Goal: Task Accomplishment & Management: Complete application form

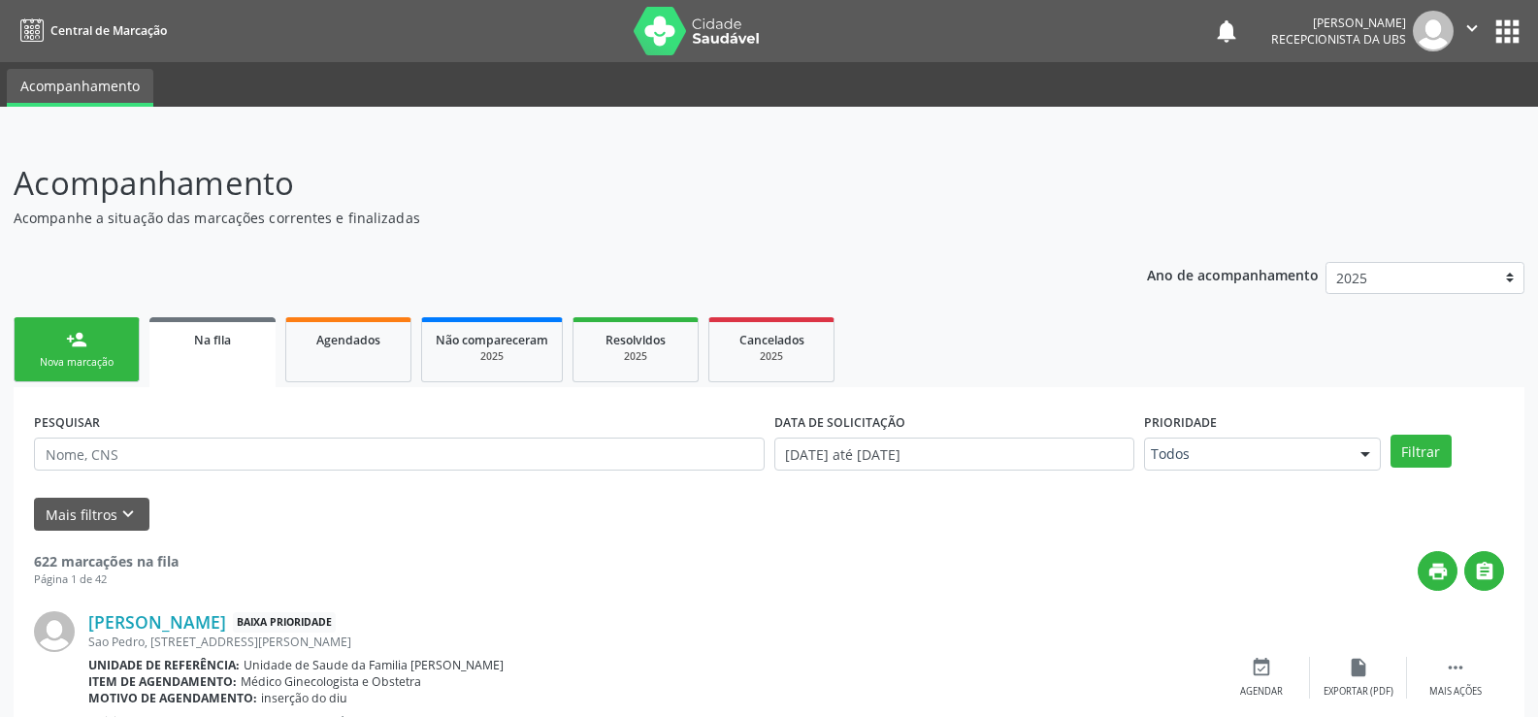
click at [70, 357] on div "Nova marcação" at bounding box center [76, 362] width 97 height 15
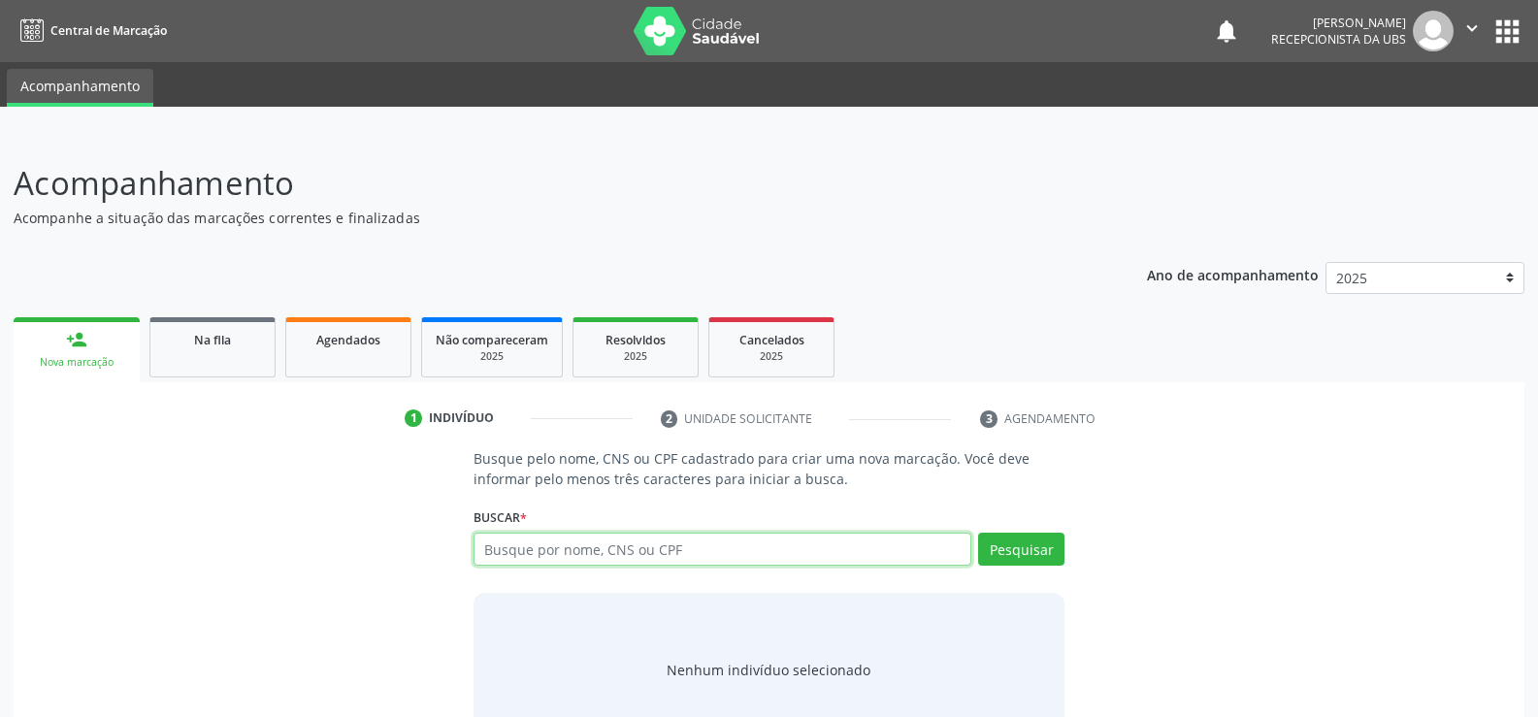
click at [777, 552] on input "text" at bounding box center [723, 549] width 498 height 33
type input "700005480971500"
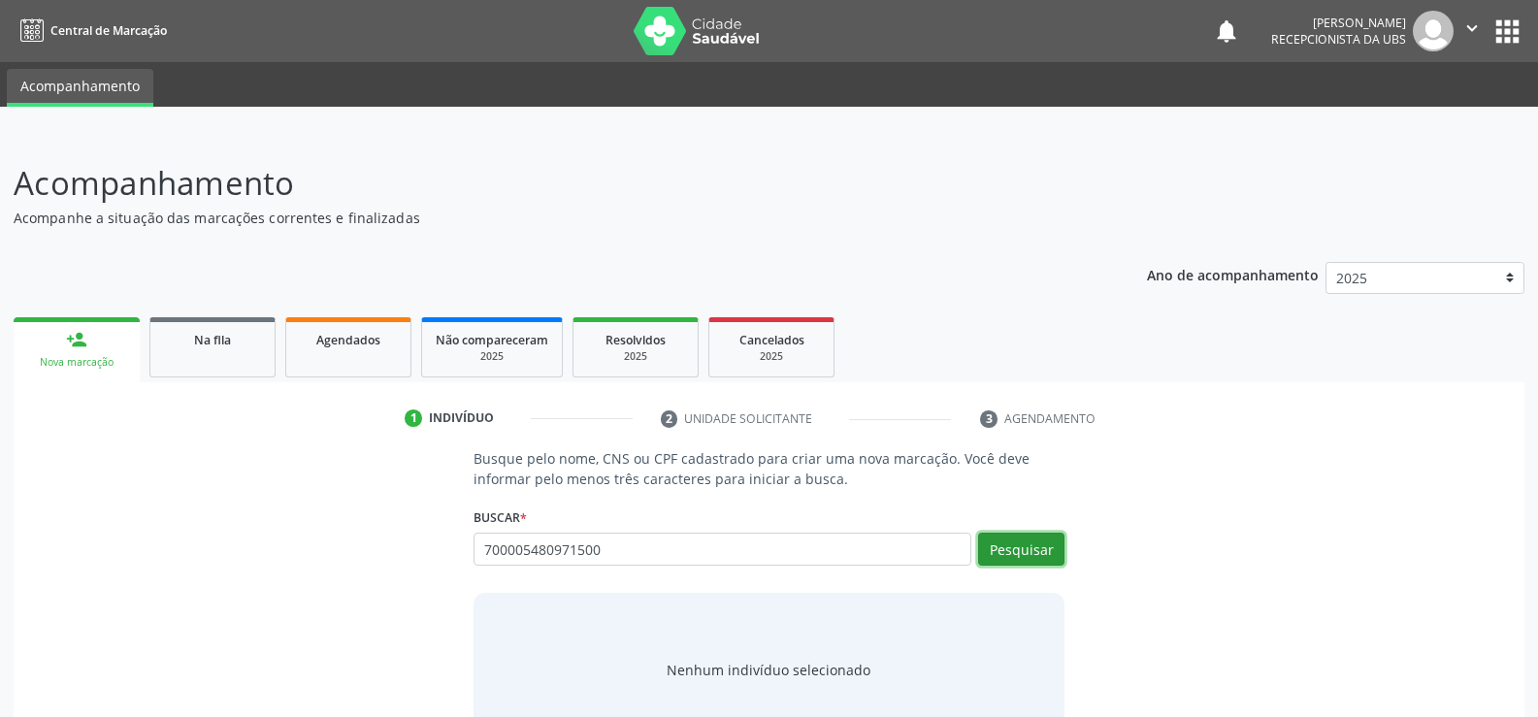
click at [1021, 553] on button "Pesquisar" at bounding box center [1021, 549] width 86 height 33
type input "700005480971500"
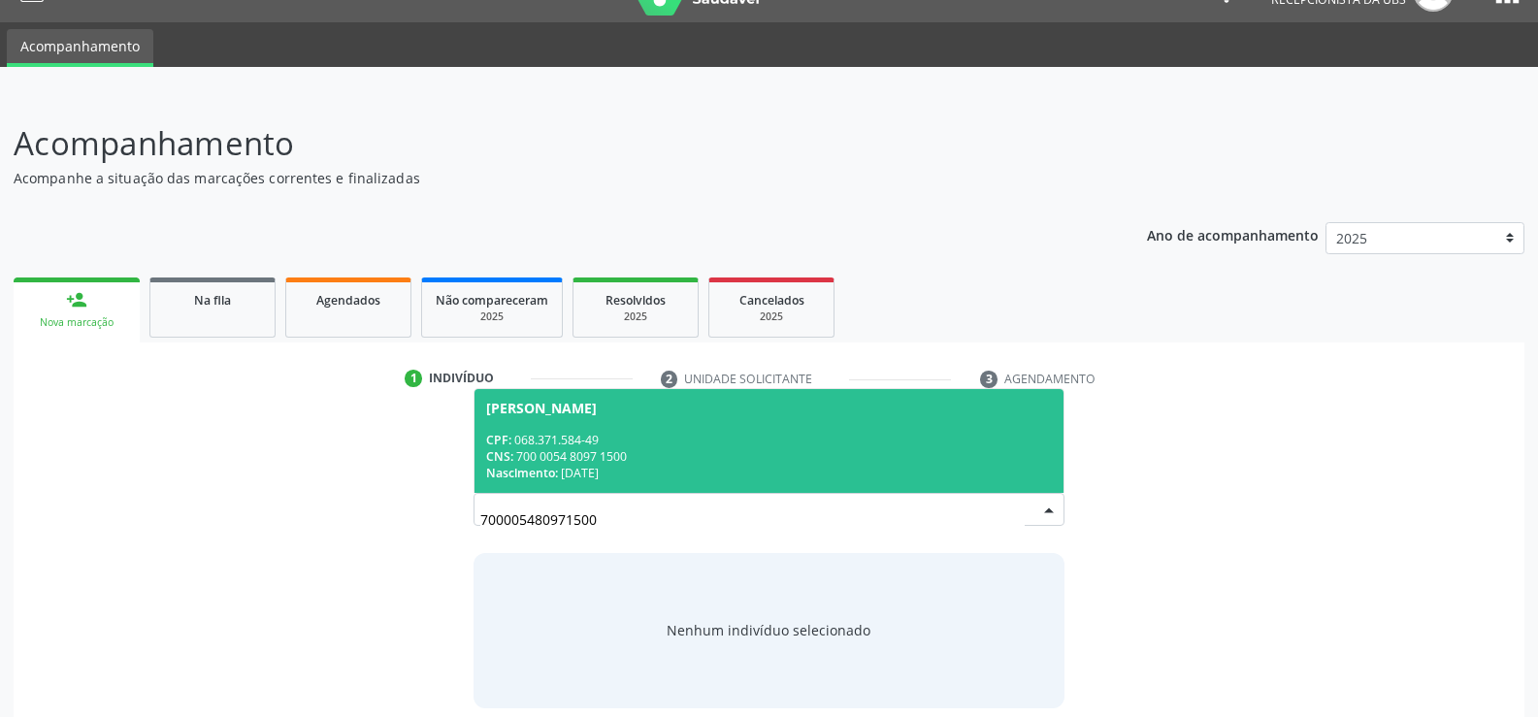
scroll to position [58, 0]
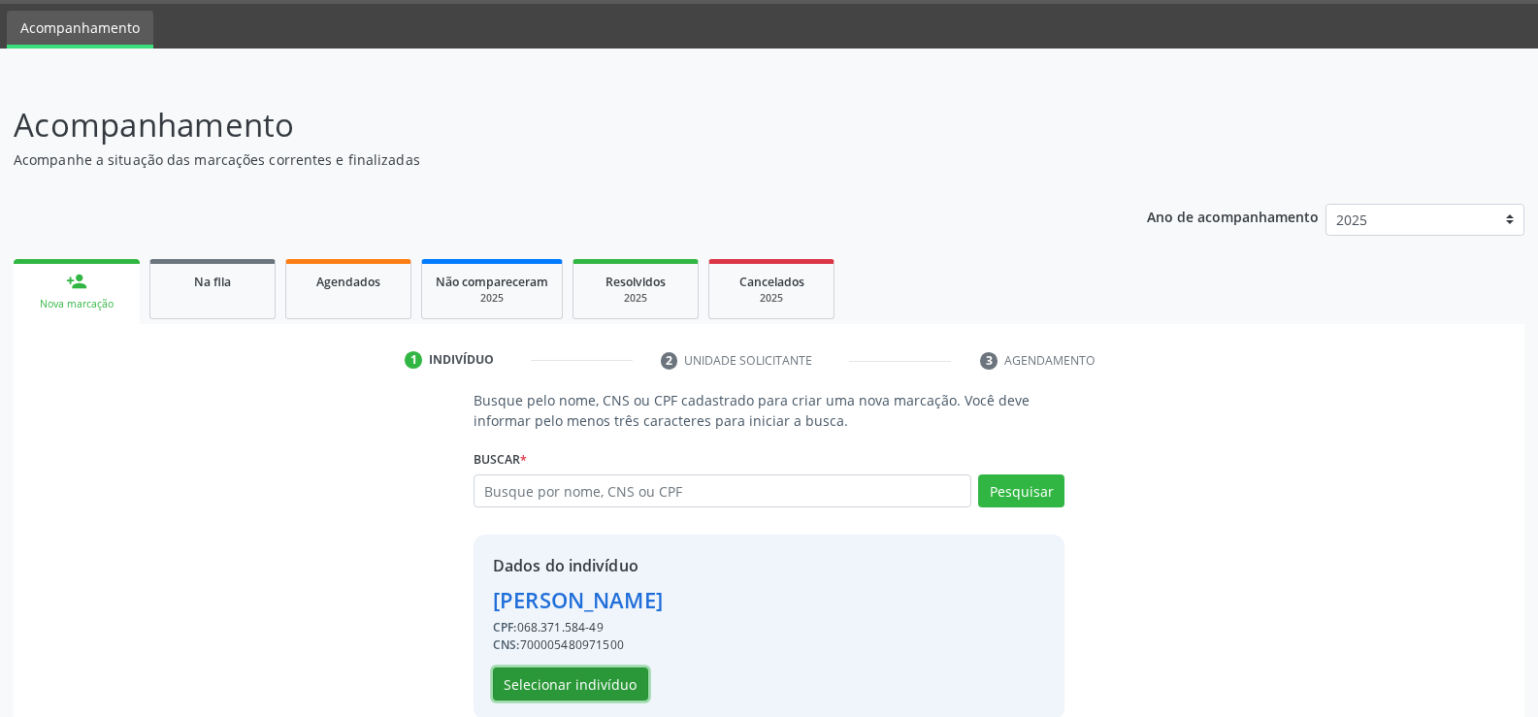
click at [629, 681] on button "Selecionar indivíduo" at bounding box center [570, 684] width 155 height 33
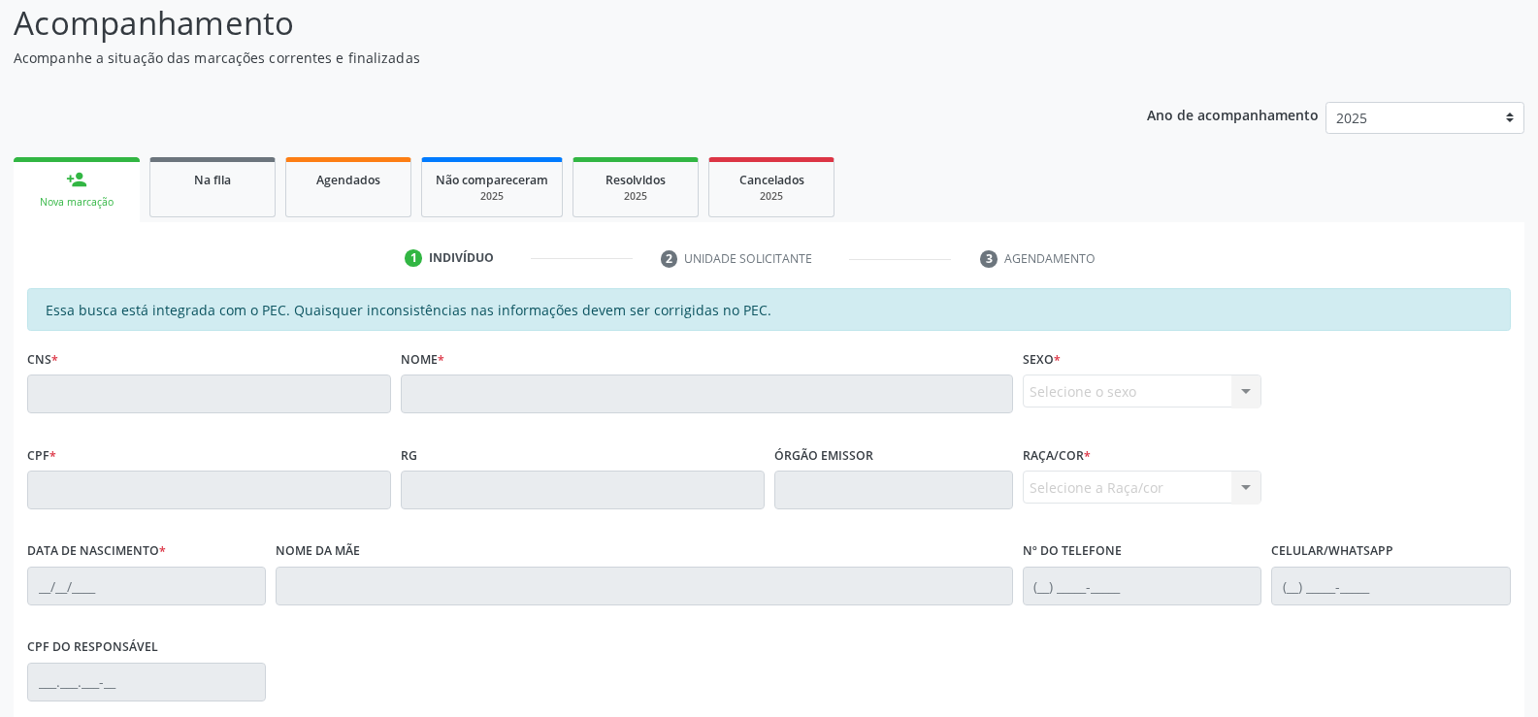
scroll to position [194, 0]
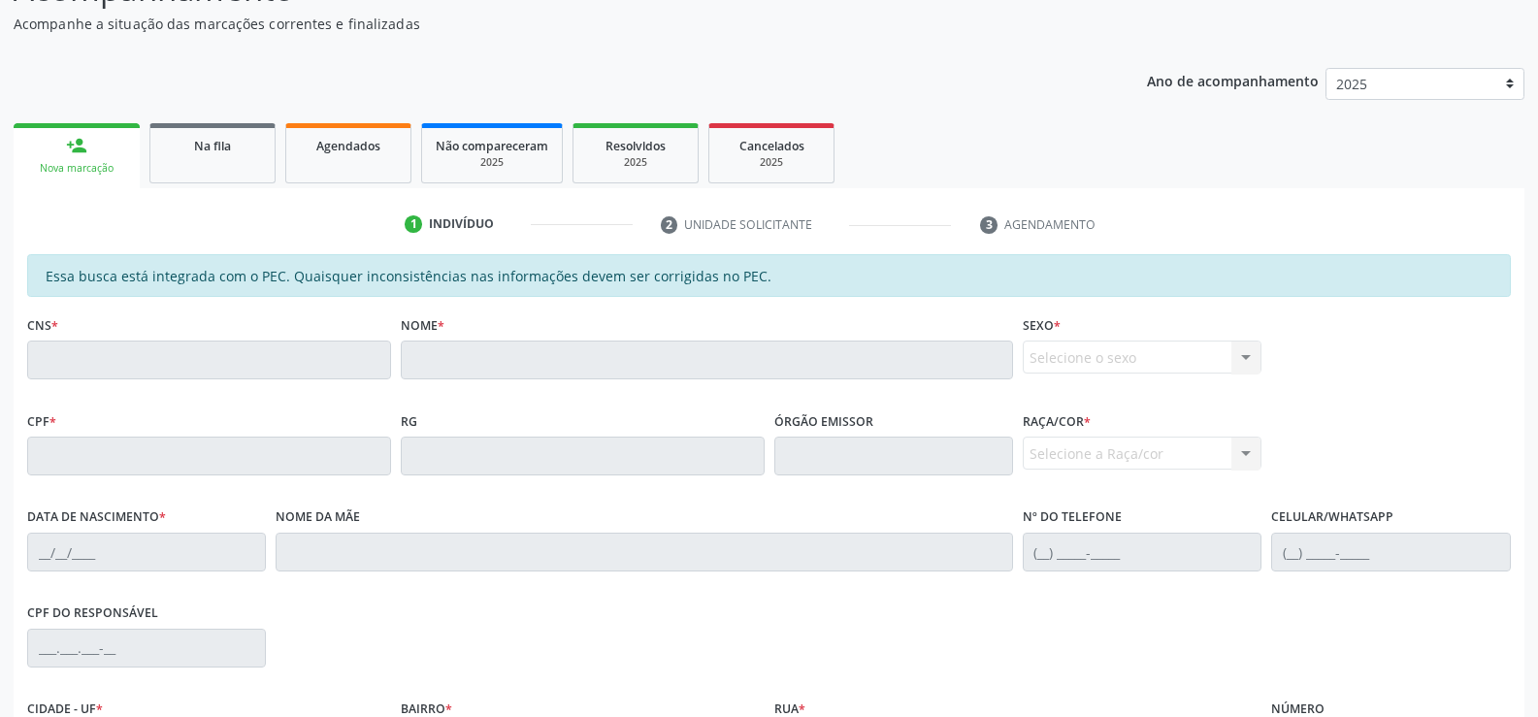
click at [79, 158] on link "person_add Nova marcação" at bounding box center [77, 155] width 126 height 65
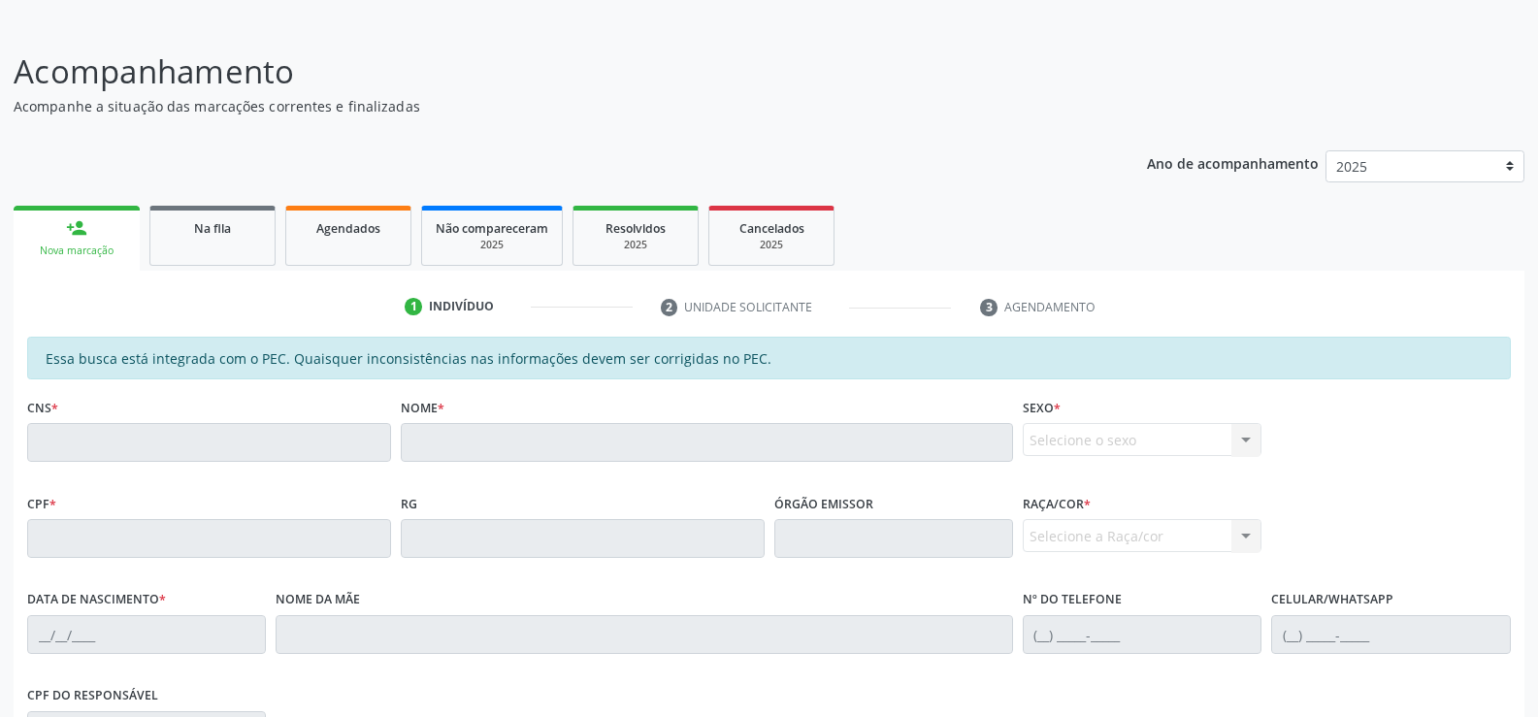
scroll to position [0, 0]
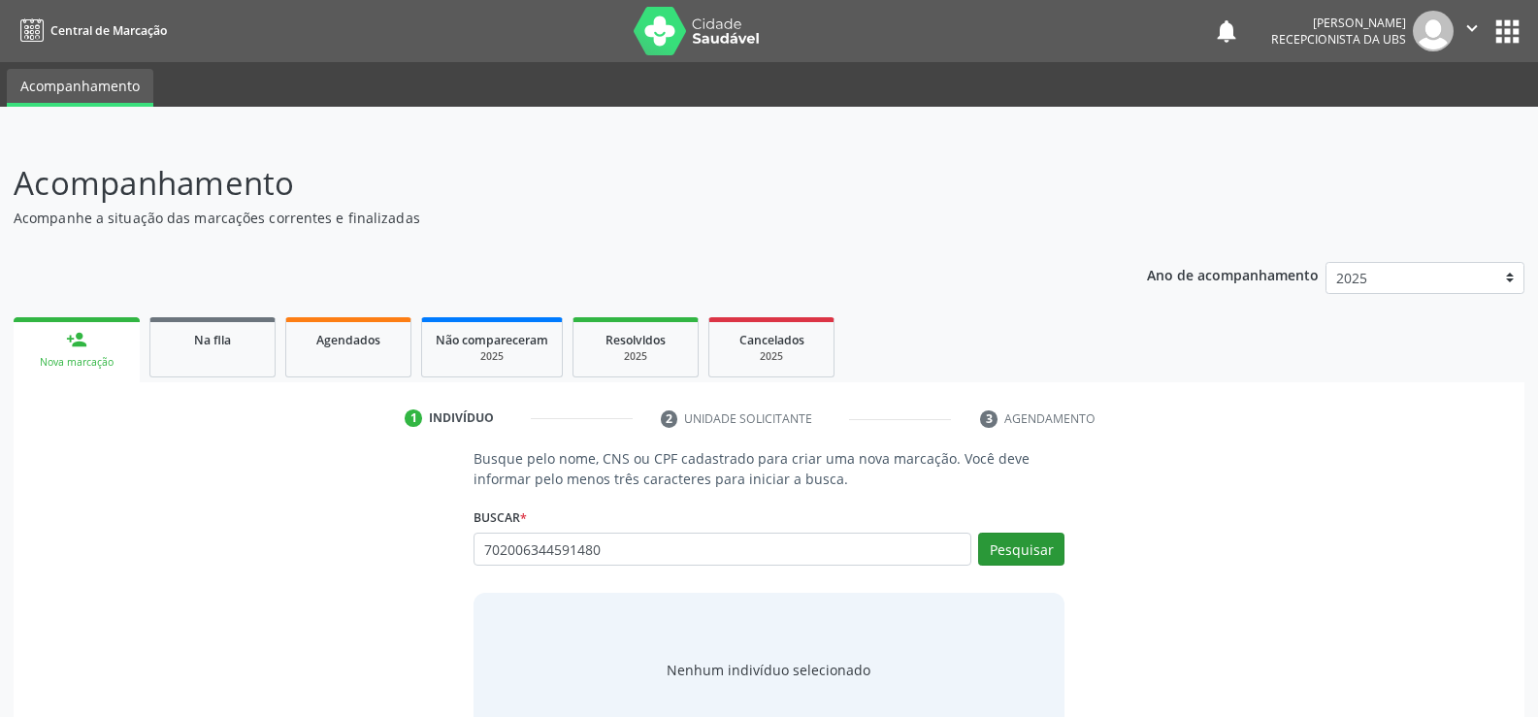
type input "702006344591480"
click at [1024, 544] on button "Pesquisar" at bounding box center [1021, 549] width 86 height 33
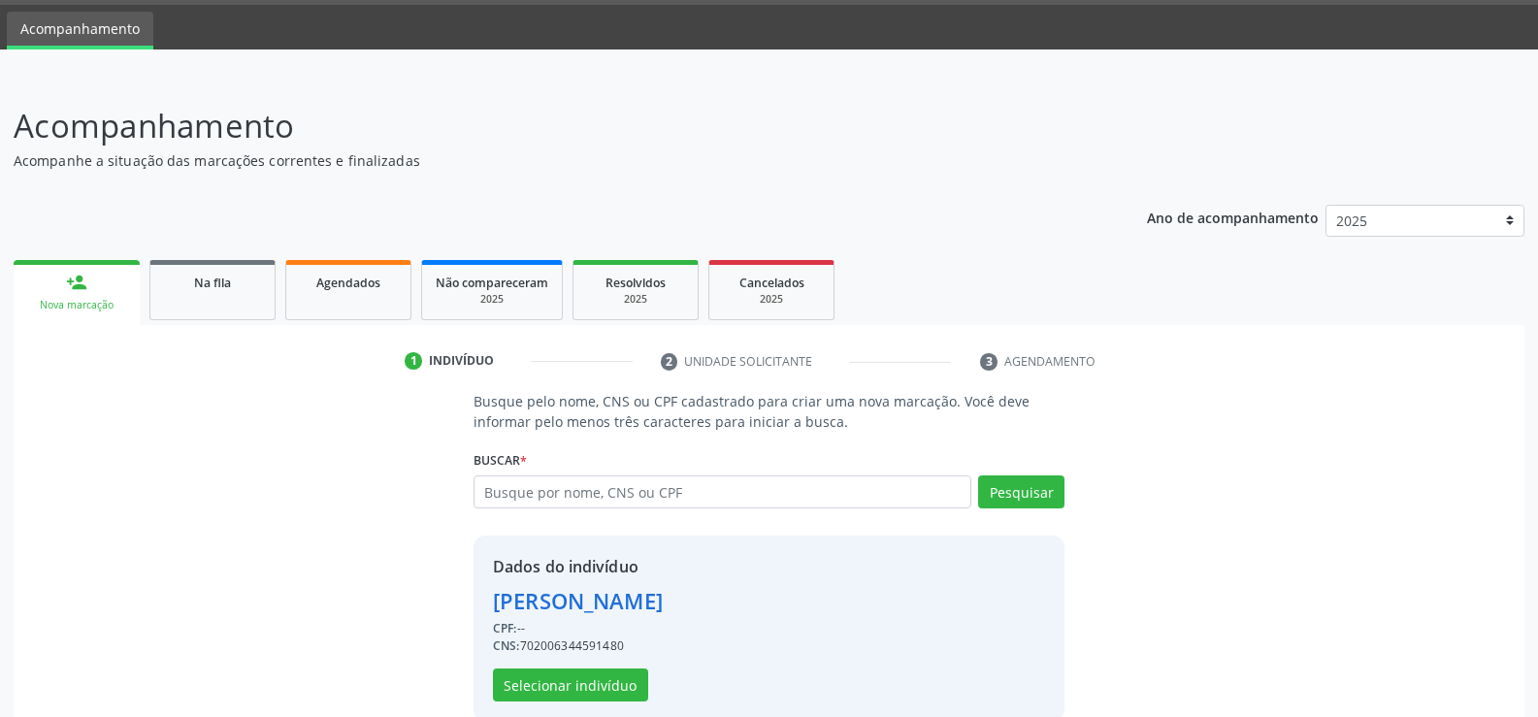
scroll to position [88, 0]
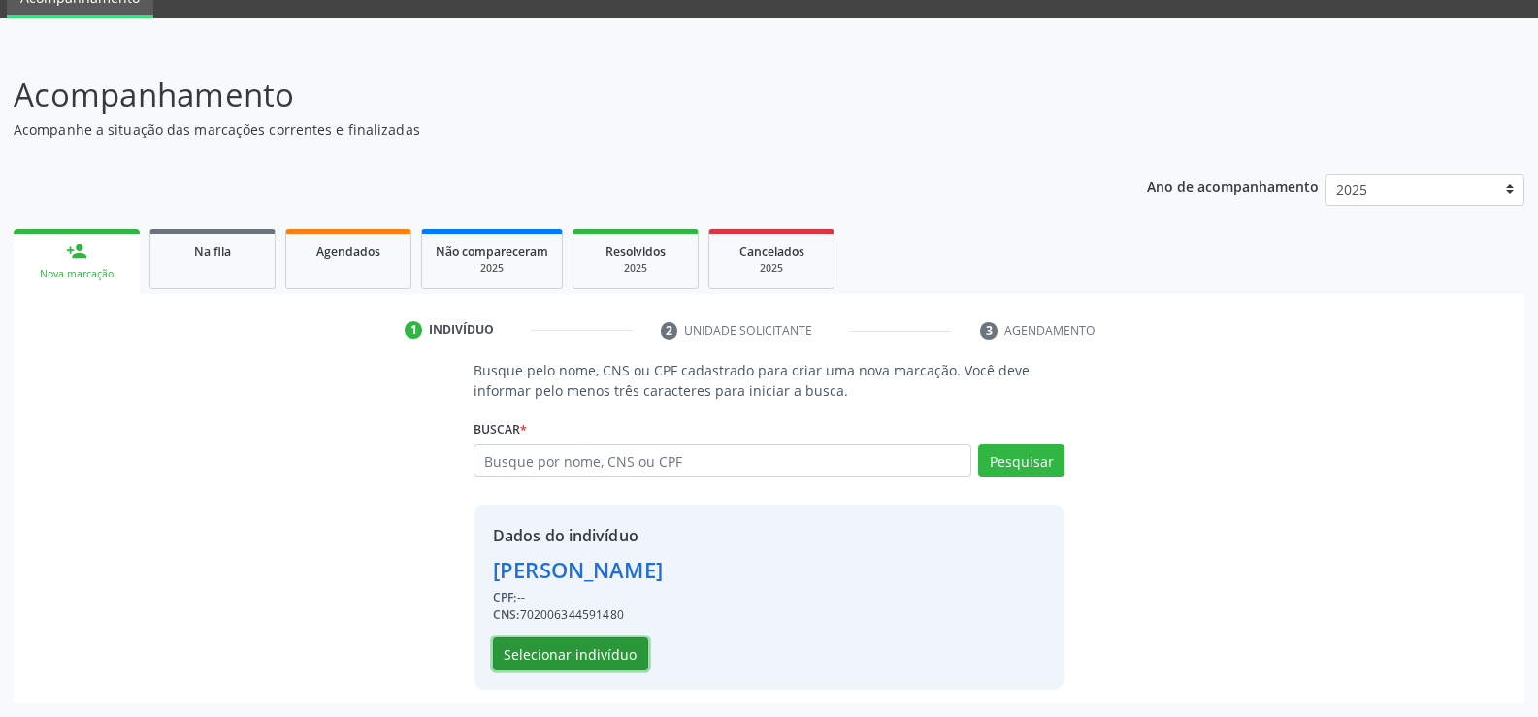
click at [593, 656] on button "Selecionar indivíduo" at bounding box center [570, 654] width 155 height 33
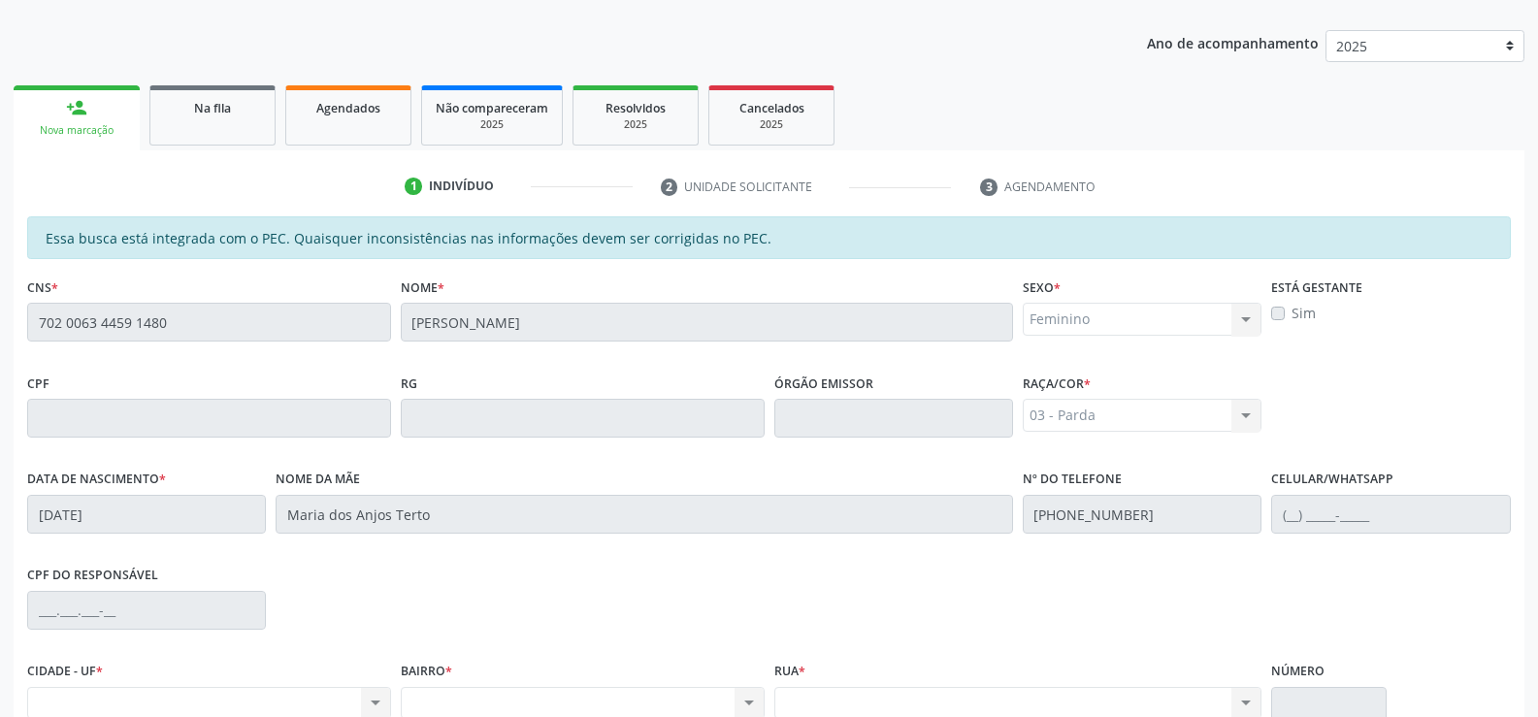
scroll to position [224, 0]
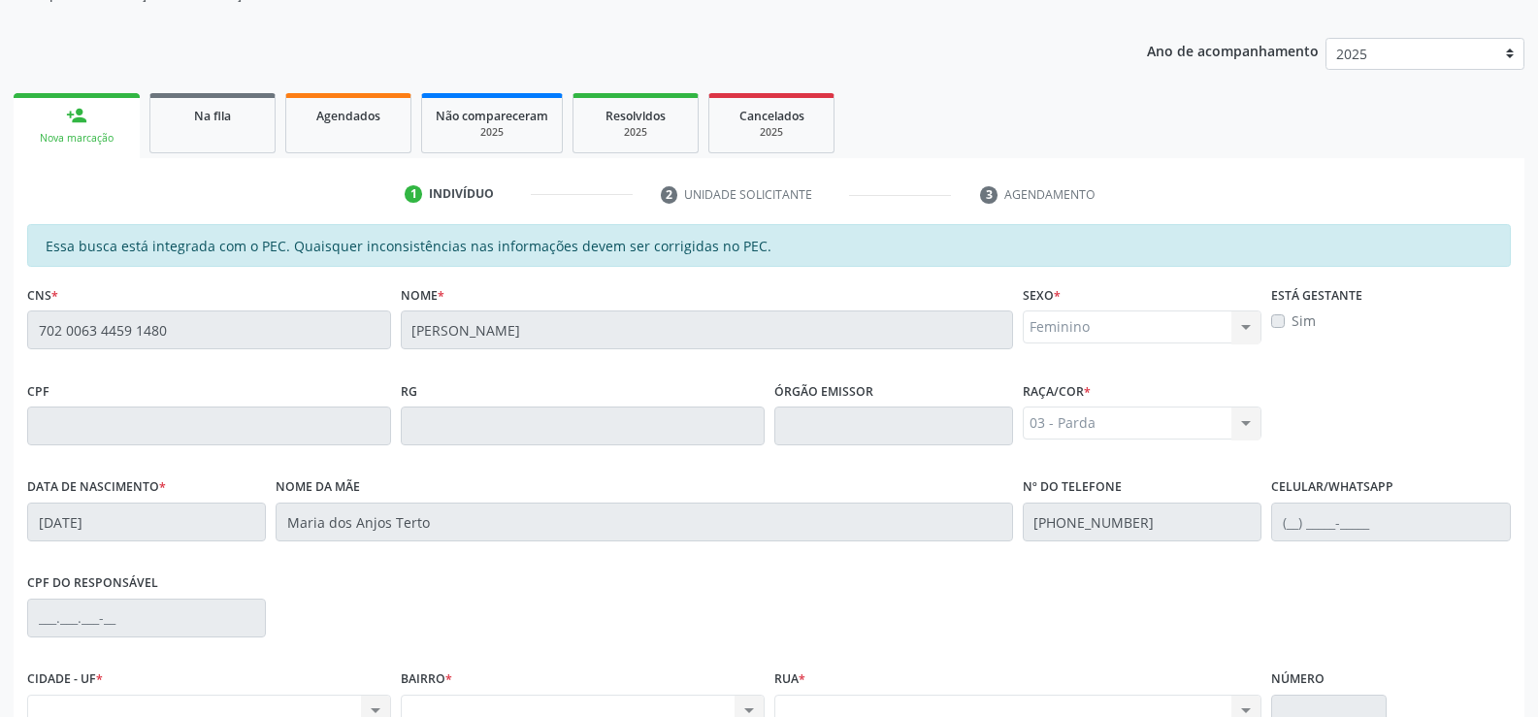
click at [95, 139] on div "Nova marcação" at bounding box center [76, 138] width 99 height 15
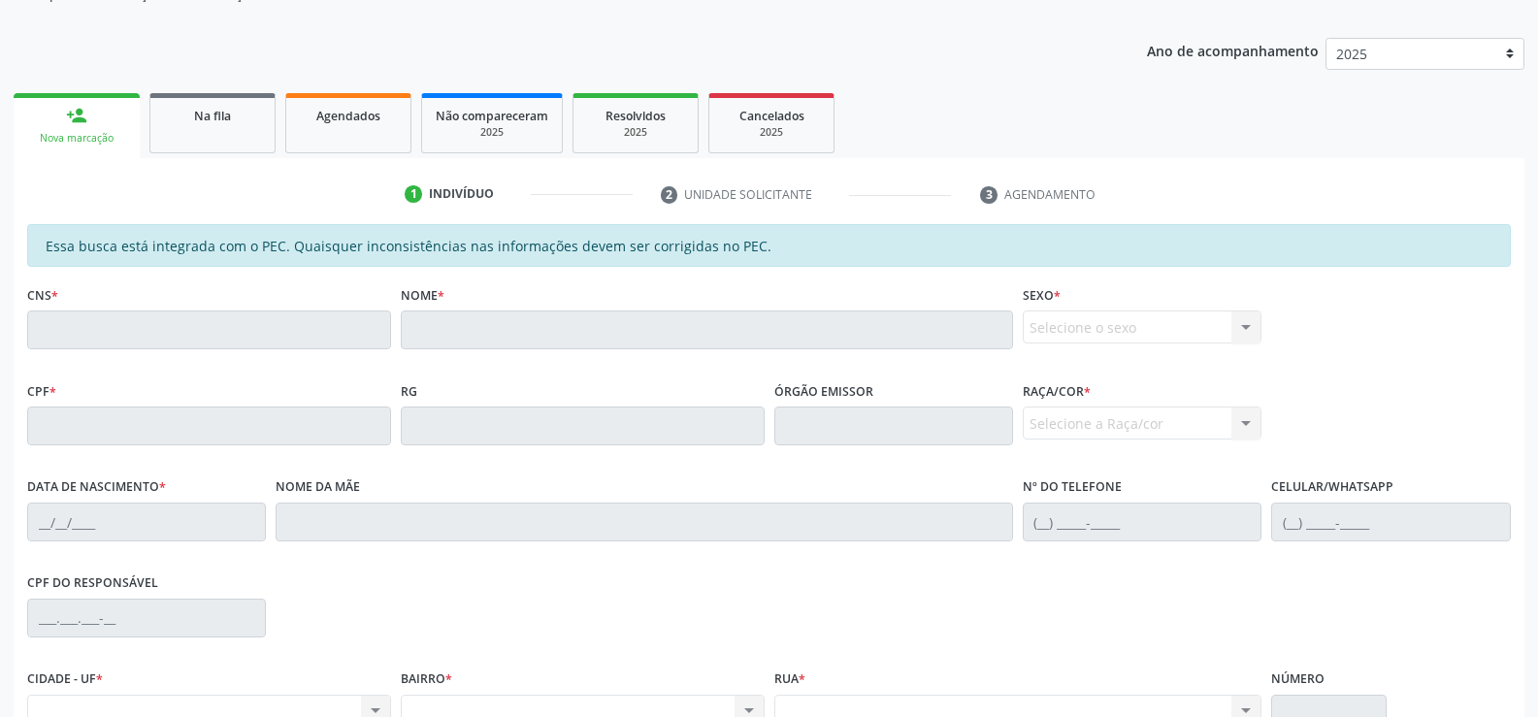
scroll to position [0, 0]
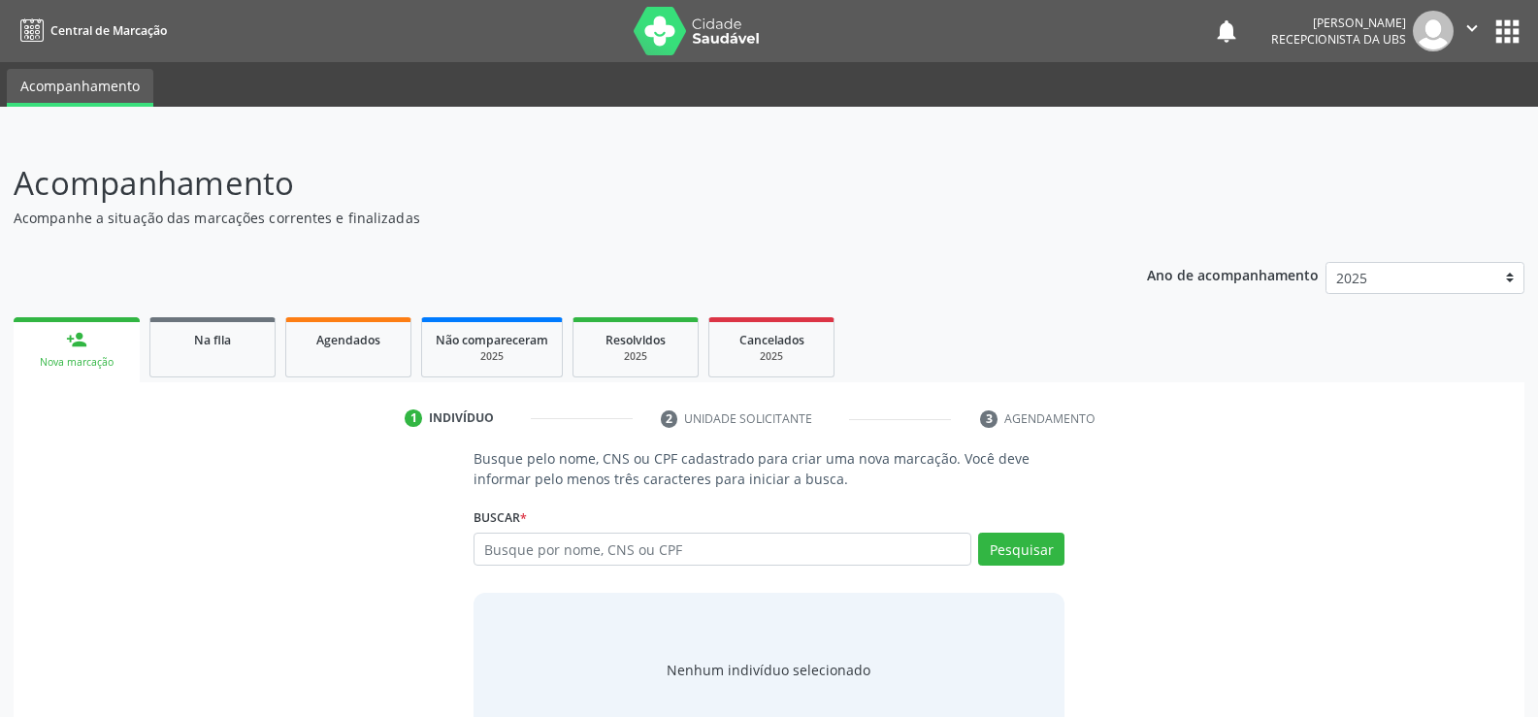
click at [827, 554] on input "text" at bounding box center [723, 549] width 498 height 33
type input "709205223612732"
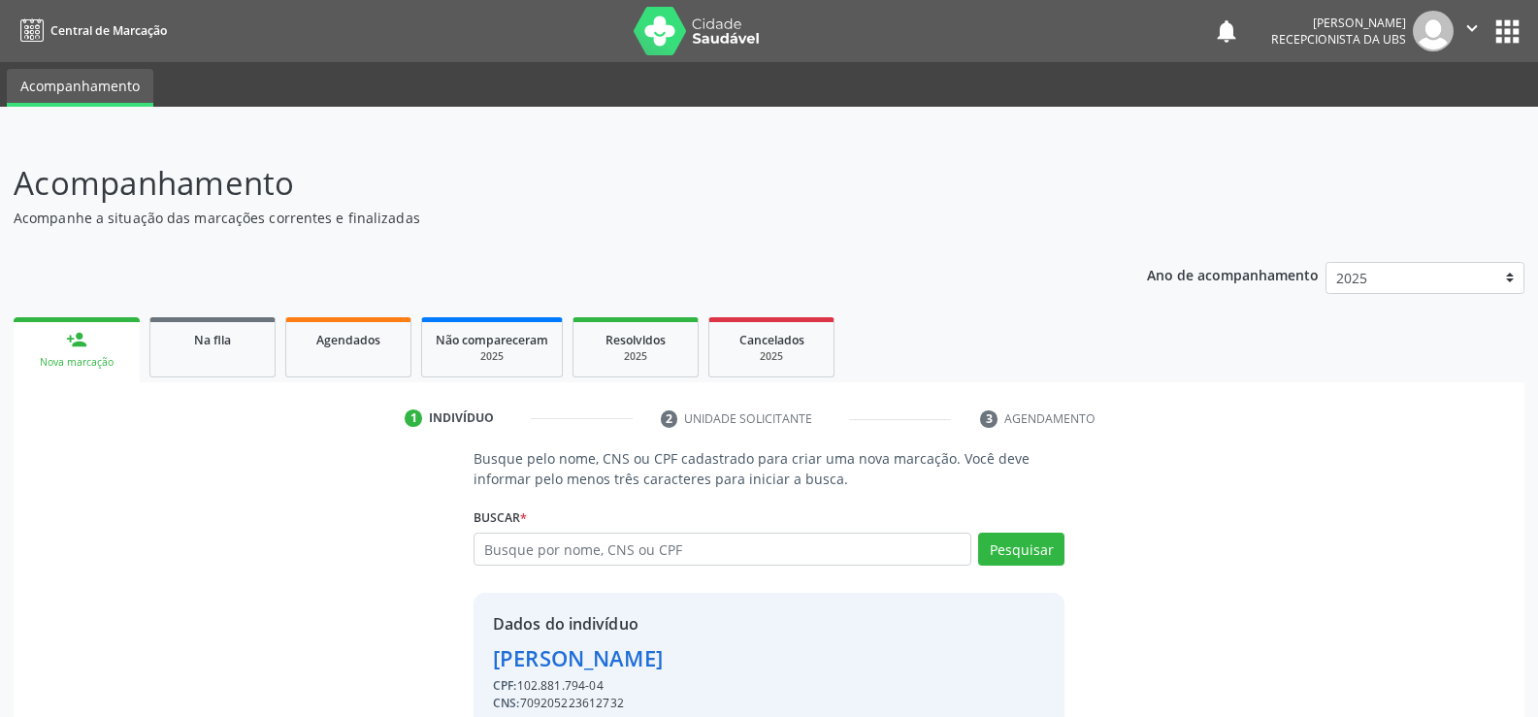
scroll to position [88, 0]
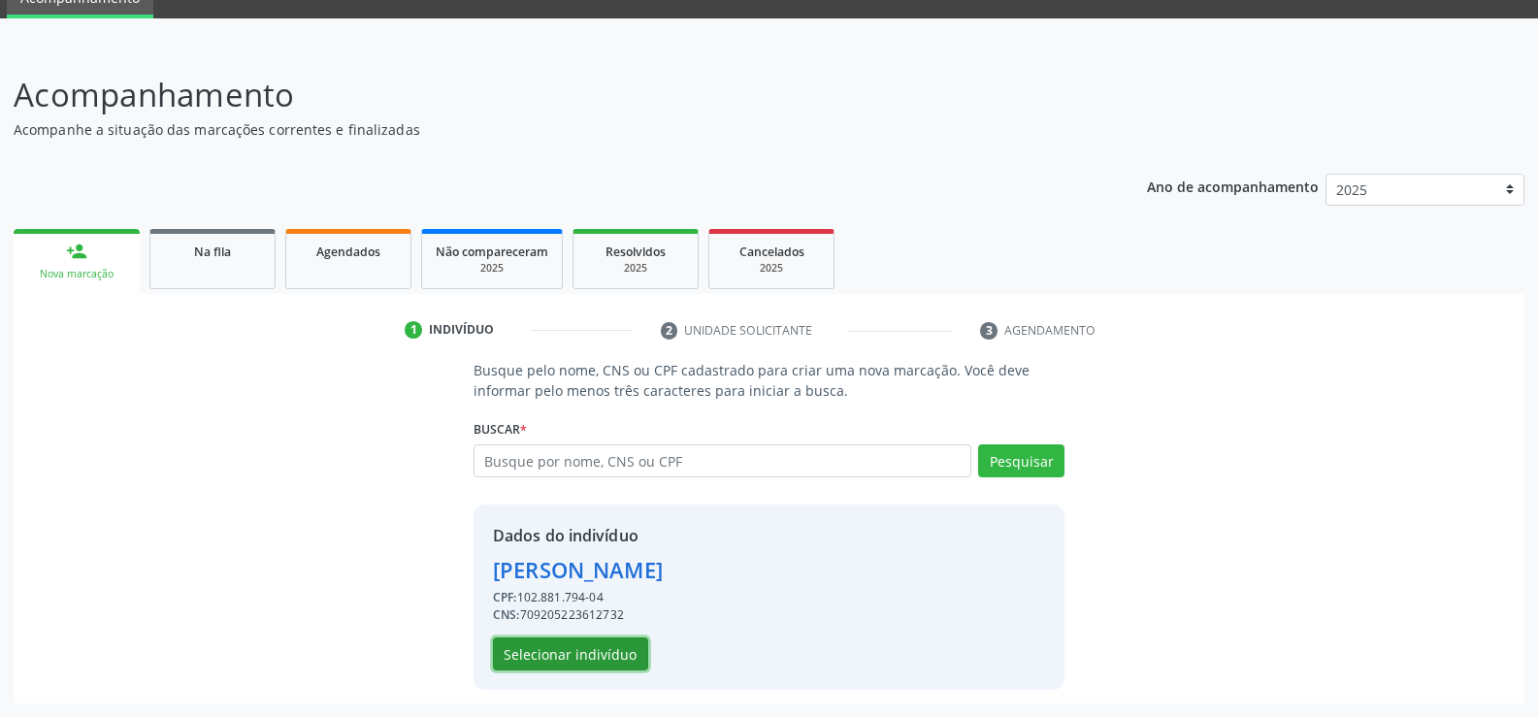
click at [608, 660] on button "Selecionar indivíduo" at bounding box center [570, 654] width 155 height 33
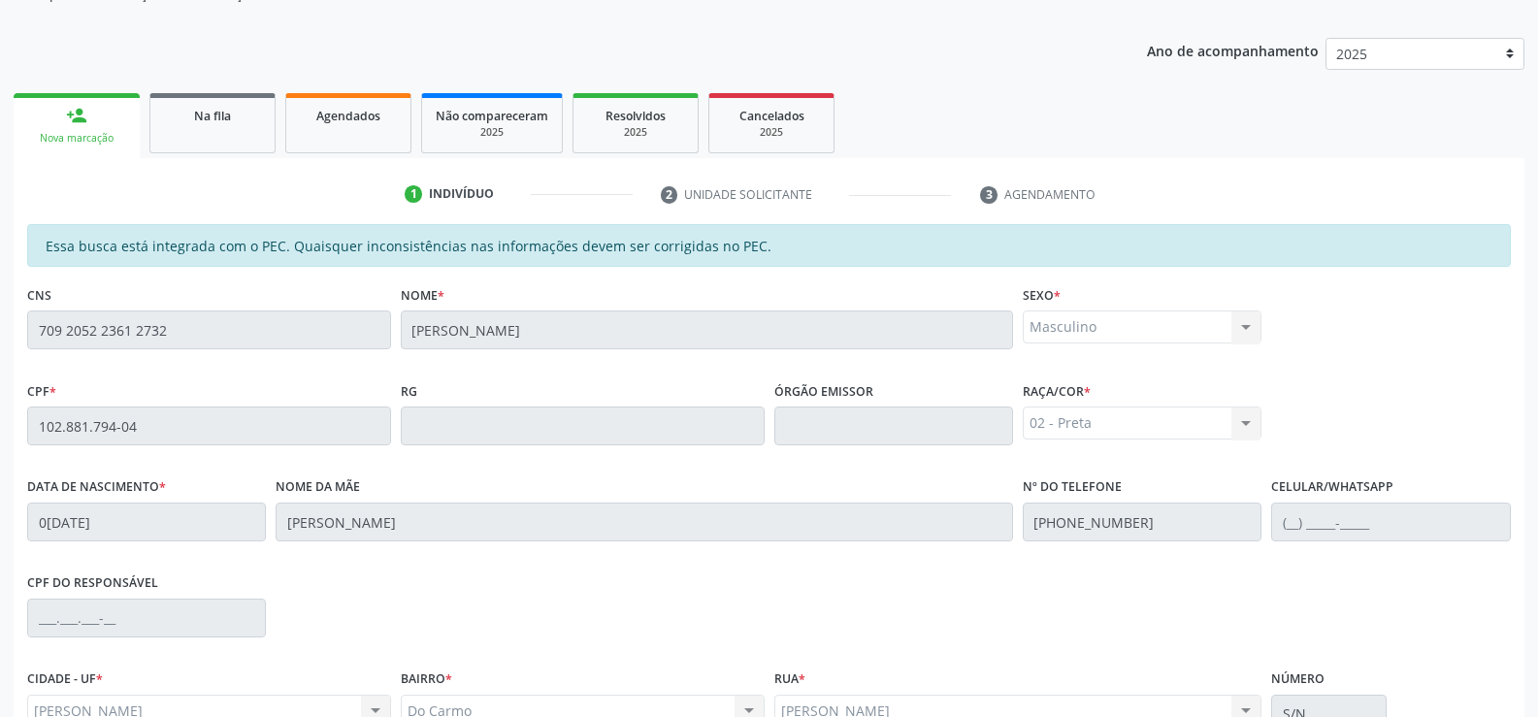
scroll to position [418, 0]
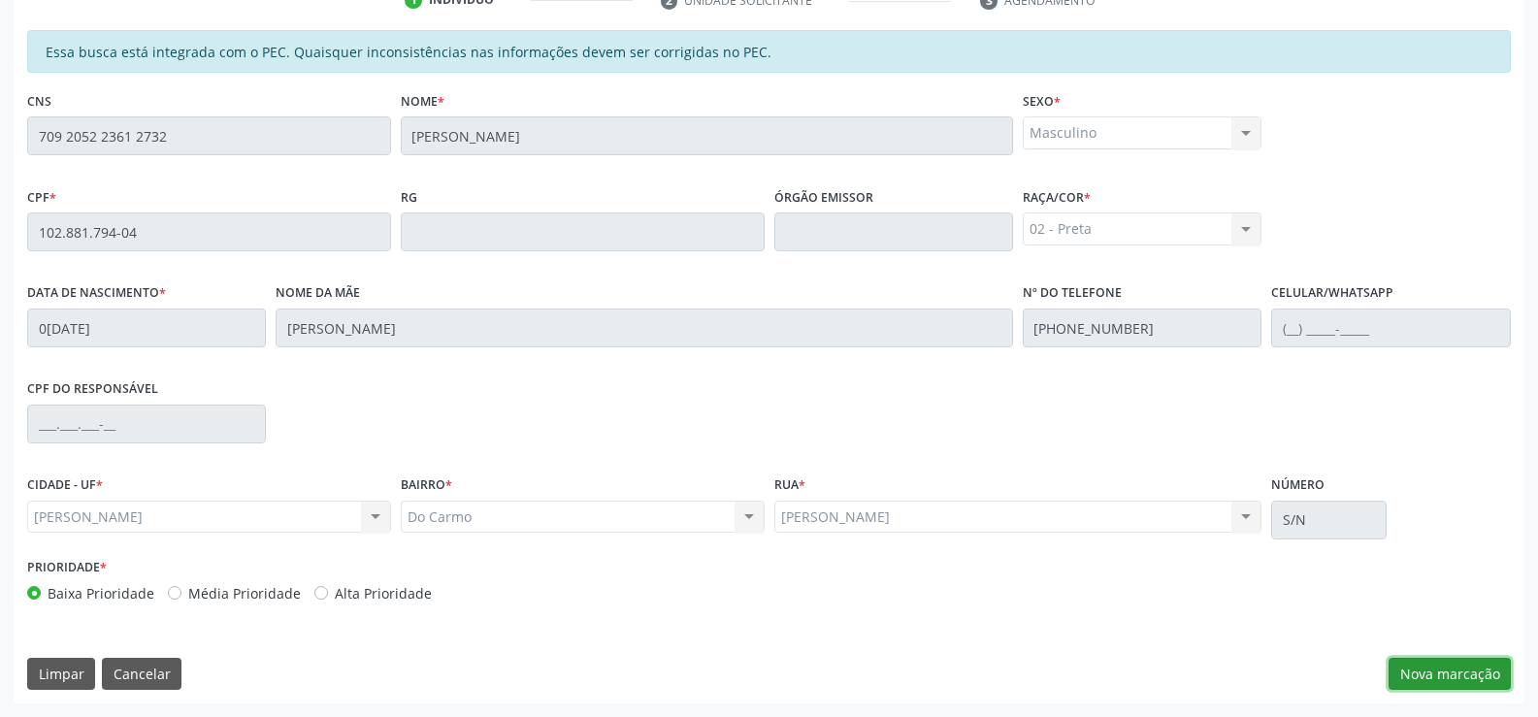
click at [1448, 680] on button "Nova marcação" at bounding box center [1450, 674] width 122 height 33
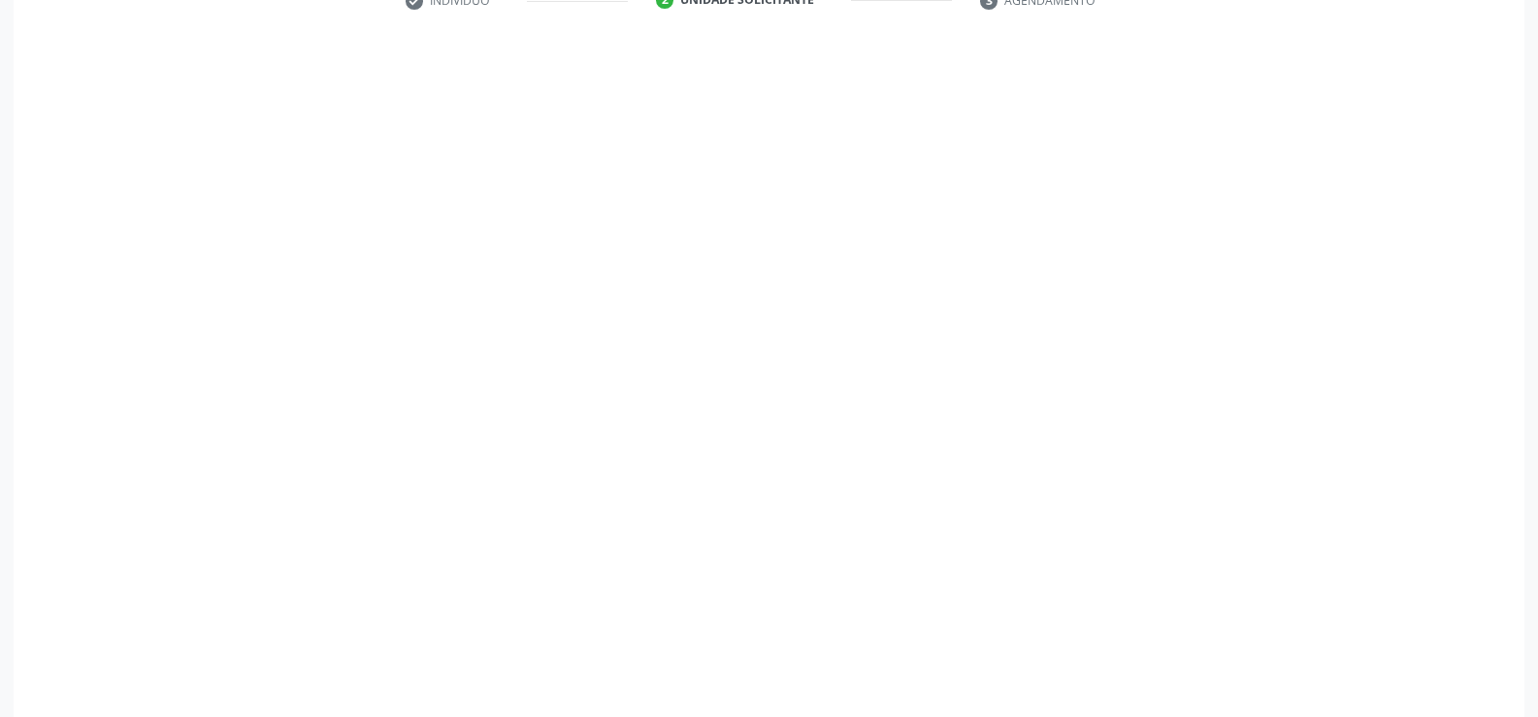
scroll to position [419, 0]
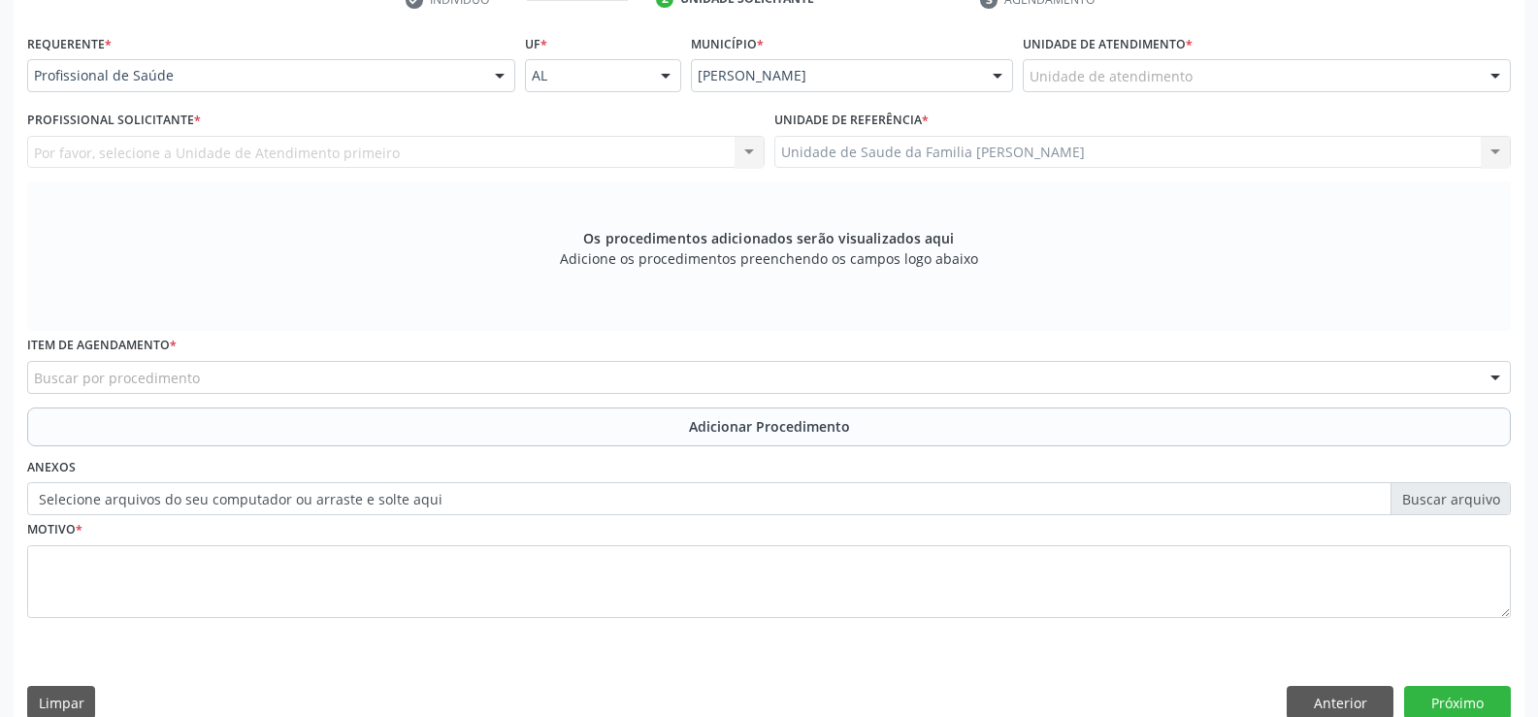
click at [498, 82] on div at bounding box center [499, 76] width 29 height 33
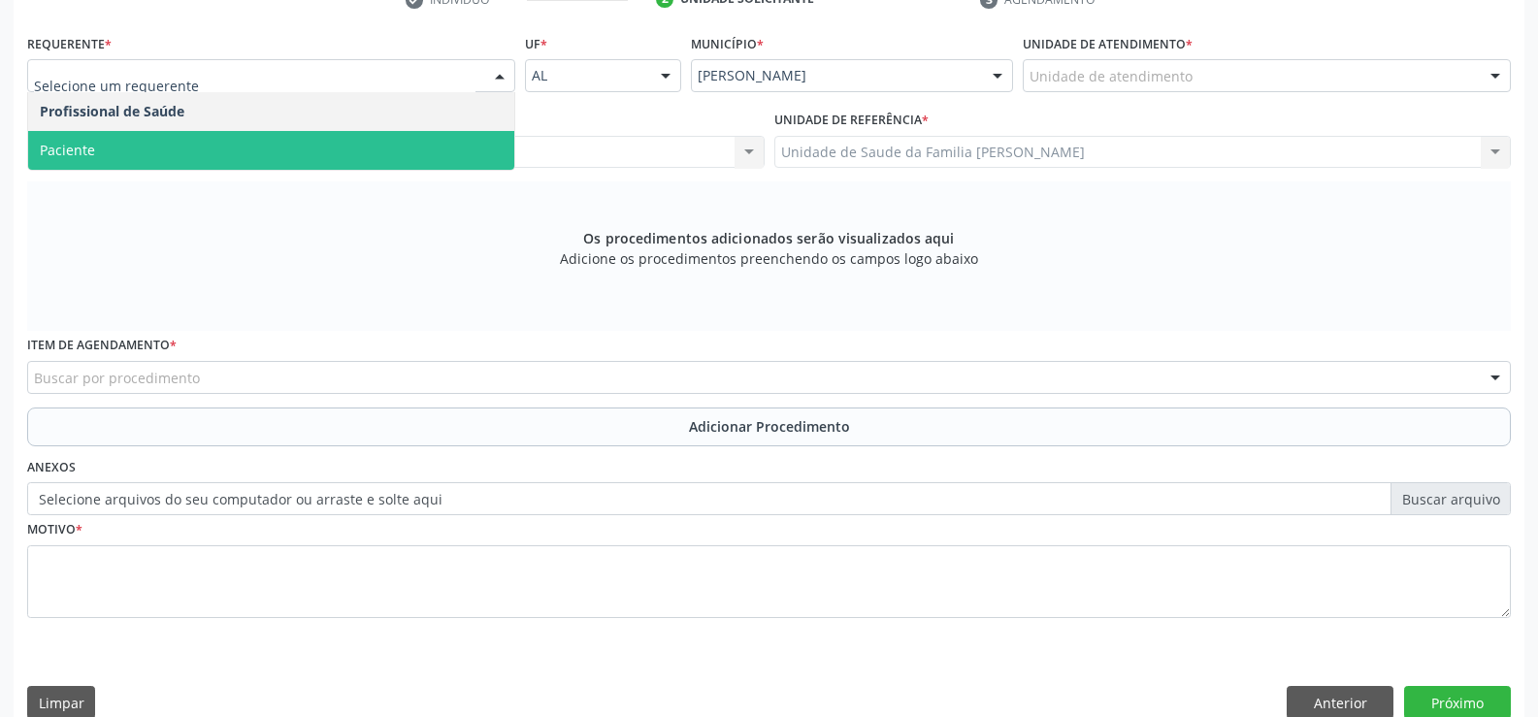
click at [445, 151] on span "Paciente" at bounding box center [271, 150] width 486 height 39
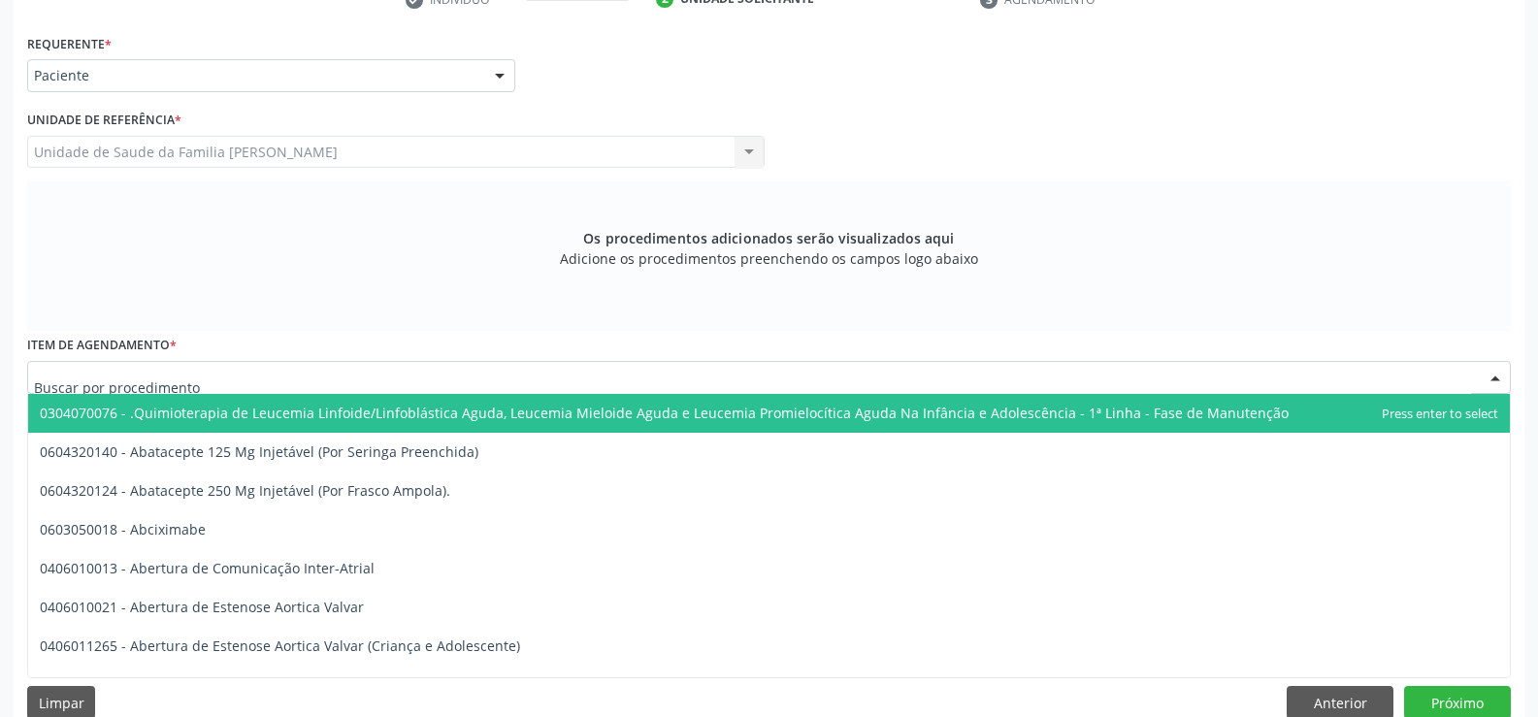
click at [453, 377] on div at bounding box center [769, 377] width 1484 height 33
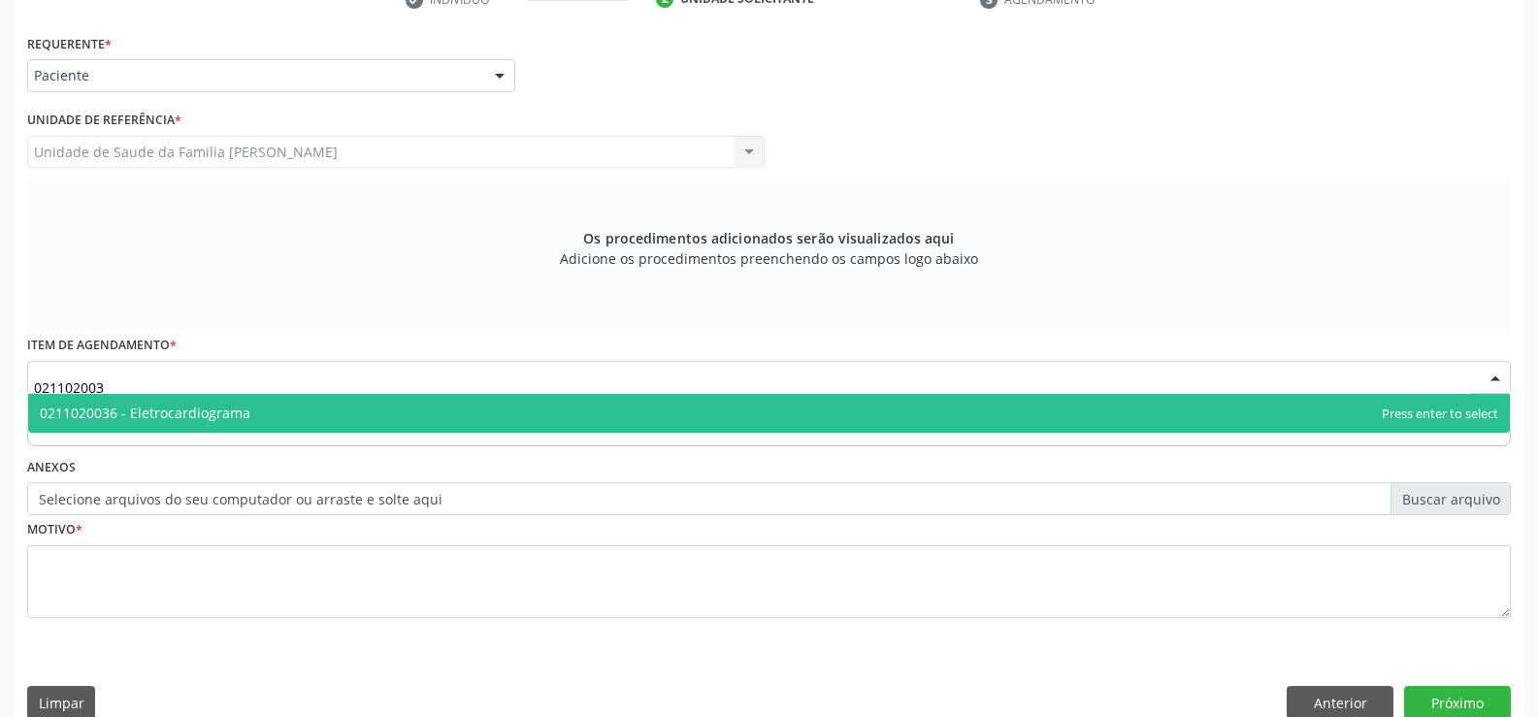
type input "0211020036"
click at [631, 415] on span "0211020036 - Eletrocardiograma" at bounding box center [769, 413] width 1482 height 39
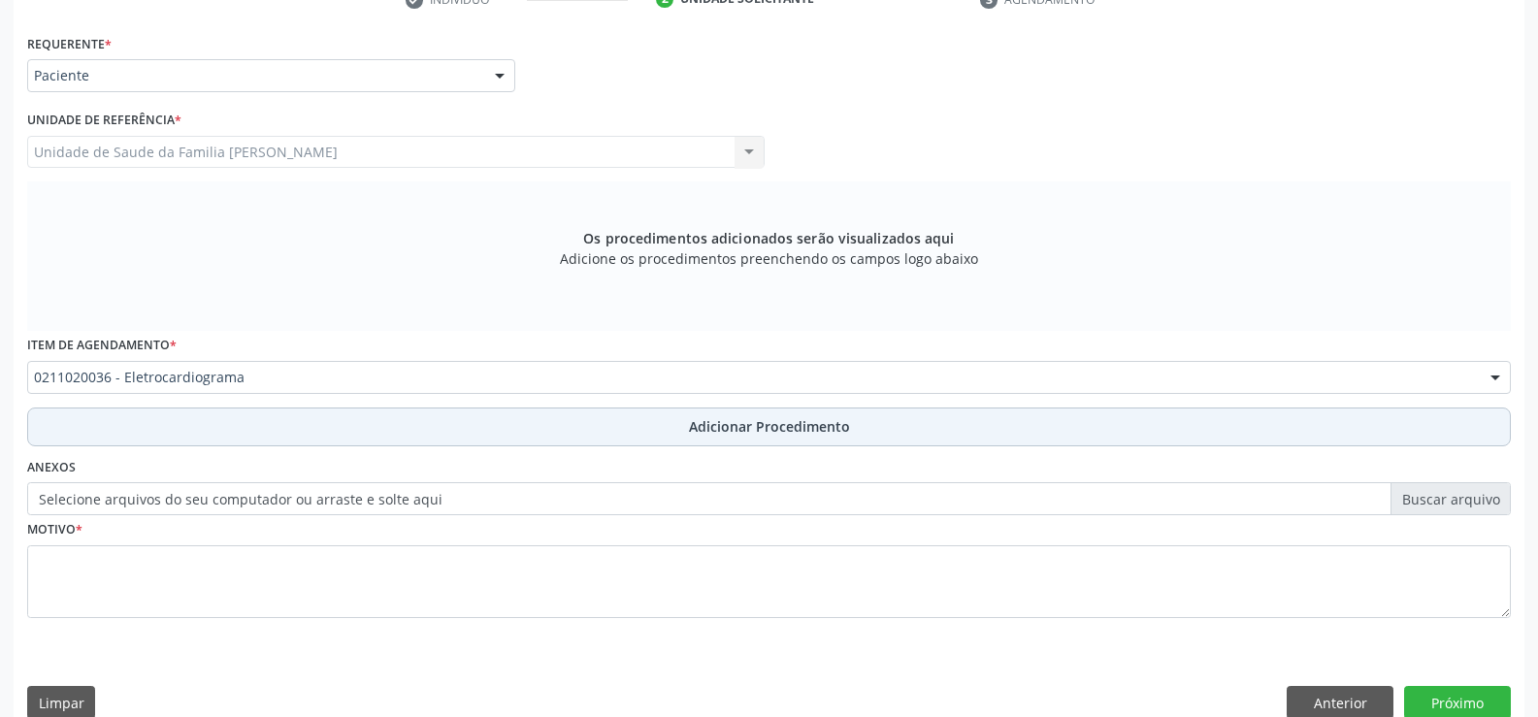
click at [726, 435] on span "Adicionar Procedimento" at bounding box center [769, 426] width 161 height 20
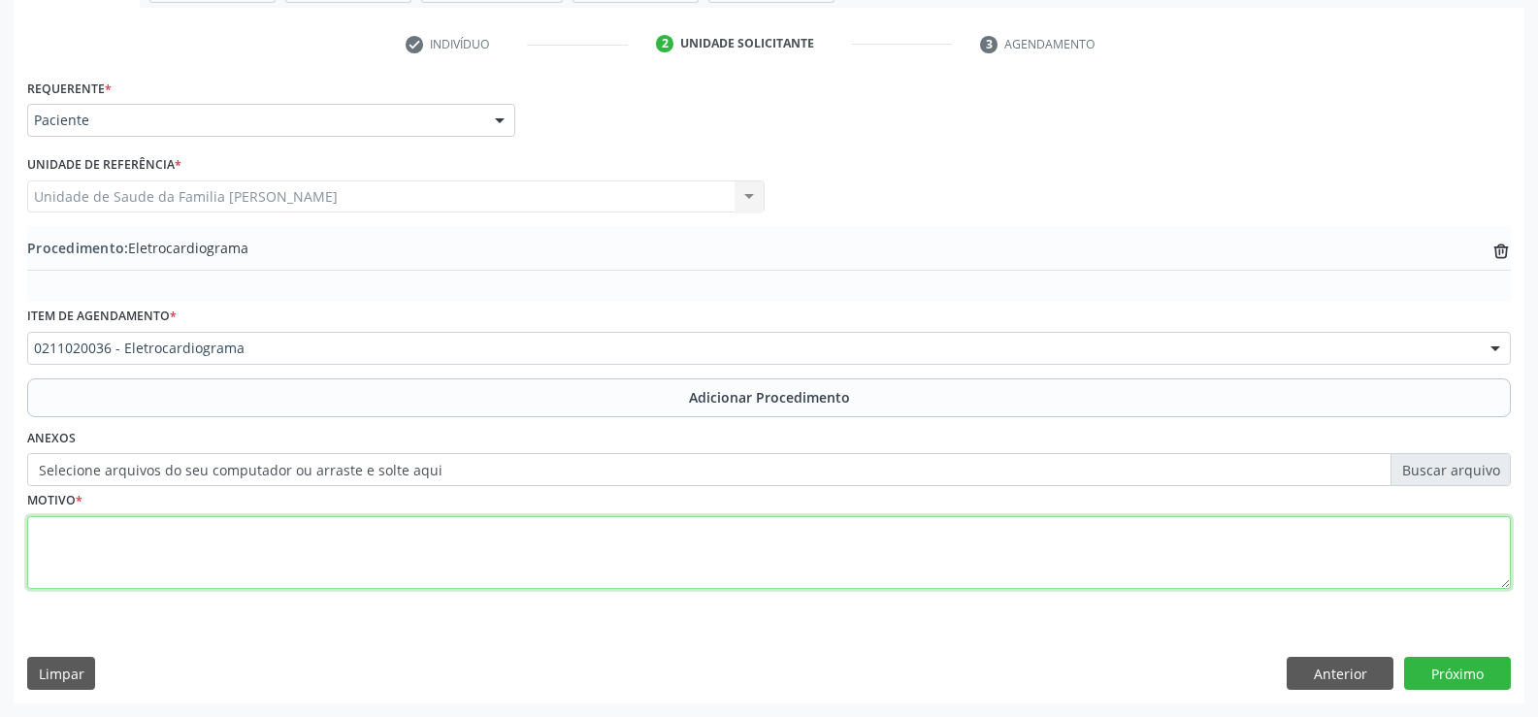
click at [702, 556] on textarea at bounding box center [769, 553] width 1484 height 74
type textarea "p"
type textarea "PORTADOR DE IC"
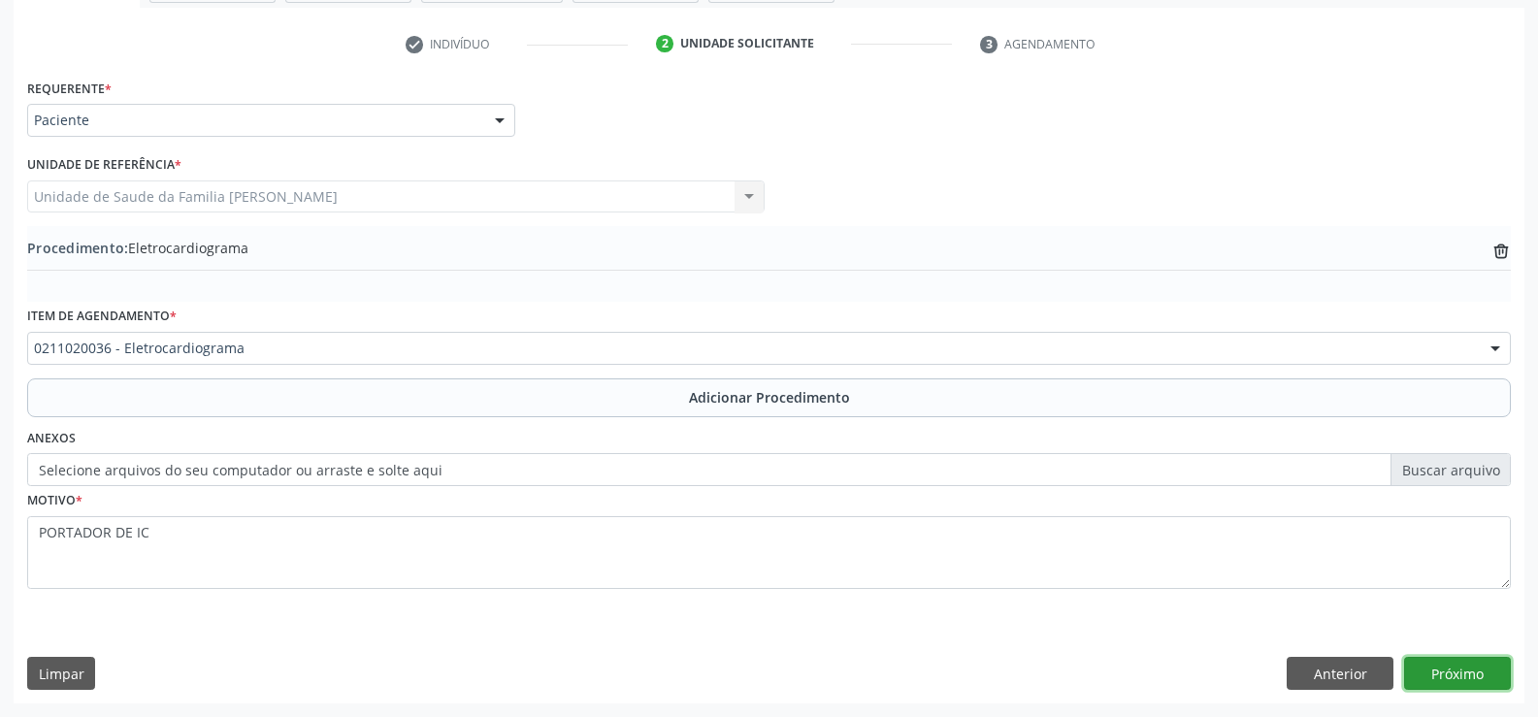
click at [1451, 675] on button "Próximo" at bounding box center [1457, 673] width 107 height 33
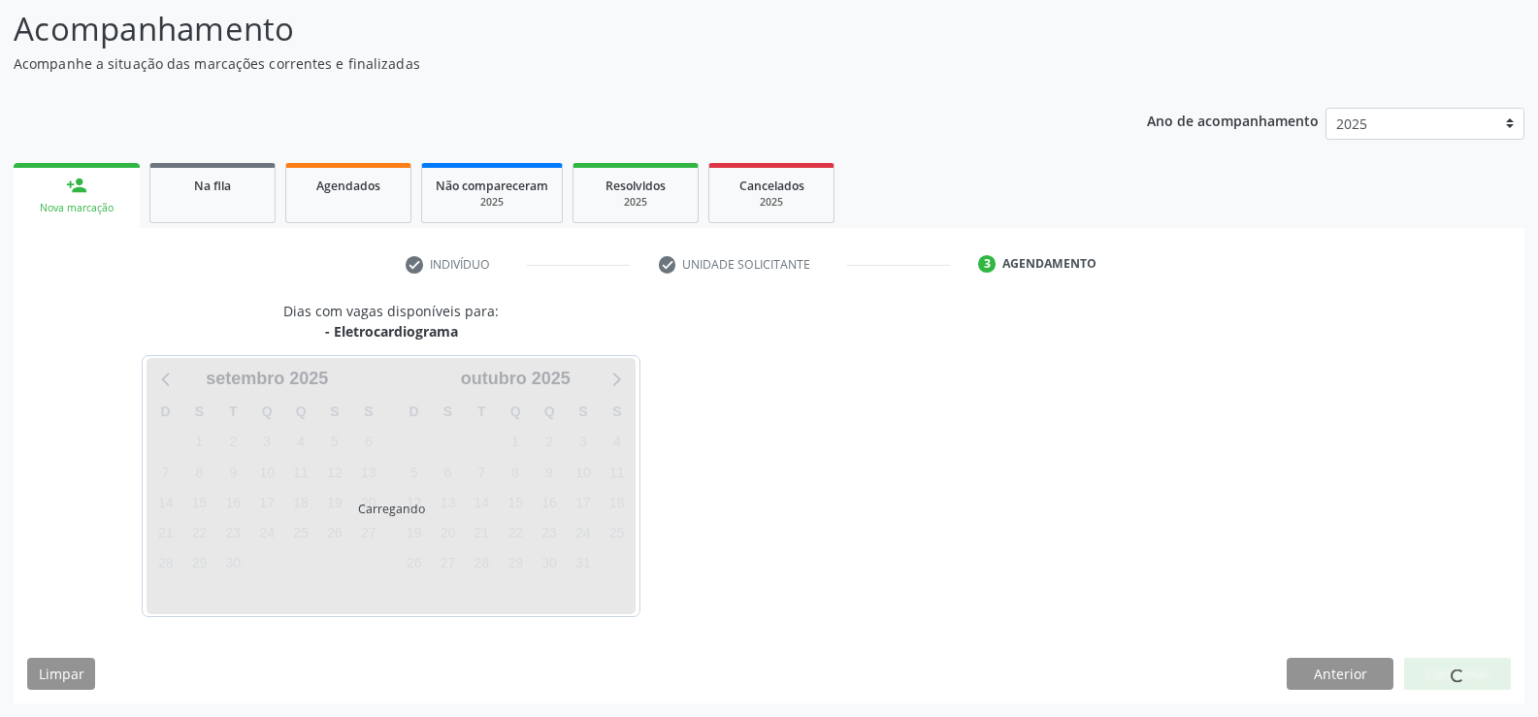
scroll to position [212, 0]
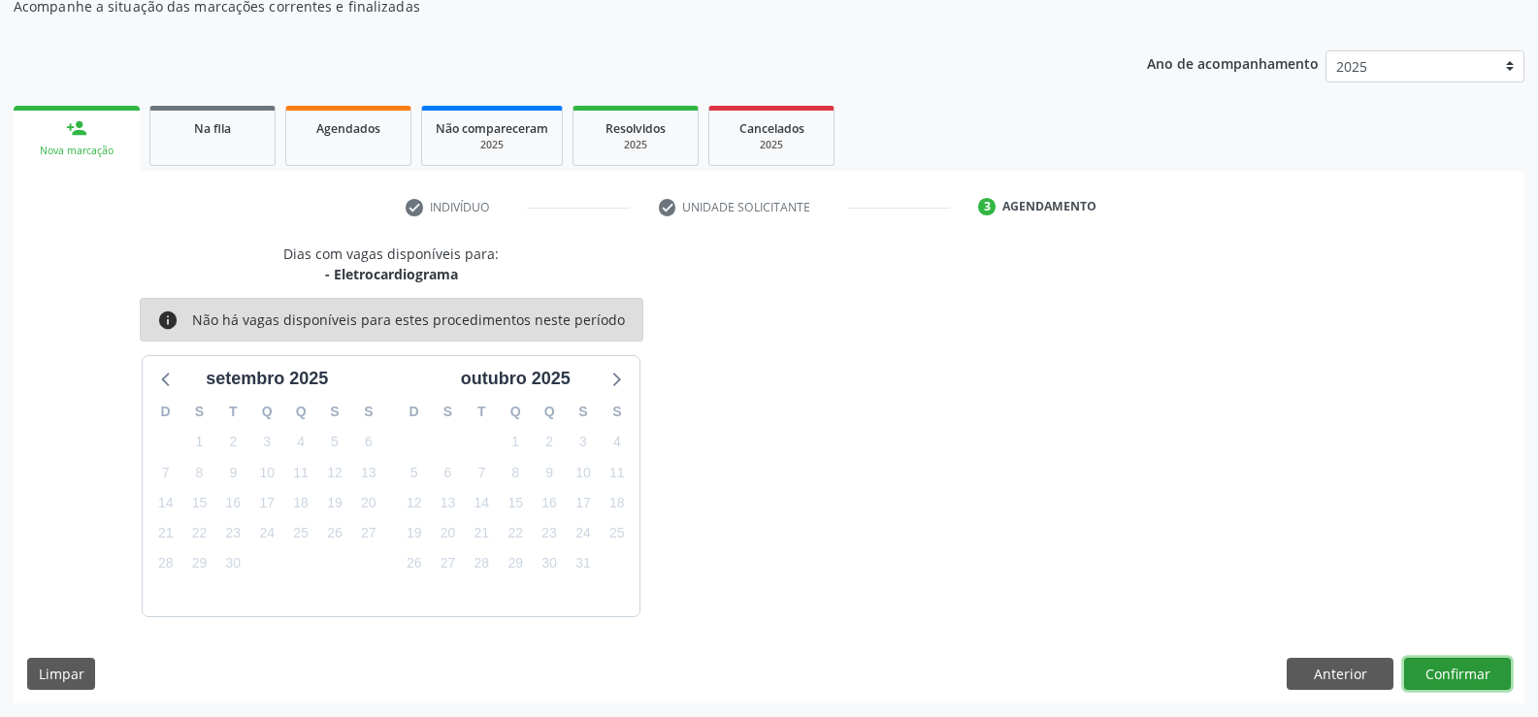
click at [1451, 669] on button "Confirmar" at bounding box center [1457, 674] width 107 height 33
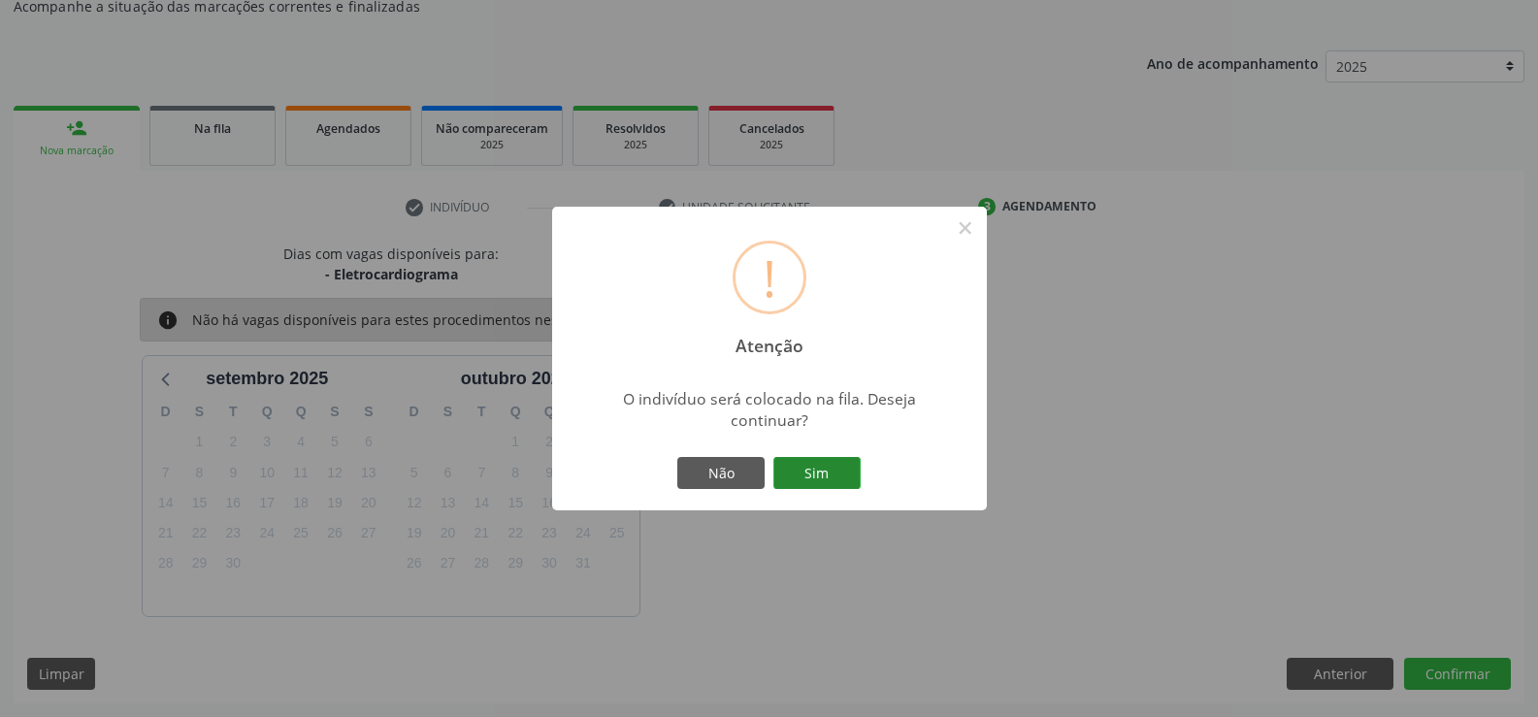
click at [810, 480] on button "Sim" at bounding box center [817, 473] width 87 height 33
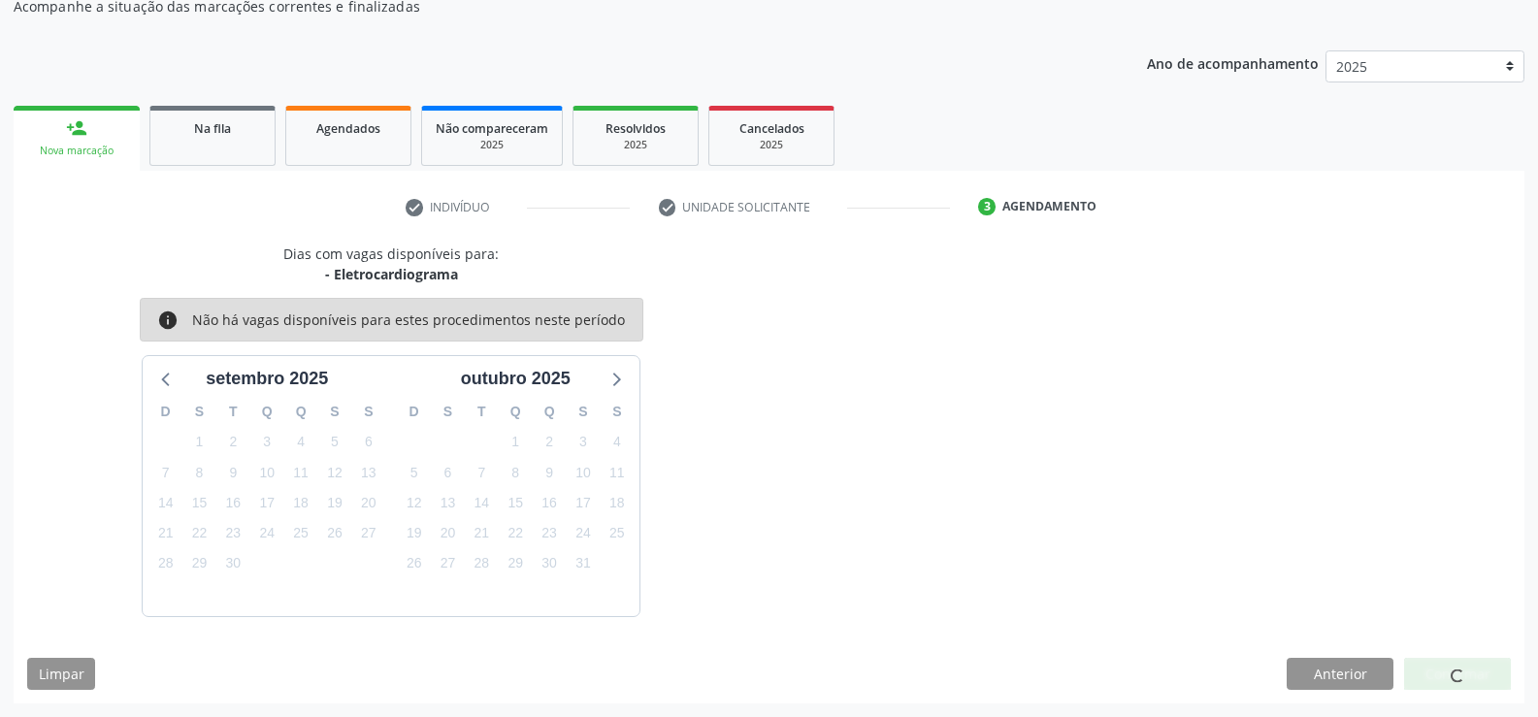
scroll to position [0, 0]
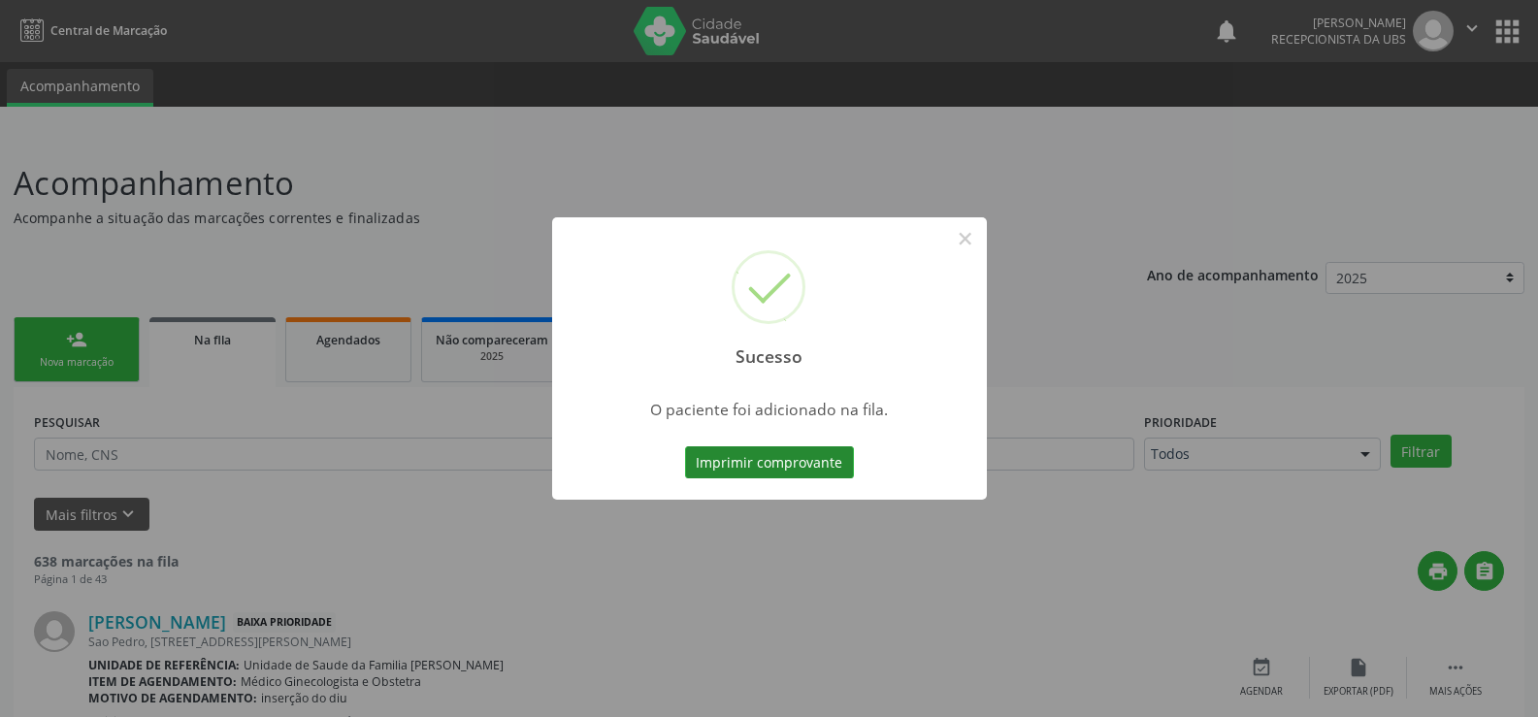
click at [796, 470] on button "Imprimir comprovante" at bounding box center [769, 462] width 169 height 33
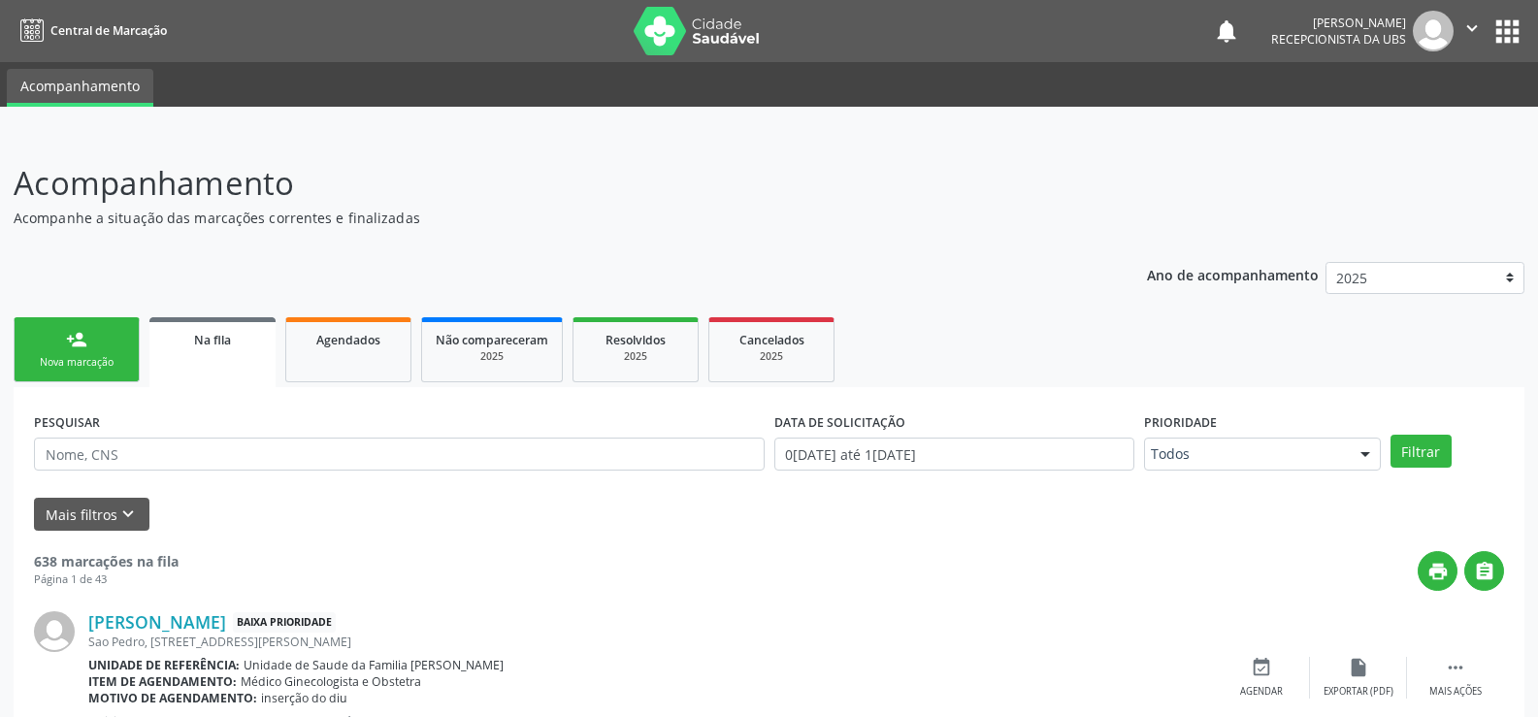
click at [65, 347] on link "person_add Nova marcação" at bounding box center [77, 349] width 126 height 65
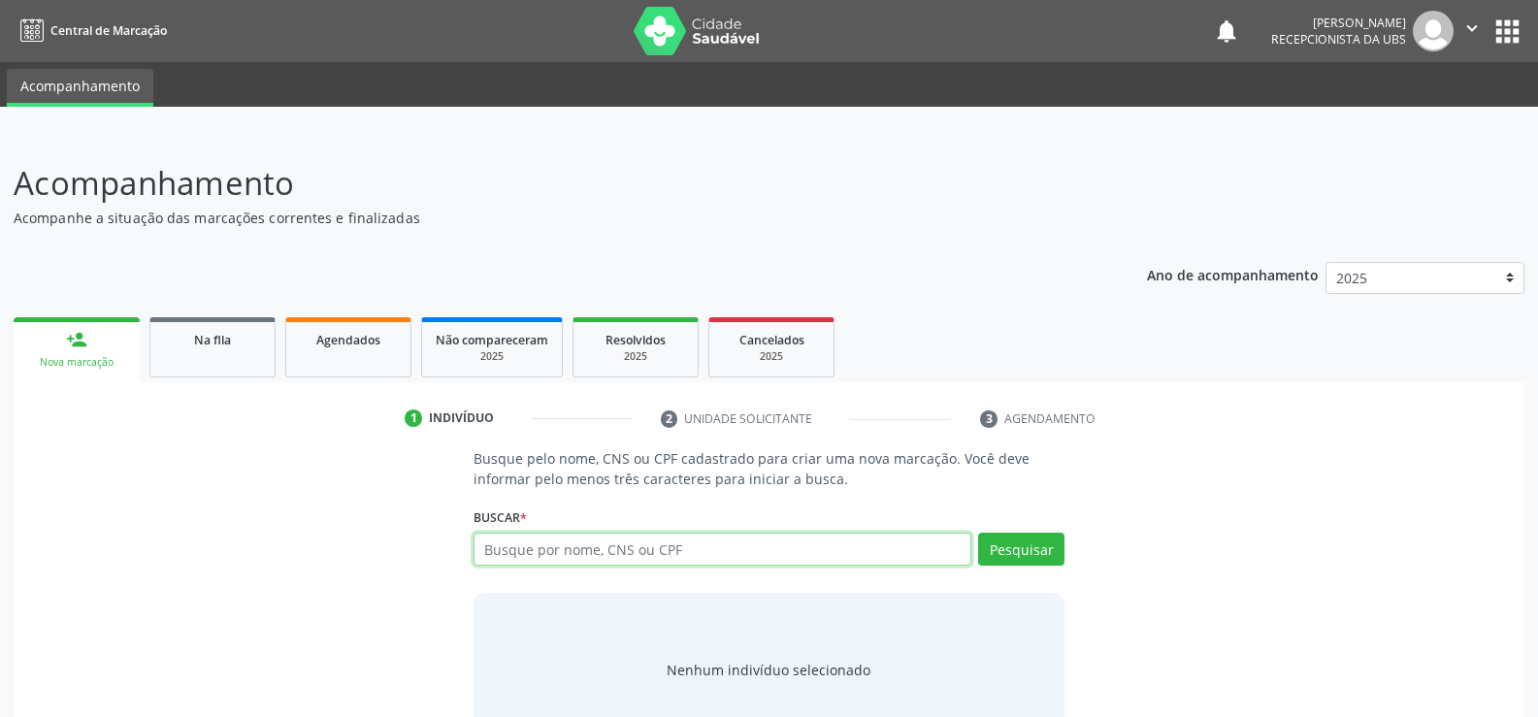
click at [740, 543] on input "text" at bounding box center [723, 549] width 498 height 33
type input "709205223612732"
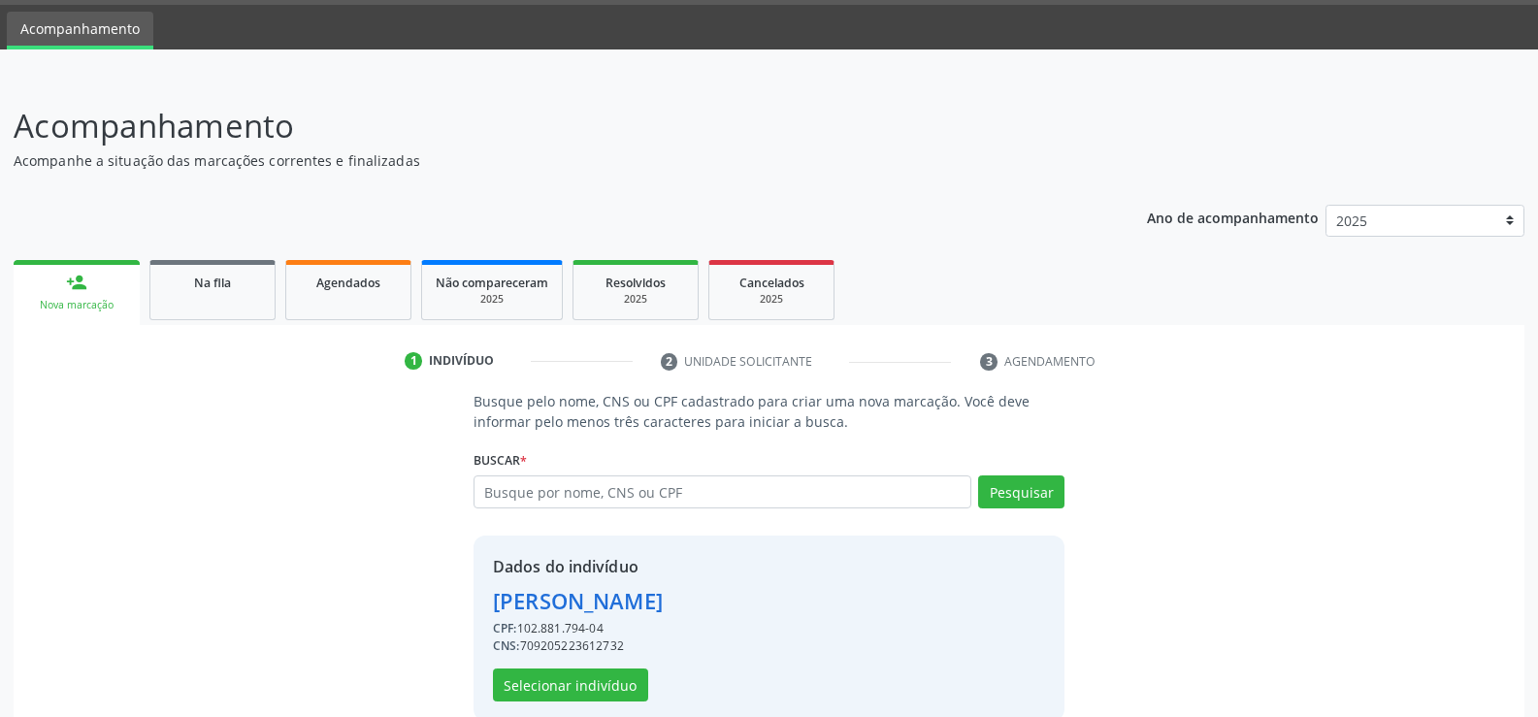
scroll to position [88, 0]
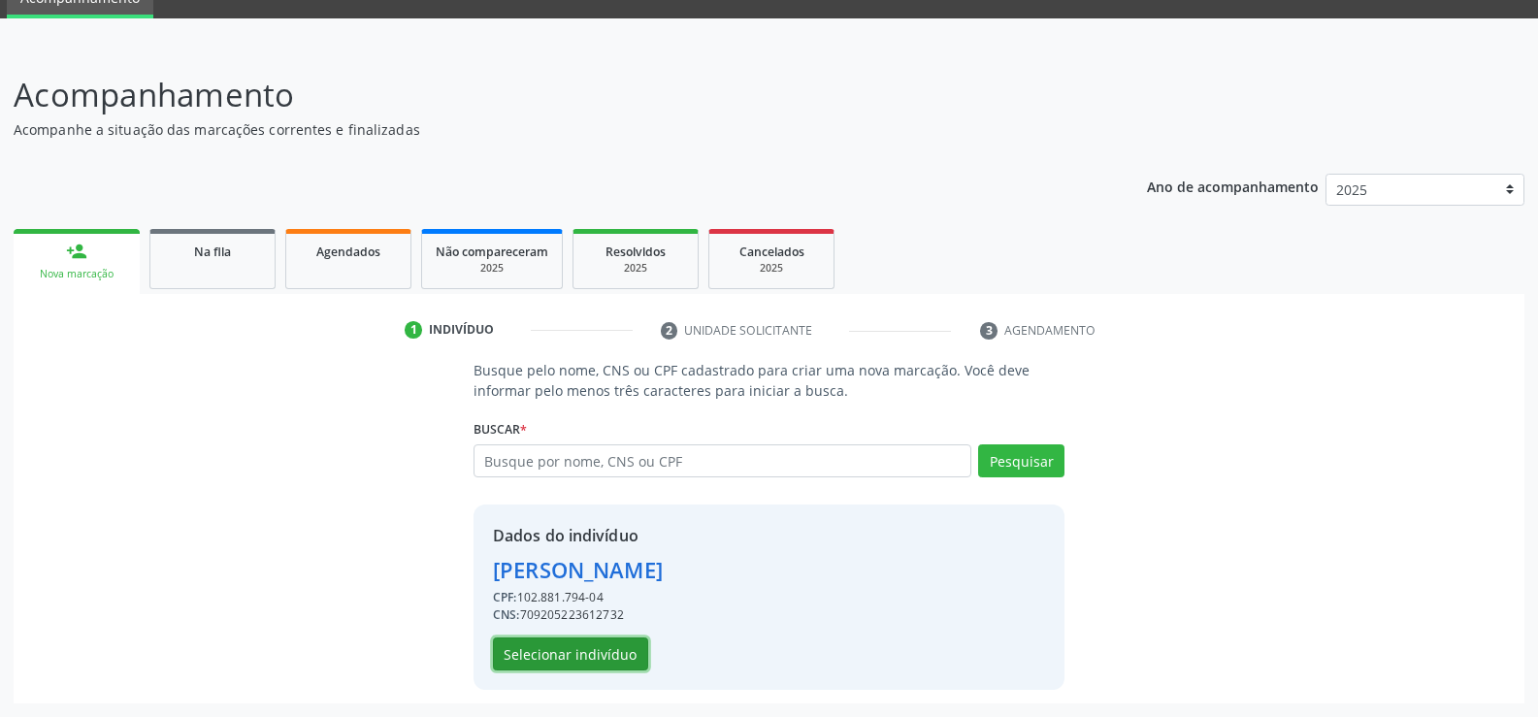
click at [592, 655] on button "Selecionar indivíduo" at bounding box center [570, 654] width 155 height 33
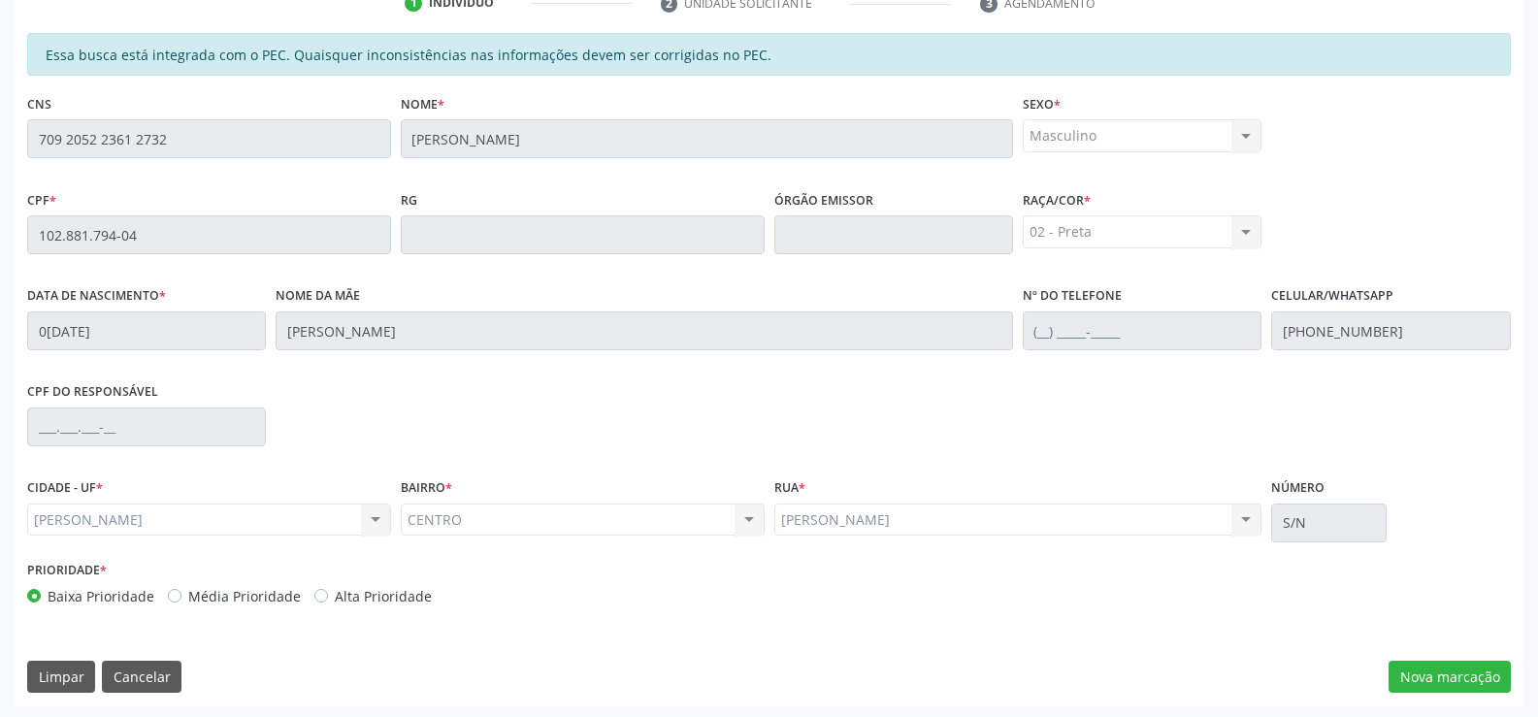
scroll to position [418, 0]
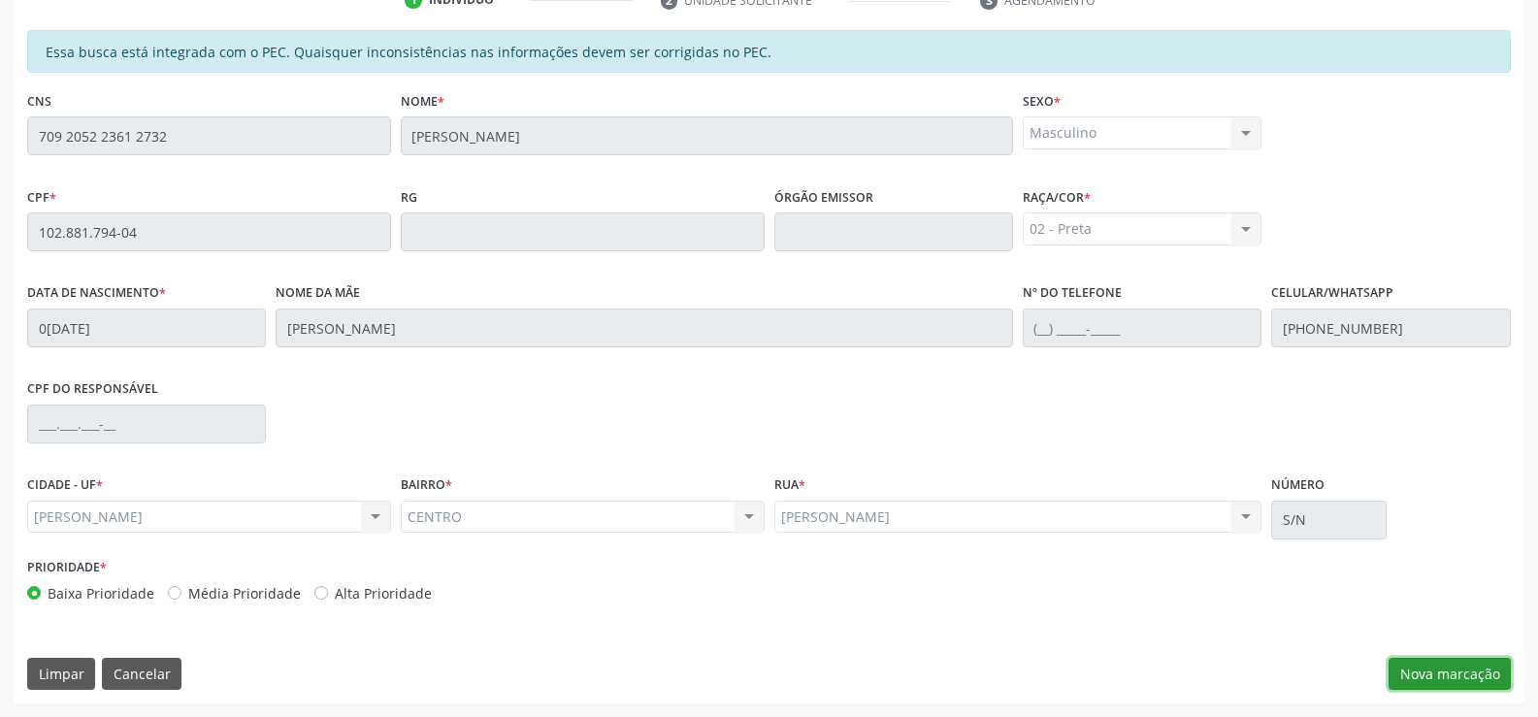
click at [1453, 672] on button "Nova marcação" at bounding box center [1450, 674] width 122 height 33
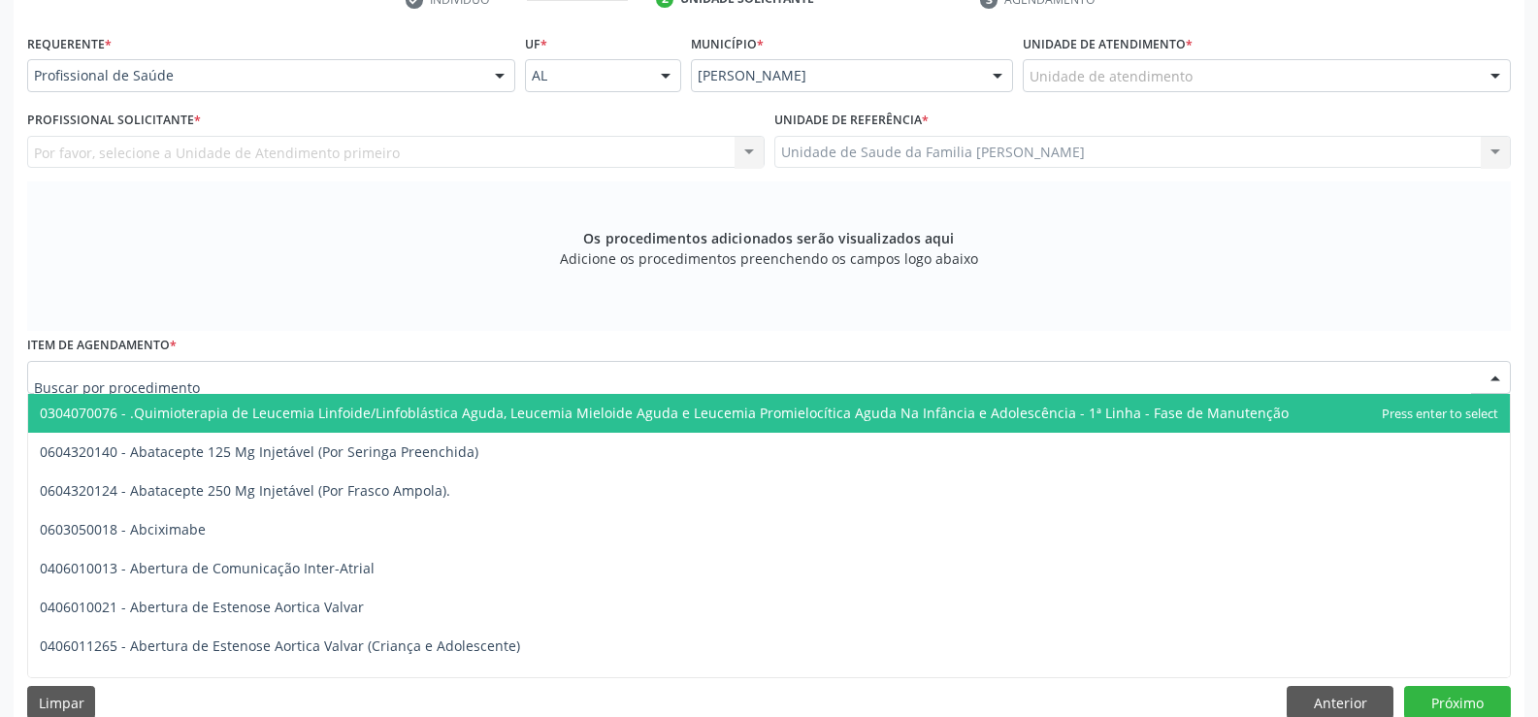
click at [533, 379] on div at bounding box center [769, 377] width 1484 height 33
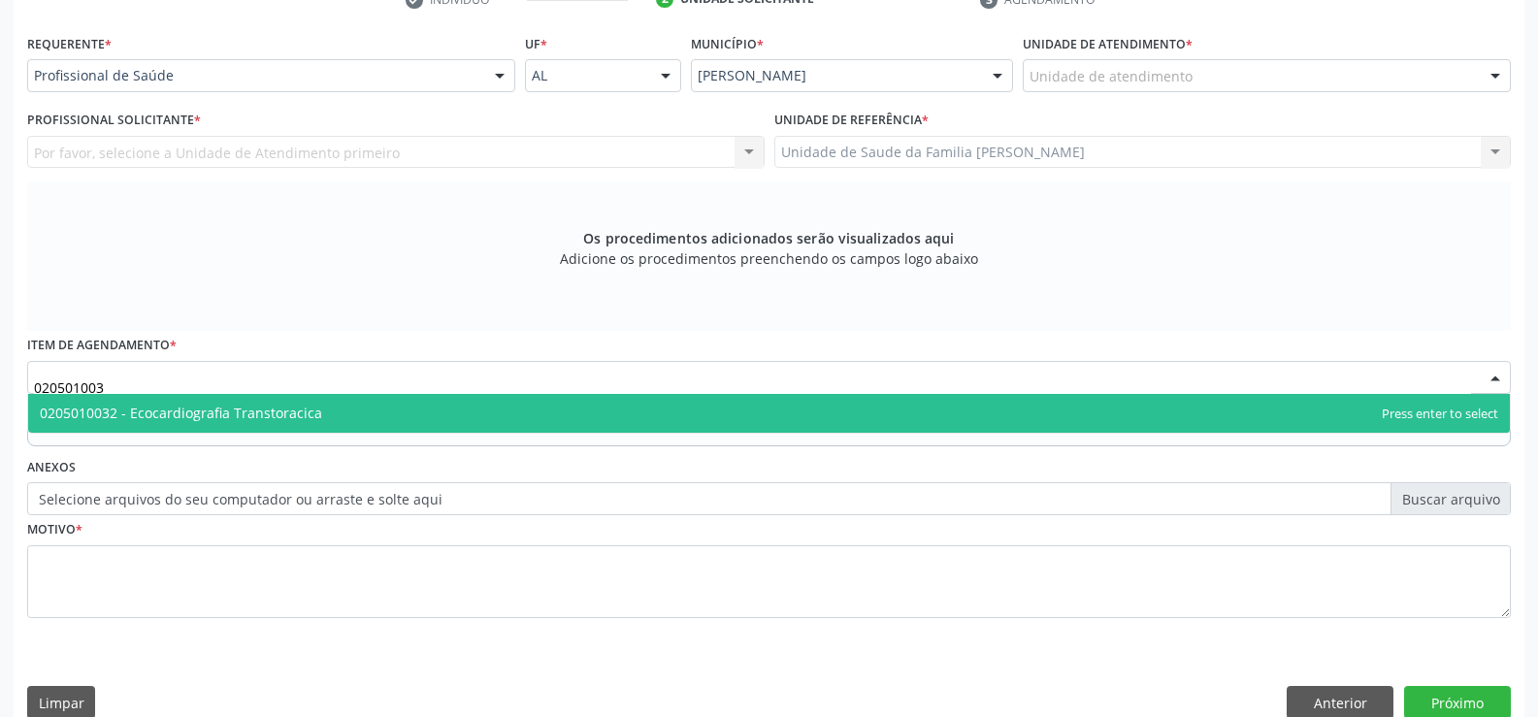
type input "0205010032"
click at [574, 415] on span "0205010032 - Ecocardiografia Transtoracica" at bounding box center [769, 413] width 1482 height 39
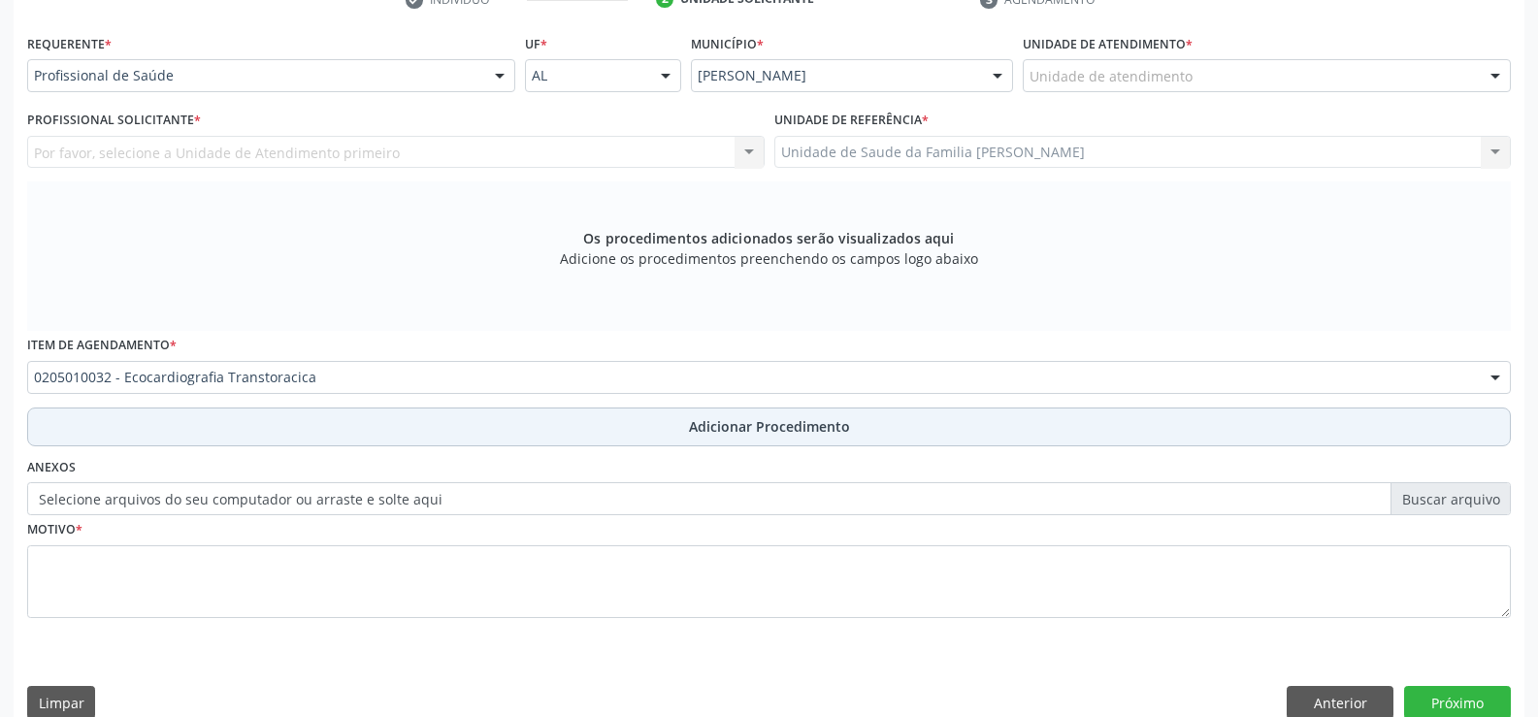
click at [748, 426] on span "Adicionar Procedimento" at bounding box center [769, 426] width 161 height 20
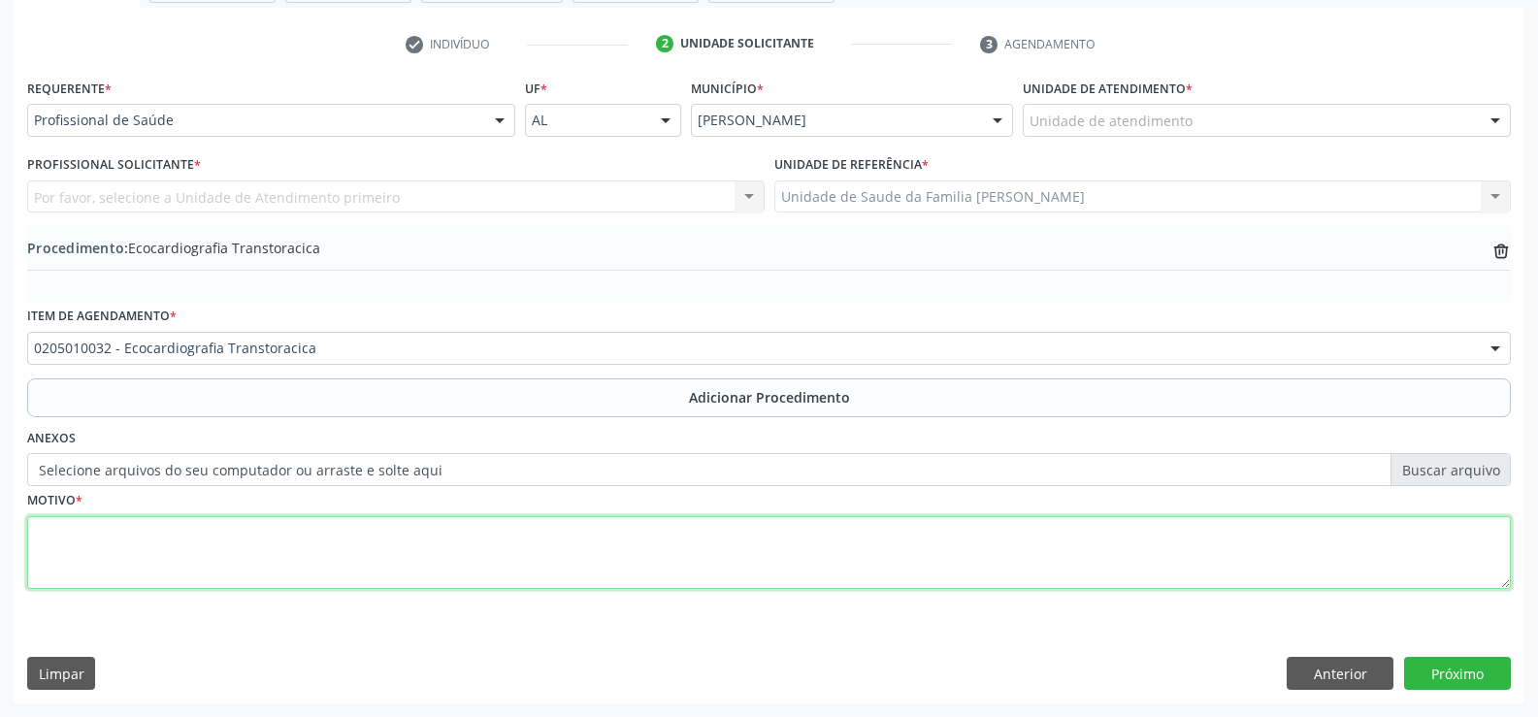
click at [413, 562] on textarea at bounding box center [769, 553] width 1484 height 74
type textarea "PORTADOR DE IC"
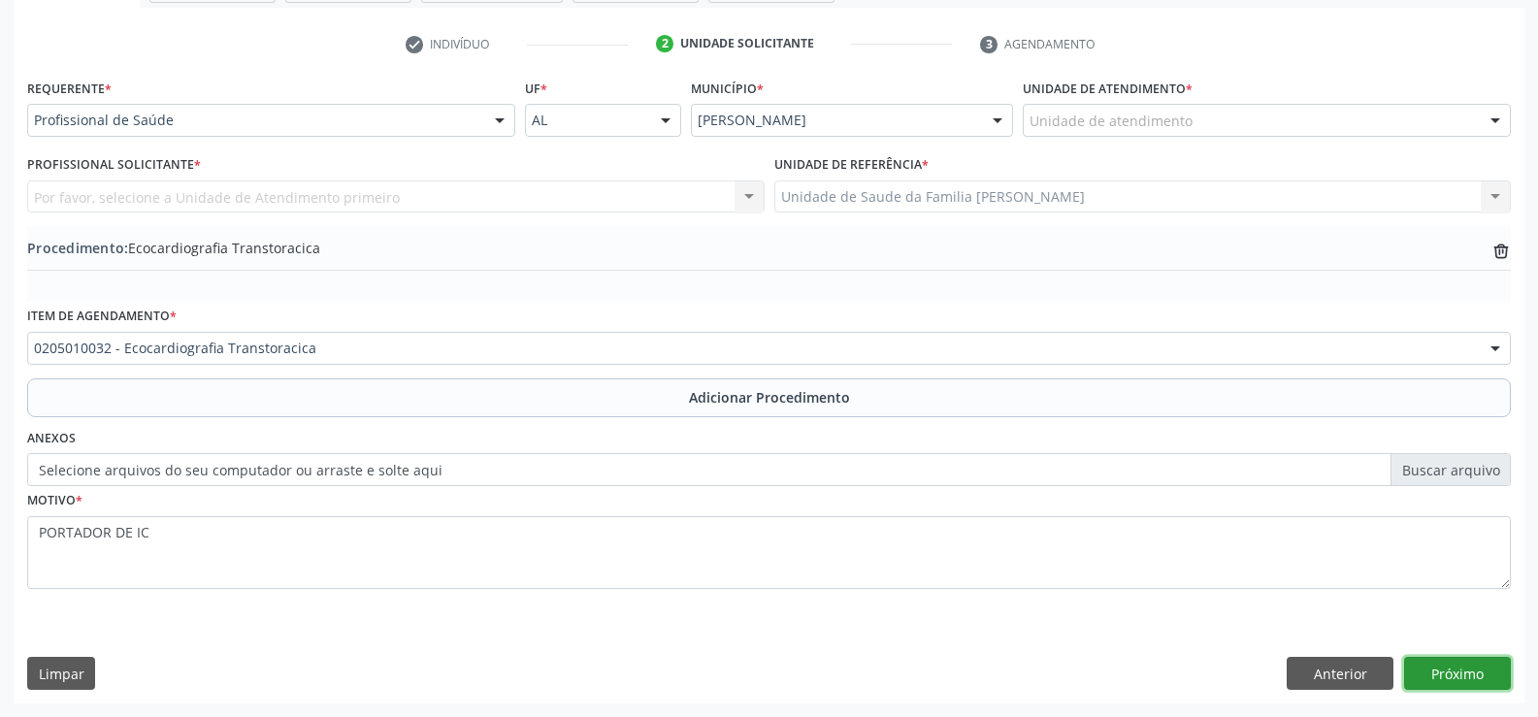
click at [1467, 675] on button "Próximo" at bounding box center [1457, 673] width 107 height 33
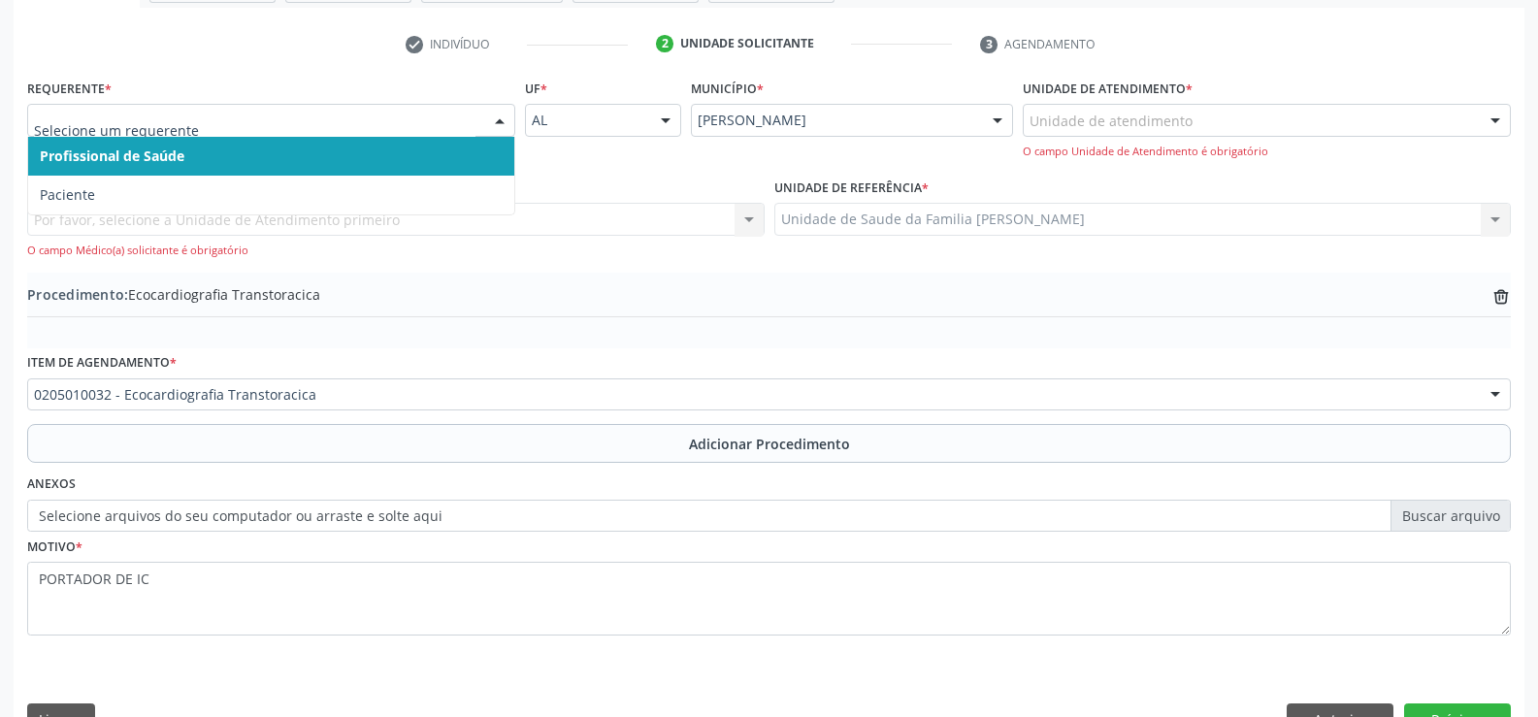
click at [498, 127] on div at bounding box center [499, 121] width 29 height 33
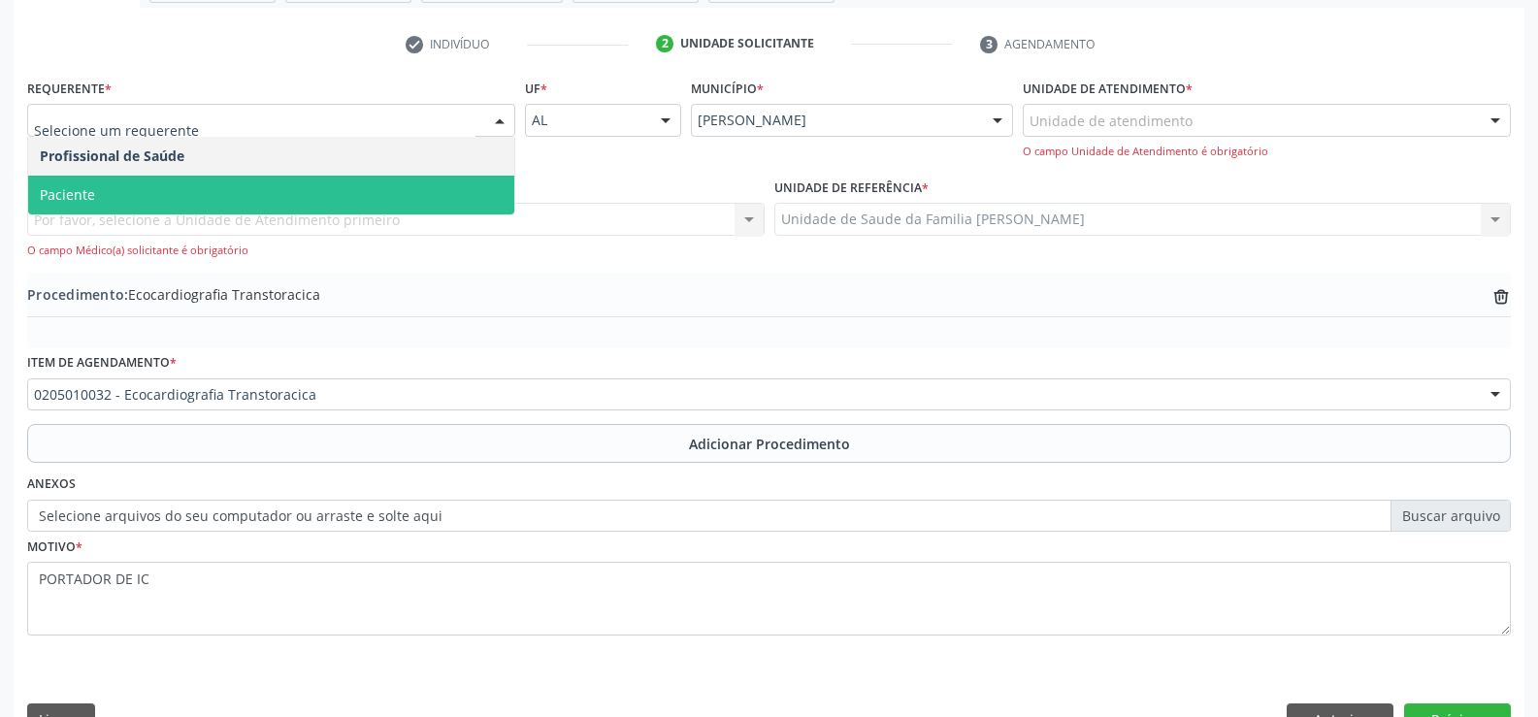
click at [450, 189] on span "Paciente" at bounding box center [271, 195] width 486 height 39
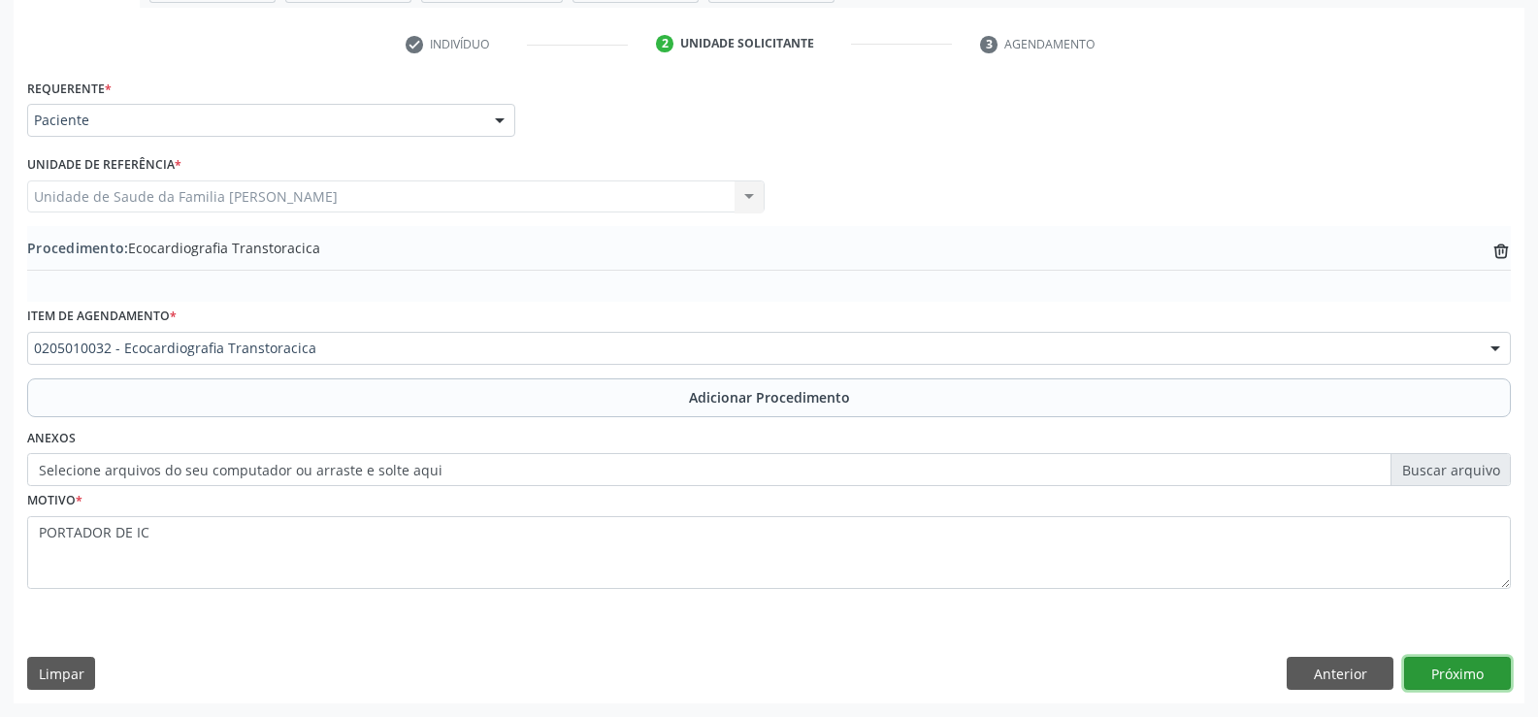
click at [1442, 673] on button "Próximo" at bounding box center [1457, 673] width 107 height 33
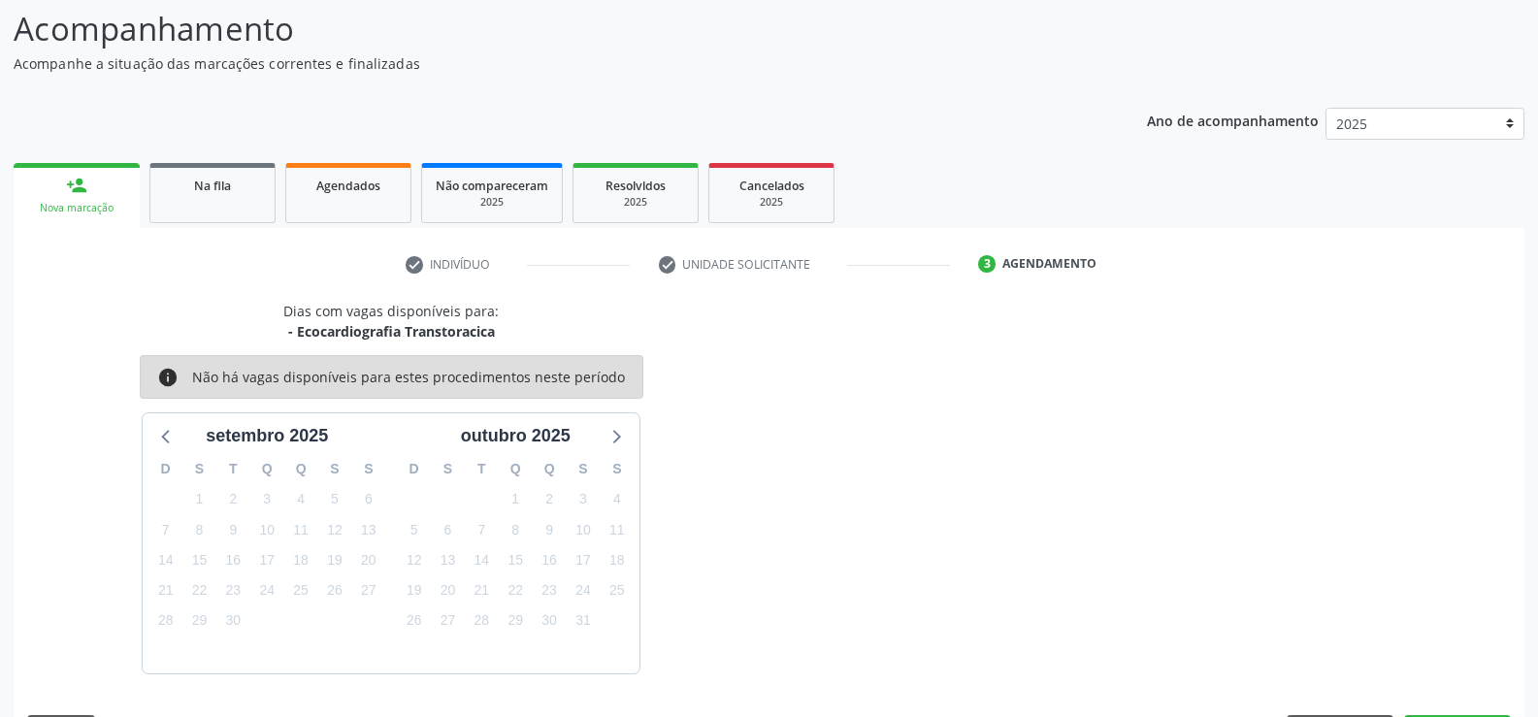
scroll to position [212, 0]
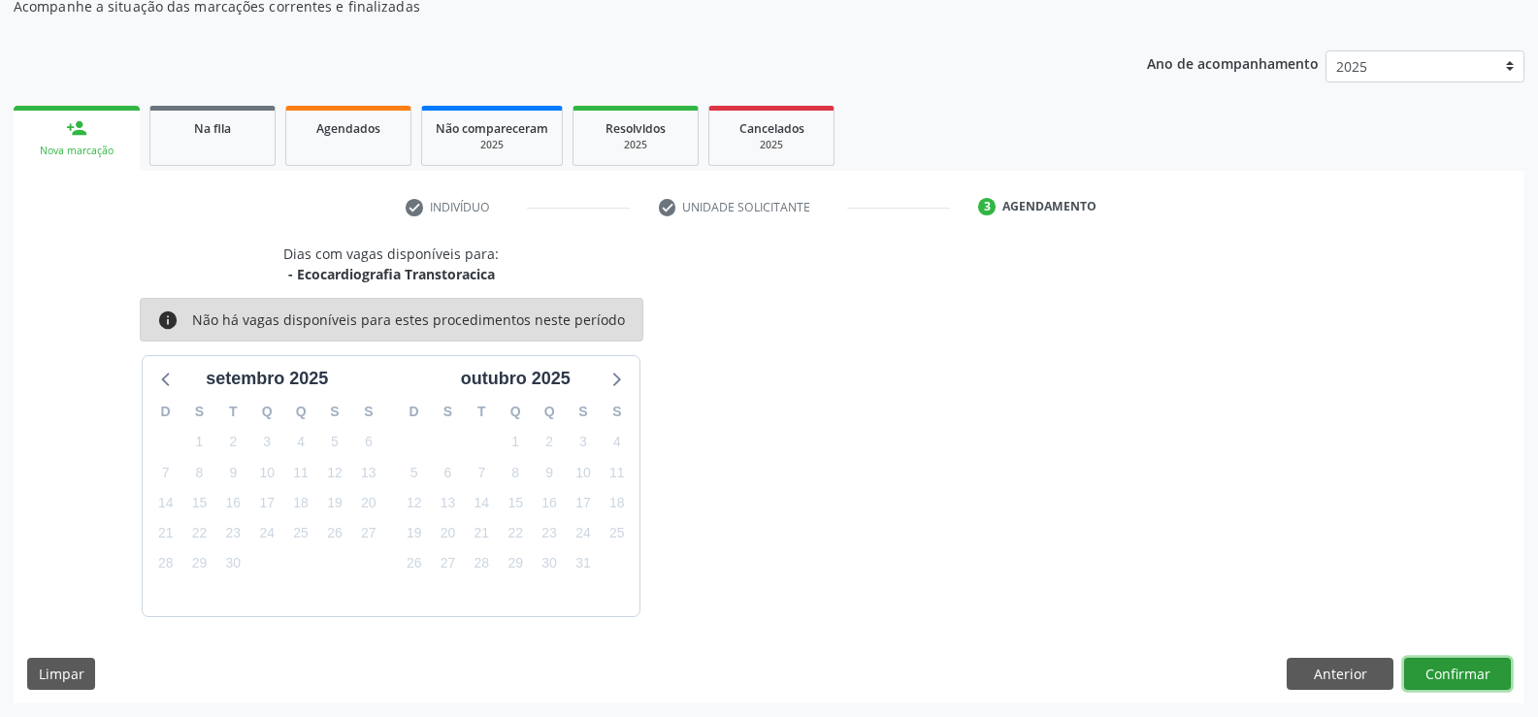
click at [1457, 675] on button "Confirmar" at bounding box center [1457, 674] width 107 height 33
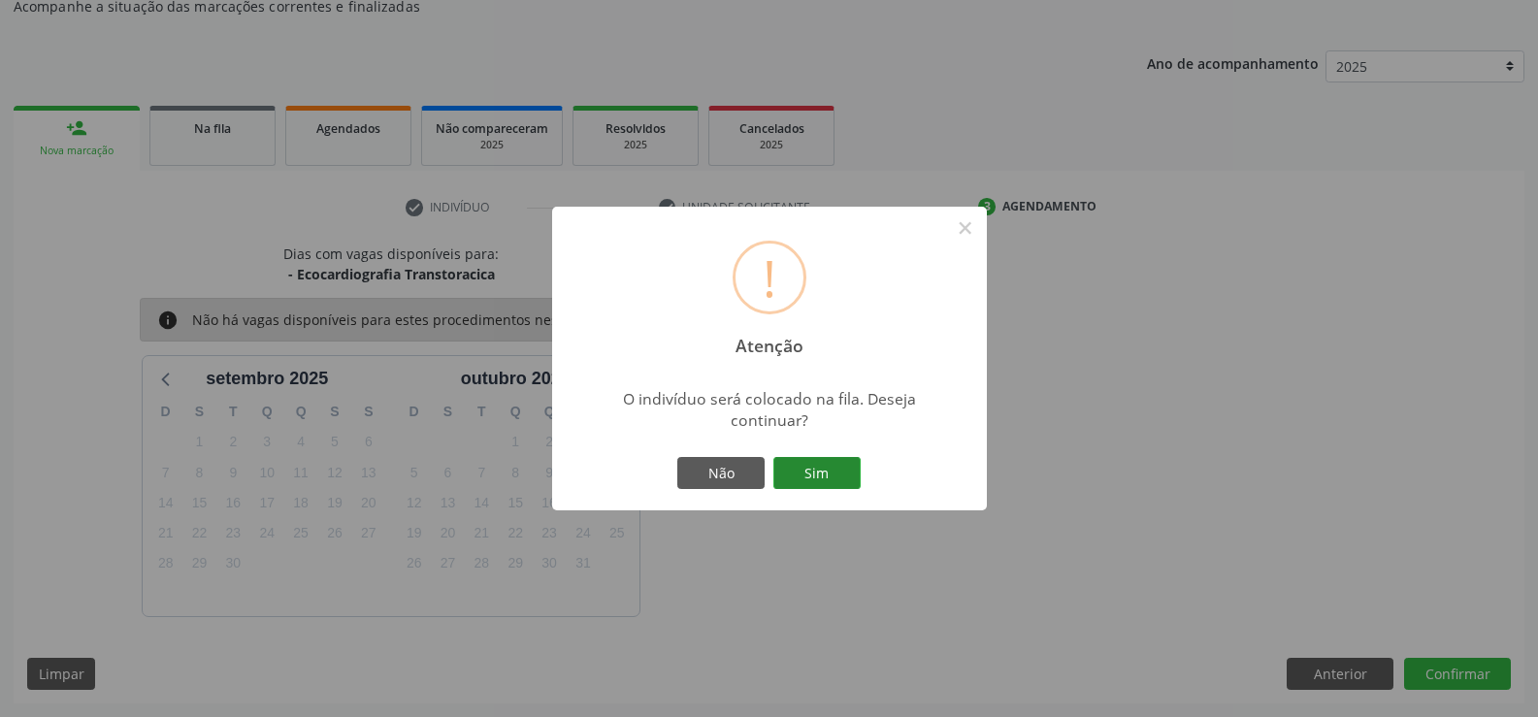
click at [823, 465] on button "Sim" at bounding box center [817, 473] width 87 height 33
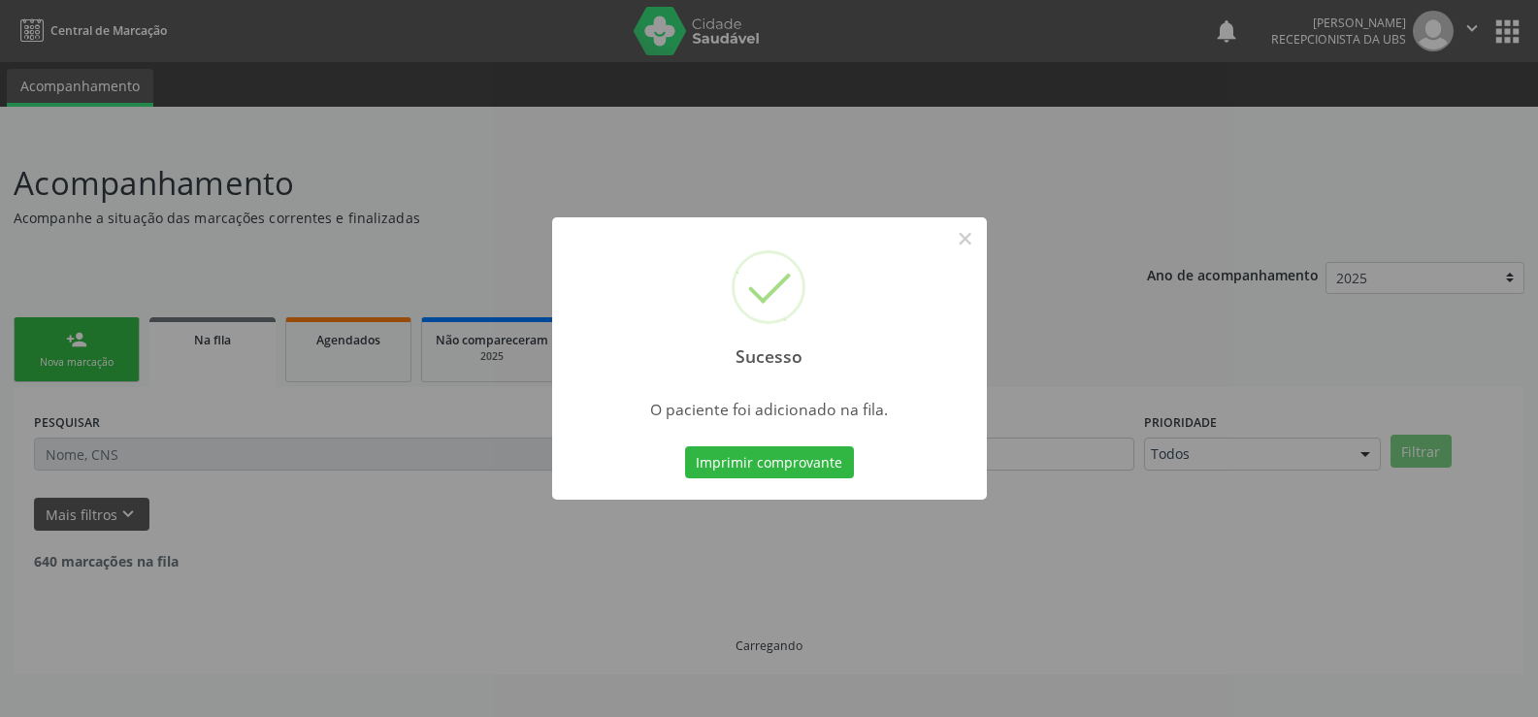
scroll to position [0, 0]
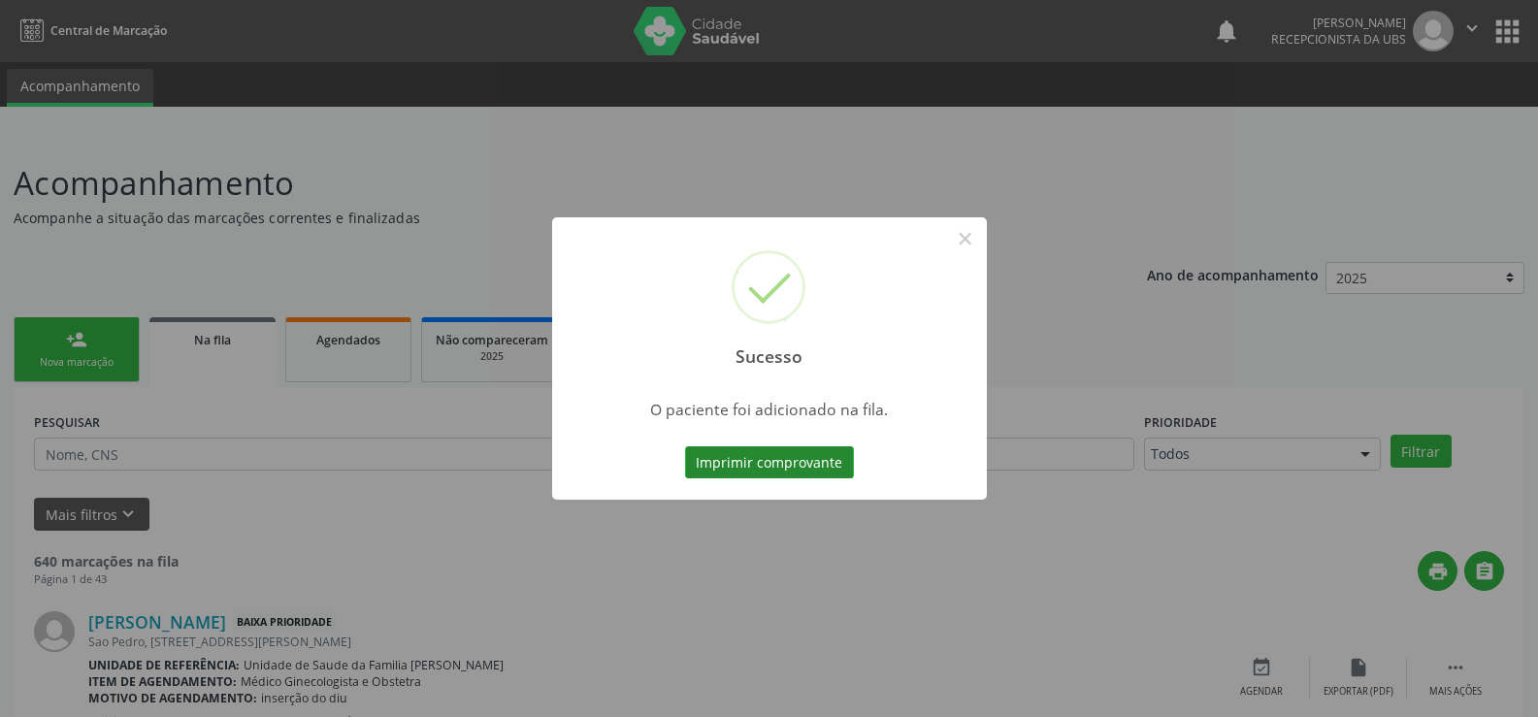
click at [808, 465] on button "Imprimir comprovante" at bounding box center [769, 462] width 169 height 33
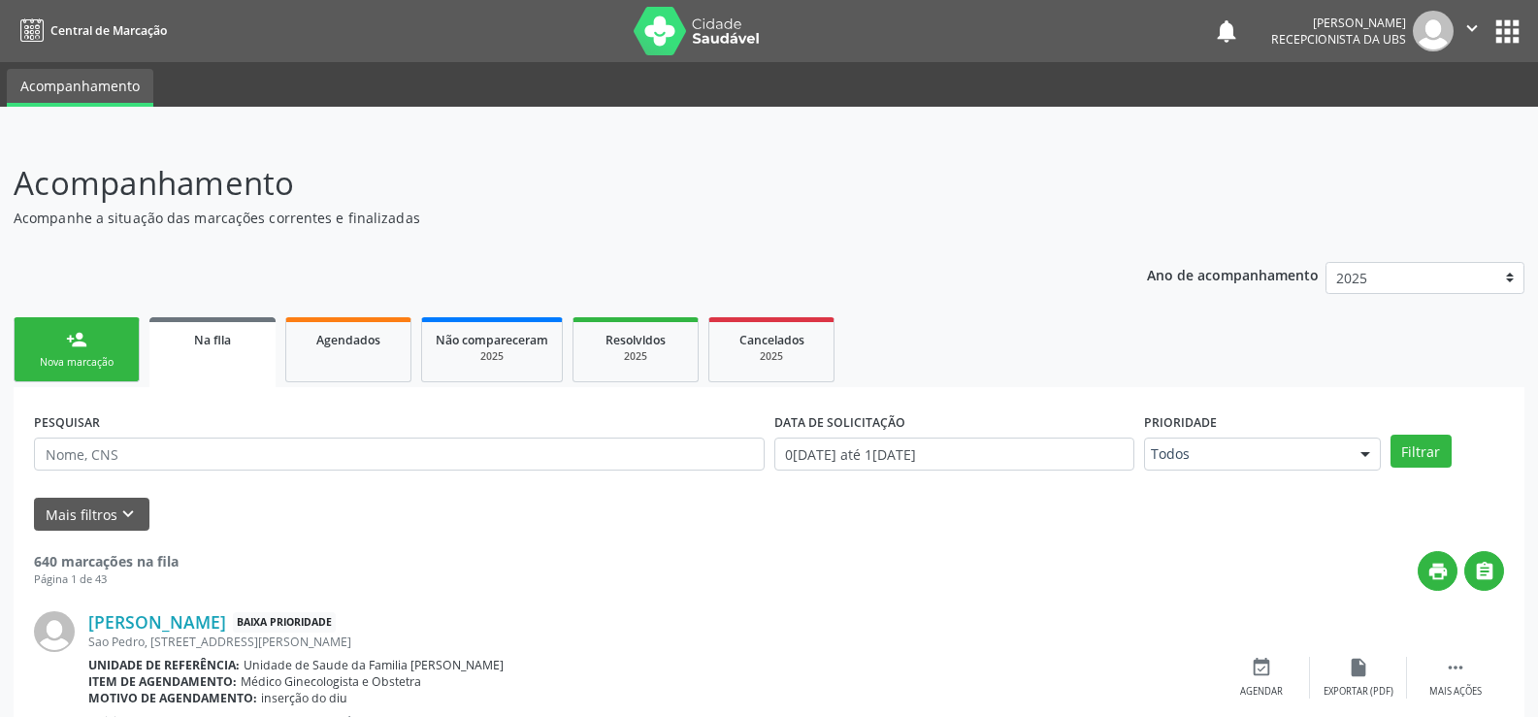
click at [95, 348] on link "person_add Nova marcação" at bounding box center [77, 349] width 126 height 65
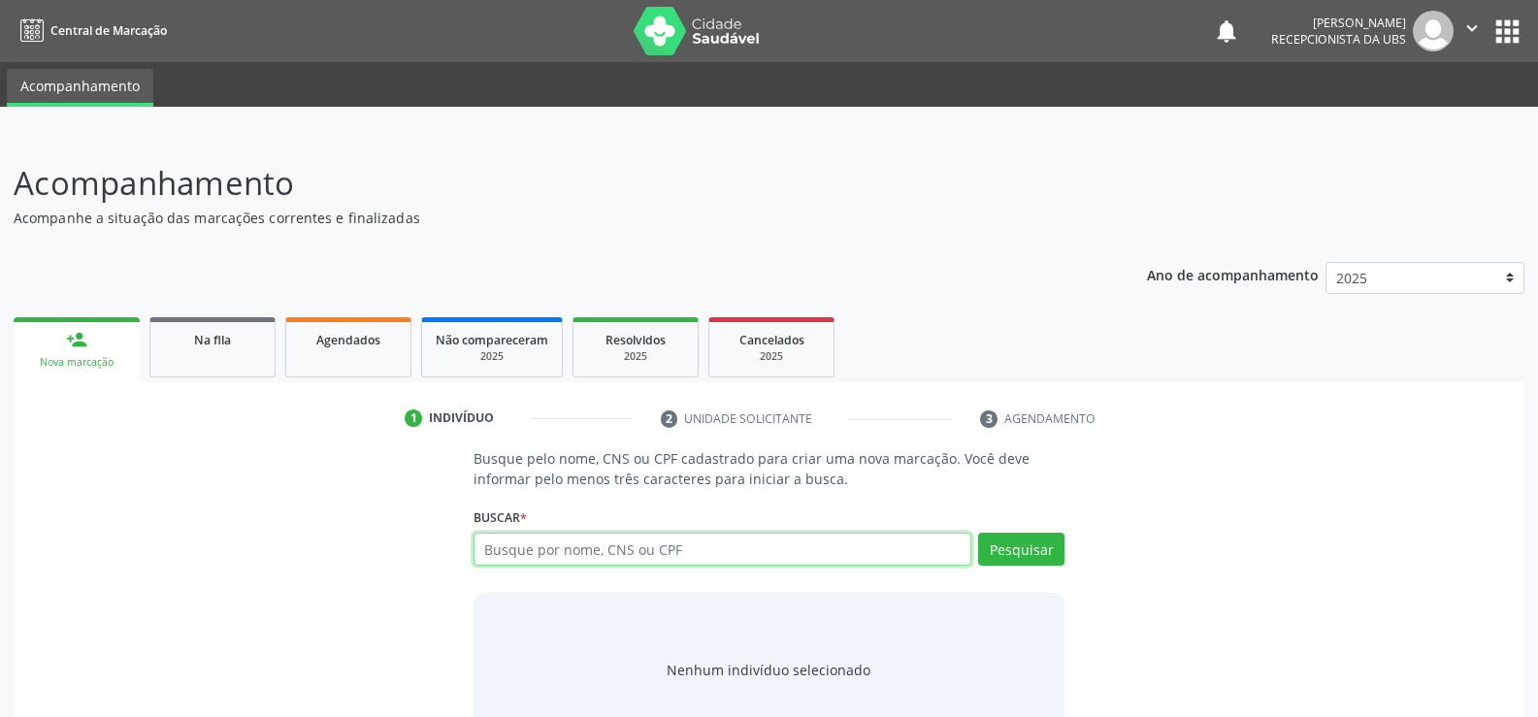
click at [727, 553] on input "text" at bounding box center [723, 549] width 498 height 33
type input "709205223612732"
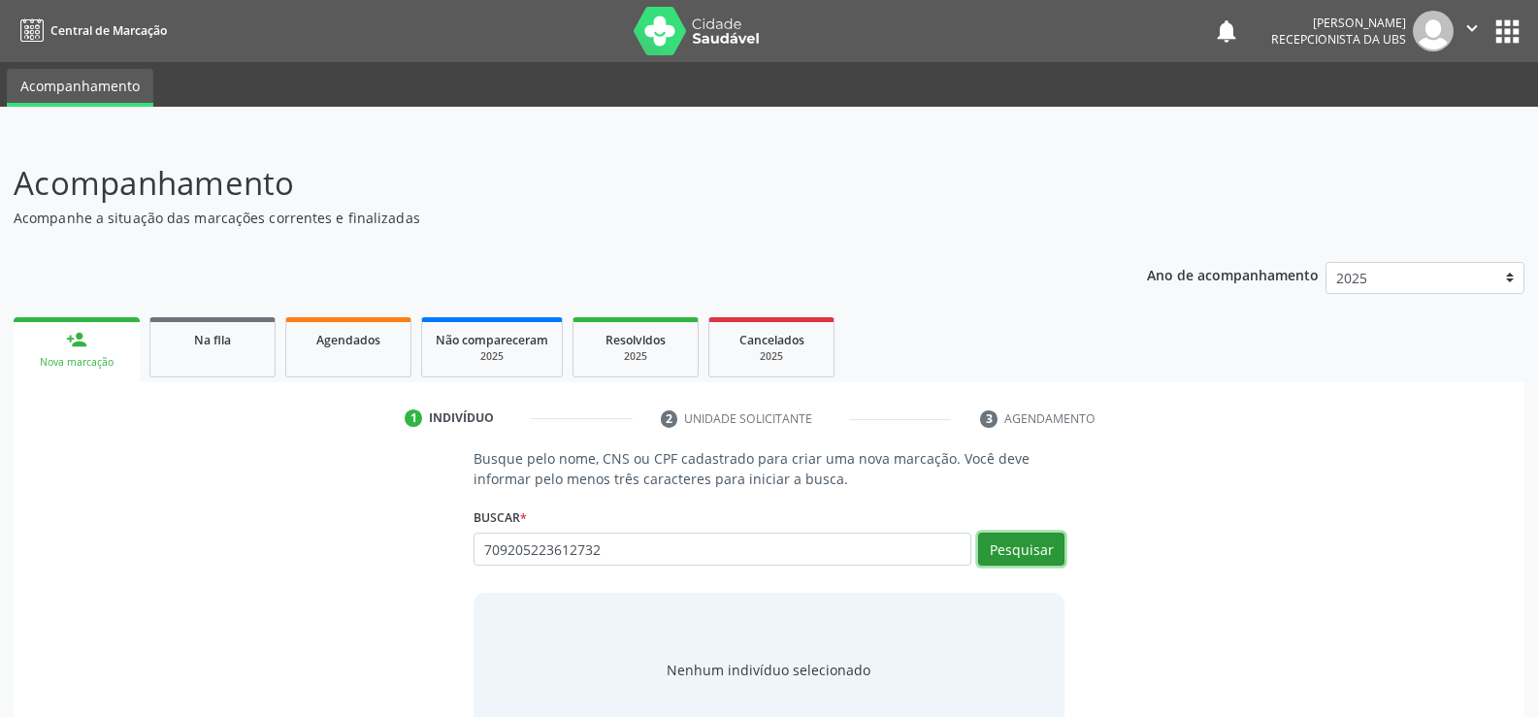
click at [1021, 545] on button "Pesquisar" at bounding box center [1021, 549] width 86 height 33
type input "709205223612732"
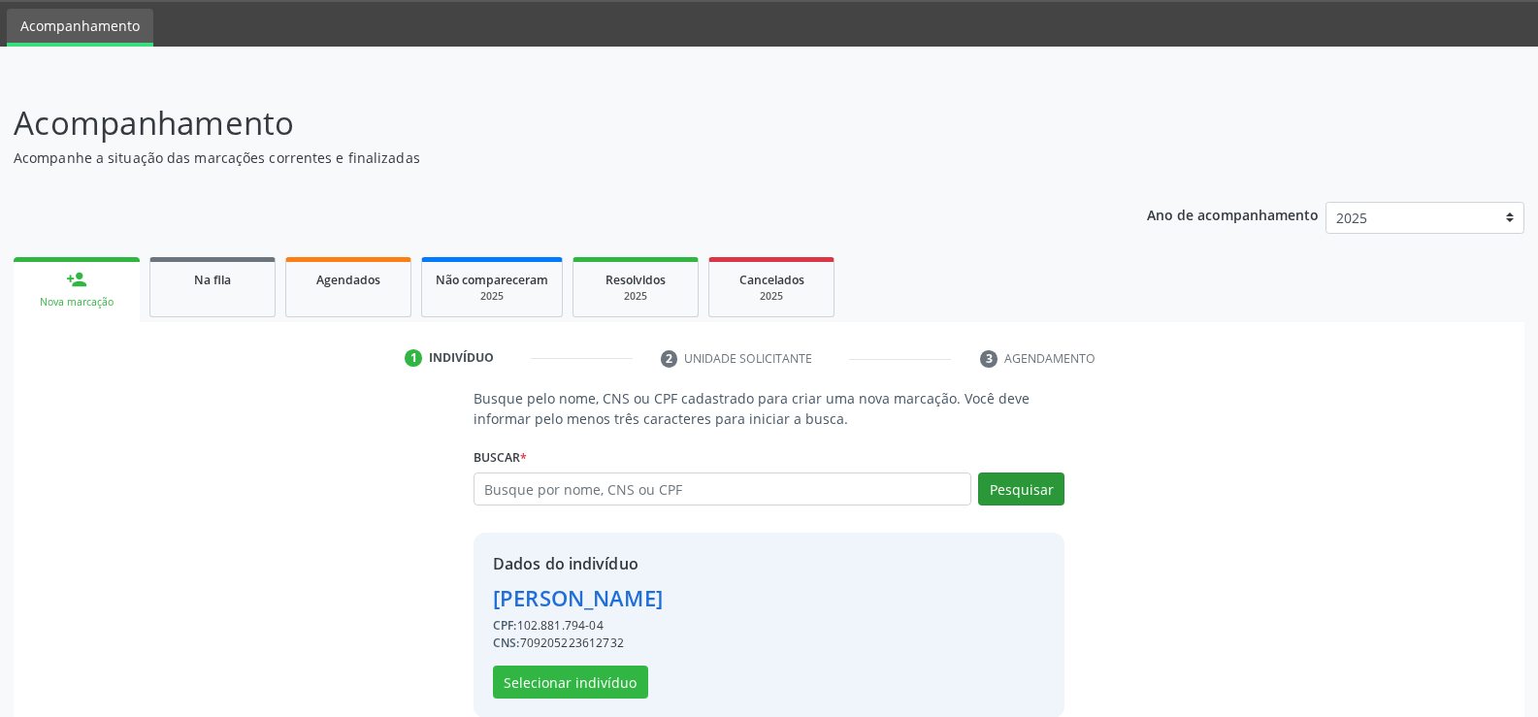
scroll to position [88, 0]
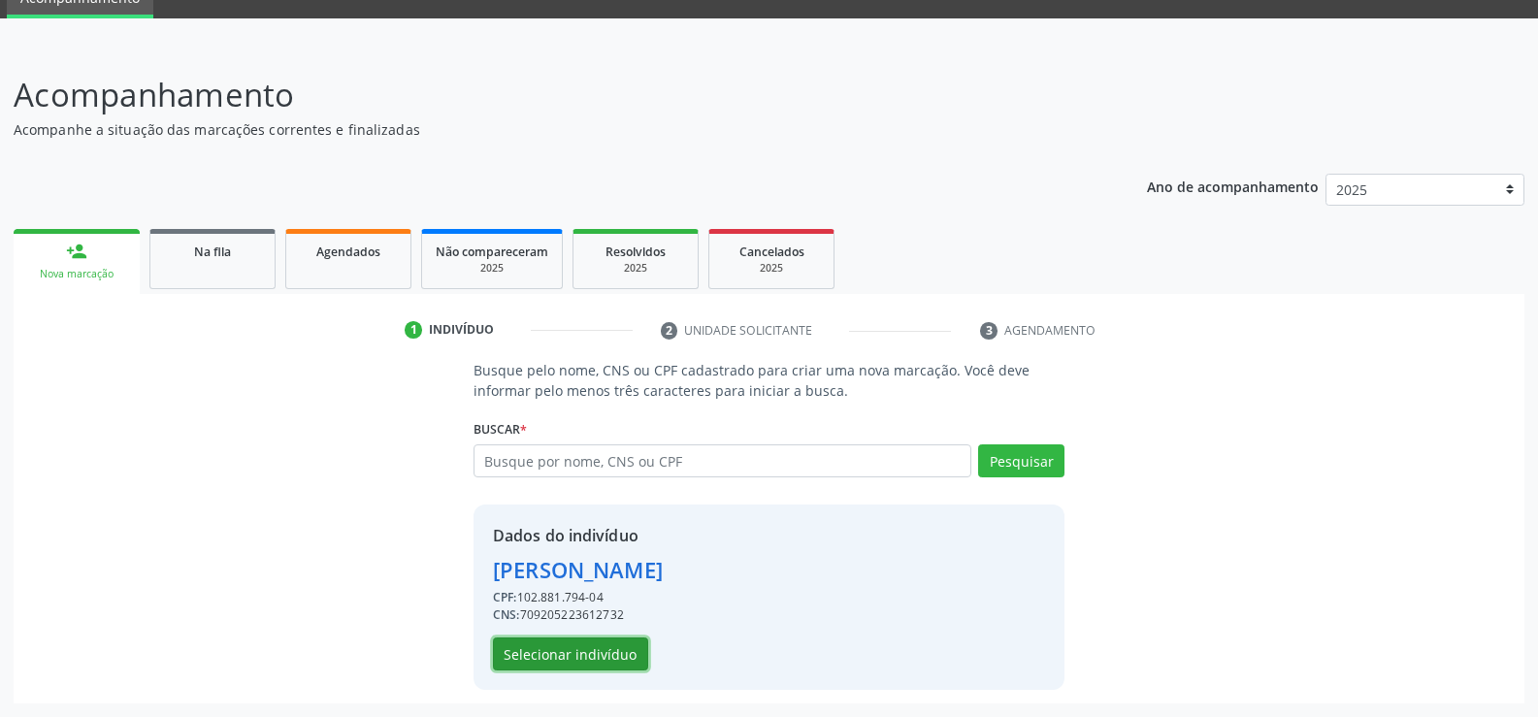
click at [544, 659] on button "Selecionar indivíduo" at bounding box center [570, 654] width 155 height 33
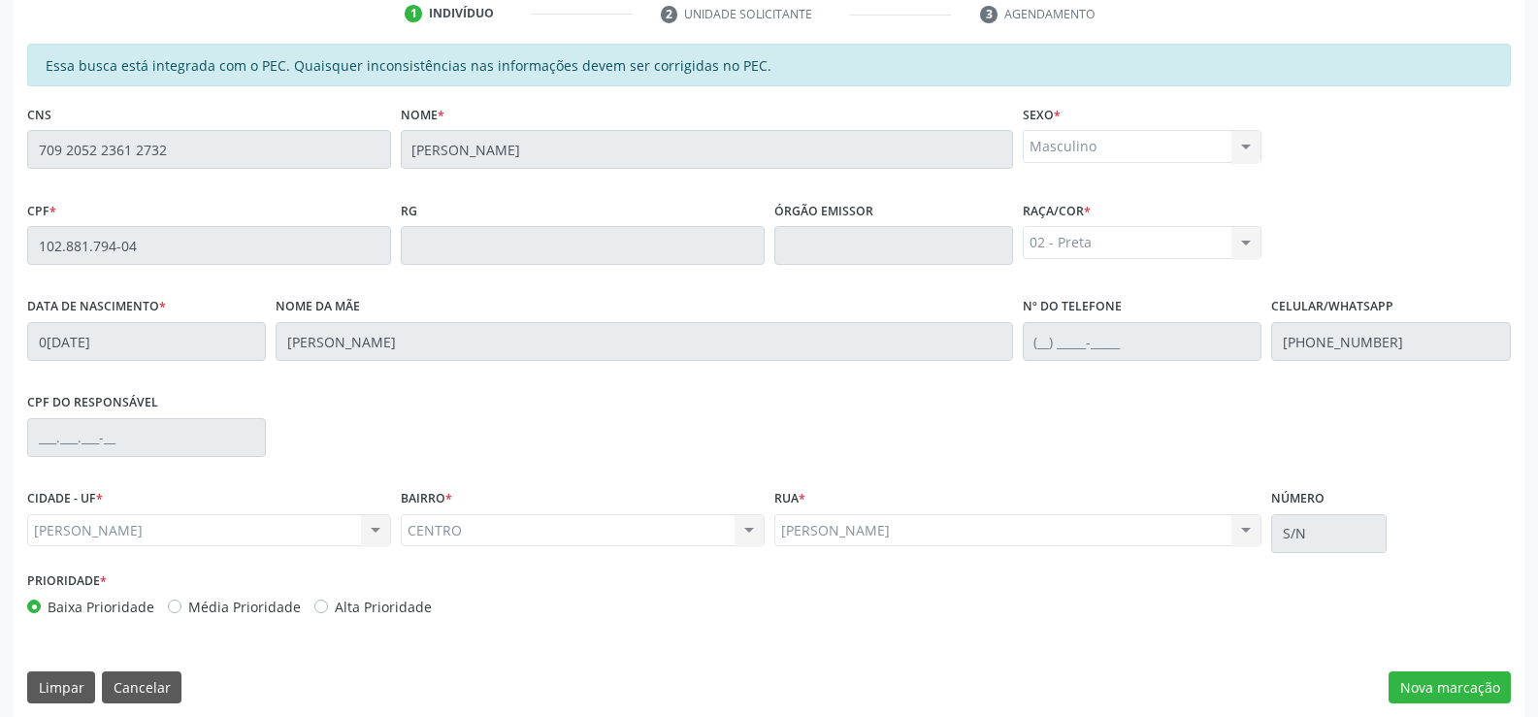
scroll to position [418, 0]
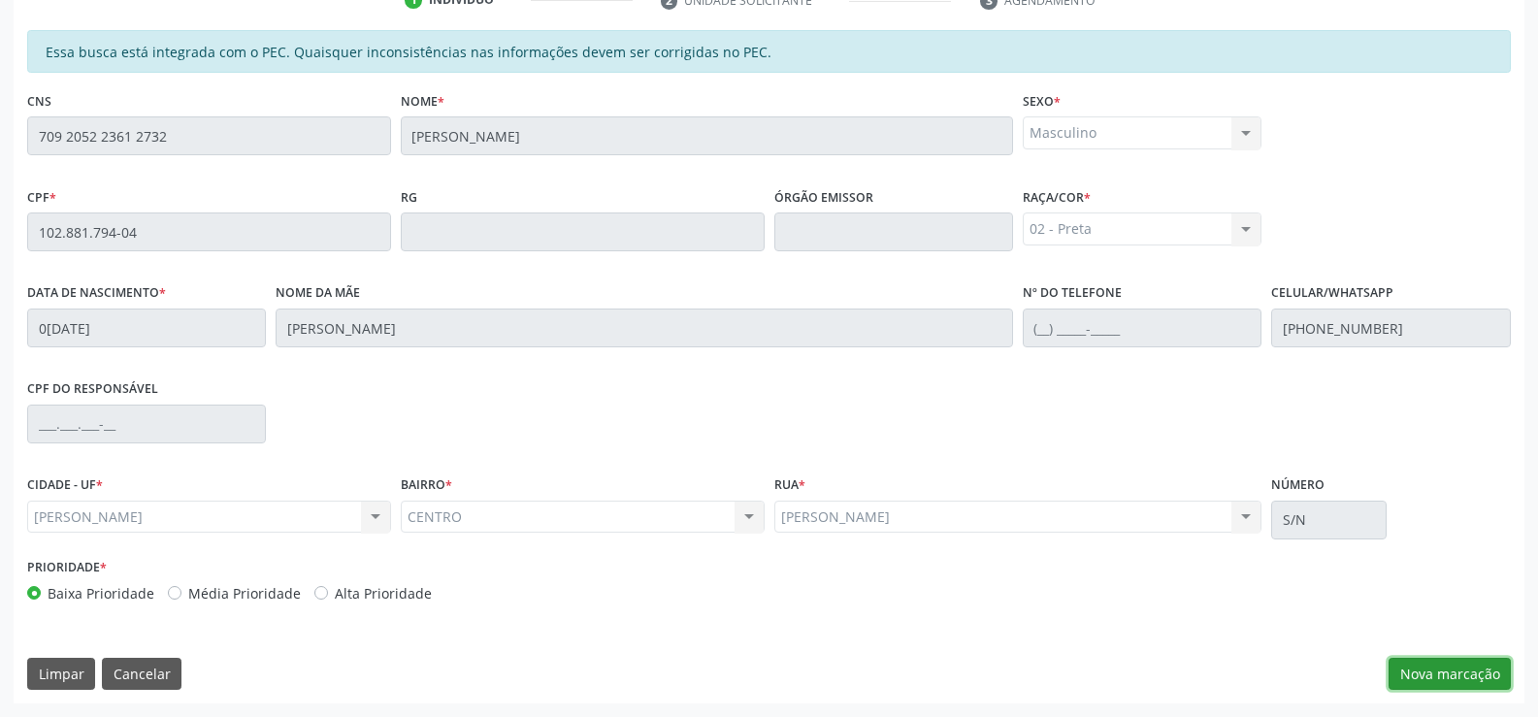
click at [1467, 675] on button "Nova marcação" at bounding box center [1450, 674] width 122 height 33
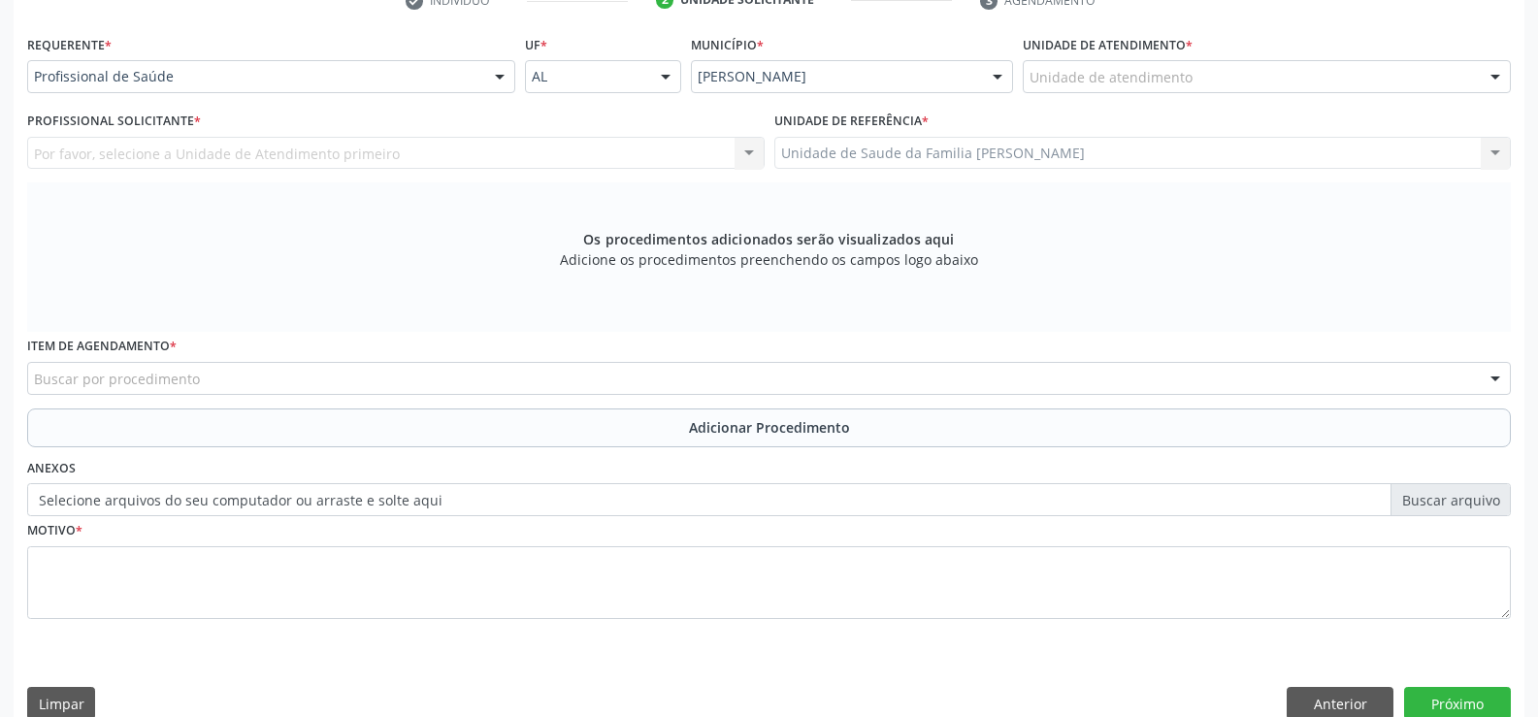
scroll to position [419, 0]
click at [495, 72] on div at bounding box center [499, 76] width 29 height 33
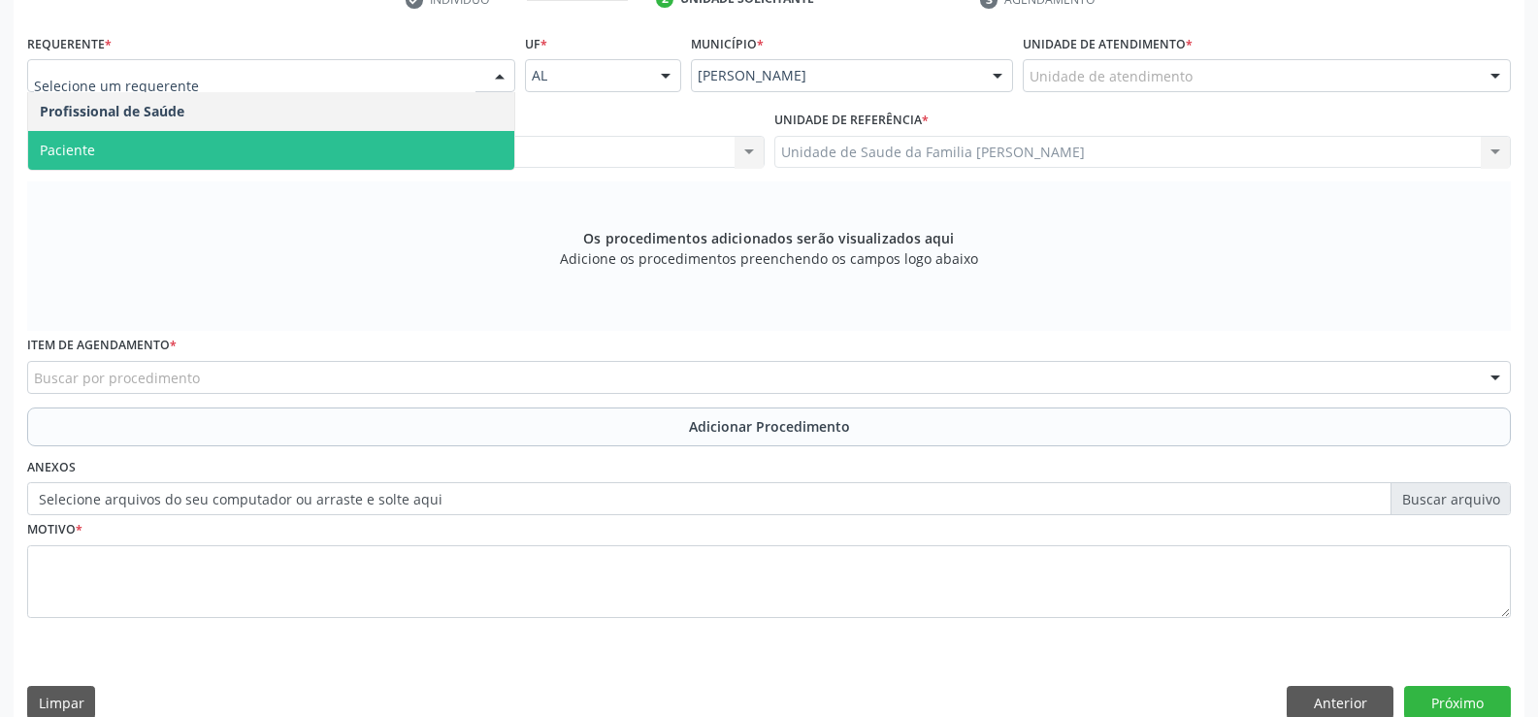
click at [447, 143] on span "Paciente" at bounding box center [271, 150] width 486 height 39
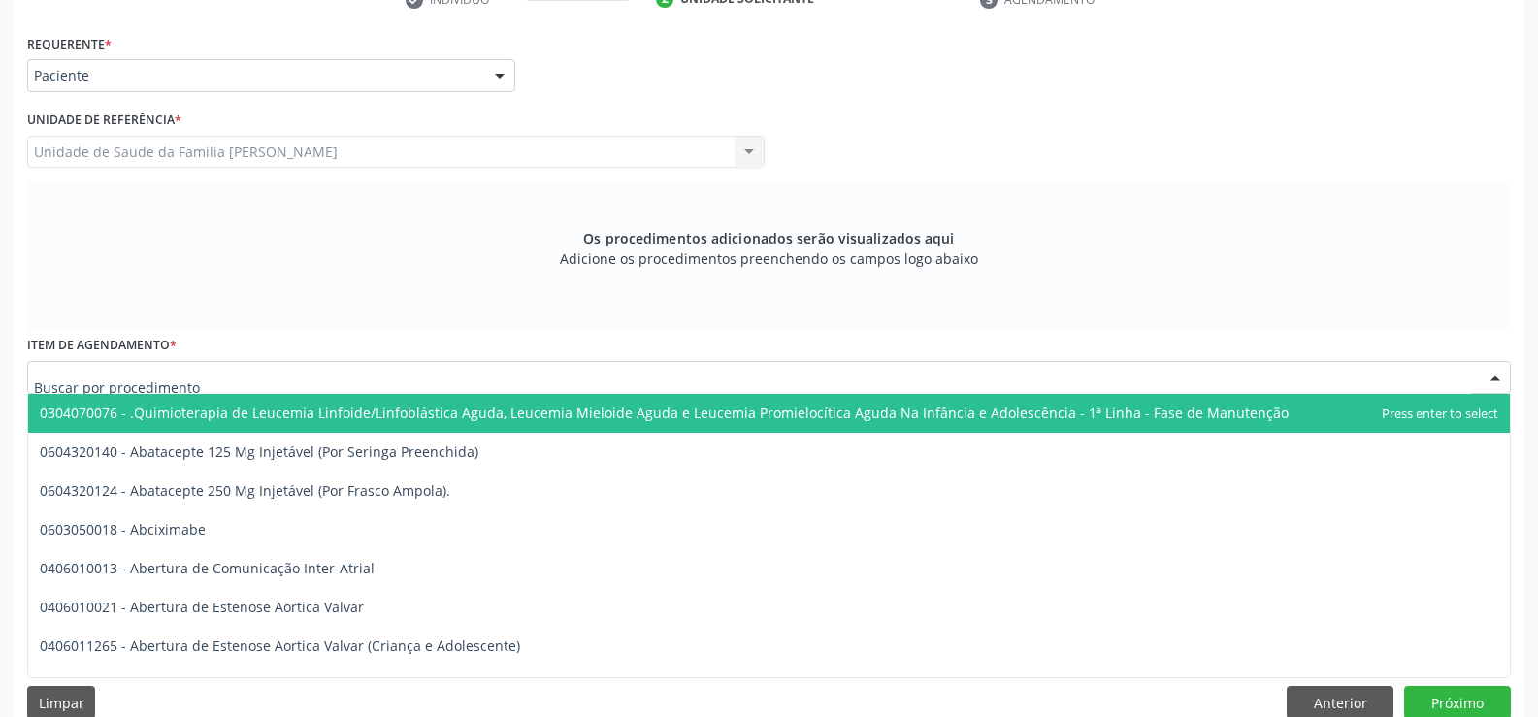
click at [413, 375] on div at bounding box center [769, 377] width 1484 height 33
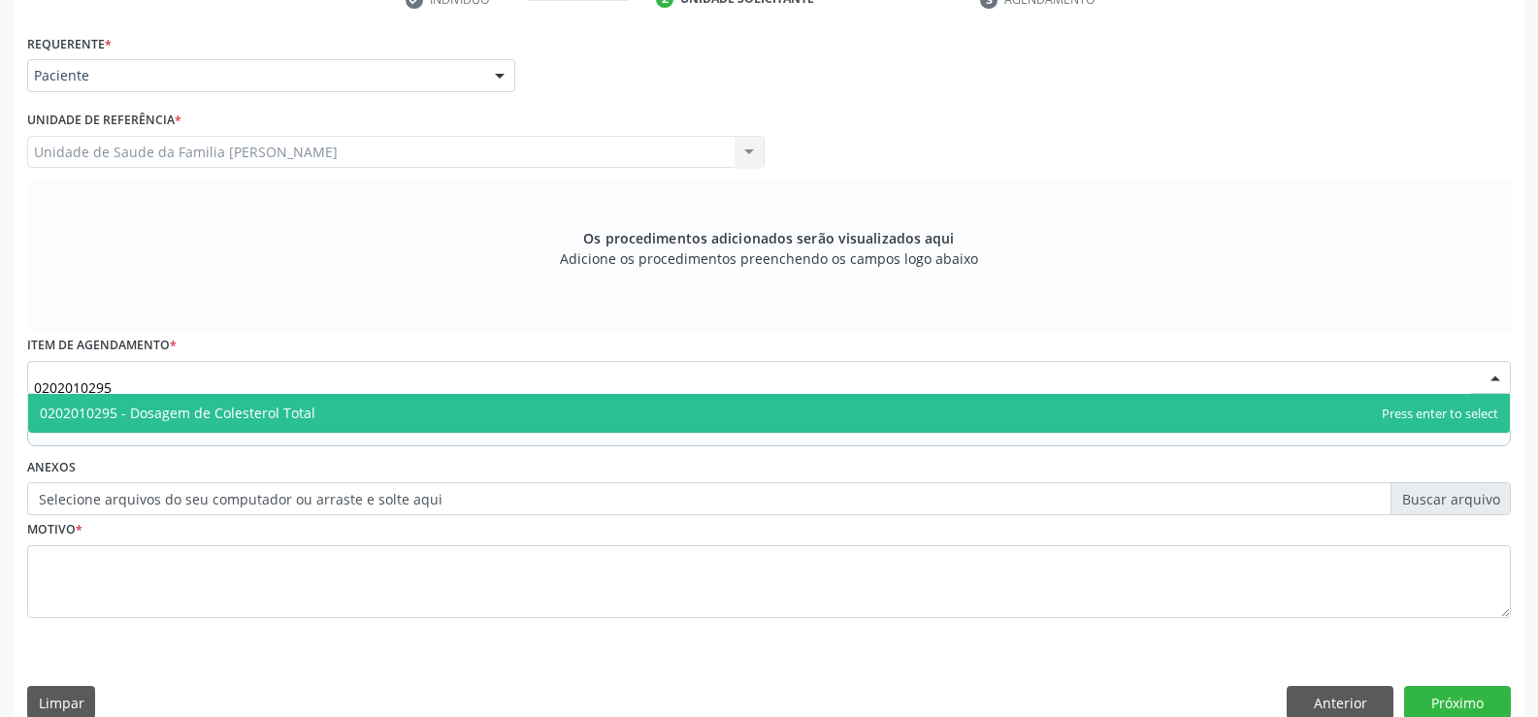
click at [612, 421] on span "0202010295 - Dosagem de Colesterol Total" at bounding box center [769, 413] width 1482 height 39
type input "0202010295"
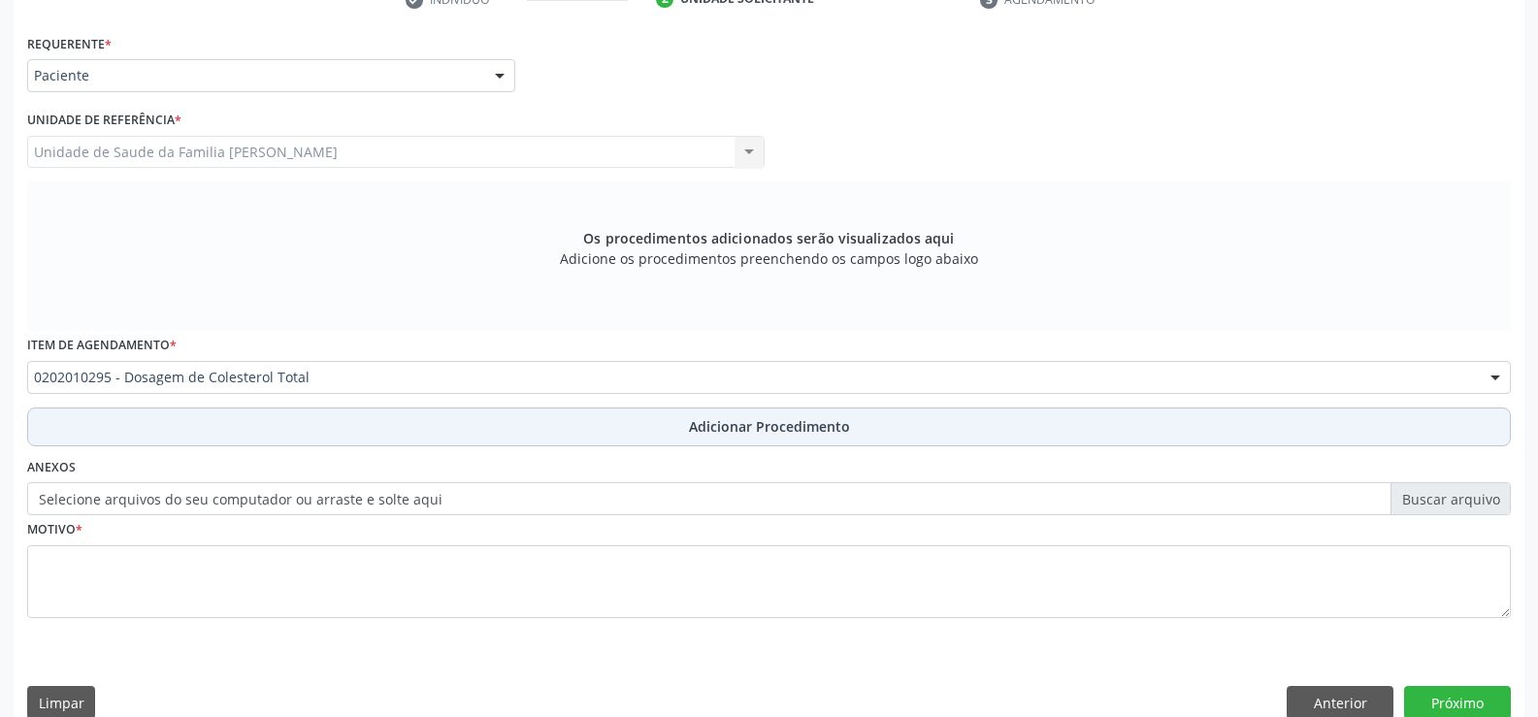
click at [768, 427] on span "Adicionar Procedimento" at bounding box center [769, 426] width 161 height 20
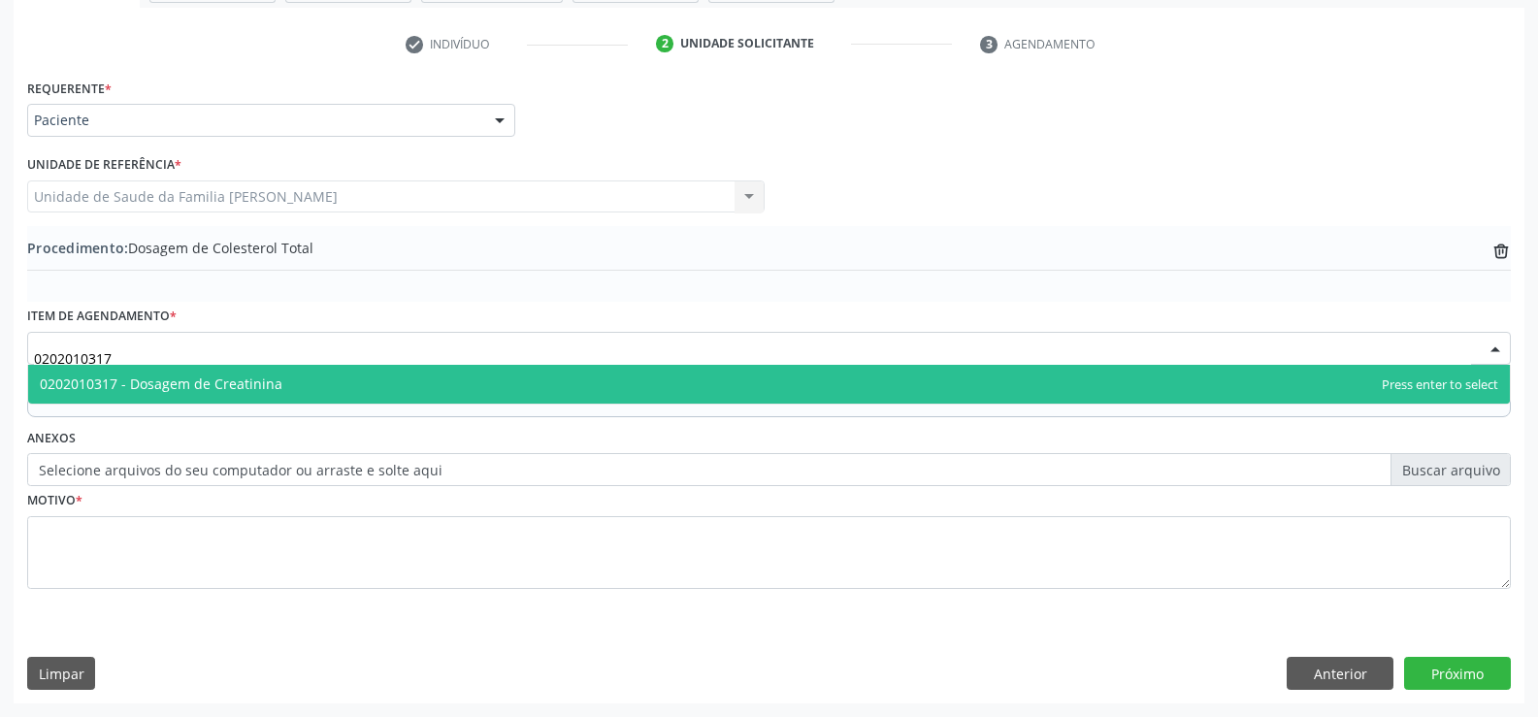
click at [438, 386] on span "0202010317 - Dosagem de Creatinina" at bounding box center [769, 384] width 1482 height 39
type input "0202010317"
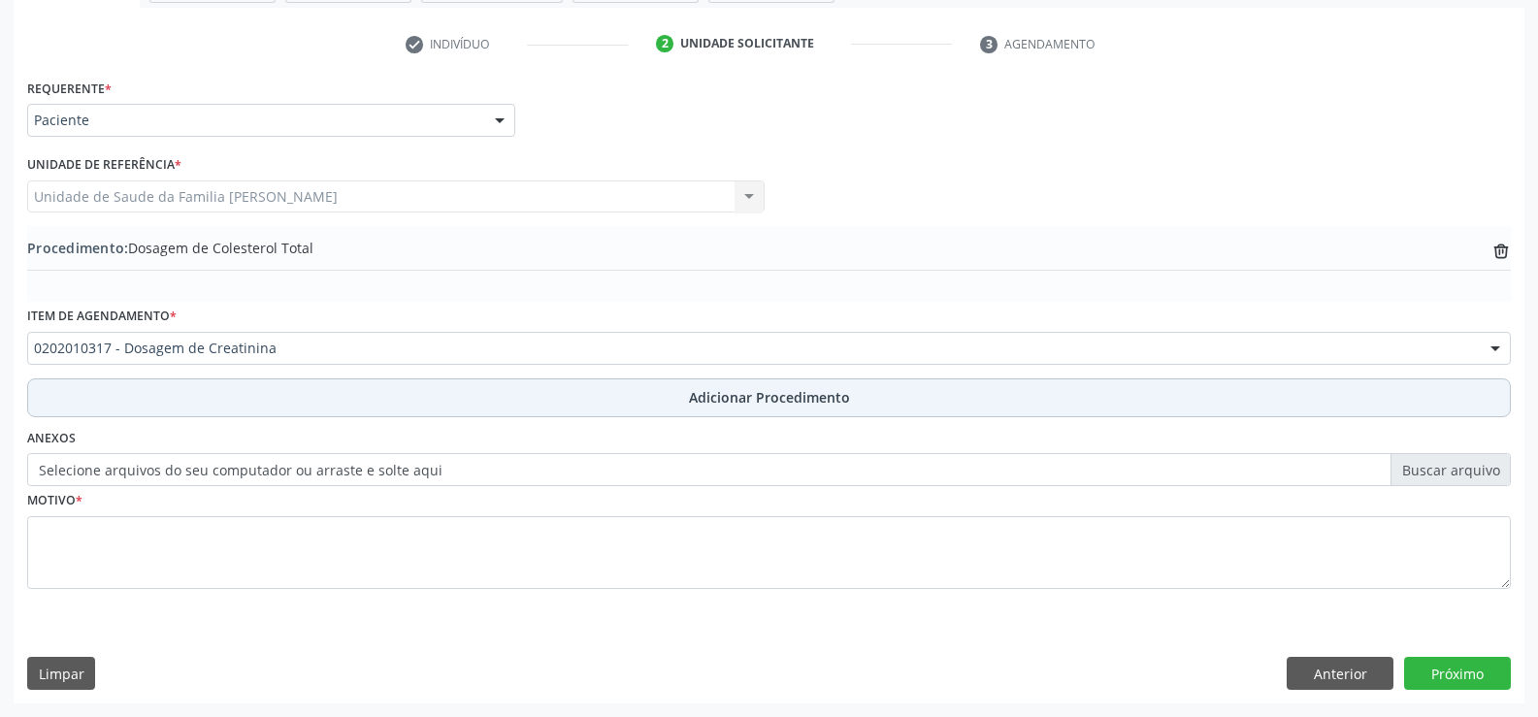
click at [742, 400] on span "Adicionar Procedimento" at bounding box center [769, 397] width 161 height 20
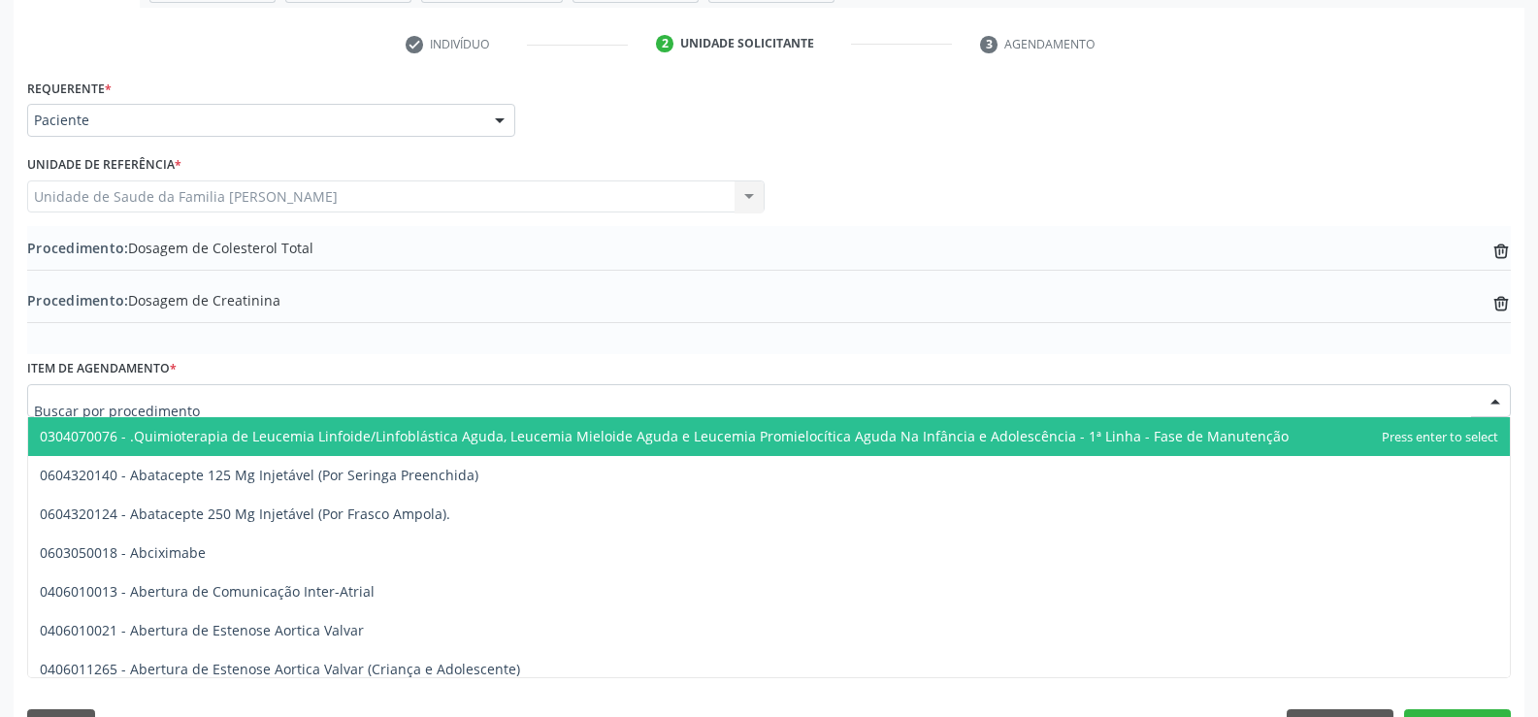
scroll to position [427, 0]
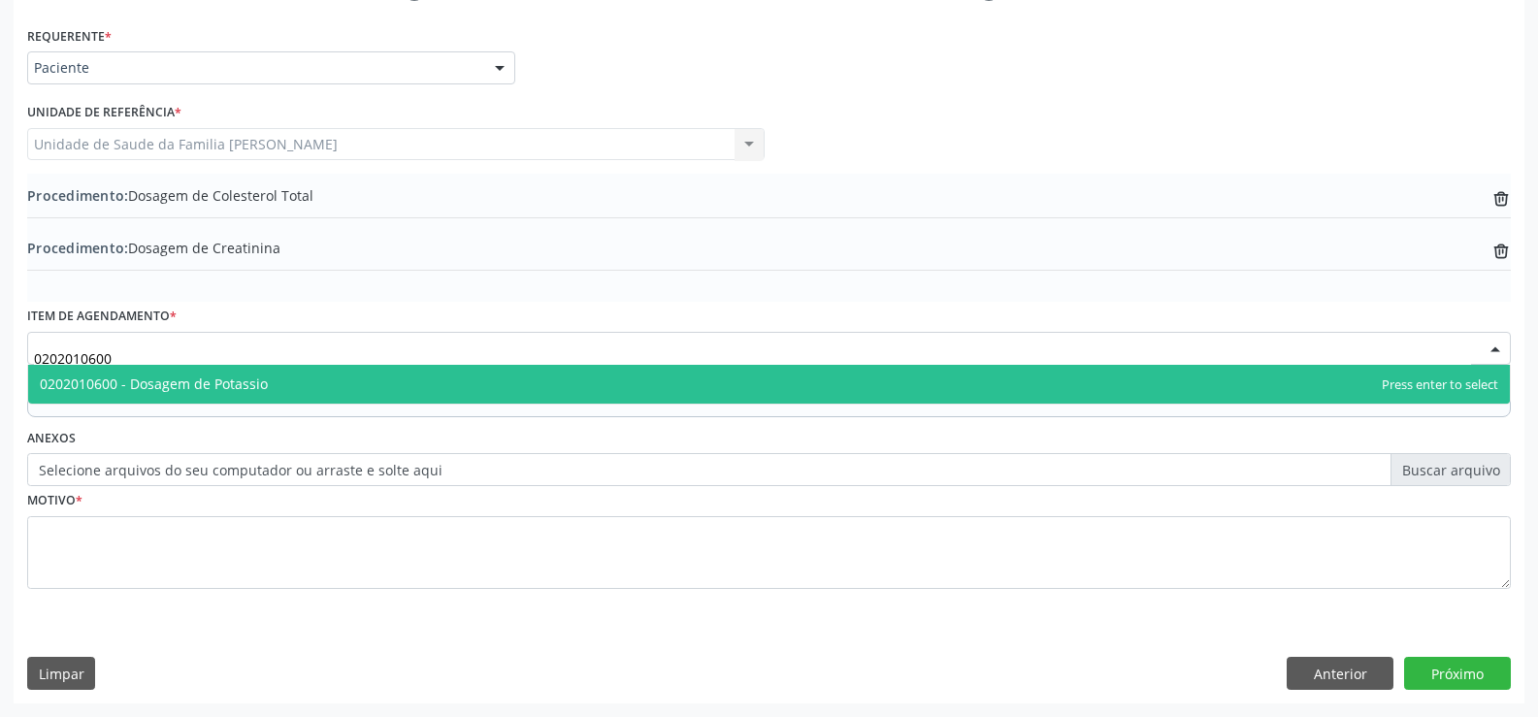
click at [502, 387] on span "0202010600 - Dosagem de Potassio" at bounding box center [769, 384] width 1482 height 39
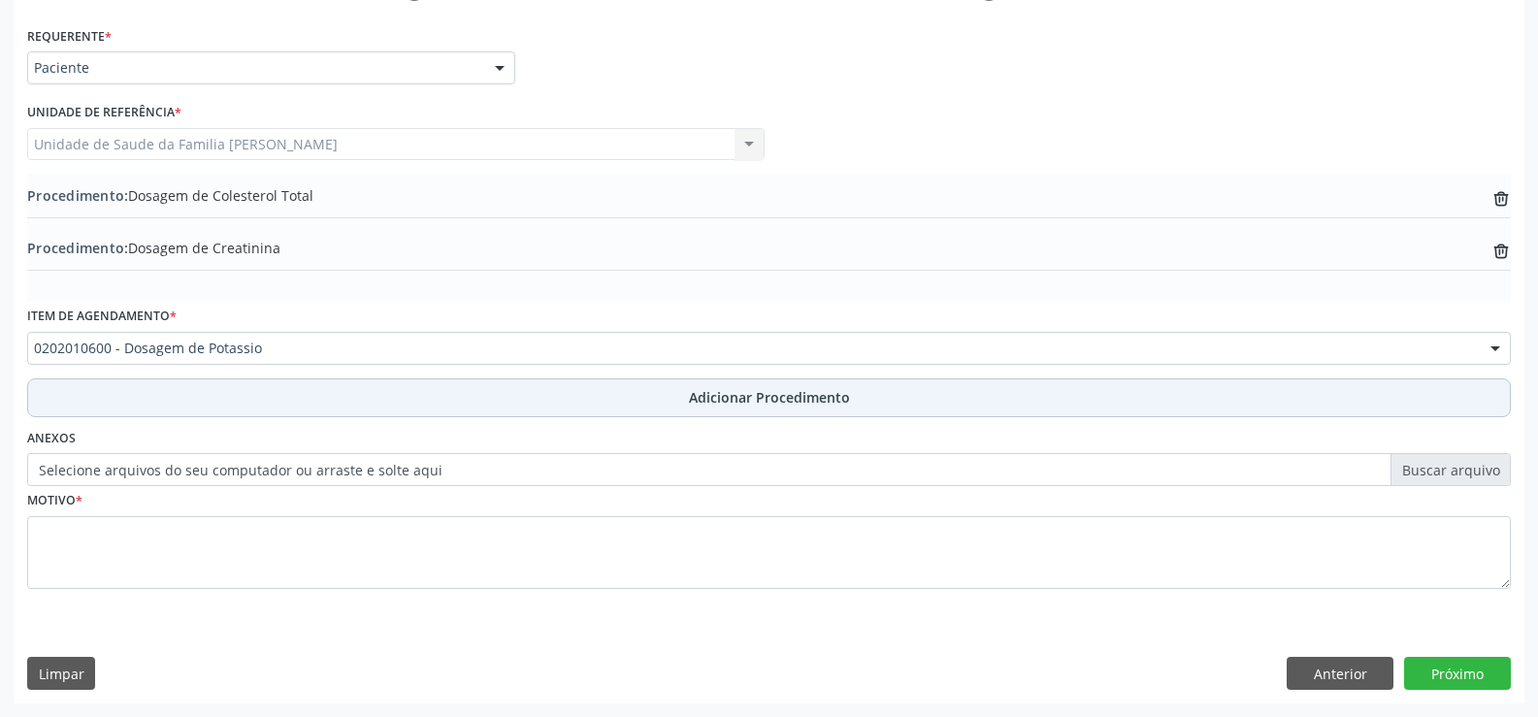
click at [747, 403] on span "Adicionar Procedimento" at bounding box center [769, 397] width 161 height 20
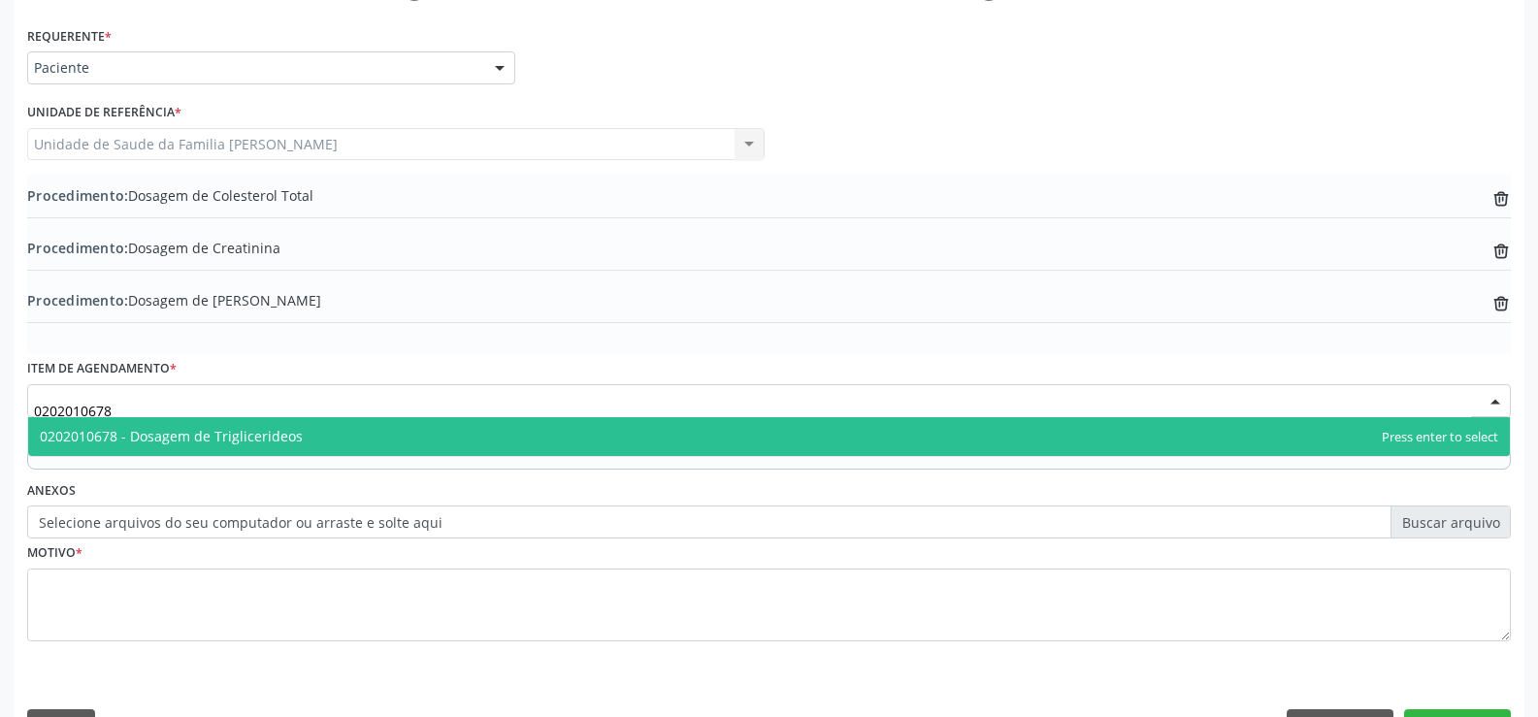
click at [561, 443] on span "0202010678 - Dosagem de Triglicerideos" at bounding box center [769, 436] width 1482 height 39
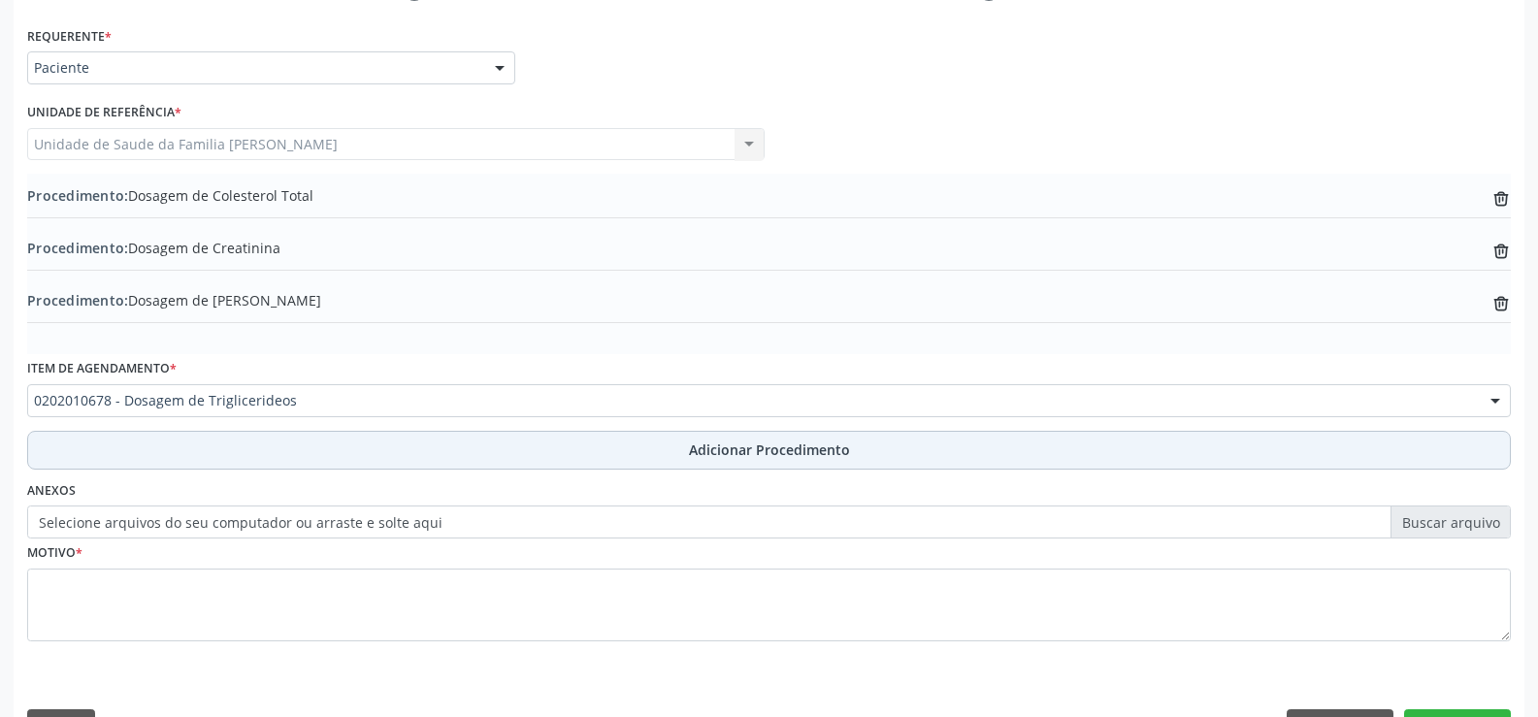
click at [733, 450] on span "Adicionar Procedimento" at bounding box center [769, 450] width 161 height 20
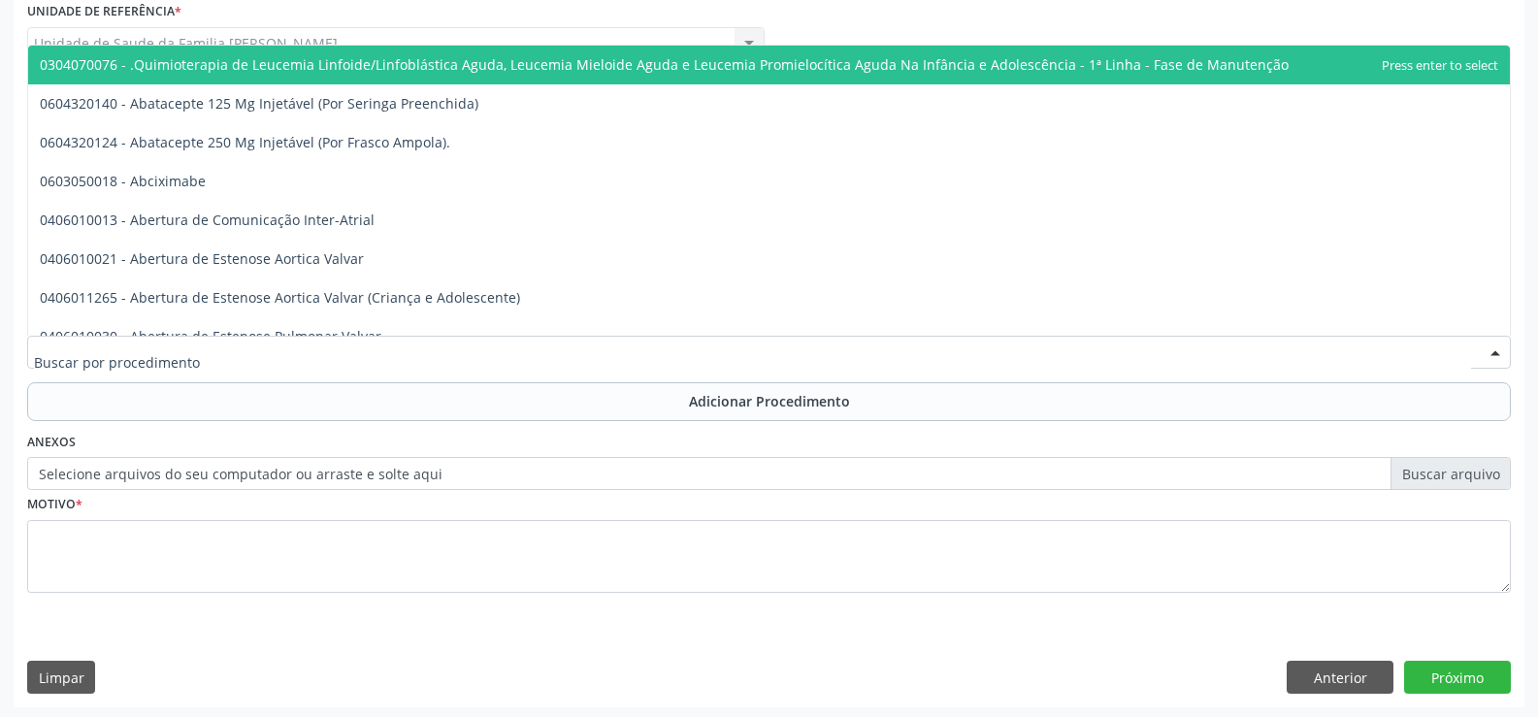
scroll to position [532, 0]
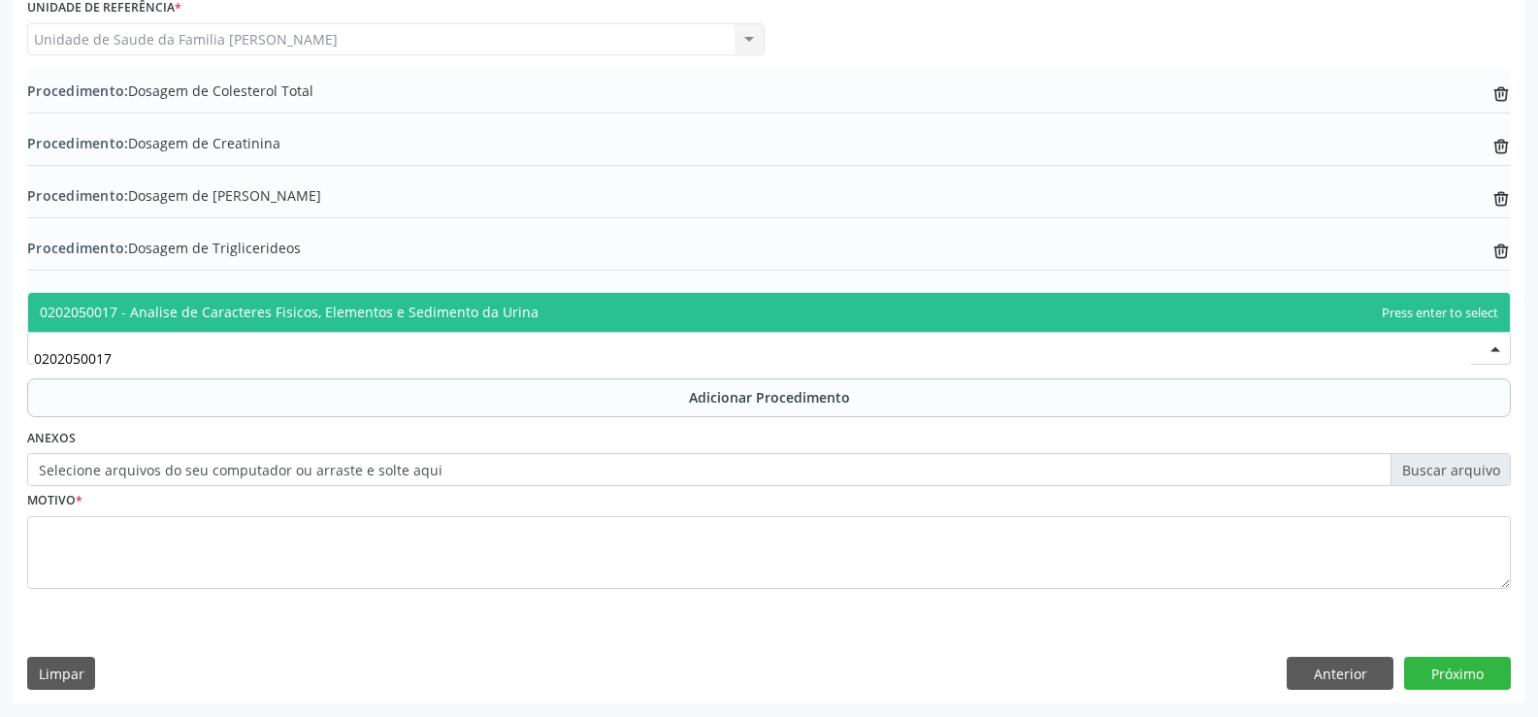
click at [512, 316] on span "0202050017 - Analise de Caracteres Fisicos, Elementos e Sedimento da Urina" at bounding box center [289, 312] width 499 height 18
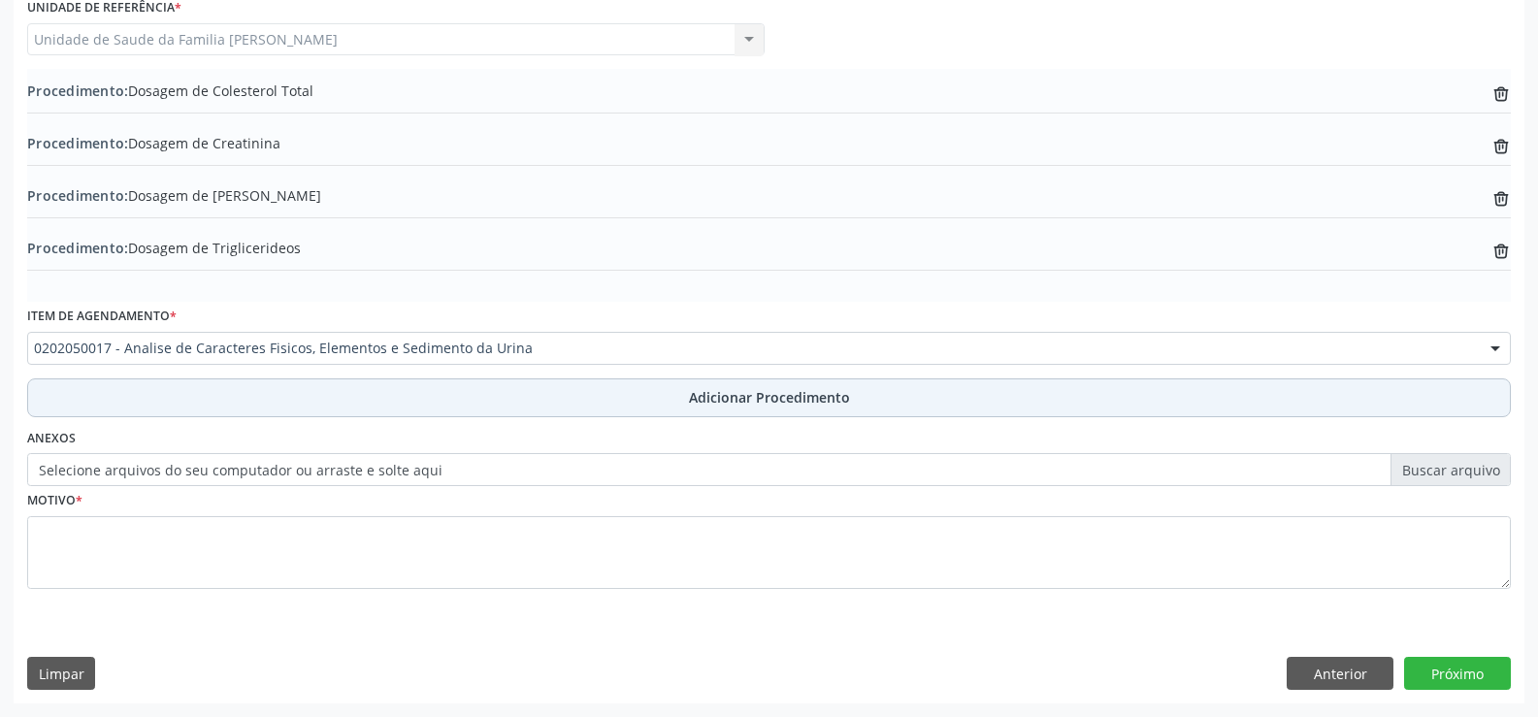
click at [728, 393] on span "Adicionar Procedimento" at bounding box center [769, 397] width 161 height 20
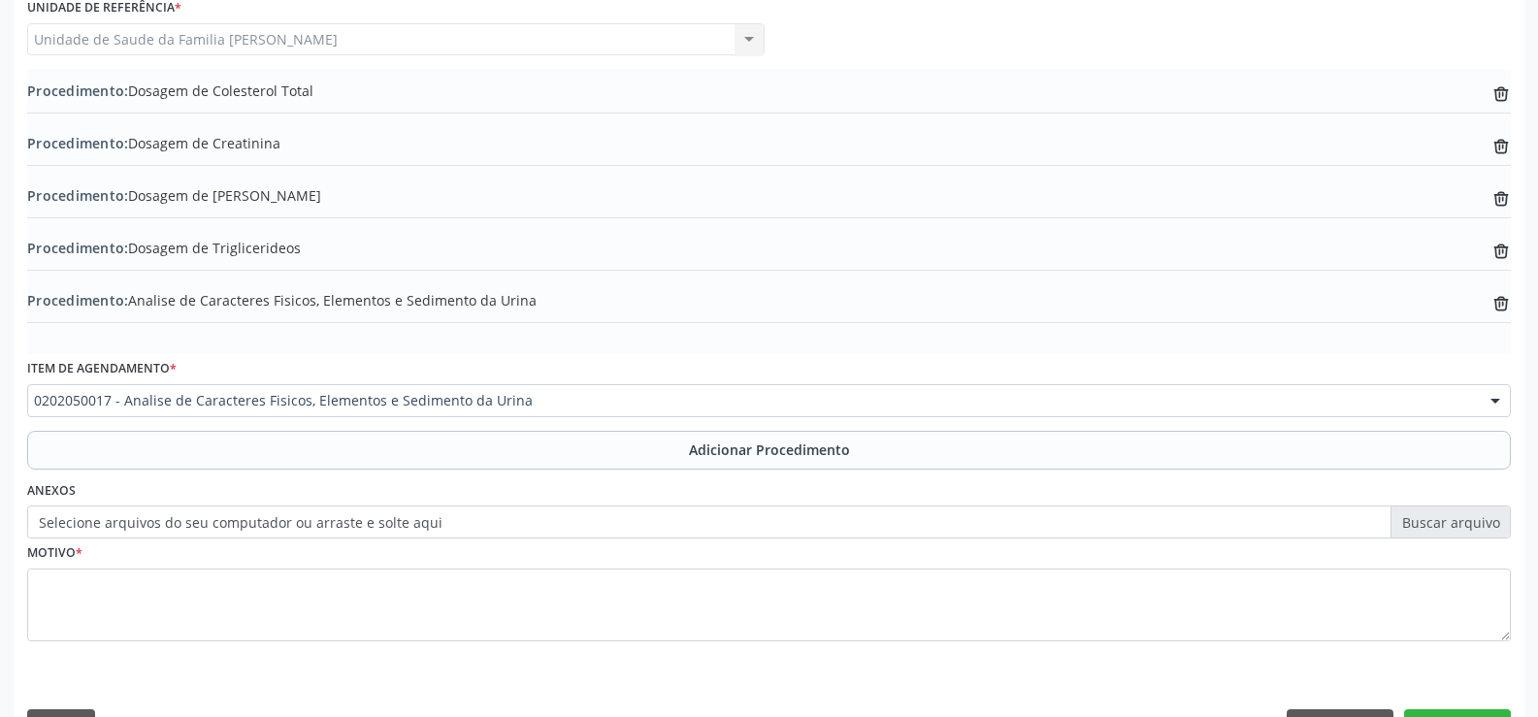
scroll to position [584, 0]
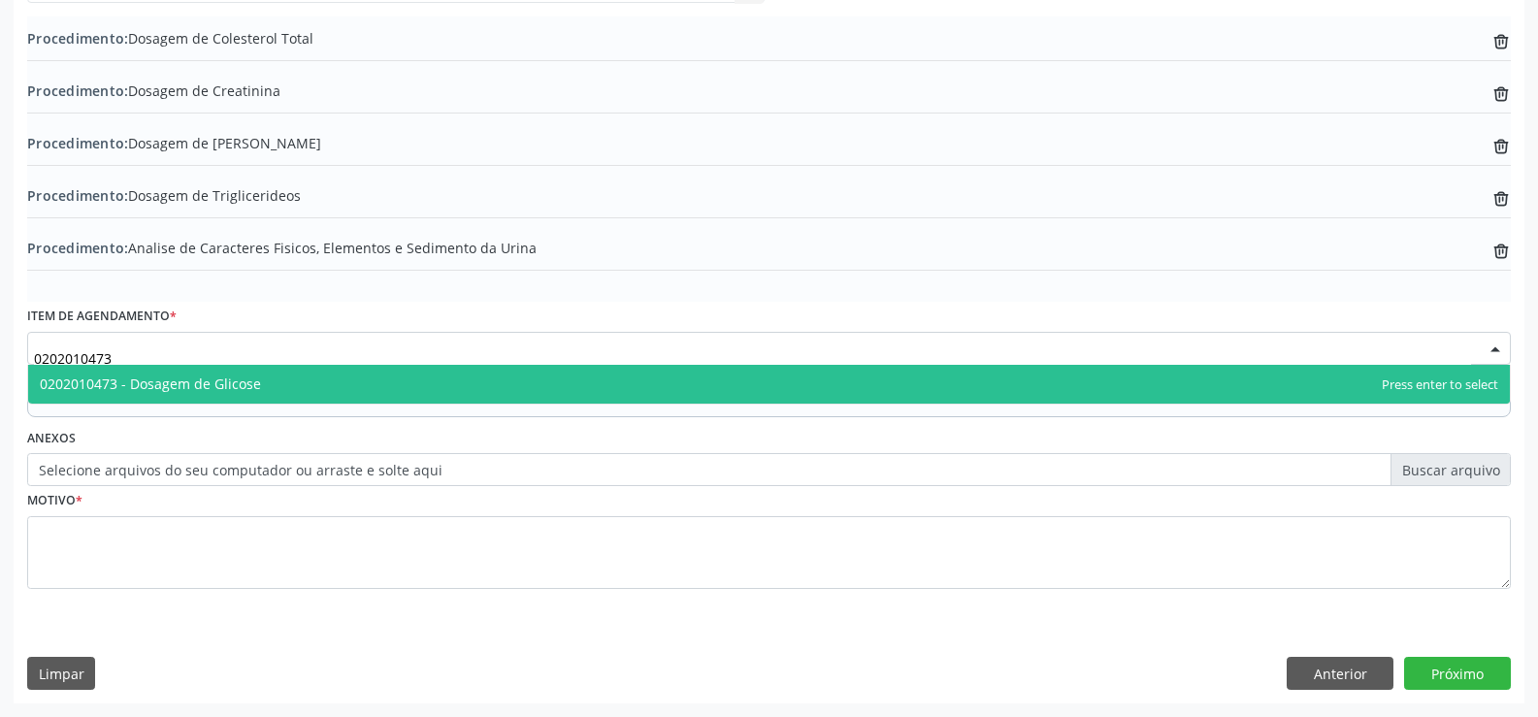
click at [566, 379] on span "0202010473 - Dosagem de Glicose" at bounding box center [769, 384] width 1482 height 39
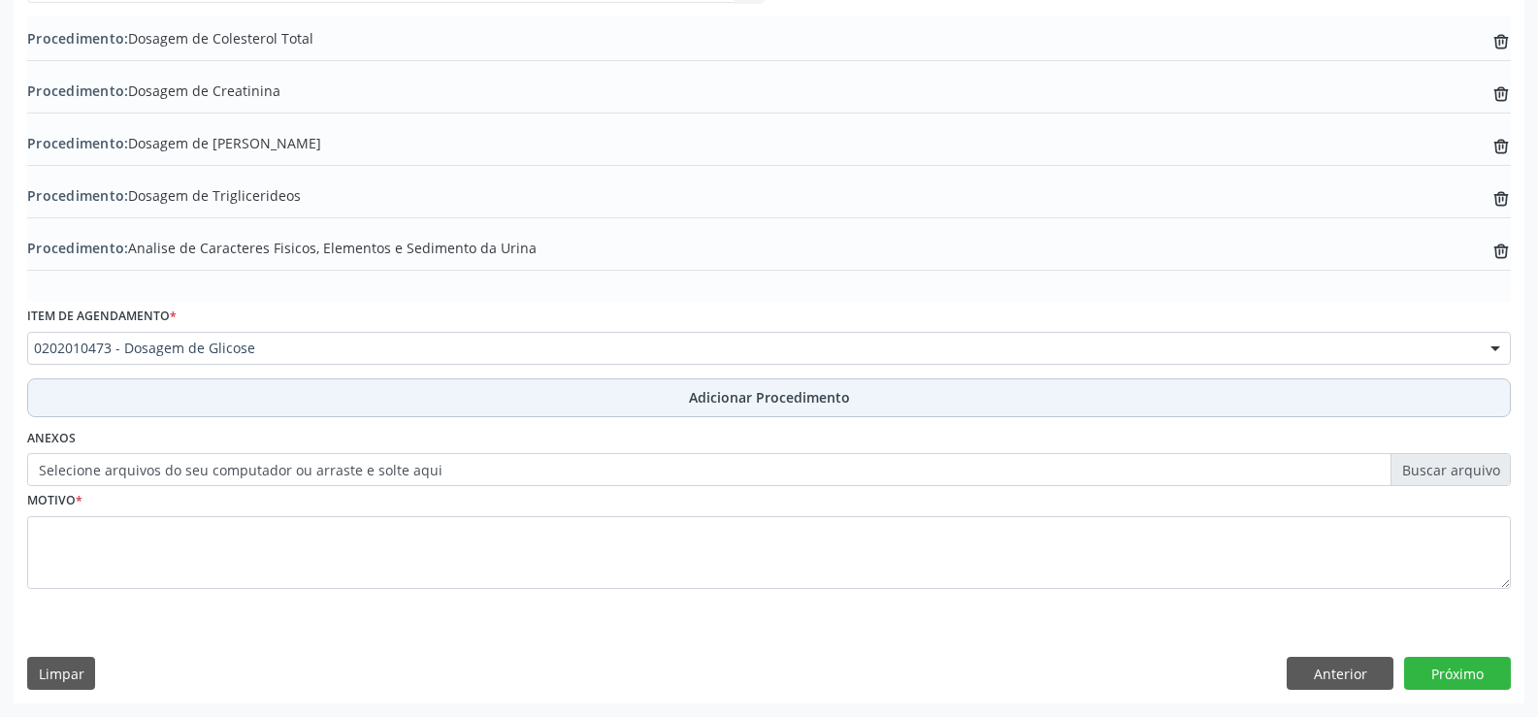
click at [726, 402] on span "Adicionar Procedimento" at bounding box center [769, 397] width 161 height 20
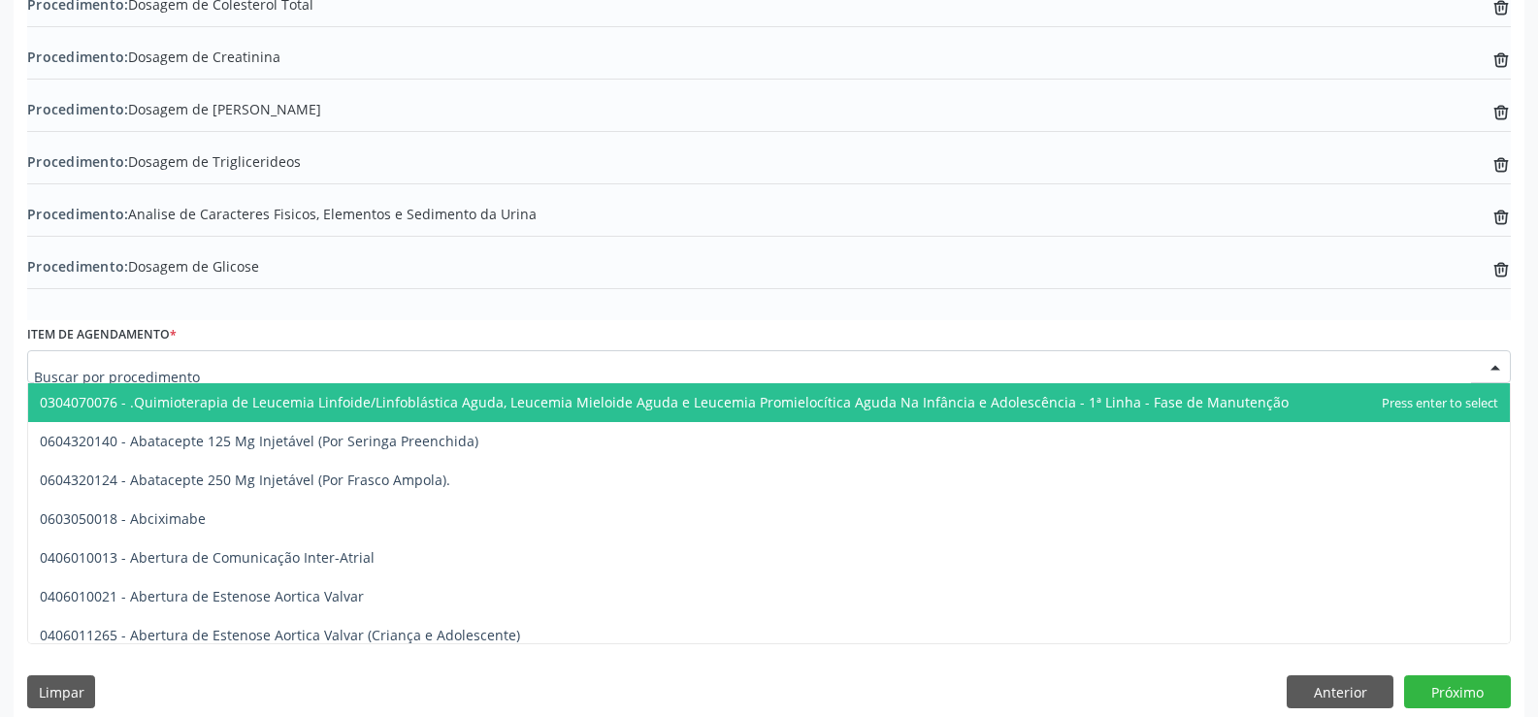
scroll to position [637, 0]
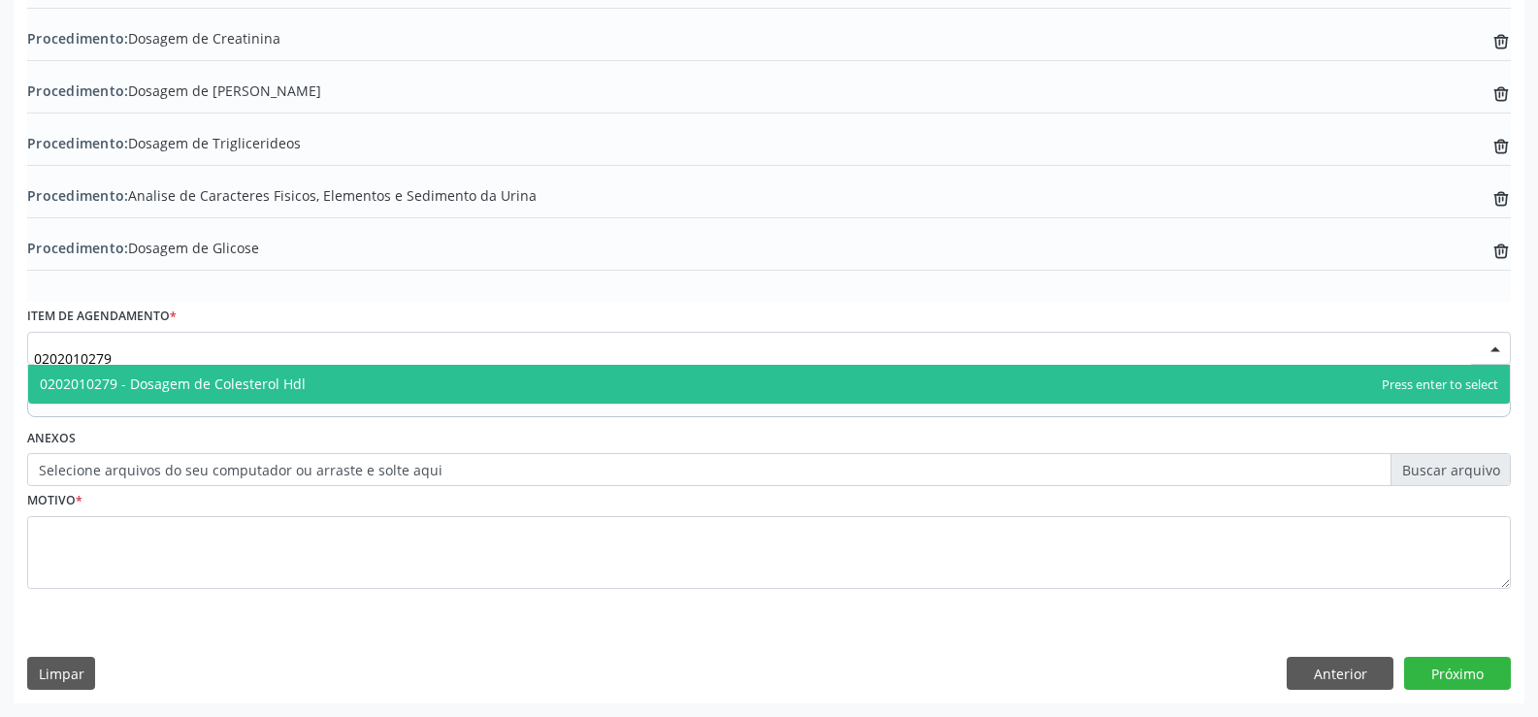
click at [521, 384] on span "0202010279 - Dosagem de Colesterol Hdl" at bounding box center [769, 384] width 1482 height 39
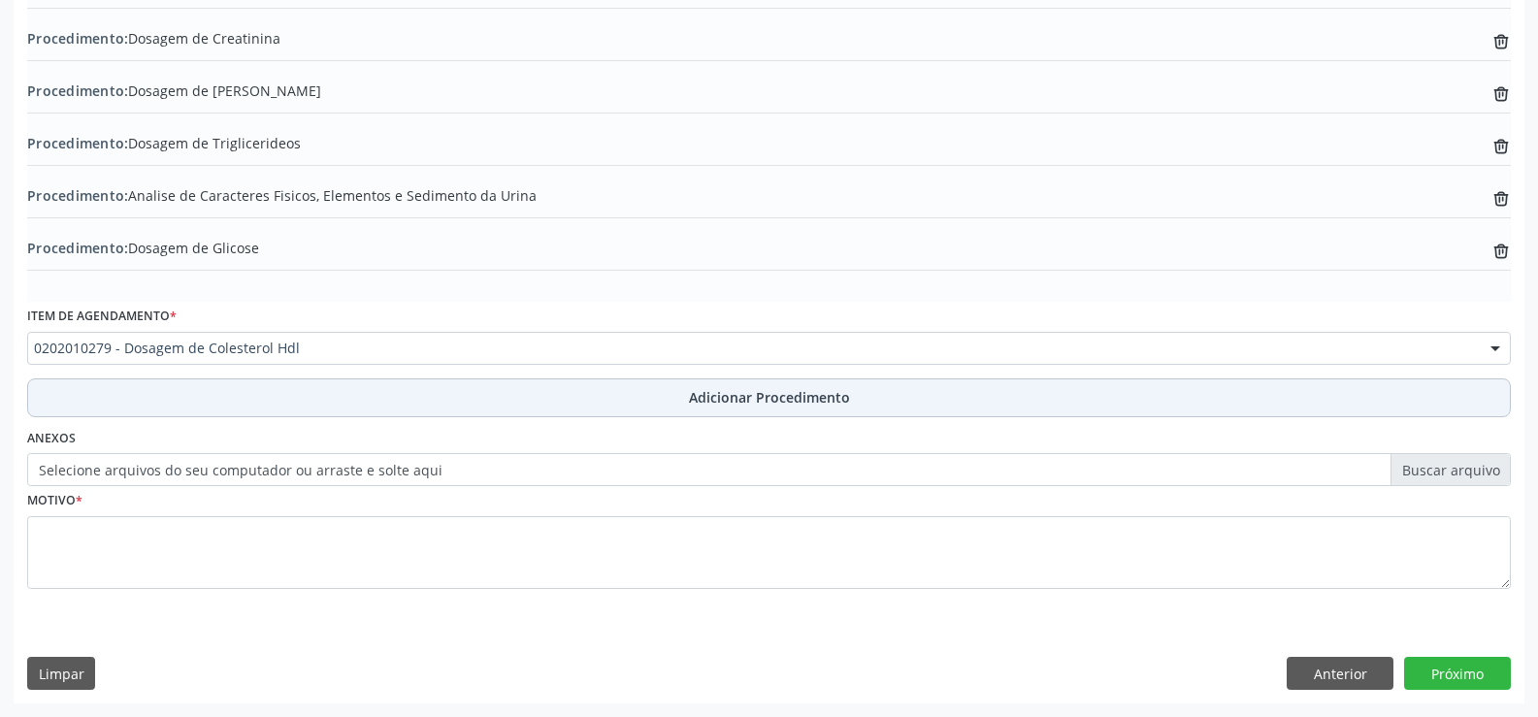
click at [709, 403] on span "Adicionar Procedimento" at bounding box center [769, 397] width 161 height 20
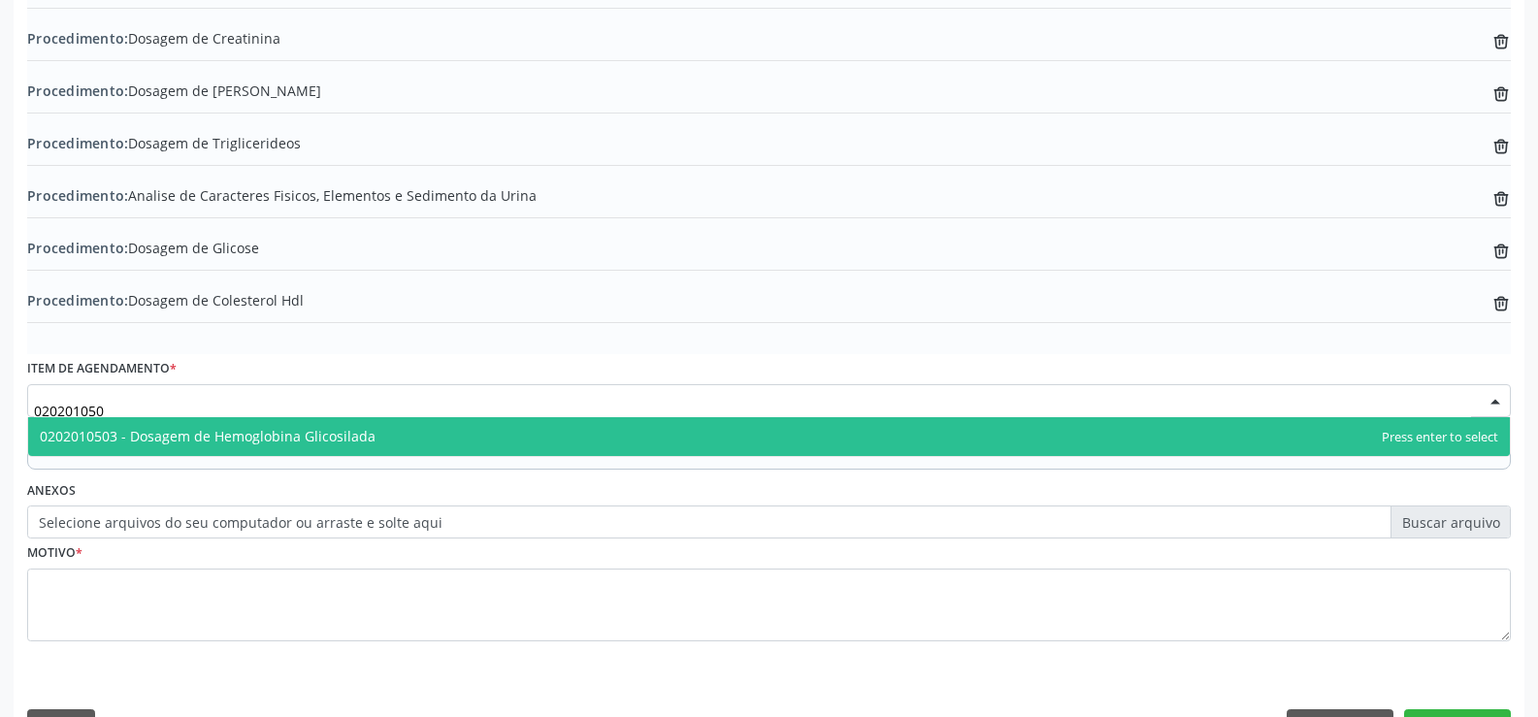
scroll to position [0, 0]
click at [455, 431] on span "0202010503 - Dosagem de Hemoglobina Glicosilada" at bounding box center [769, 436] width 1482 height 39
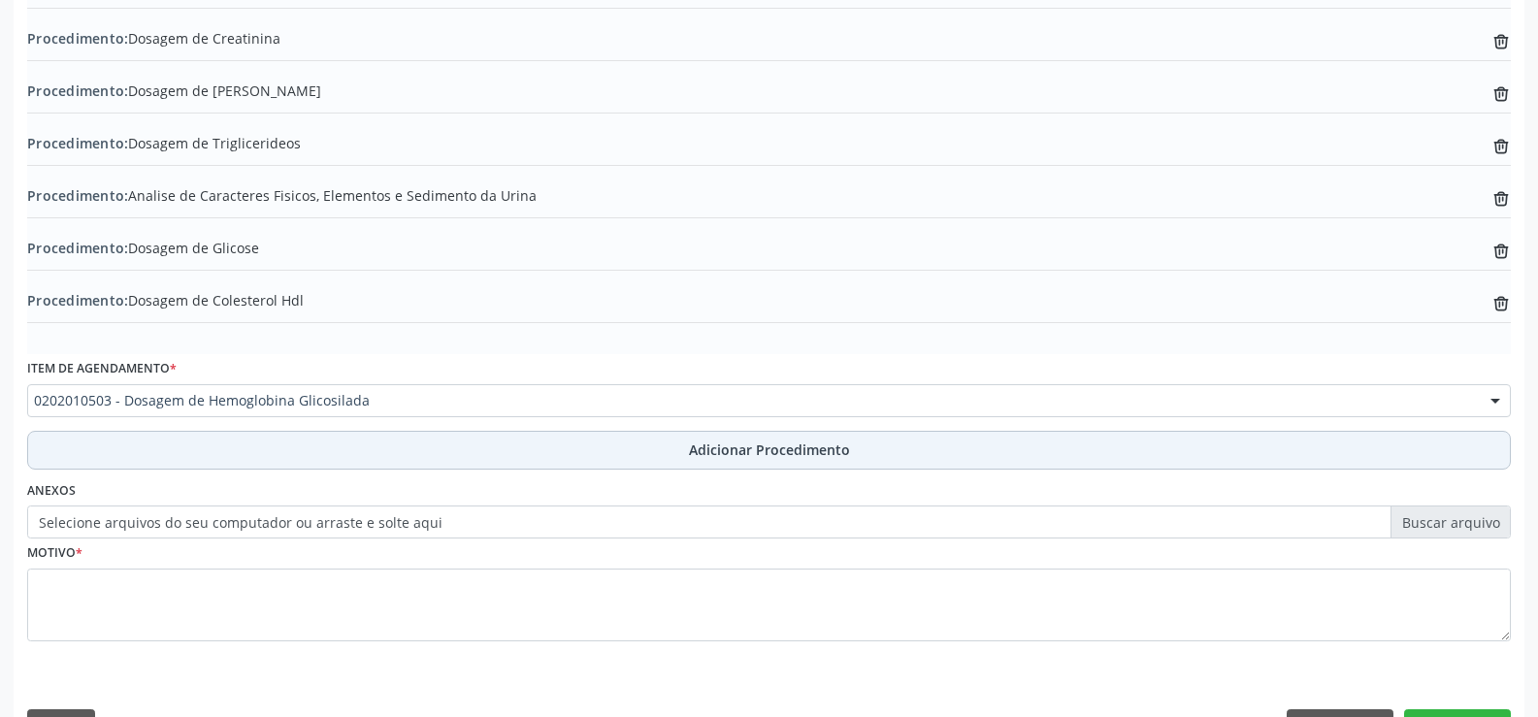
click at [706, 446] on span "Adicionar Procedimento" at bounding box center [769, 450] width 161 height 20
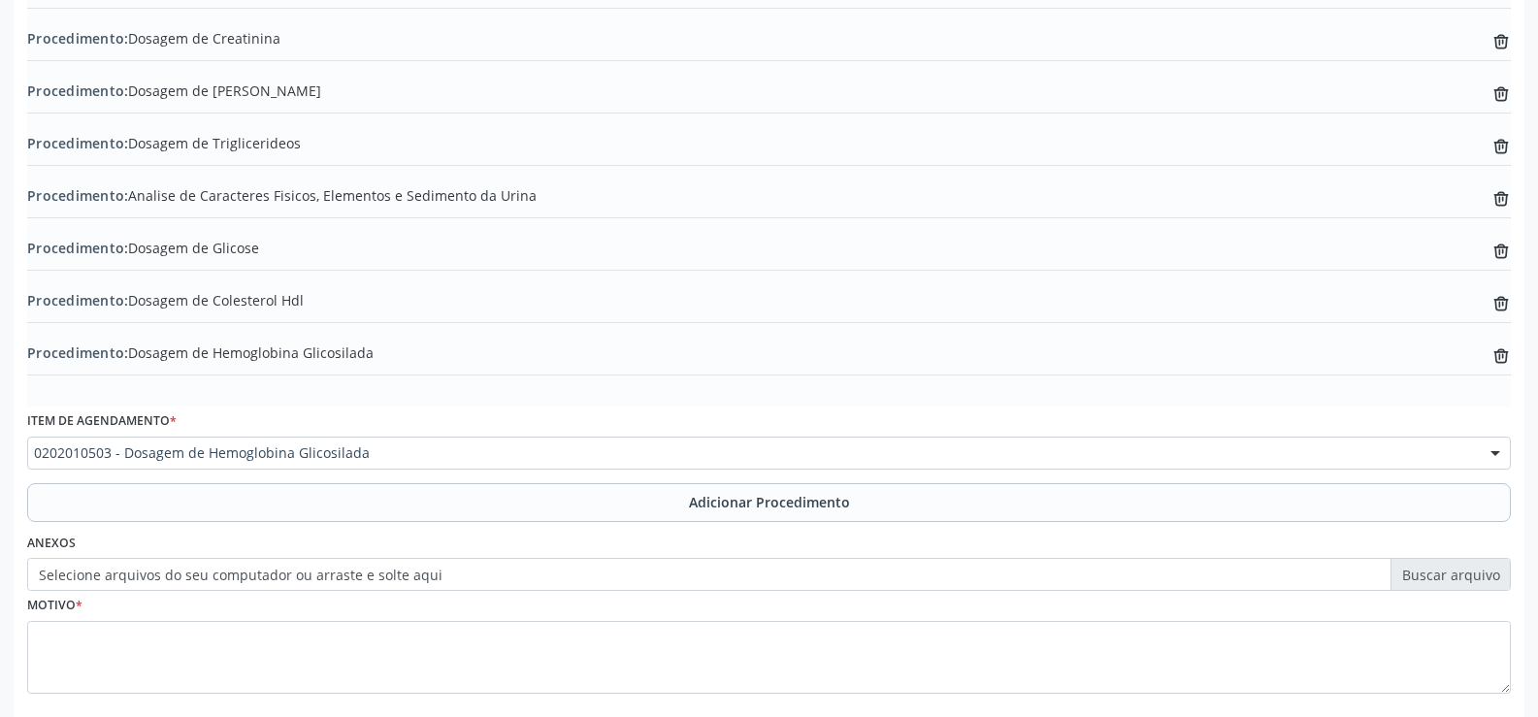
scroll to position [741, 0]
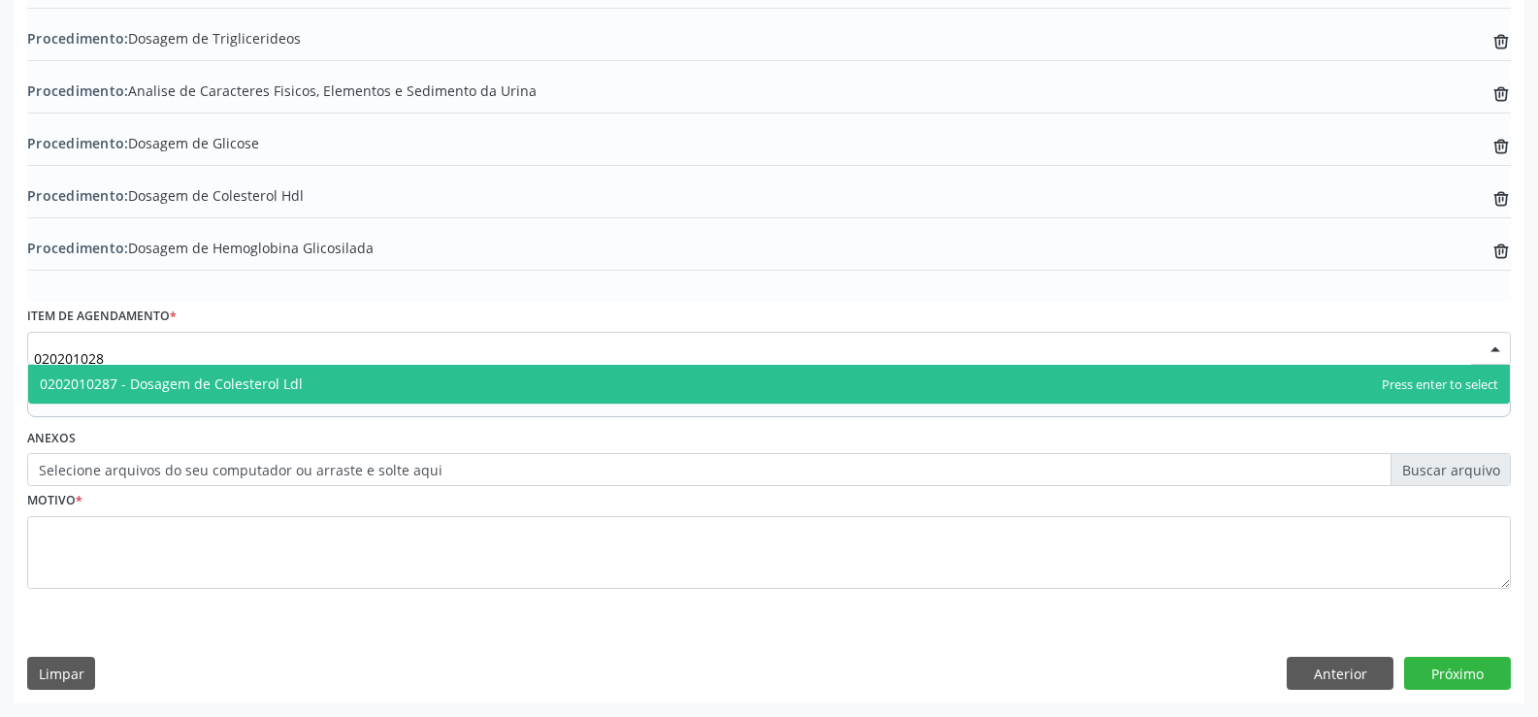
type input "0202010287"
click at [453, 385] on span "0202010287 - Dosagem de Colesterol Ldl" at bounding box center [769, 384] width 1482 height 39
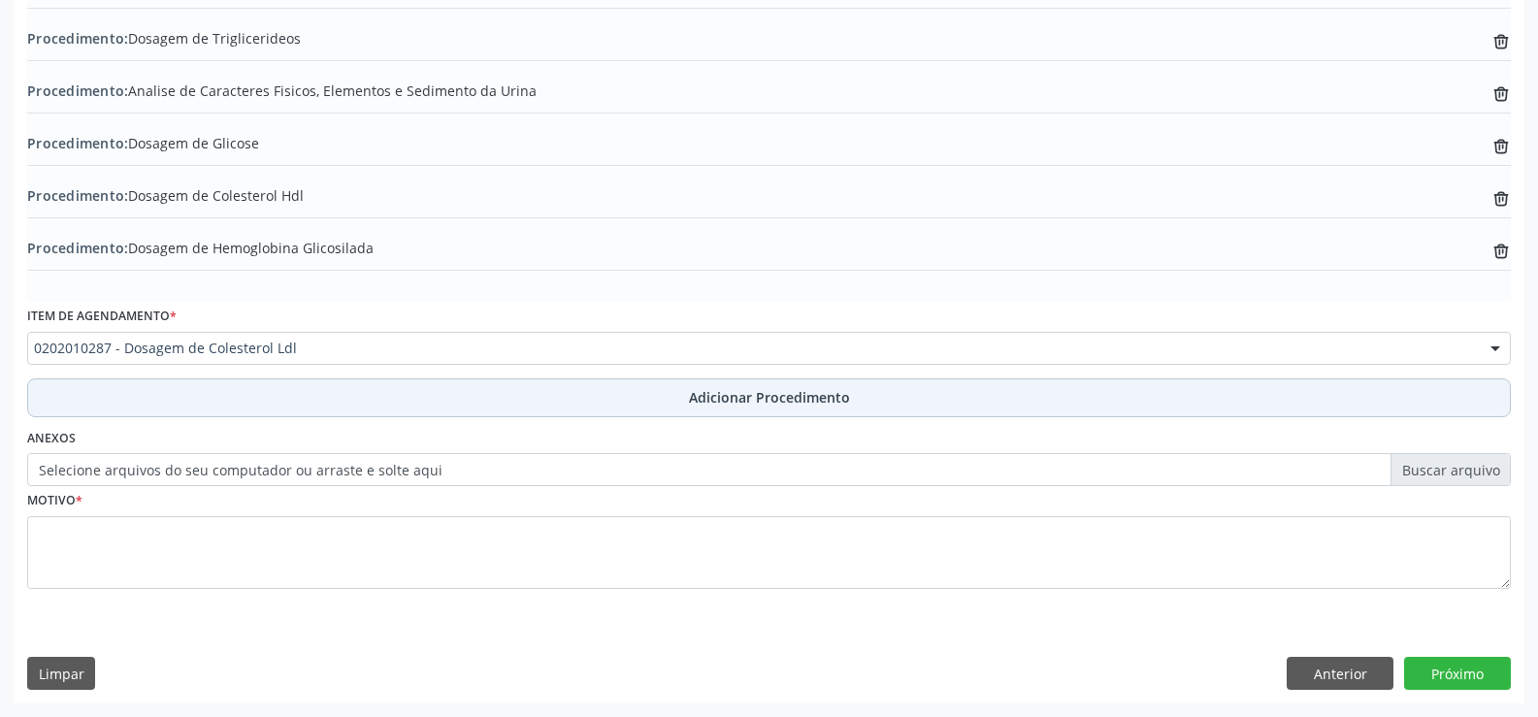
click at [729, 405] on span "Adicionar Procedimento" at bounding box center [769, 397] width 161 height 20
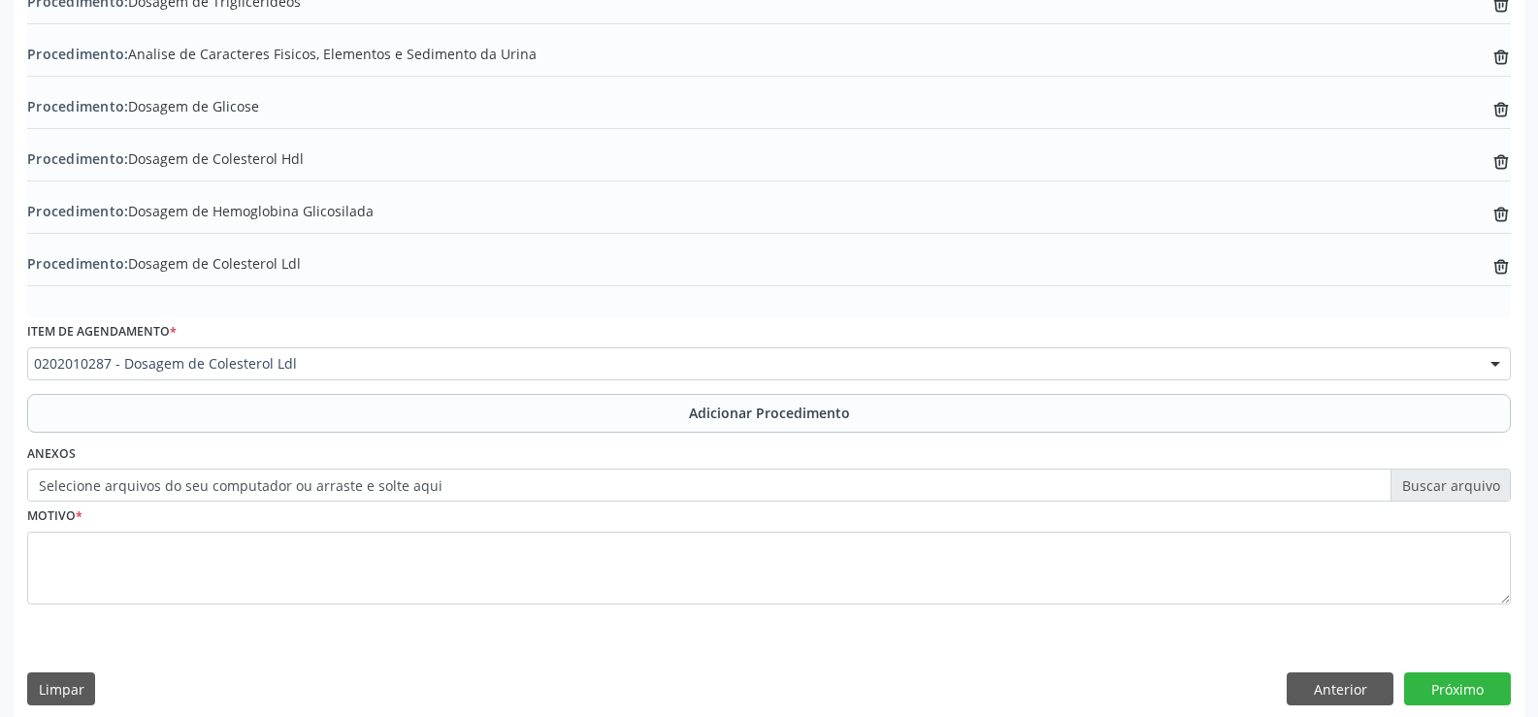
scroll to position [794, 0]
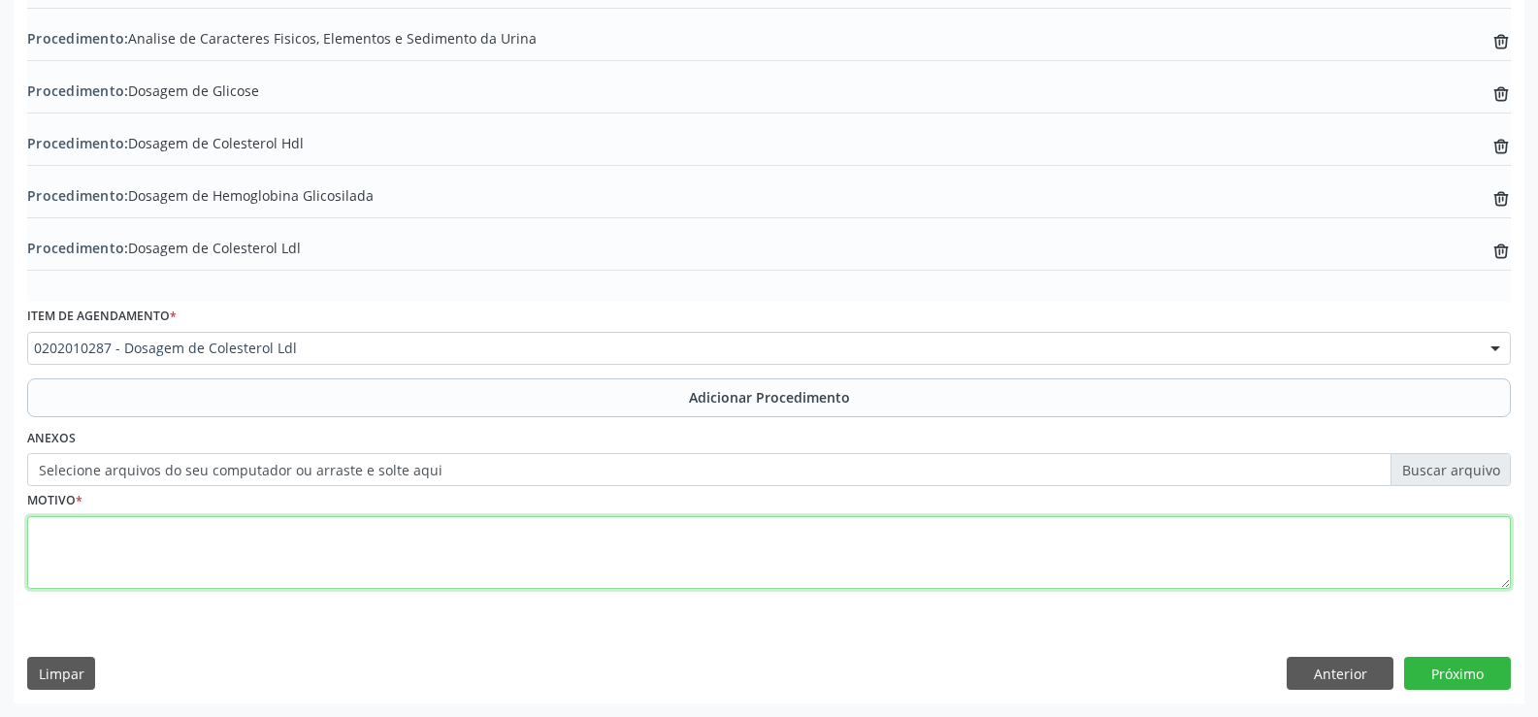
click at [509, 553] on textarea at bounding box center [769, 553] width 1484 height 74
type textarea "HAS IC"
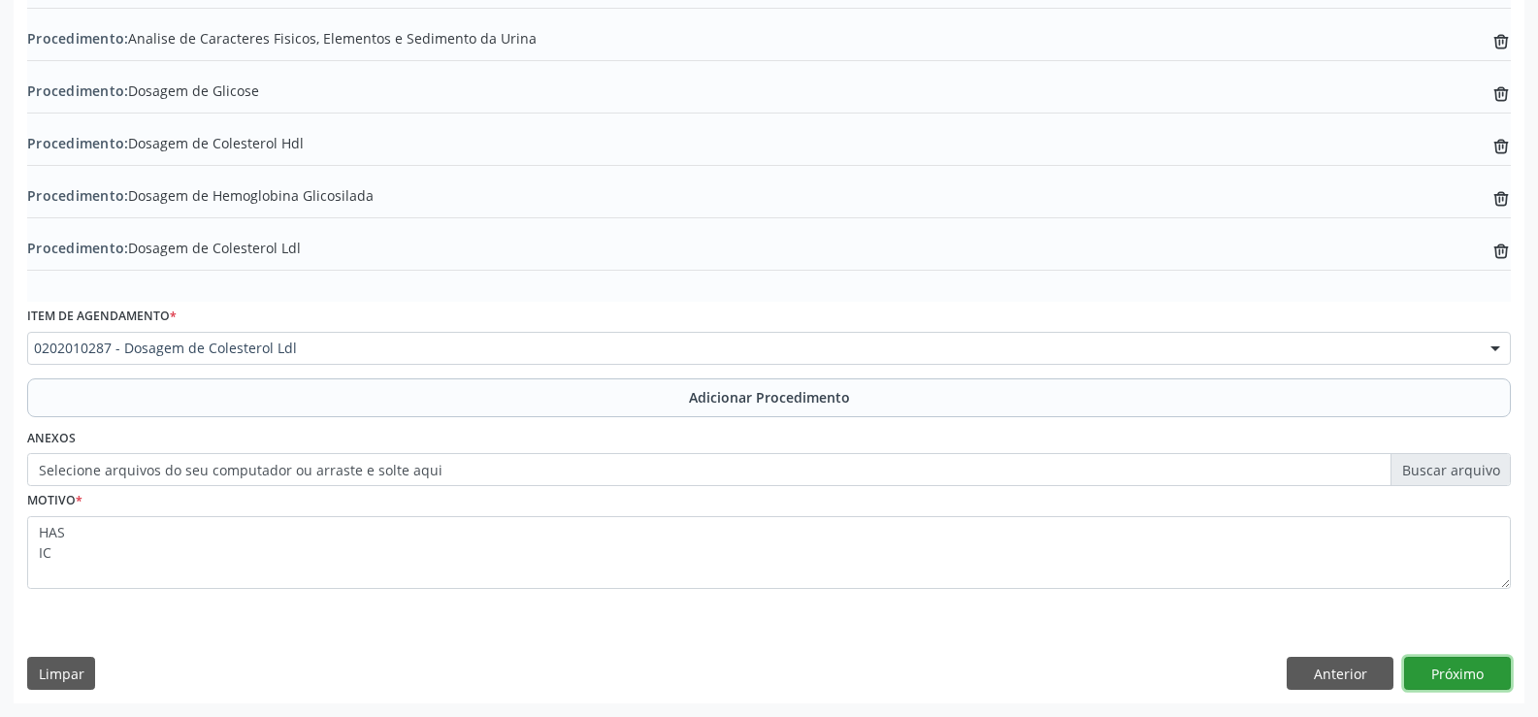
click at [1451, 672] on button "Próximo" at bounding box center [1457, 673] width 107 height 33
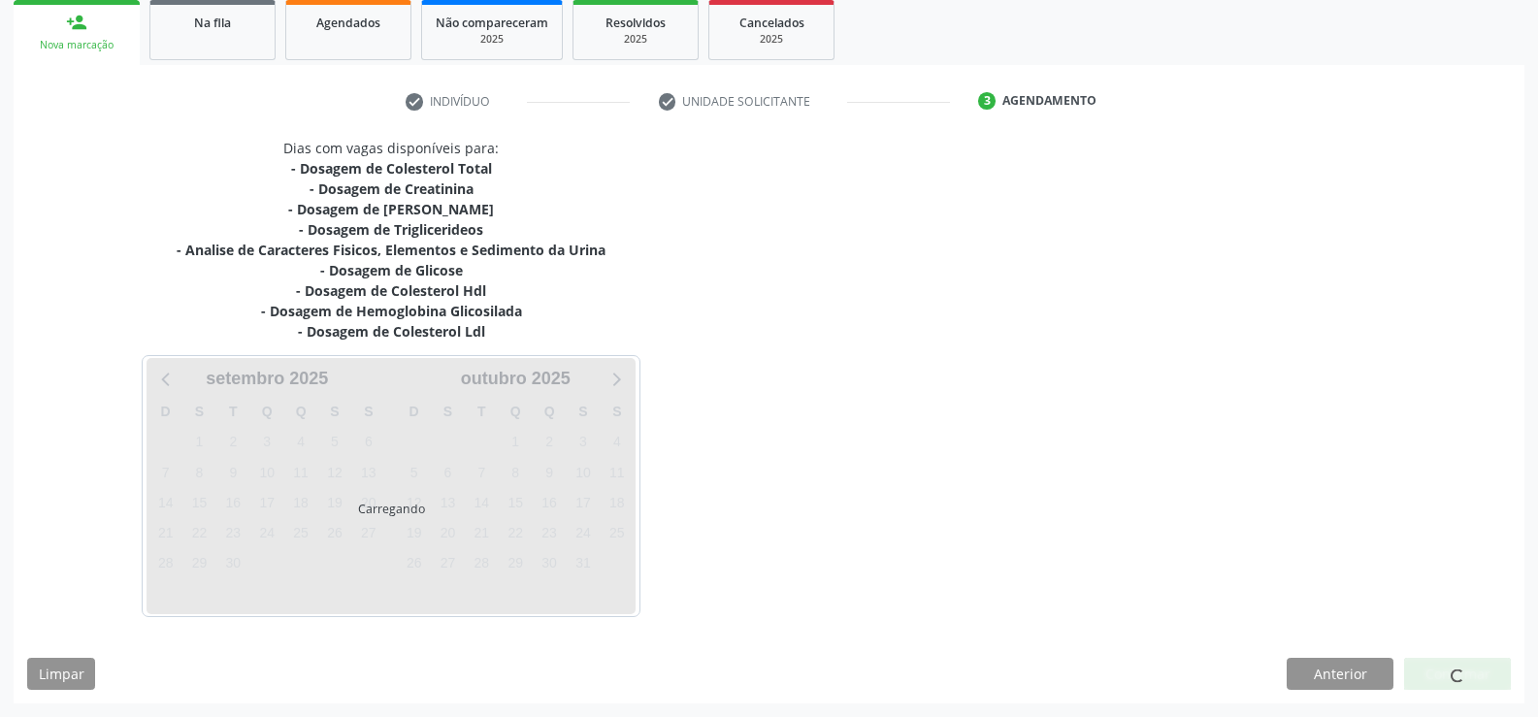
scroll to position [375, 0]
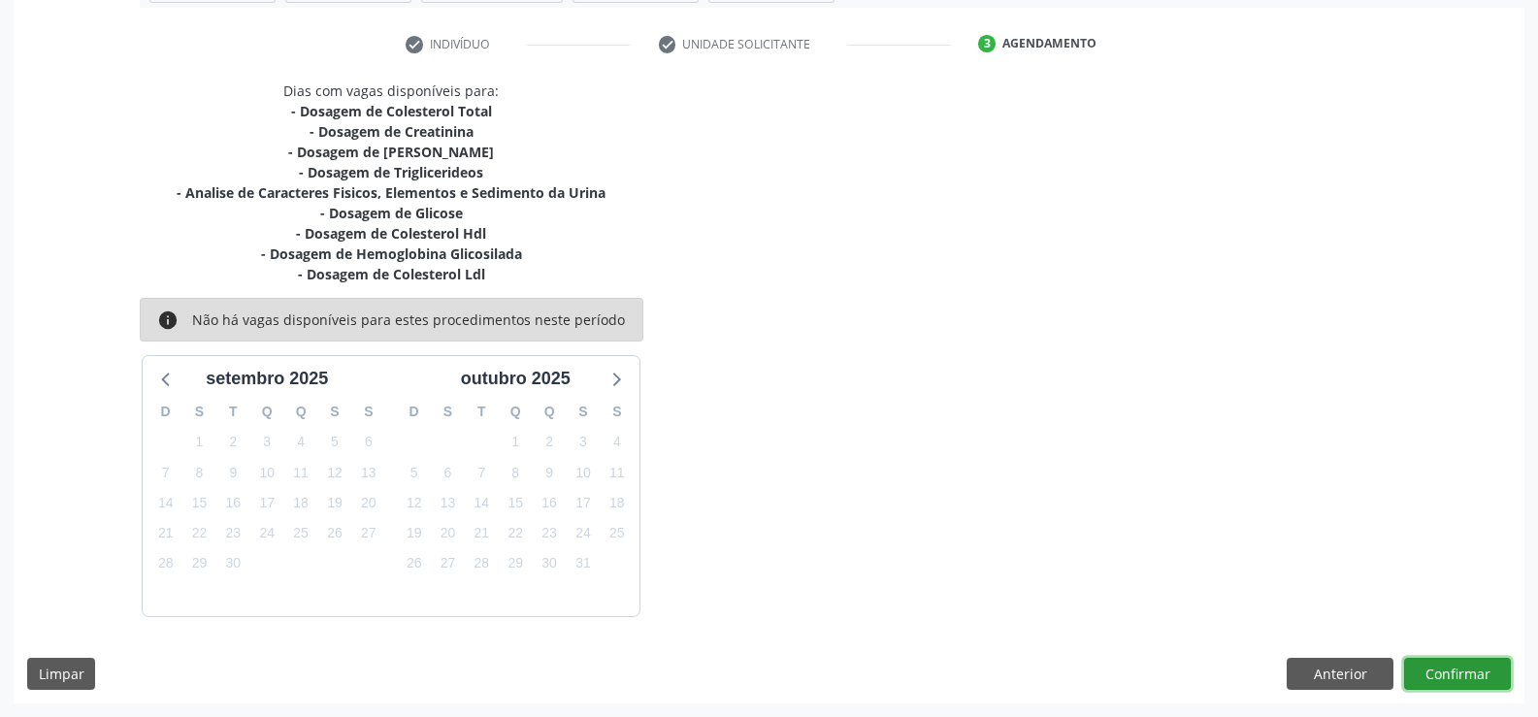
click at [1465, 675] on button "Confirmar" at bounding box center [1457, 674] width 107 height 33
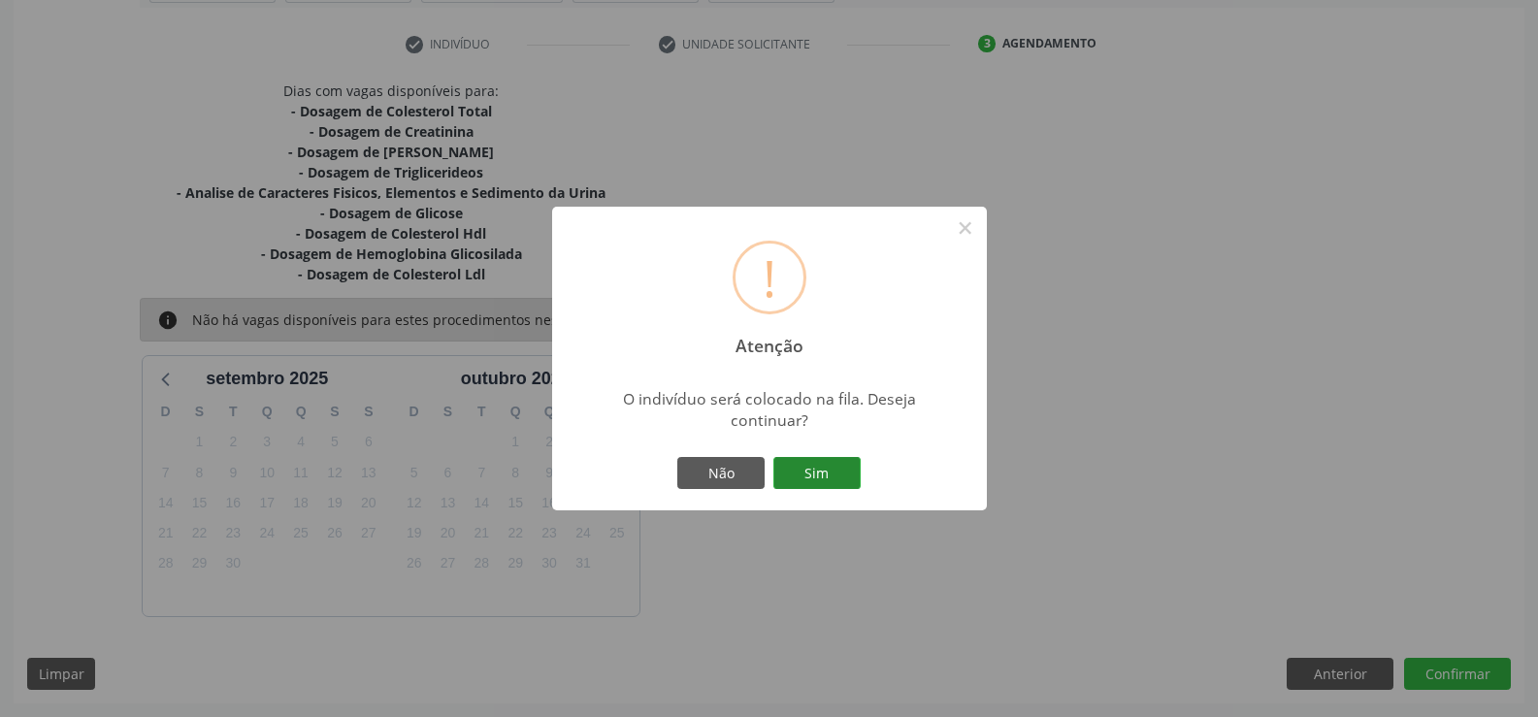
click at [820, 468] on button "Sim" at bounding box center [817, 473] width 87 height 33
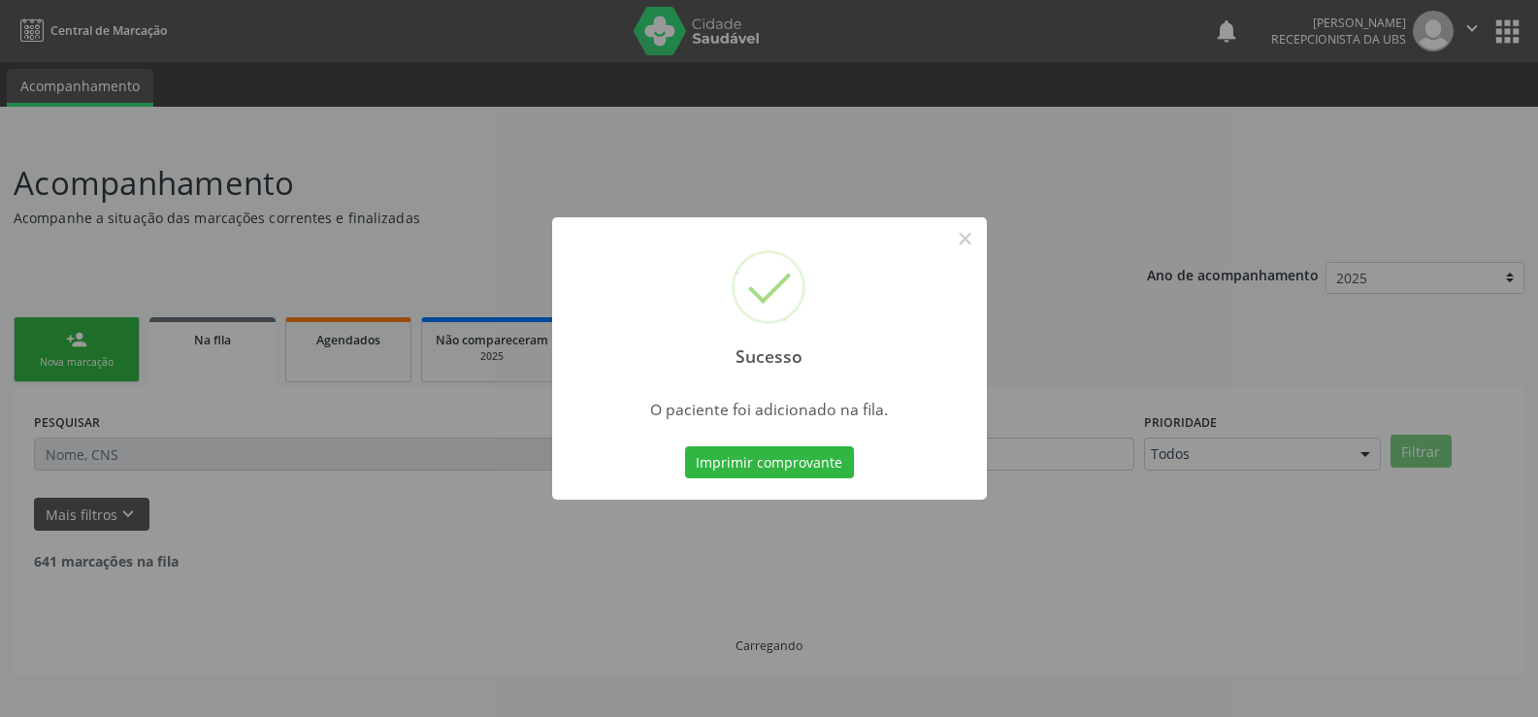
scroll to position [0, 0]
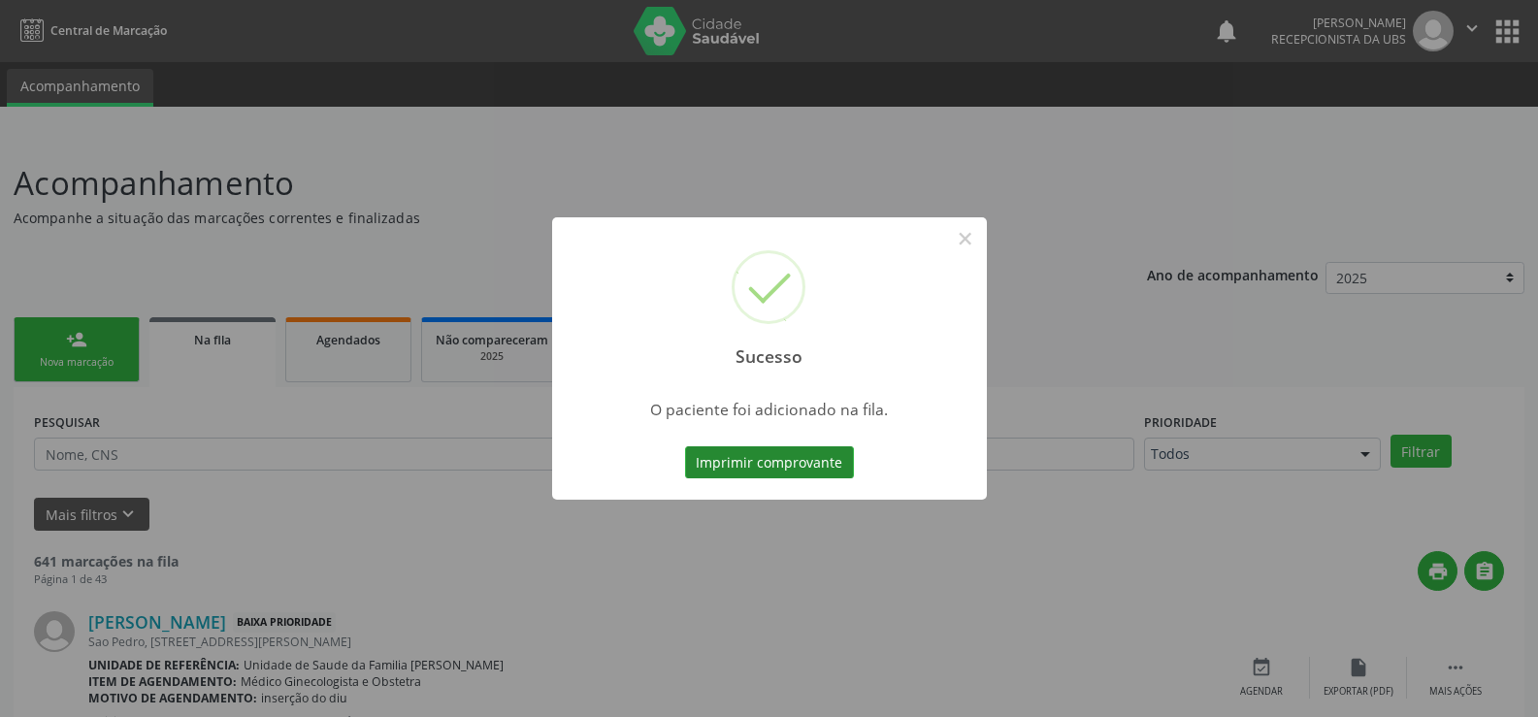
click at [806, 464] on button "Imprimir comprovante" at bounding box center [769, 462] width 169 height 33
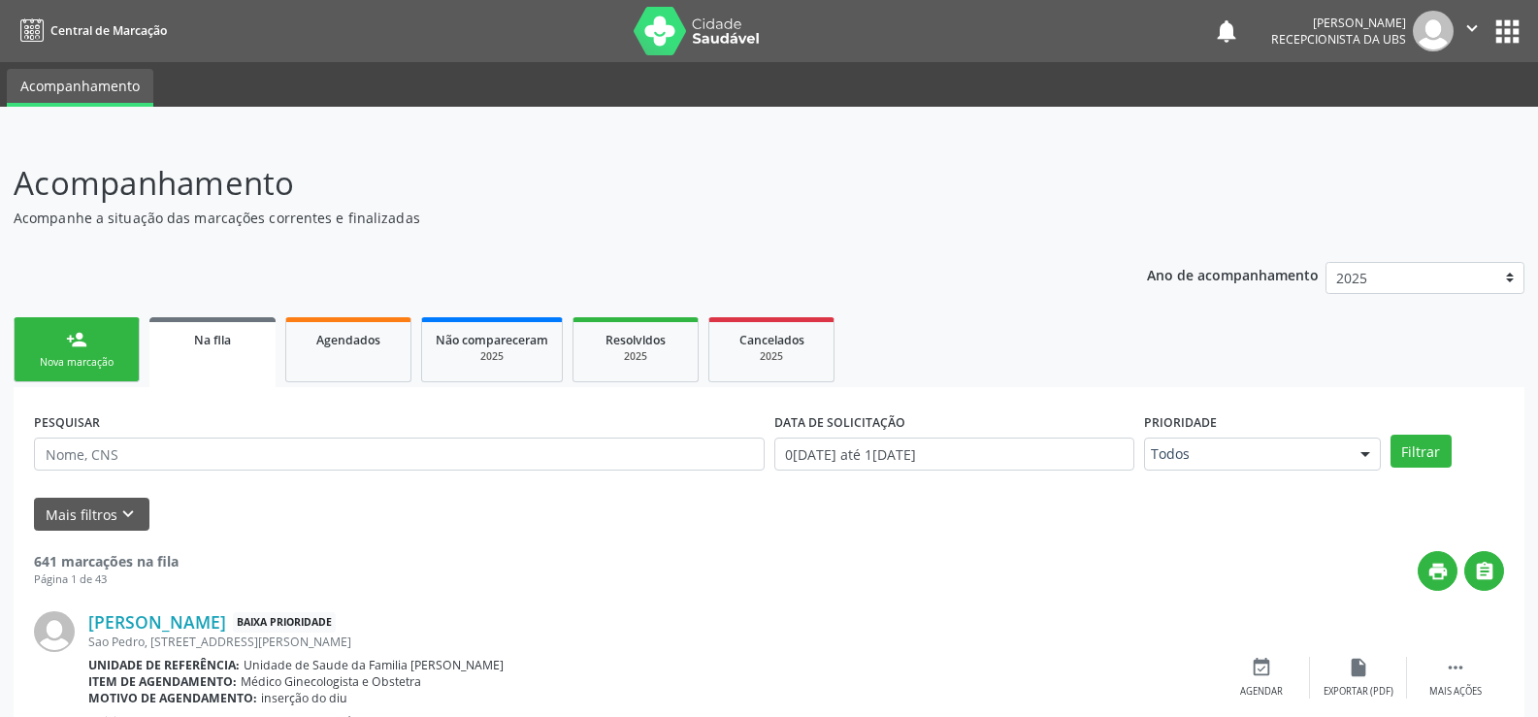
click at [93, 352] on link "person_add Nova marcação" at bounding box center [77, 349] width 126 height 65
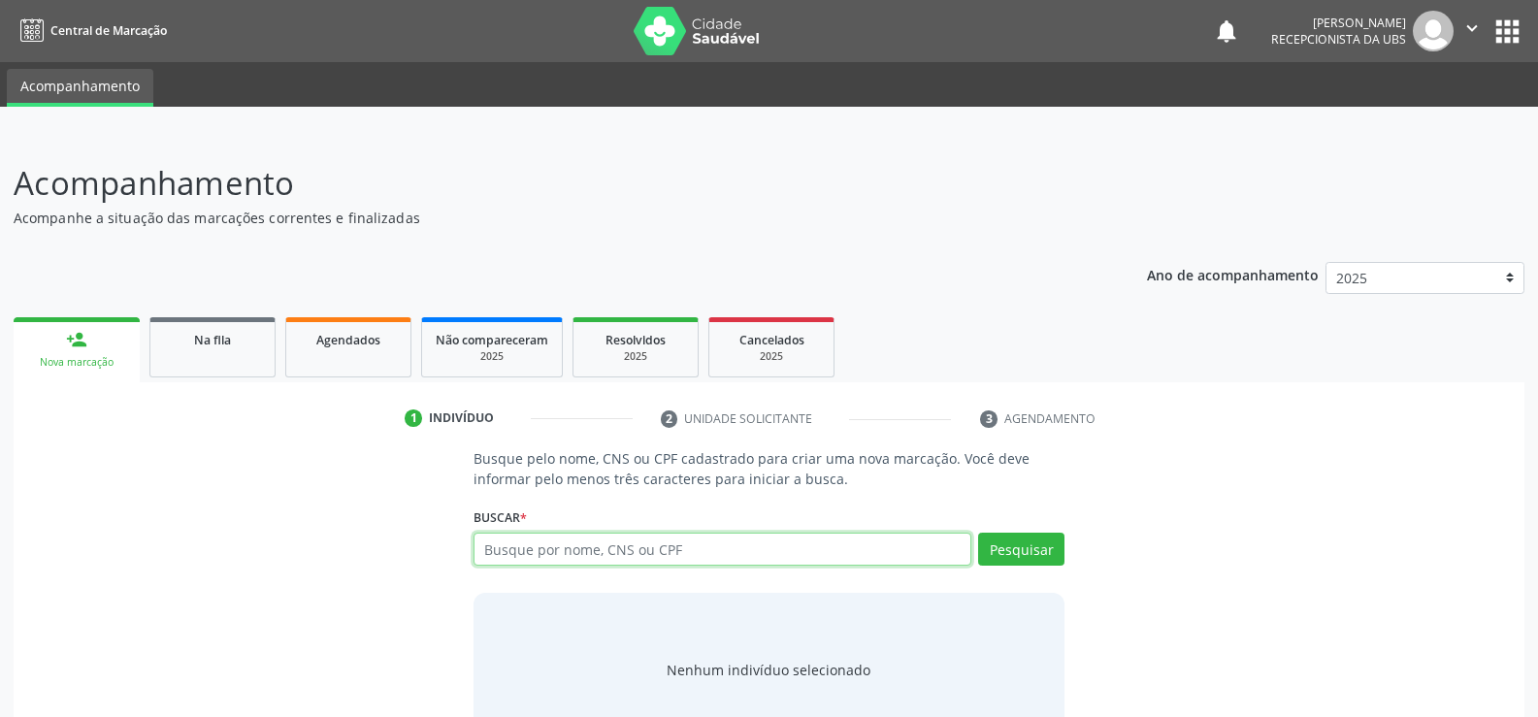
click at [694, 546] on input "text" at bounding box center [723, 549] width 498 height 33
type input "704202782566283"
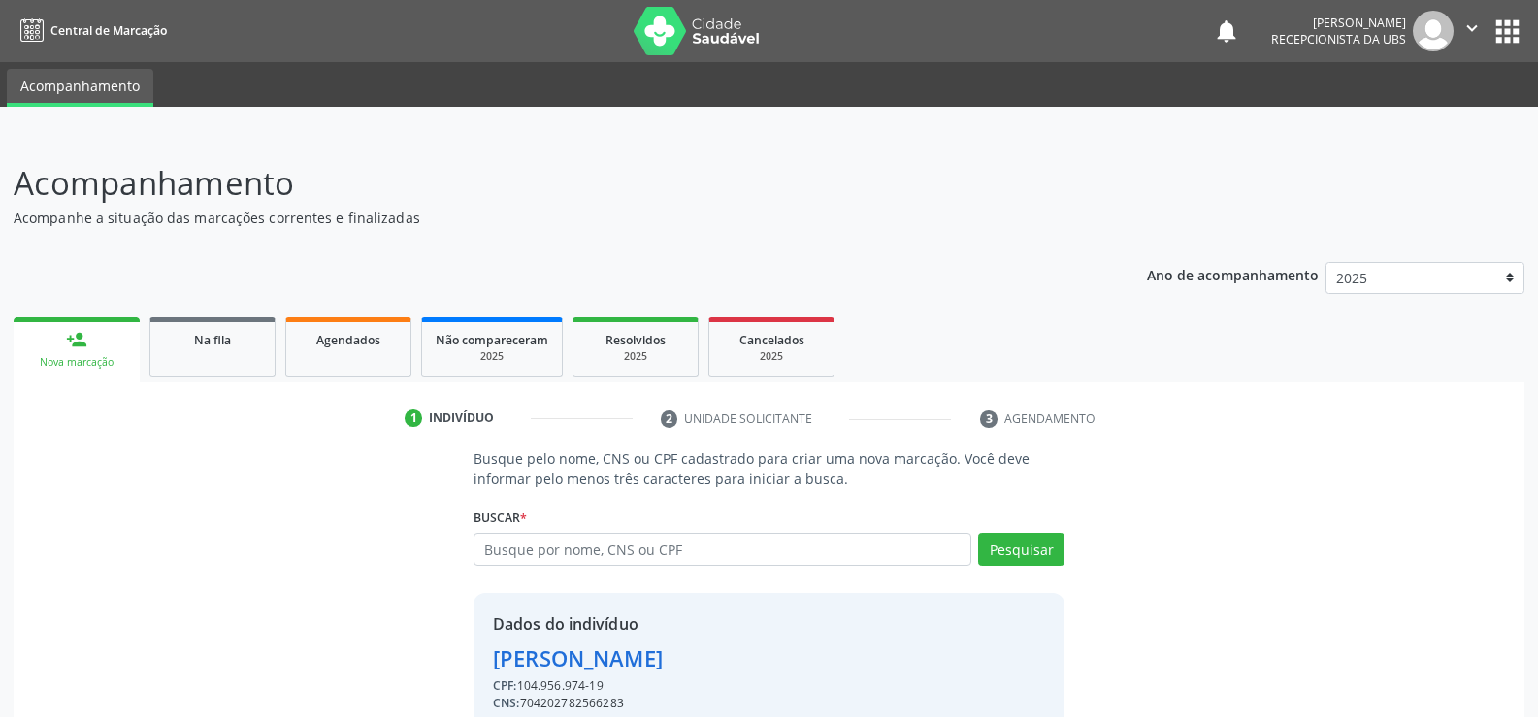
scroll to position [88, 0]
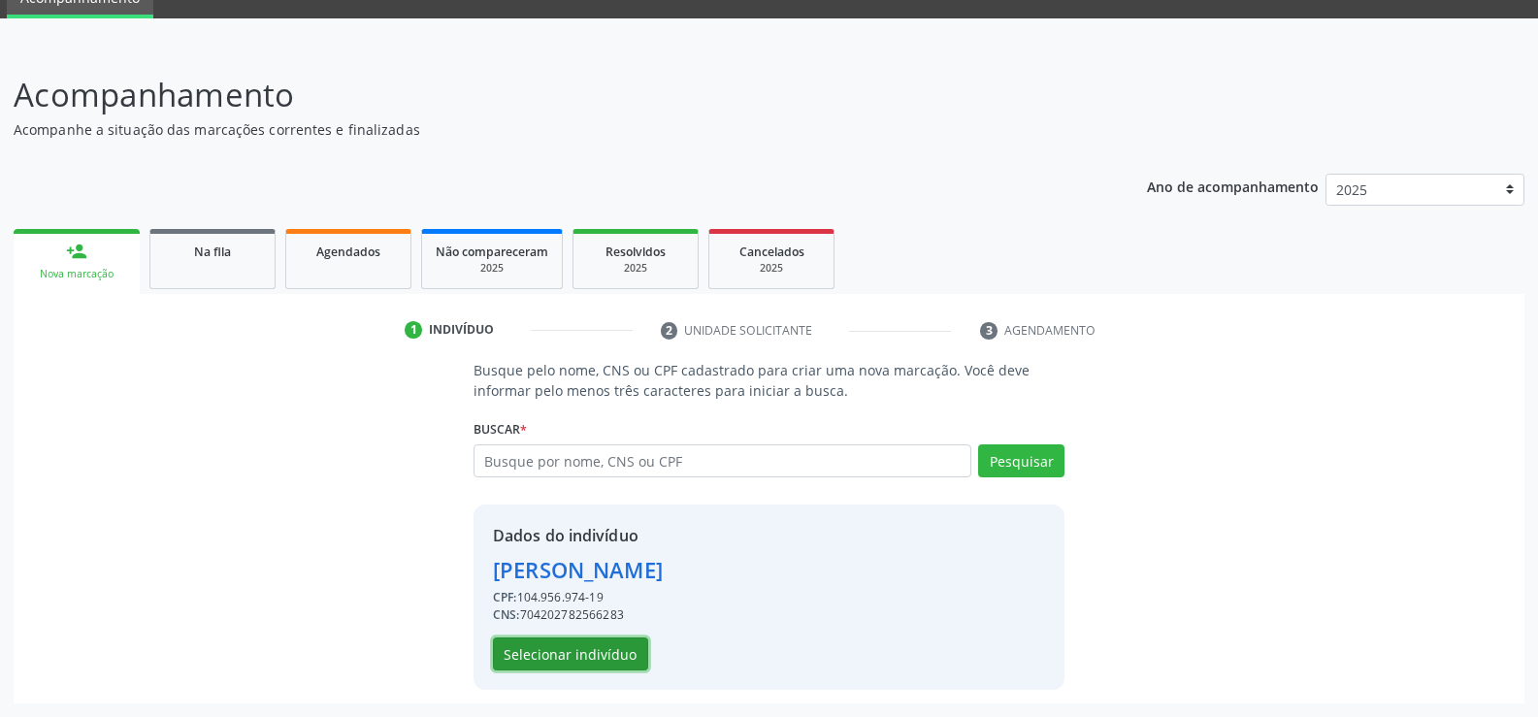
click at [586, 651] on button "Selecionar indivíduo" at bounding box center [570, 654] width 155 height 33
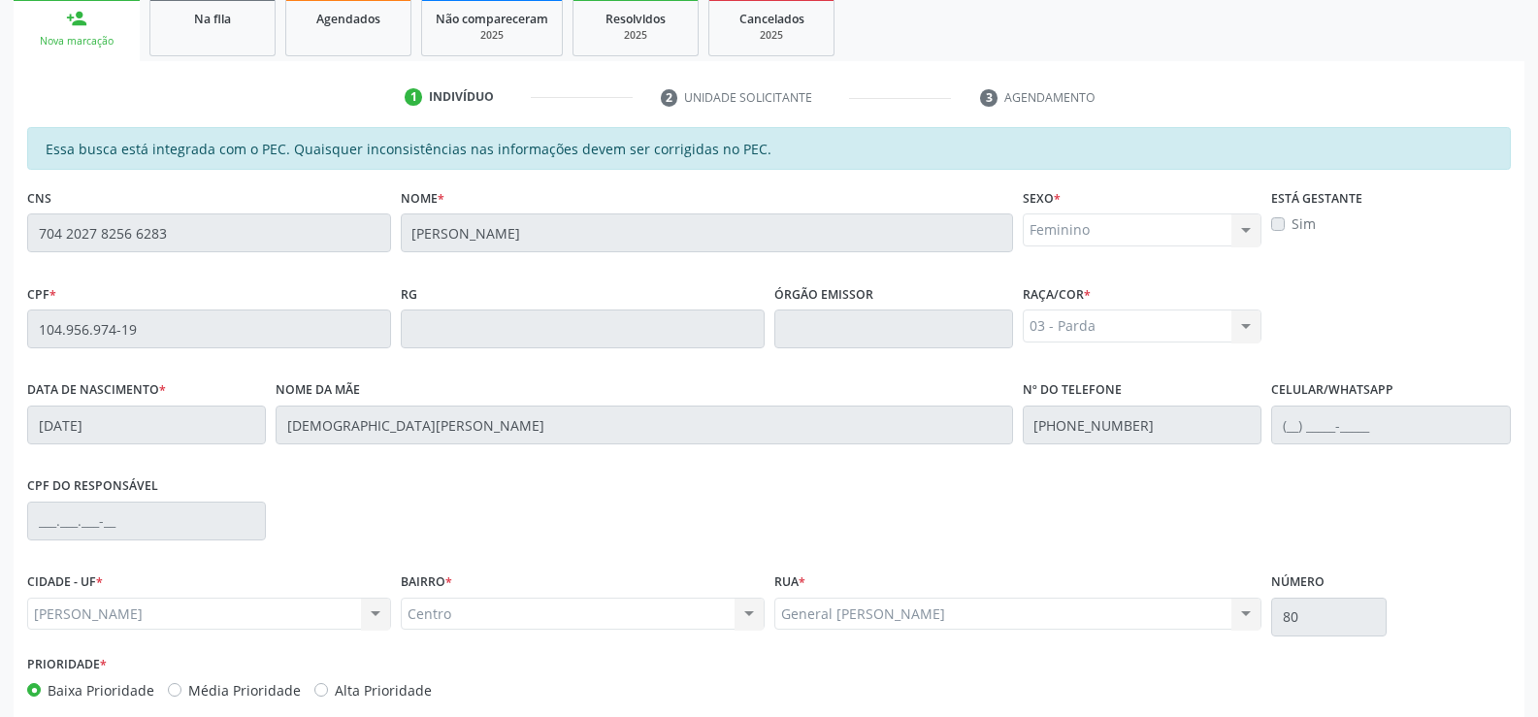
scroll to position [418, 0]
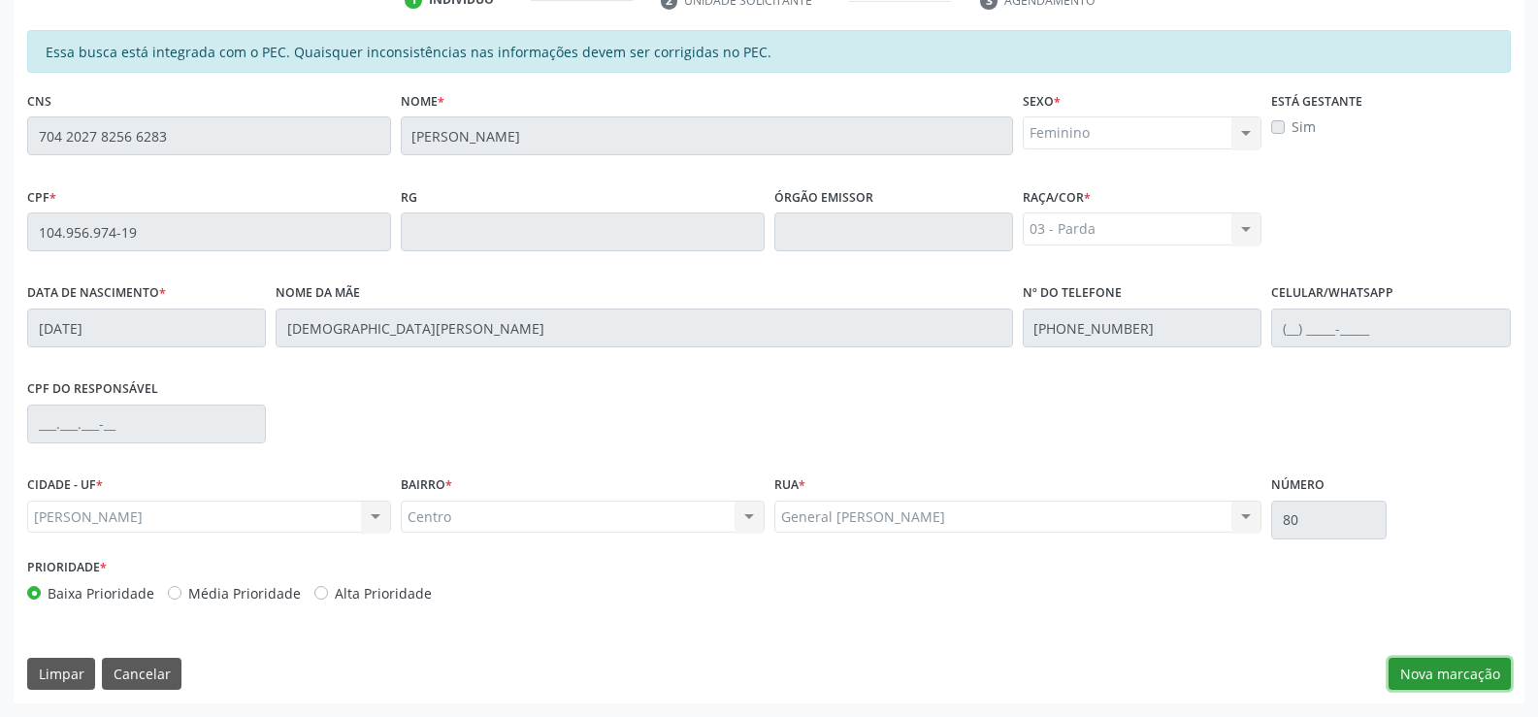
click at [1432, 675] on button "Nova marcação" at bounding box center [1450, 674] width 122 height 33
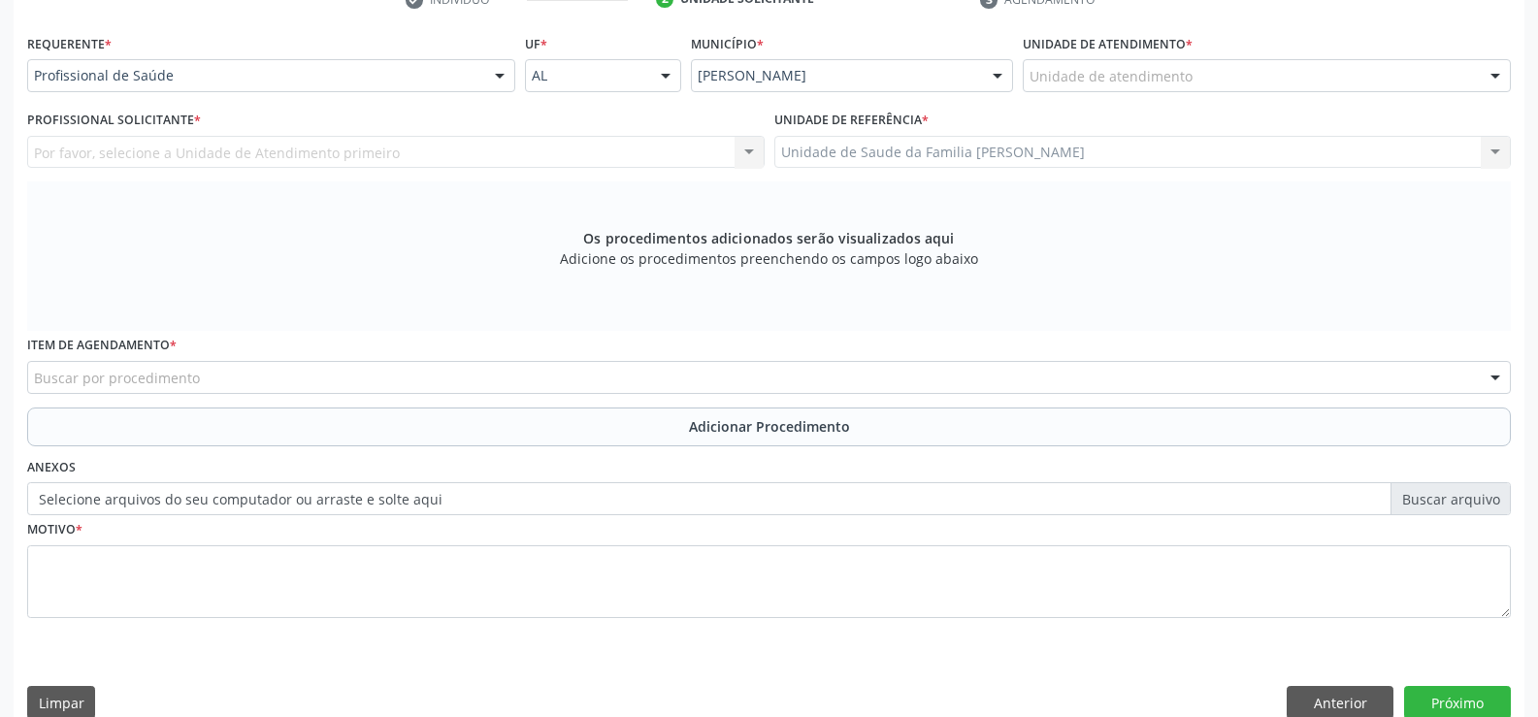
click at [507, 79] on div at bounding box center [499, 76] width 29 height 33
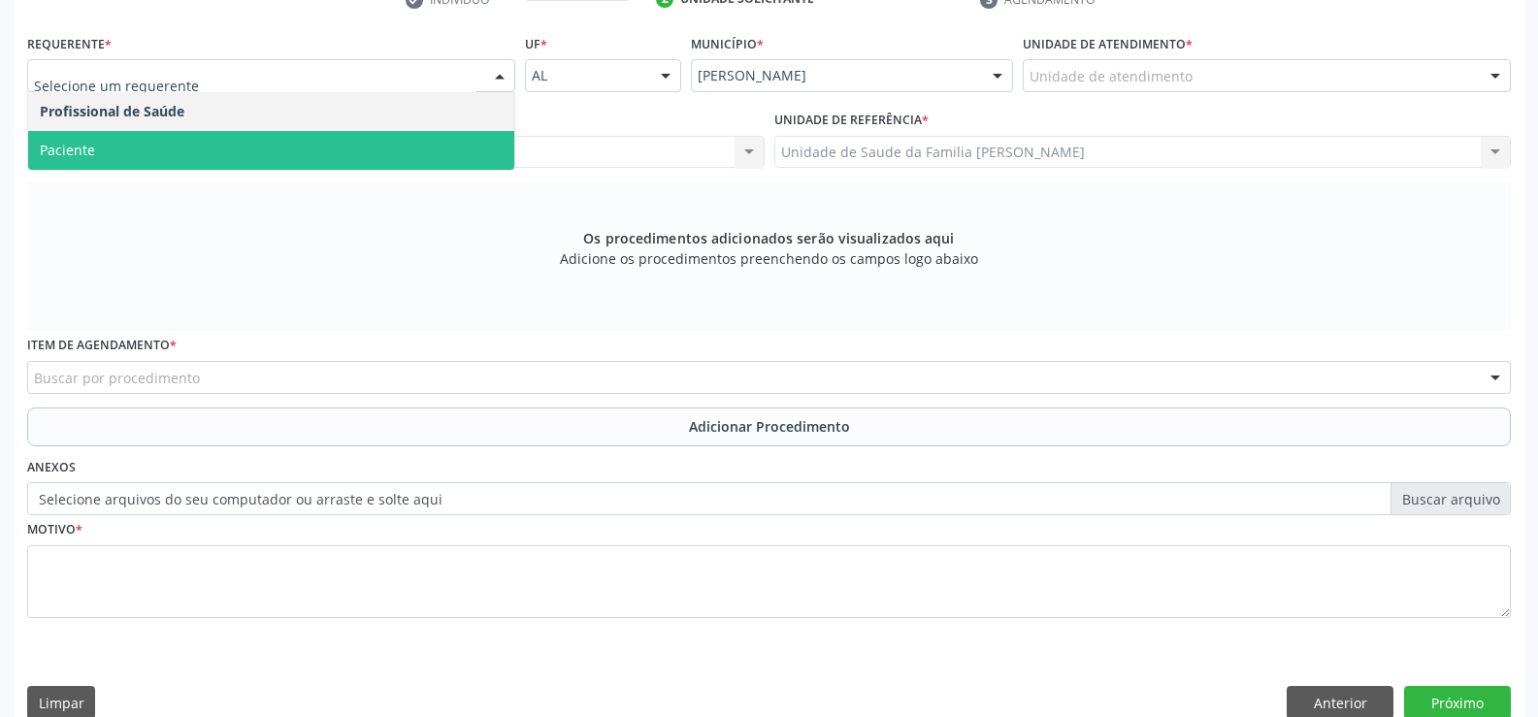
click at [401, 154] on span "Paciente" at bounding box center [271, 150] width 486 height 39
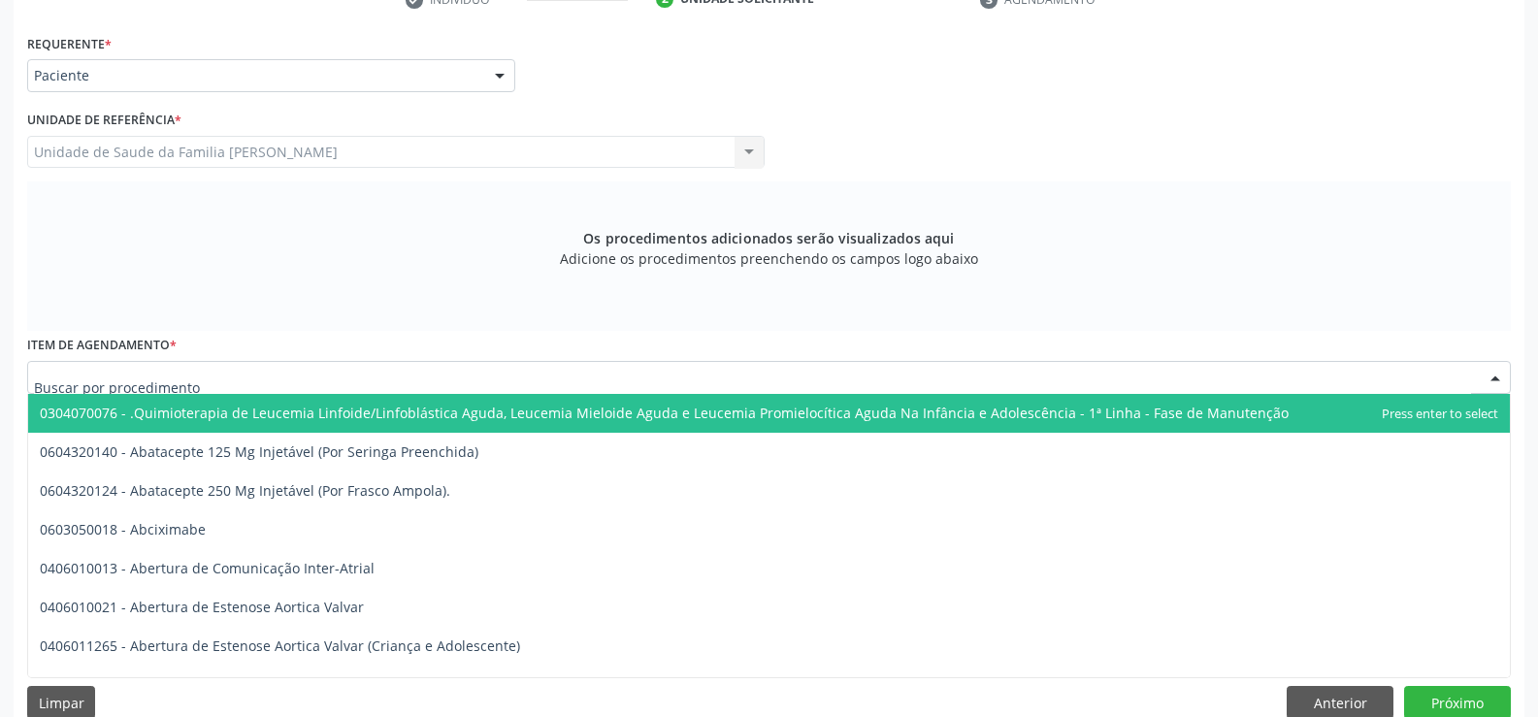
click at [403, 373] on div at bounding box center [769, 377] width 1484 height 33
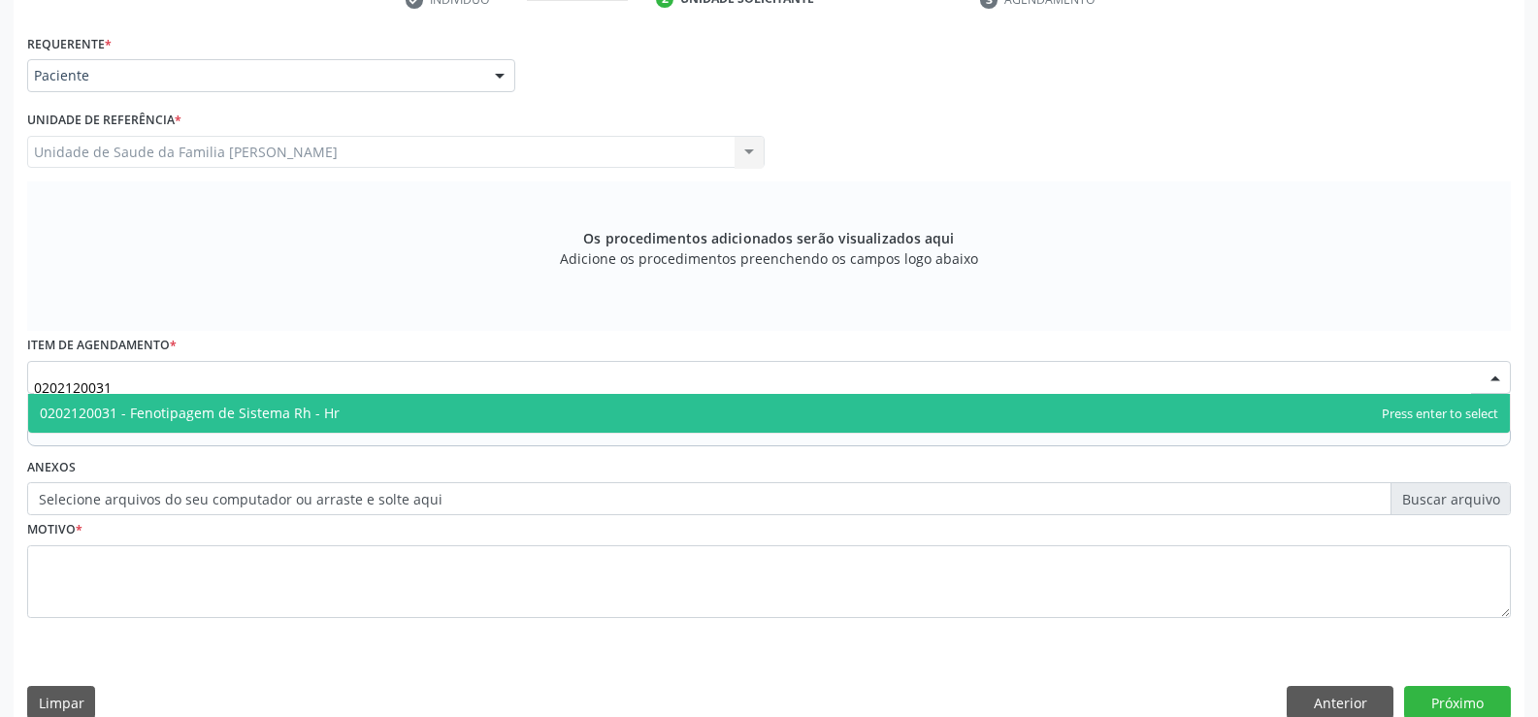
click at [578, 413] on span "0202120031 - Fenotipagem de Sistema Rh - Hr" at bounding box center [769, 413] width 1482 height 39
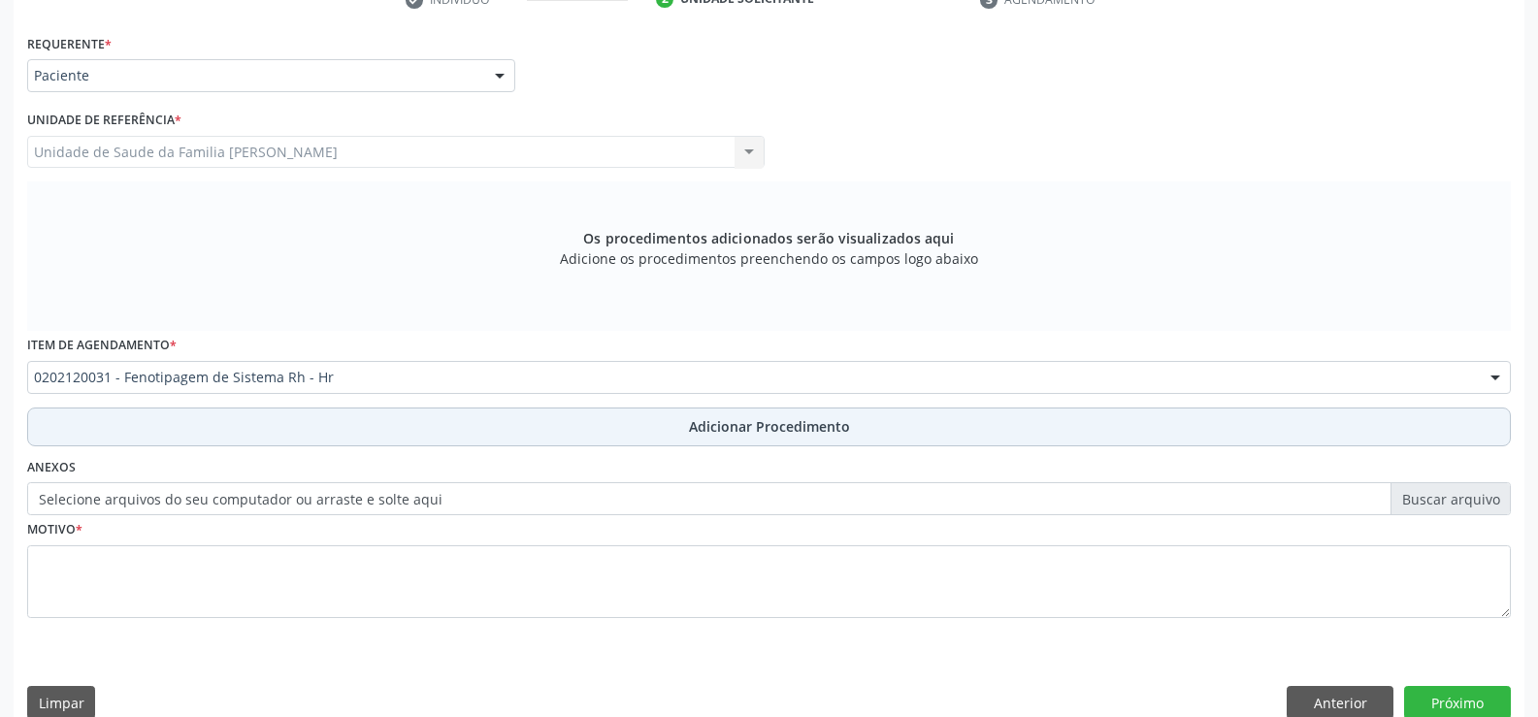
click at [714, 435] on span "Adicionar Procedimento" at bounding box center [769, 426] width 161 height 20
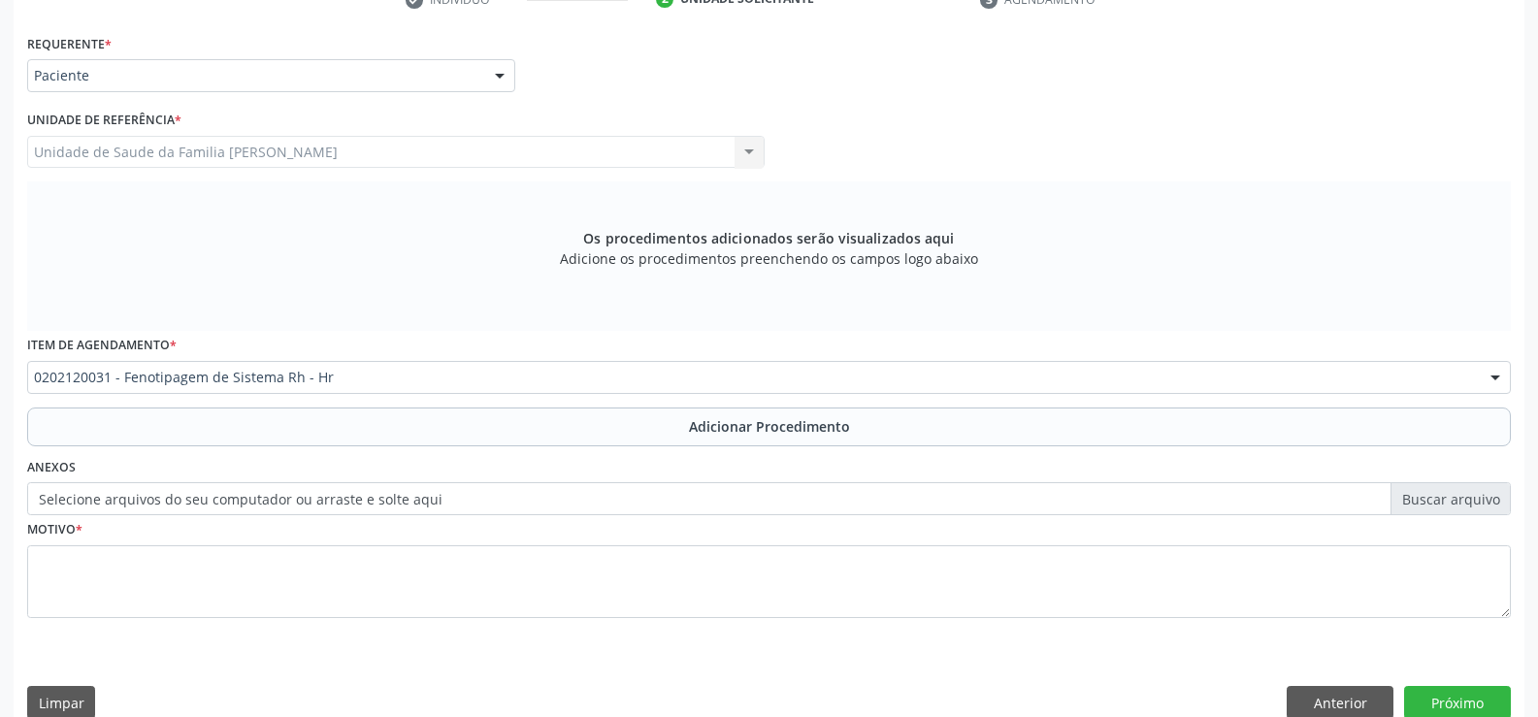
scroll to position [375, 0]
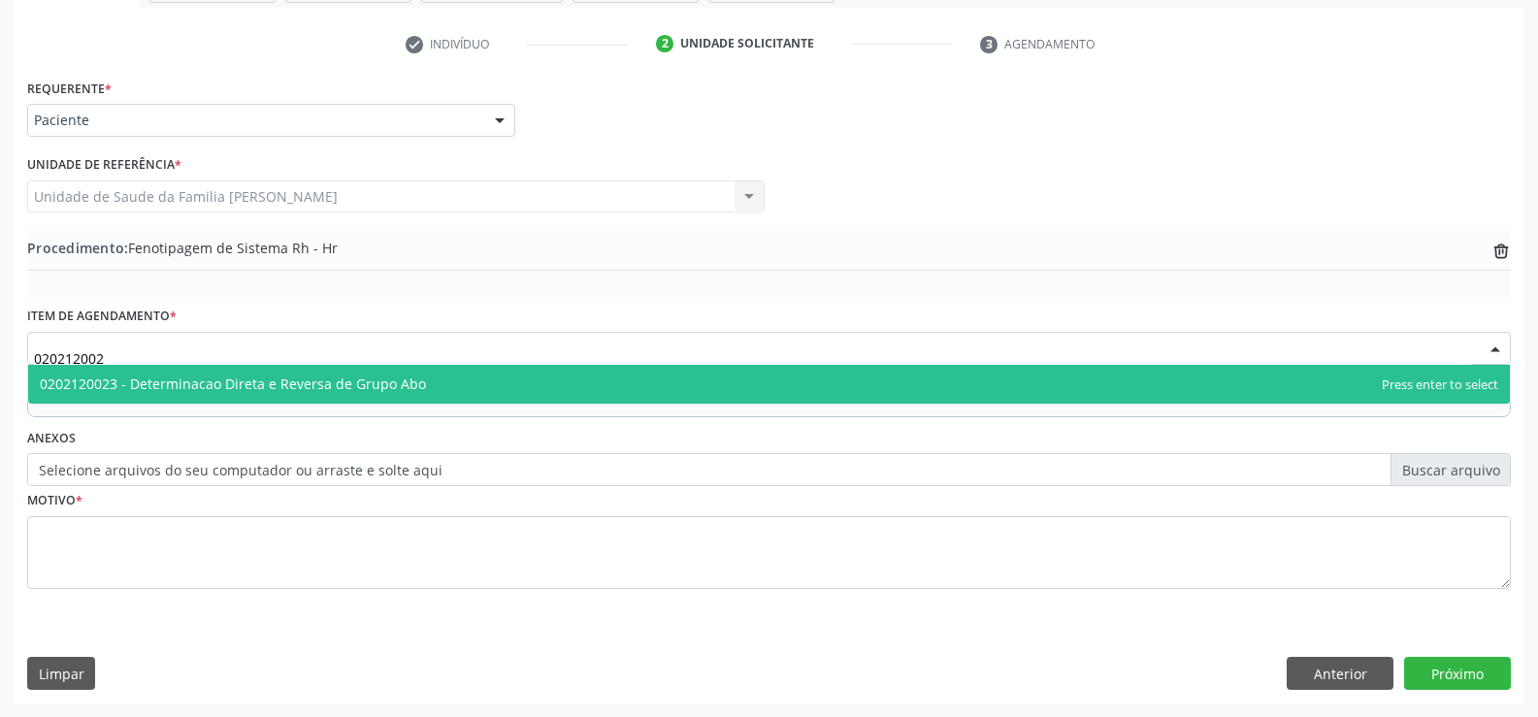
type input "0202120023"
click at [445, 383] on span "0202120023 - Determinacao Direta e Reversa de Grupo Abo" at bounding box center [769, 384] width 1482 height 39
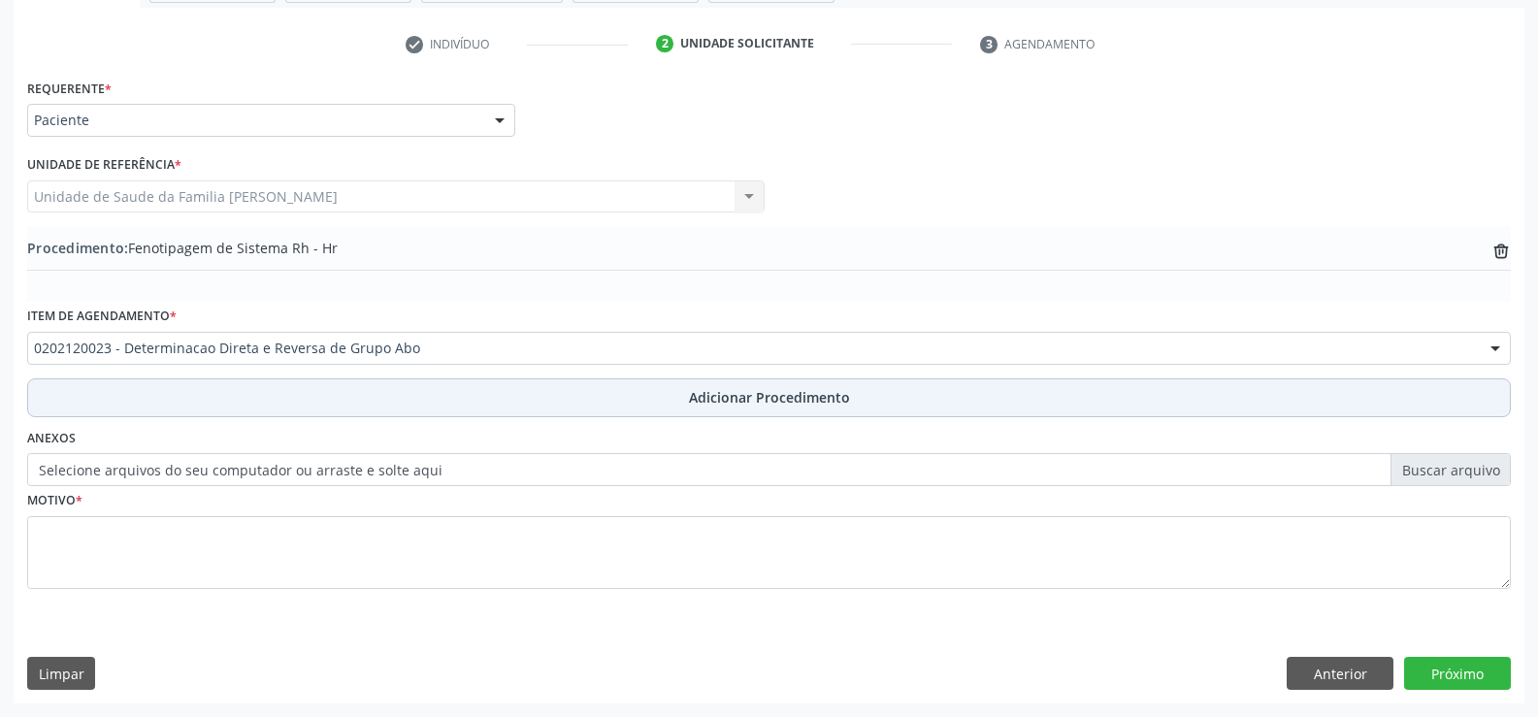
click at [702, 406] on span "Adicionar Procedimento" at bounding box center [769, 397] width 161 height 20
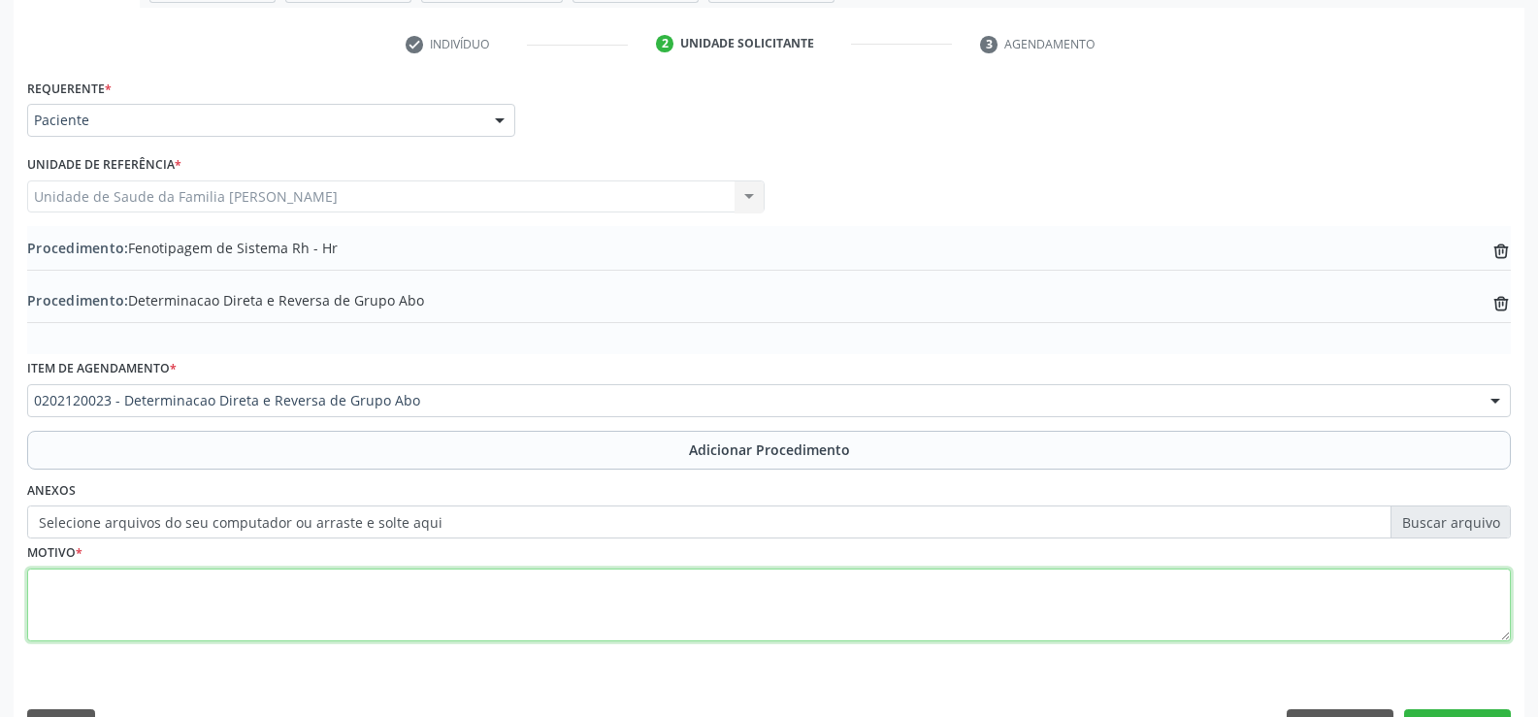
click at [484, 606] on textarea at bounding box center [769, 606] width 1484 height 74
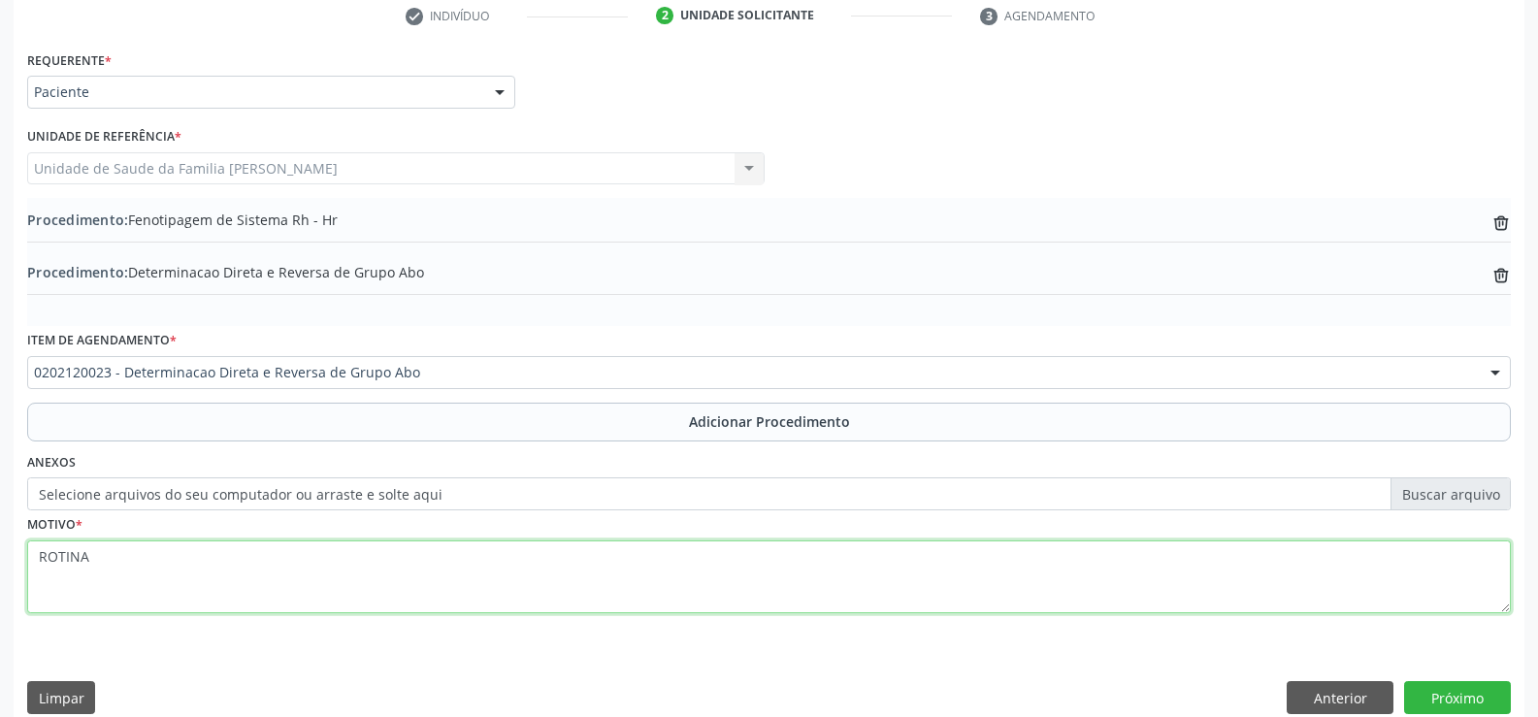
scroll to position [427, 0]
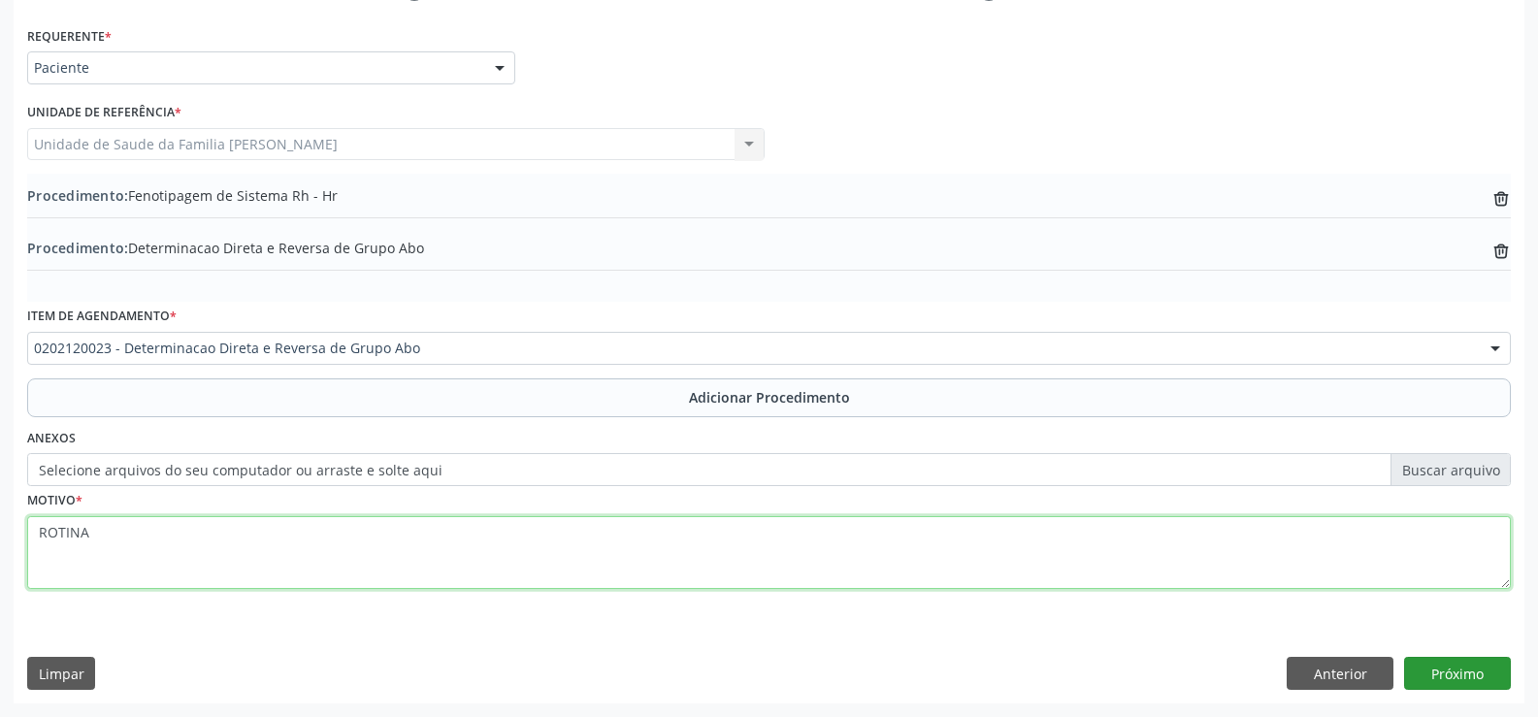
type textarea "ROTINA"
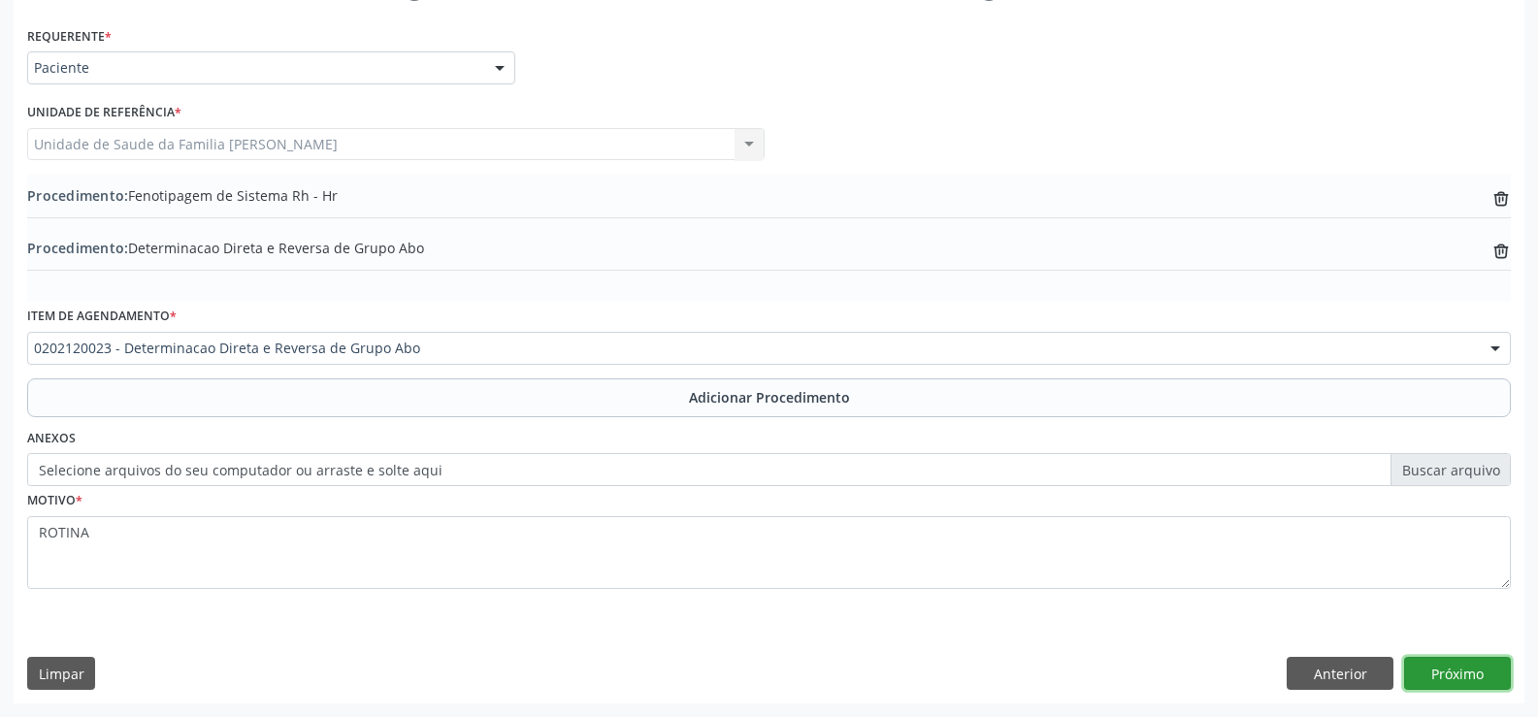
click at [1447, 674] on button "Próximo" at bounding box center [1457, 673] width 107 height 33
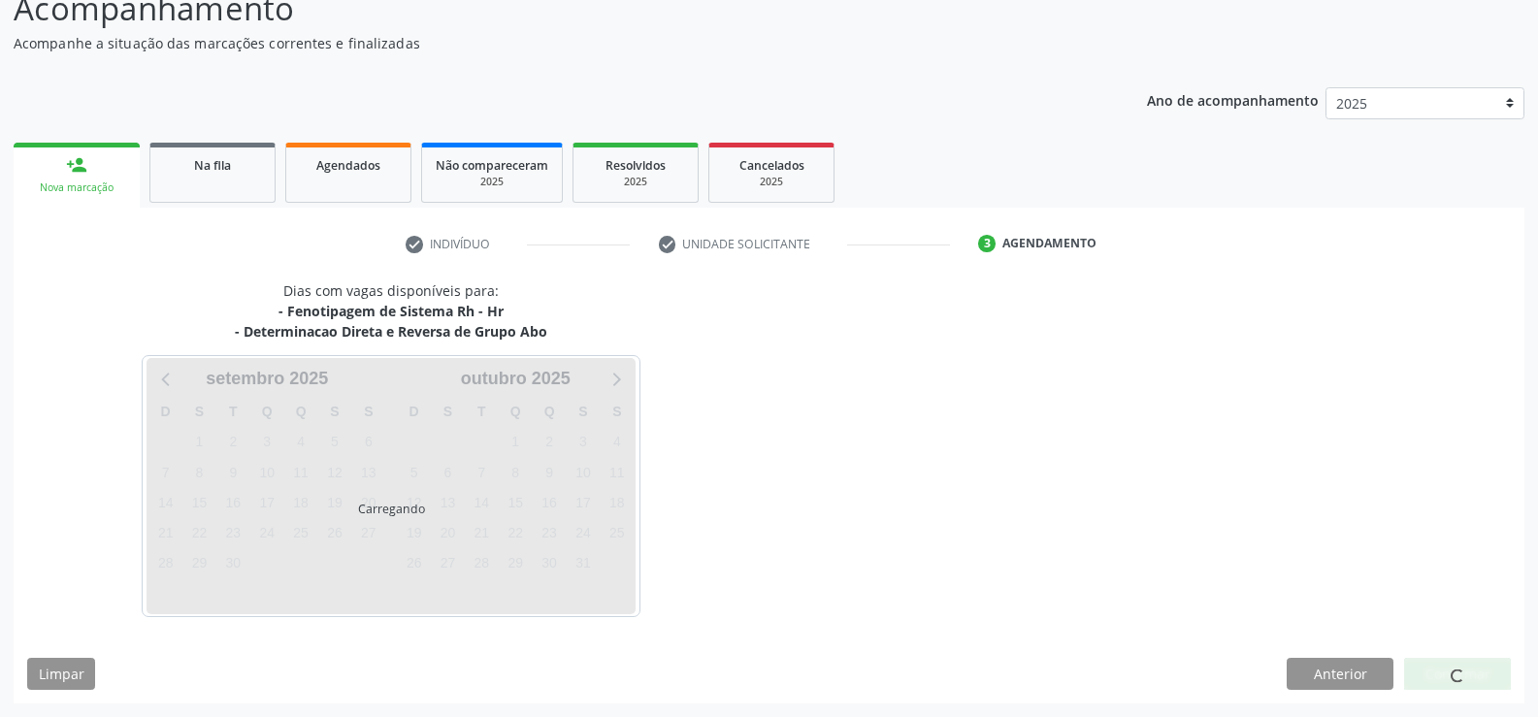
scroll to position [232, 0]
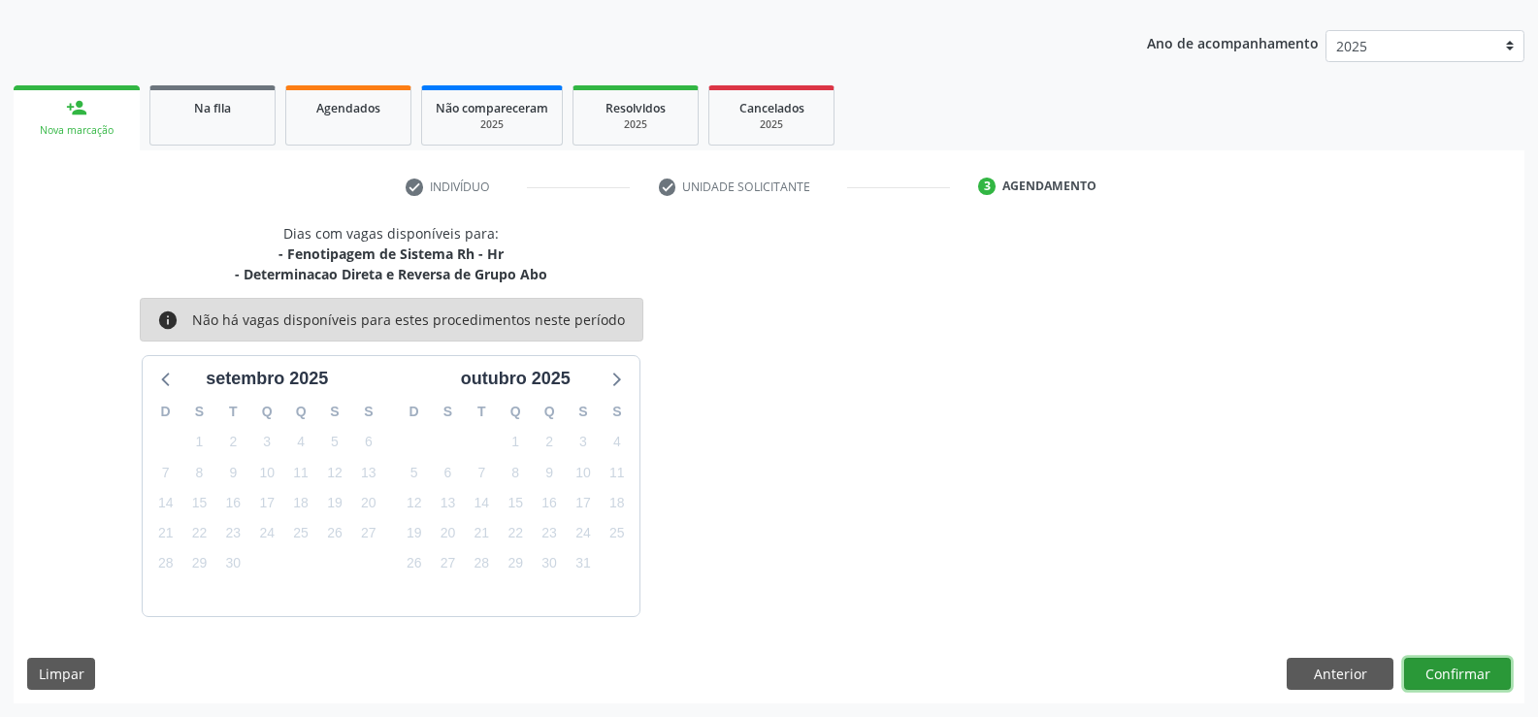
click at [1464, 676] on button "Confirmar" at bounding box center [1457, 674] width 107 height 33
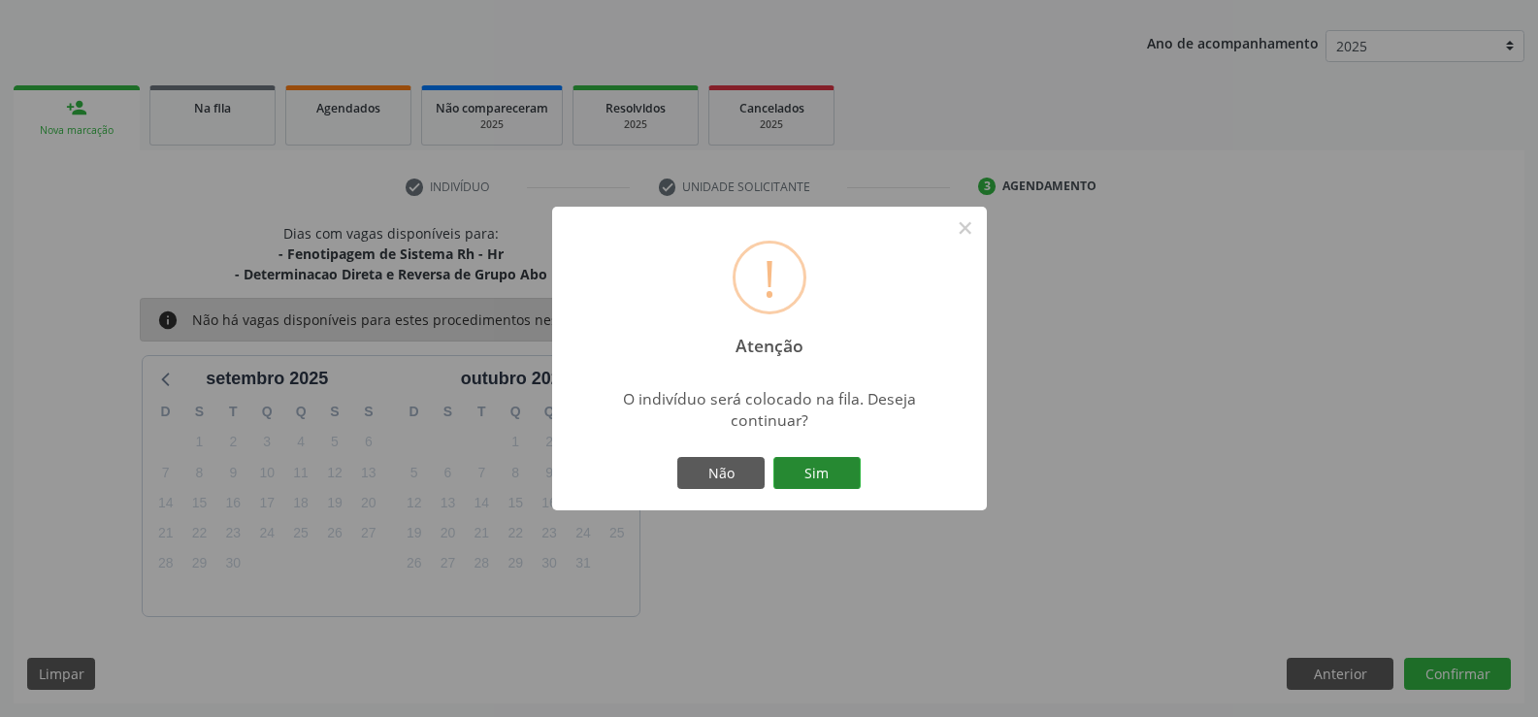
click at [827, 477] on button "Sim" at bounding box center [817, 473] width 87 height 33
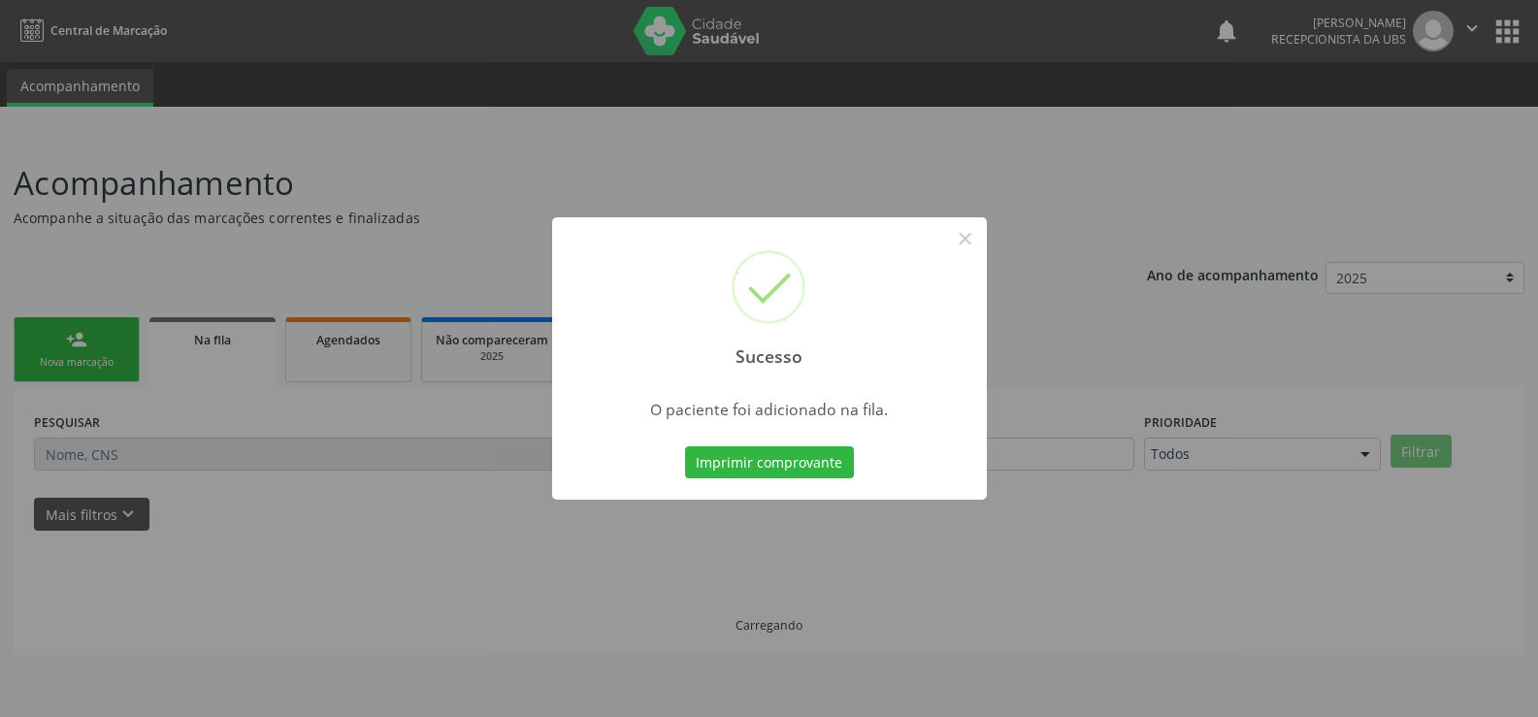
scroll to position [0, 0]
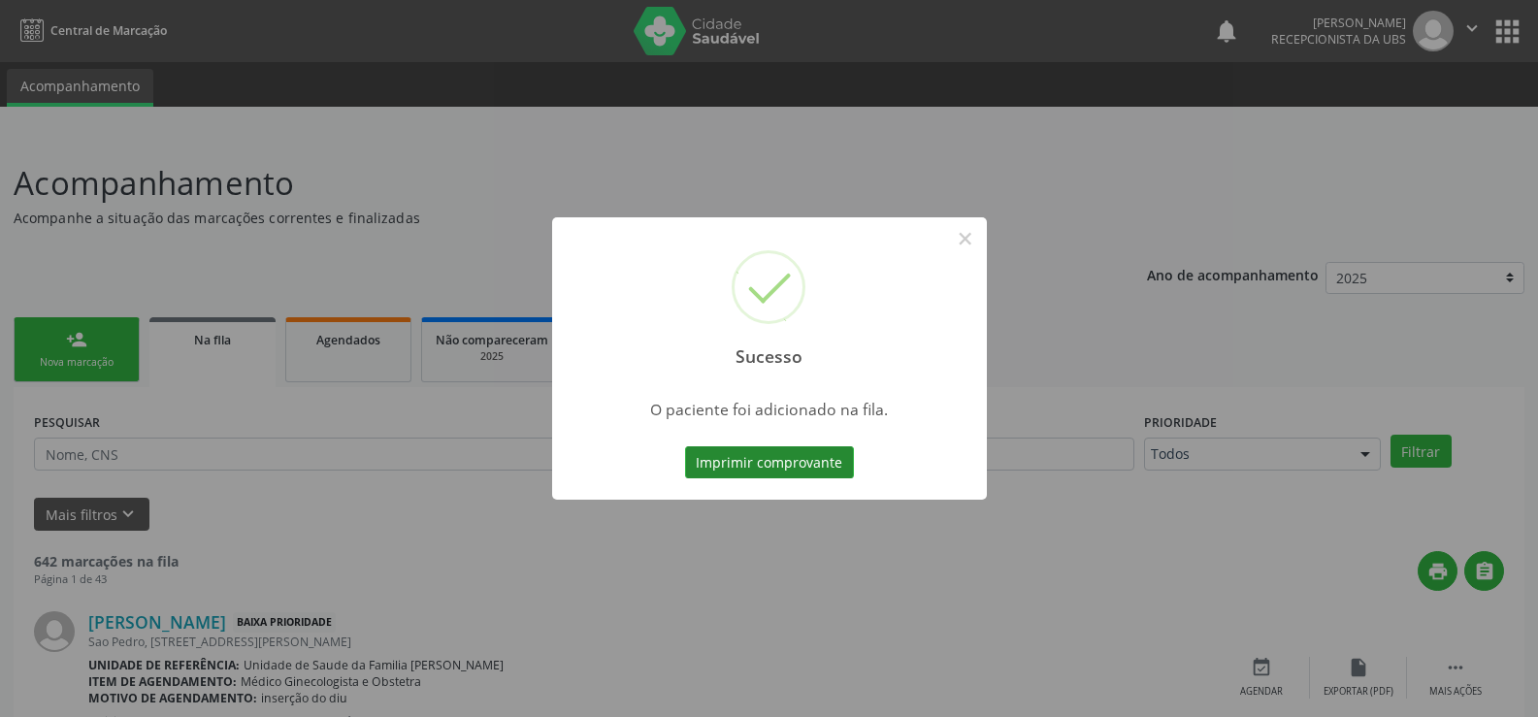
click at [778, 465] on button "Imprimir comprovante" at bounding box center [769, 462] width 169 height 33
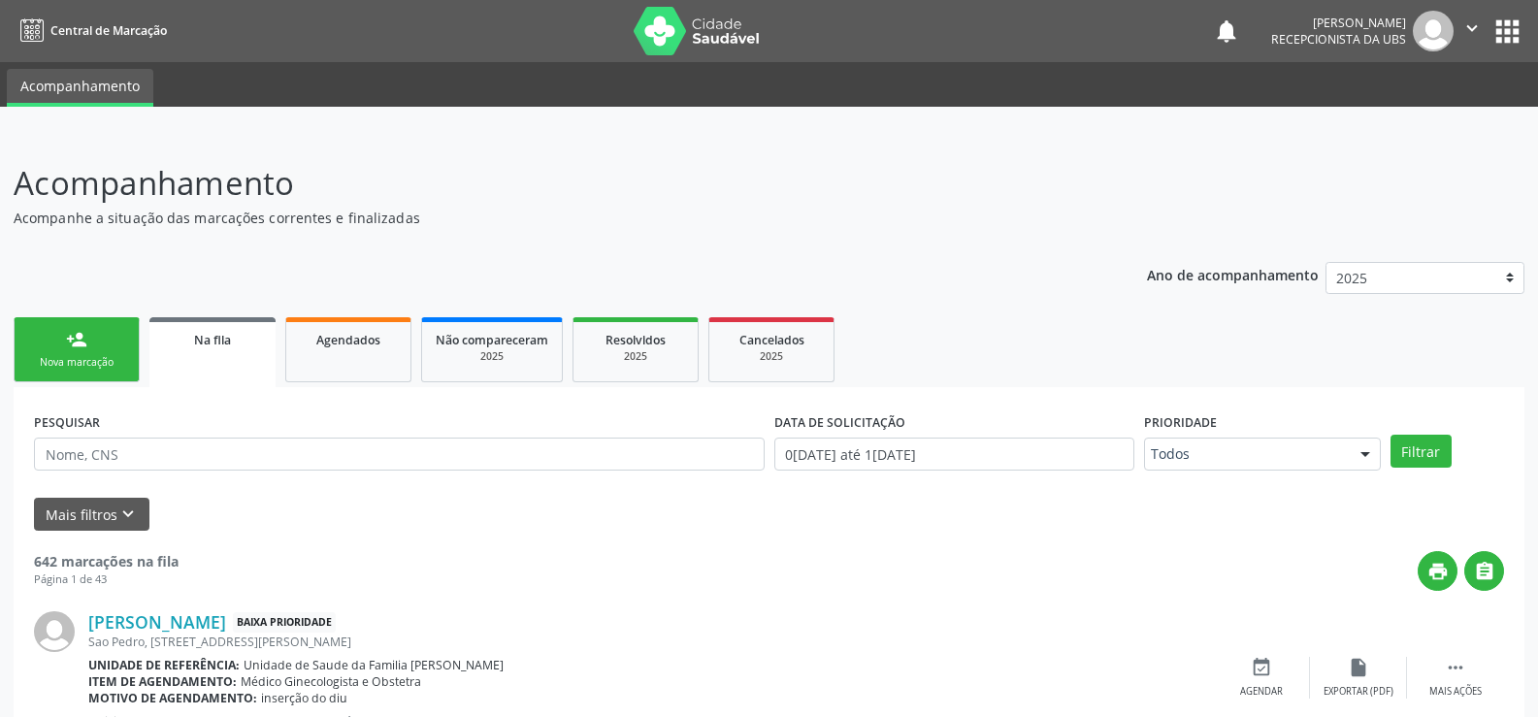
click at [92, 344] on link "person_add Nova marcação" at bounding box center [77, 349] width 126 height 65
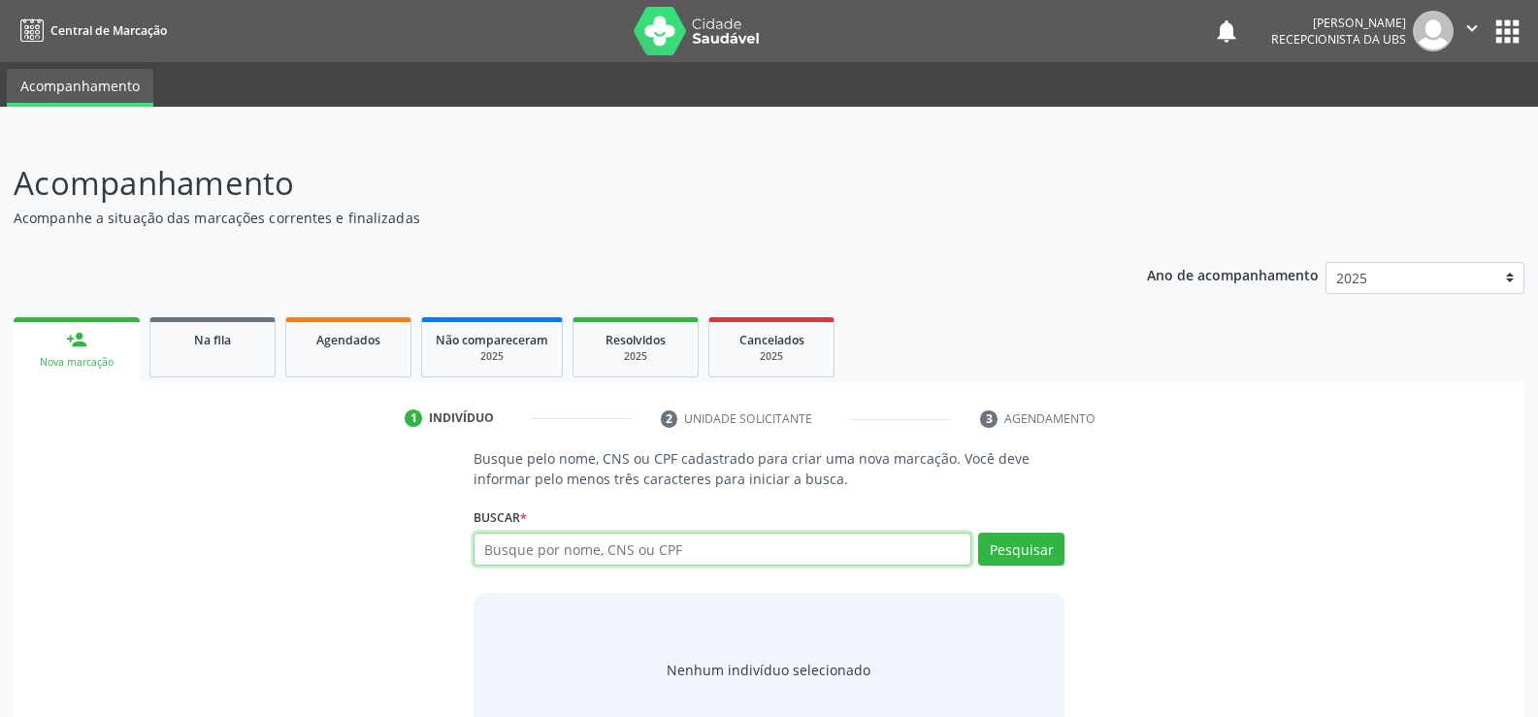
click at [722, 553] on input "text" at bounding box center [723, 549] width 498 height 33
type input "10400245485"
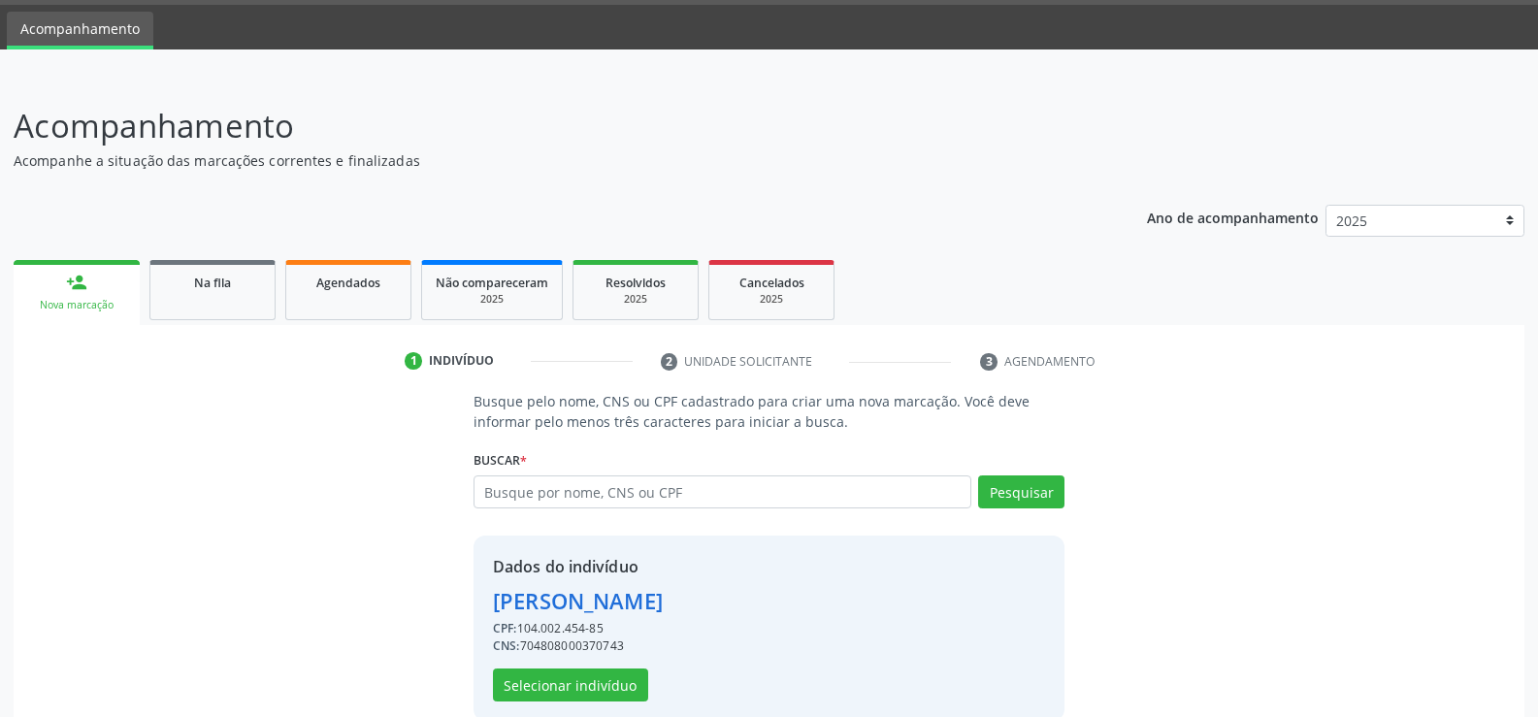
scroll to position [88, 0]
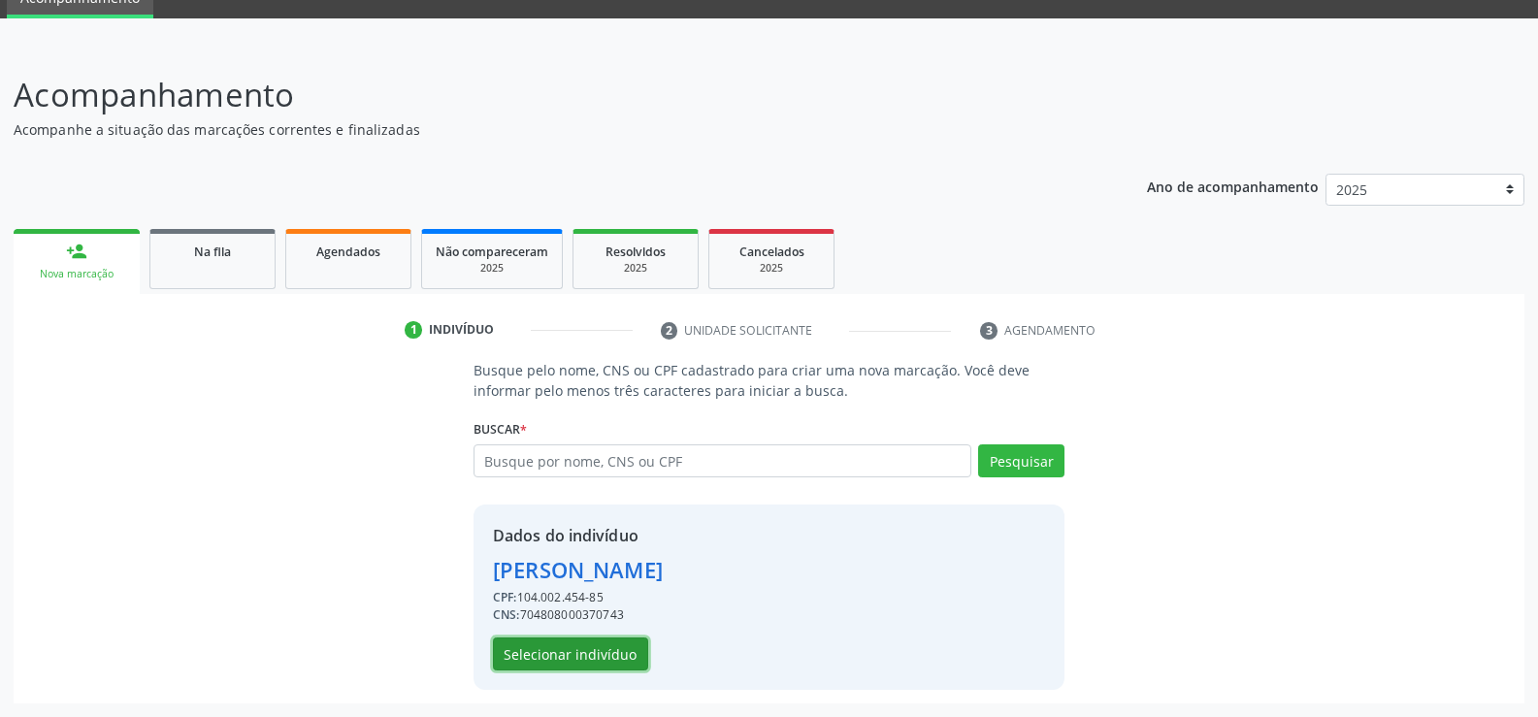
click at [574, 655] on button "Selecionar indivíduo" at bounding box center [570, 654] width 155 height 33
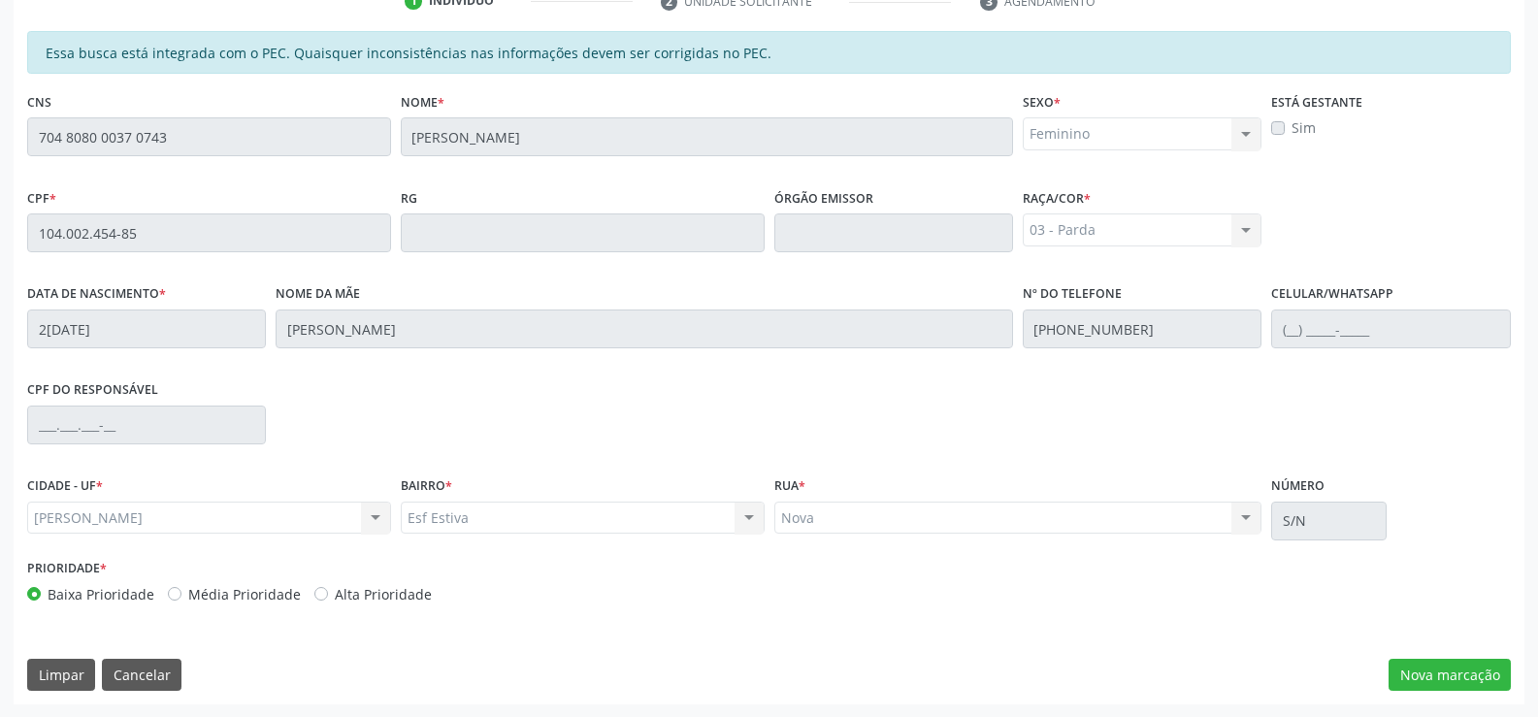
scroll to position [418, 0]
click at [1443, 681] on button "Nova marcação" at bounding box center [1450, 674] width 122 height 33
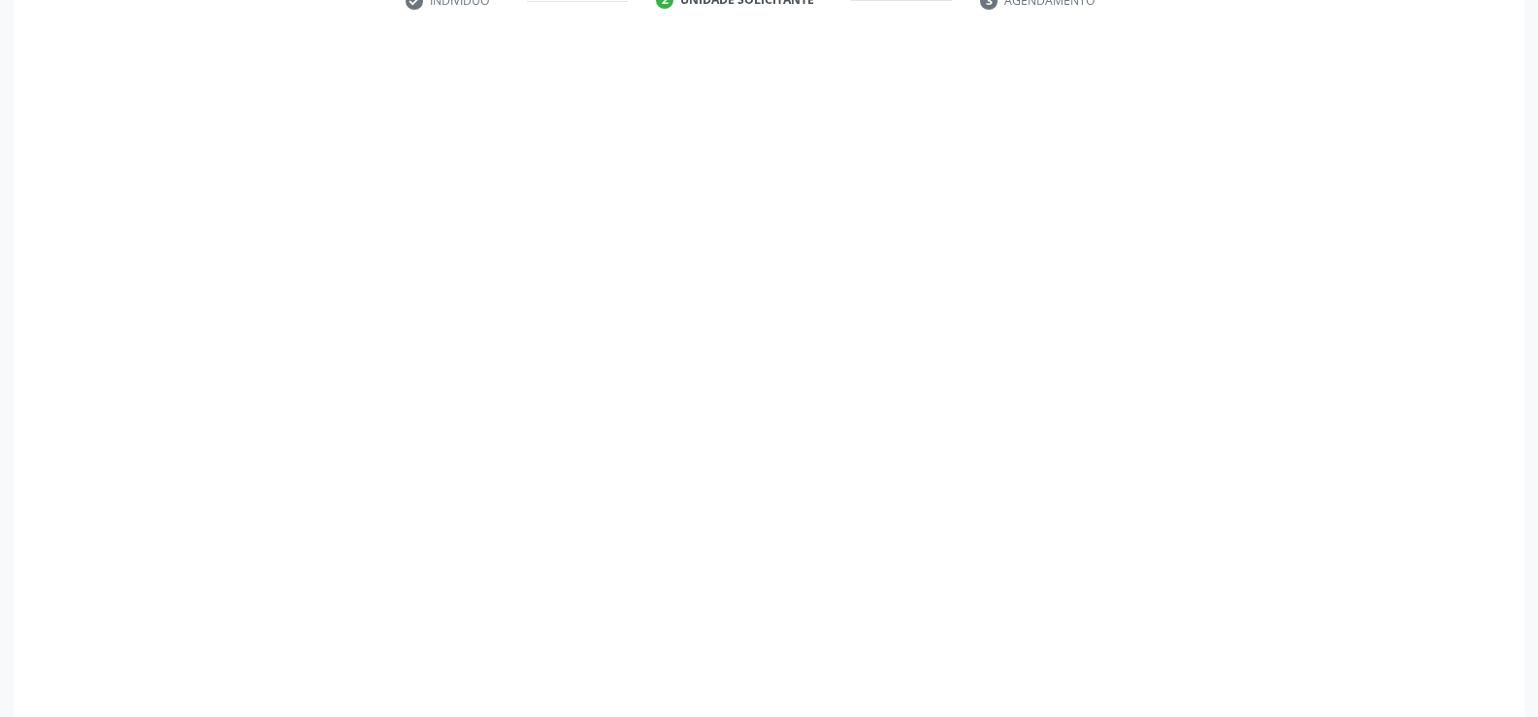
scroll to position [419, 0]
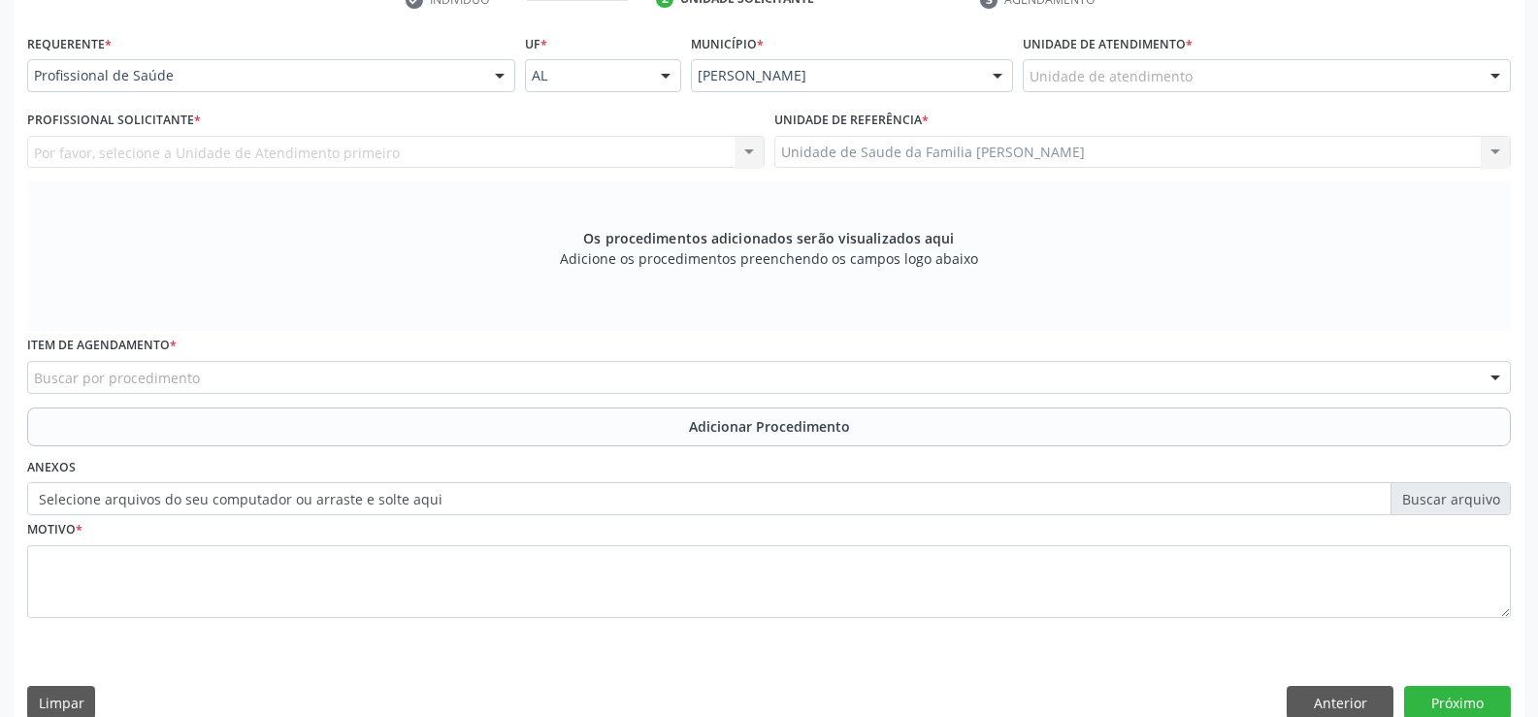
click at [502, 73] on div at bounding box center [499, 76] width 29 height 33
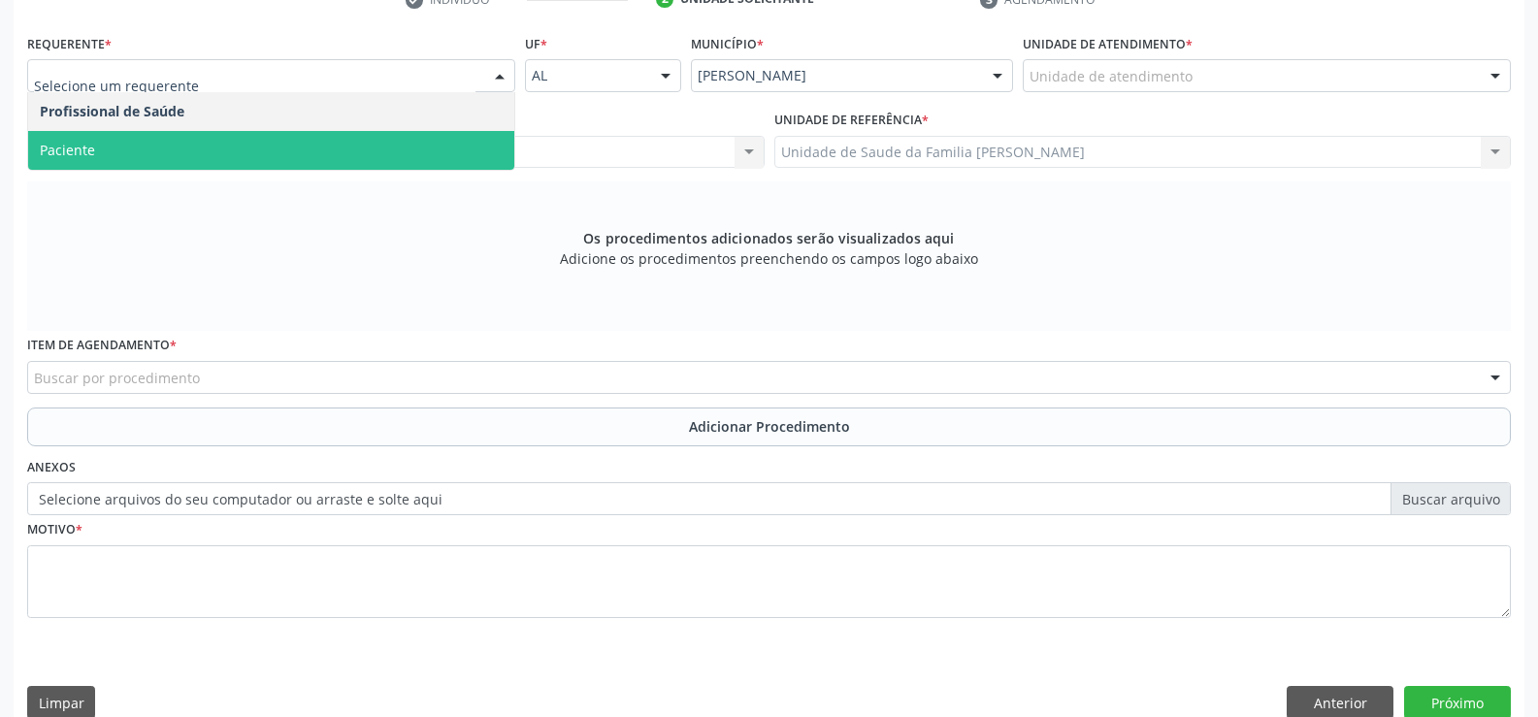
click at [336, 151] on span "Paciente" at bounding box center [271, 150] width 486 height 39
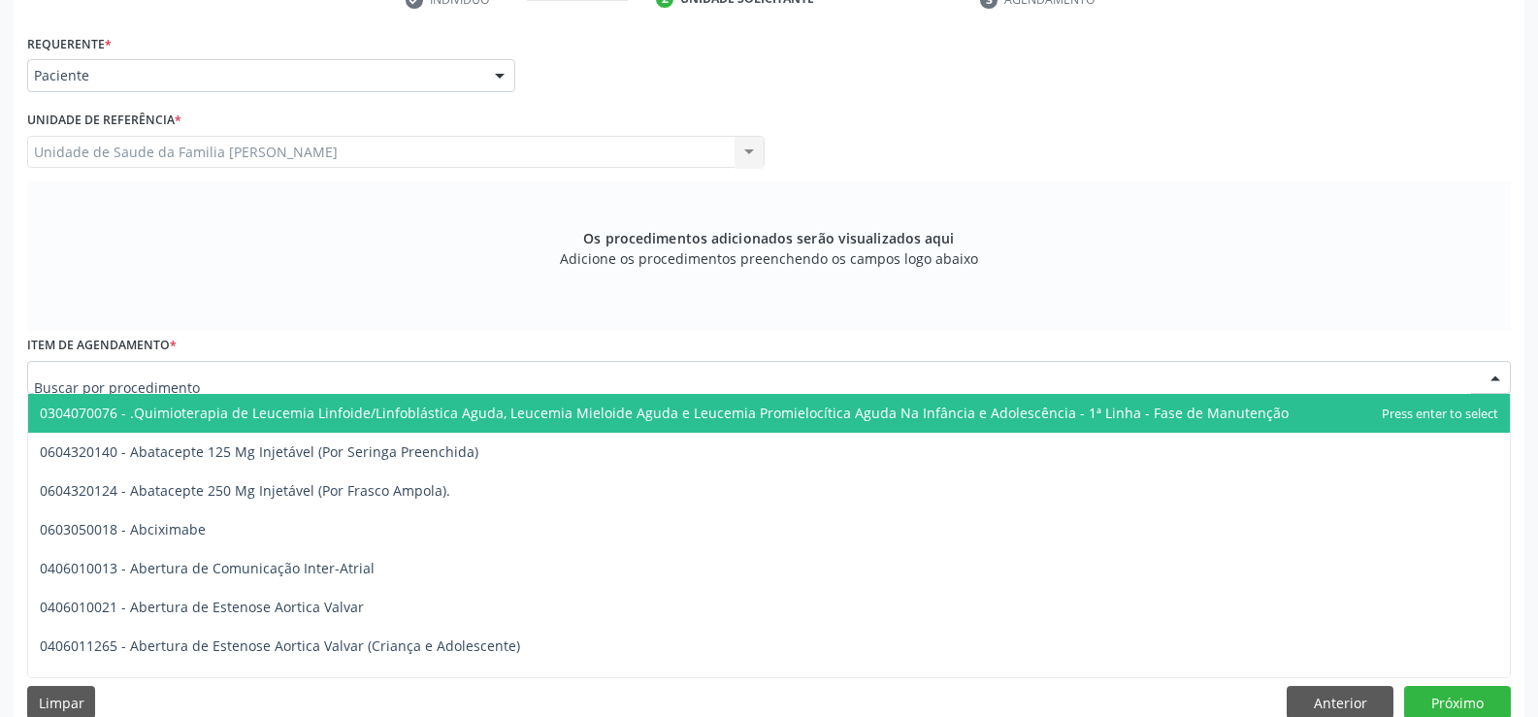
click at [371, 377] on div at bounding box center [769, 377] width 1484 height 33
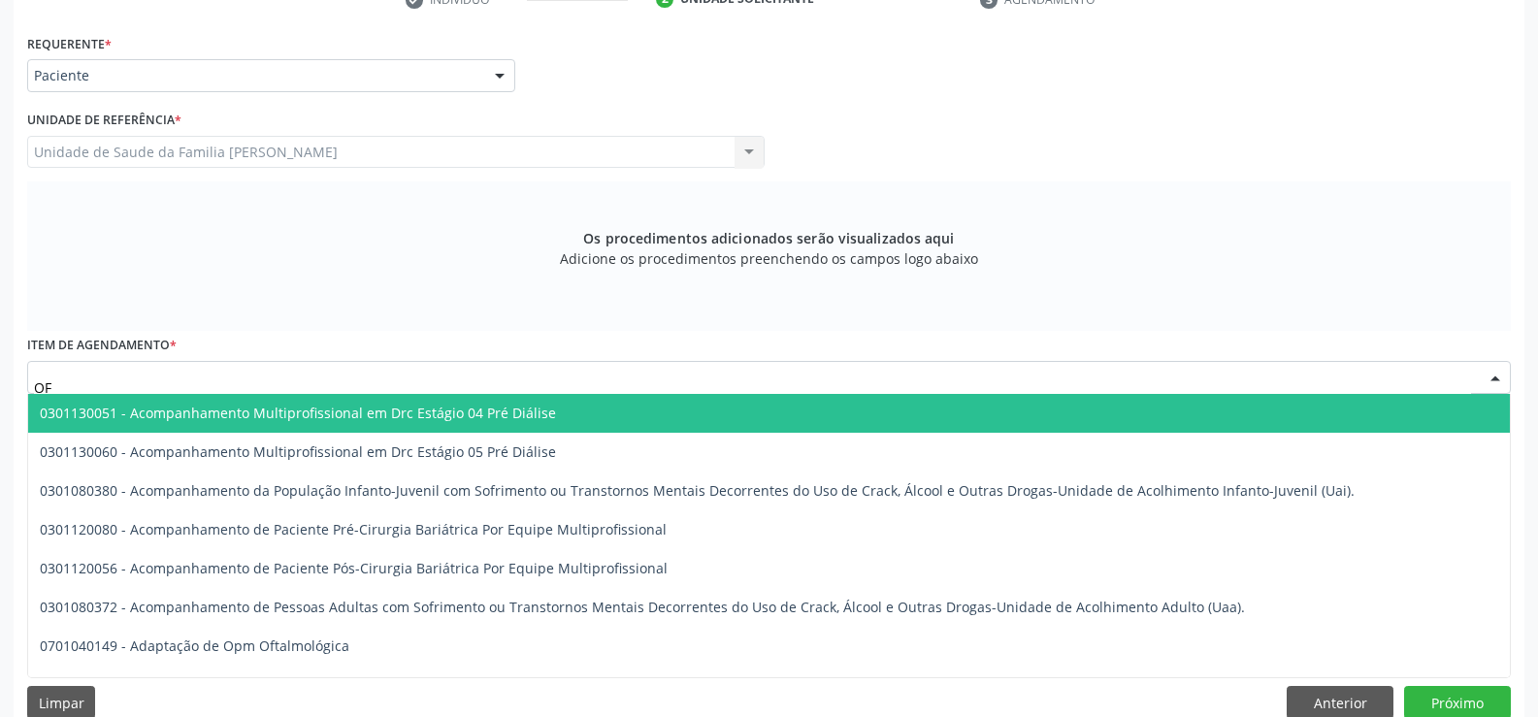
type input "OFT"
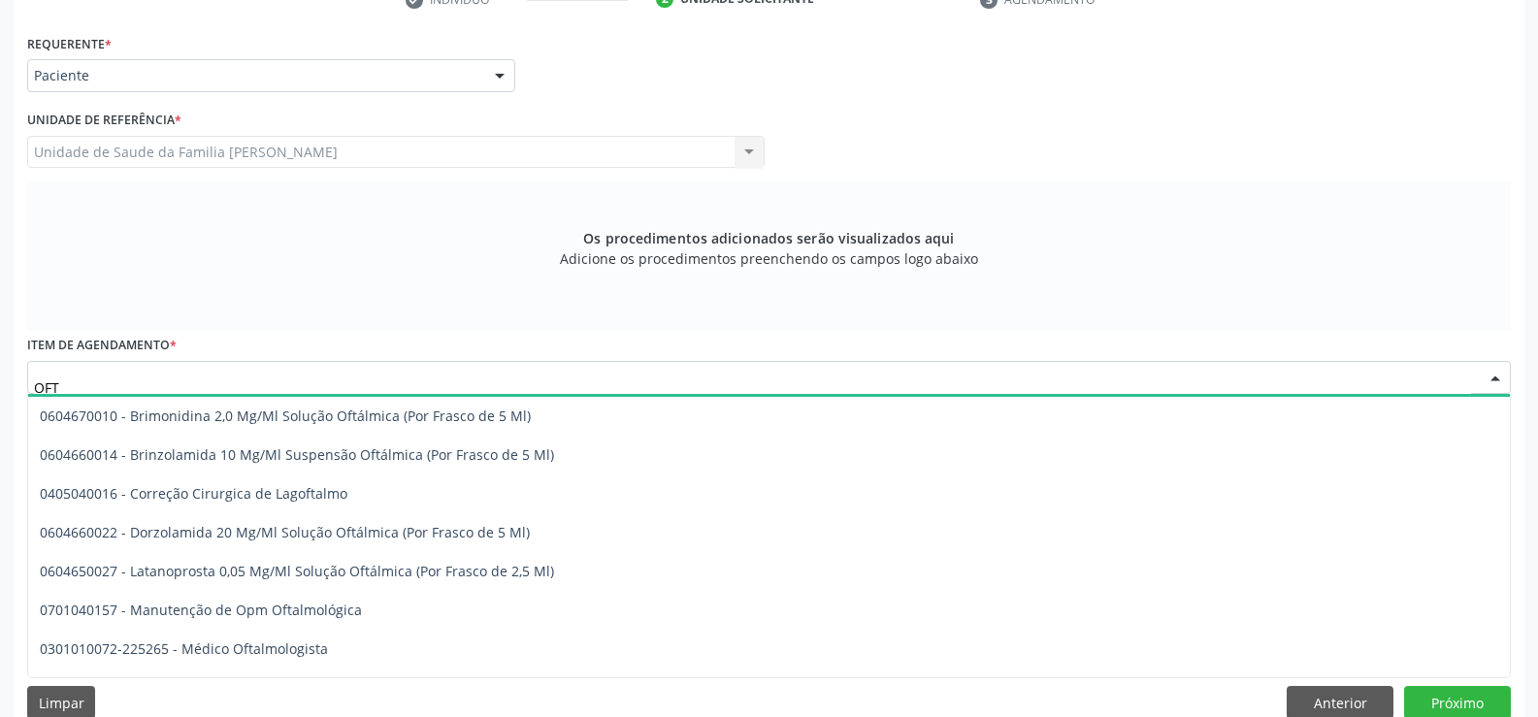
scroll to position [194, 0]
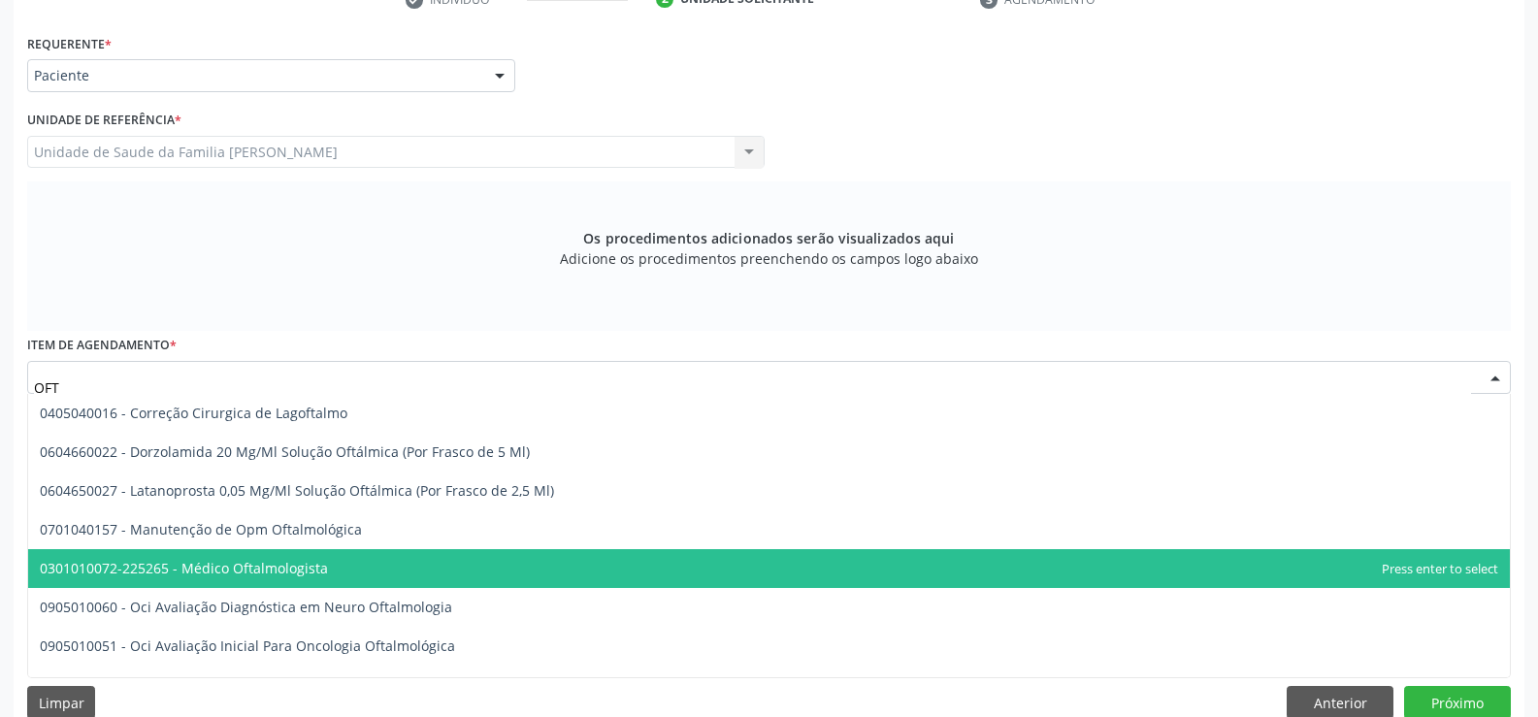
click at [316, 571] on span "0301010072-225265 - Médico Oftalmologista" at bounding box center [184, 568] width 288 height 18
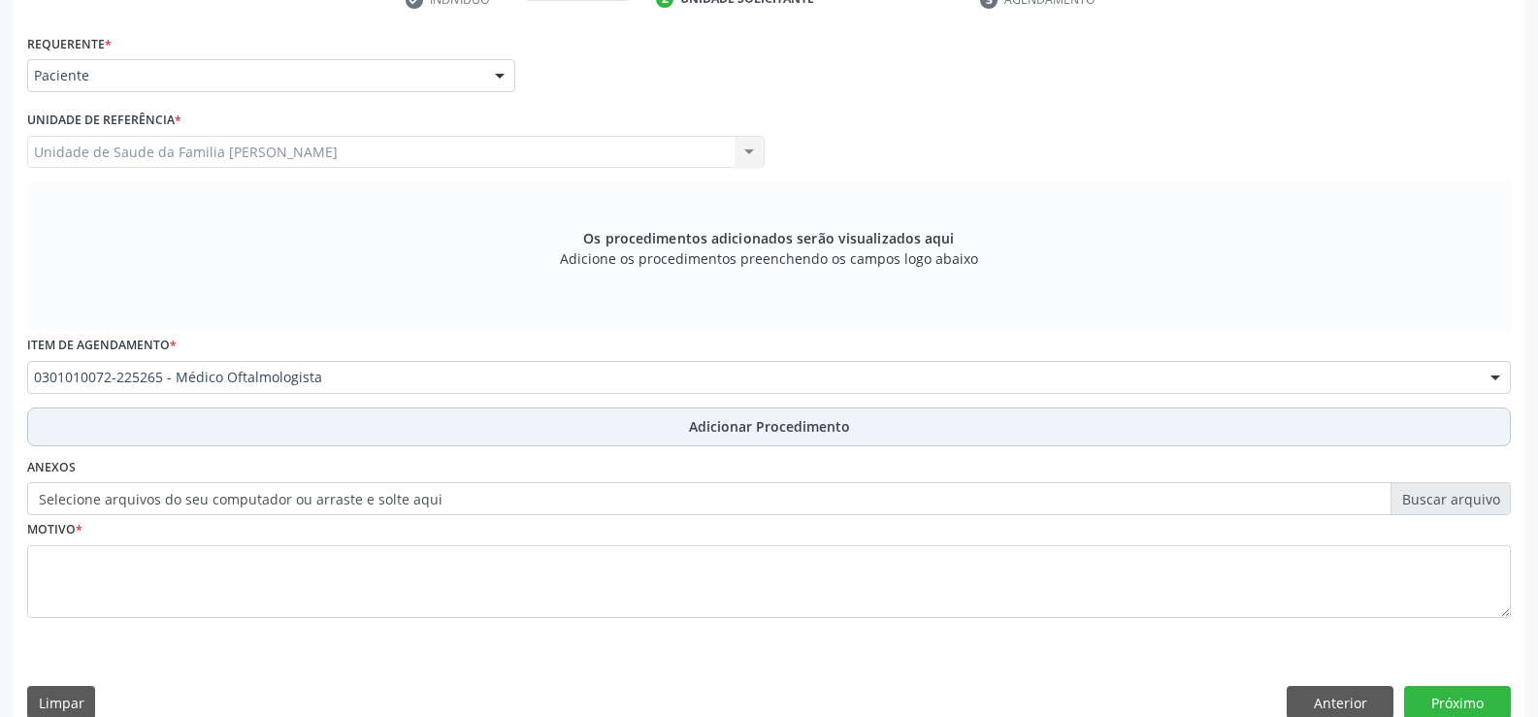
click at [757, 434] on span "Adicionar Procedimento" at bounding box center [769, 426] width 161 height 20
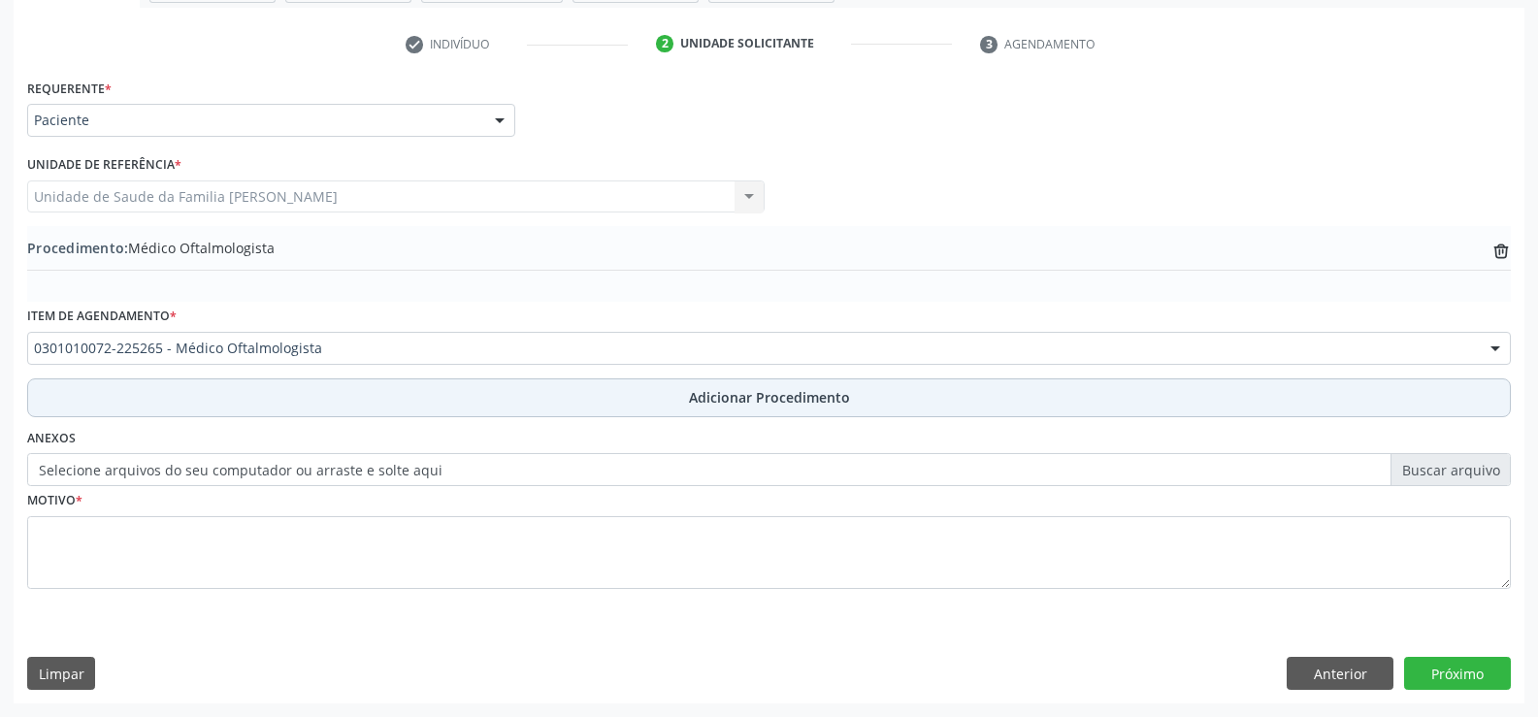
scroll to position [375, 0]
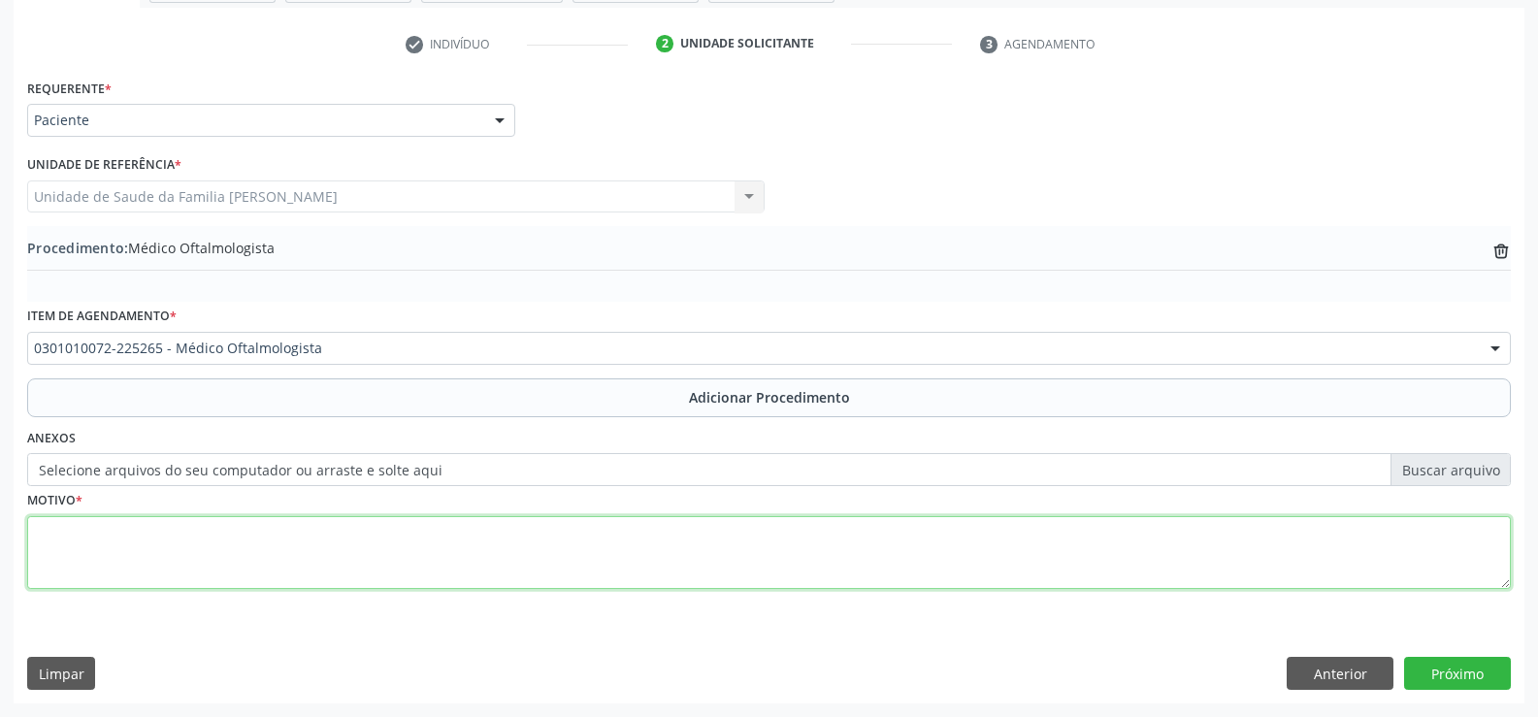
click at [419, 550] on textarea at bounding box center [769, 553] width 1484 height 74
type textarea "VISÃO SUBNORMAL OLHO E"
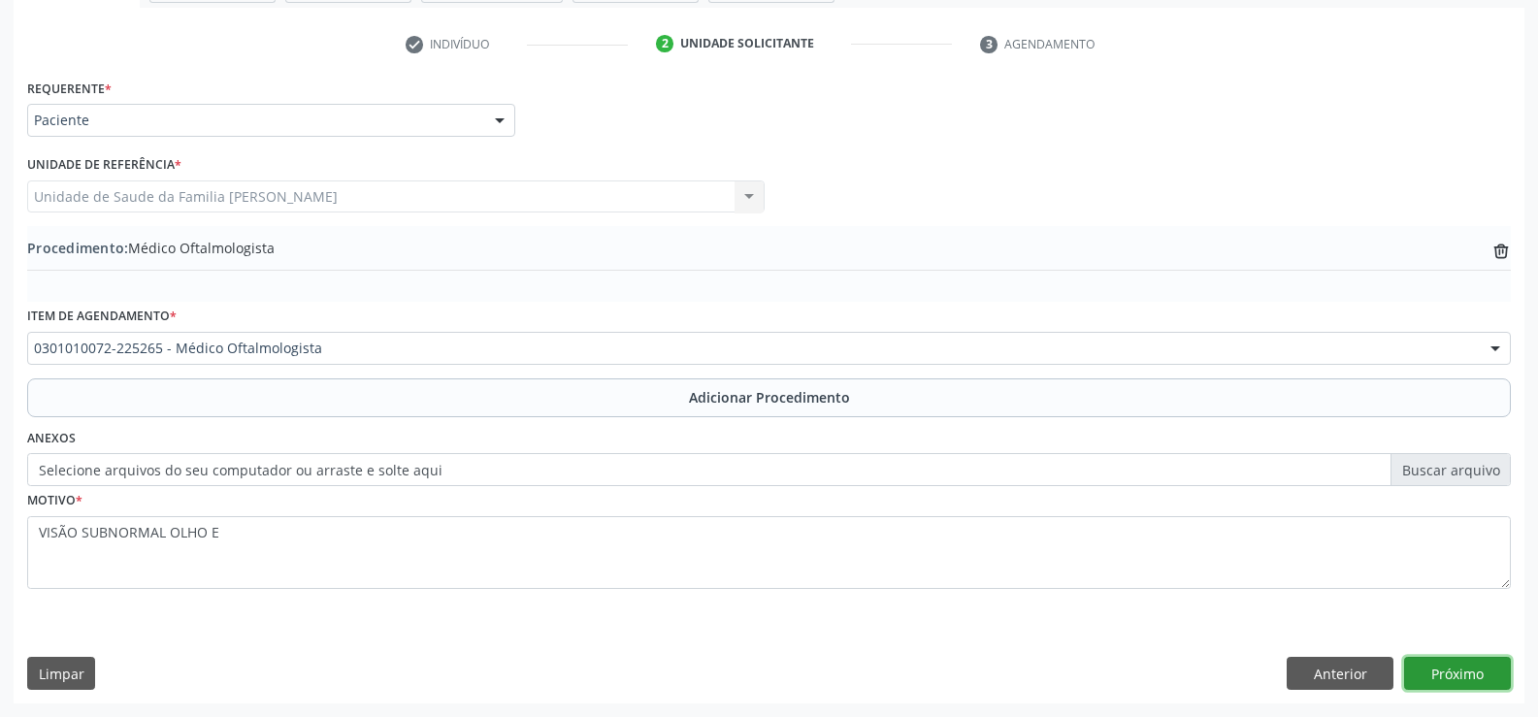
click at [1473, 674] on button "Próximo" at bounding box center [1457, 673] width 107 height 33
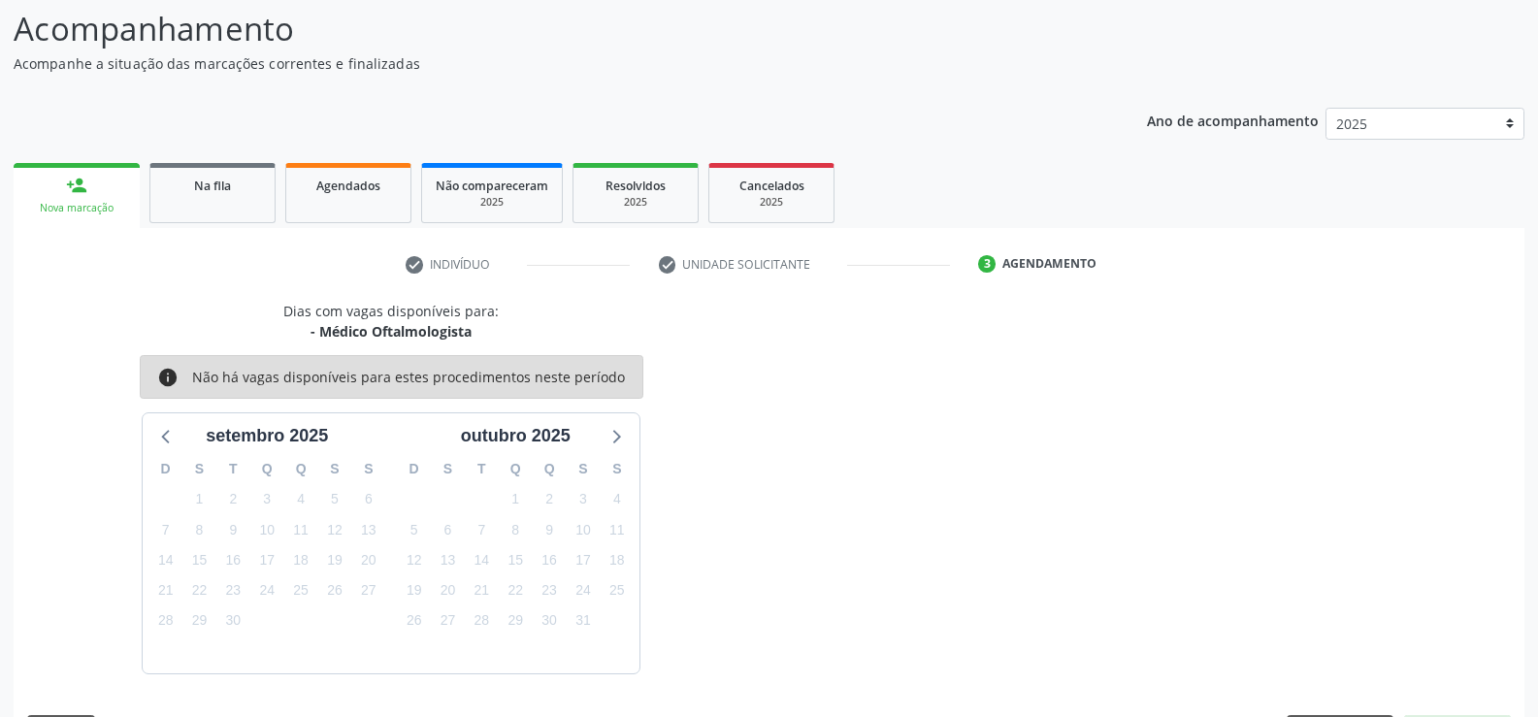
scroll to position [212, 0]
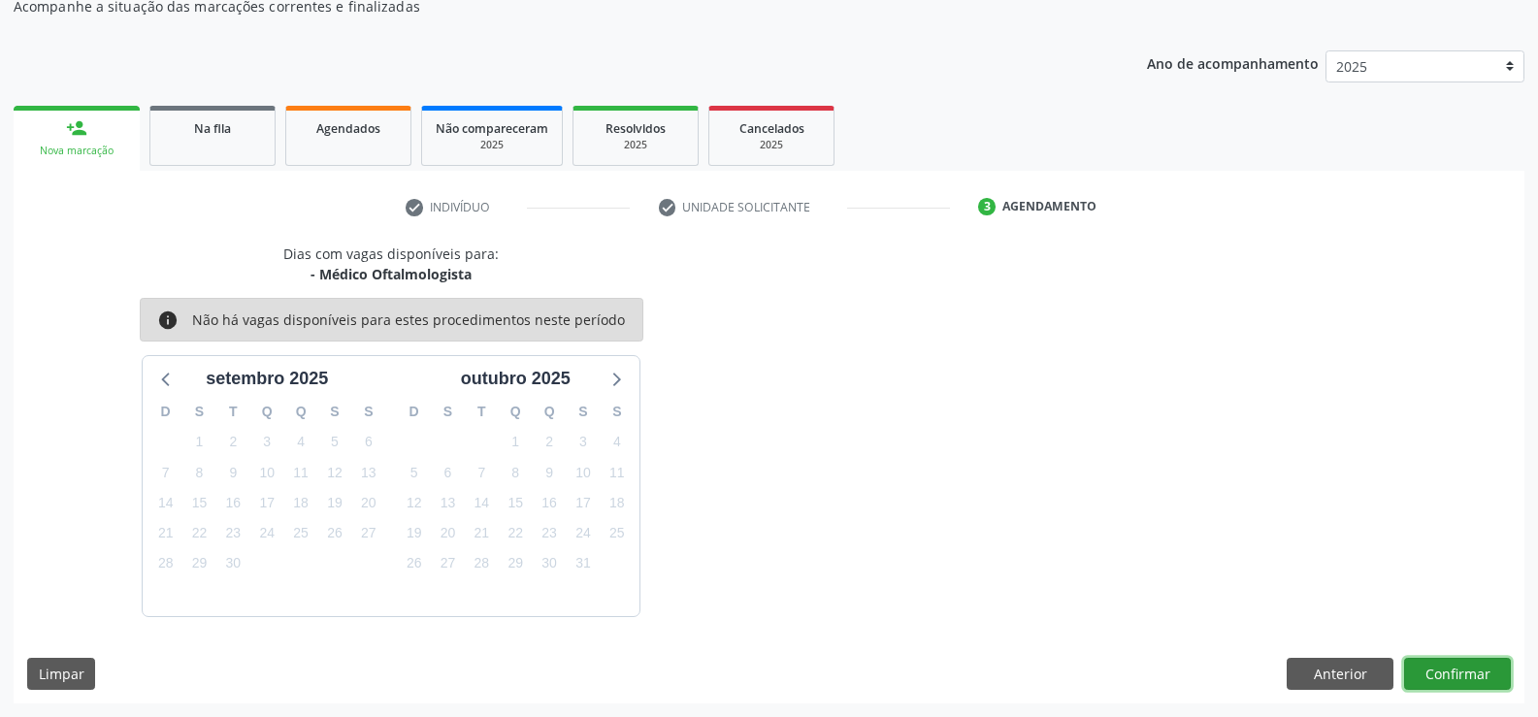
click at [1473, 674] on button "Confirmar" at bounding box center [1457, 674] width 107 height 33
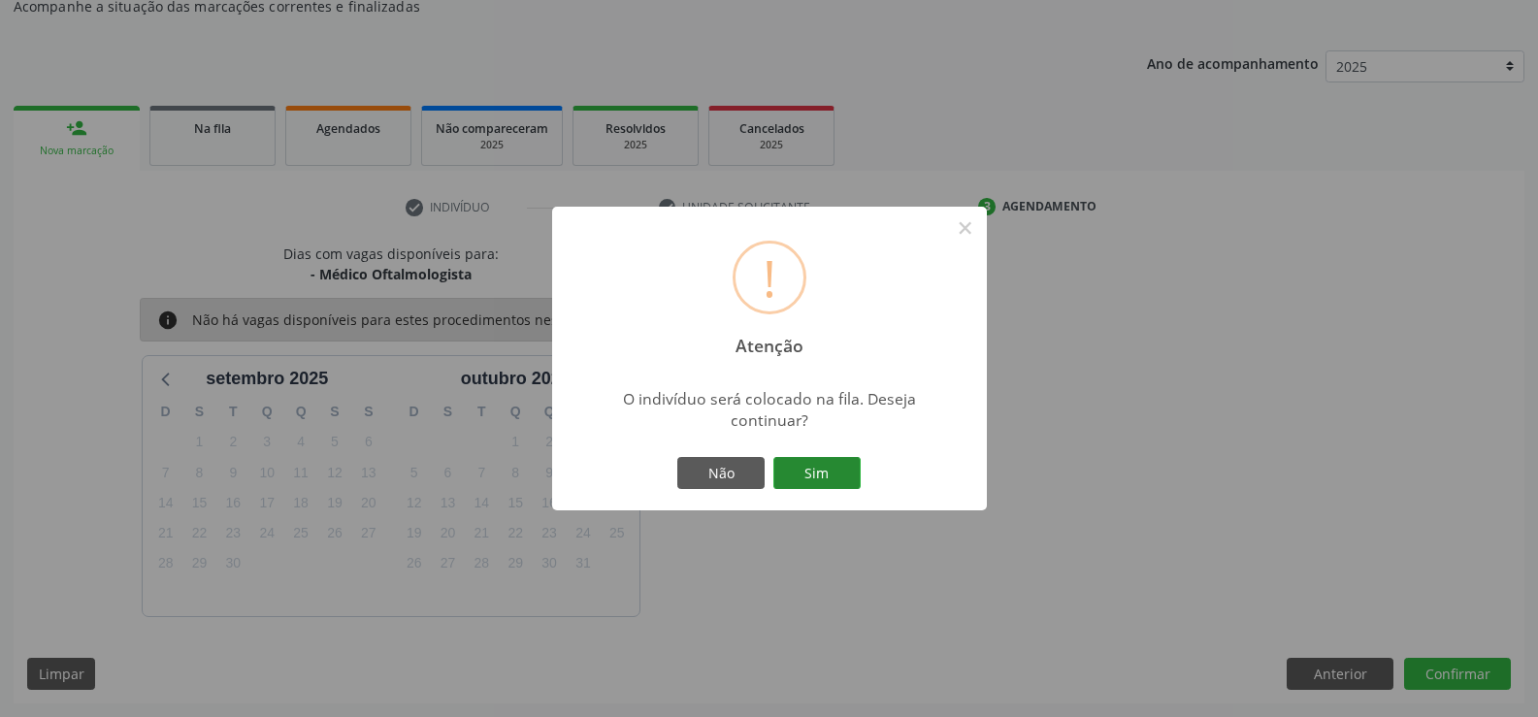
click at [839, 477] on button "Sim" at bounding box center [817, 473] width 87 height 33
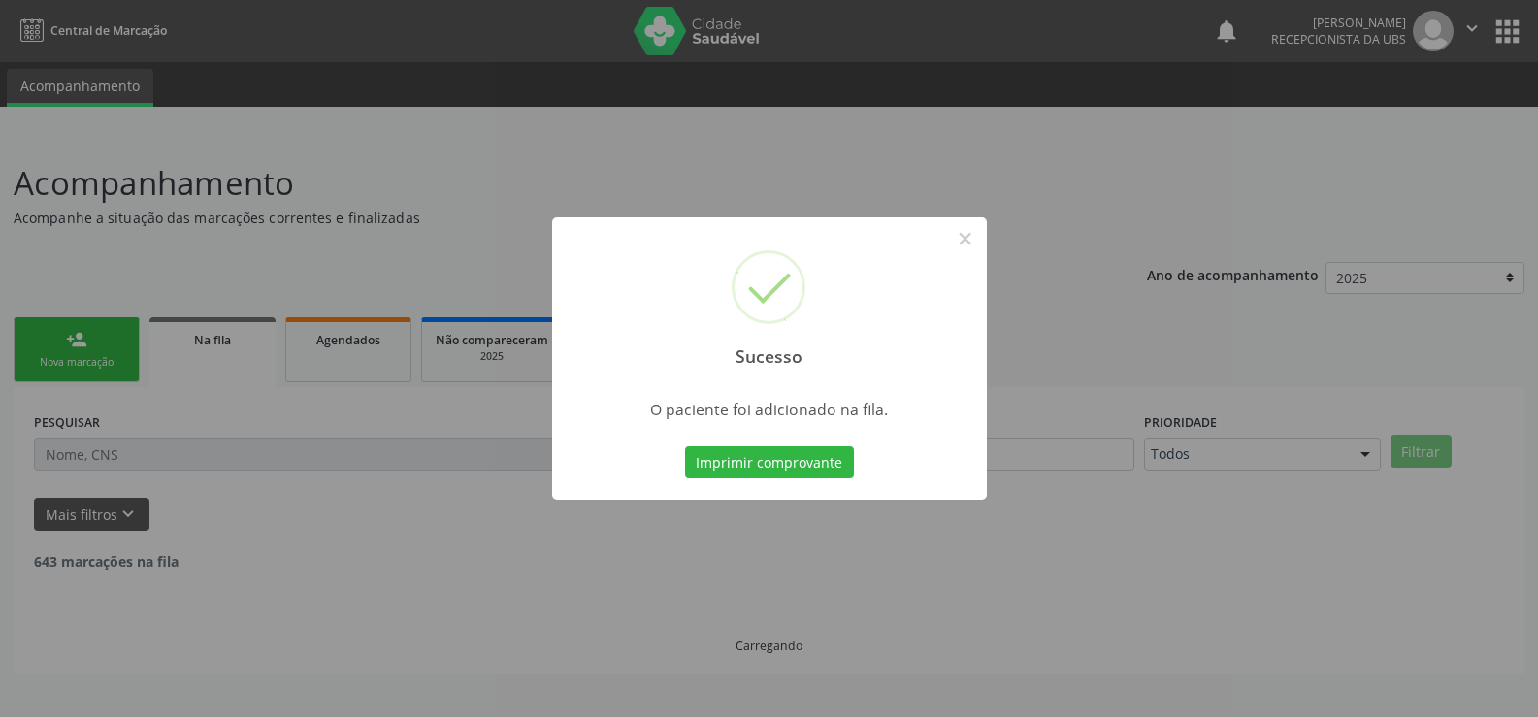
scroll to position [0, 0]
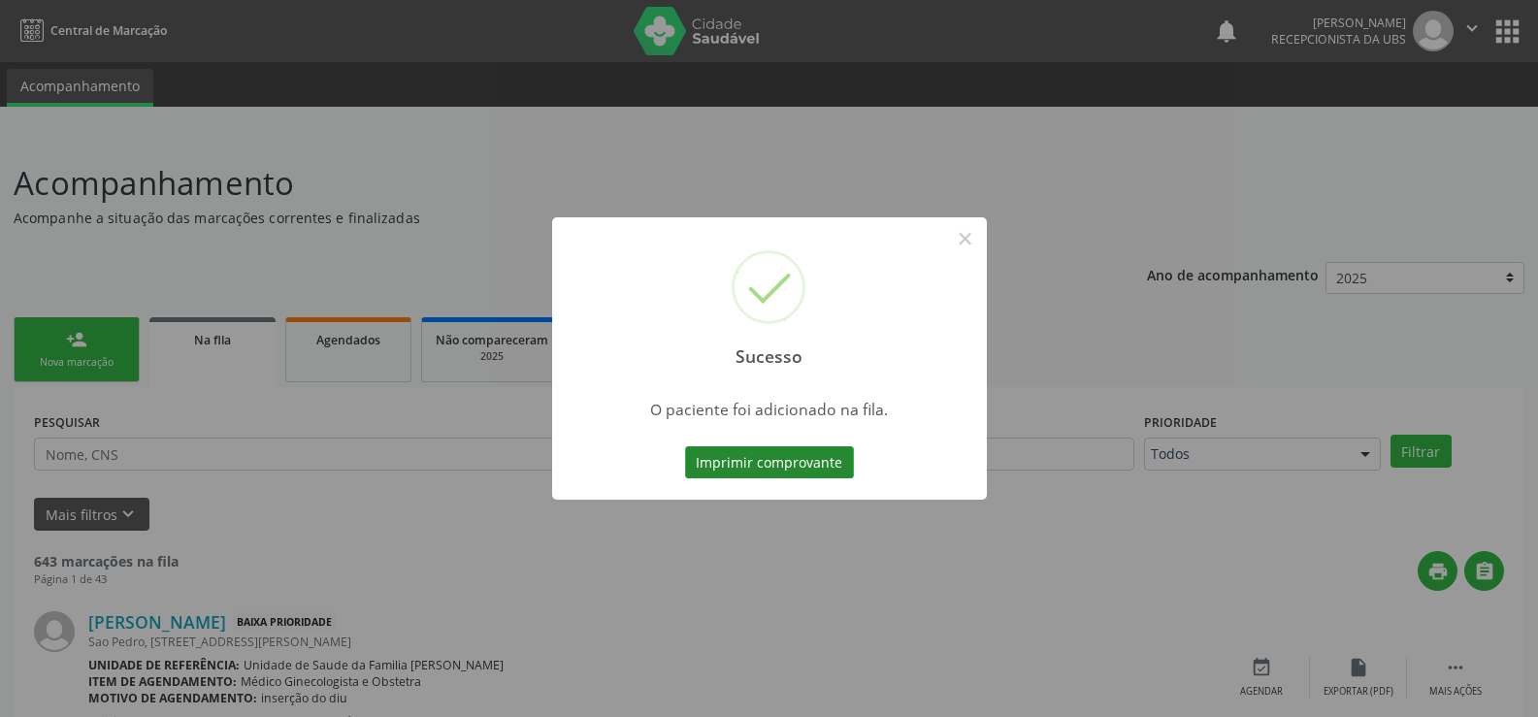
click at [781, 462] on button "Imprimir comprovante" at bounding box center [769, 462] width 169 height 33
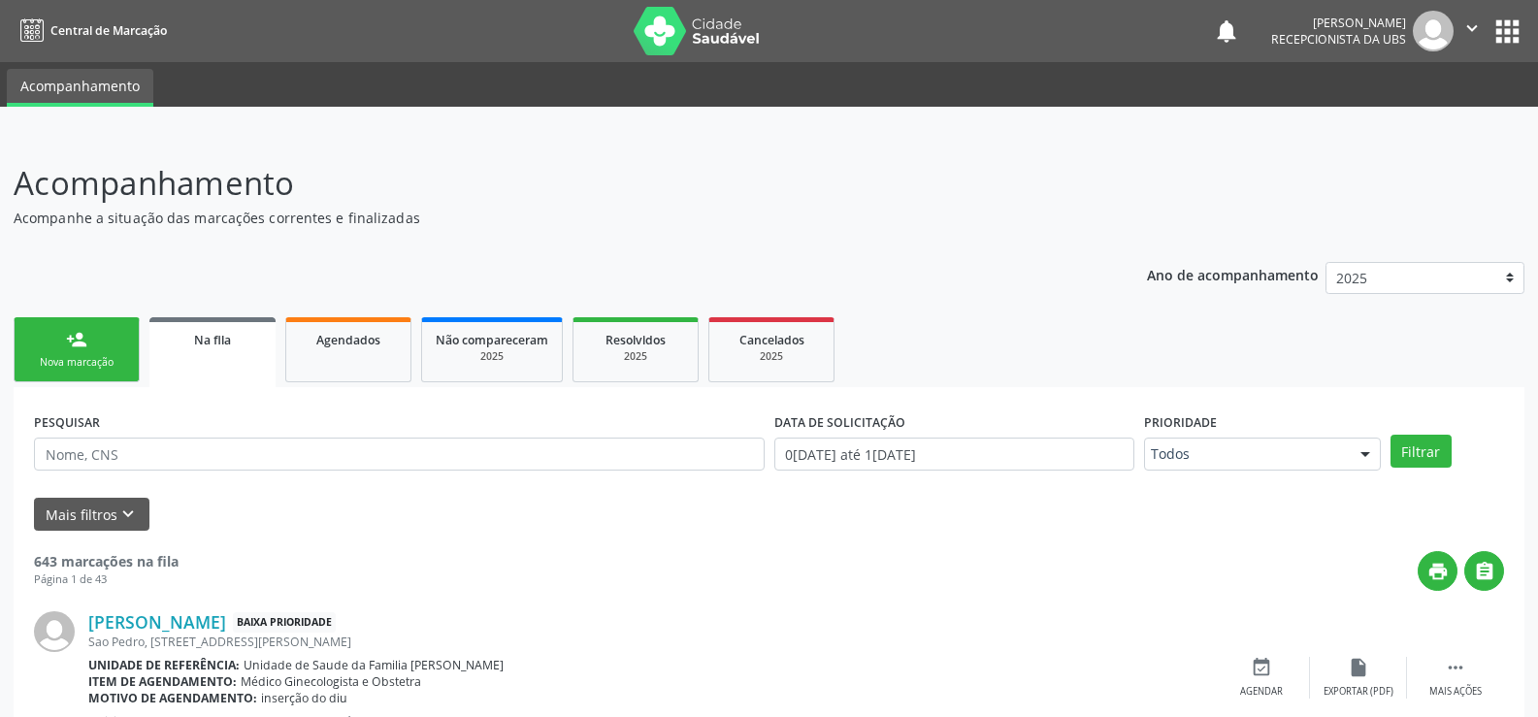
click at [99, 354] on link "person_add Nova marcação" at bounding box center [77, 349] width 126 height 65
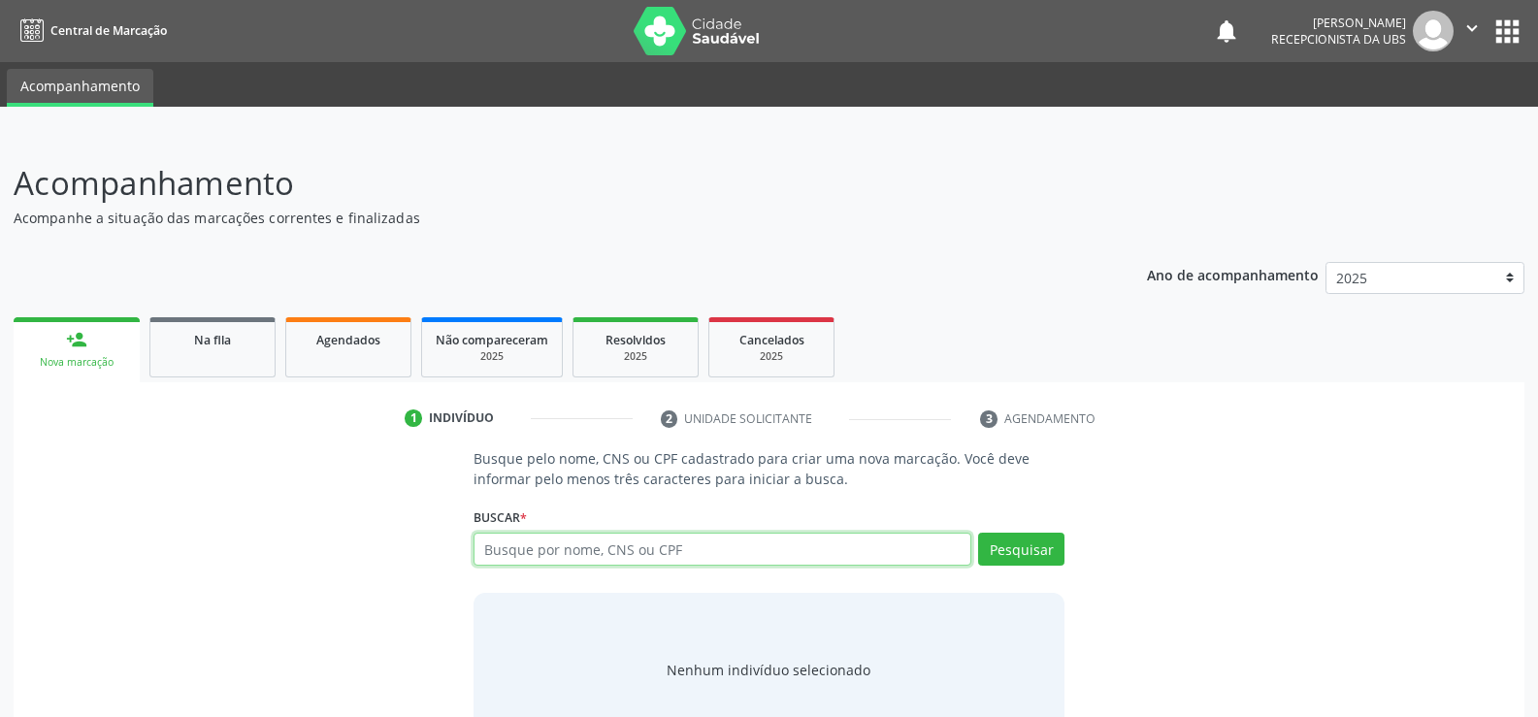
click at [651, 552] on input "text" at bounding box center [723, 549] width 498 height 33
type input "700005480971500"
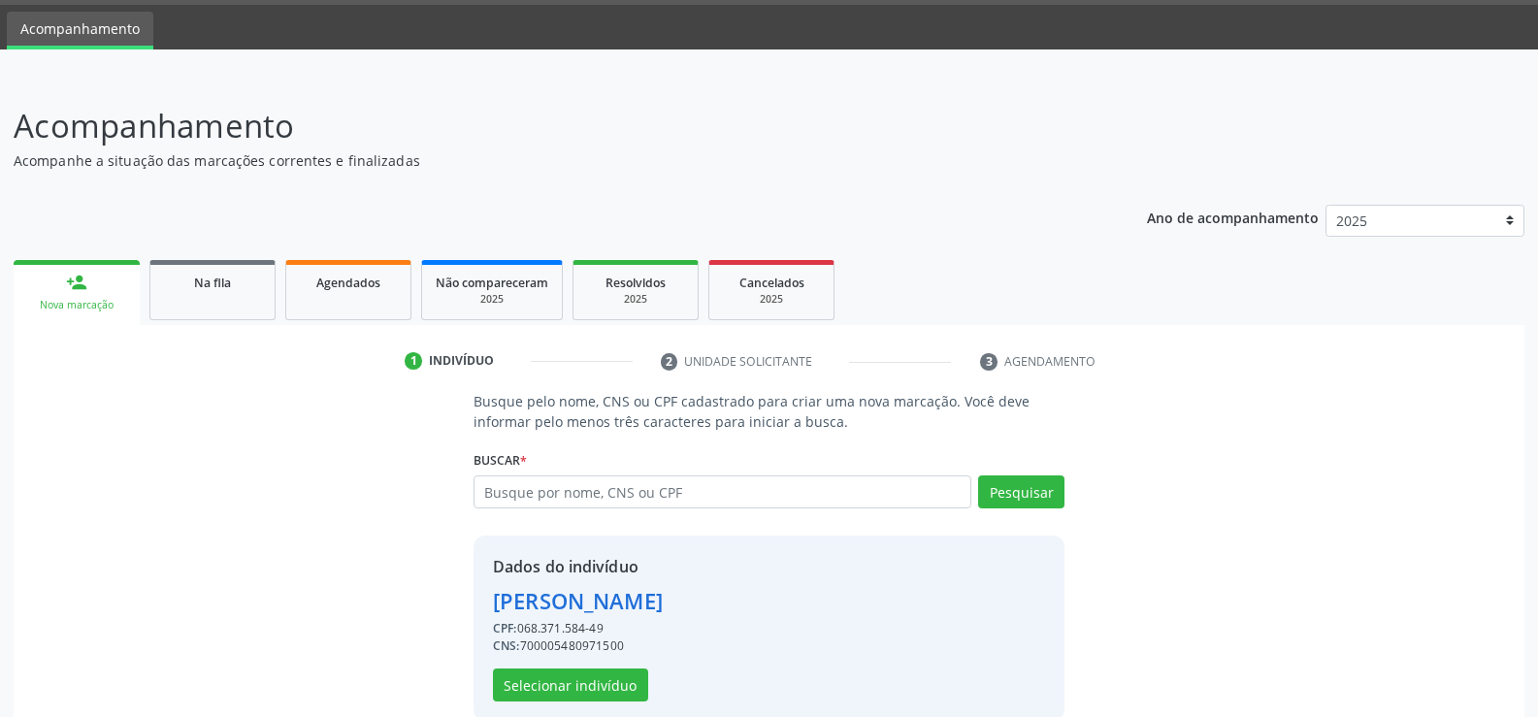
scroll to position [88, 0]
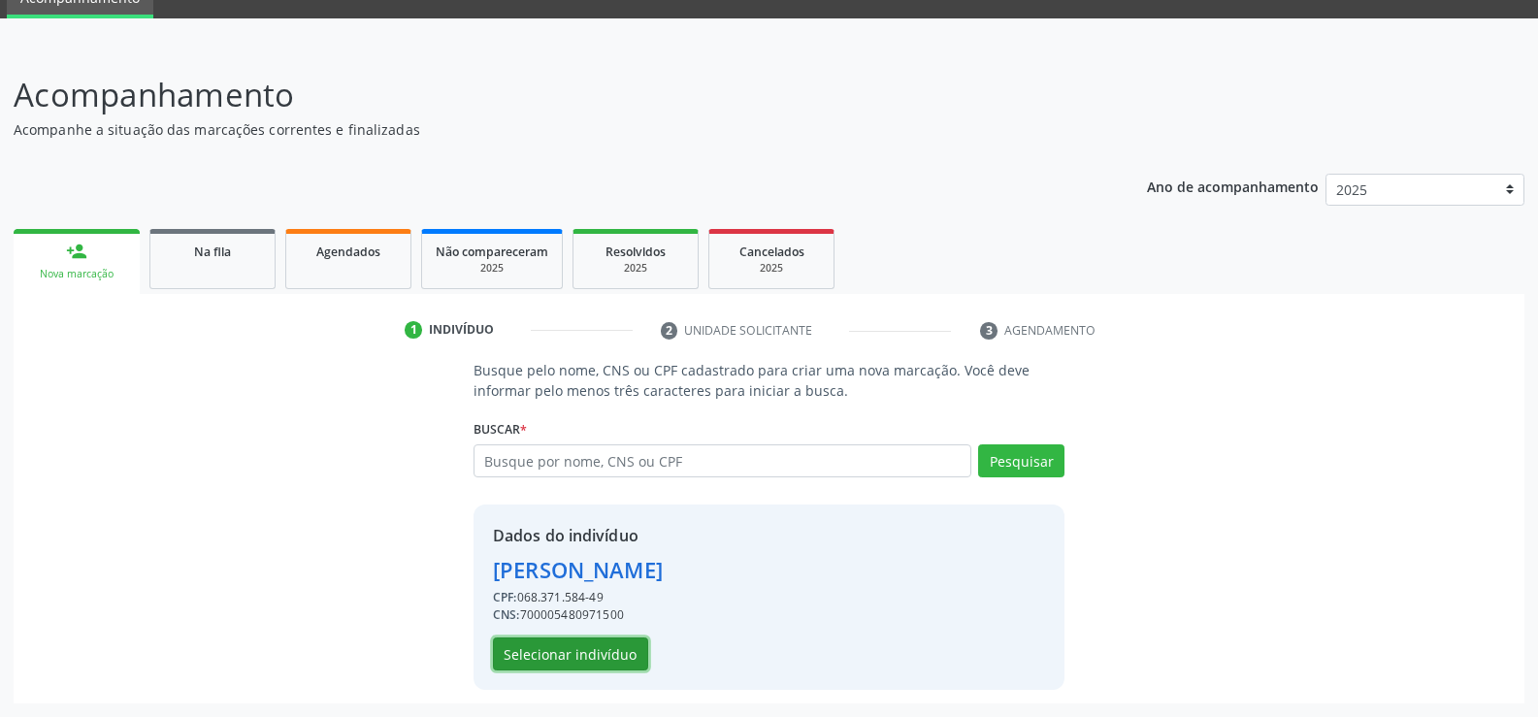
click at [566, 648] on button "Selecionar indivíduo" at bounding box center [570, 654] width 155 height 33
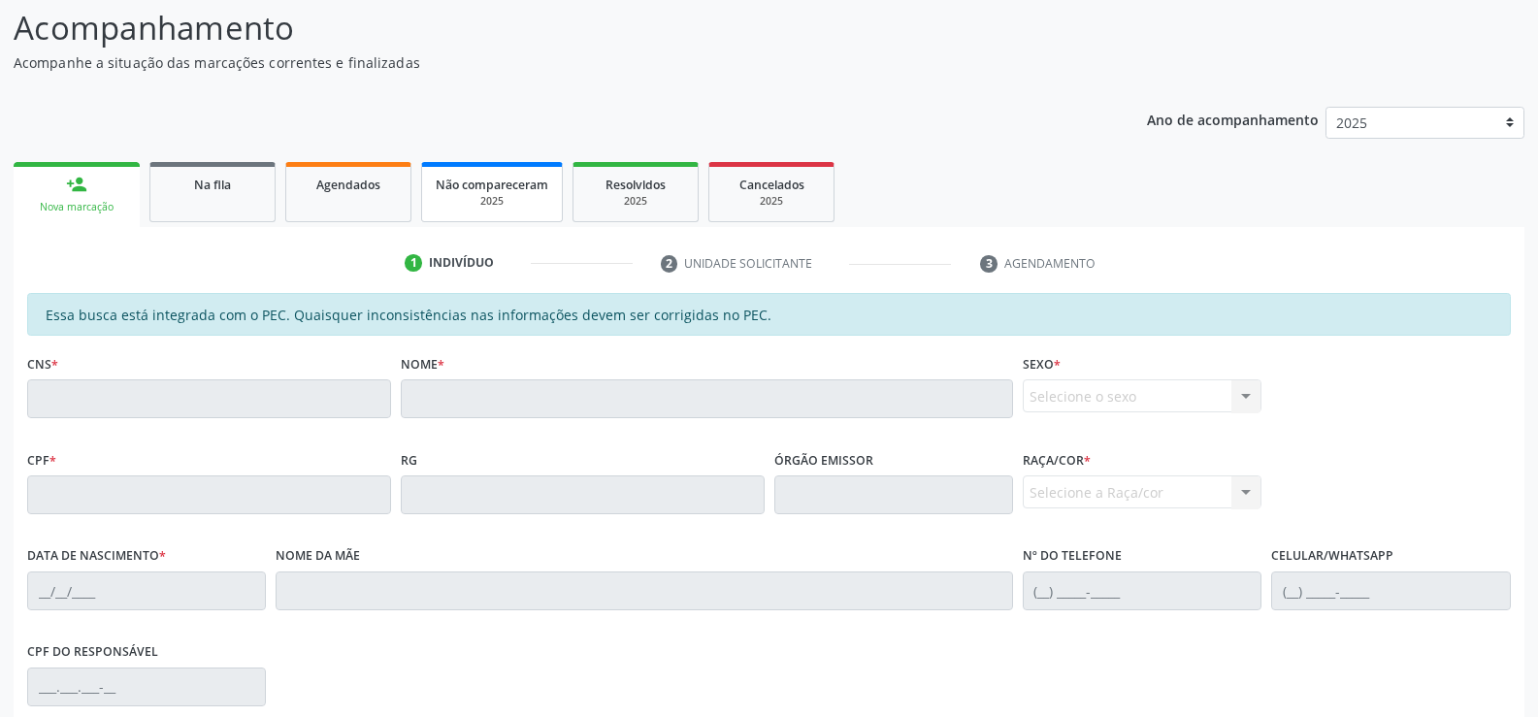
scroll to position [30, 0]
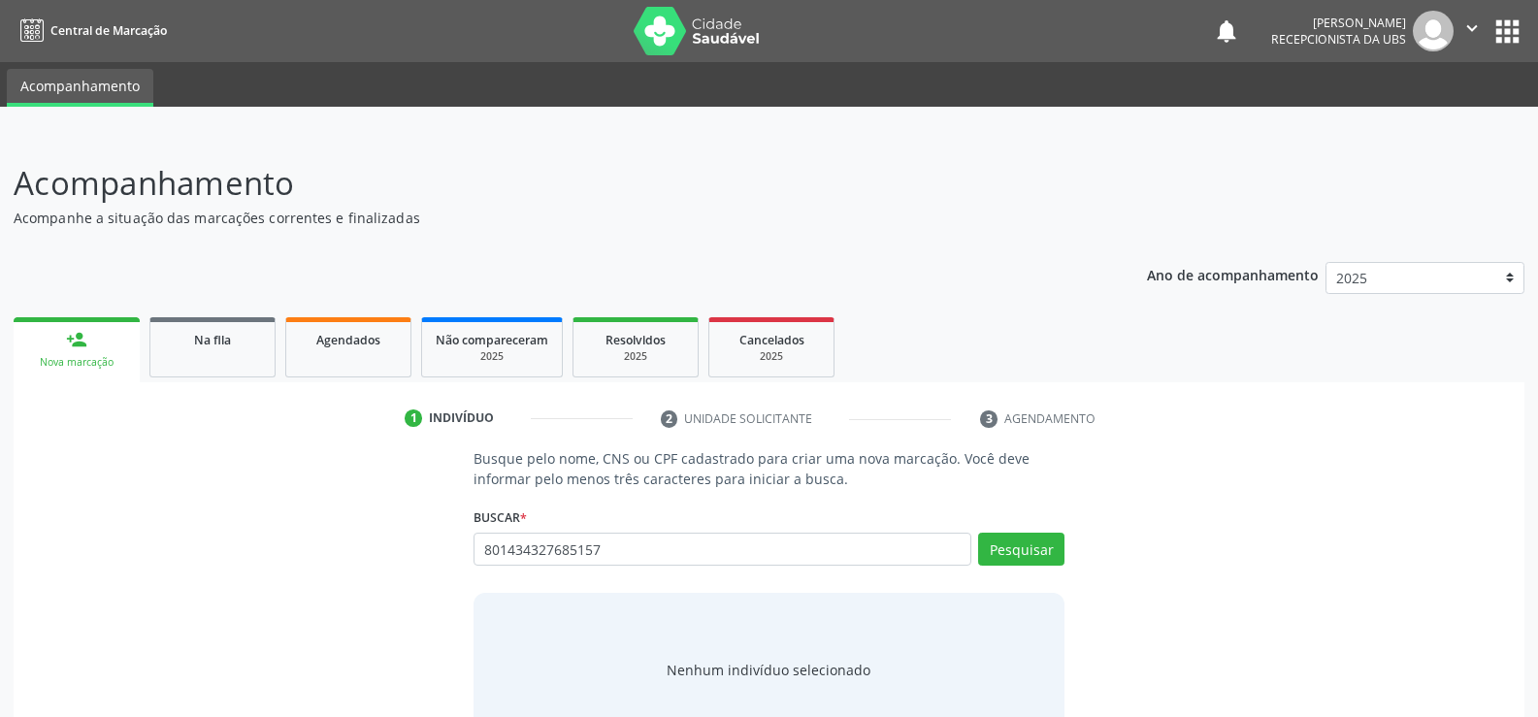
type input "801434327685157"
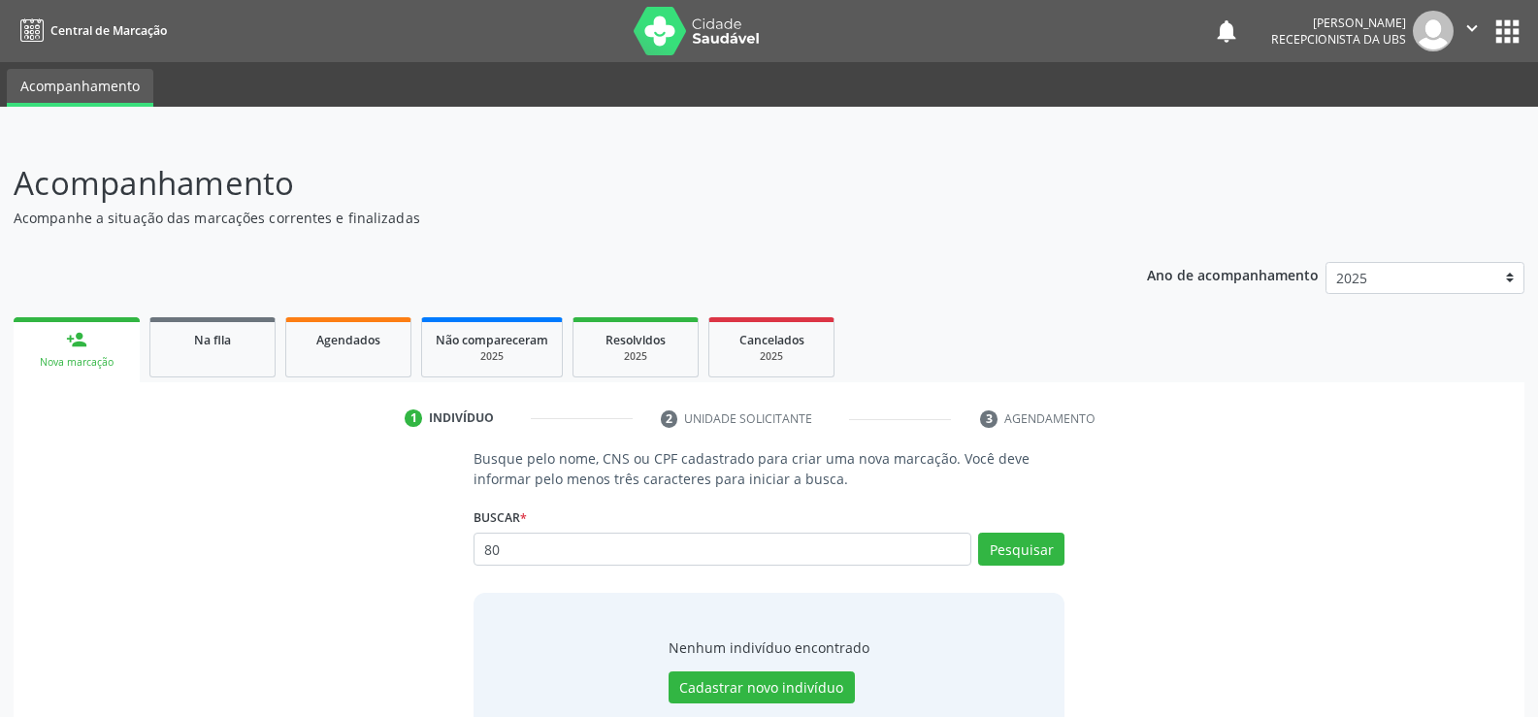
type input "8"
type input "704003142182370"
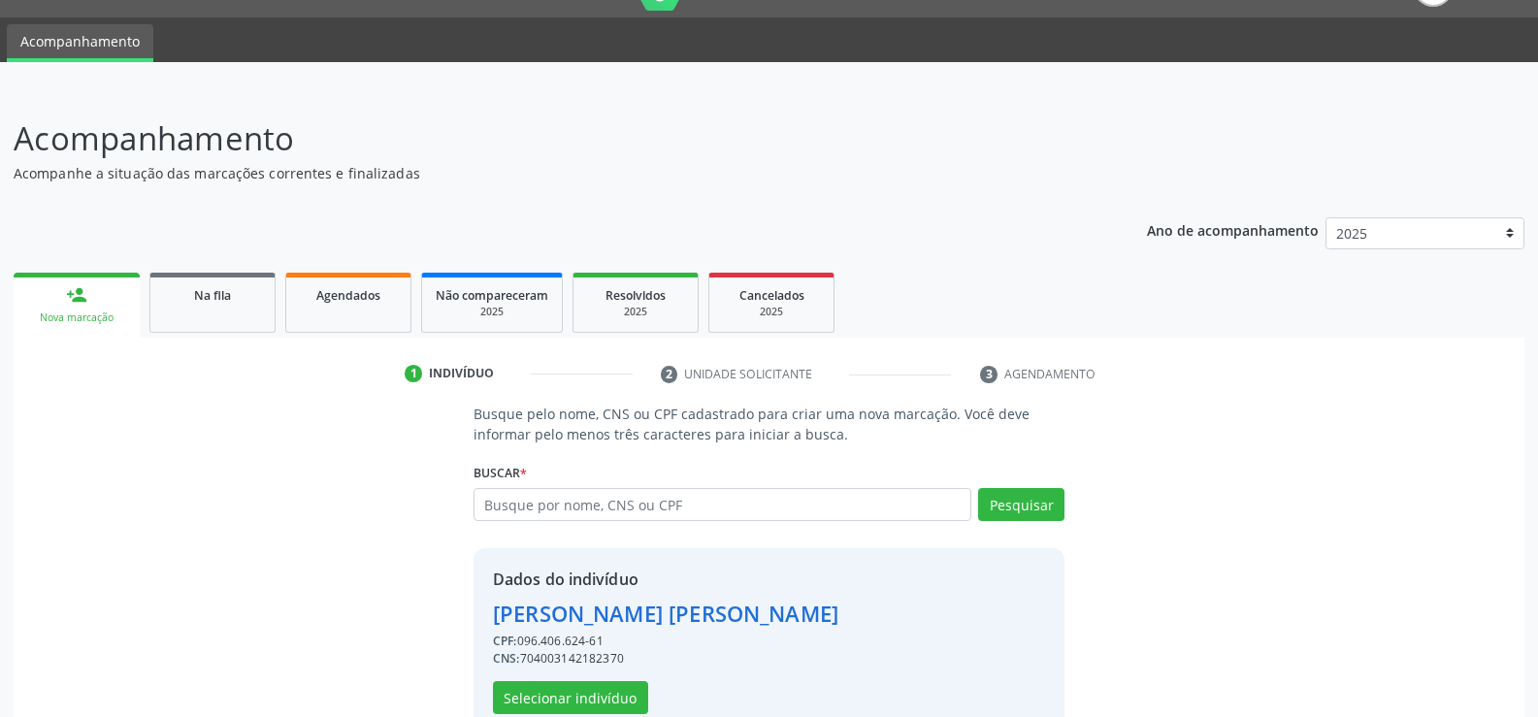
scroll to position [88, 0]
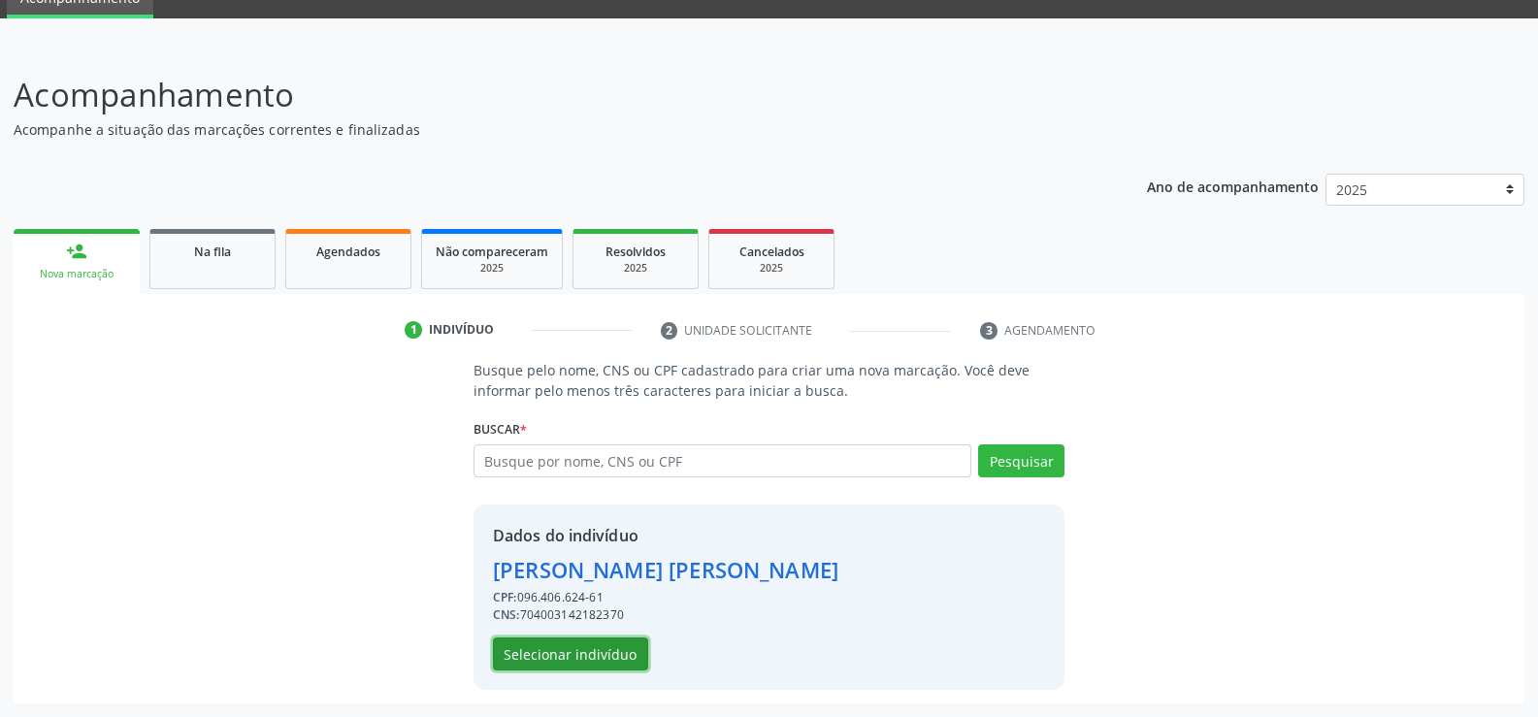
click at [573, 657] on button "Selecionar indivíduo" at bounding box center [570, 654] width 155 height 33
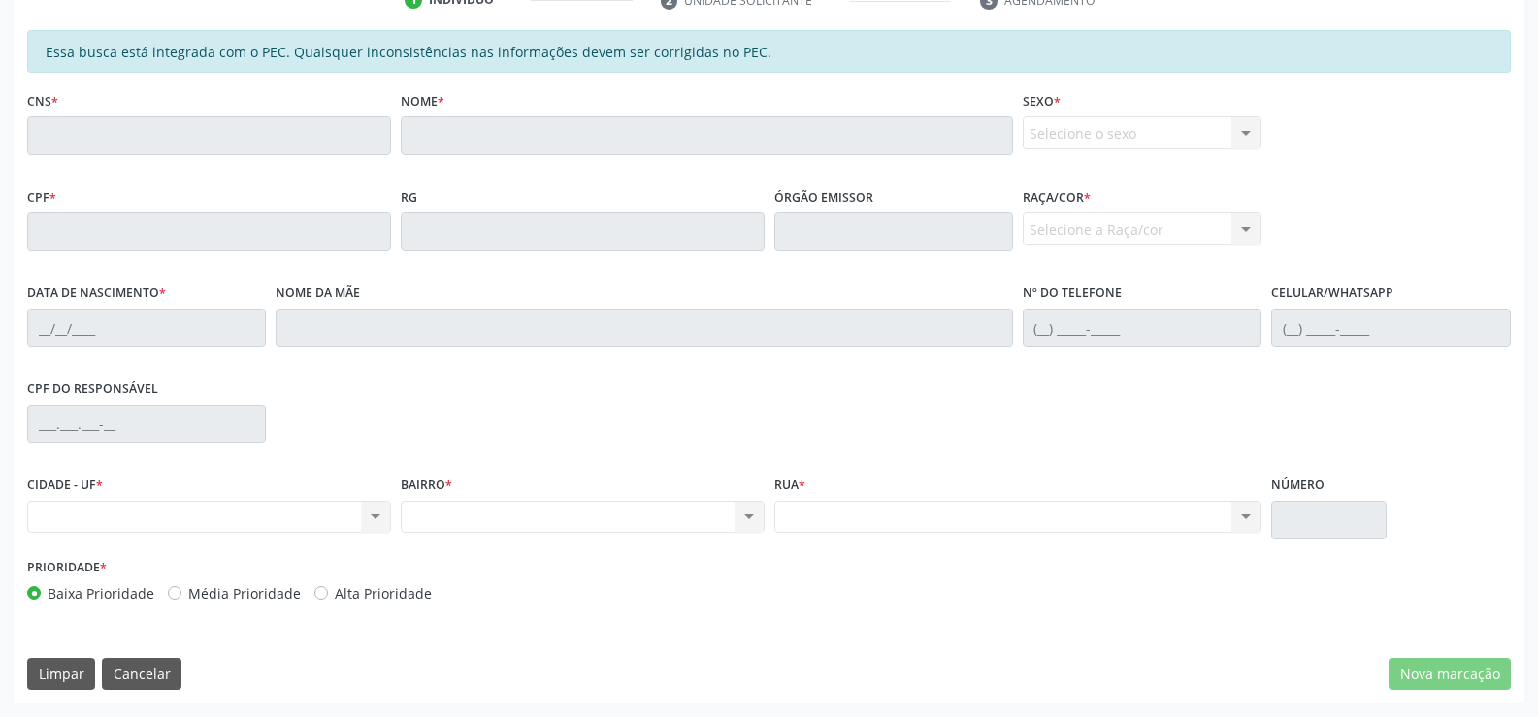
scroll to position [0, 0]
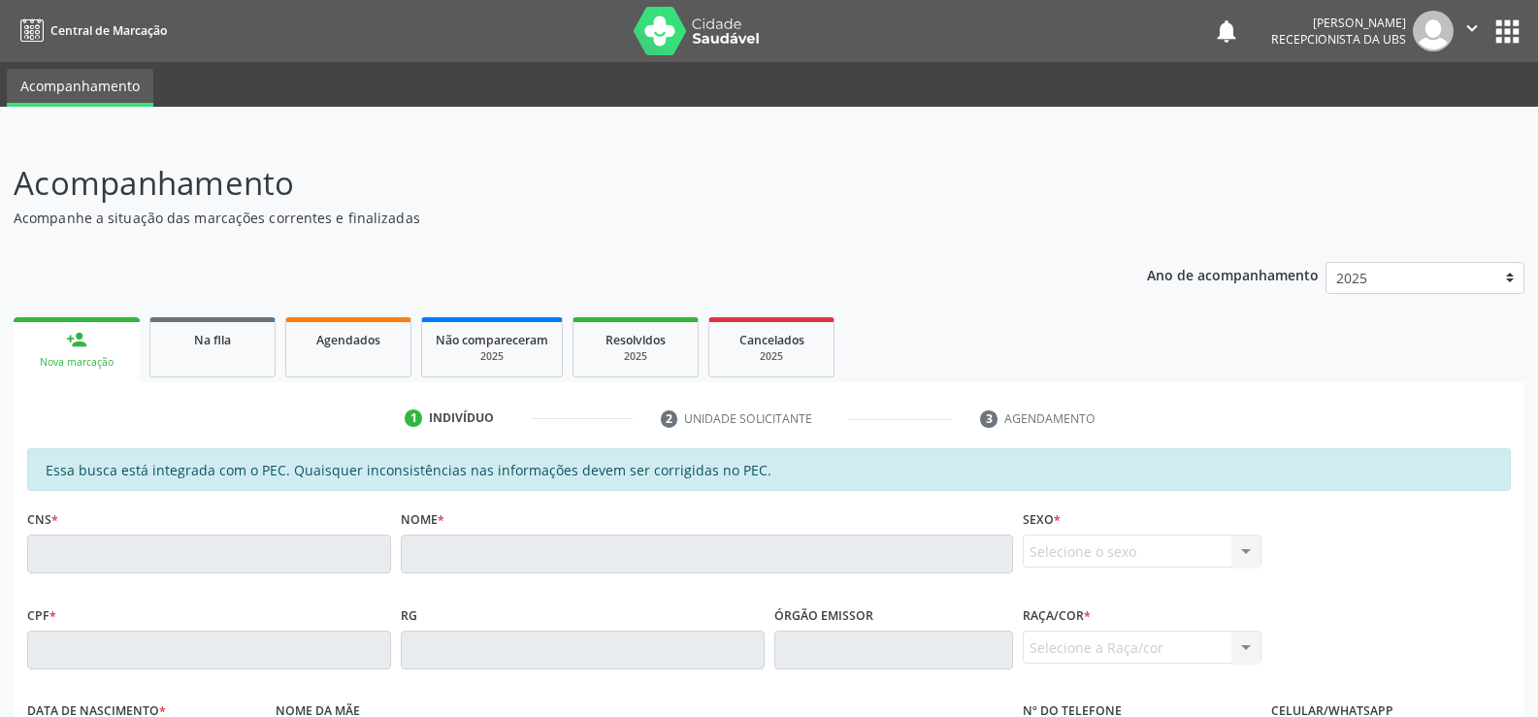
click at [79, 351] on link "person_add Nova marcação" at bounding box center [77, 349] width 126 height 65
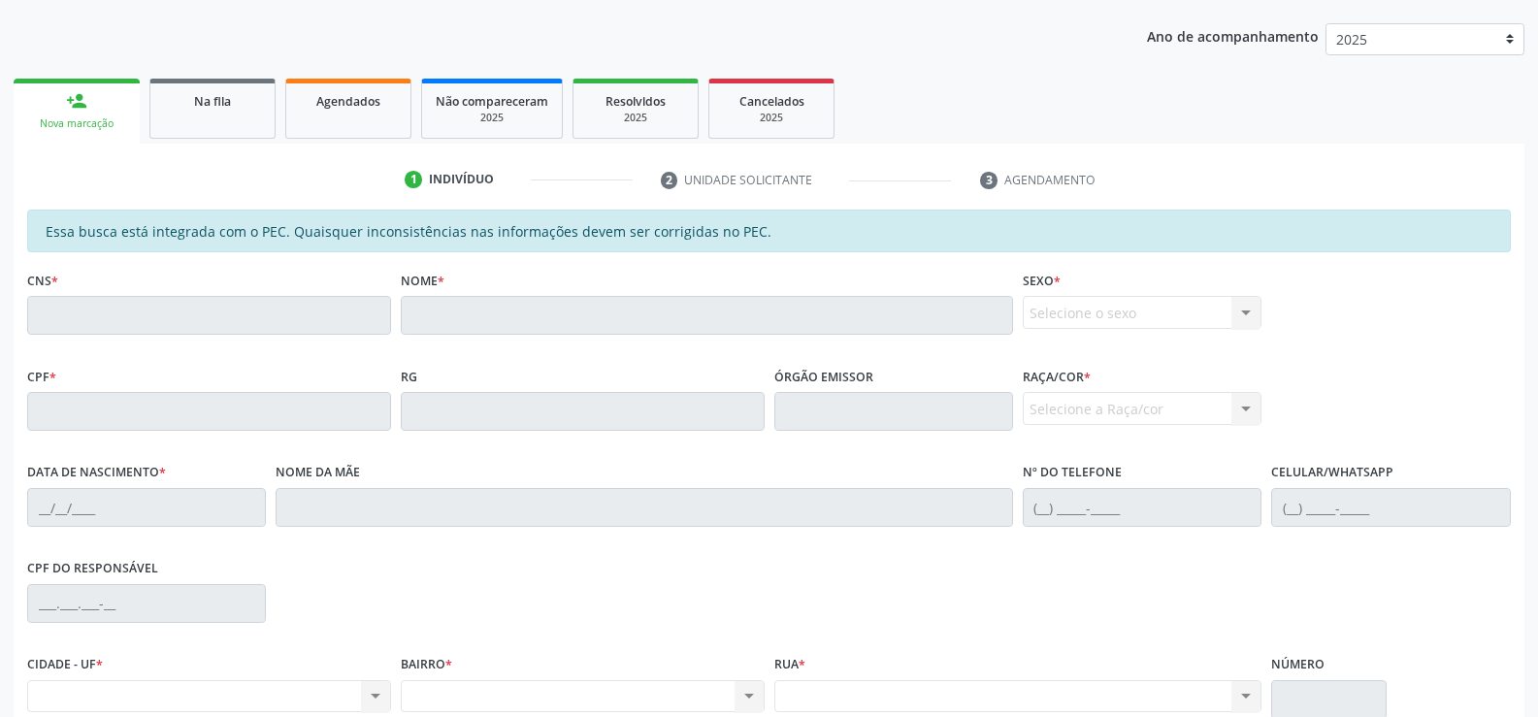
scroll to position [418, 0]
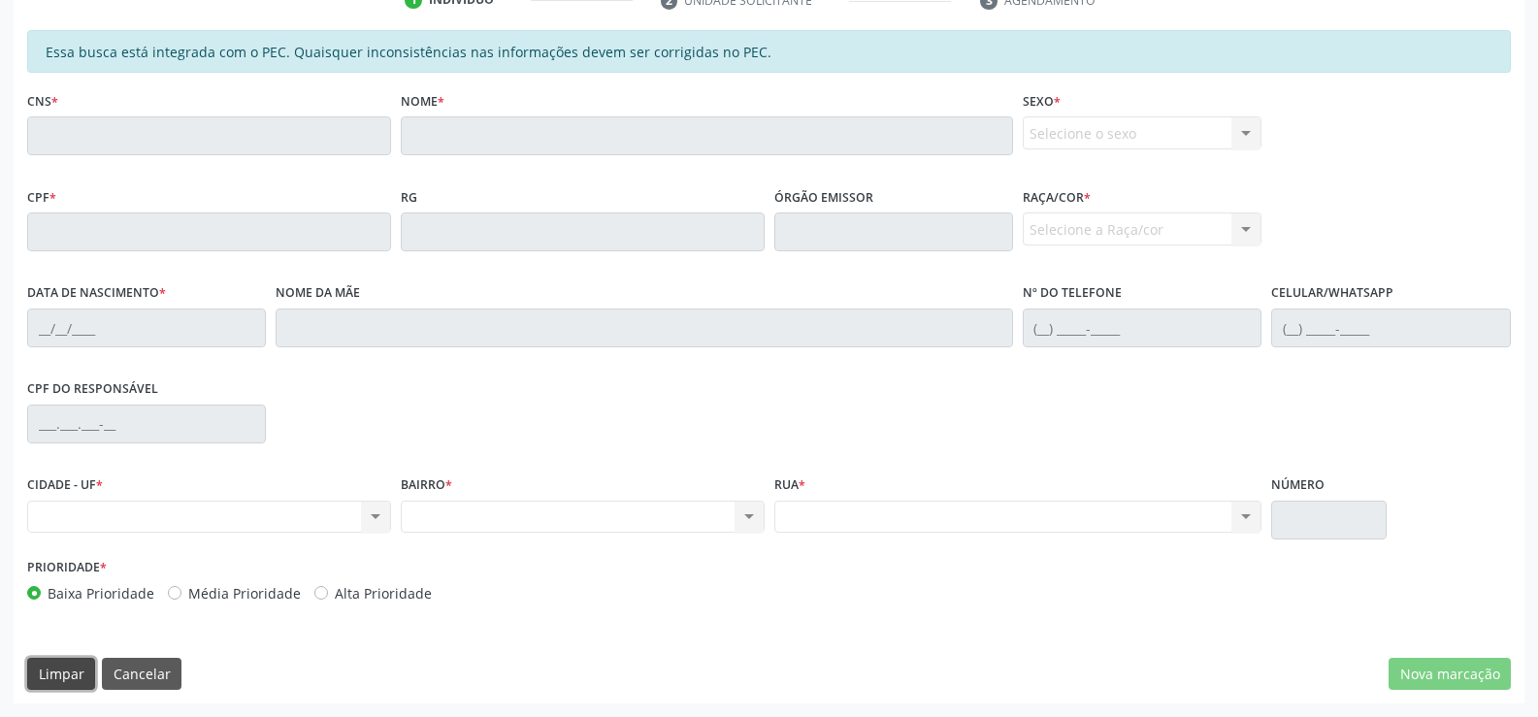
click at [71, 673] on button "Limpar" at bounding box center [61, 674] width 68 height 33
click at [139, 672] on button "Cancelar" at bounding box center [142, 674] width 80 height 33
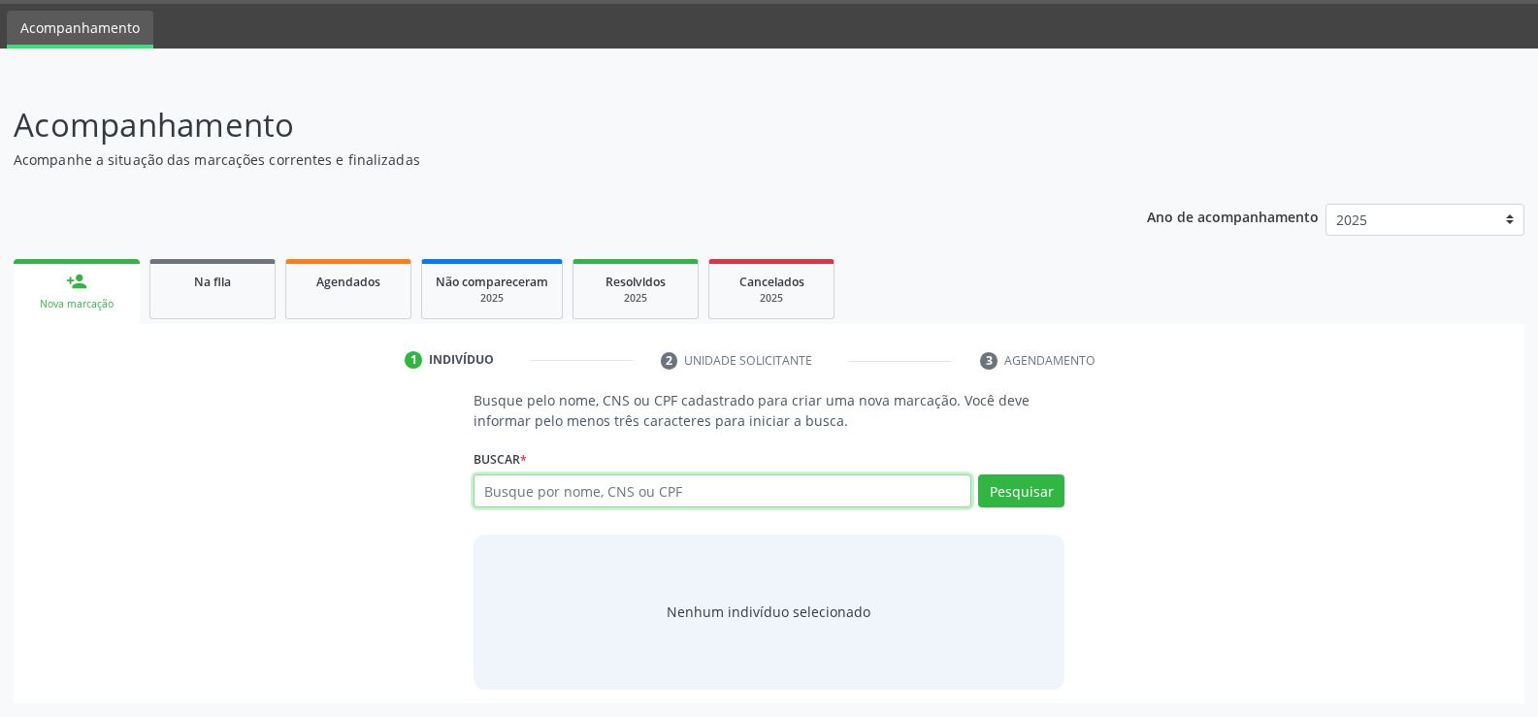
click at [661, 497] on input "text" at bounding box center [723, 491] width 498 height 33
type input "705404475384399"
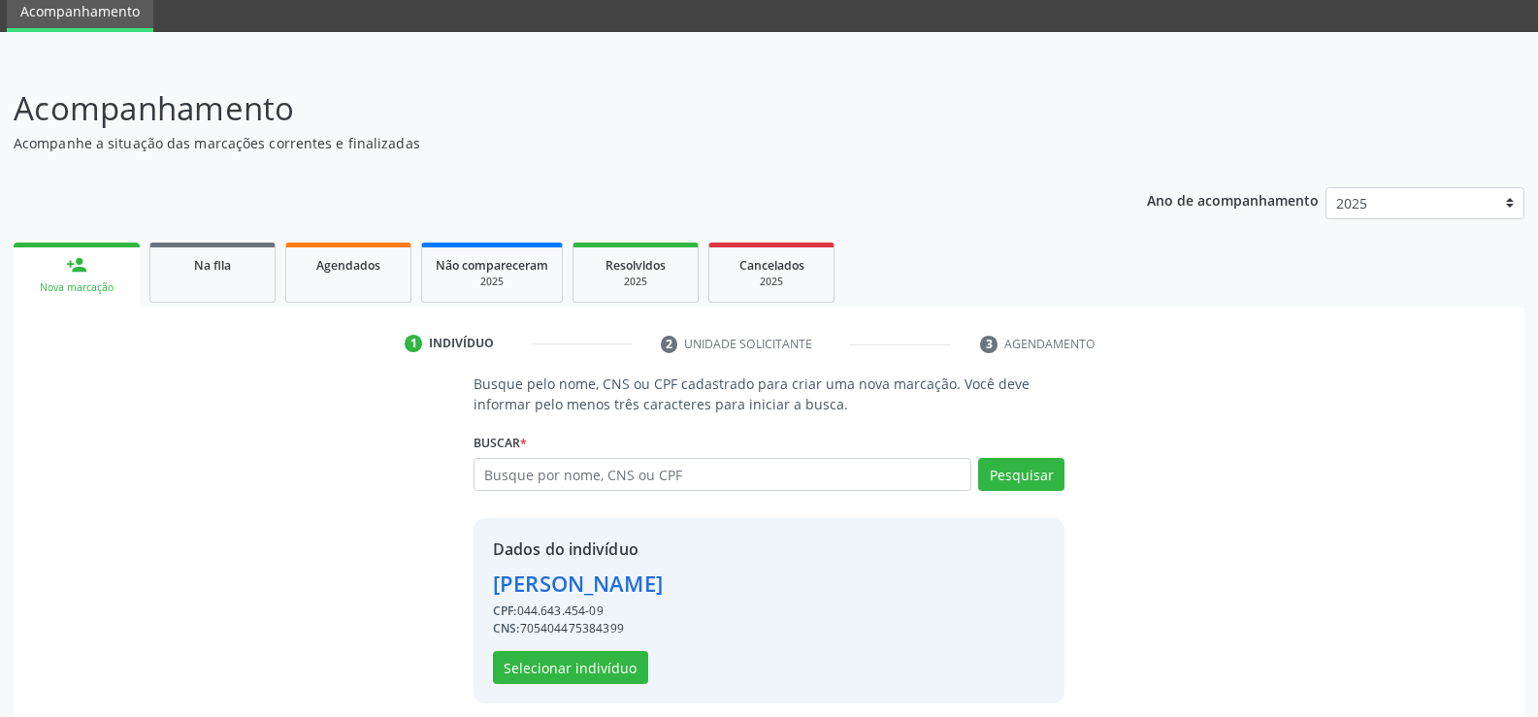
scroll to position [88, 0]
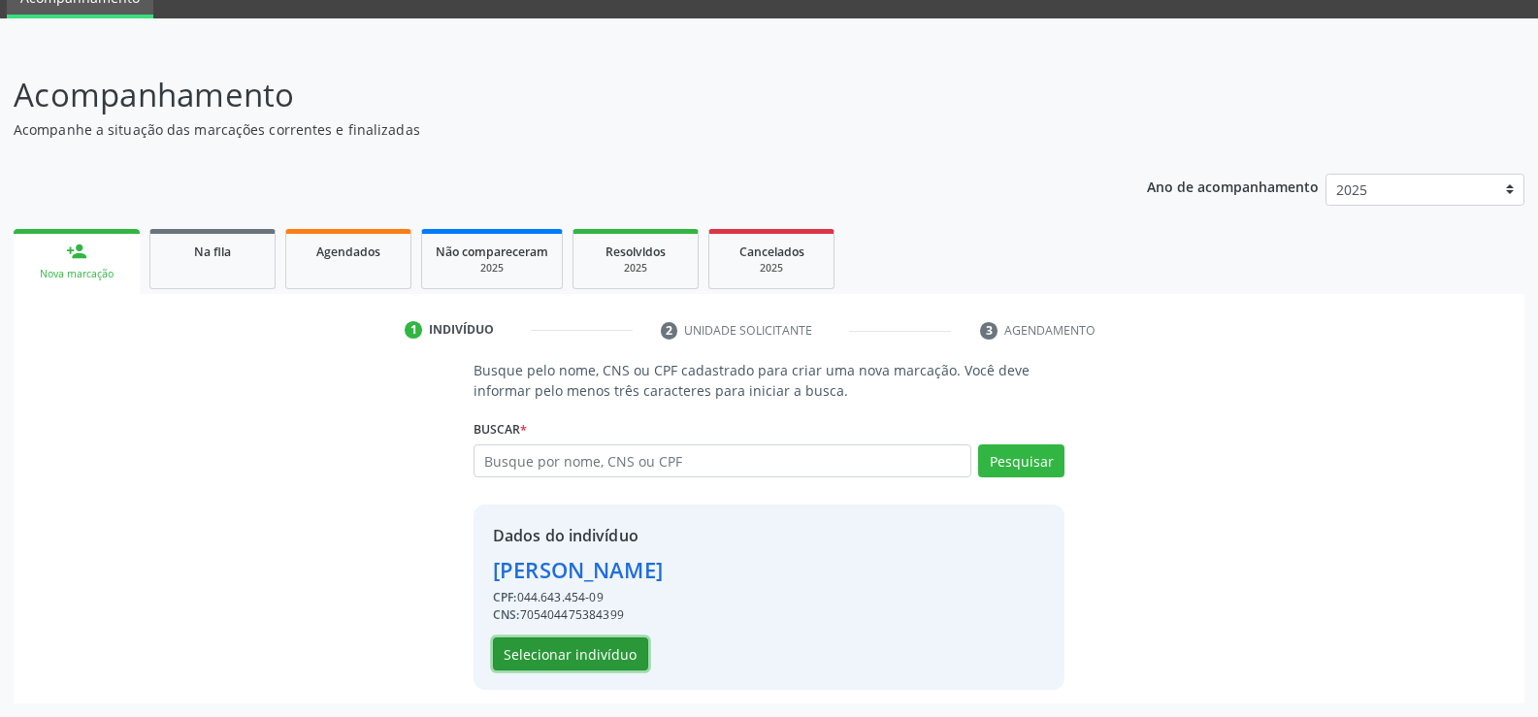
click at [582, 653] on button "Selecionar indivíduo" at bounding box center [570, 654] width 155 height 33
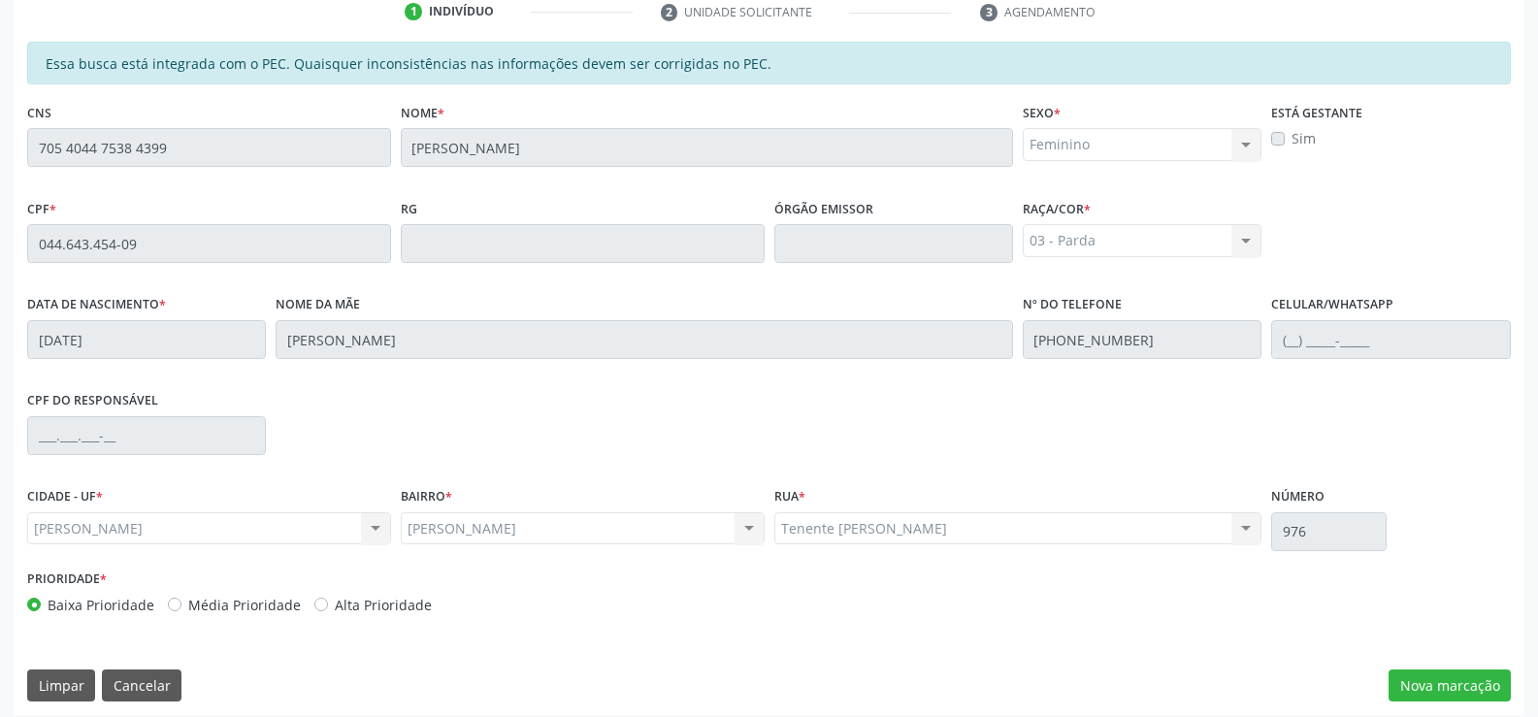
scroll to position [418, 0]
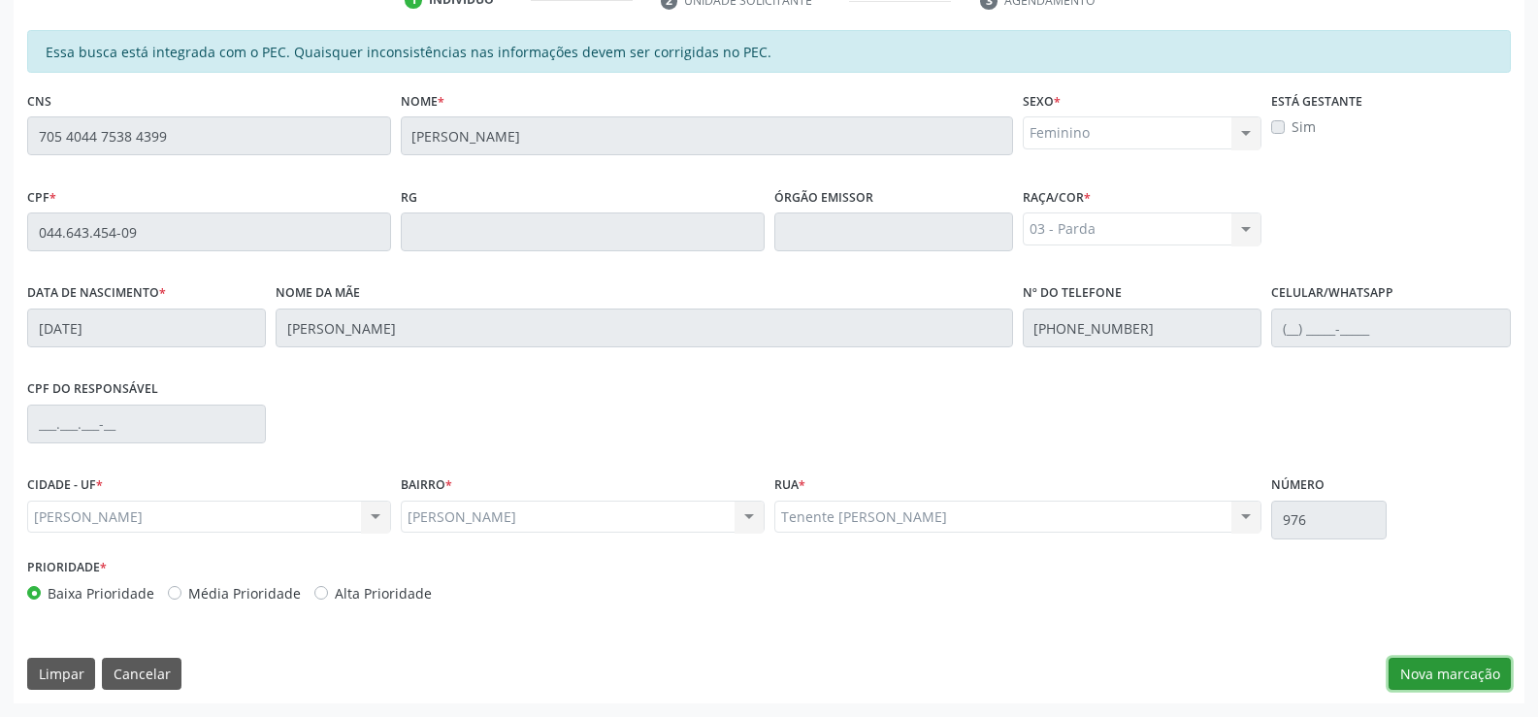
click at [1432, 675] on button "Nova marcação" at bounding box center [1450, 674] width 122 height 33
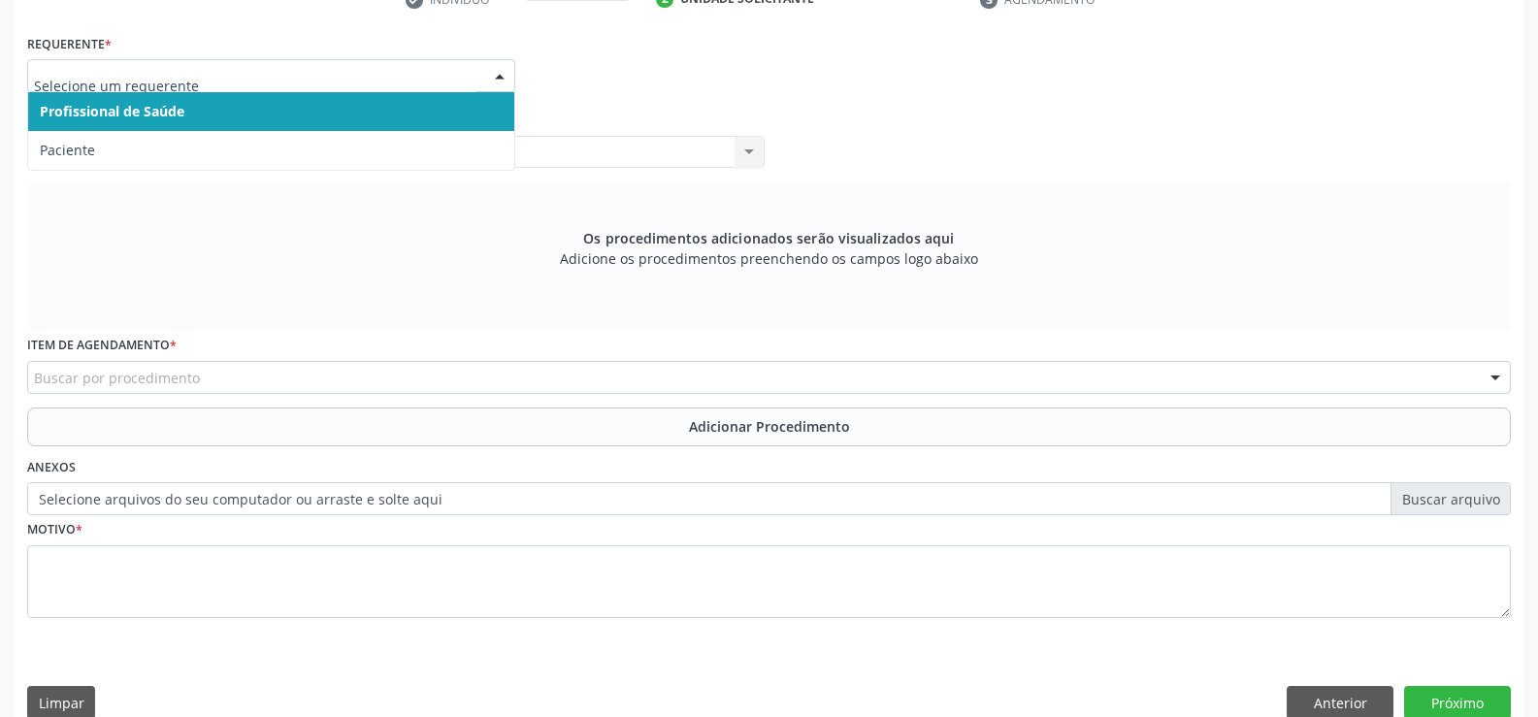
click at [499, 81] on div at bounding box center [499, 76] width 29 height 33
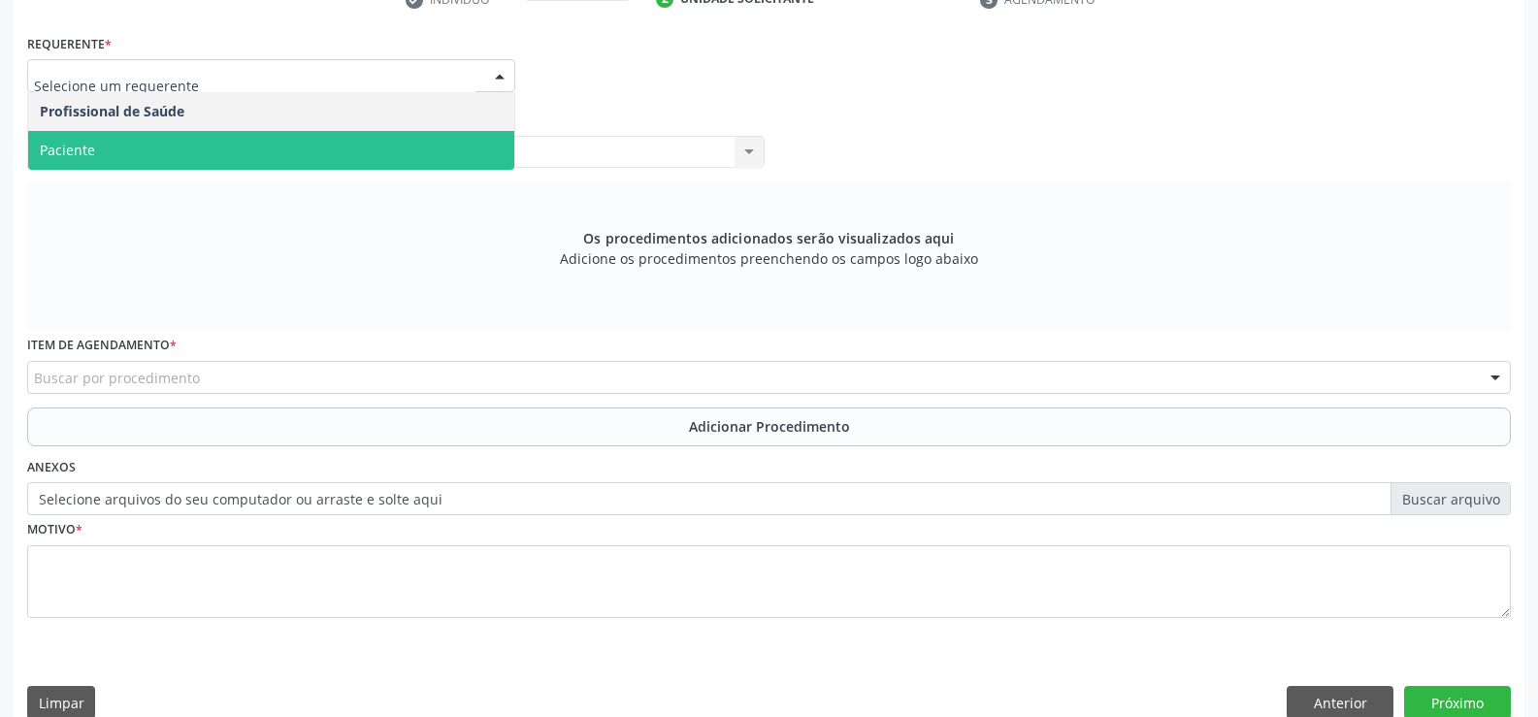
click at [464, 155] on span "Paciente" at bounding box center [271, 150] width 486 height 39
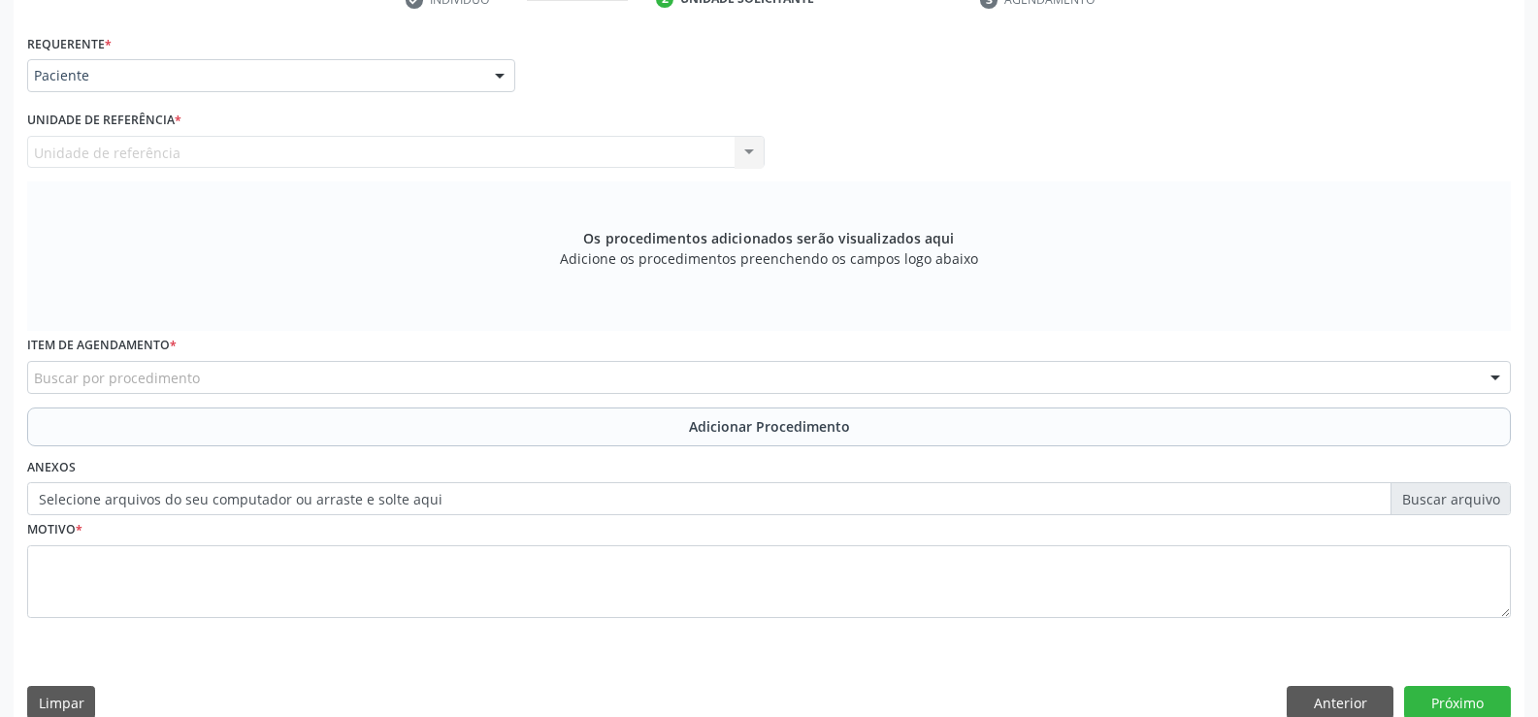
click at [487, 377] on div "Buscar por procedimento" at bounding box center [769, 377] width 1484 height 33
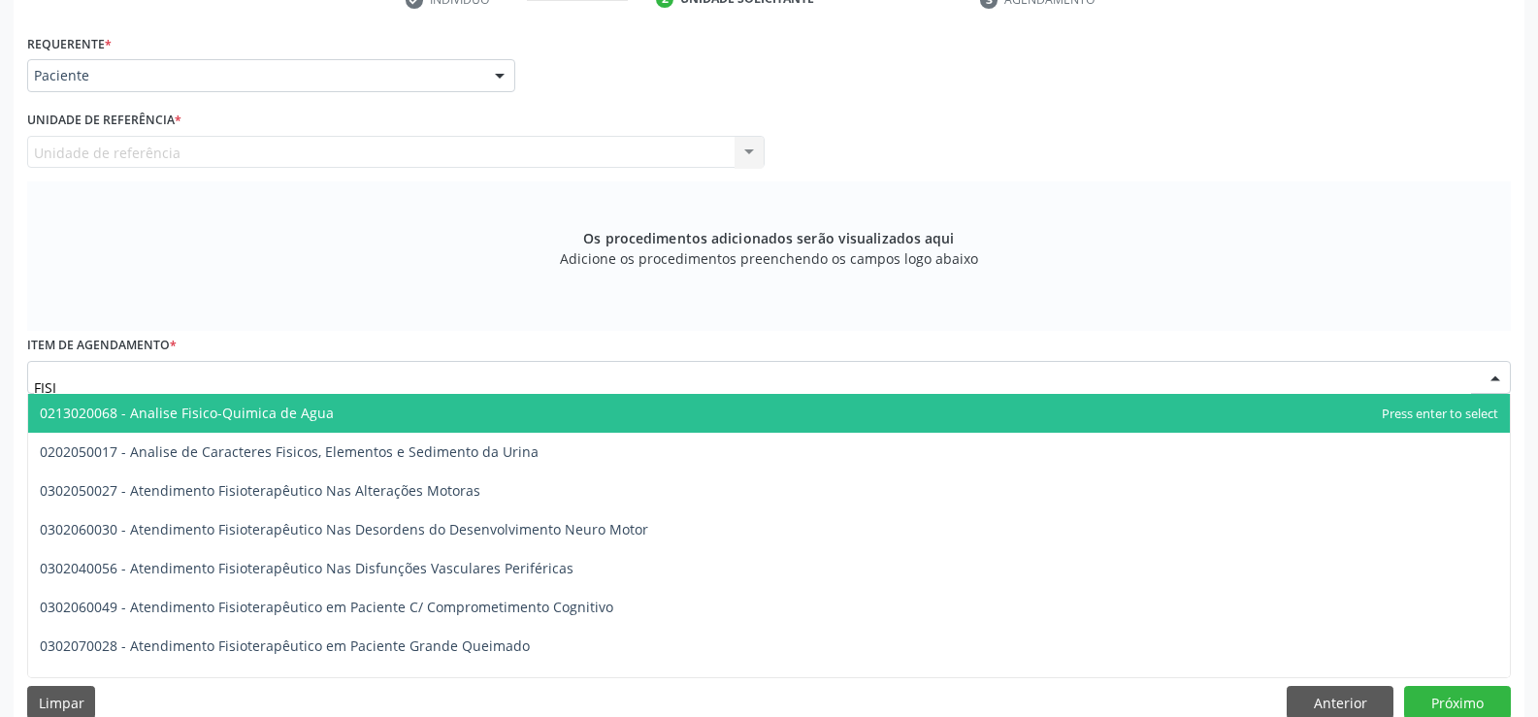
type input "FISIO"
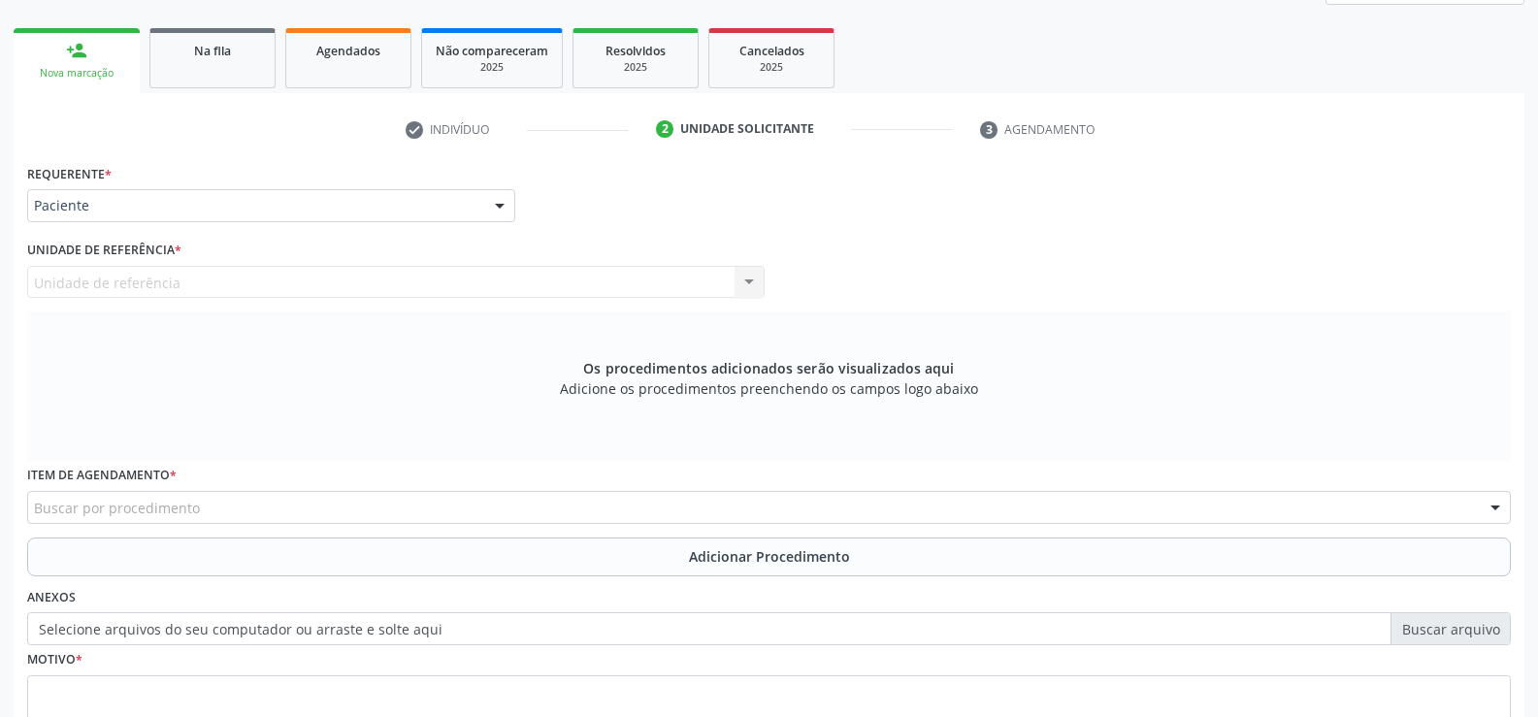
scroll to position [254, 0]
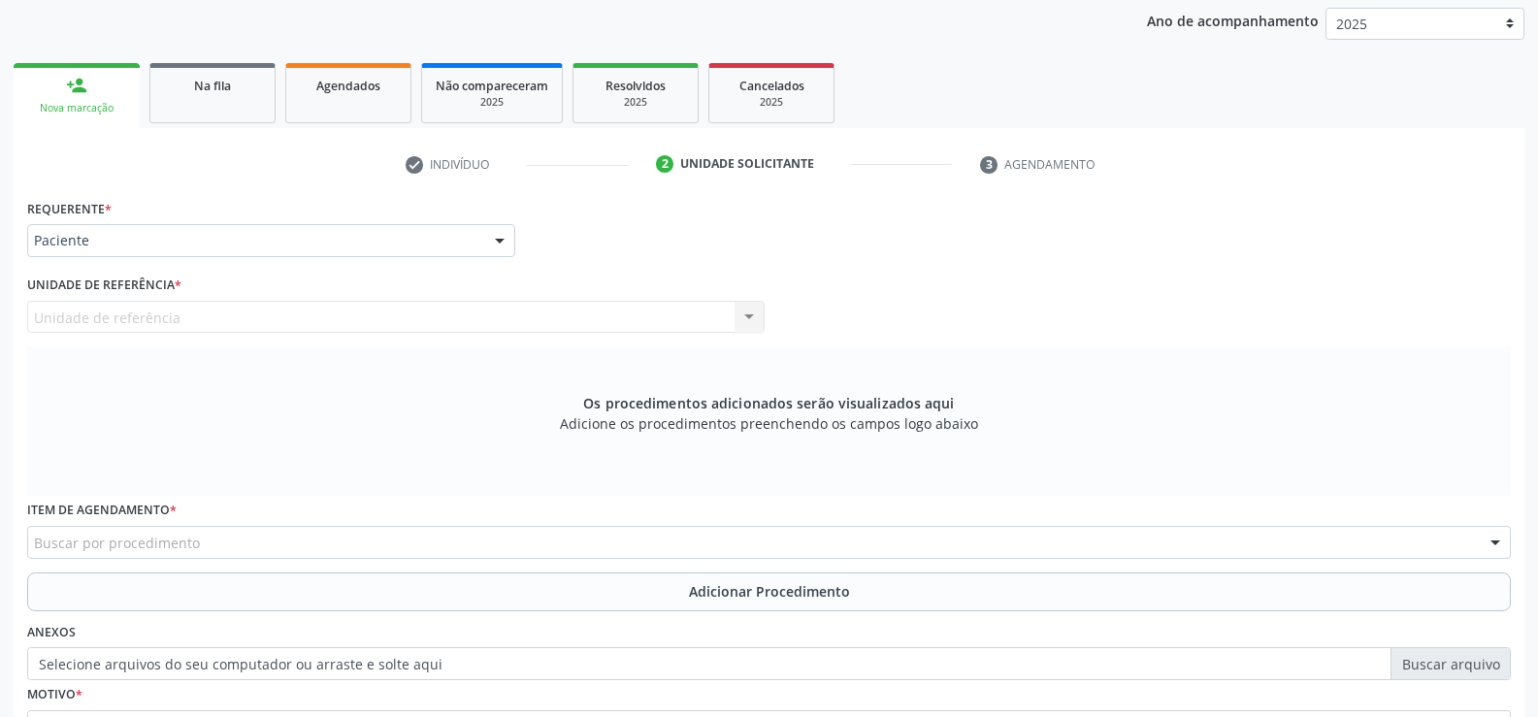
click at [82, 105] on div "Nova marcação" at bounding box center [76, 108] width 99 height 15
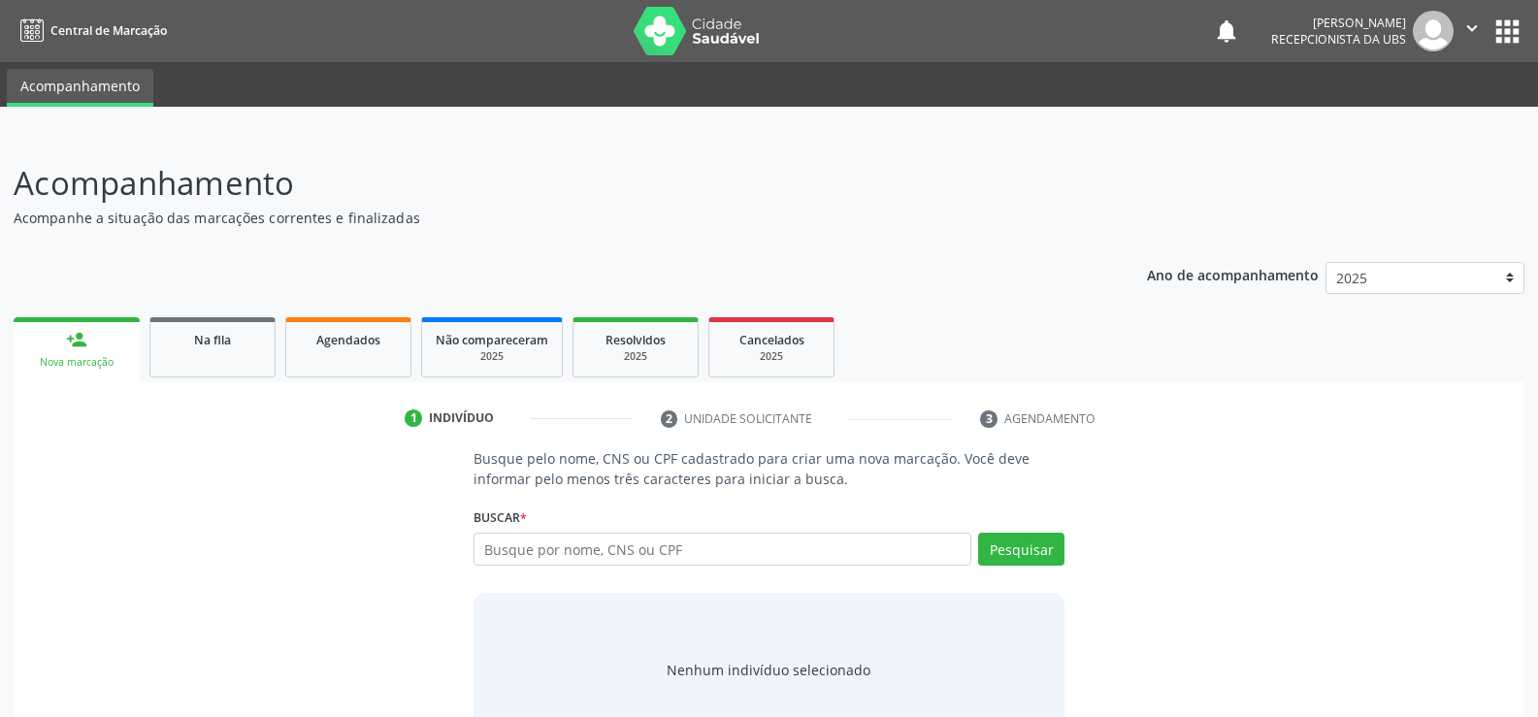
click at [756, 546] on input "text" at bounding box center [723, 549] width 498 height 33
type input "705404475384399"
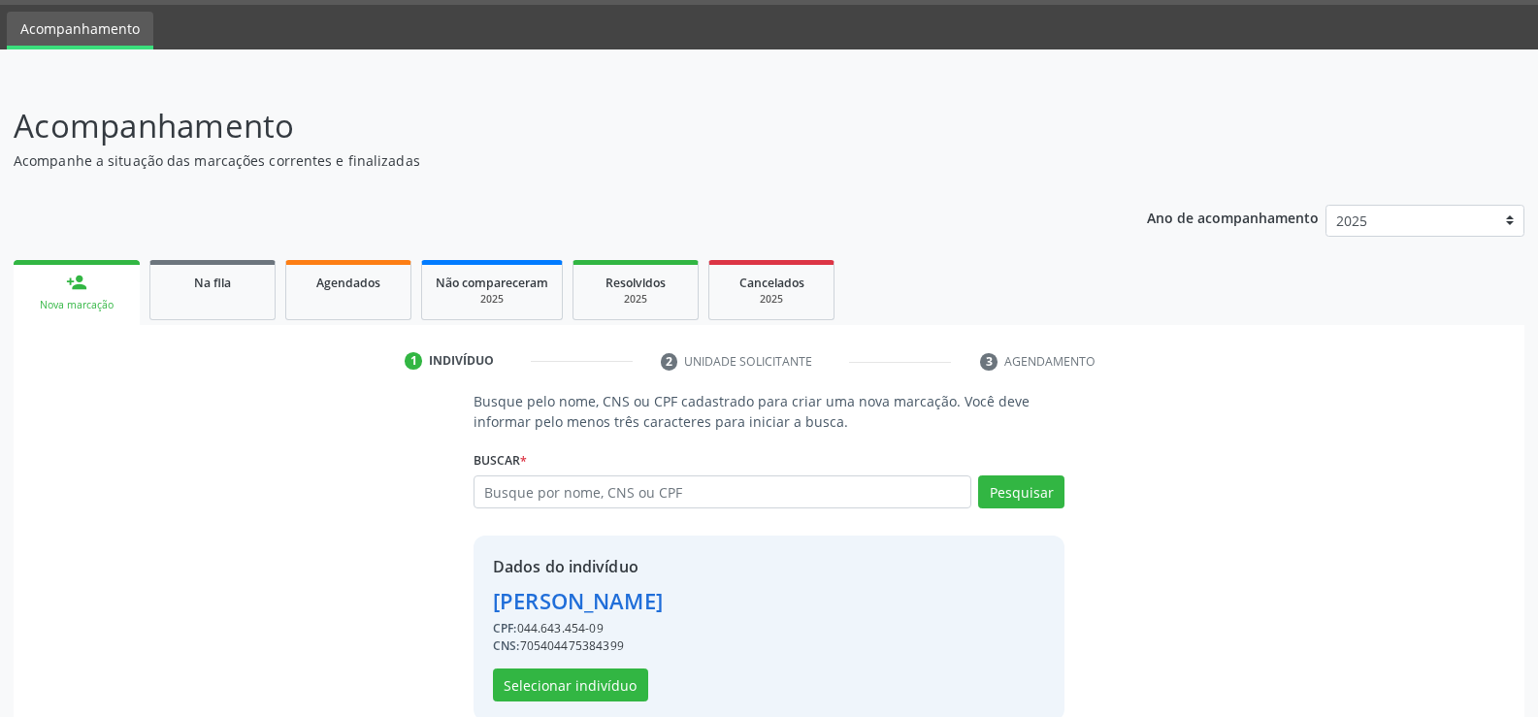
scroll to position [88, 0]
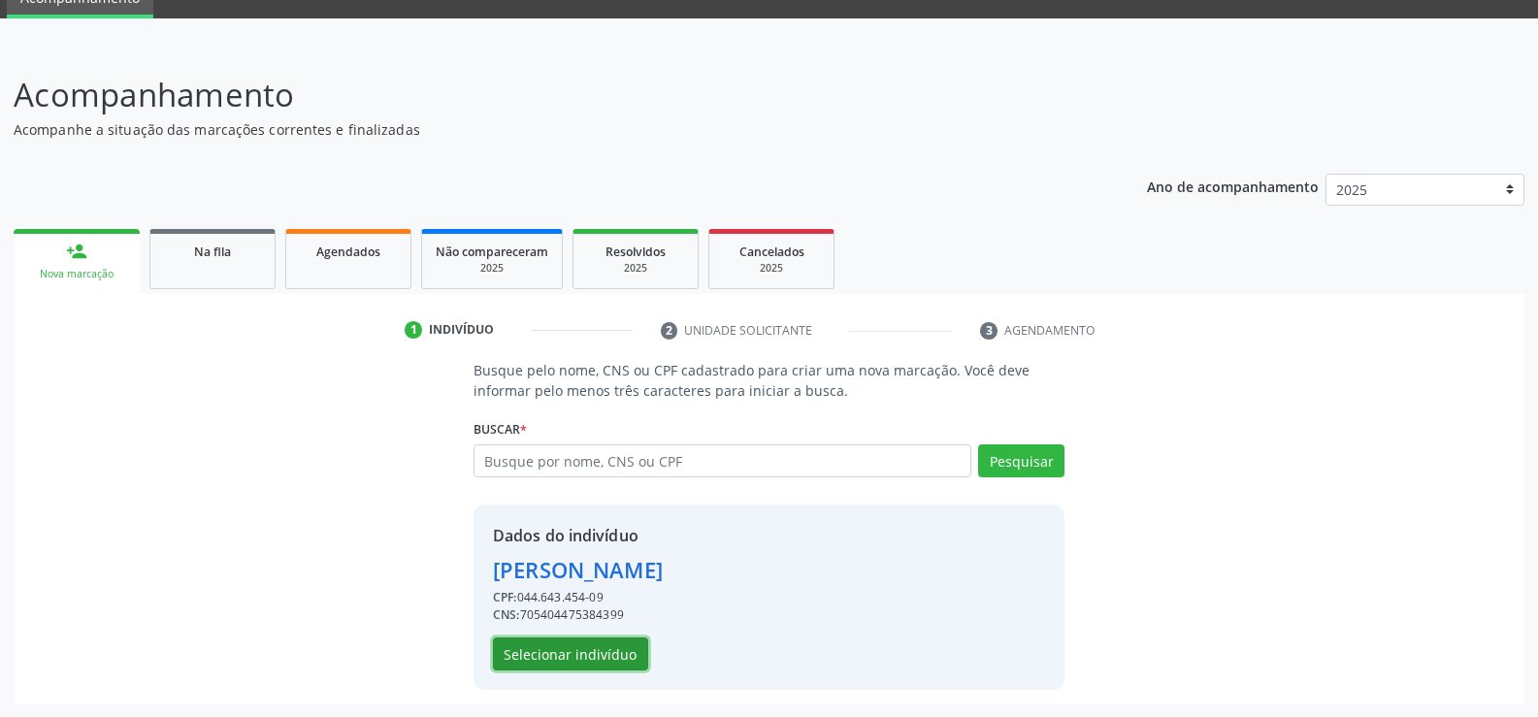
click at [609, 650] on button "Selecionar indivíduo" at bounding box center [570, 654] width 155 height 33
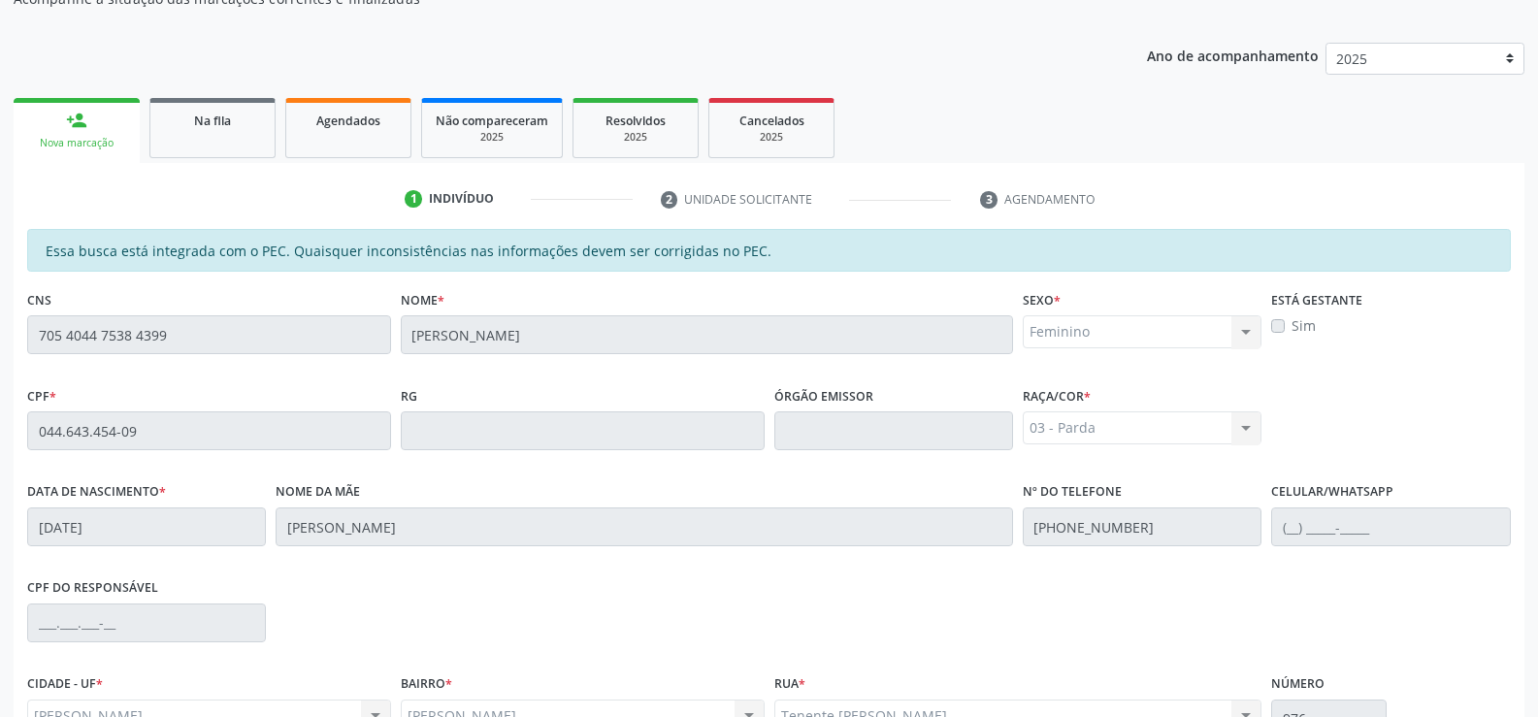
scroll to position [418, 0]
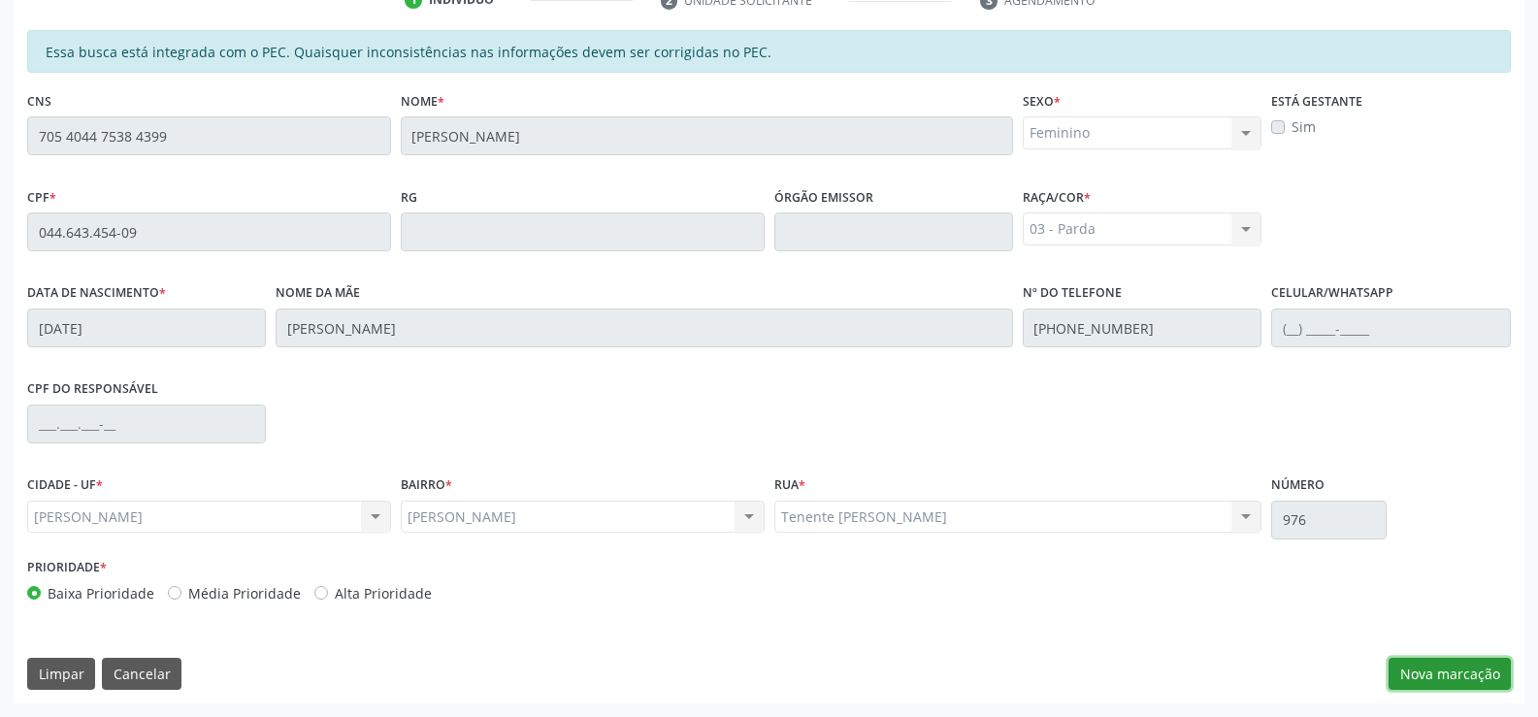
click at [1418, 676] on button "Nova marcação" at bounding box center [1450, 674] width 122 height 33
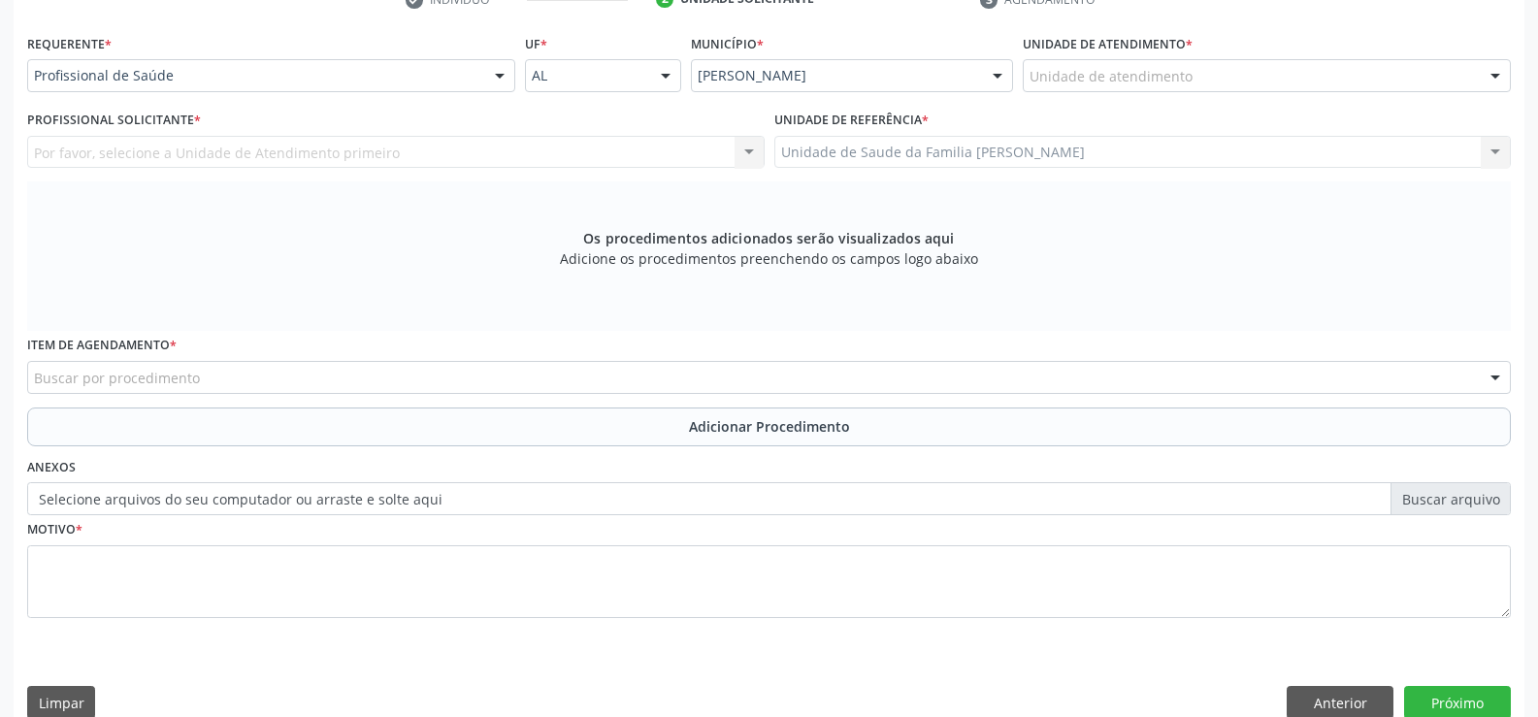
click at [498, 78] on div at bounding box center [499, 76] width 29 height 33
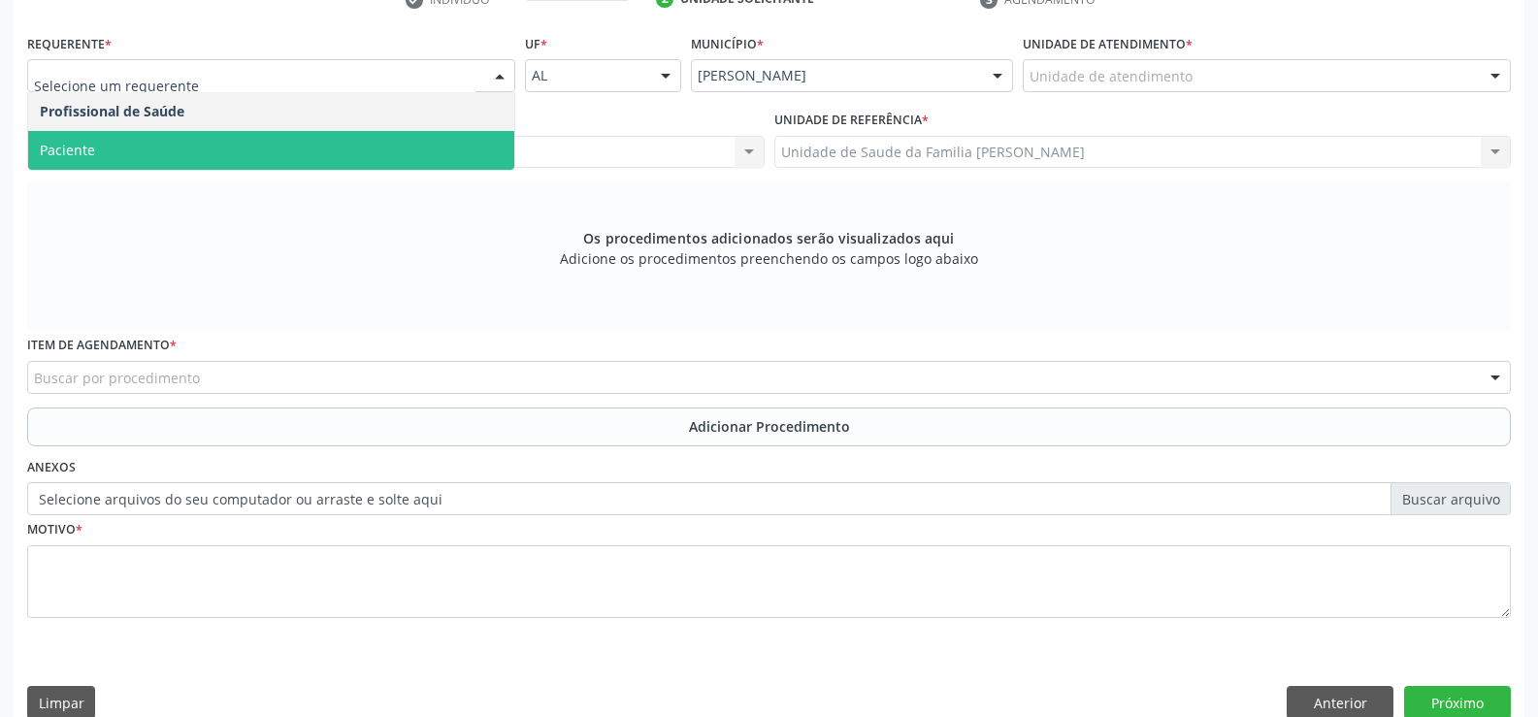
click at [446, 160] on span "Paciente" at bounding box center [271, 150] width 486 height 39
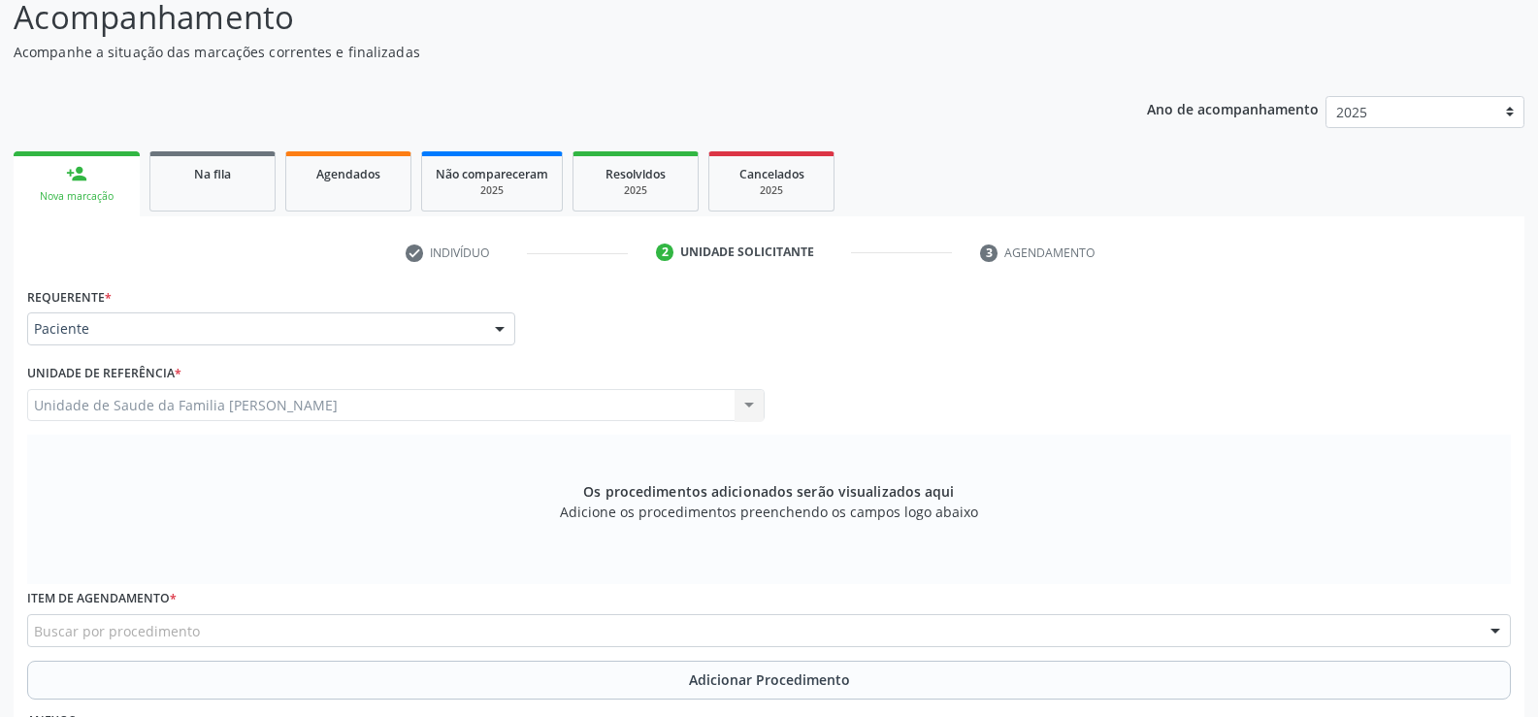
scroll to position [128, 0]
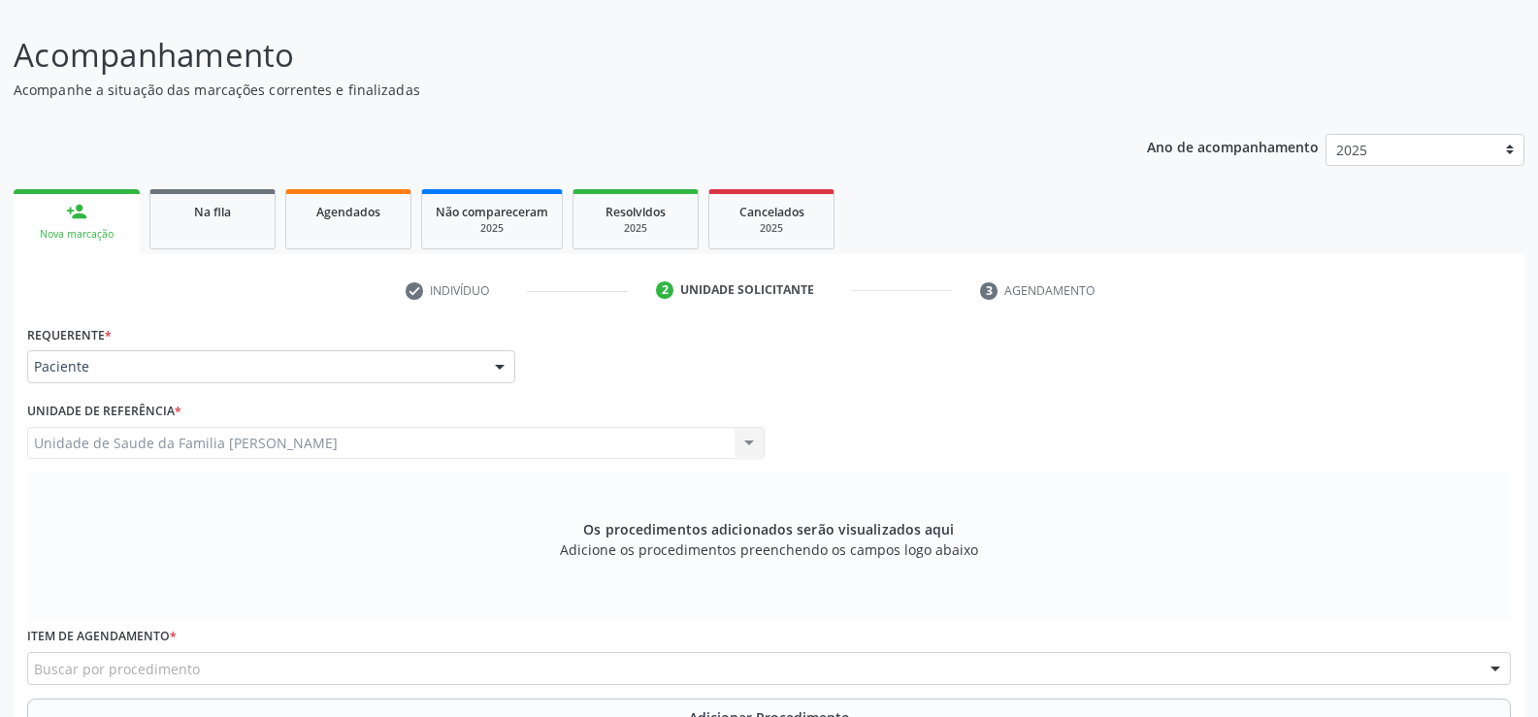
click at [97, 230] on div "Nova marcação" at bounding box center [76, 234] width 99 height 15
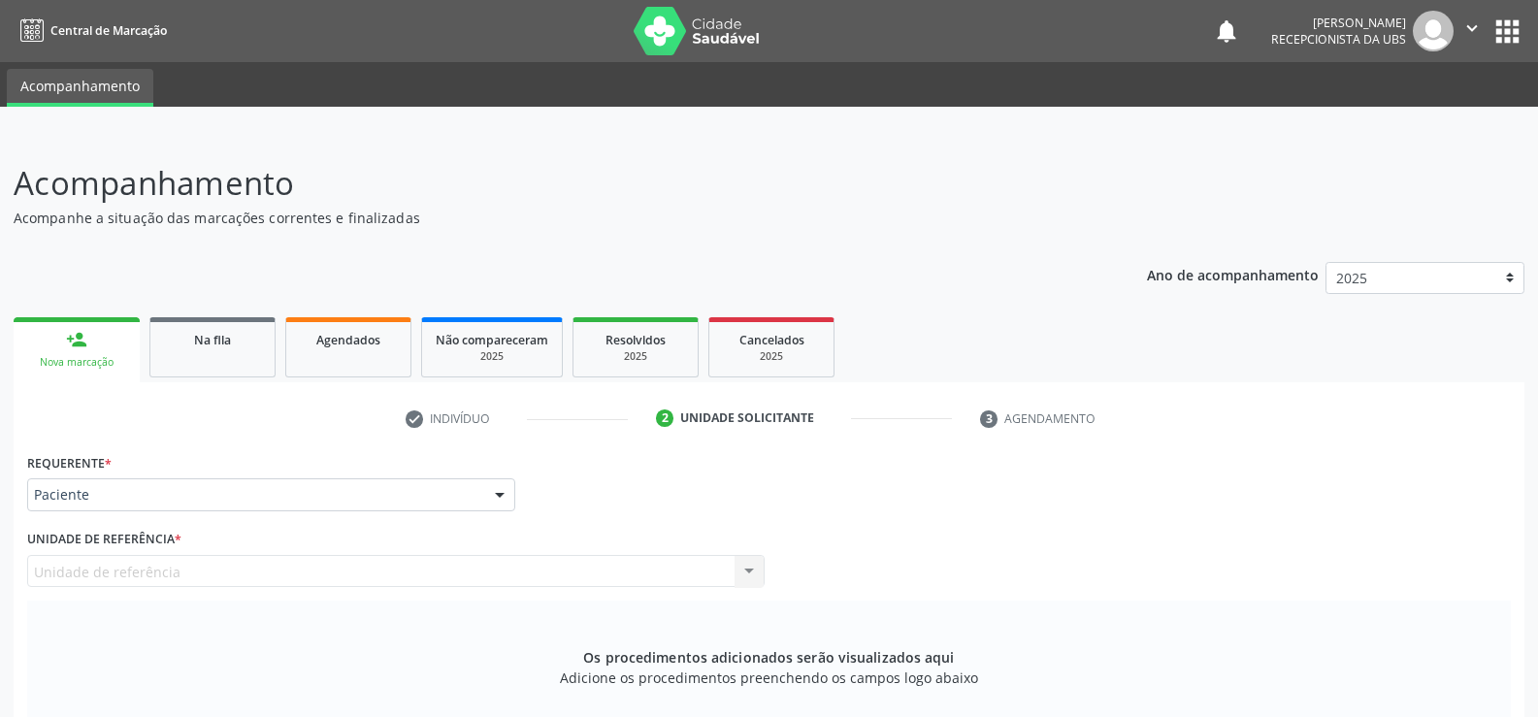
click at [68, 356] on div "Nova marcação" at bounding box center [76, 362] width 99 height 15
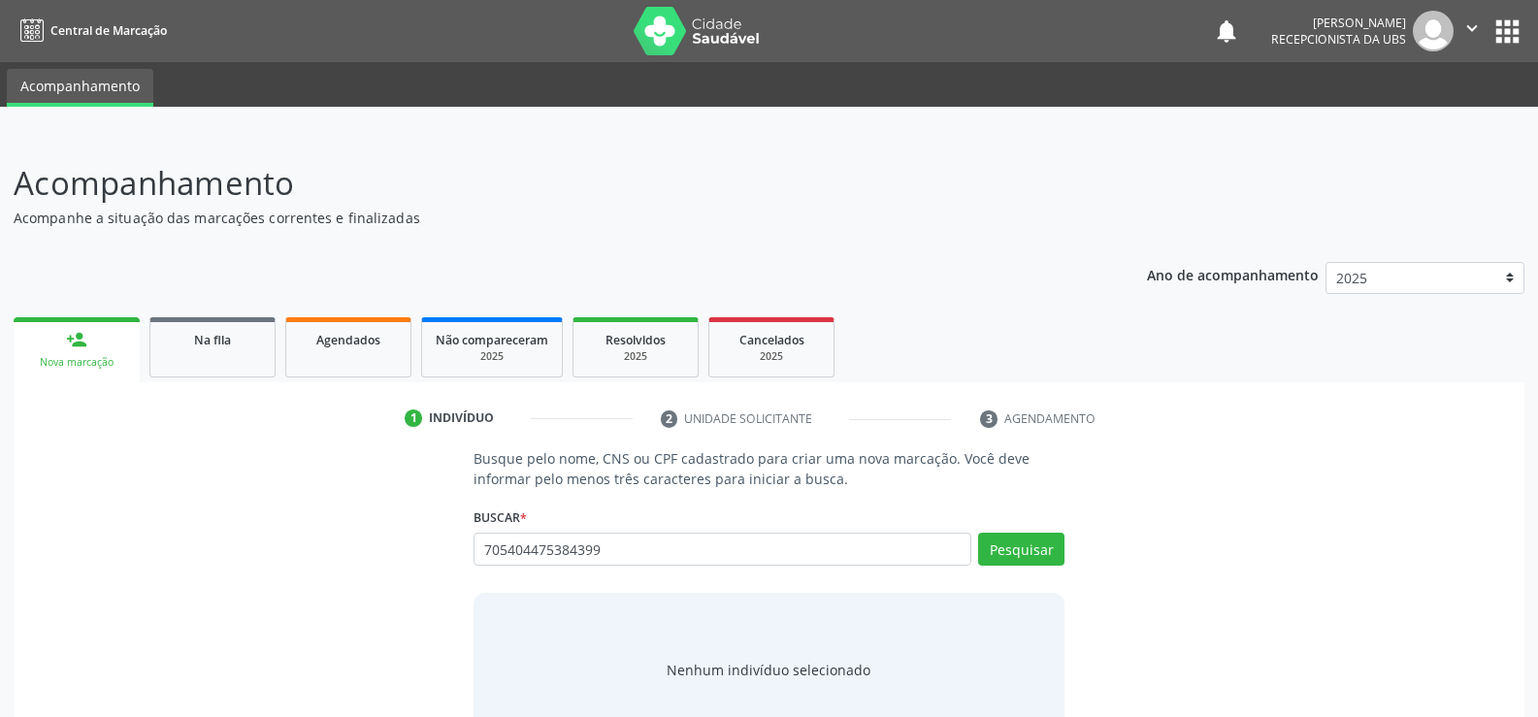
type input "705404475384399"
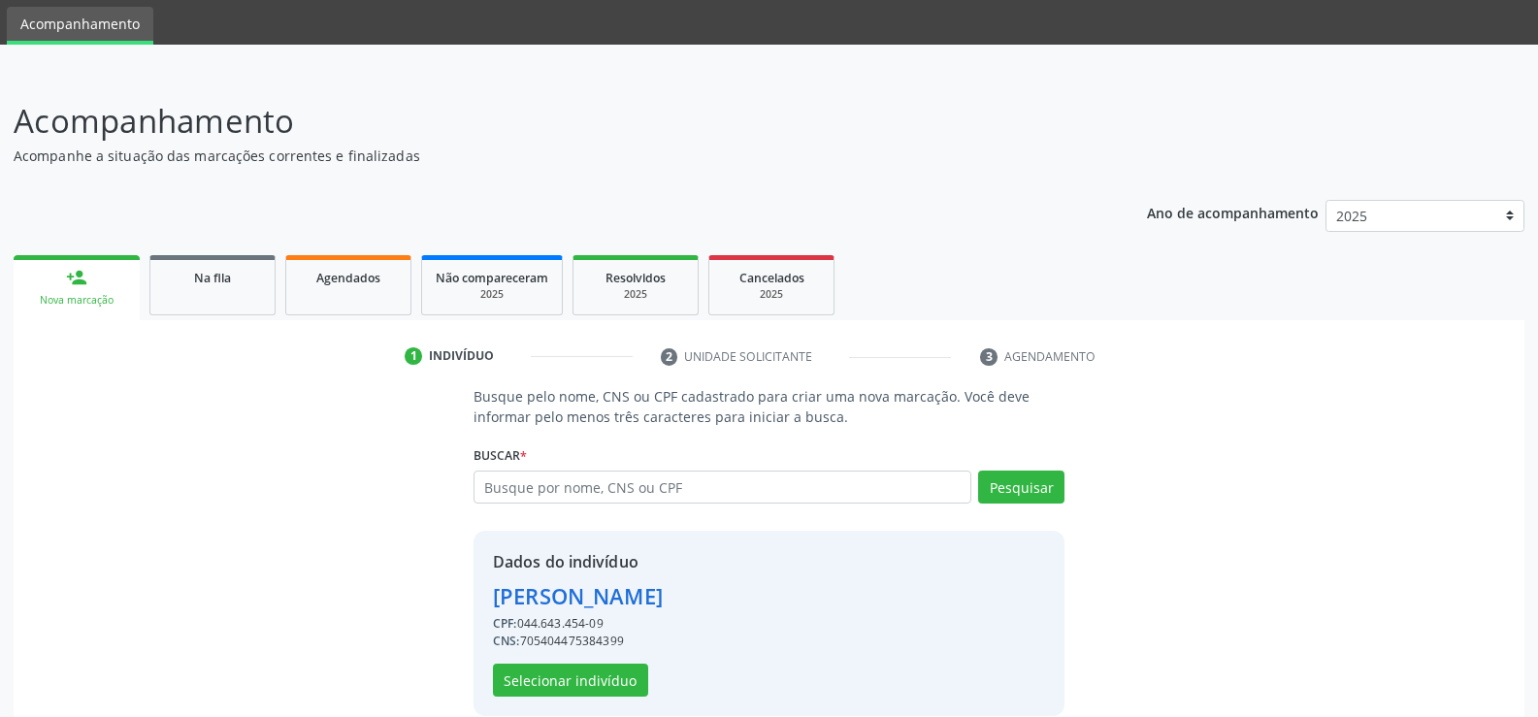
scroll to position [88, 0]
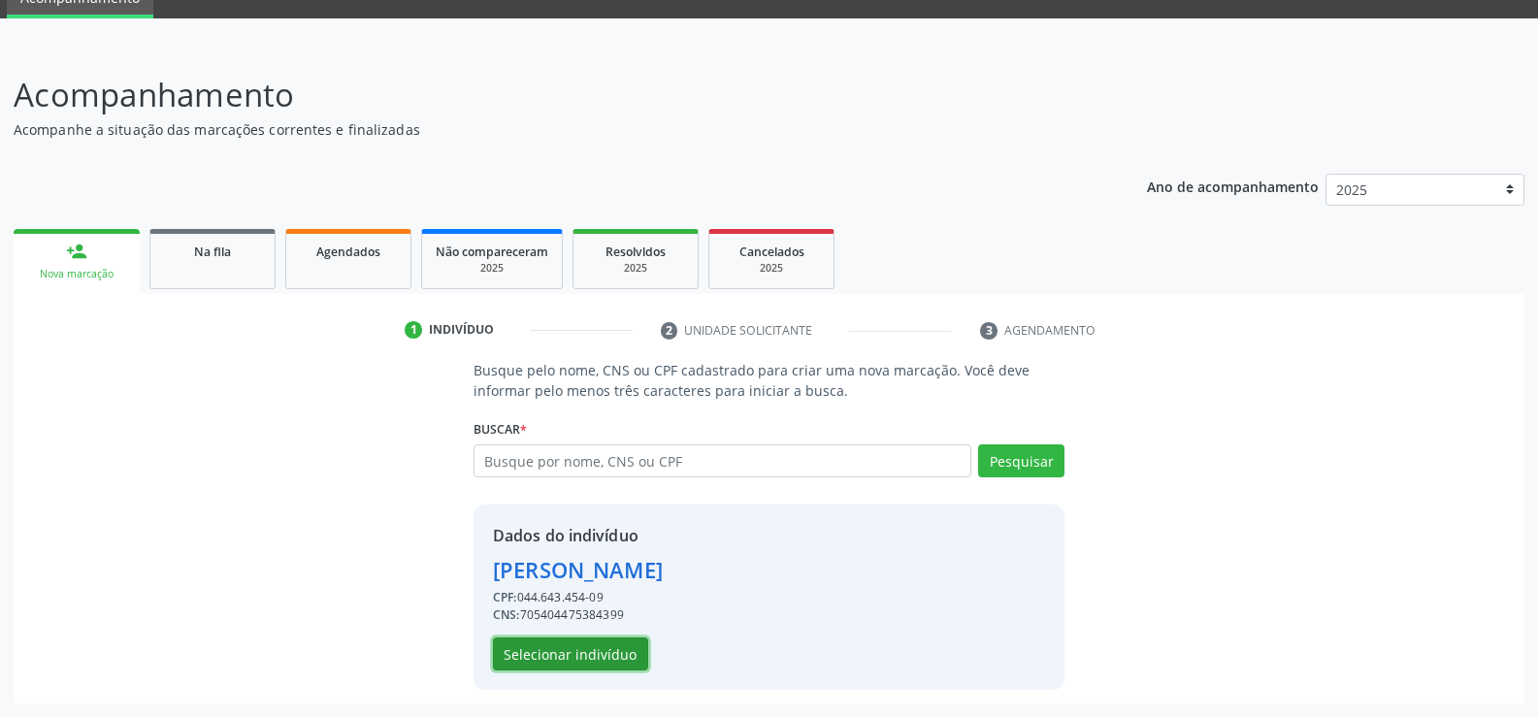
click at [555, 657] on button "Selecionar indivíduo" at bounding box center [570, 654] width 155 height 33
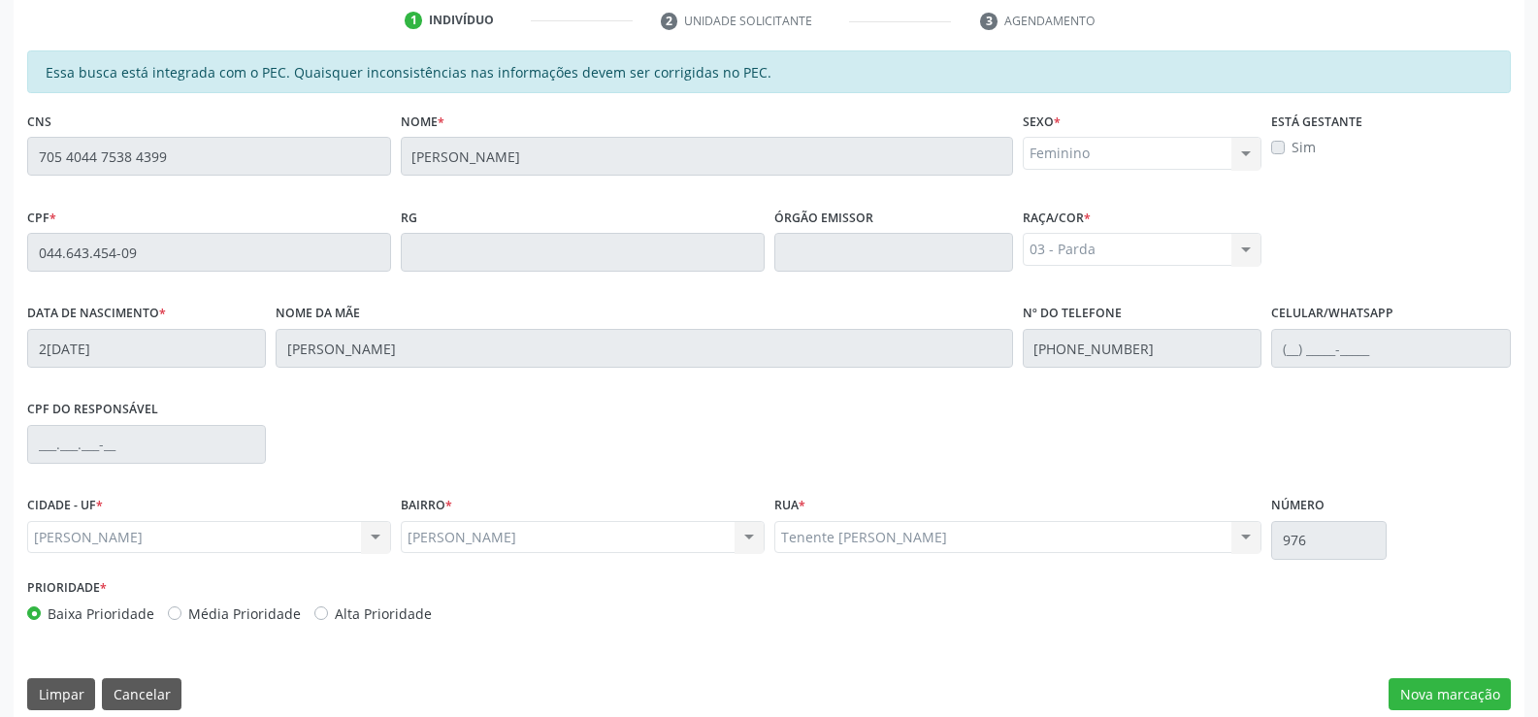
scroll to position [418, 0]
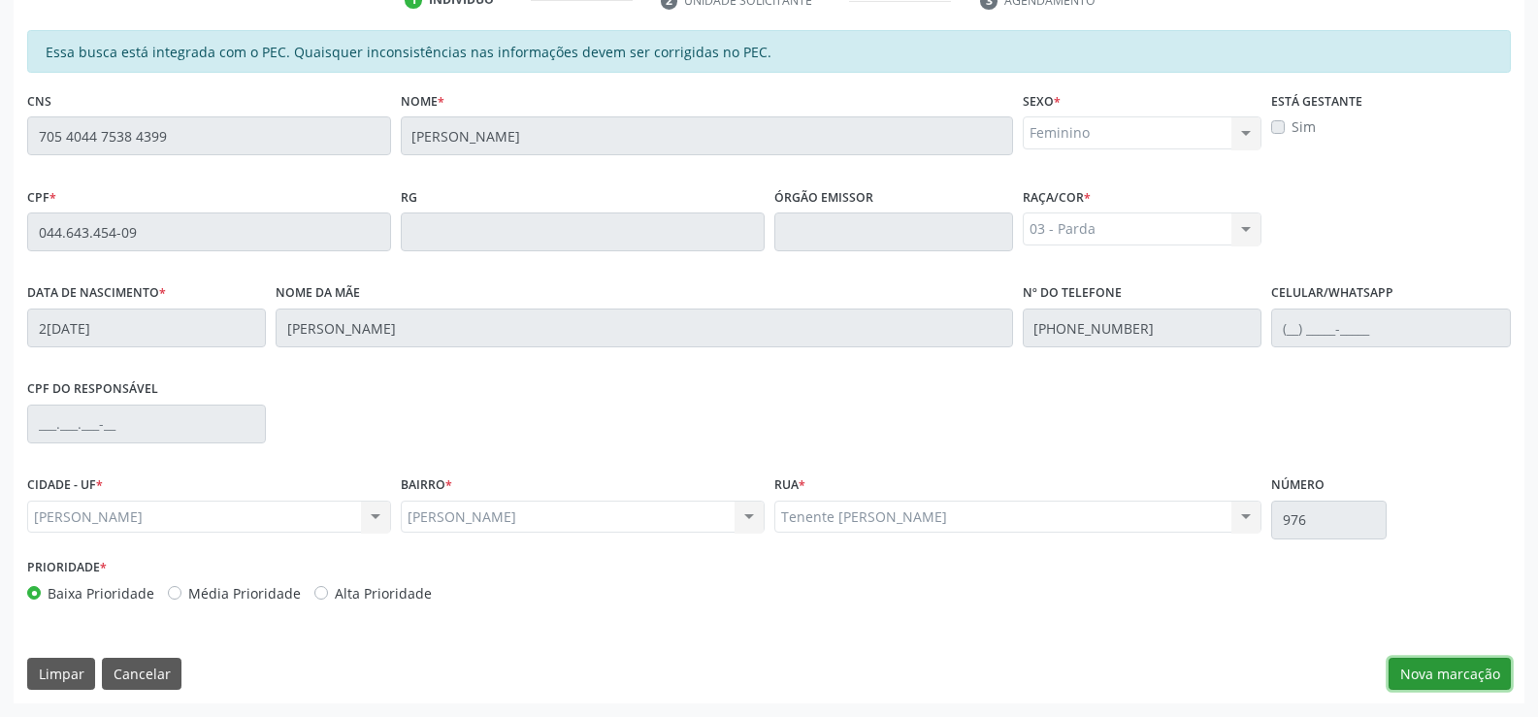
click at [1452, 674] on button "Nova marcação" at bounding box center [1450, 674] width 122 height 33
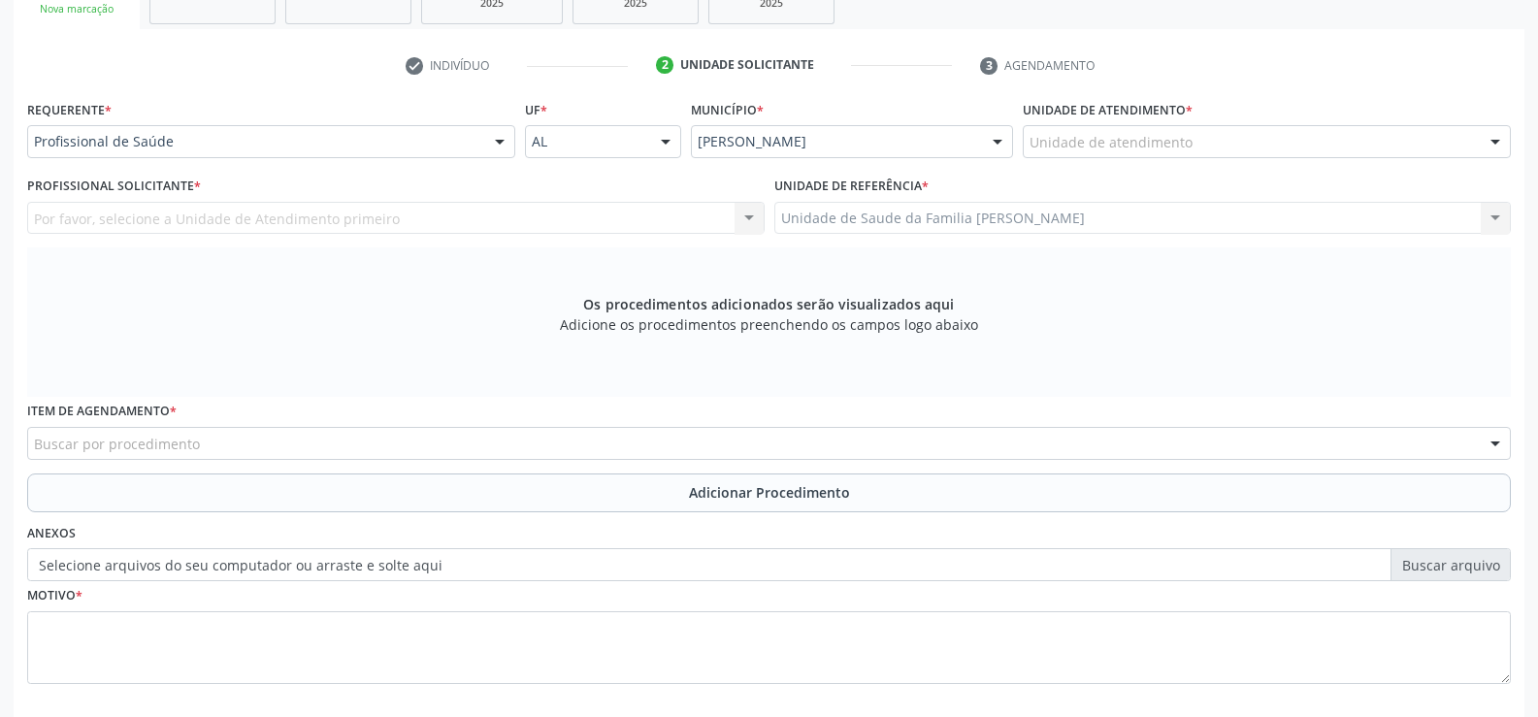
scroll to position [225, 0]
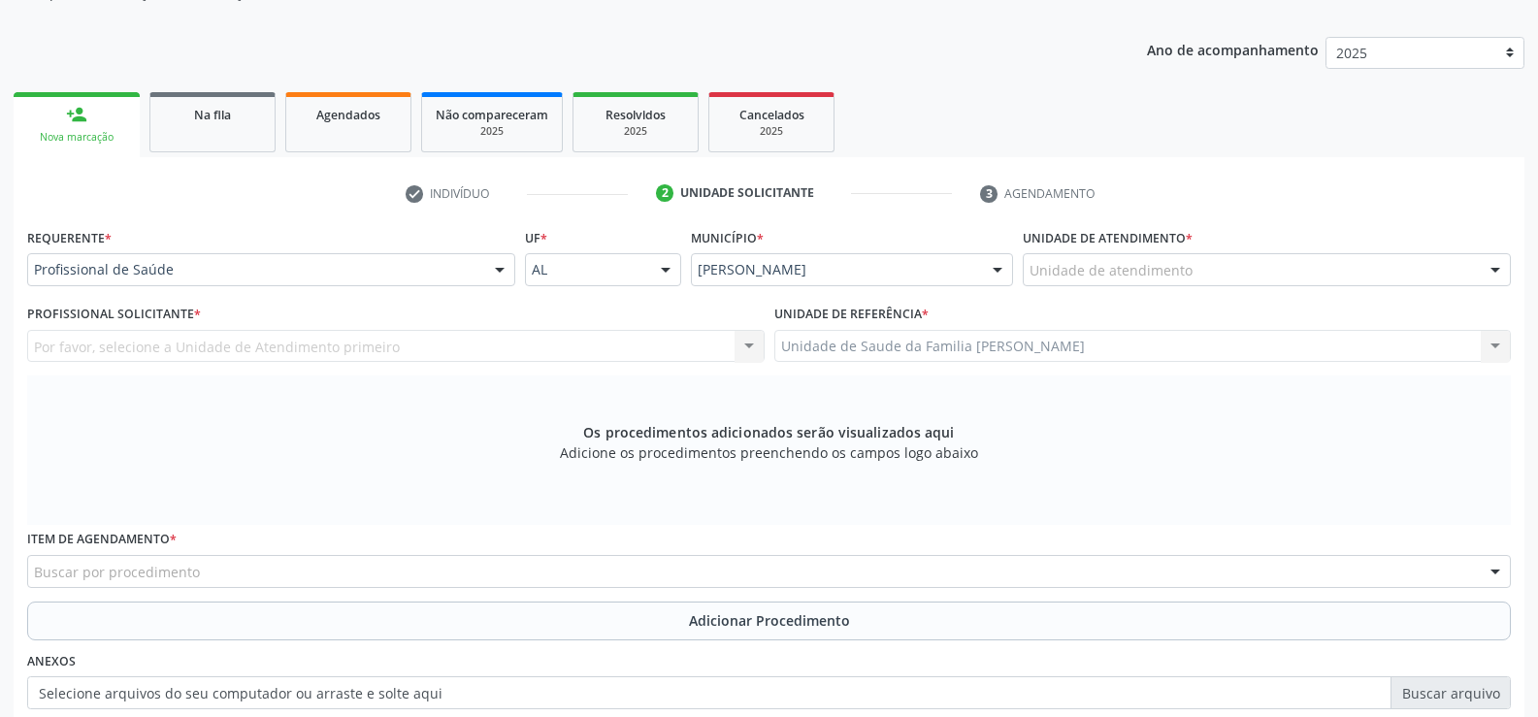
click at [498, 270] on div at bounding box center [499, 270] width 29 height 33
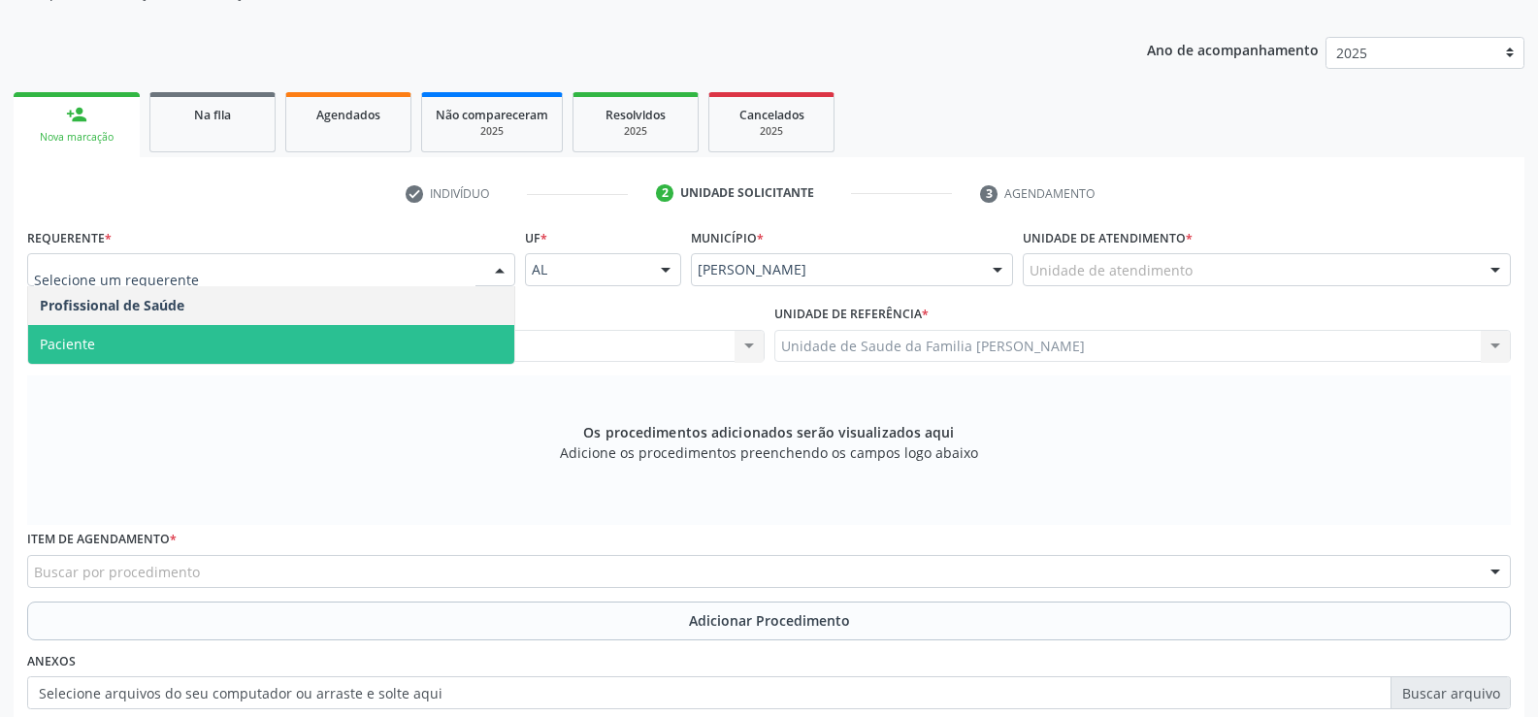
click at [468, 342] on span "Paciente" at bounding box center [271, 344] width 486 height 39
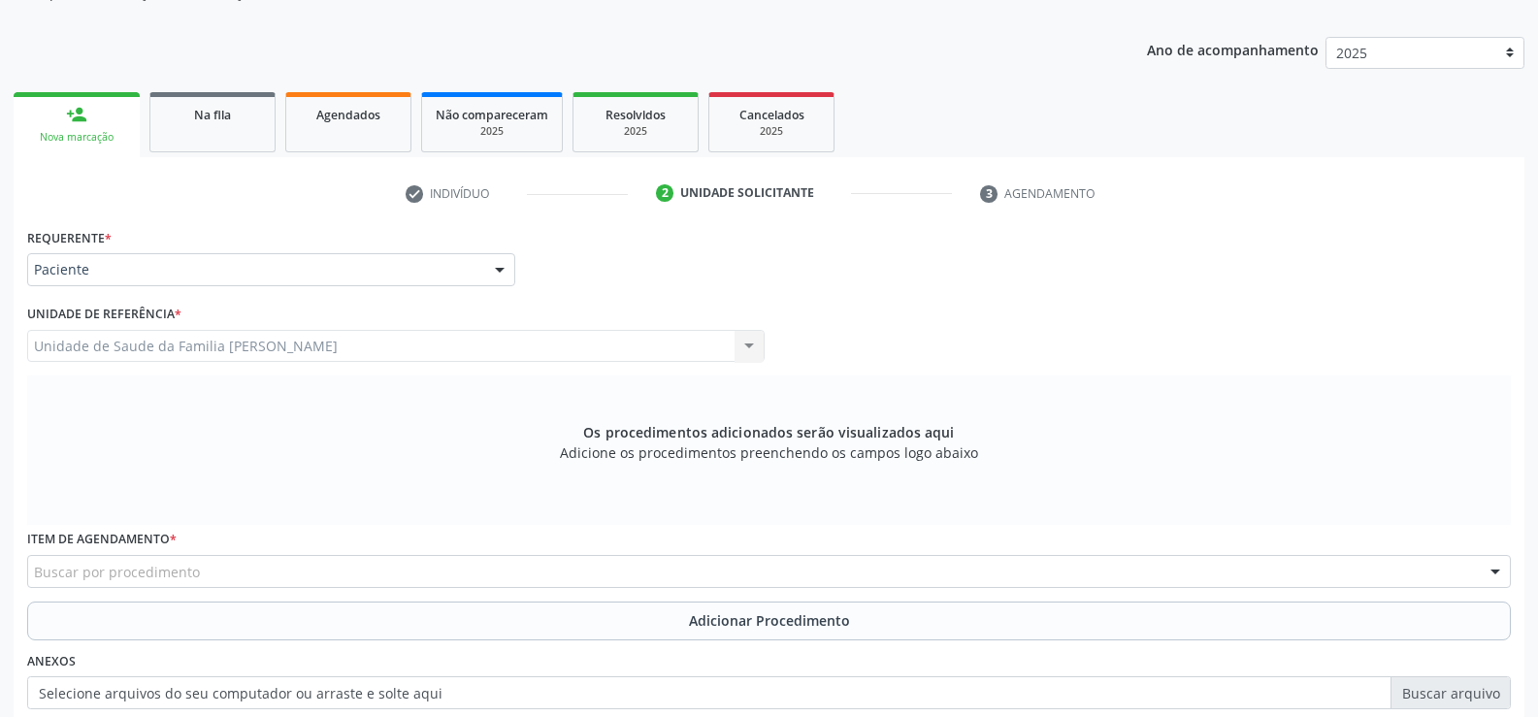
click at [543, 572] on div "Buscar por procedimento" at bounding box center [769, 571] width 1484 height 33
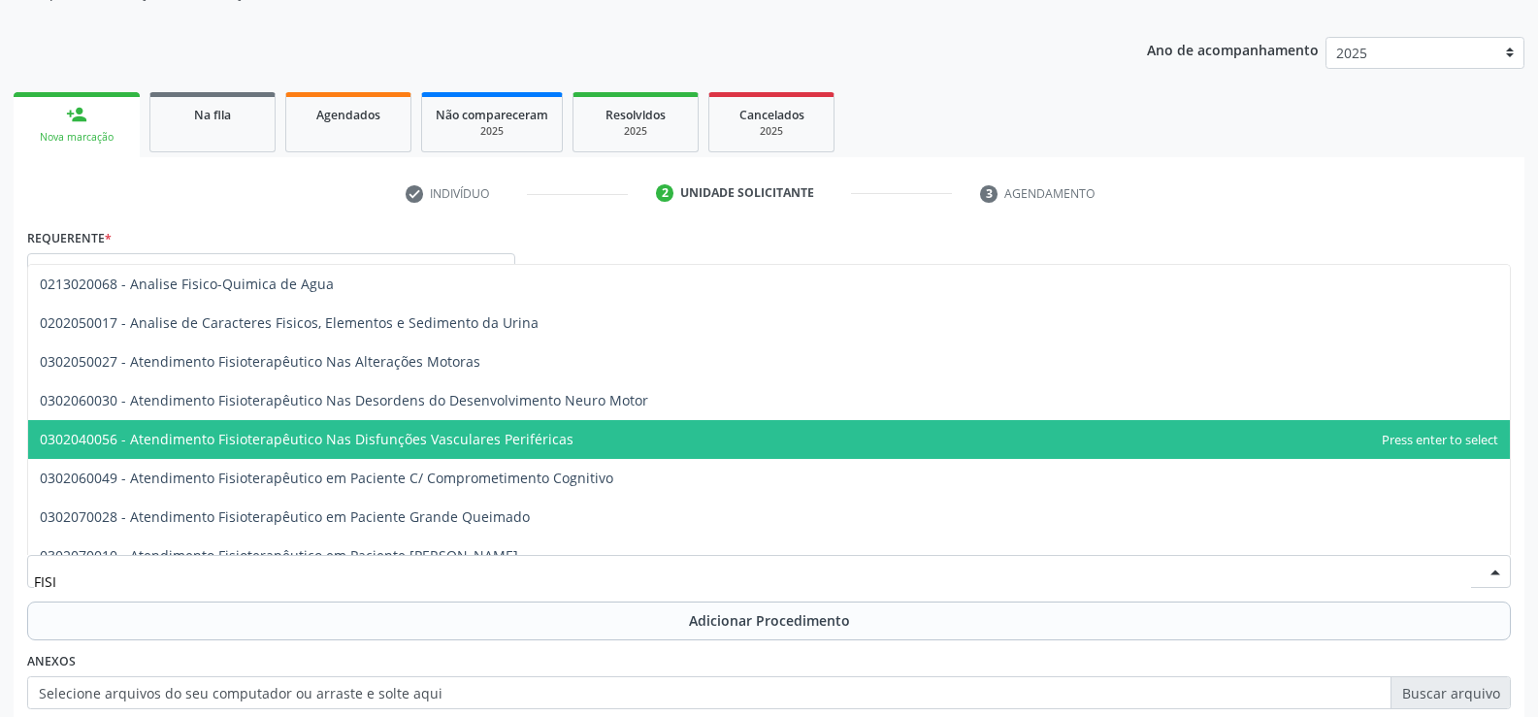
type input "FISIO"
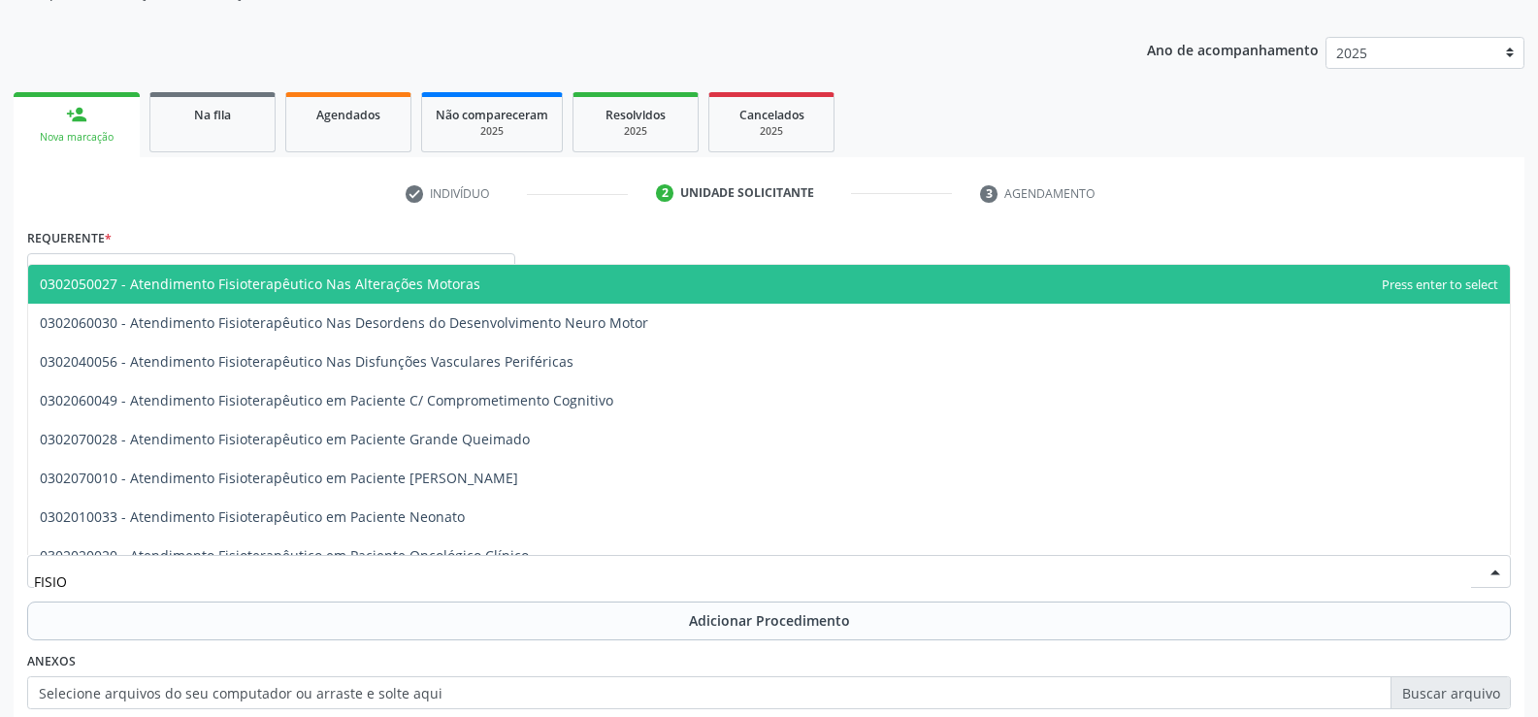
click at [437, 283] on span "0302050027 - Atendimento Fisioterapêutico Nas Alterações Motoras" at bounding box center [260, 284] width 441 height 18
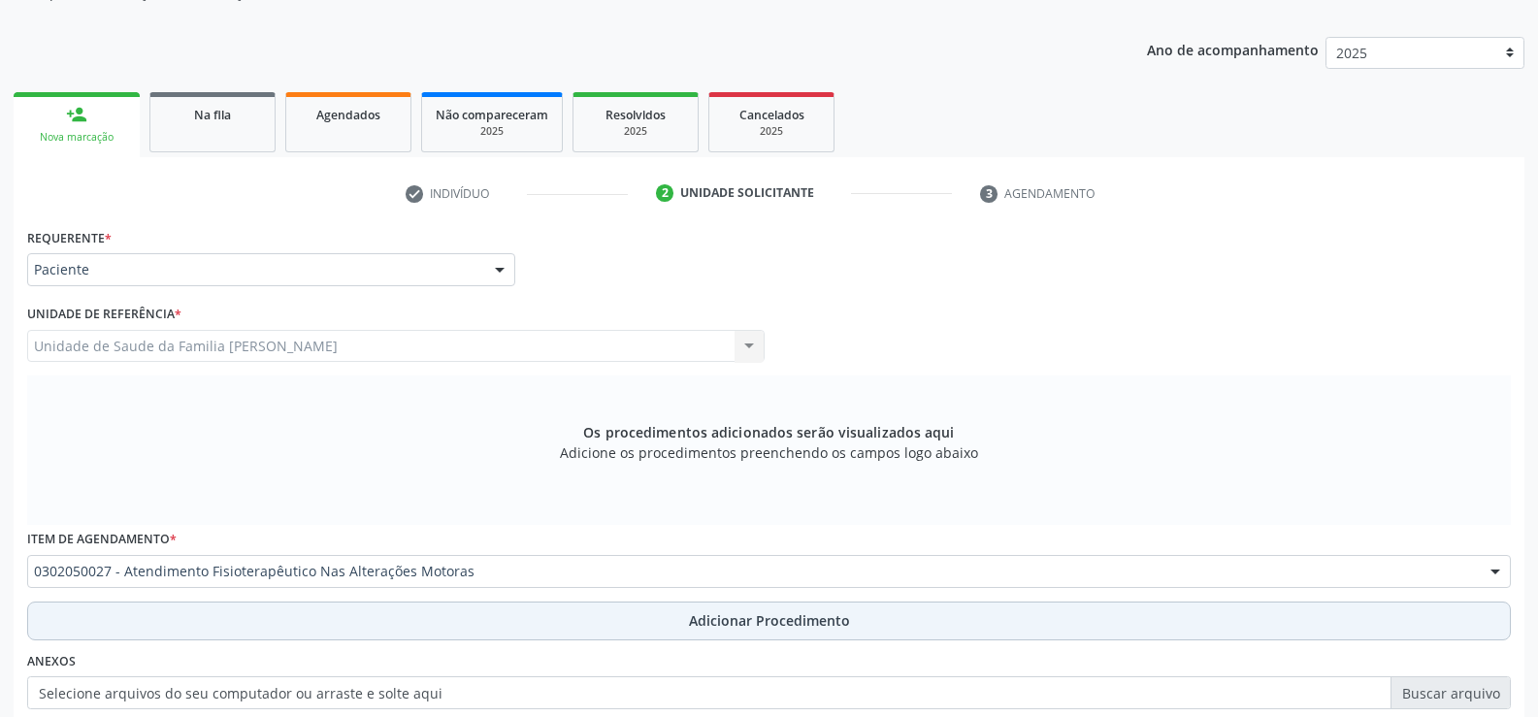
click at [738, 622] on span "Adicionar Procedimento" at bounding box center [769, 620] width 161 height 20
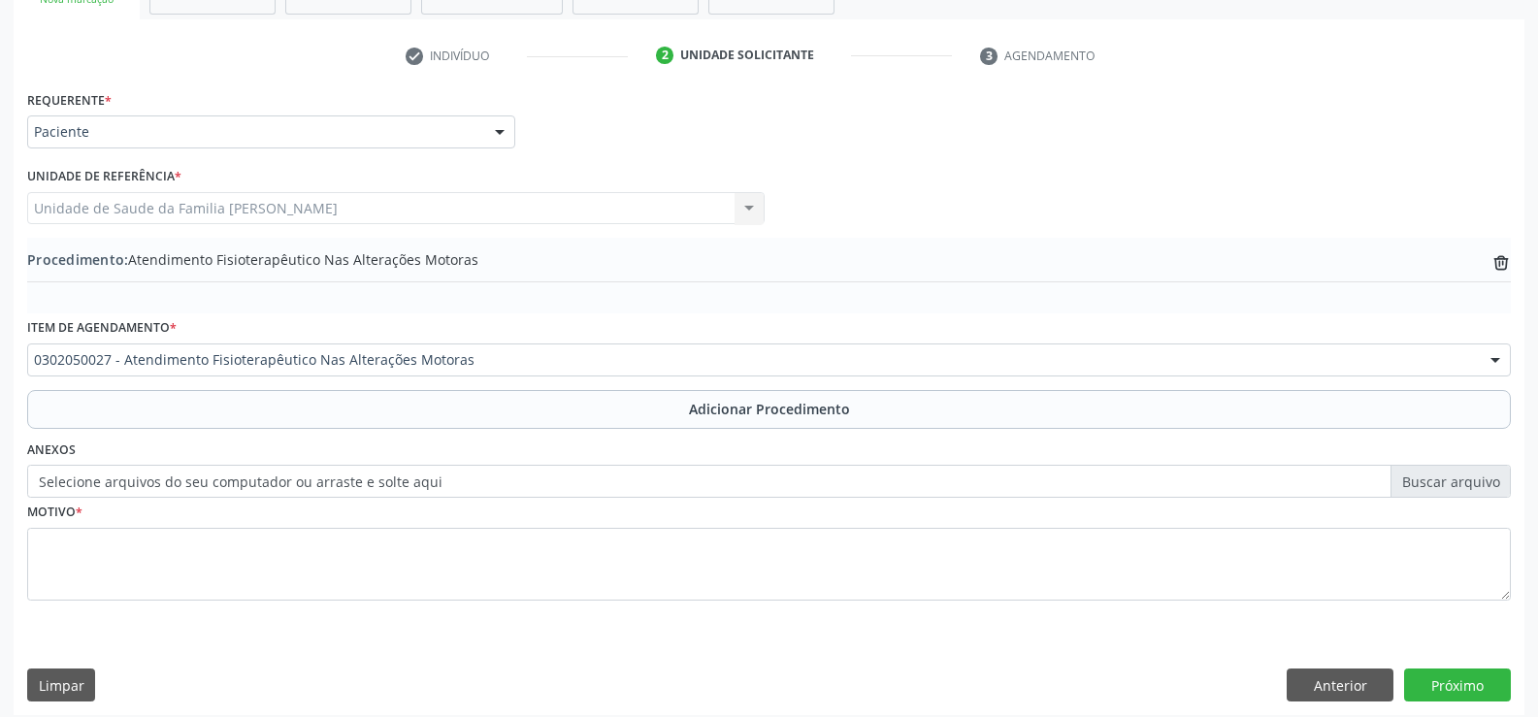
scroll to position [375, 0]
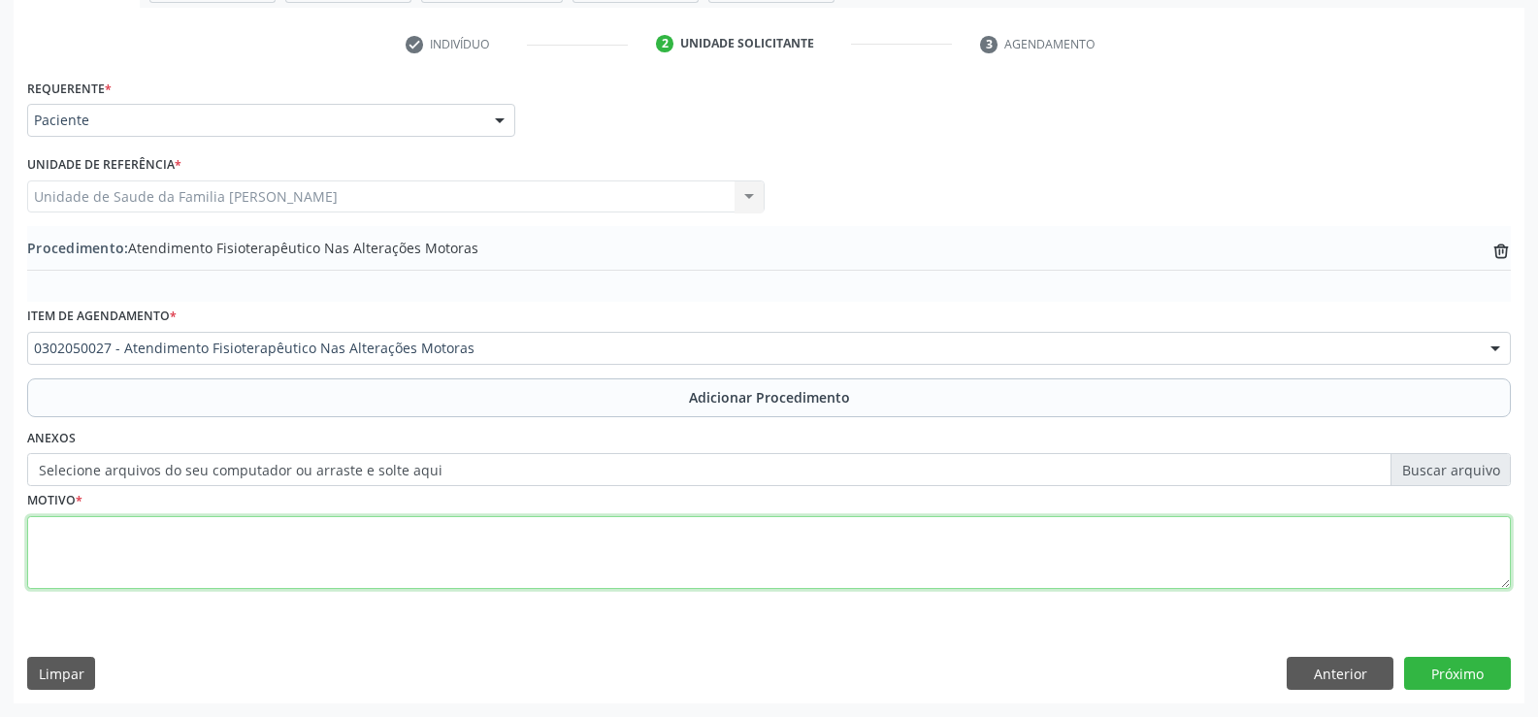
click at [403, 556] on textarea at bounding box center [769, 553] width 1484 height 74
type textarea "DOR LOMBAR BAIXA"
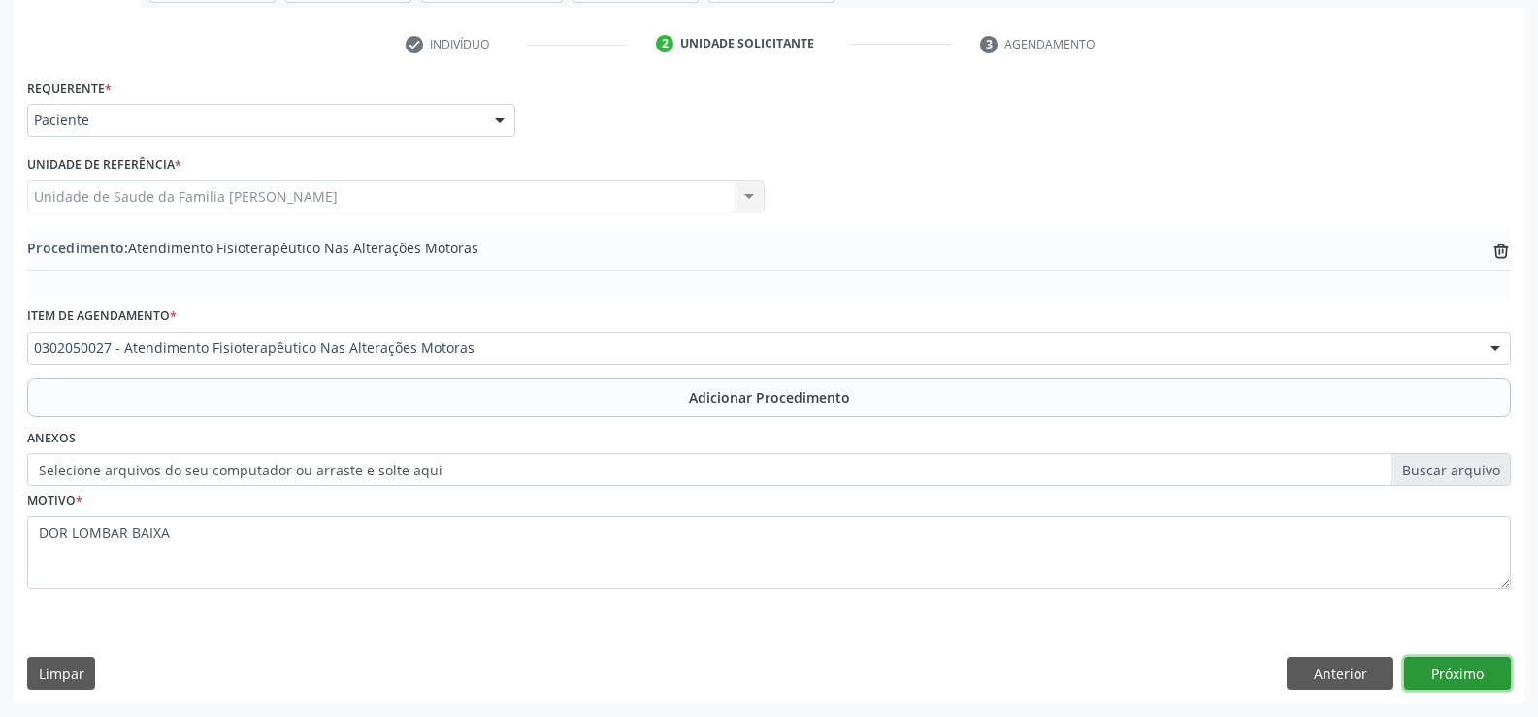
click at [1456, 681] on button "Próximo" at bounding box center [1457, 673] width 107 height 33
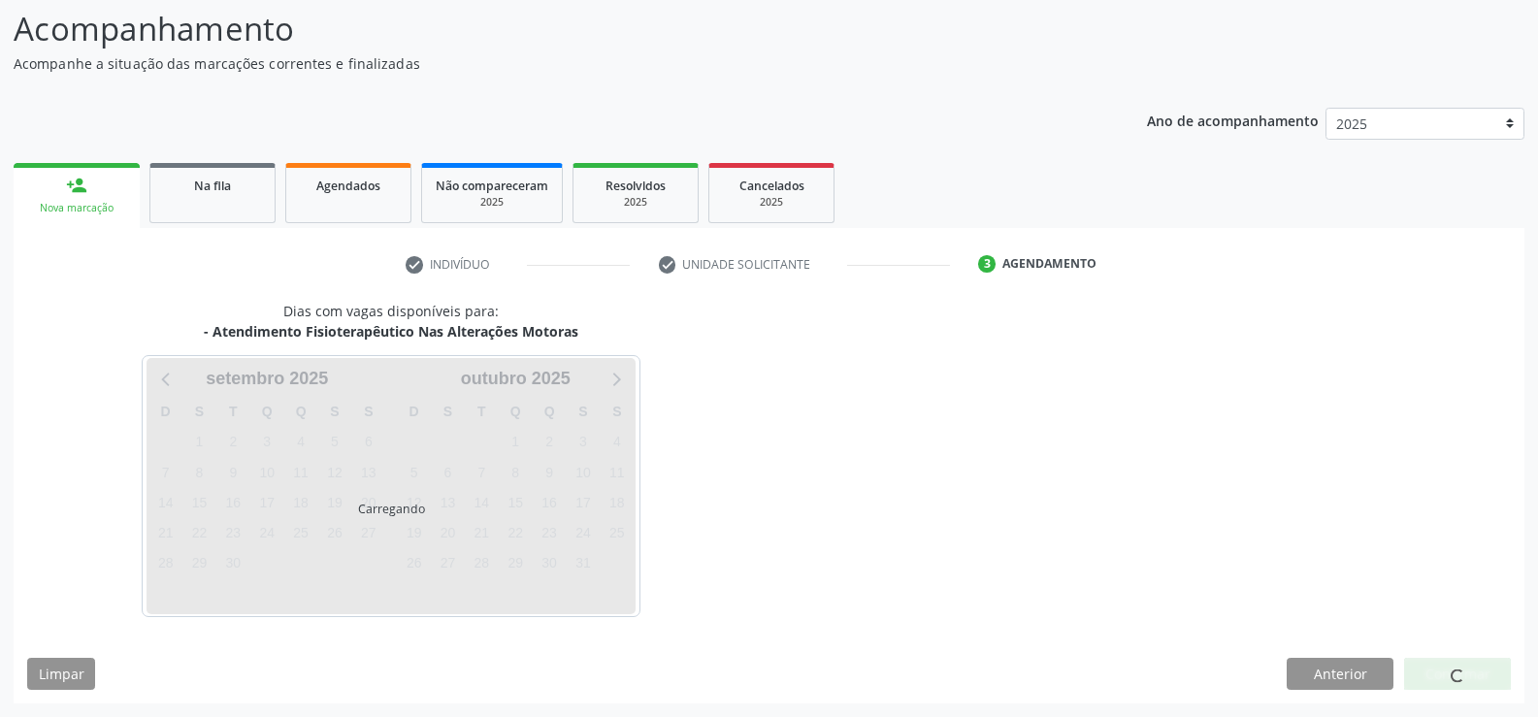
scroll to position [212, 0]
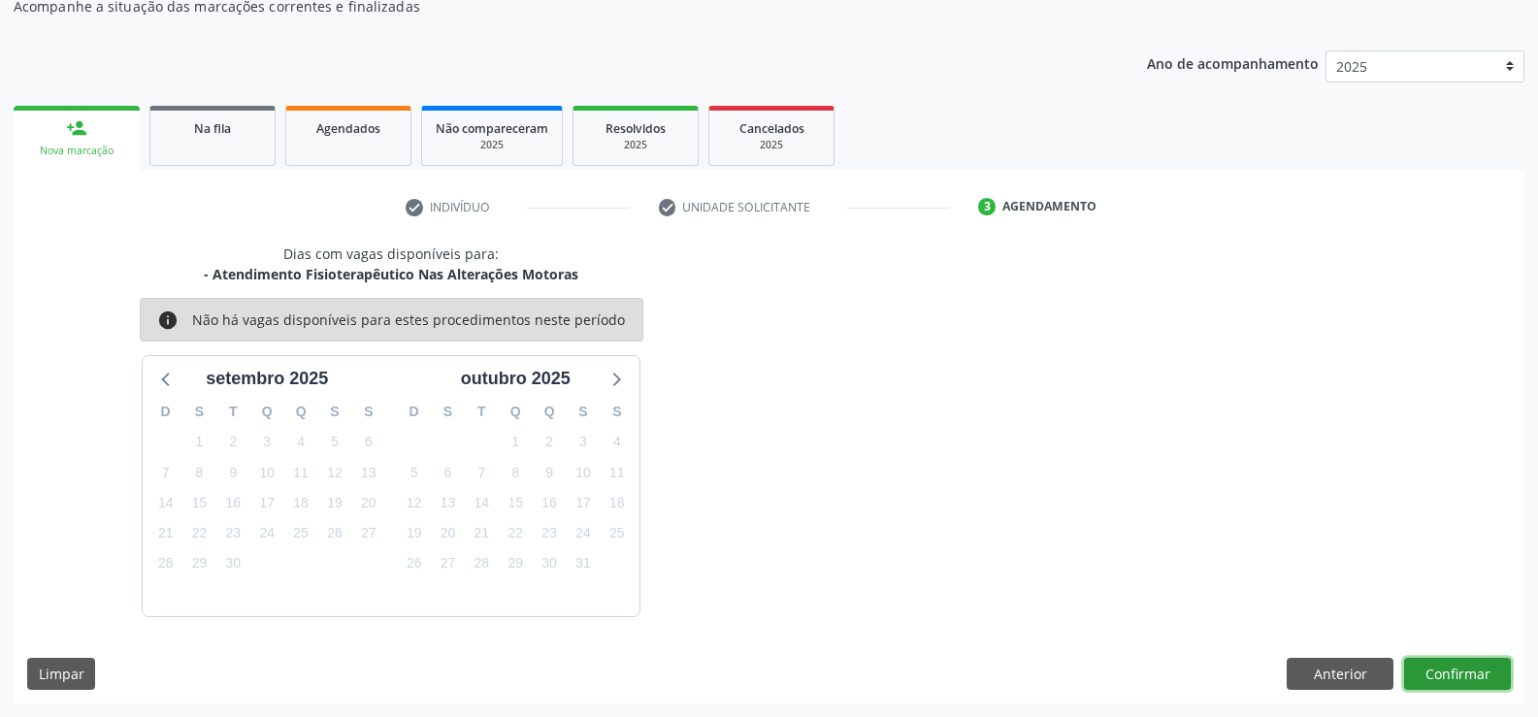
click at [1443, 668] on button "Confirmar" at bounding box center [1457, 674] width 107 height 33
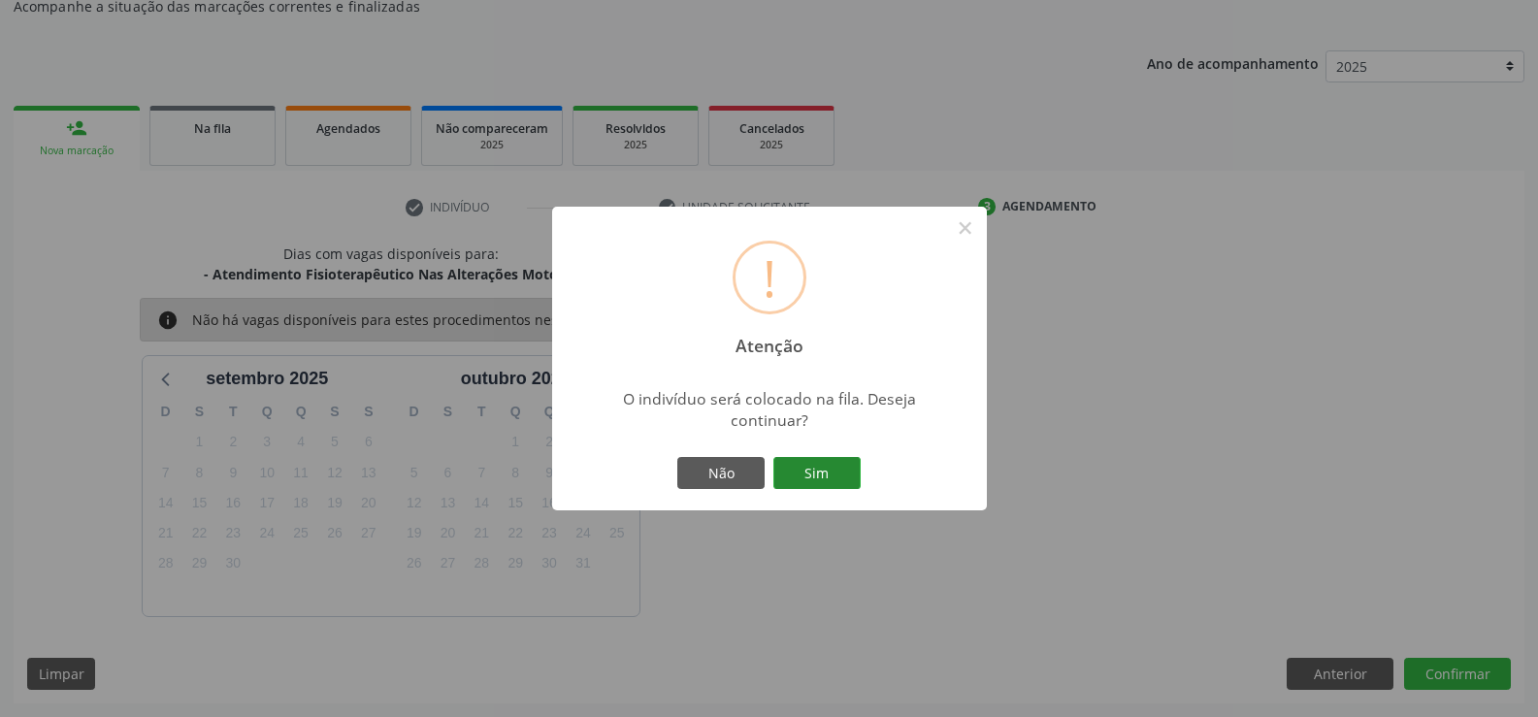
click at [808, 465] on button "Sim" at bounding box center [817, 473] width 87 height 33
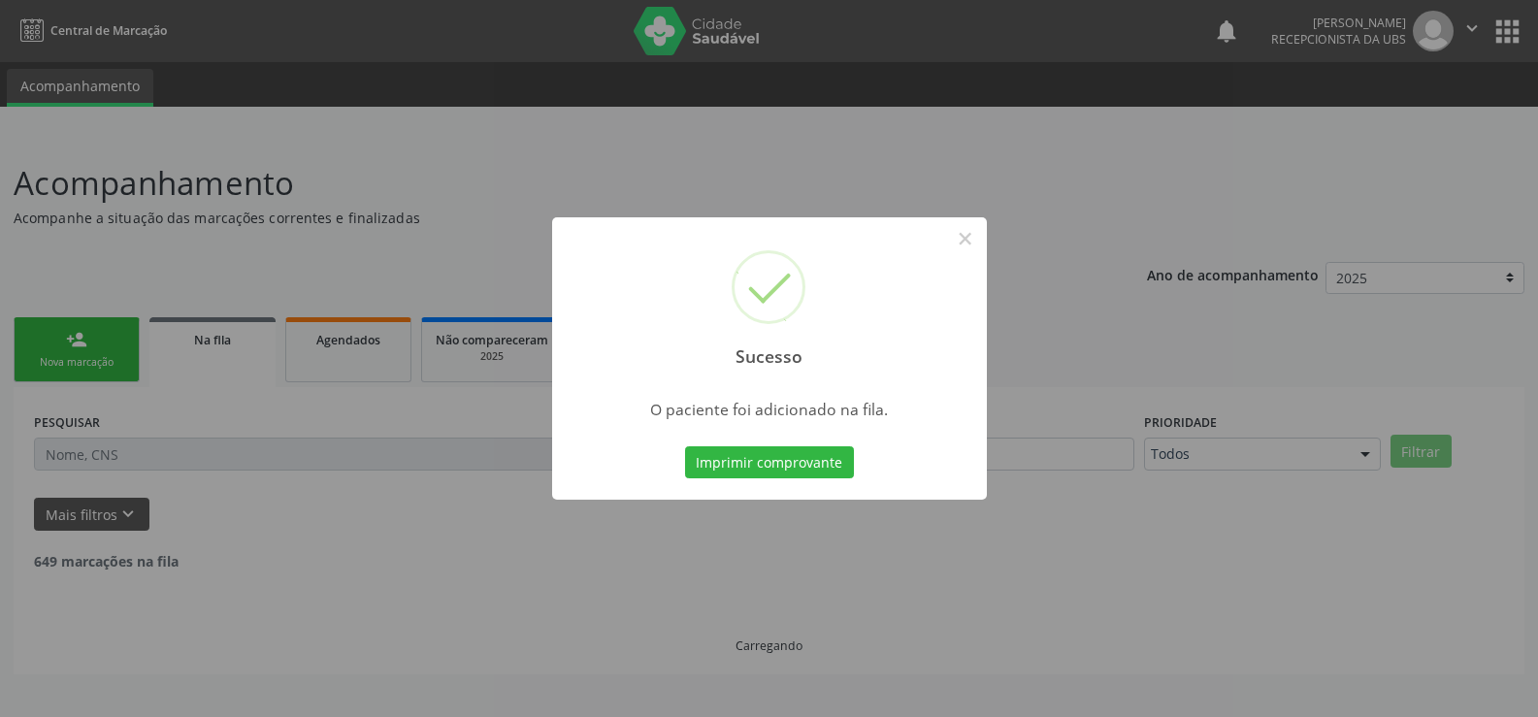
scroll to position [0, 0]
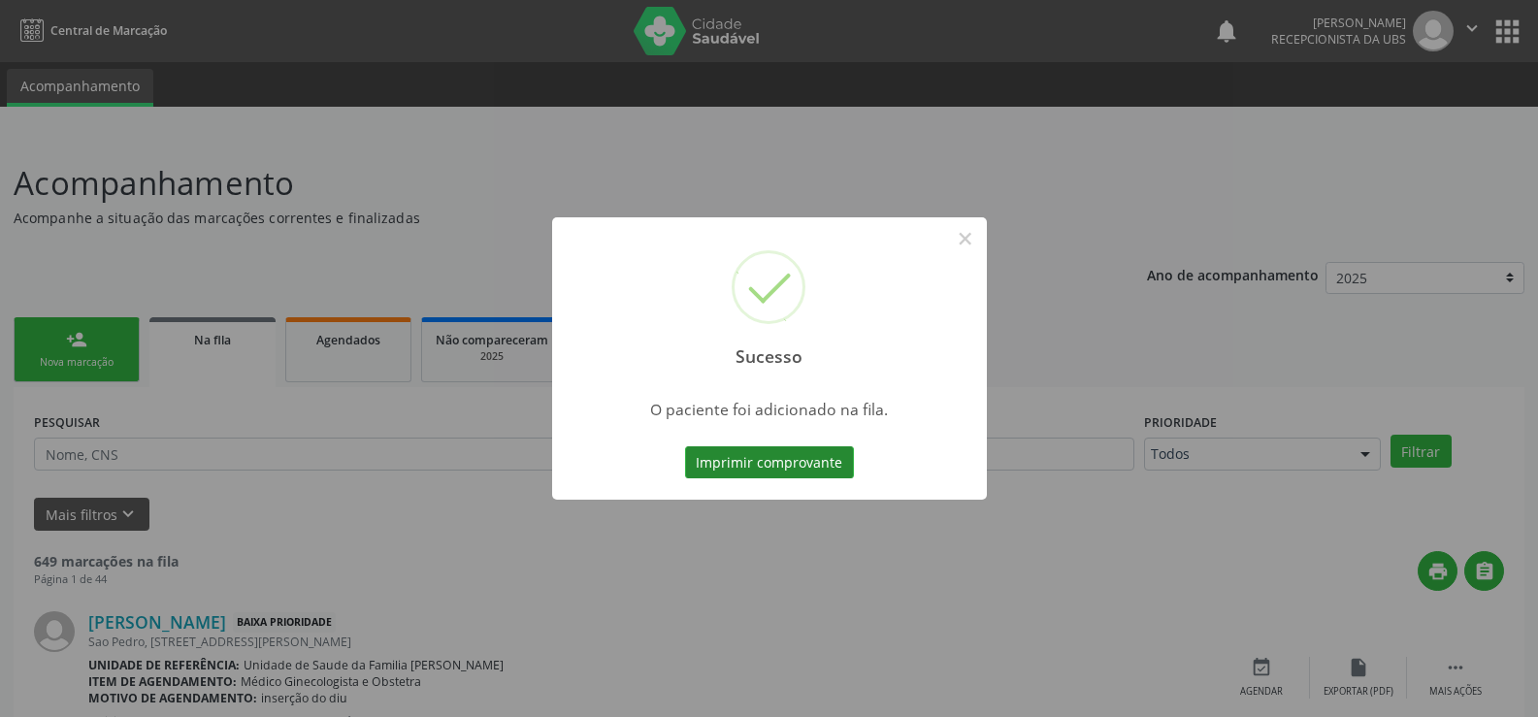
click at [806, 465] on button "Imprimir comprovante" at bounding box center [769, 462] width 169 height 33
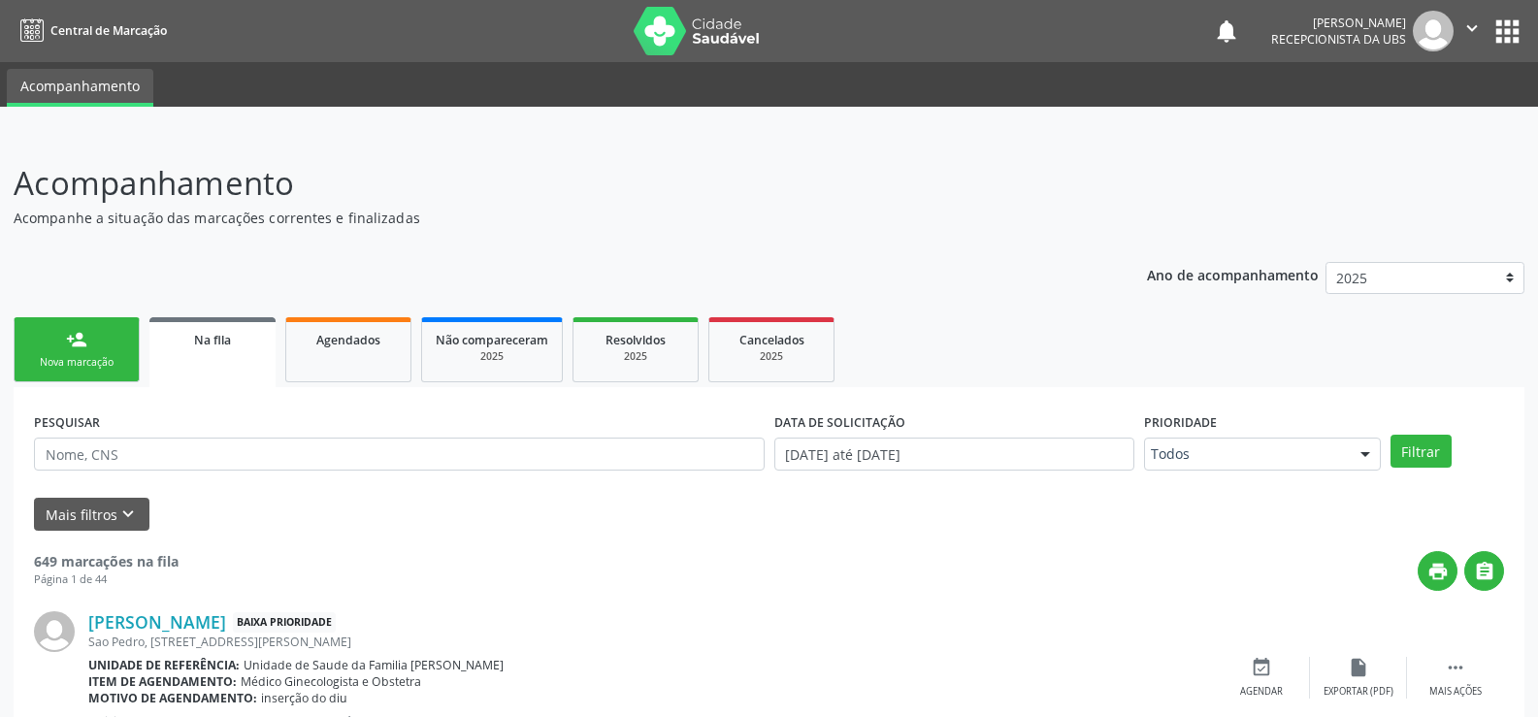
click at [77, 354] on link "person_add Nova marcação" at bounding box center [77, 349] width 126 height 65
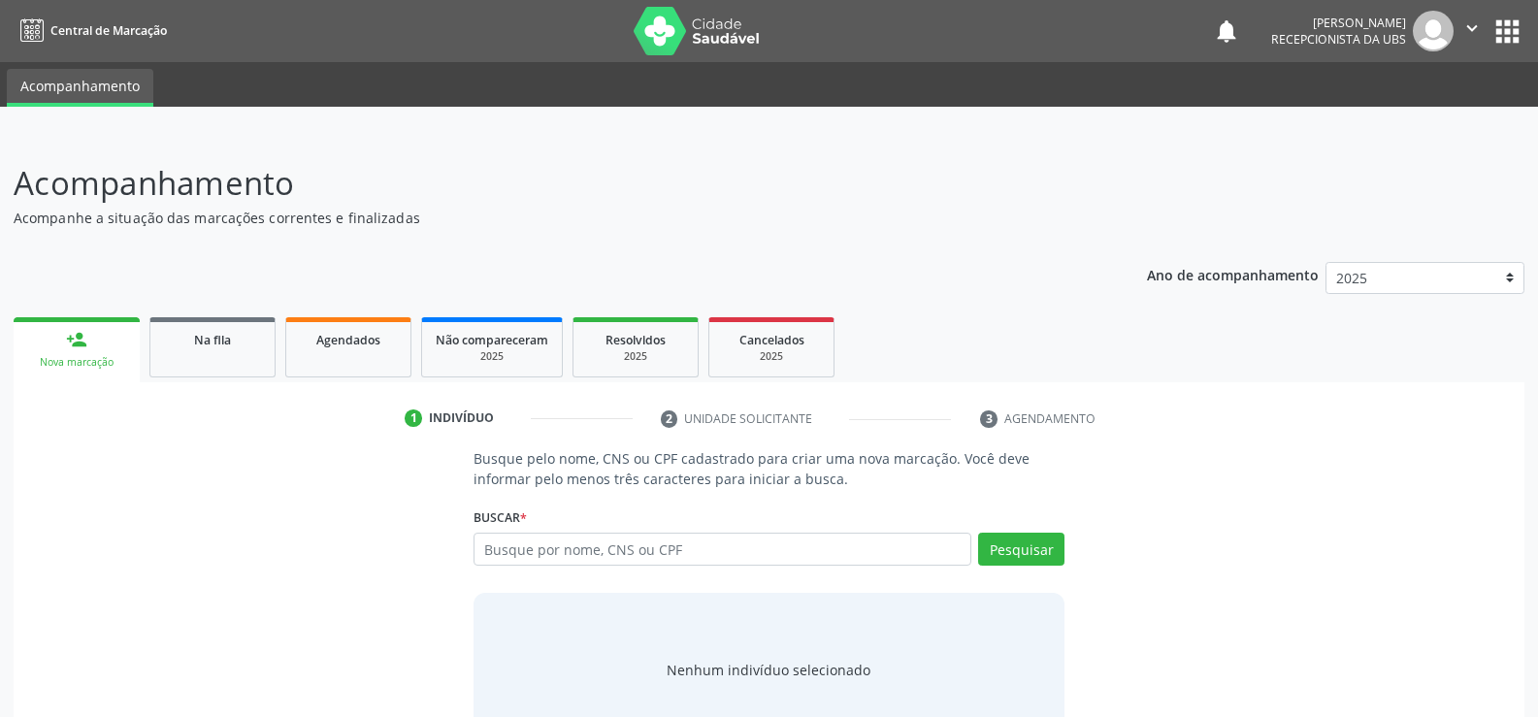
scroll to position [58, 0]
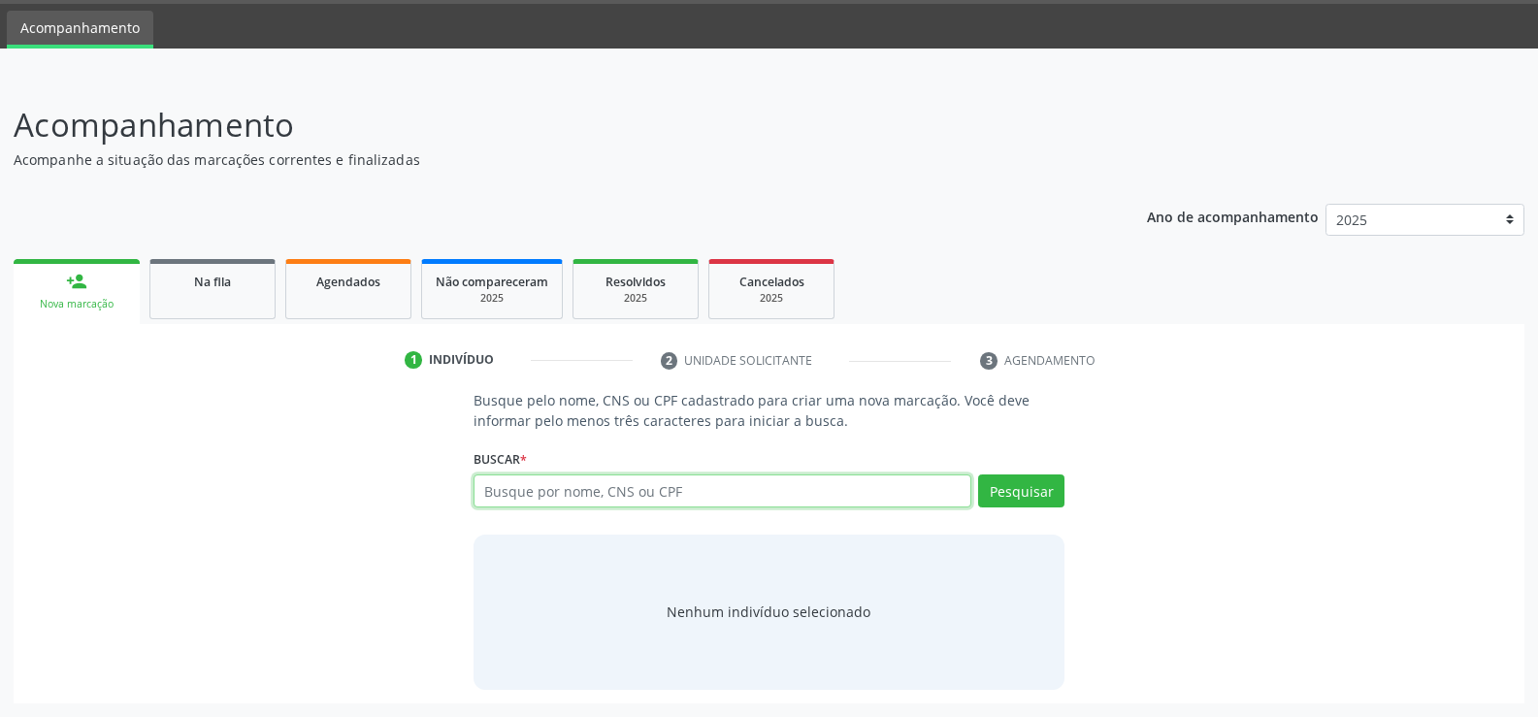
click at [725, 491] on input "text" at bounding box center [723, 491] width 498 height 33
type input "700005480971500"
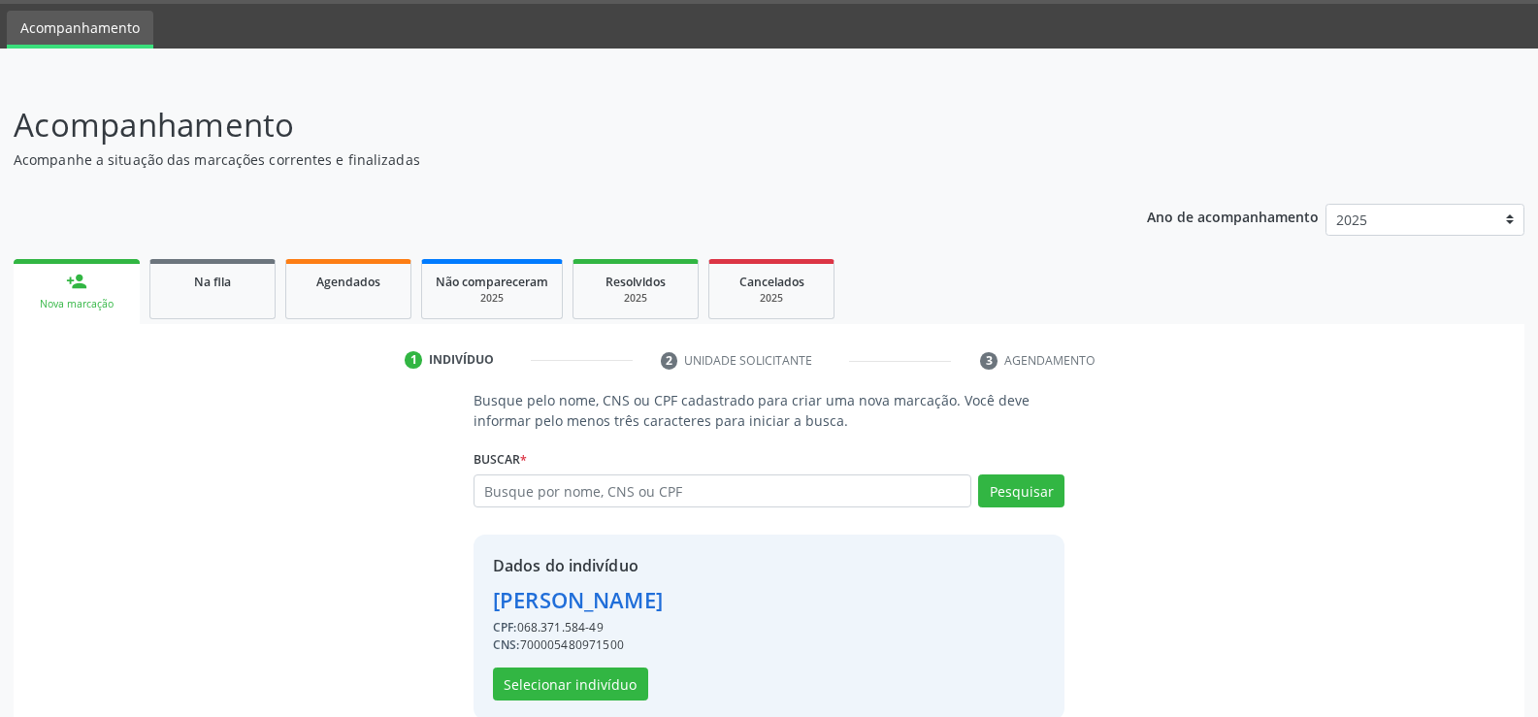
scroll to position [88, 0]
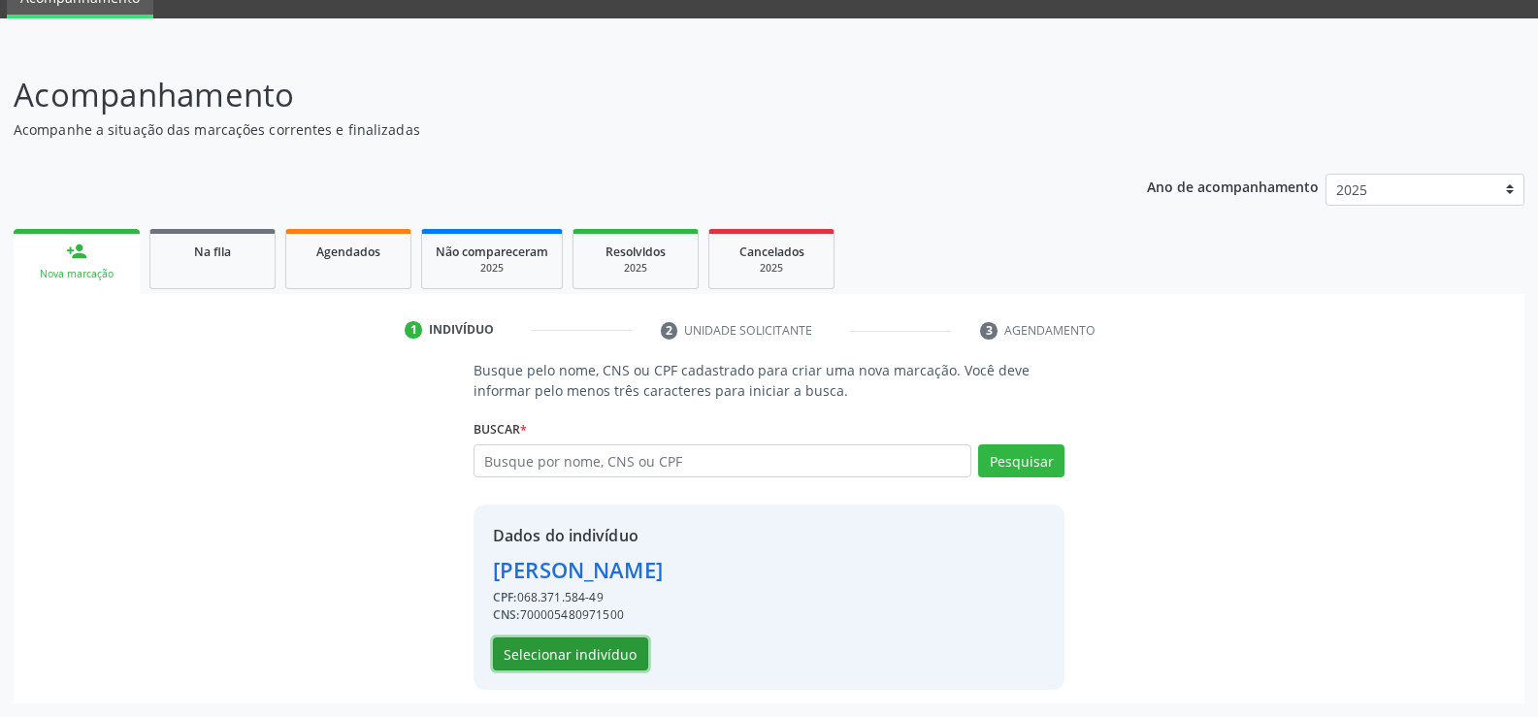
click at [582, 661] on button "Selecionar indivíduo" at bounding box center [570, 654] width 155 height 33
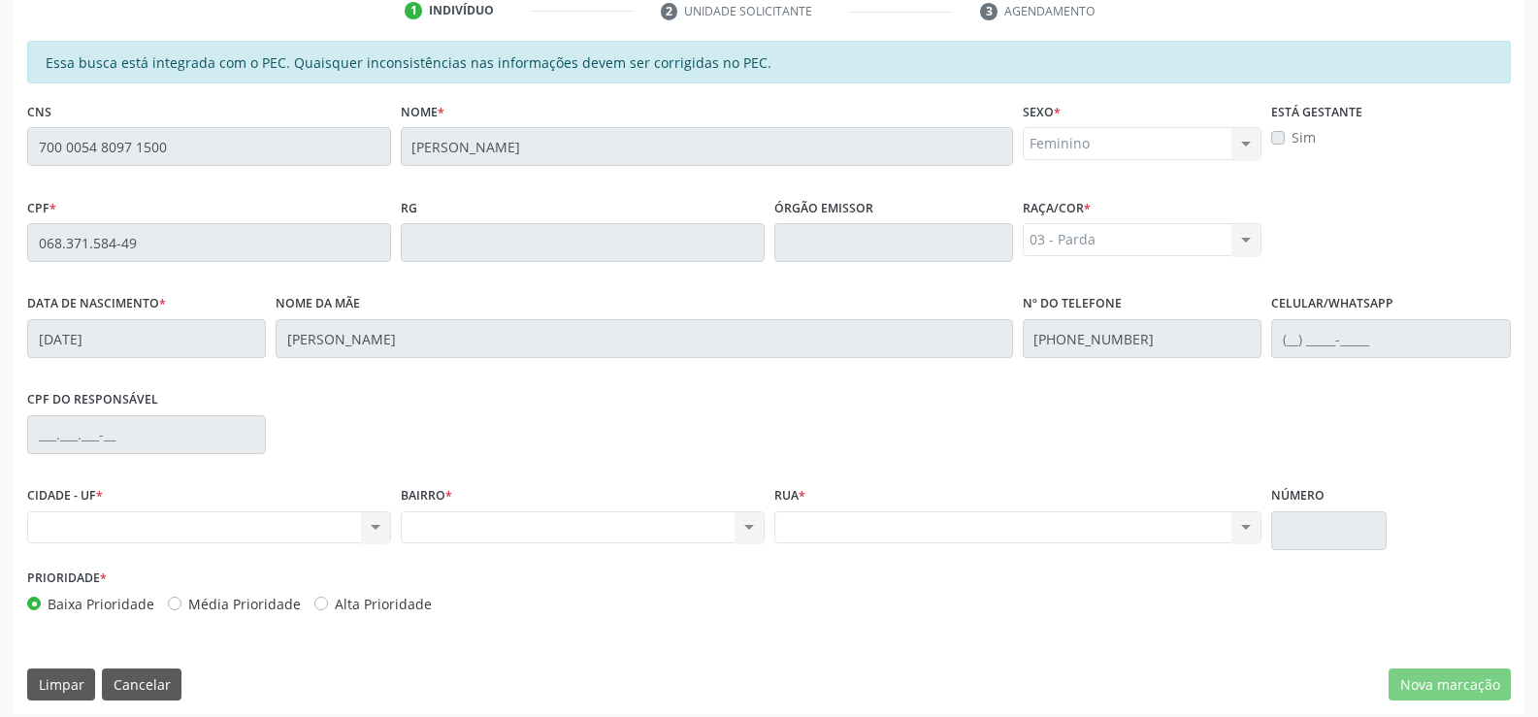
scroll to position [418, 0]
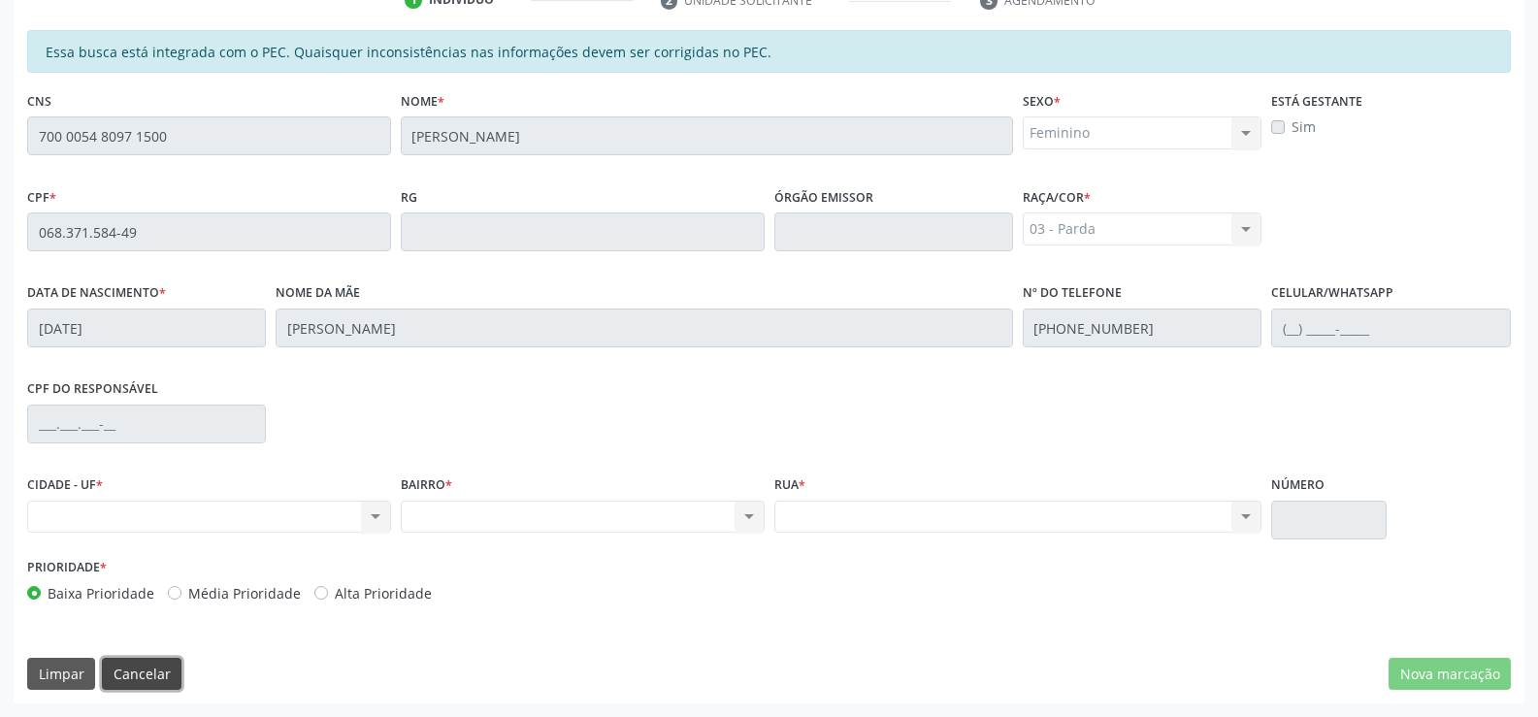
click at [139, 675] on button "Cancelar" at bounding box center [142, 674] width 80 height 33
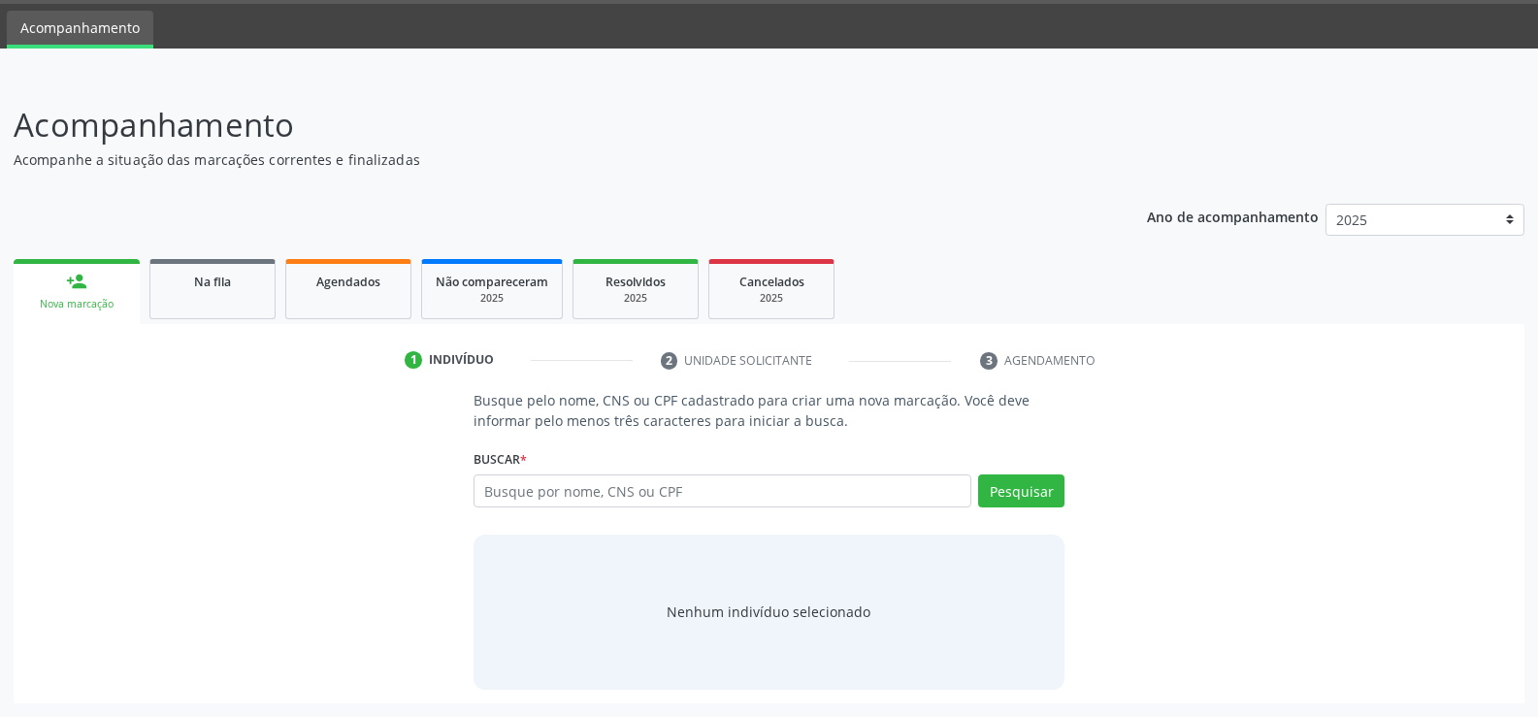
scroll to position [58, 0]
click at [80, 288] on div "person_add" at bounding box center [76, 281] width 21 height 21
click at [675, 491] on input "text" at bounding box center [723, 491] width 498 height 33
type input "4"
type input "17746264468"
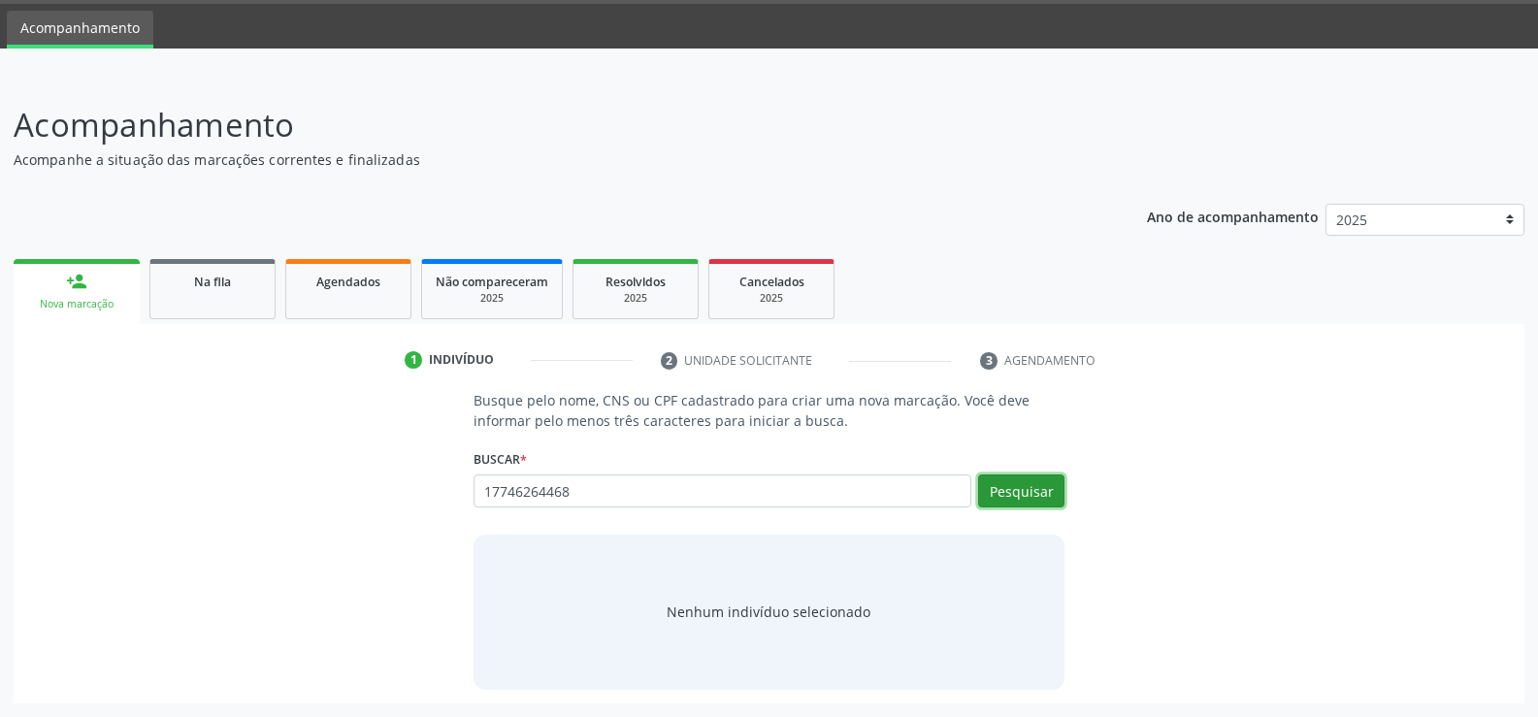
click at [1022, 498] on button "Pesquisar" at bounding box center [1021, 491] width 86 height 33
type input "17746264468"
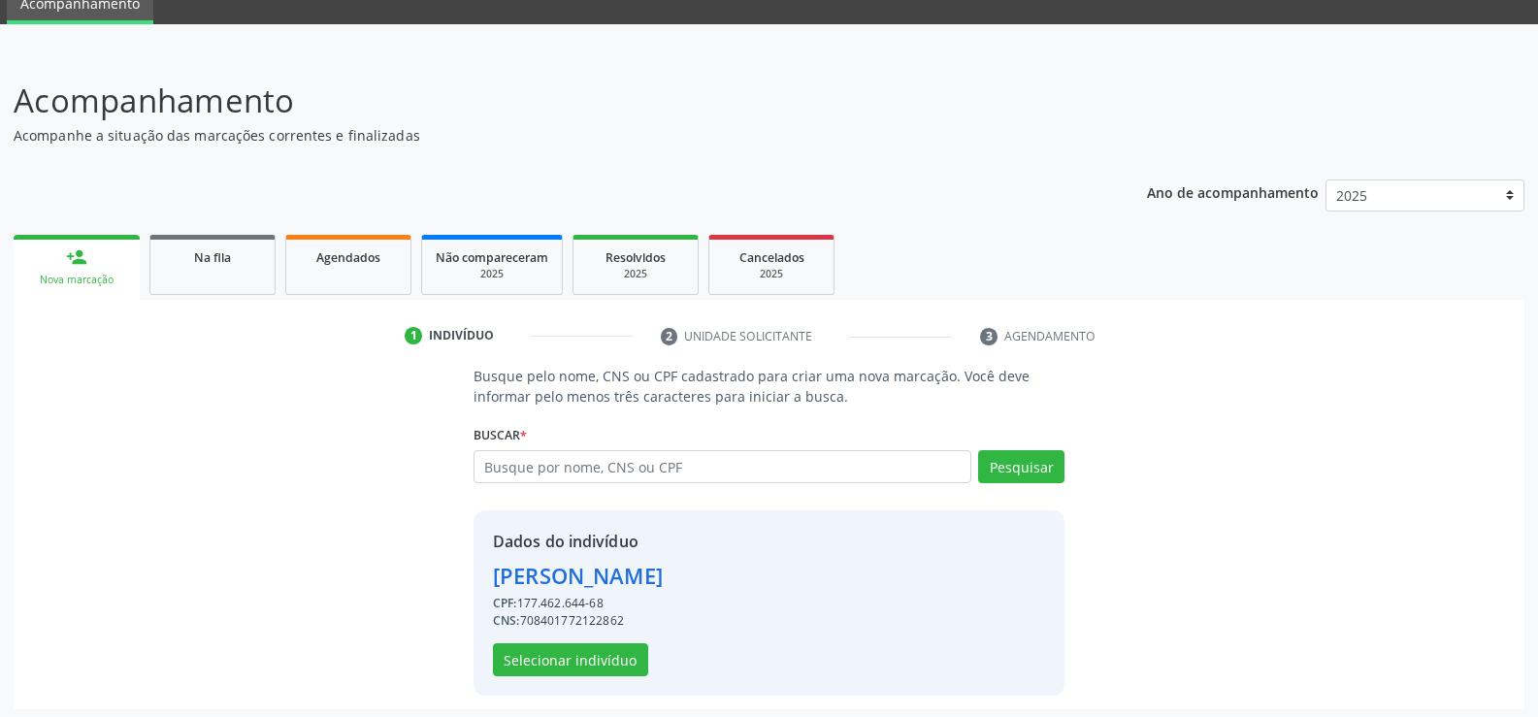
scroll to position [88, 0]
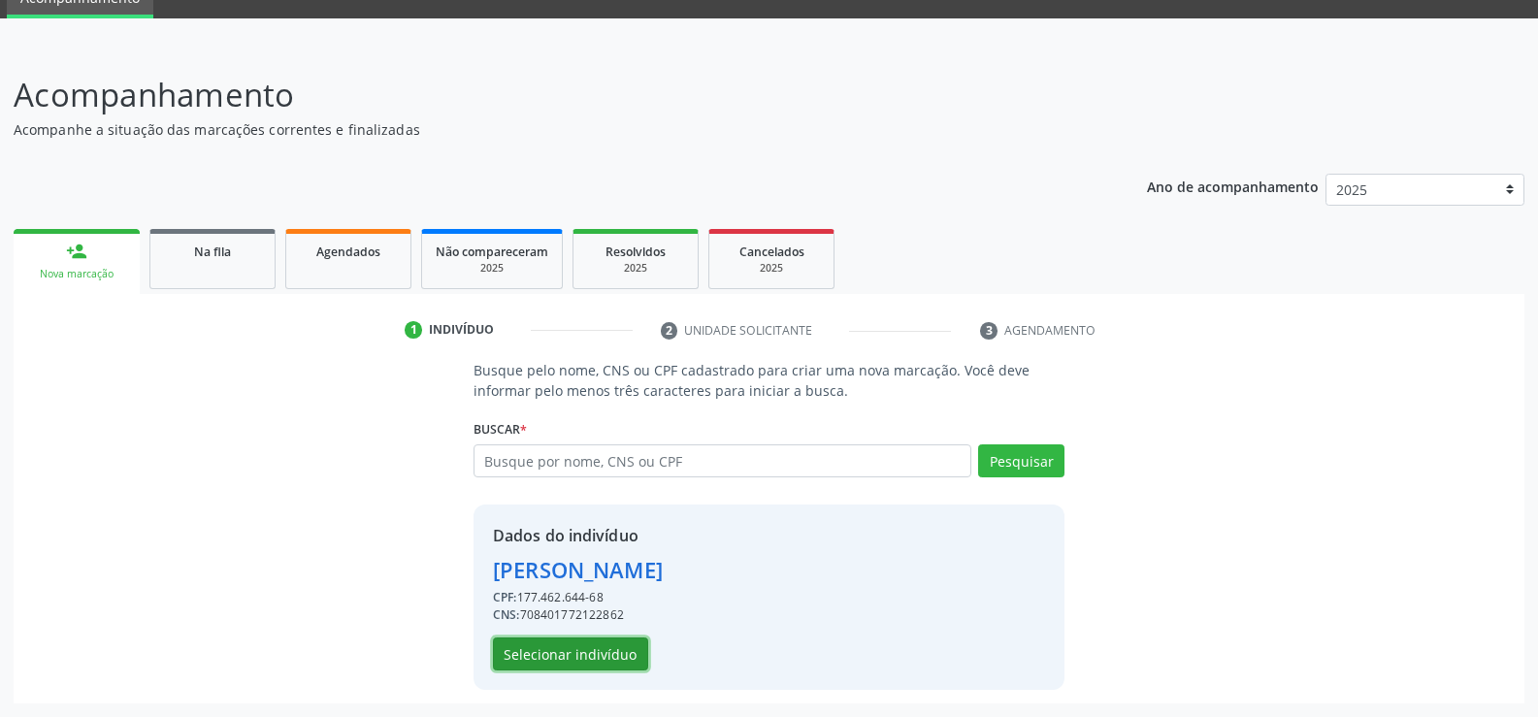
click at [579, 655] on button "Selecionar indivíduo" at bounding box center [570, 654] width 155 height 33
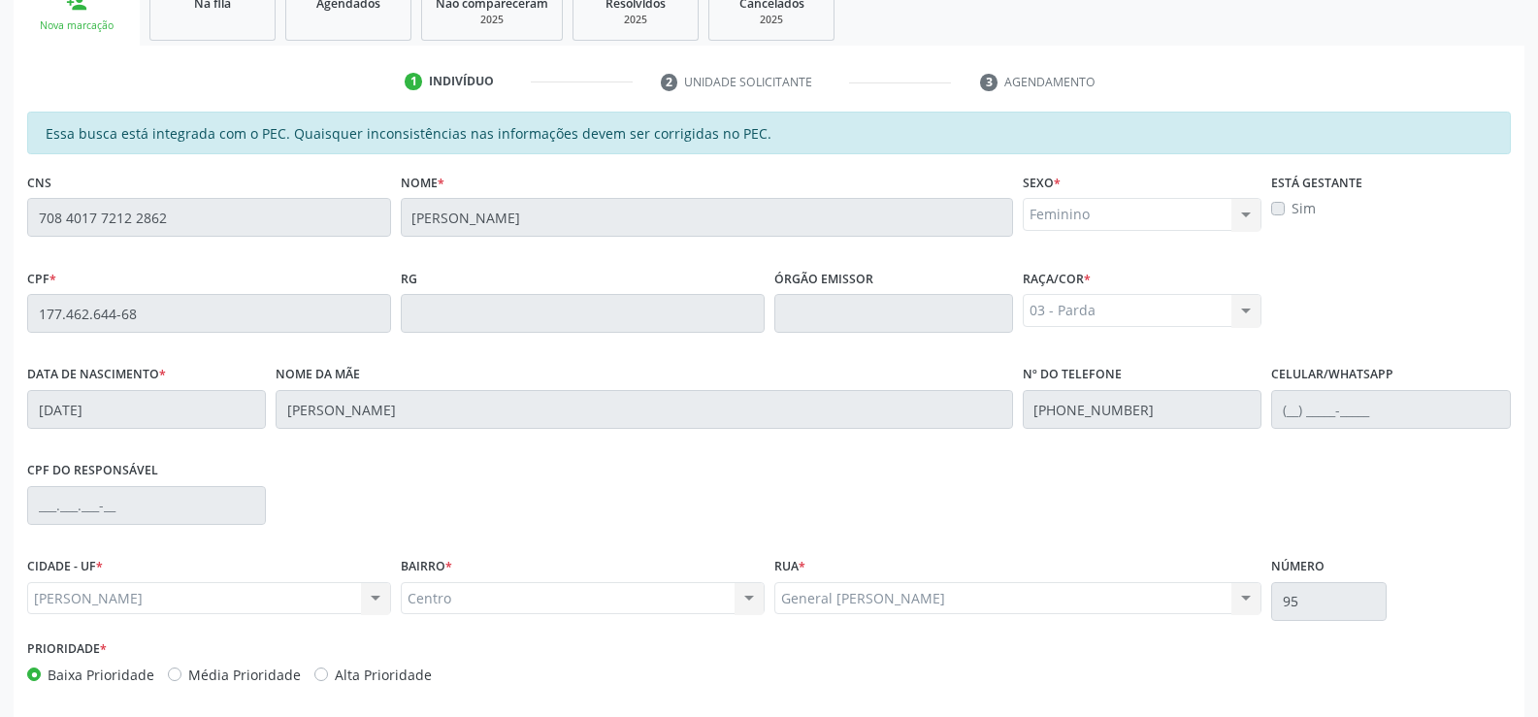
scroll to position [418, 0]
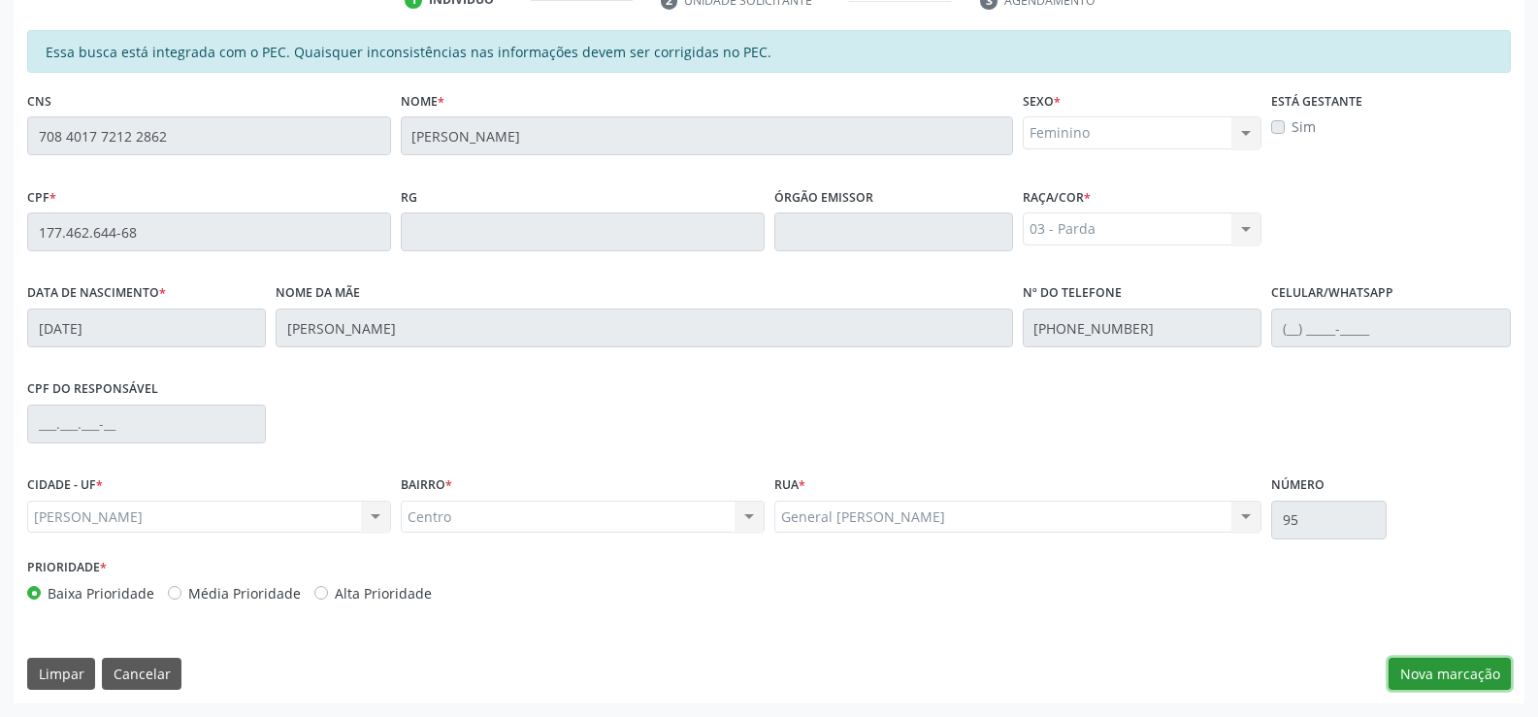
click at [1440, 674] on button "Nova marcação" at bounding box center [1450, 674] width 122 height 33
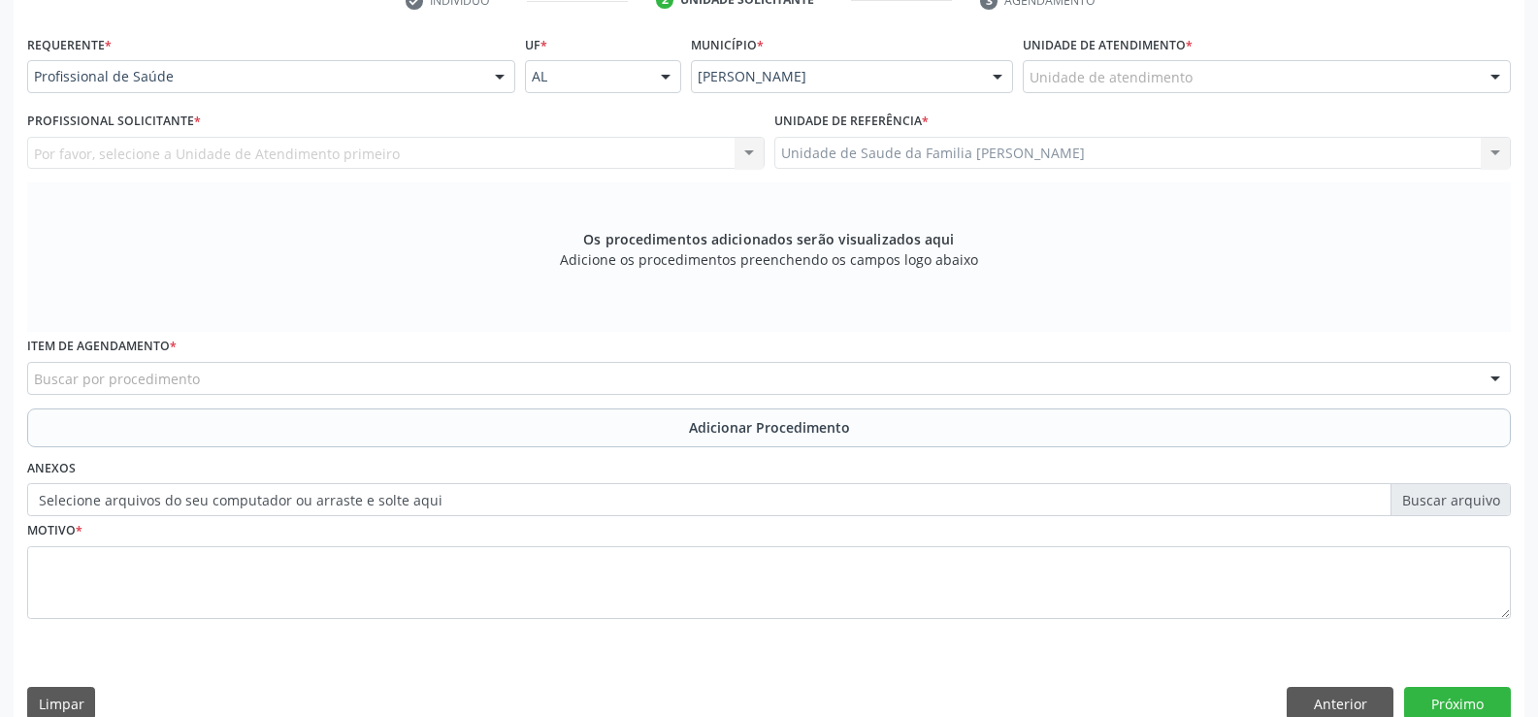
scroll to position [419, 0]
click at [499, 77] on div at bounding box center [499, 76] width 29 height 33
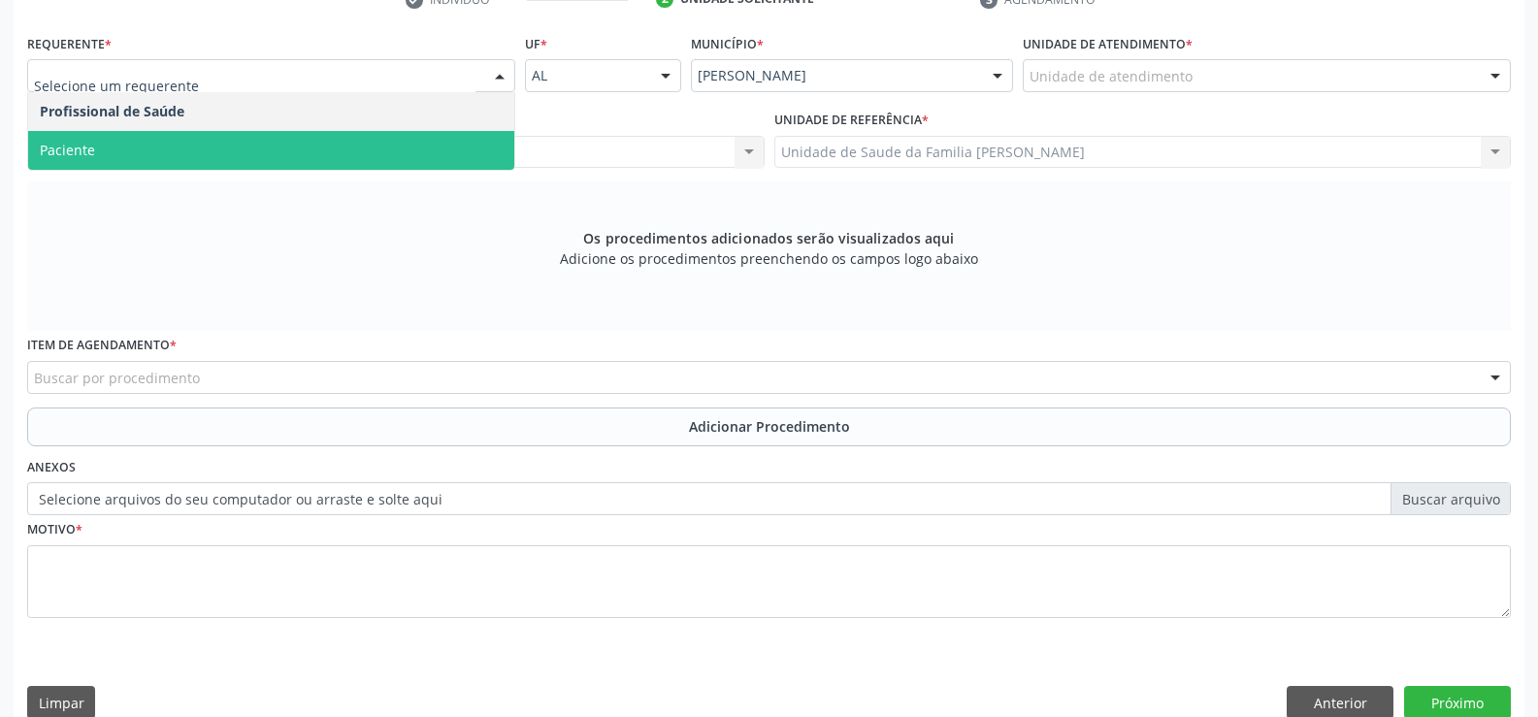
click at [449, 149] on span "Paciente" at bounding box center [271, 150] width 486 height 39
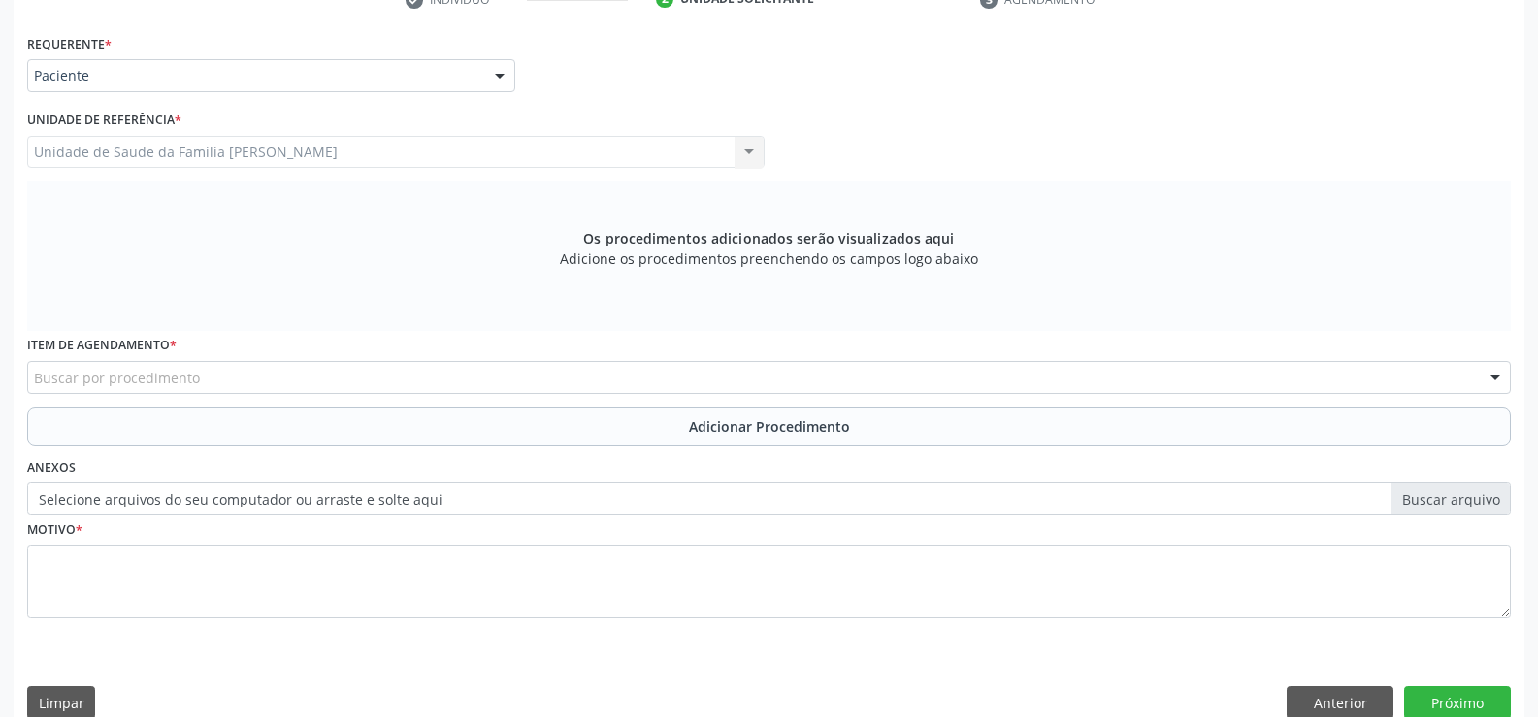
click at [426, 373] on div "Buscar por procedimento" at bounding box center [769, 377] width 1484 height 33
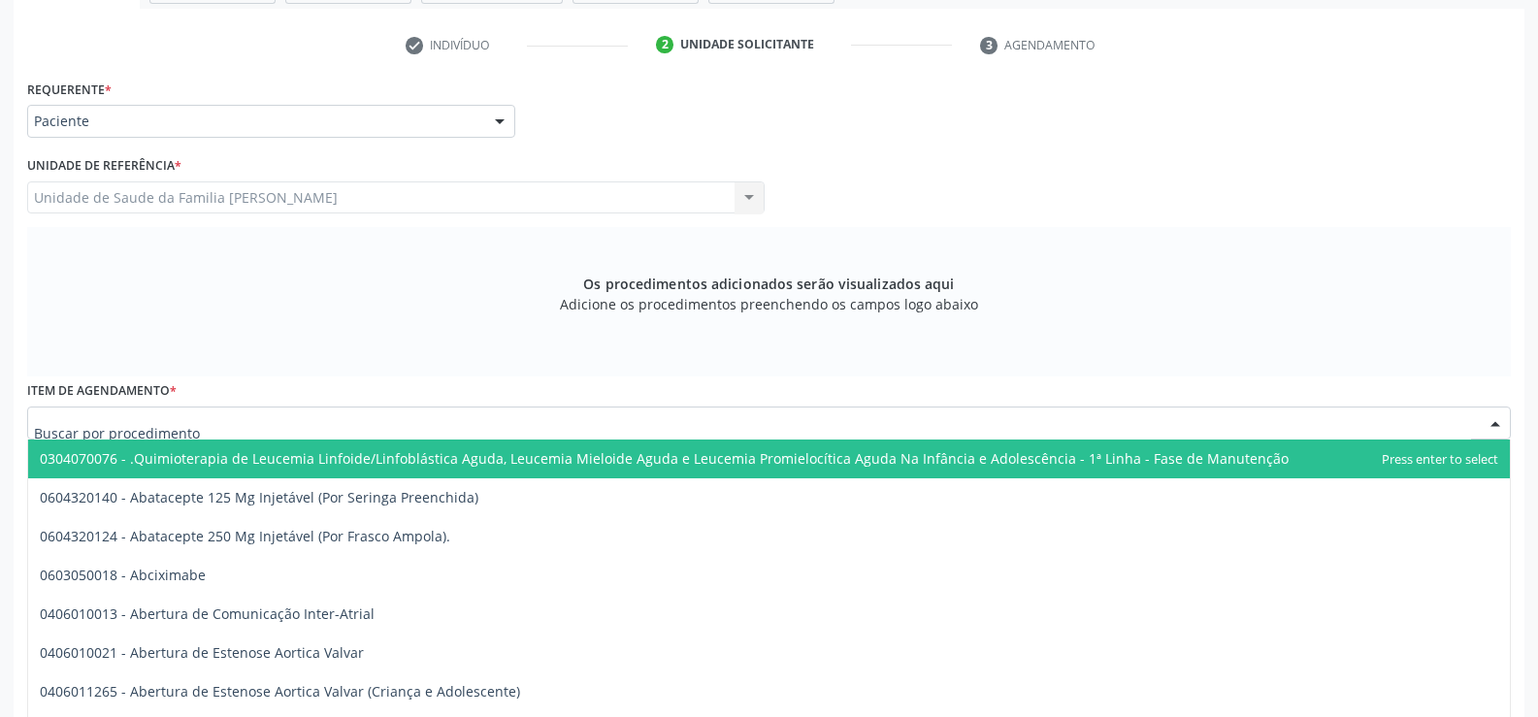
scroll to position [351, 0]
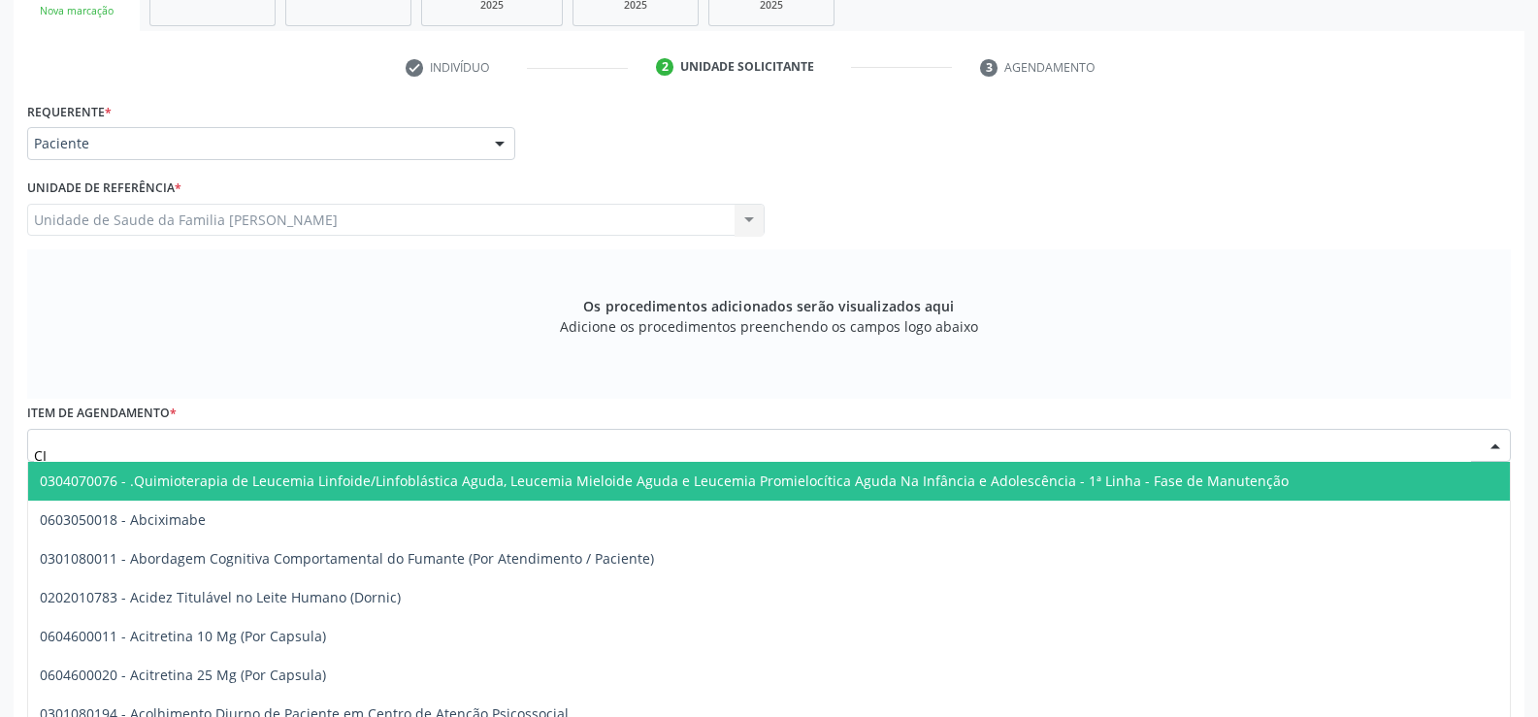
type input "C"
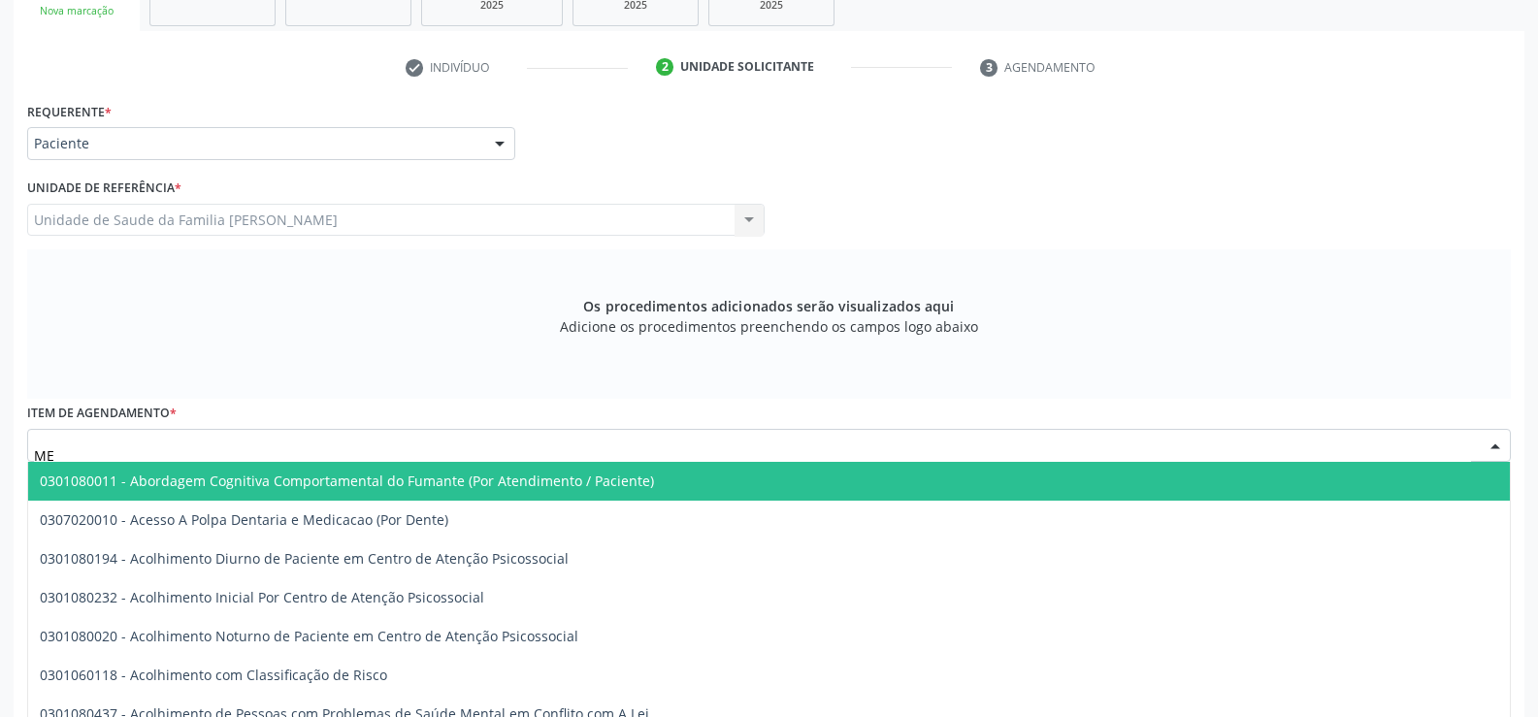
type input "M"
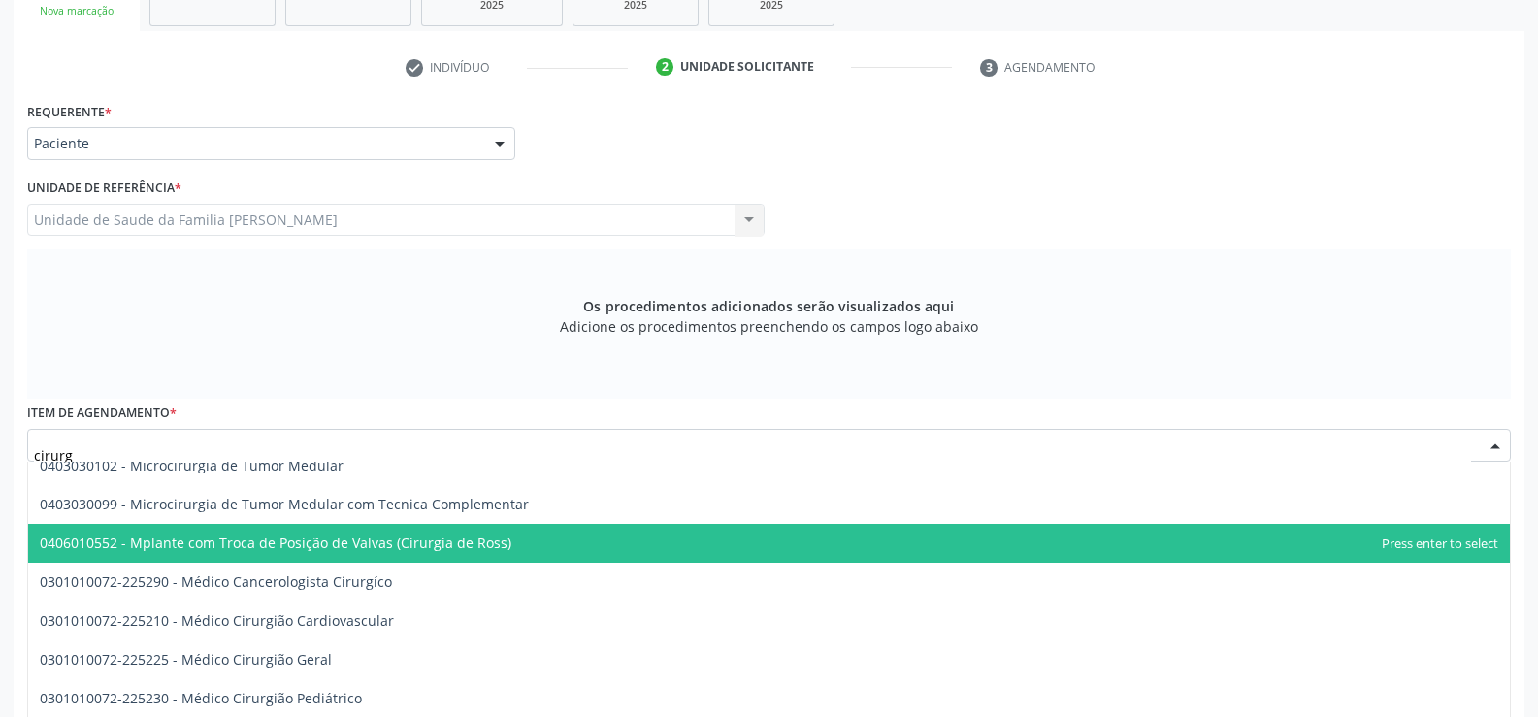
scroll to position [3734, 0]
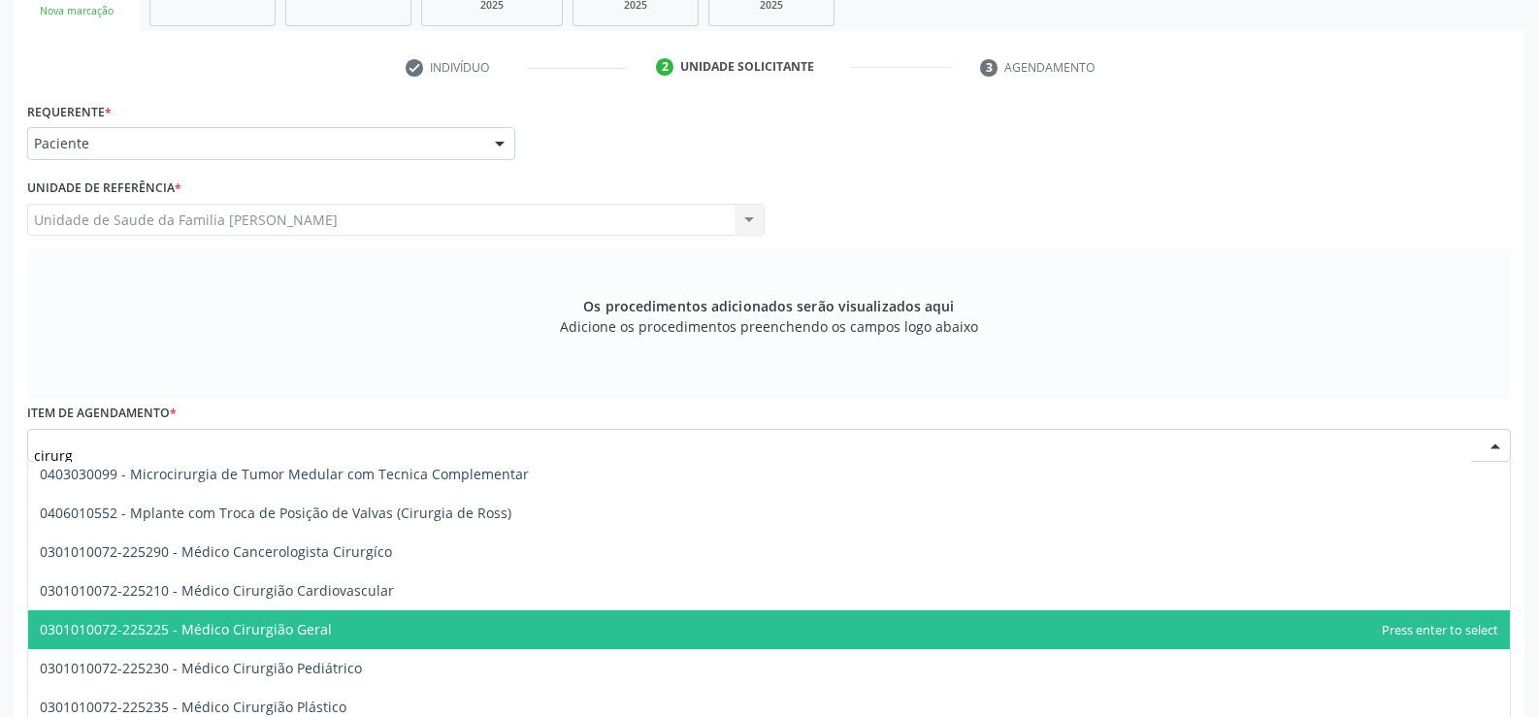
click at [355, 626] on span "0301010072-225225 - Médico Cirurgião Geral" at bounding box center [769, 629] width 1482 height 39
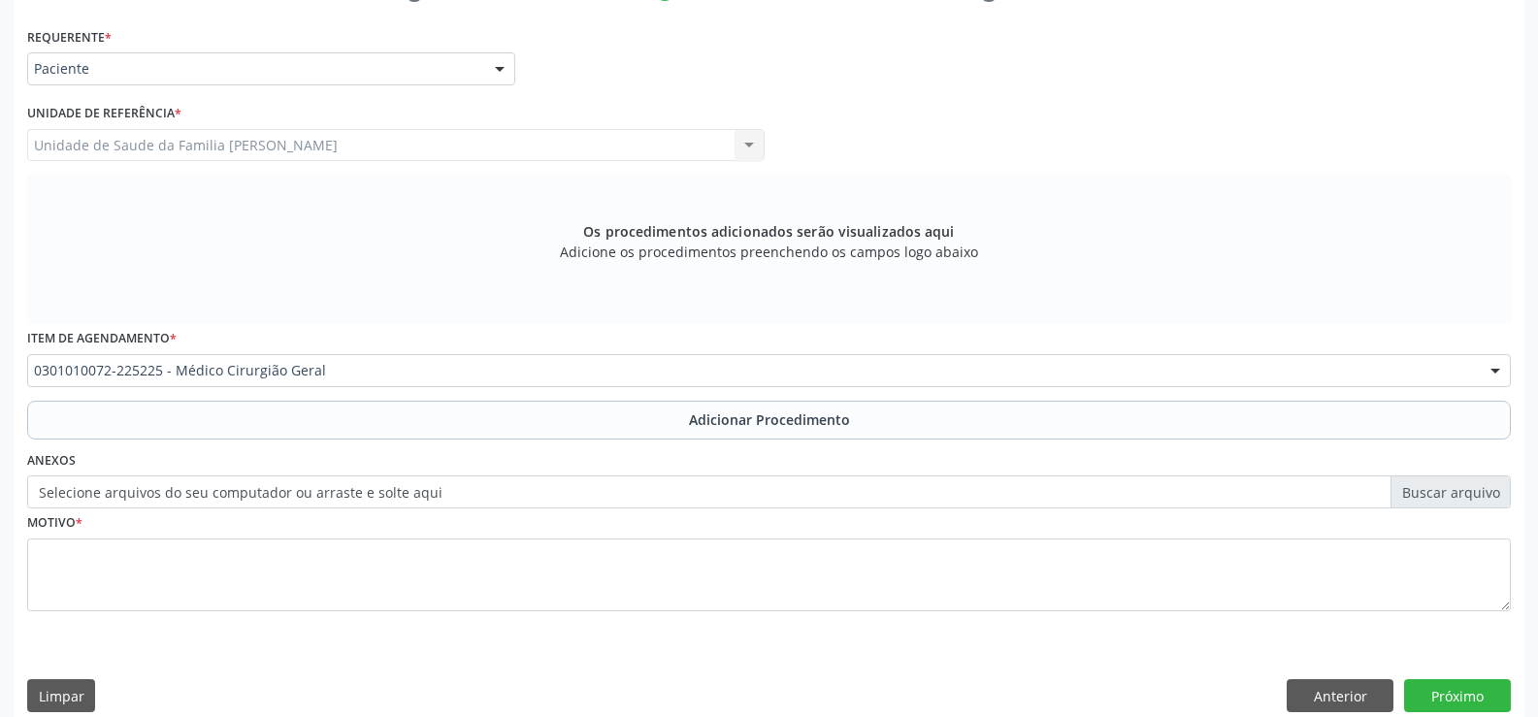
scroll to position [448, 0]
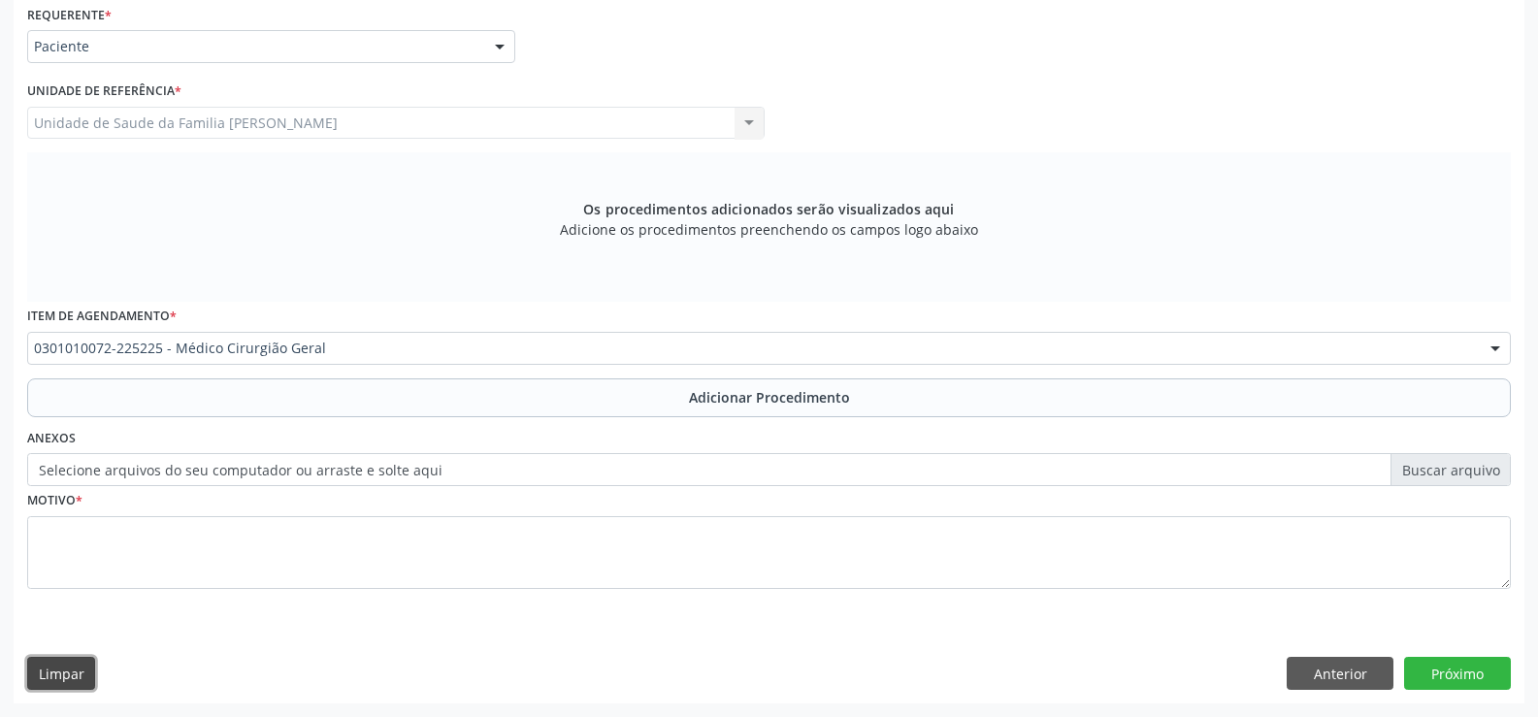
click at [63, 670] on button "Limpar" at bounding box center [61, 673] width 68 height 33
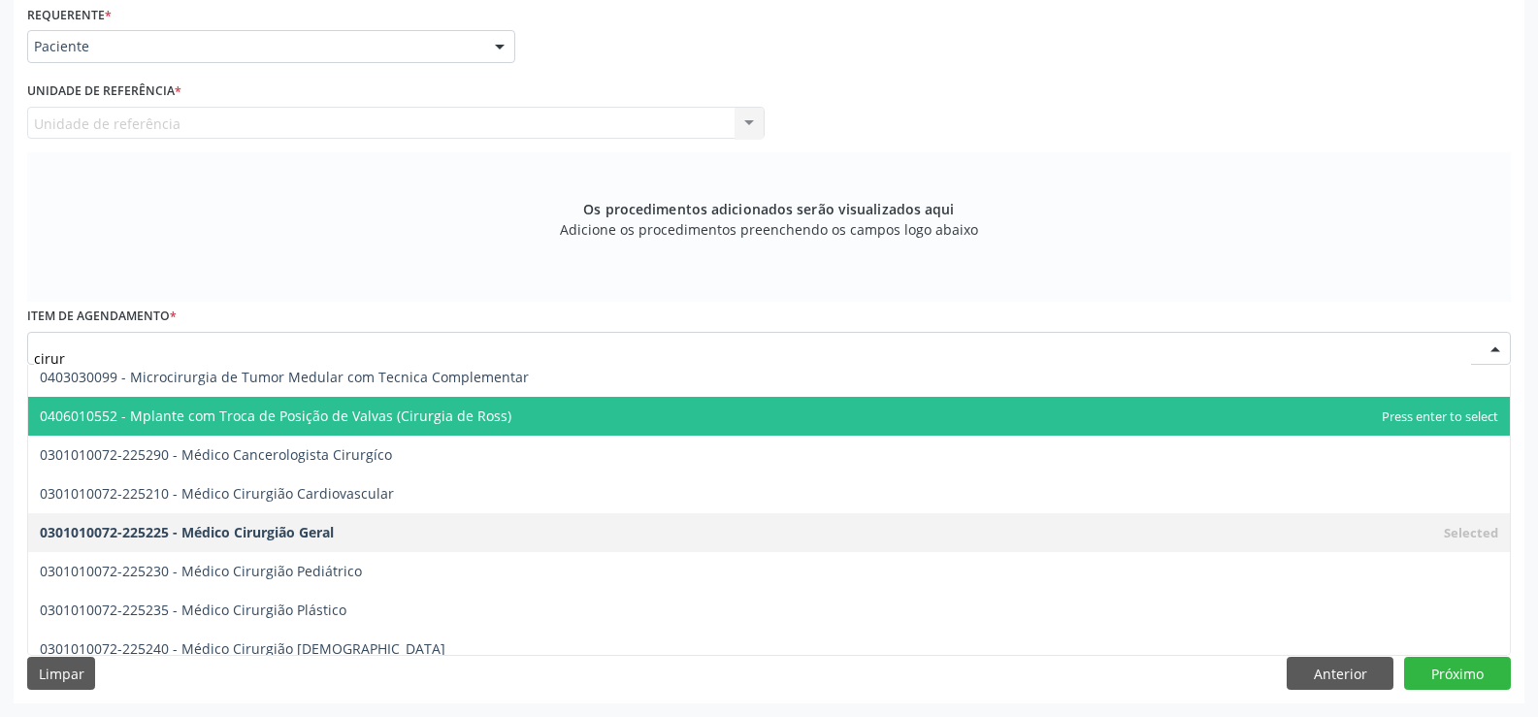
type input "cirurg"
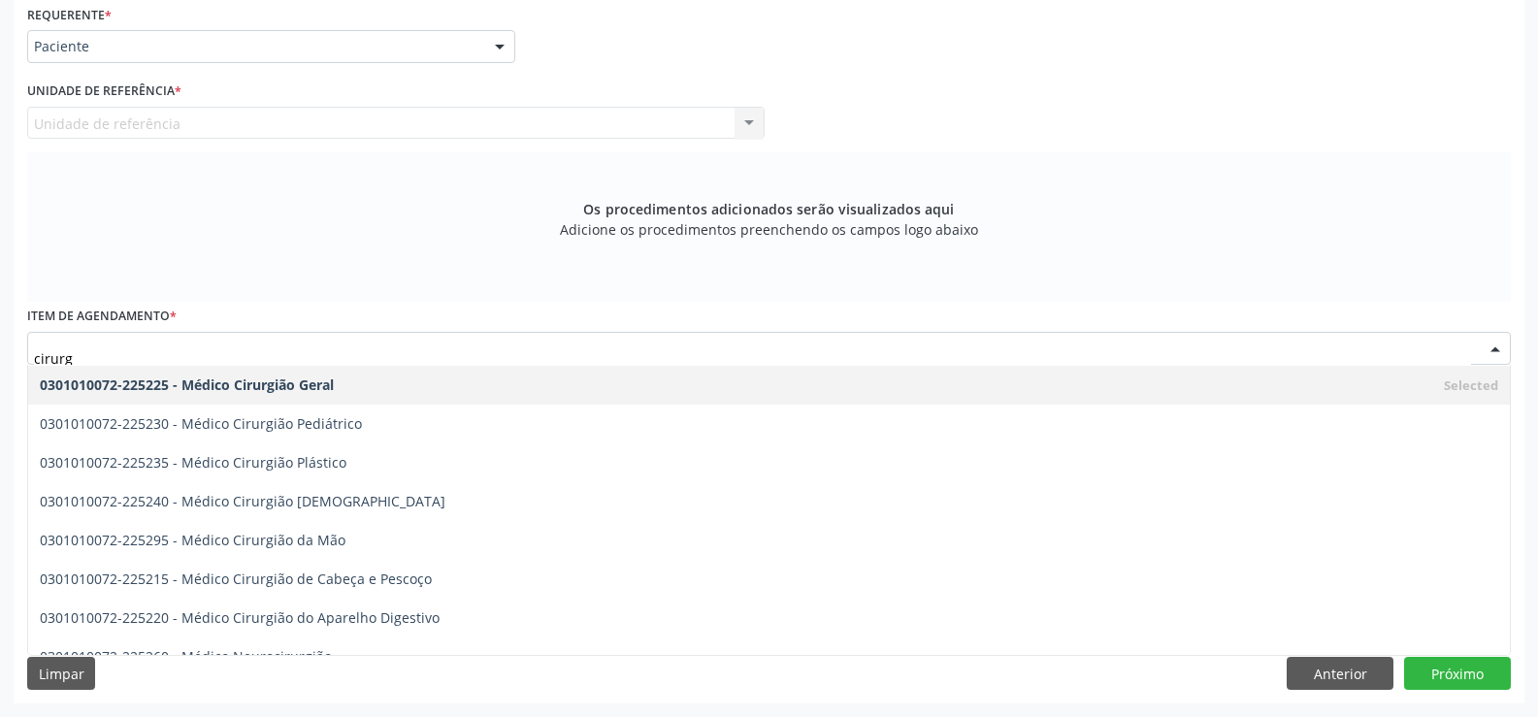
scroll to position [3734, 0]
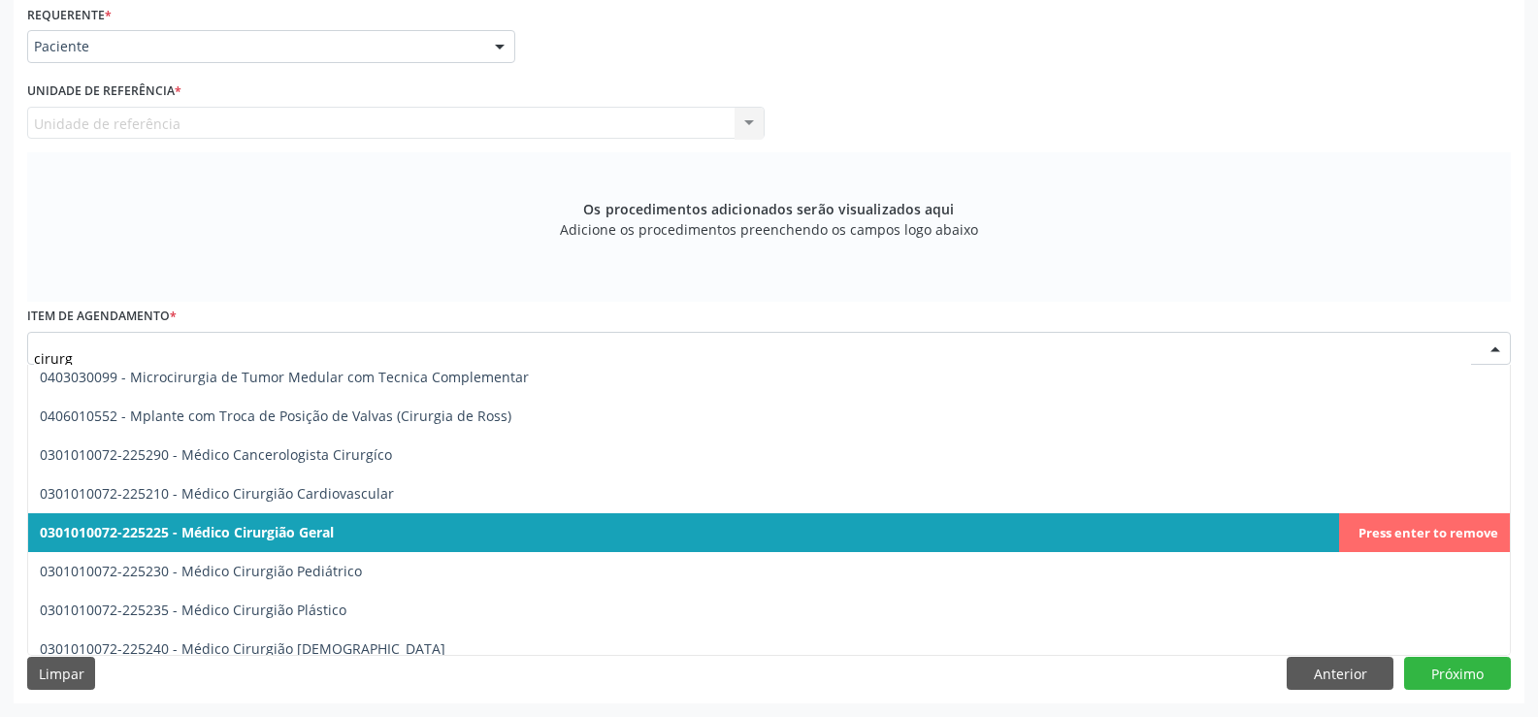
click at [332, 528] on span "0301010072-225225 - Médico Cirurgião Geral" at bounding box center [187, 532] width 294 height 18
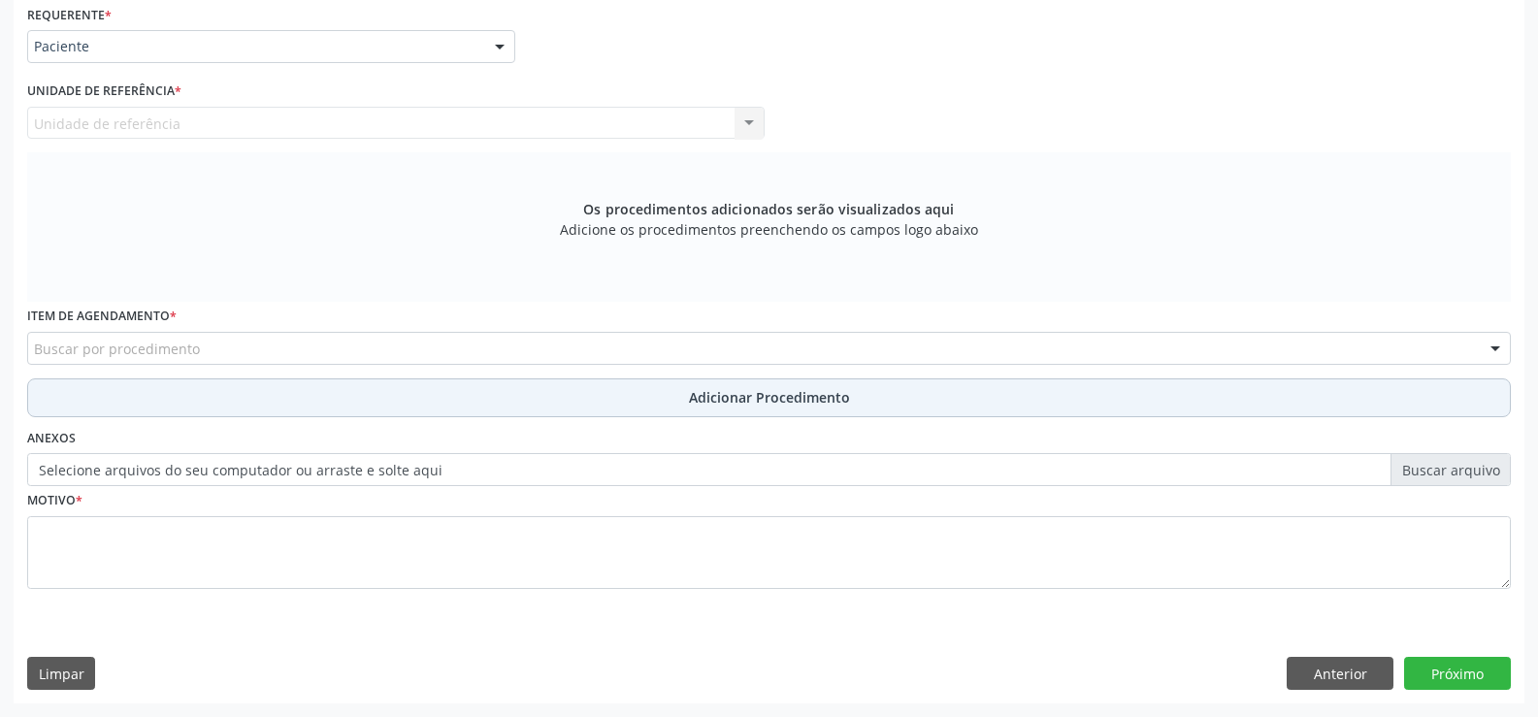
click at [722, 401] on span "Adicionar Procedimento" at bounding box center [769, 397] width 161 height 20
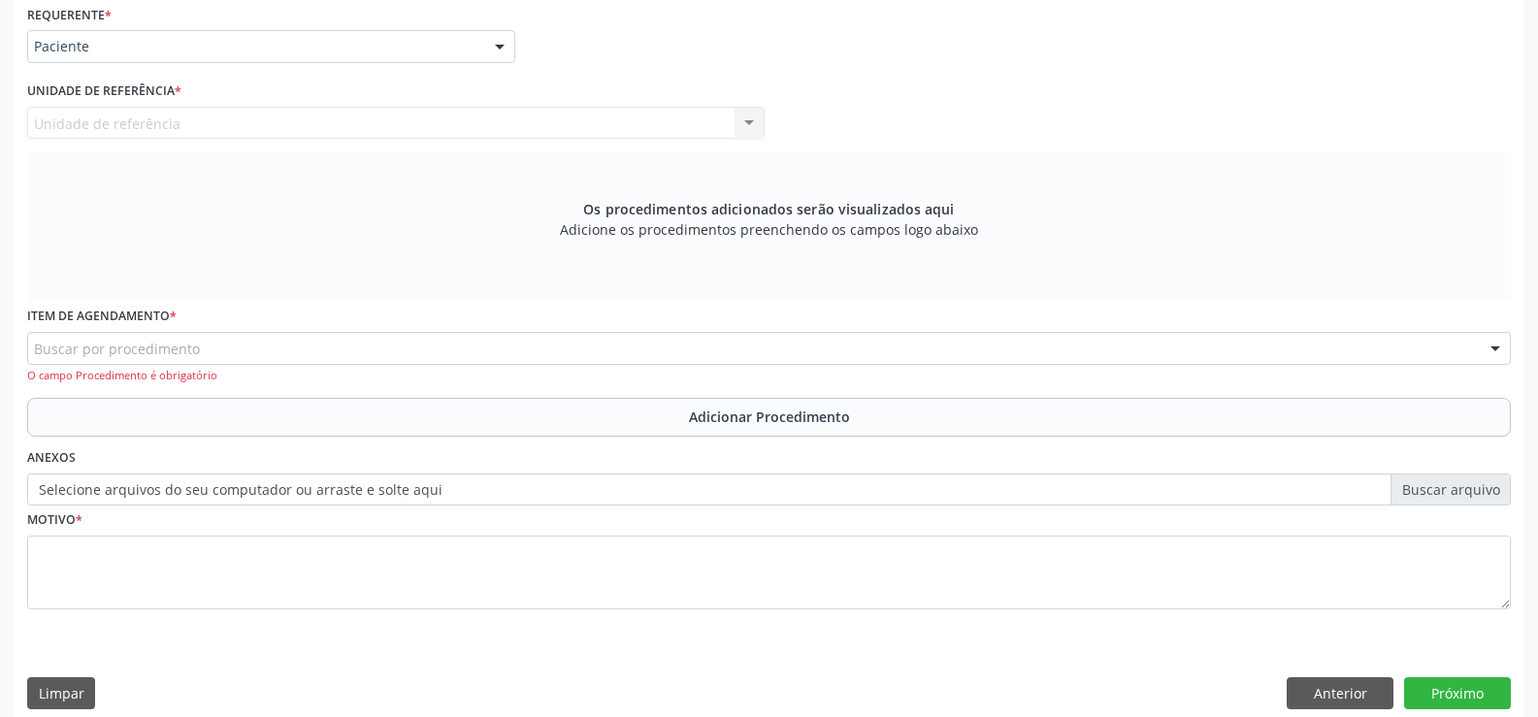
click at [498, 42] on div at bounding box center [499, 47] width 29 height 33
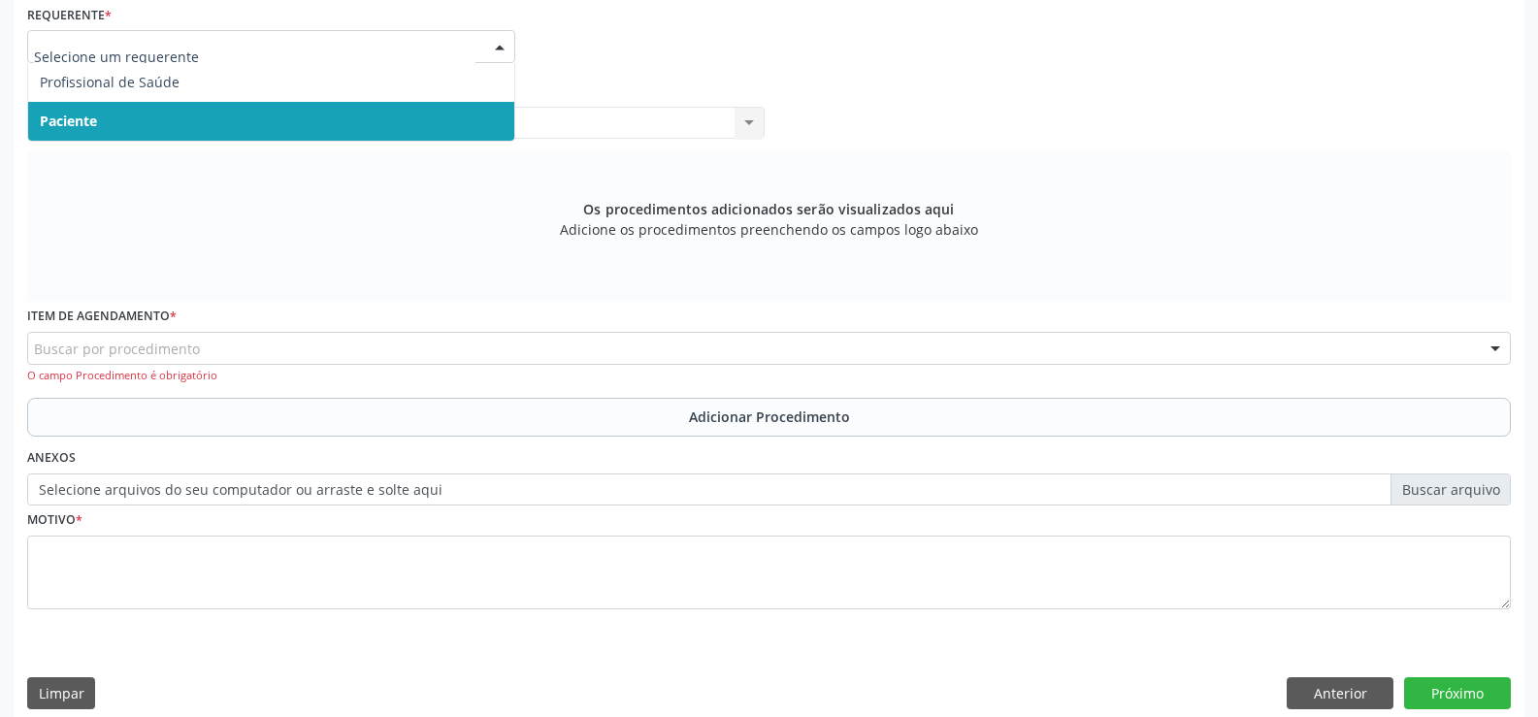
click at [445, 126] on span "Paciente" at bounding box center [271, 121] width 486 height 39
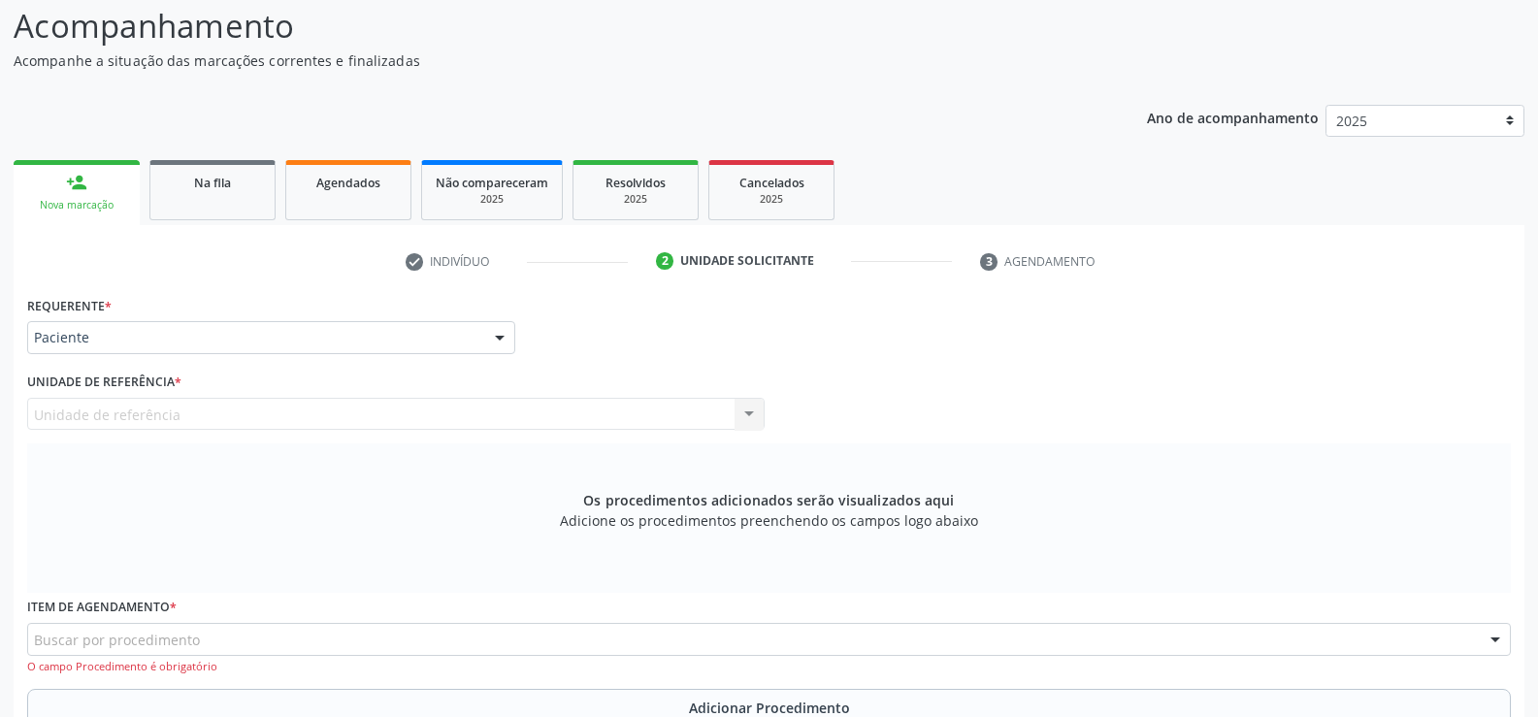
scroll to position [0, 0]
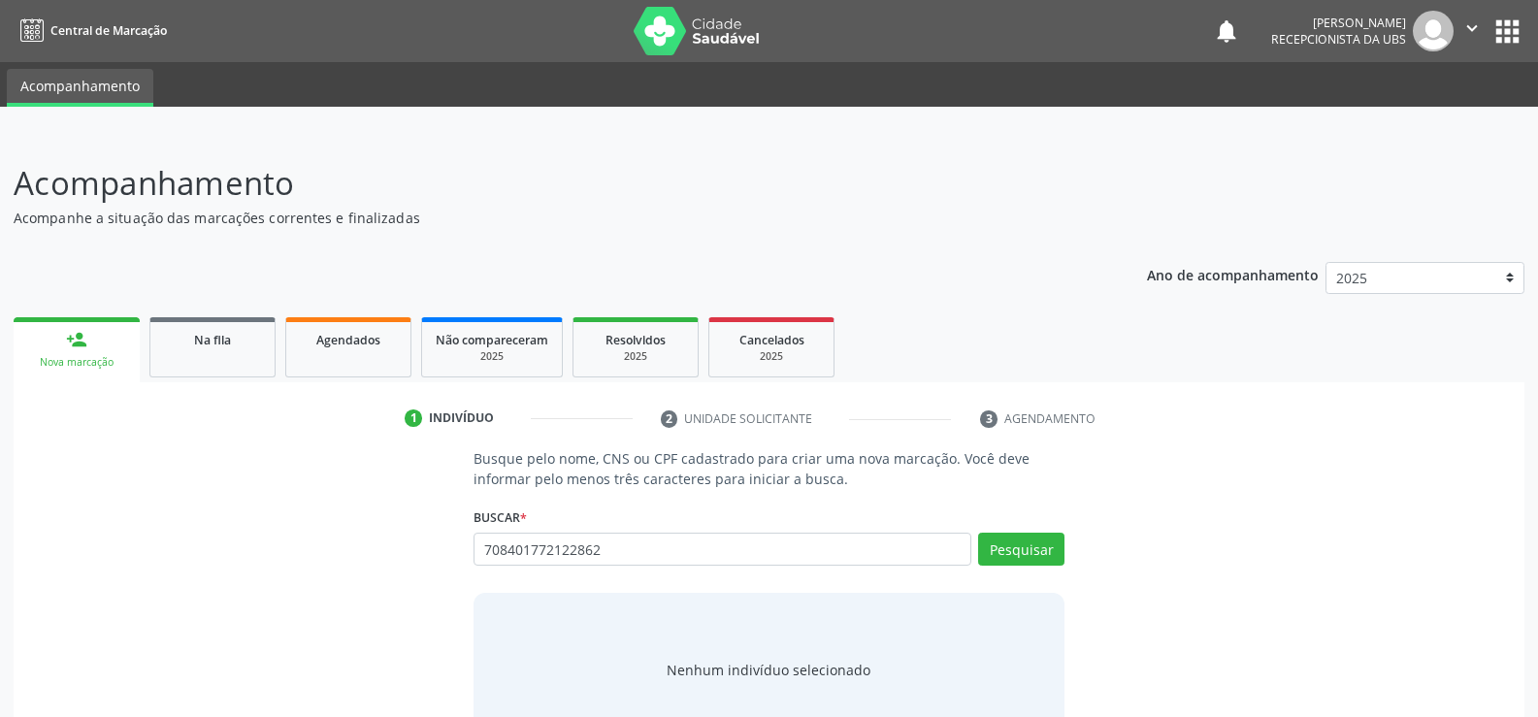
type input "708401772122862"
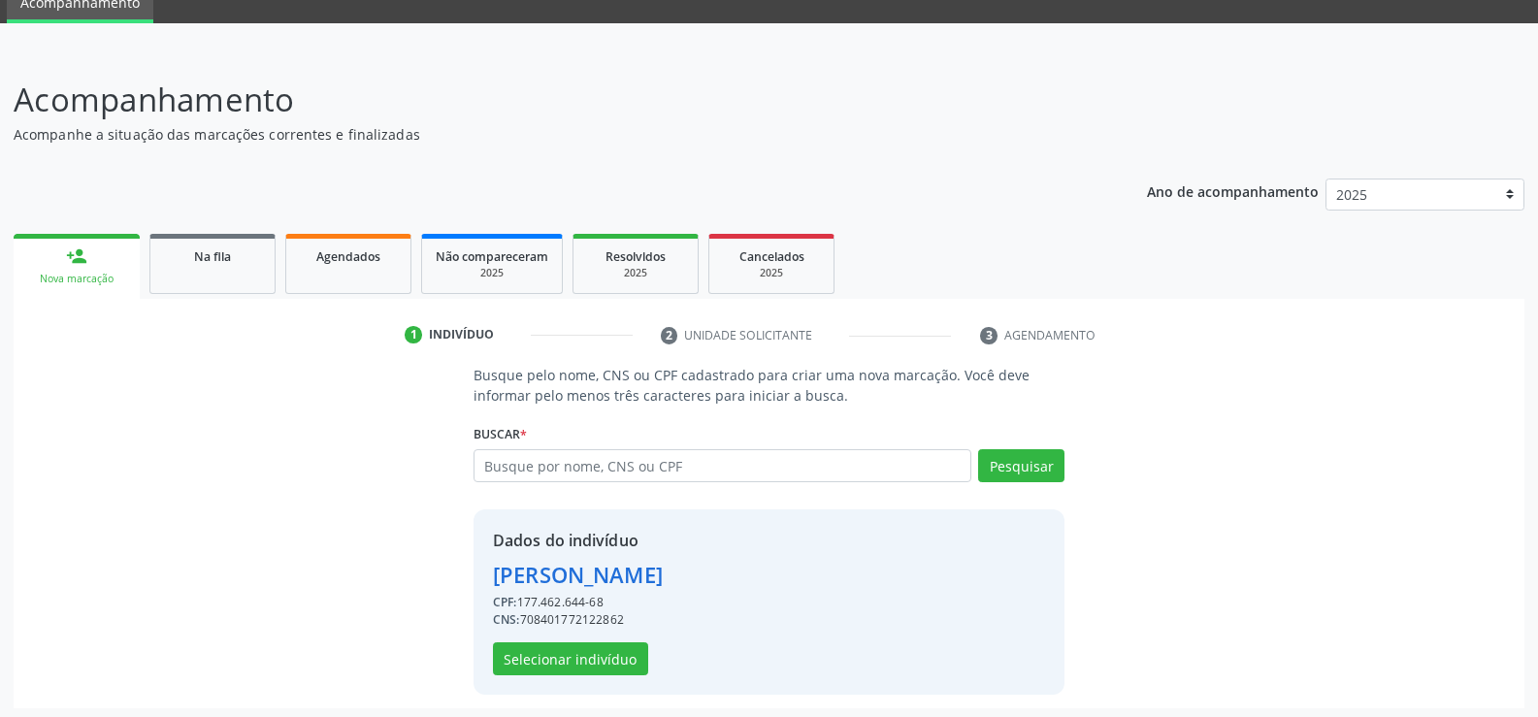
scroll to position [88, 0]
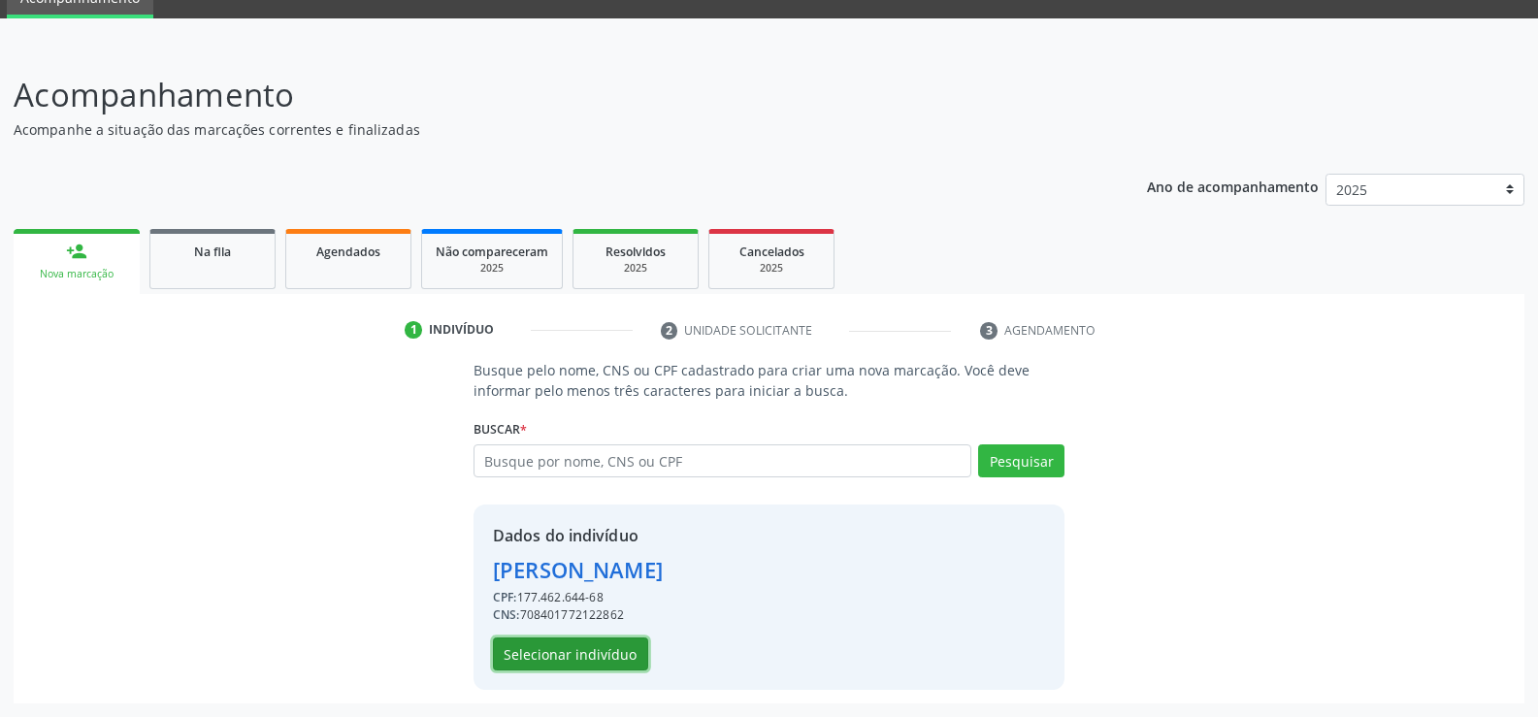
click at [584, 658] on button "Selecionar indivíduo" at bounding box center [570, 654] width 155 height 33
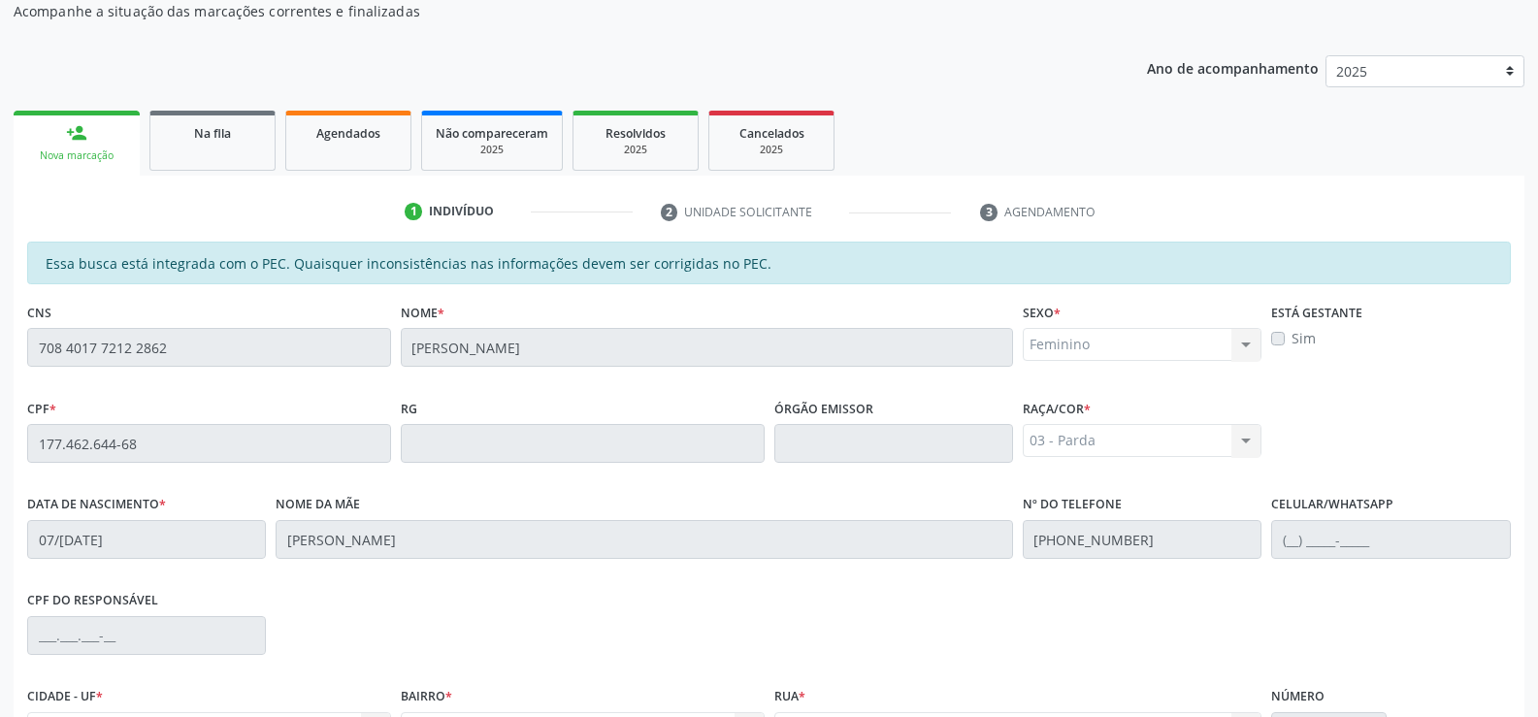
scroll to position [418, 0]
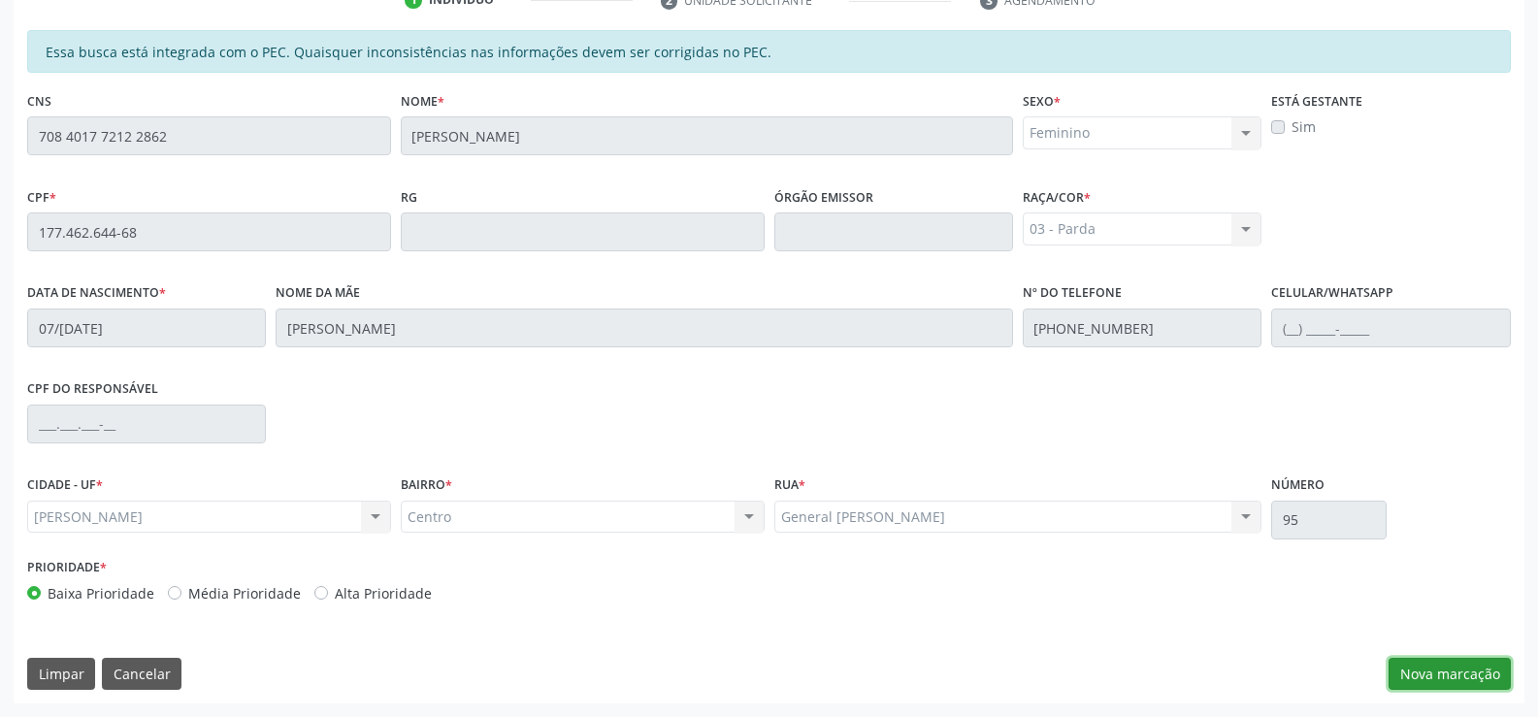
click at [1449, 670] on button "Nova marcação" at bounding box center [1450, 674] width 122 height 33
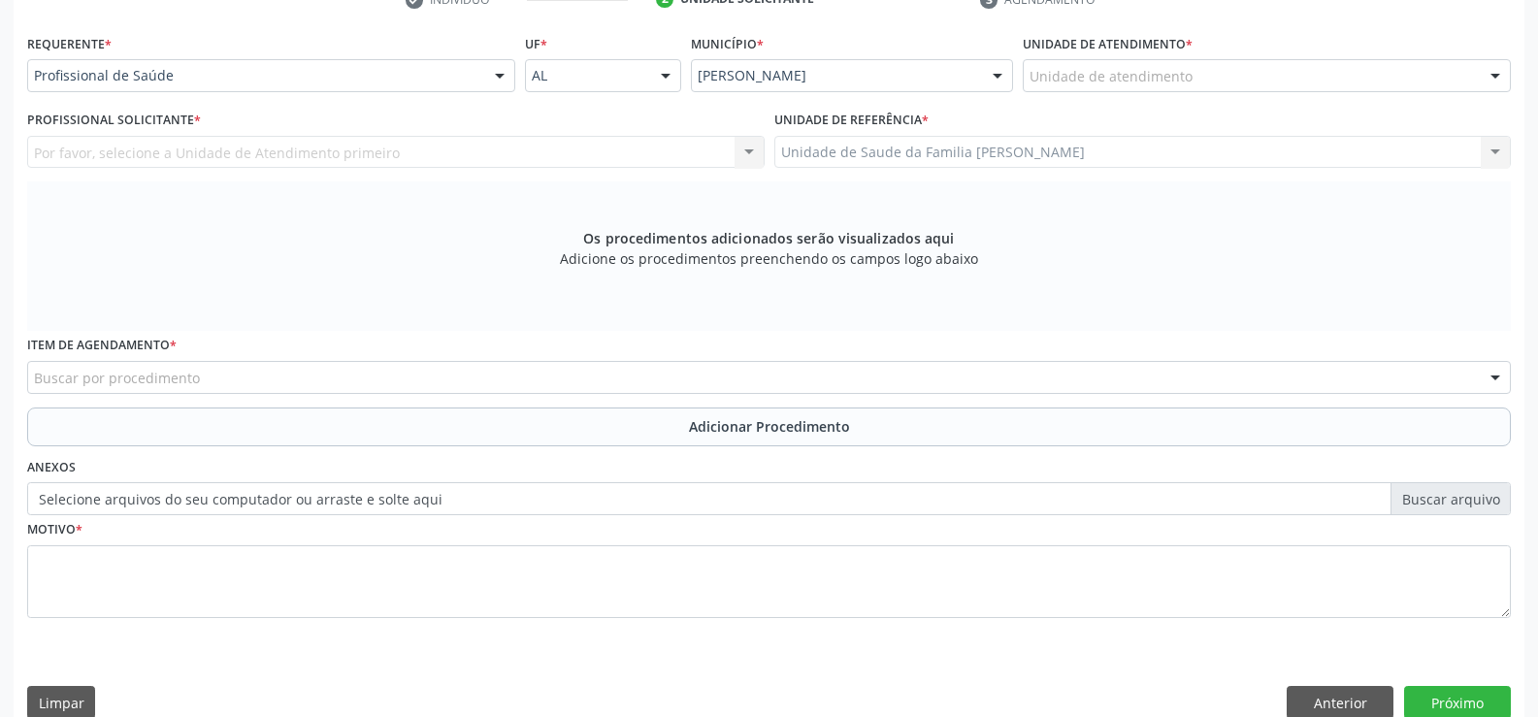
click at [503, 82] on div at bounding box center [499, 76] width 29 height 33
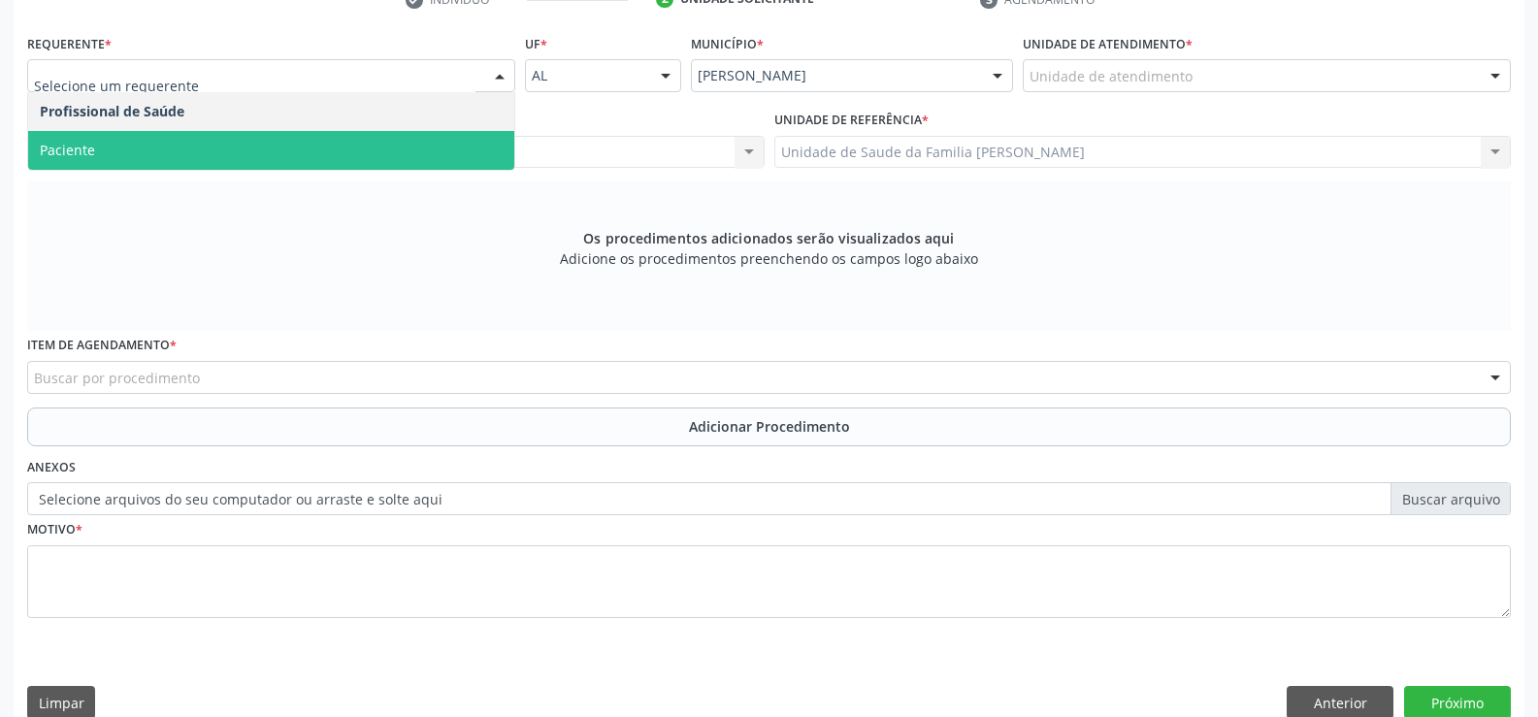
click at [429, 158] on span "Paciente" at bounding box center [271, 150] width 486 height 39
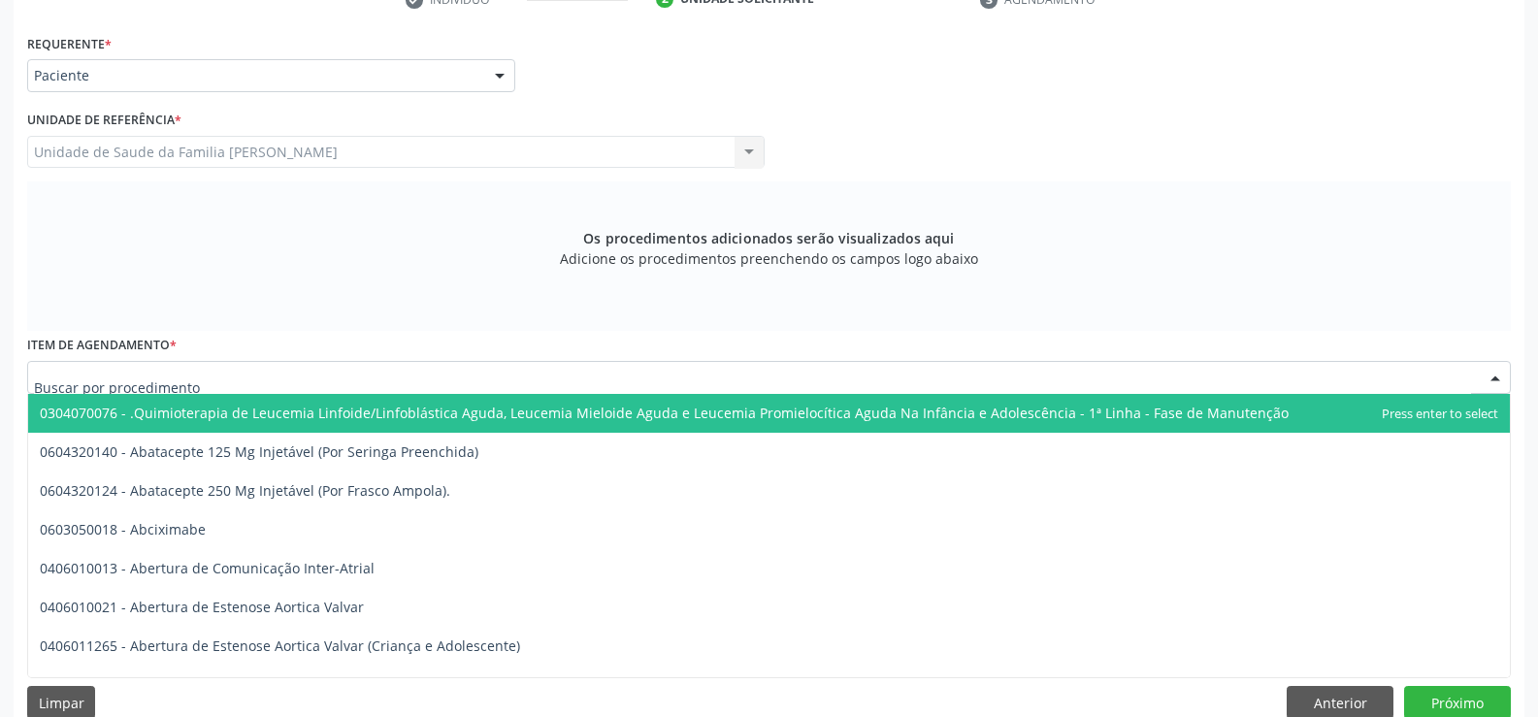
click at [445, 379] on div at bounding box center [769, 377] width 1484 height 33
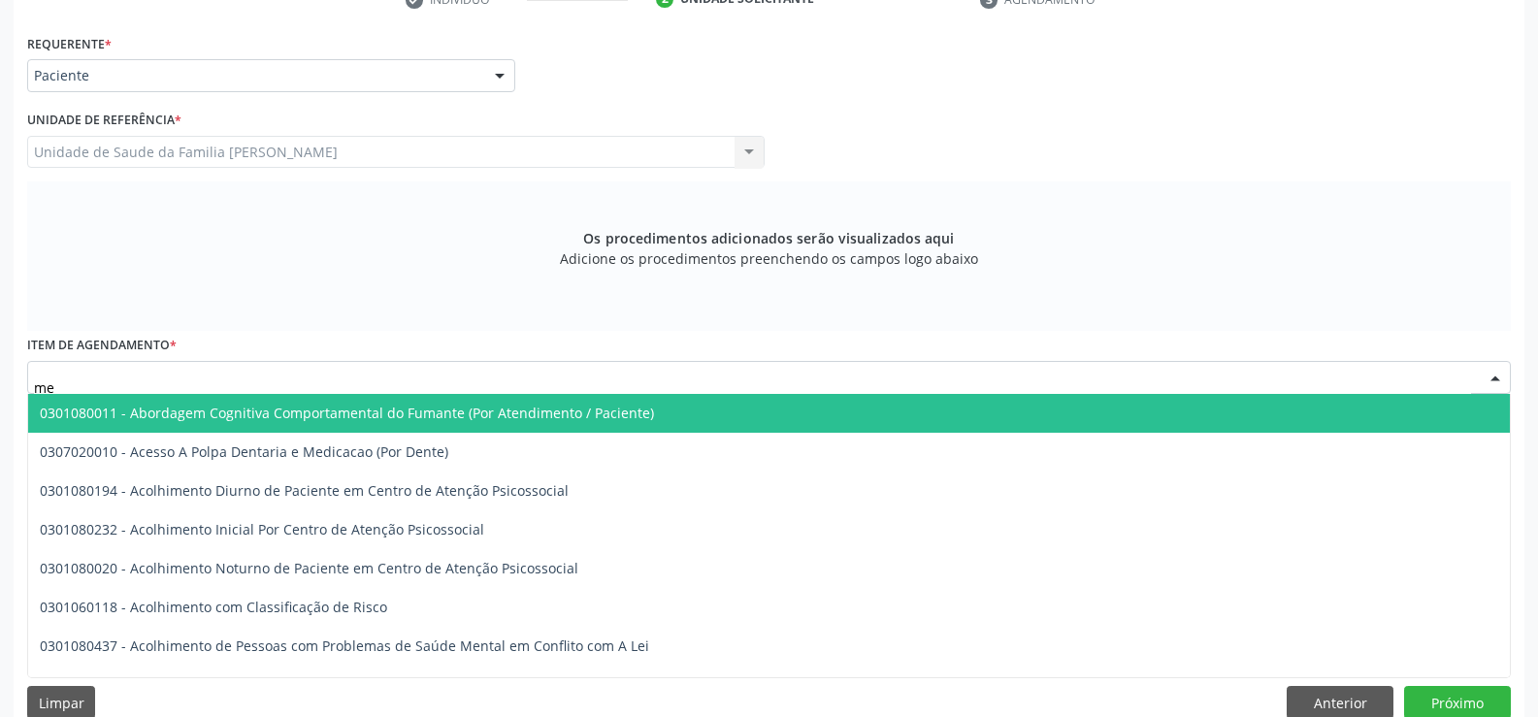
type input "m"
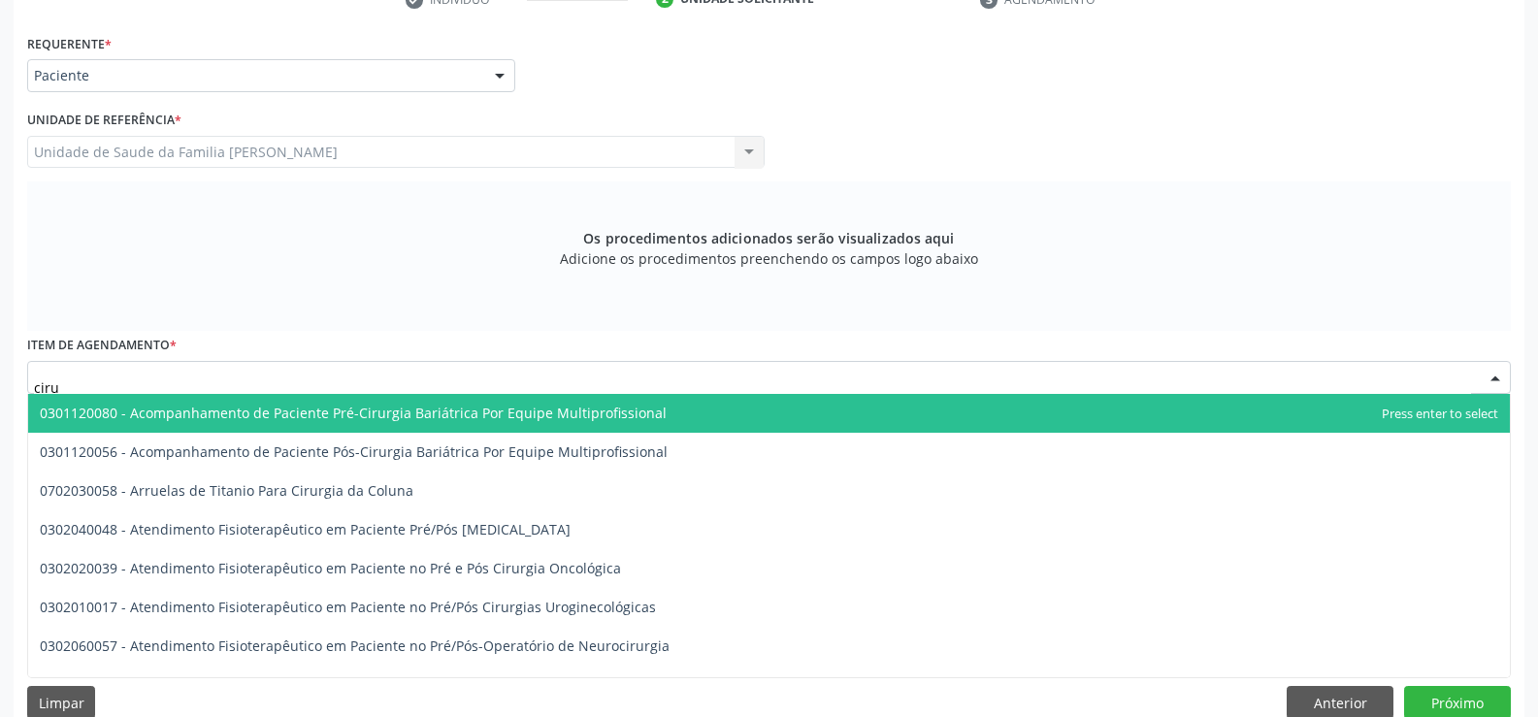
type input "cirur"
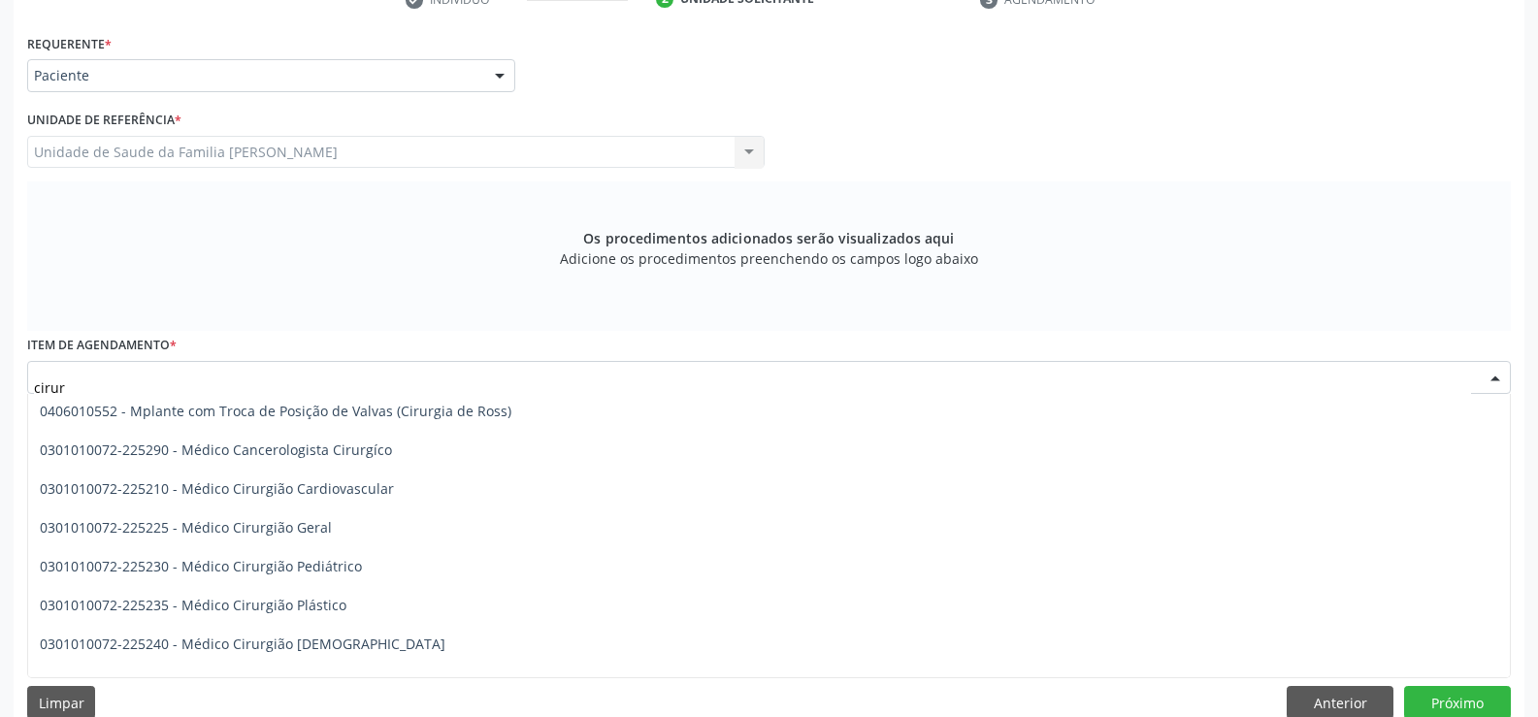
scroll to position [3785, 0]
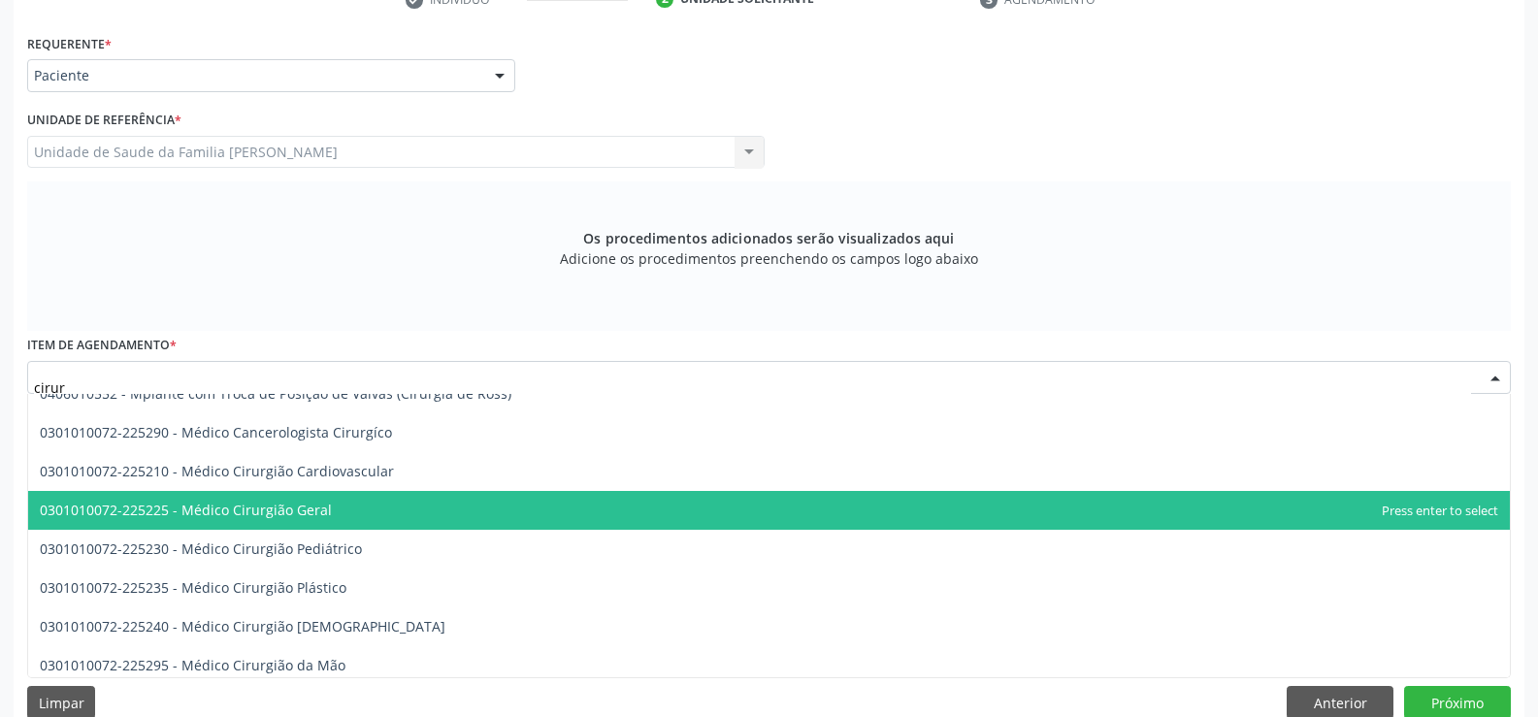
click at [416, 519] on span "0301010072-225225 - Médico Cirurgião Geral" at bounding box center [769, 510] width 1482 height 39
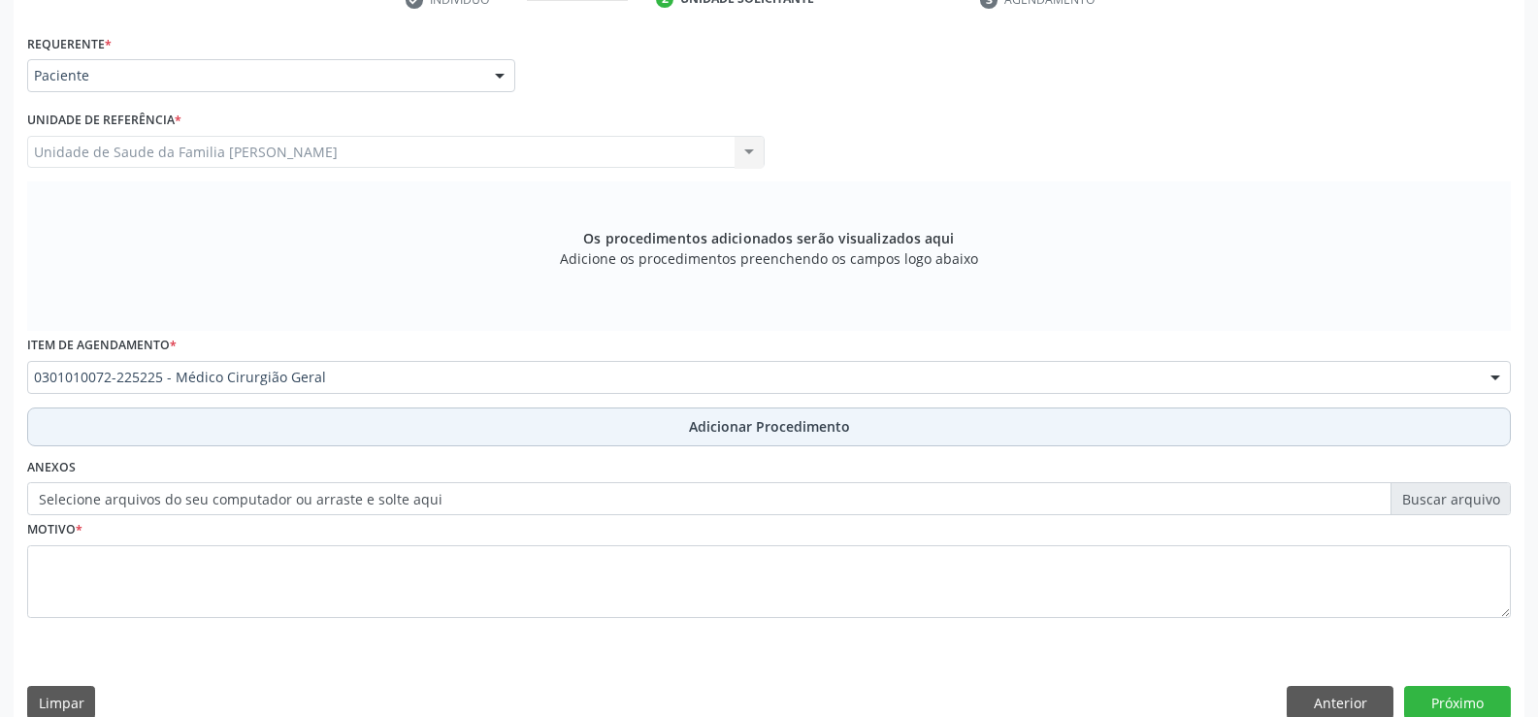
click at [738, 430] on span "Adicionar Procedimento" at bounding box center [769, 426] width 161 height 20
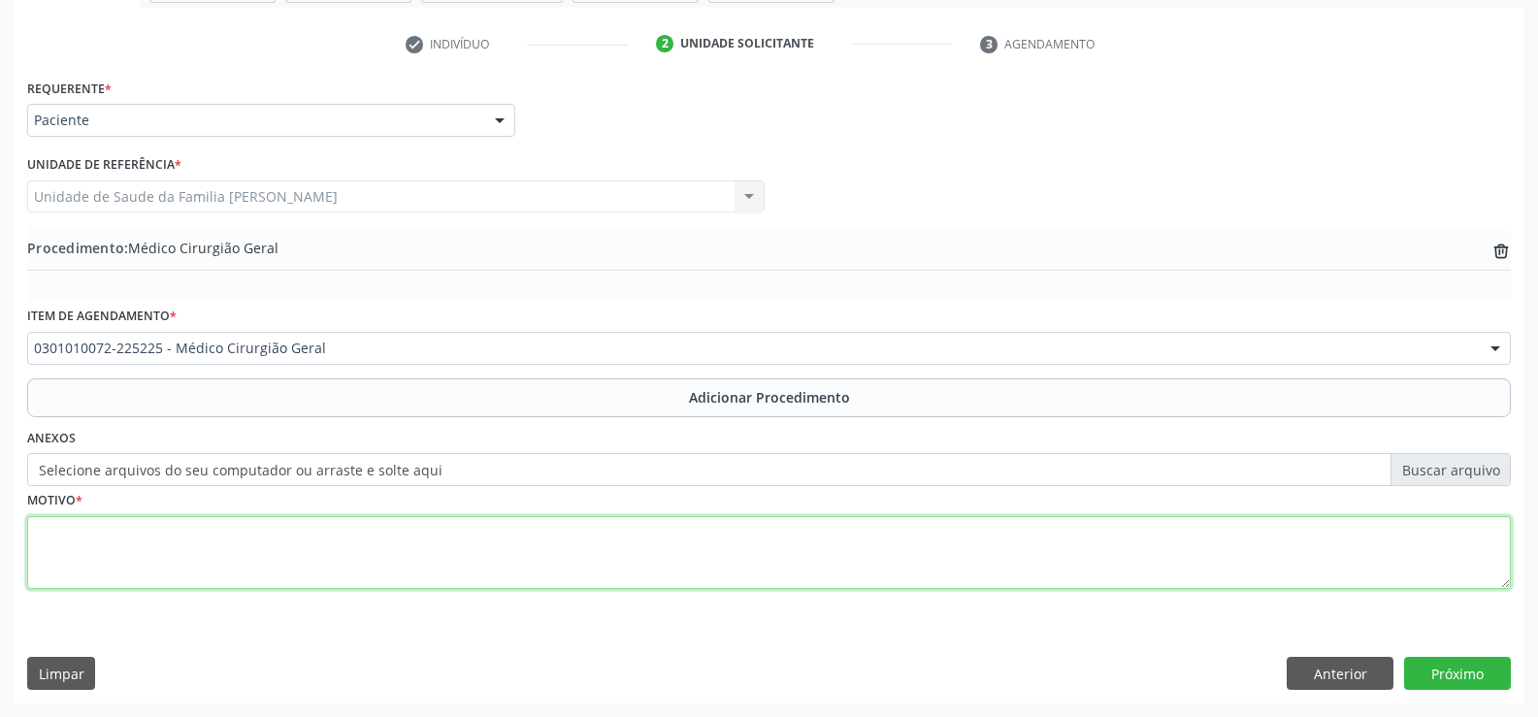
click at [477, 564] on textarea at bounding box center [769, 553] width 1484 height 74
type textarea "c"
type textarea "CISTO EM PERNA ESQUERDA EPIDÉRMICO"
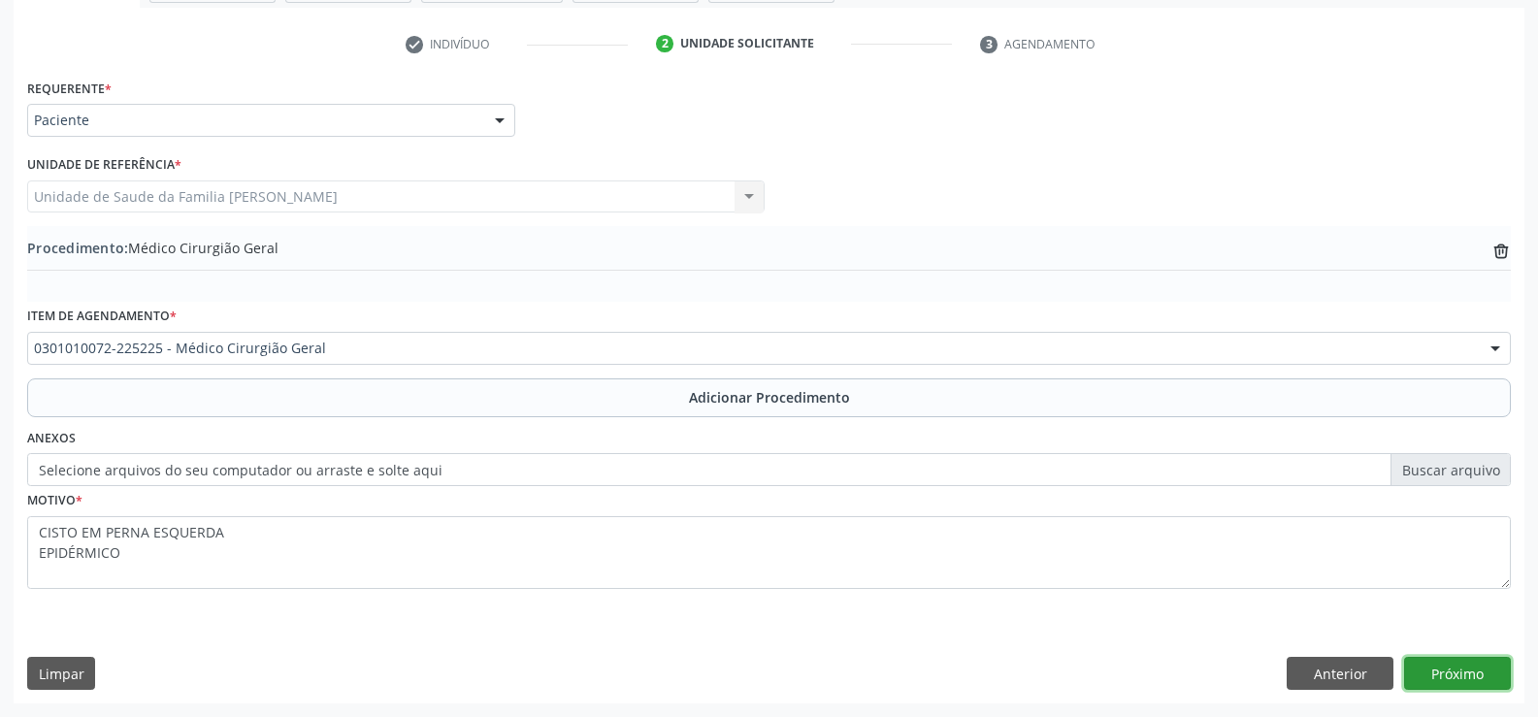
click at [1445, 674] on button "Próximo" at bounding box center [1457, 673] width 107 height 33
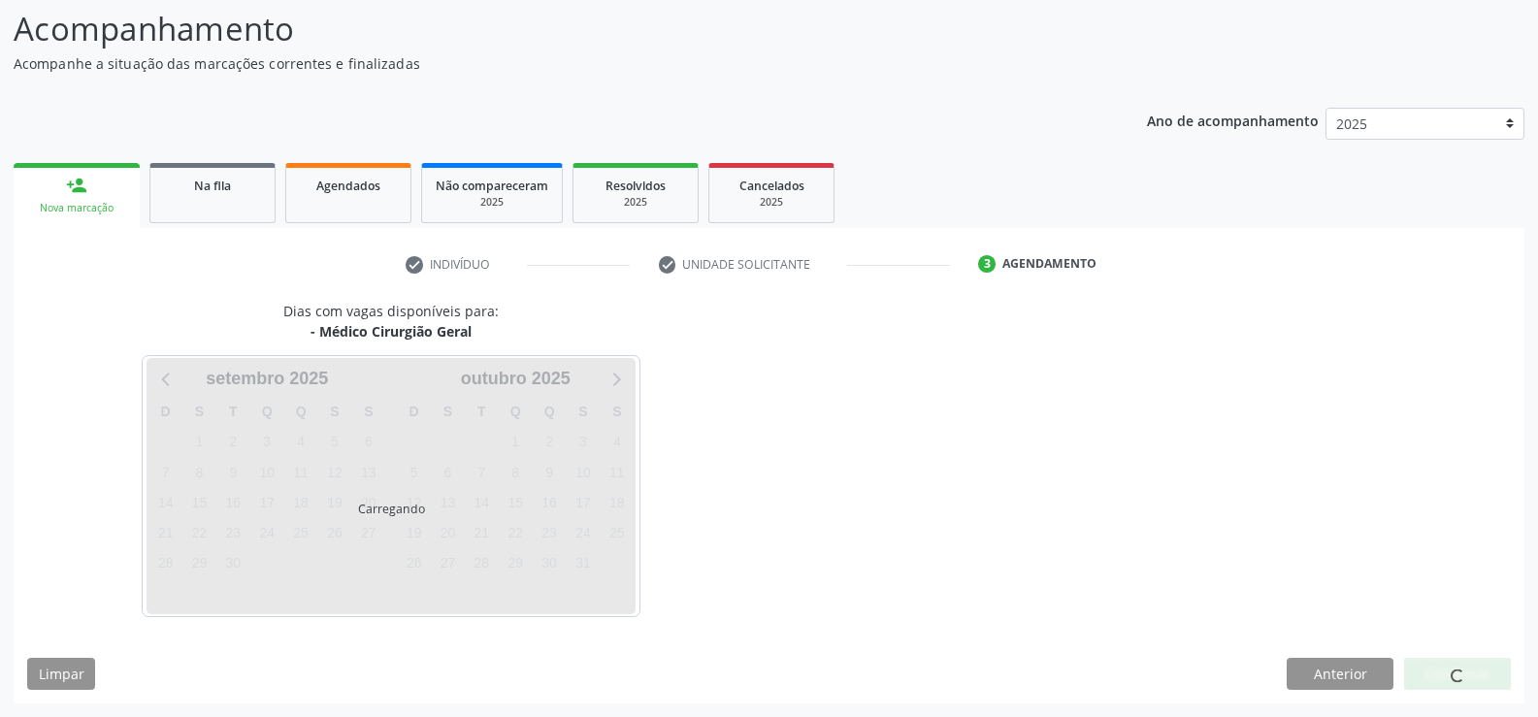
scroll to position [212, 0]
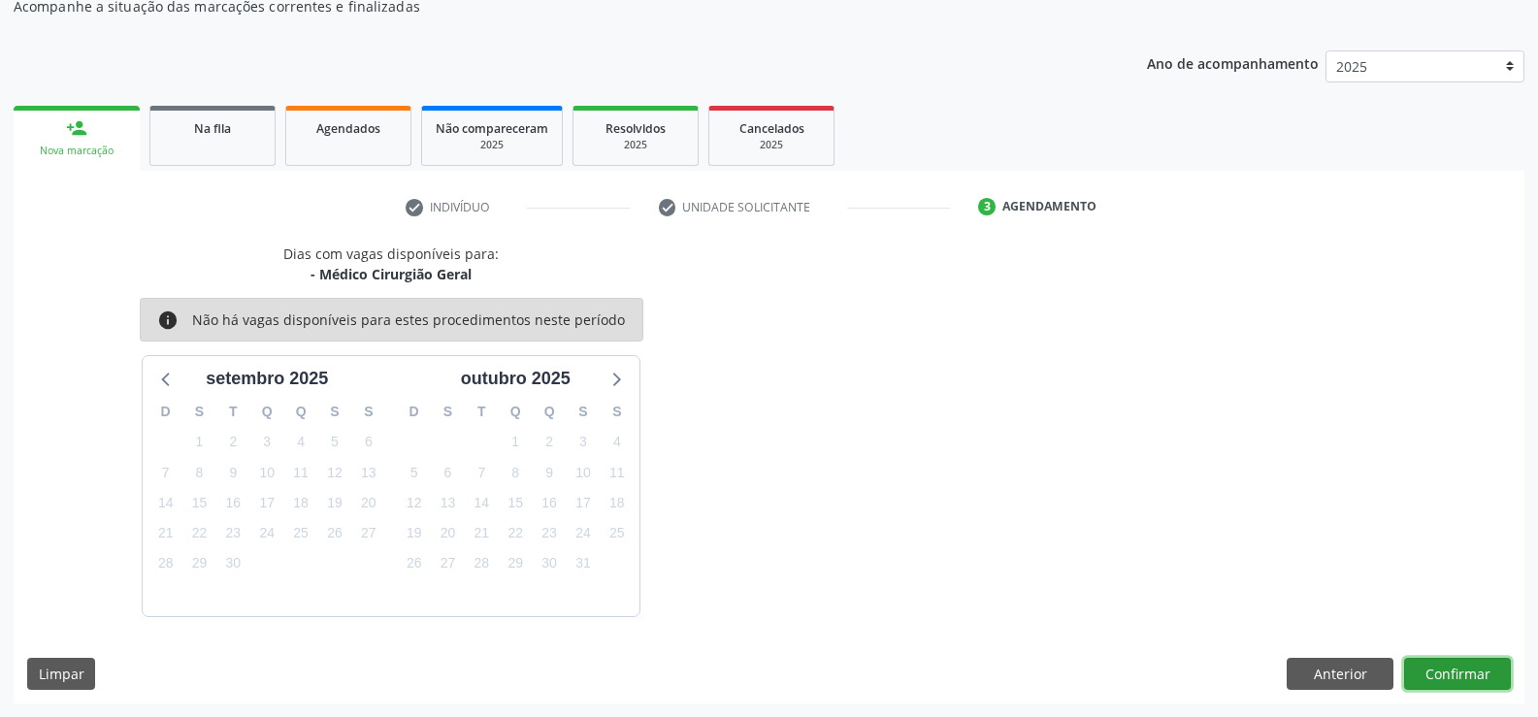
click at [1470, 673] on button "Confirmar" at bounding box center [1457, 674] width 107 height 33
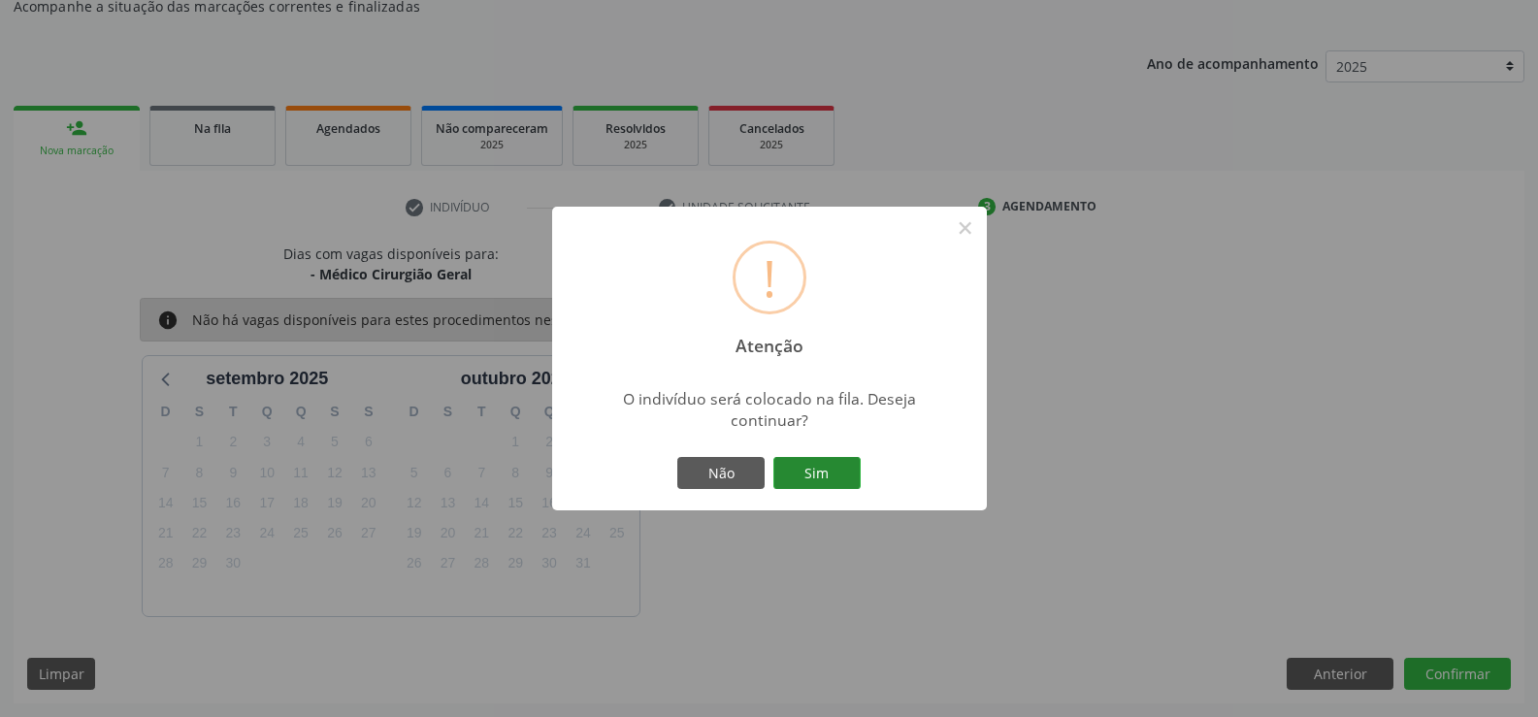
click at [822, 477] on button "Sim" at bounding box center [817, 473] width 87 height 33
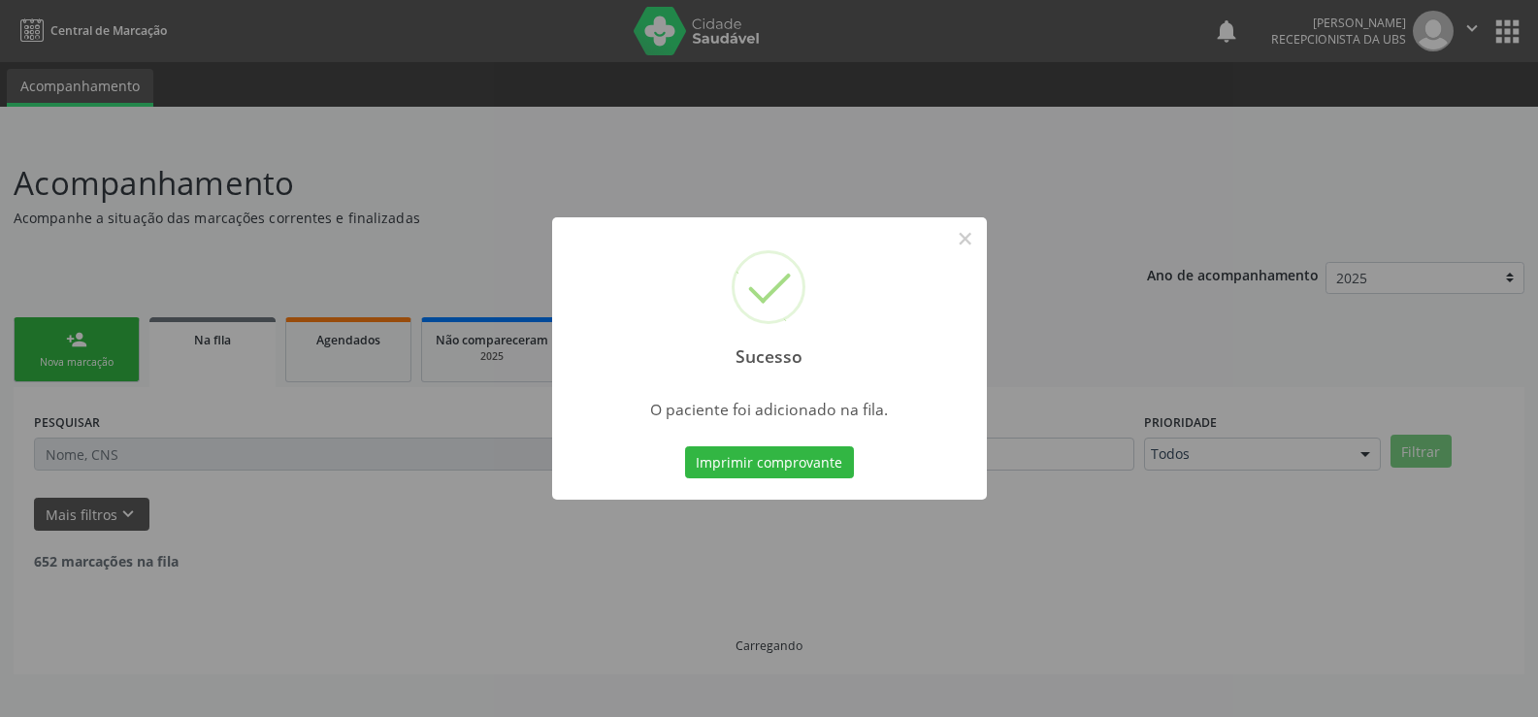
scroll to position [0, 0]
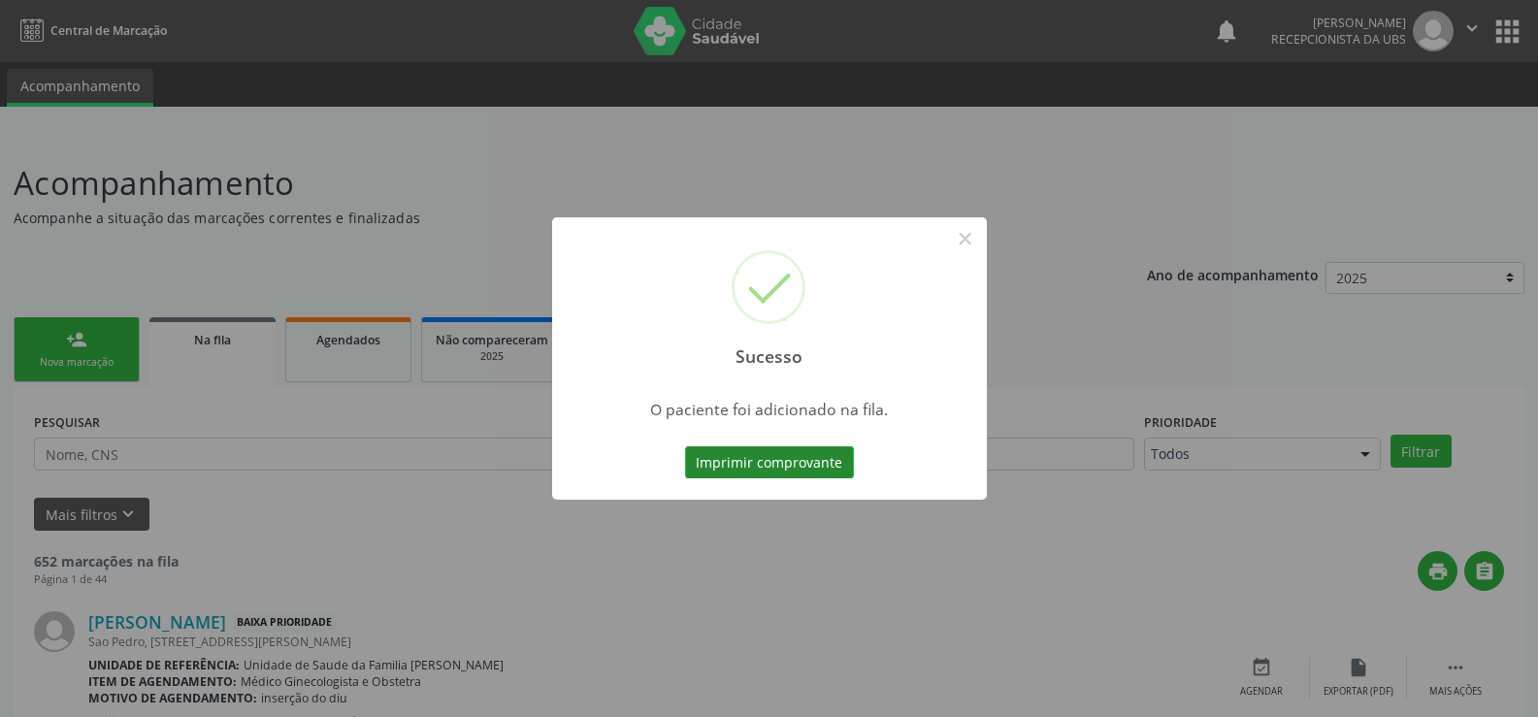
click at [779, 462] on button "Imprimir comprovante" at bounding box center [769, 462] width 169 height 33
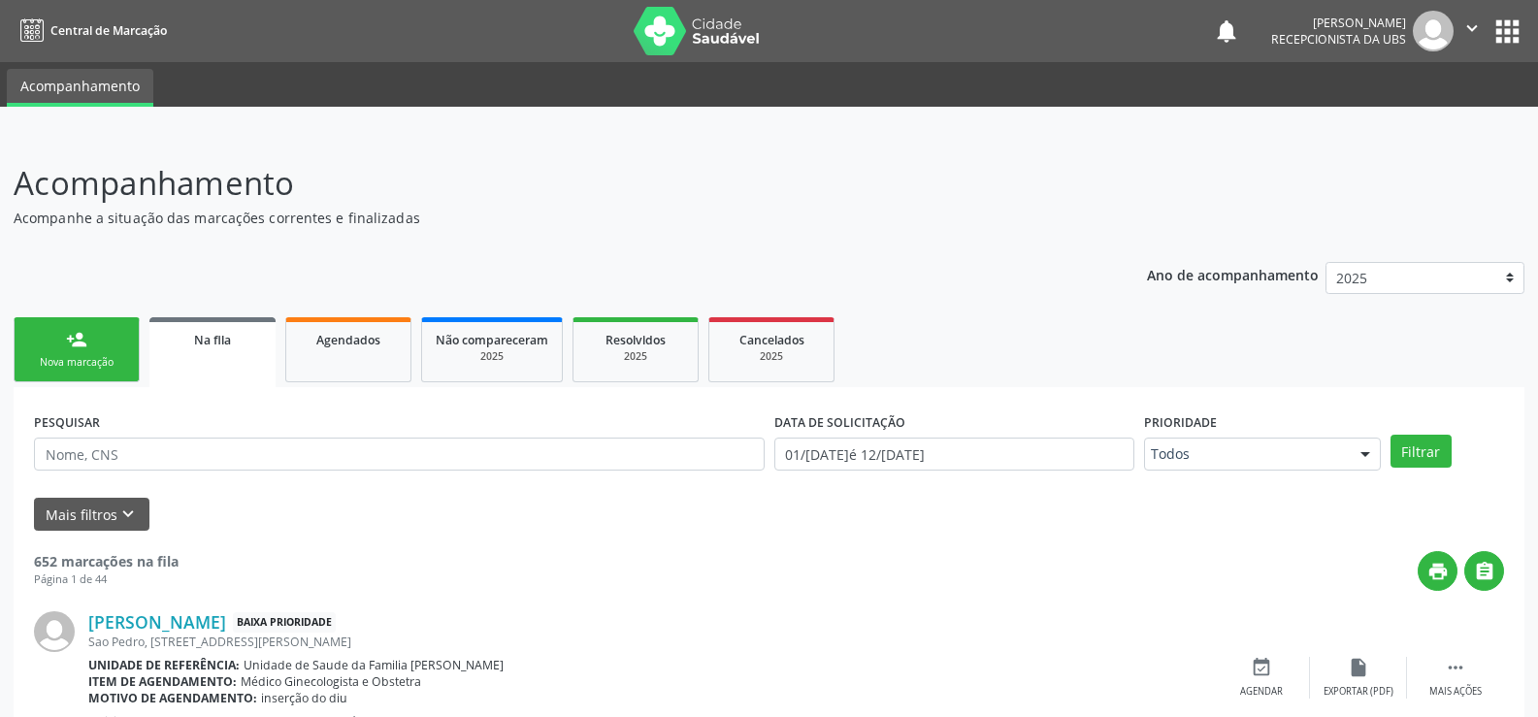
click at [87, 355] on div "Nova marcação" at bounding box center [76, 362] width 97 height 15
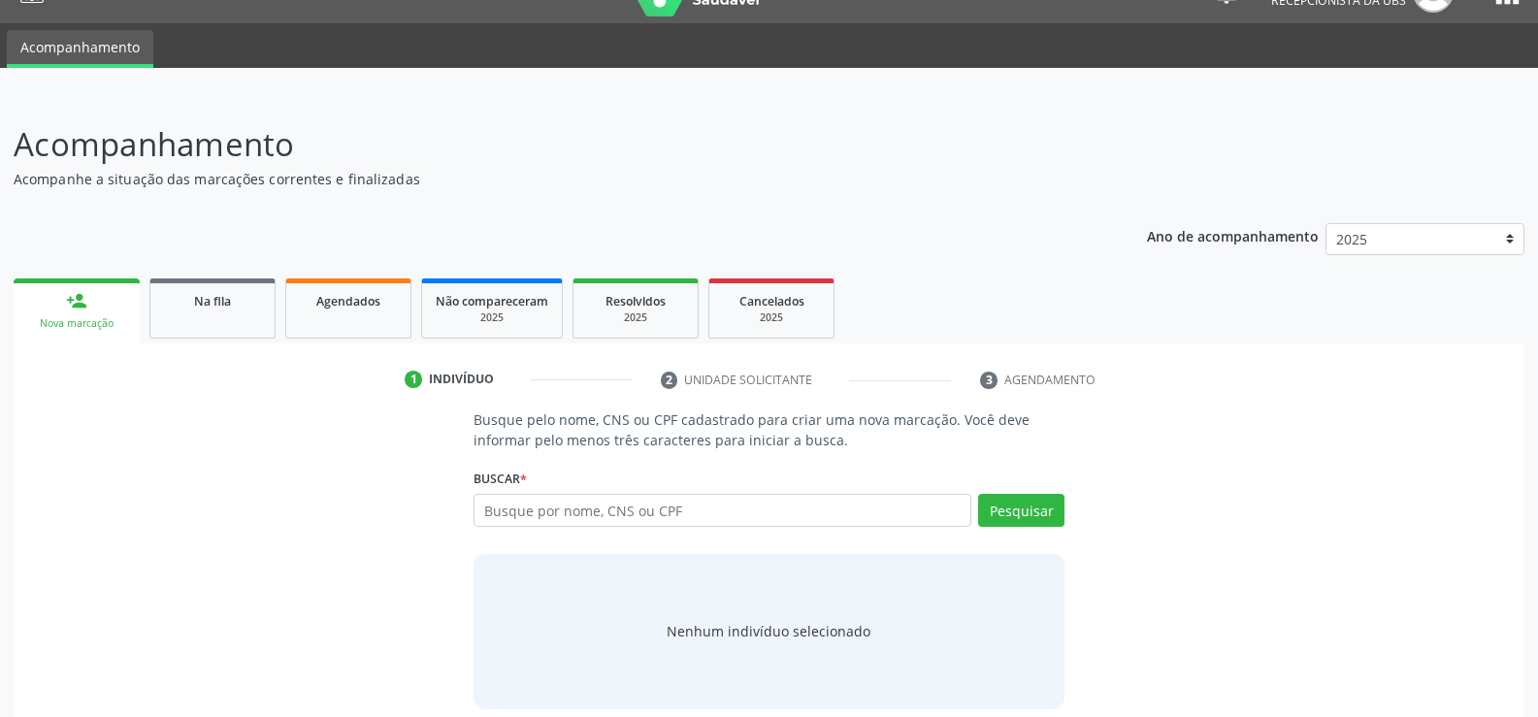
scroll to position [58, 0]
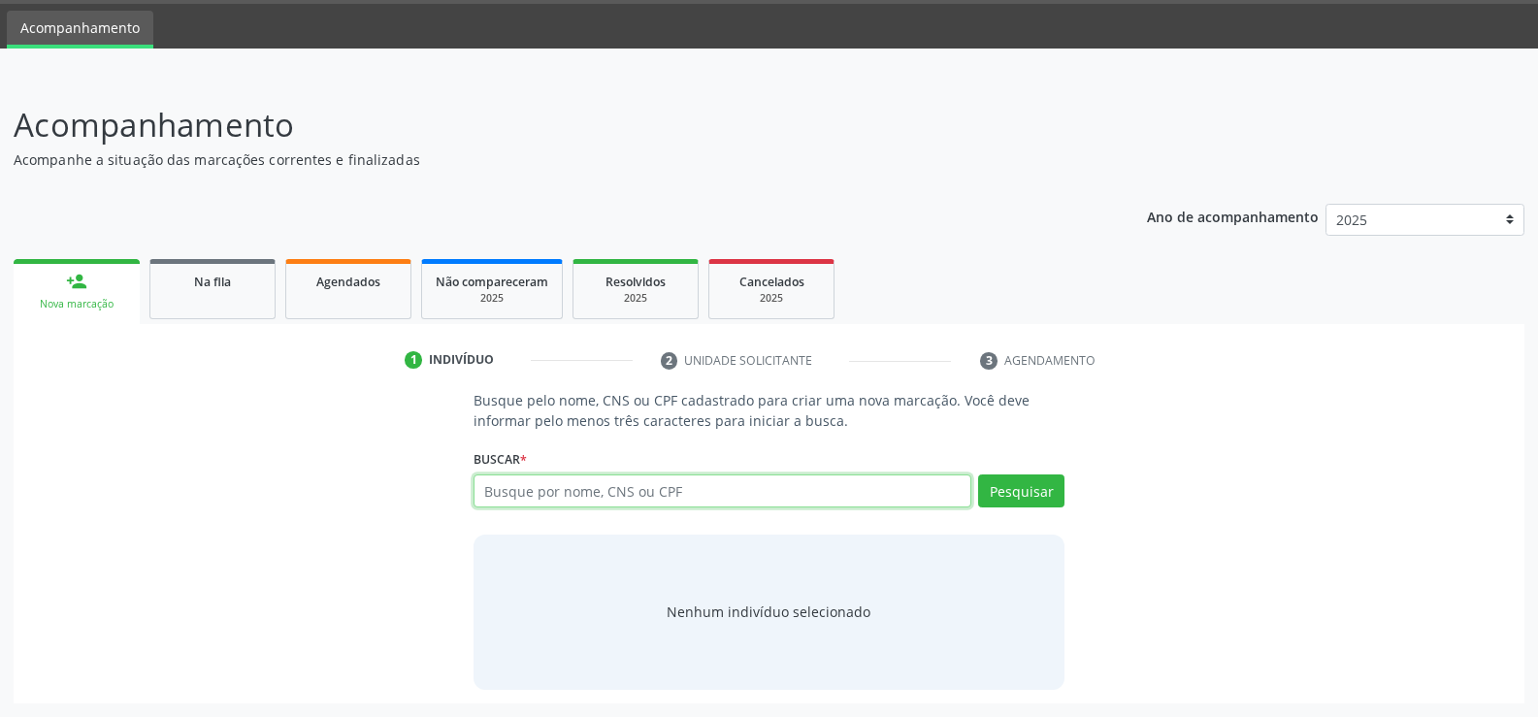
click at [730, 494] on input "text" at bounding box center [723, 491] width 498 height 33
type input "708401772122862"
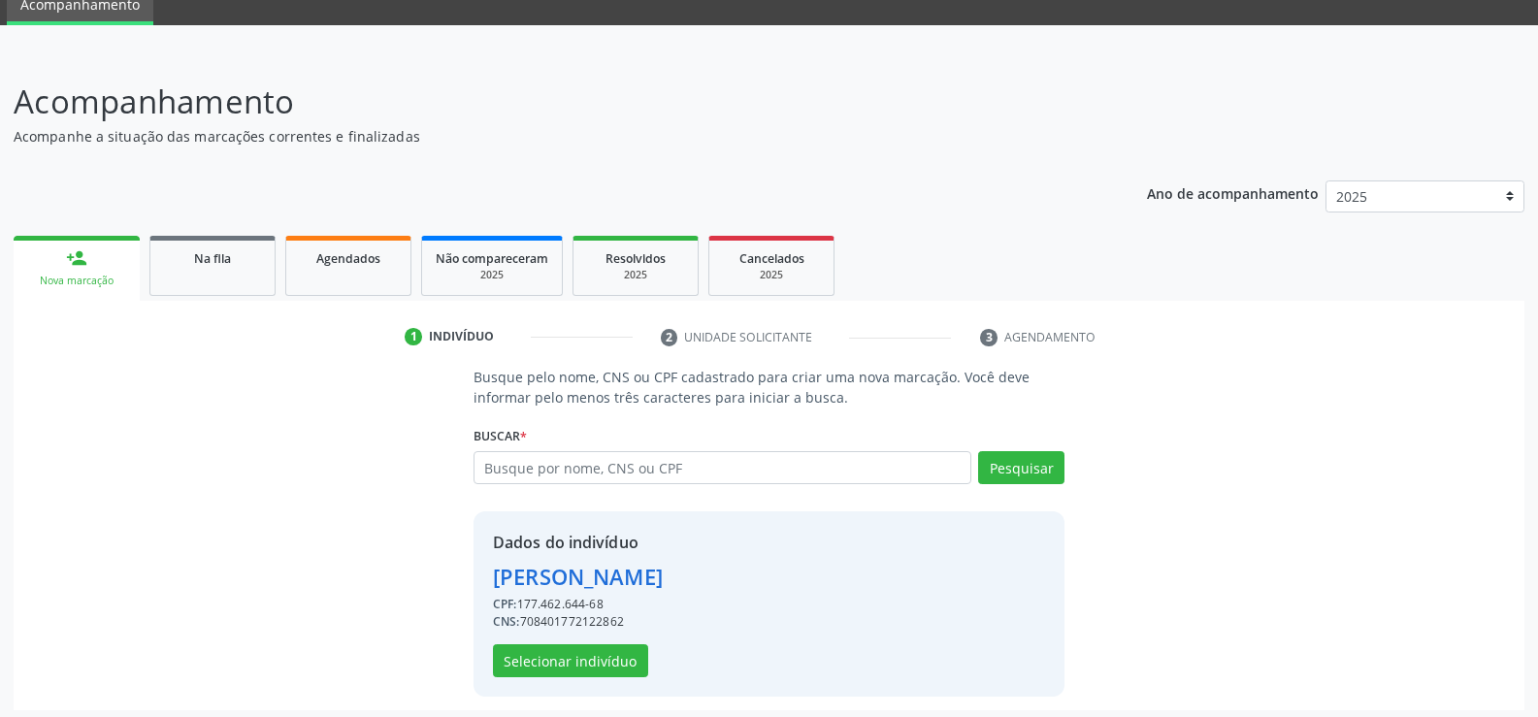
scroll to position [88, 0]
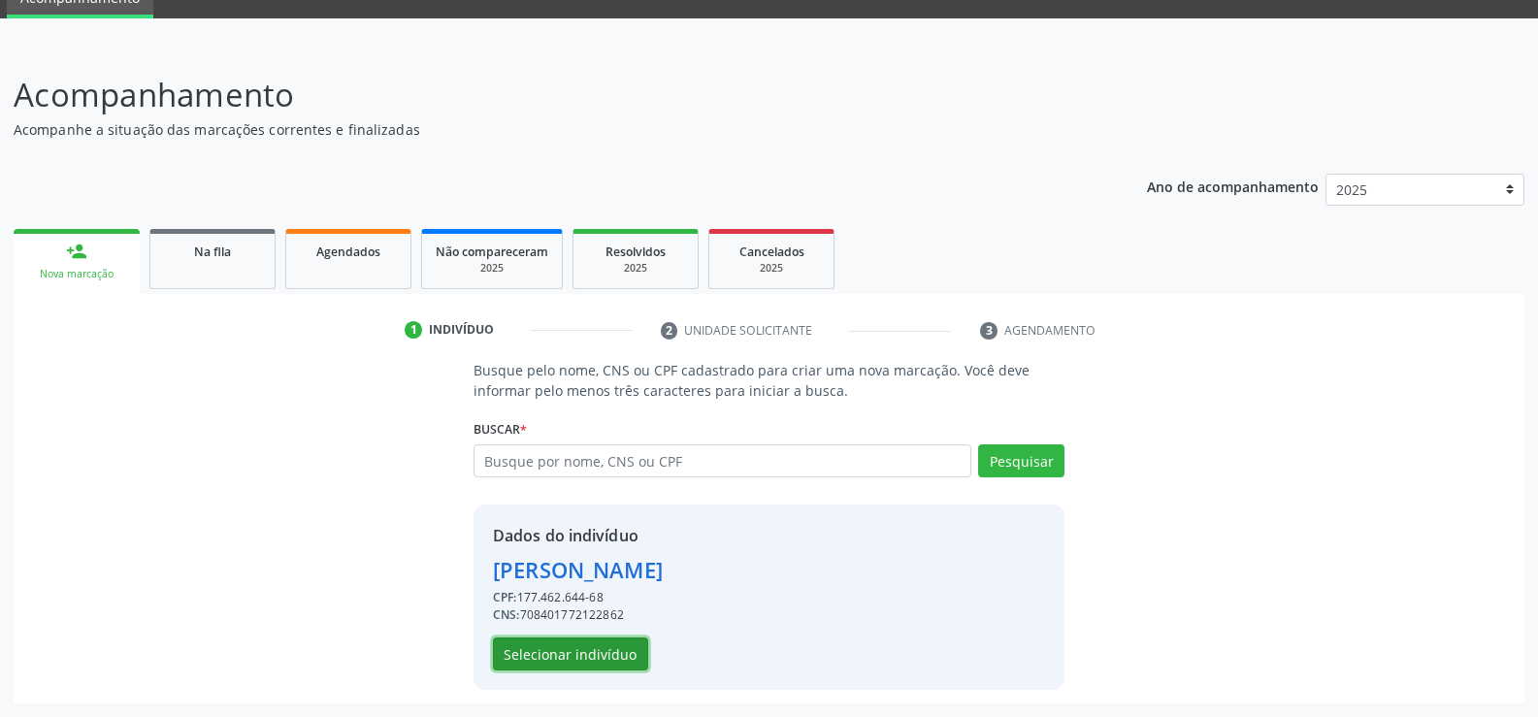
click at [594, 662] on button "Selecionar indivíduo" at bounding box center [570, 654] width 155 height 33
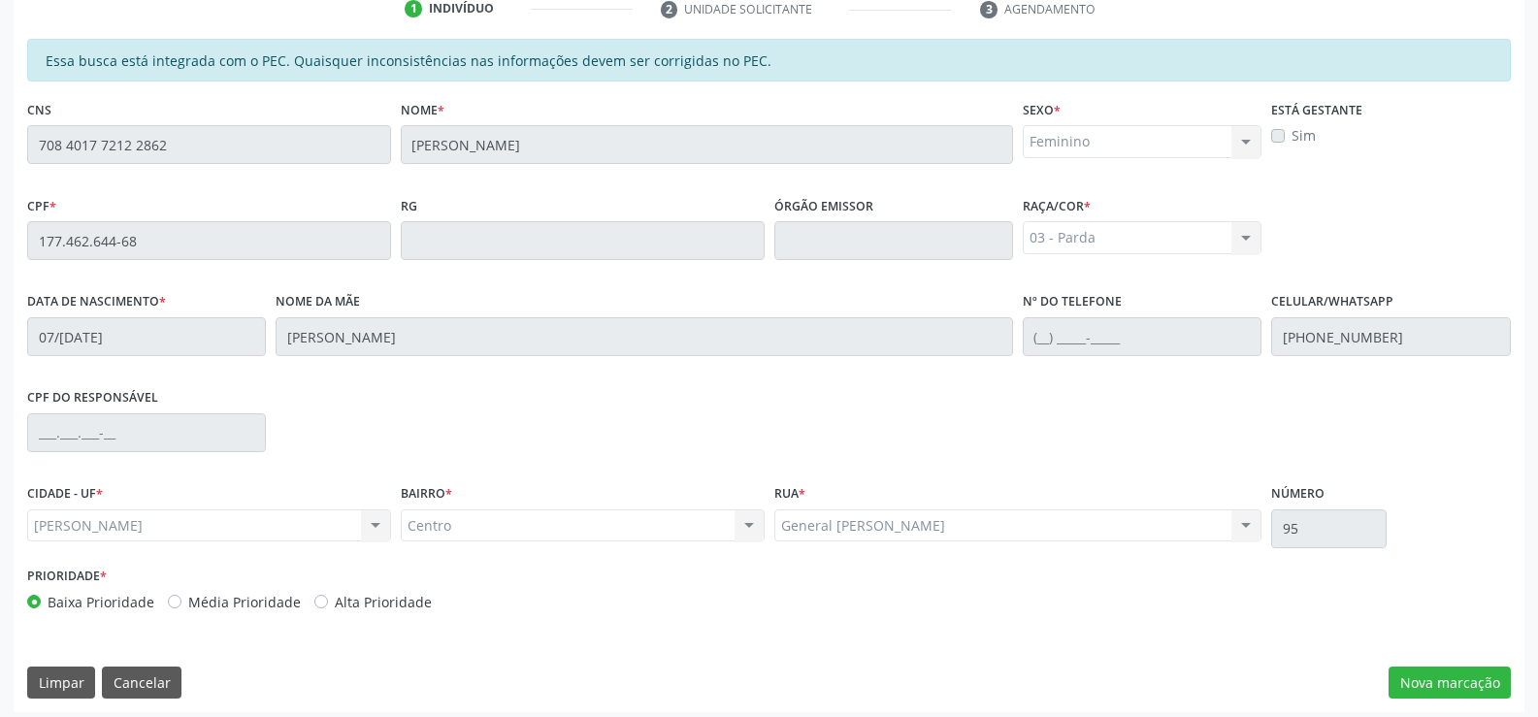
scroll to position [418, 0]
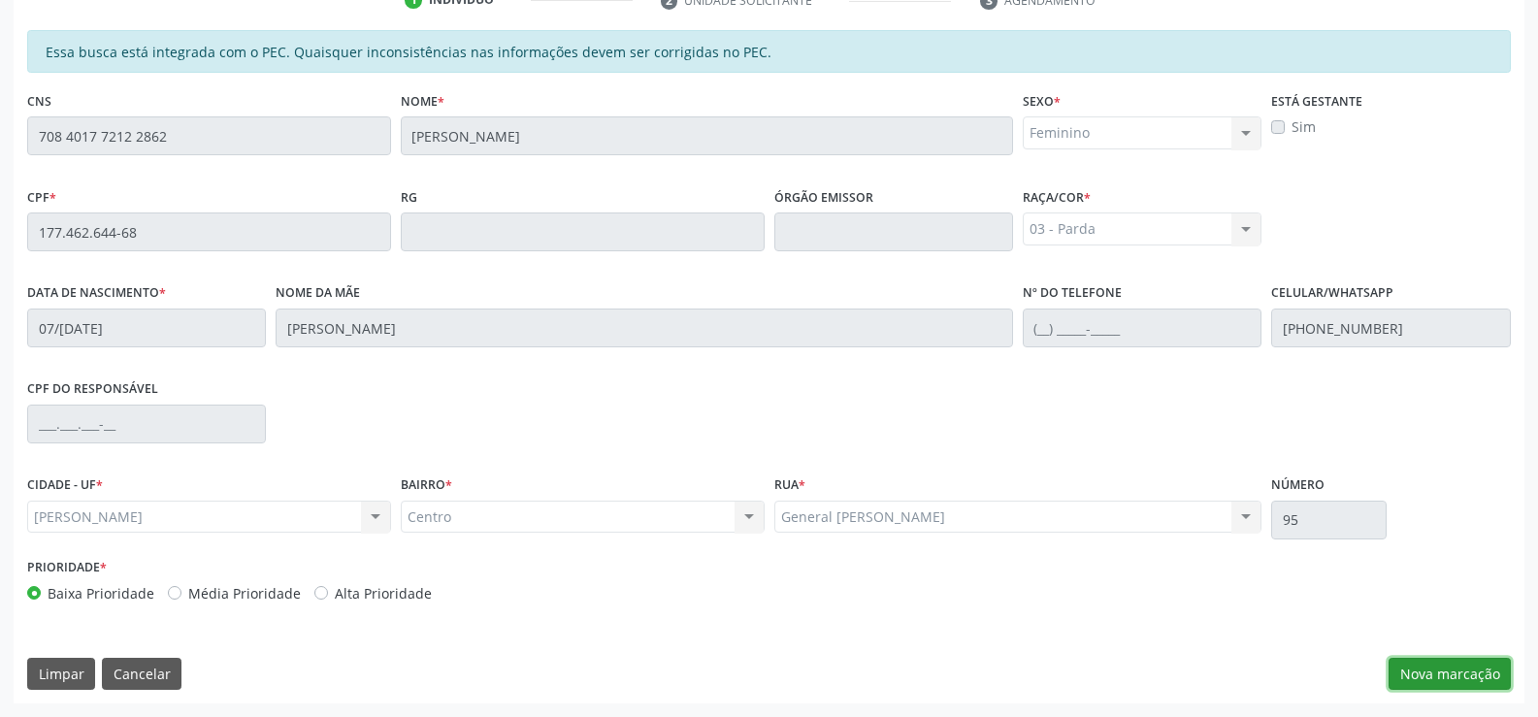
click at [1419, 675] on button "Nova marcação" at bounding box center [1450, 674] width 122 height 33
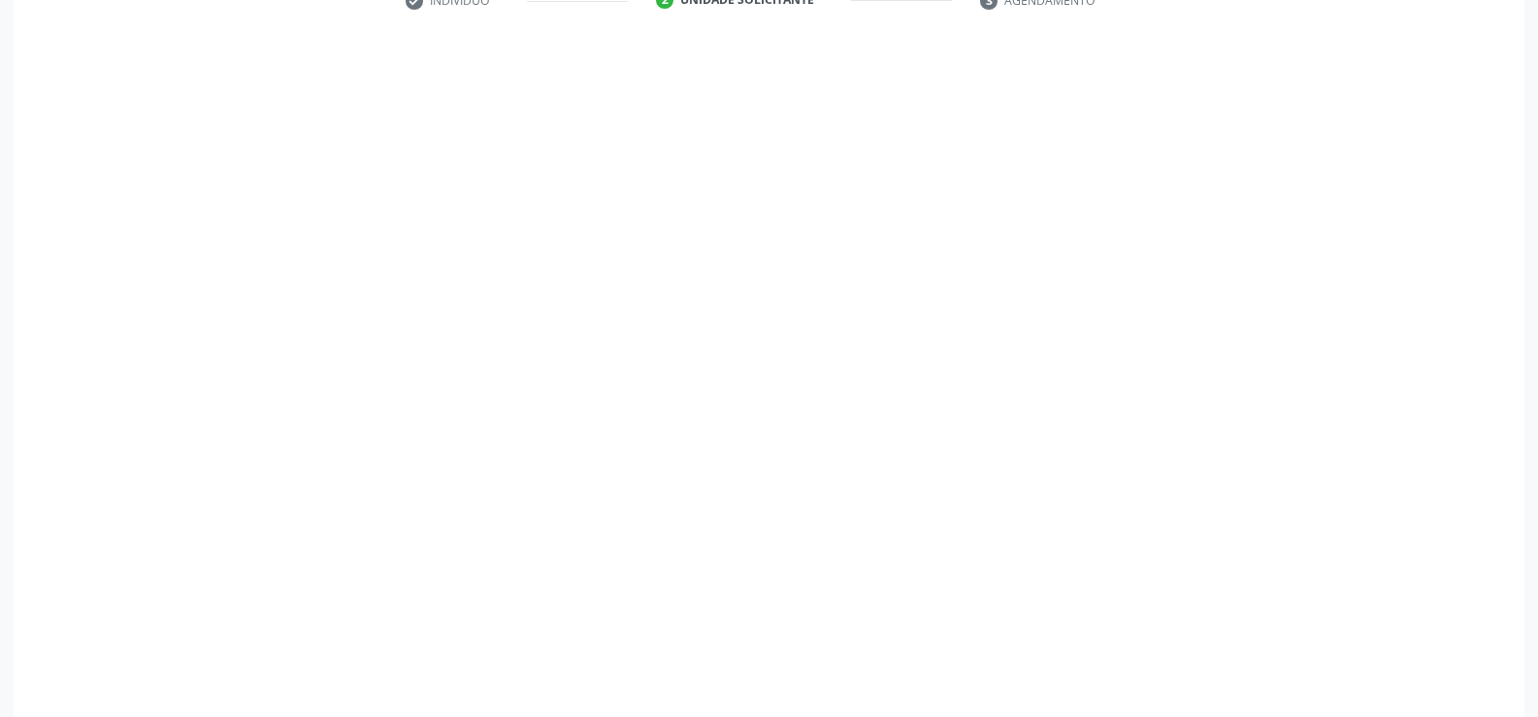
scroll to position [419, 0]
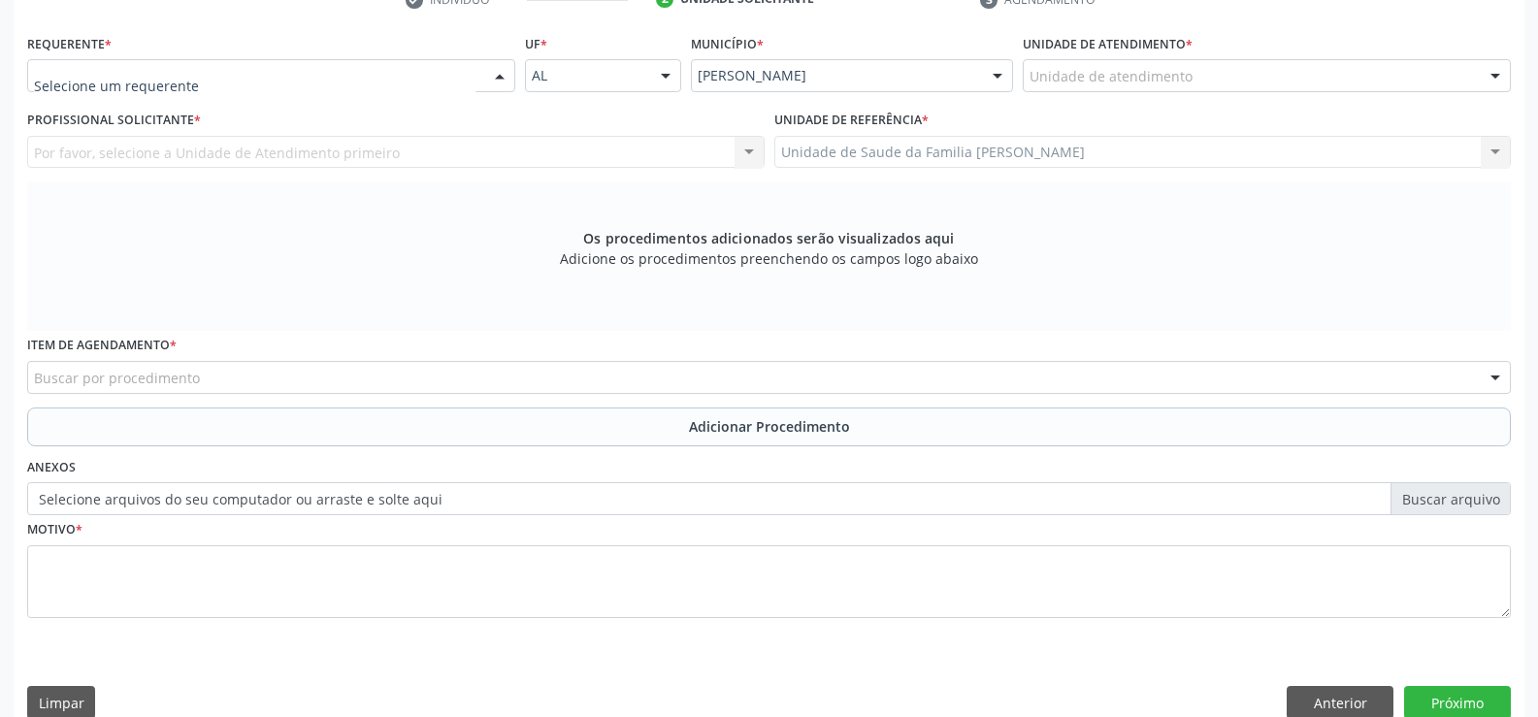
click at [499, 82] on div at bounding box center [499, 76] width 29 height 33
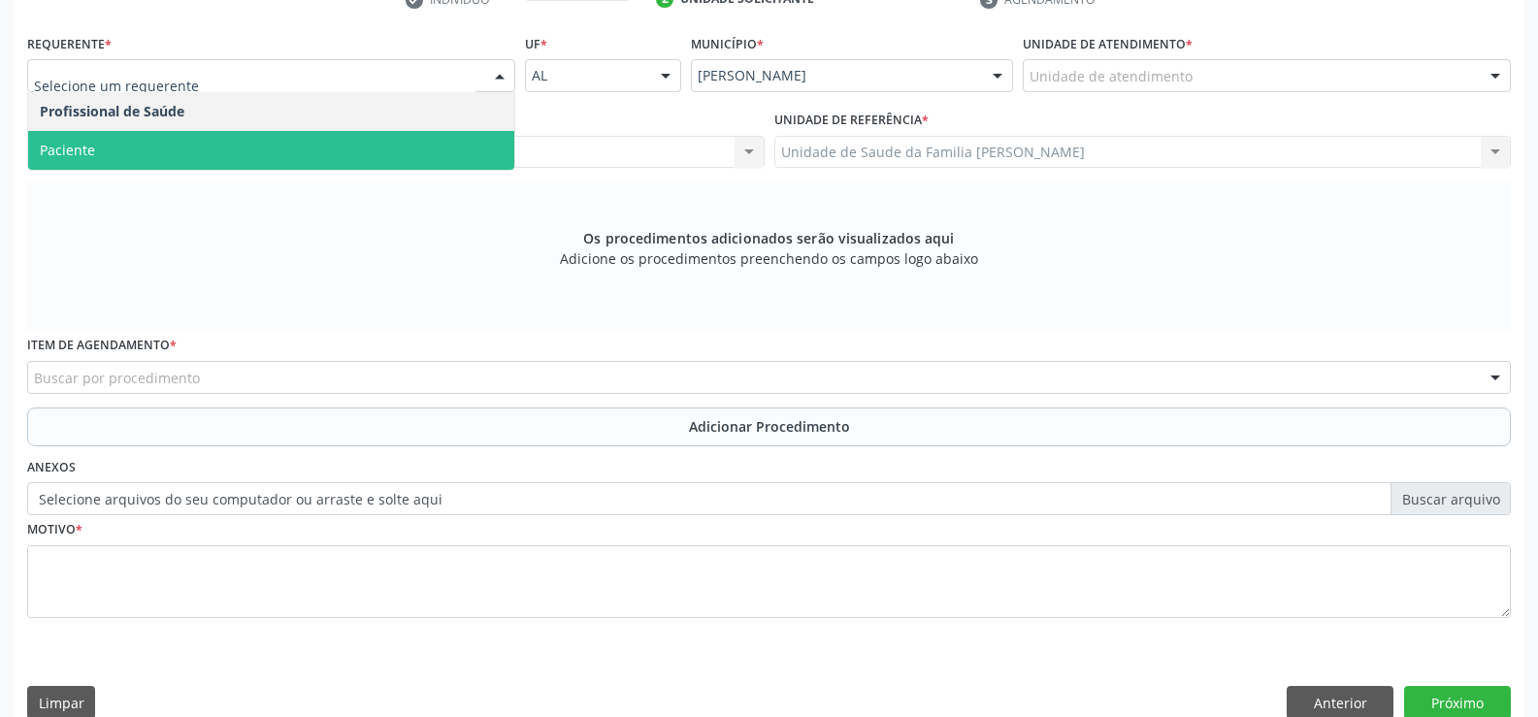
click at [448, 158] on span "Paciente" at bounding box center [271, 150] width 486 height 39
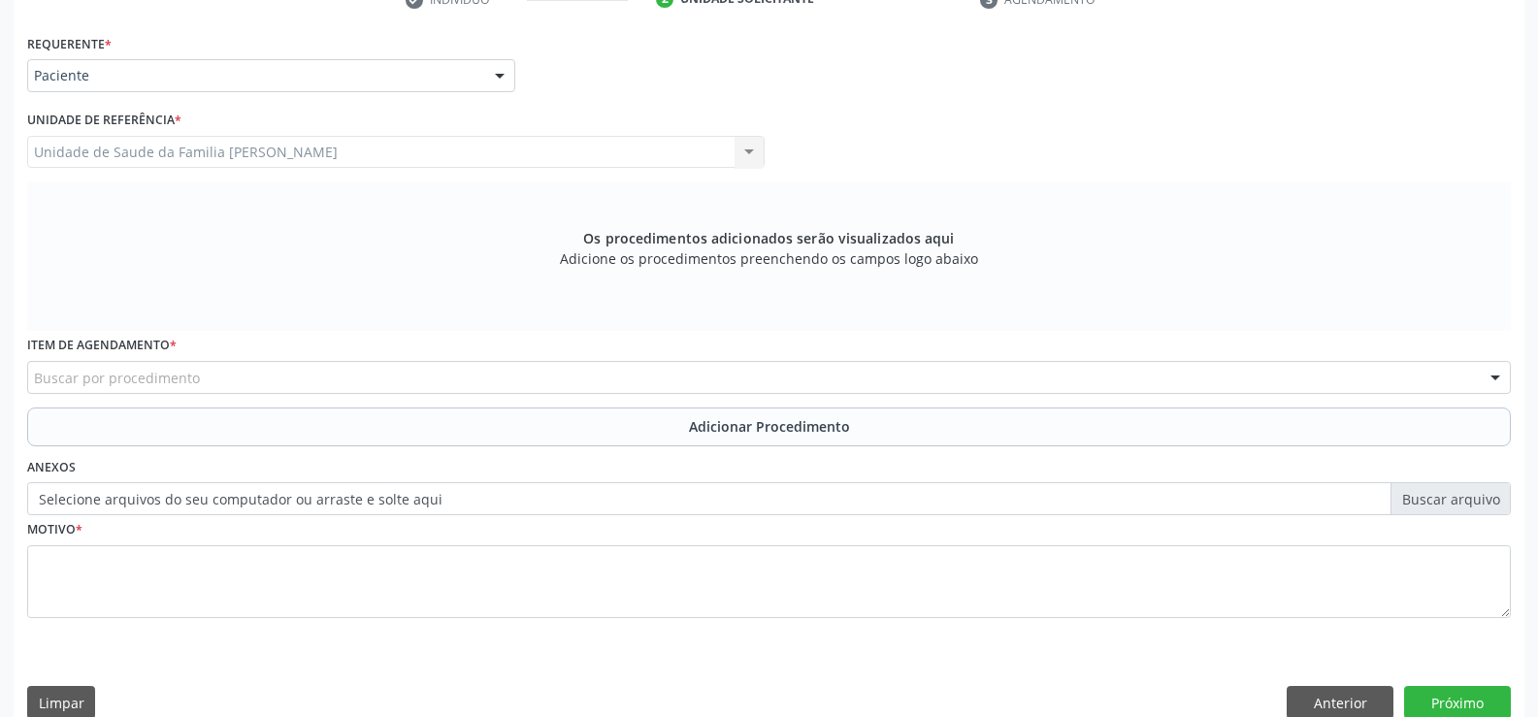
click at [437, 375] on div "Buscar por procedimento" at bounding box center [769, 377] width 1484 height 33
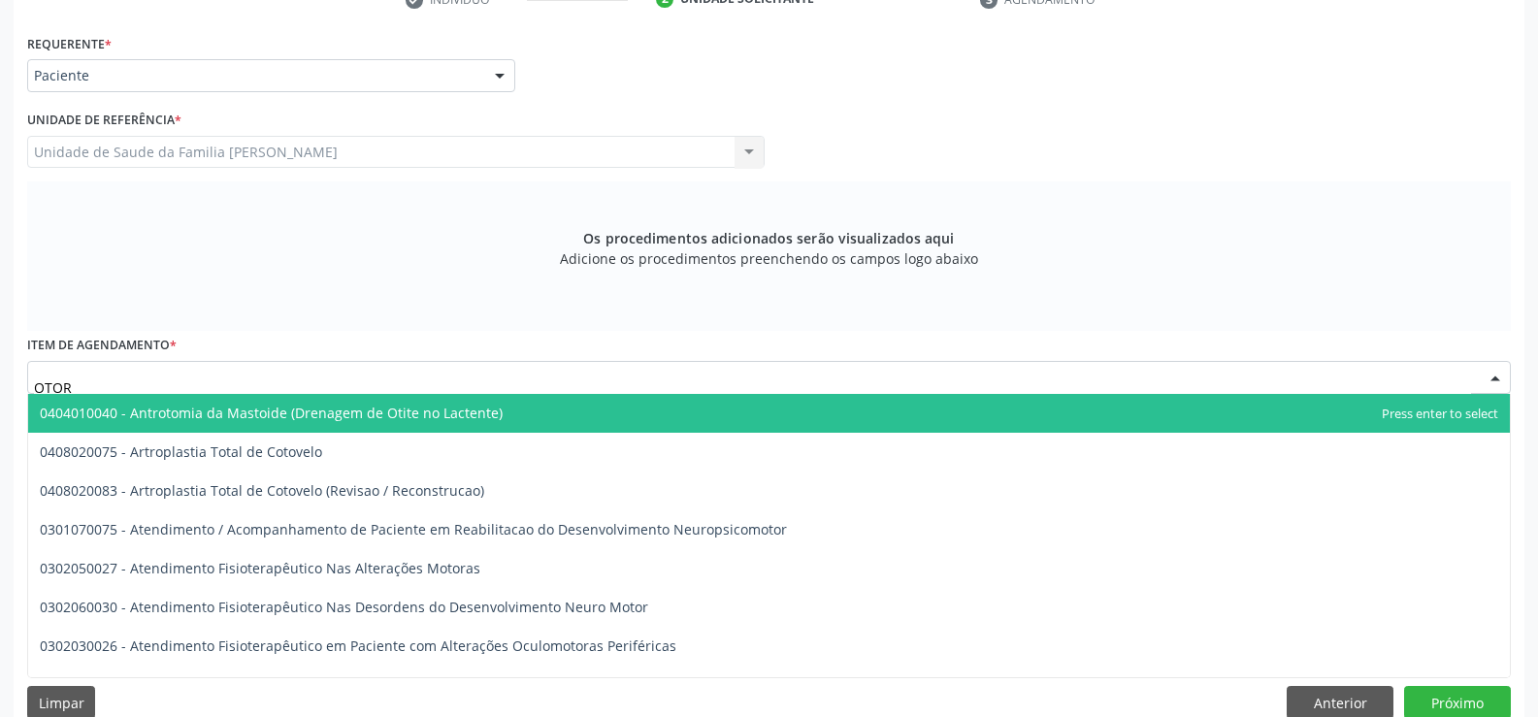
type input "OTORR"
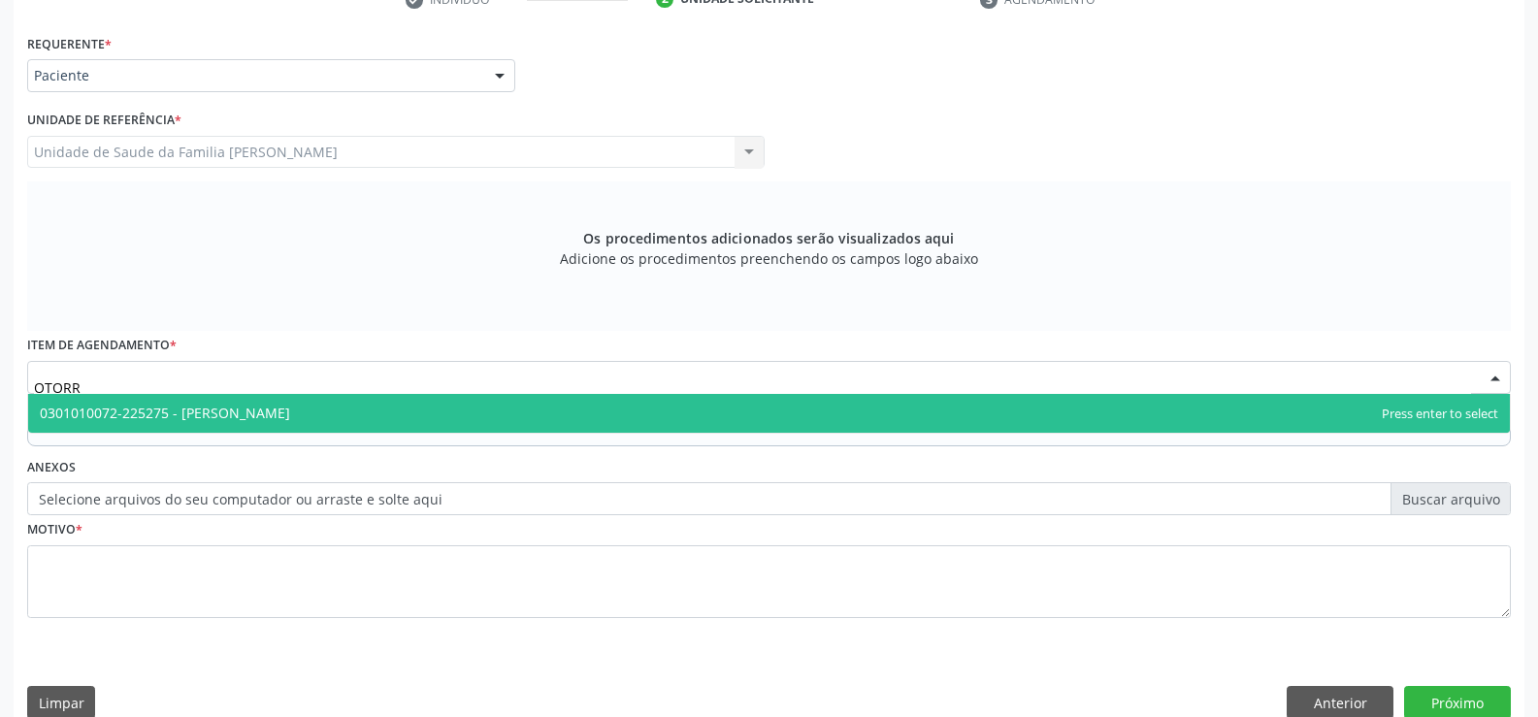
click at [478, 418] on span "0301010072-225275 - [PERSON_NAME]" at bounding box center [769, 413] width 1482 height 39
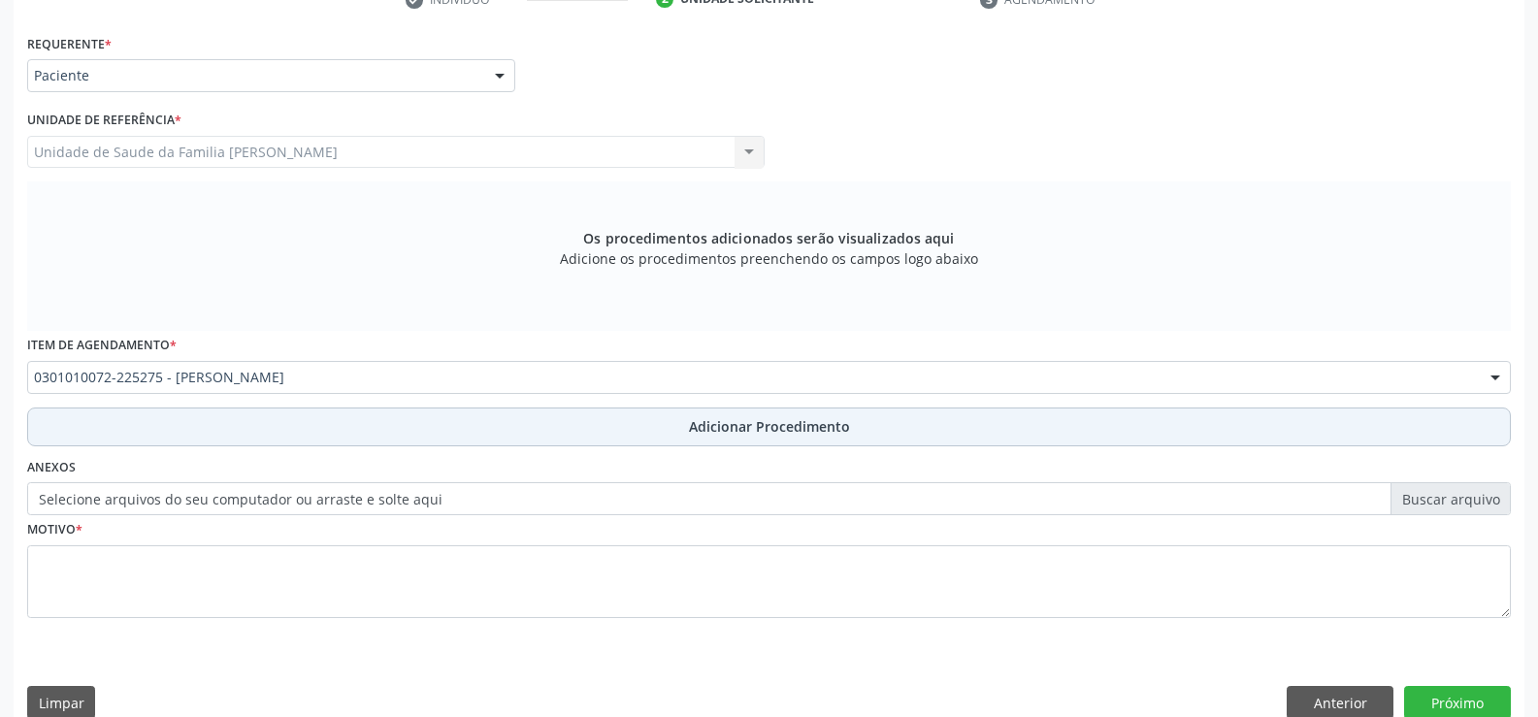
click at [734, 428] on span "Adicionar Procedimento" at bounding box center [769, 426] width 161 height 20
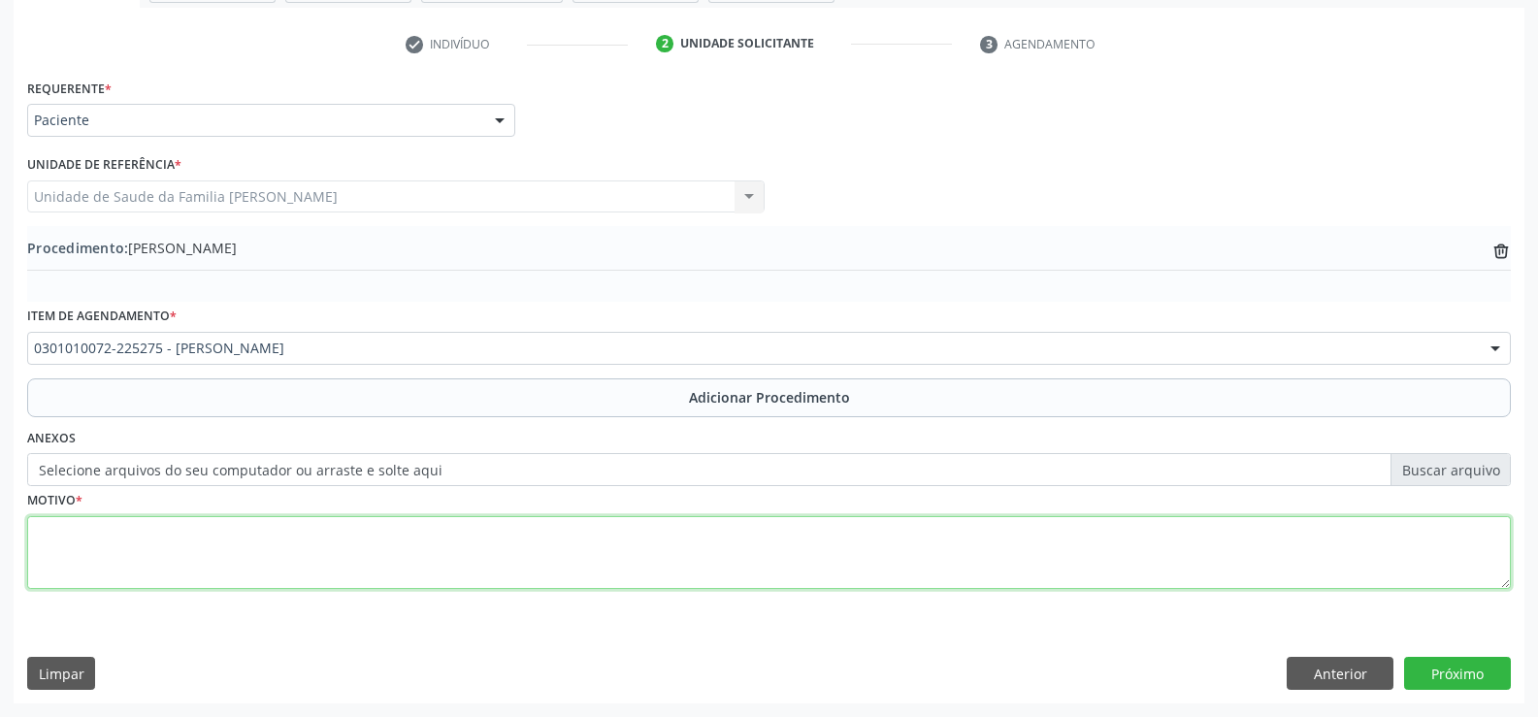
click at [506, 568] on textarea at bounding box center [769, 553] width 1484 height 74
type textarea "Z011 - EXAME DOS OUVIDOS E DA AUDIÇAO"
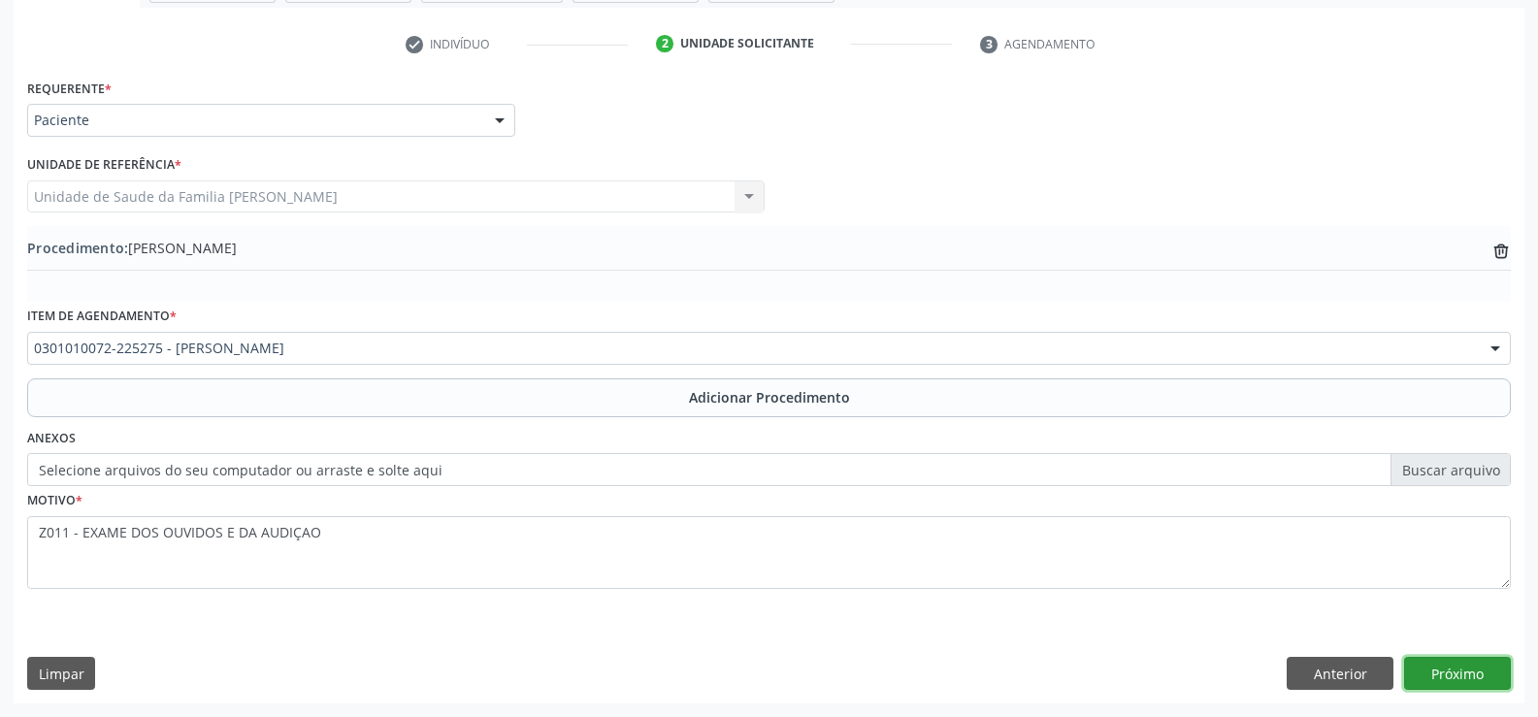
click at [1456, 677] on button "Próximo" at bounding box center [1457, 673] width 107 height 33
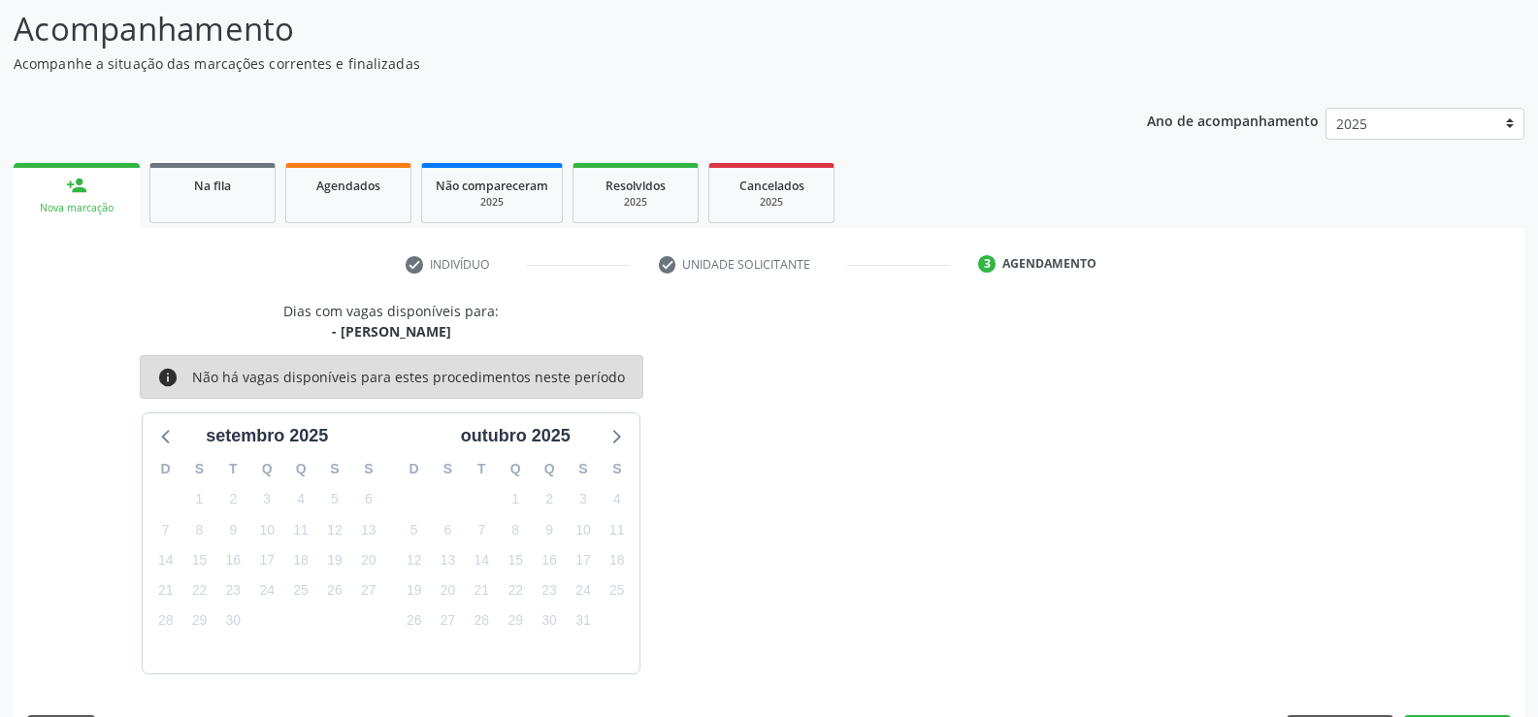
scroll to position [212, 0]
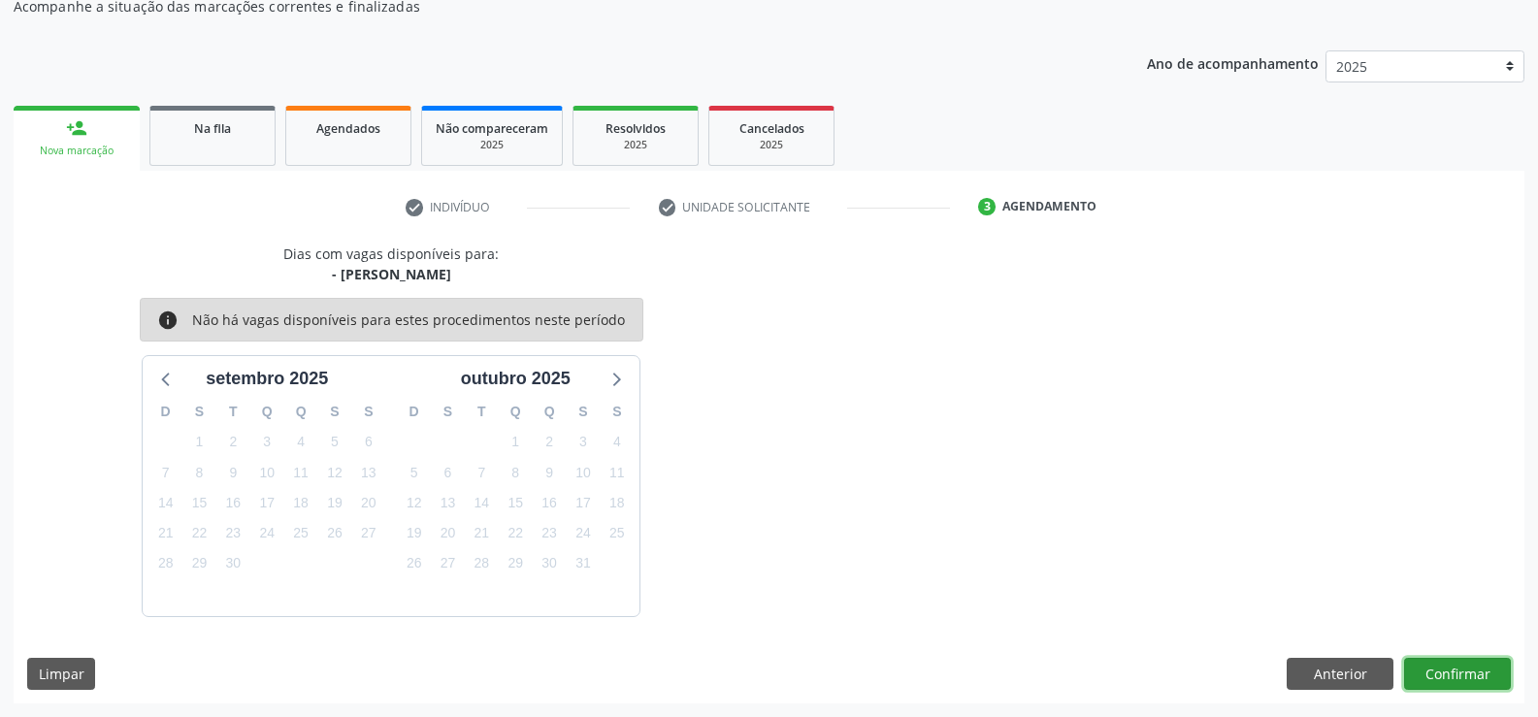
click at [1454, 676] on button "Confirmar" at bounding box center [1457, 674] width 107 height 33
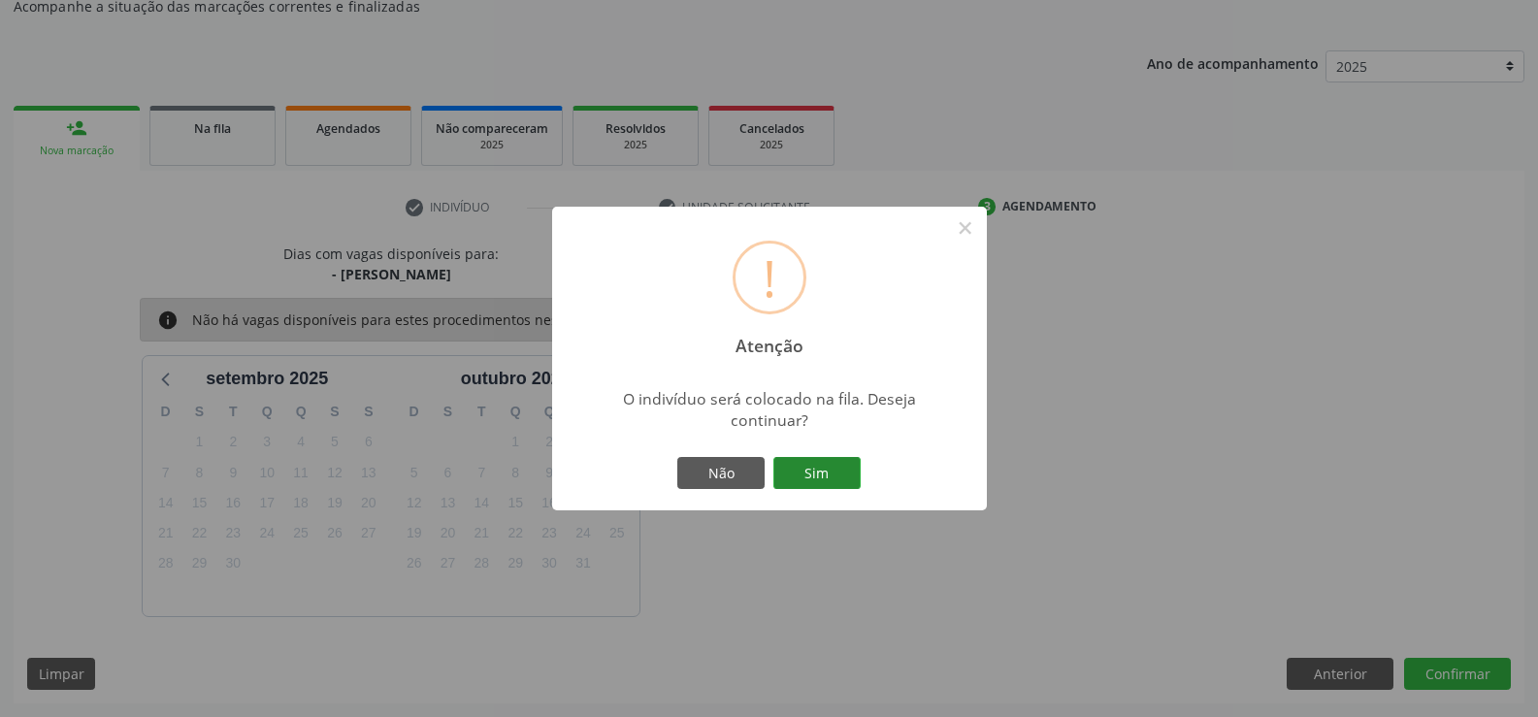
click at [819, 478] on button "Sim" at bounding box center [817, 473] width 87 height 33
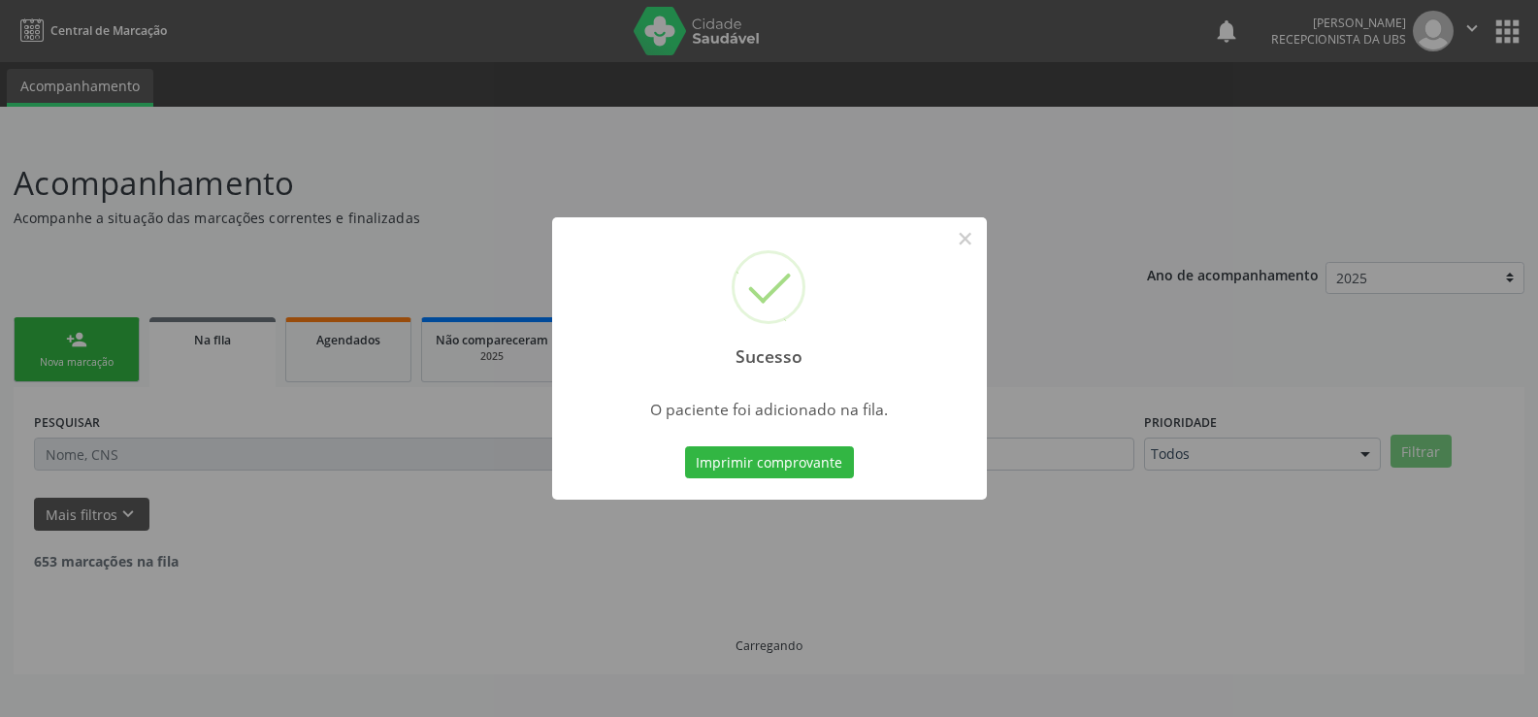
scroll to position [0, 0]
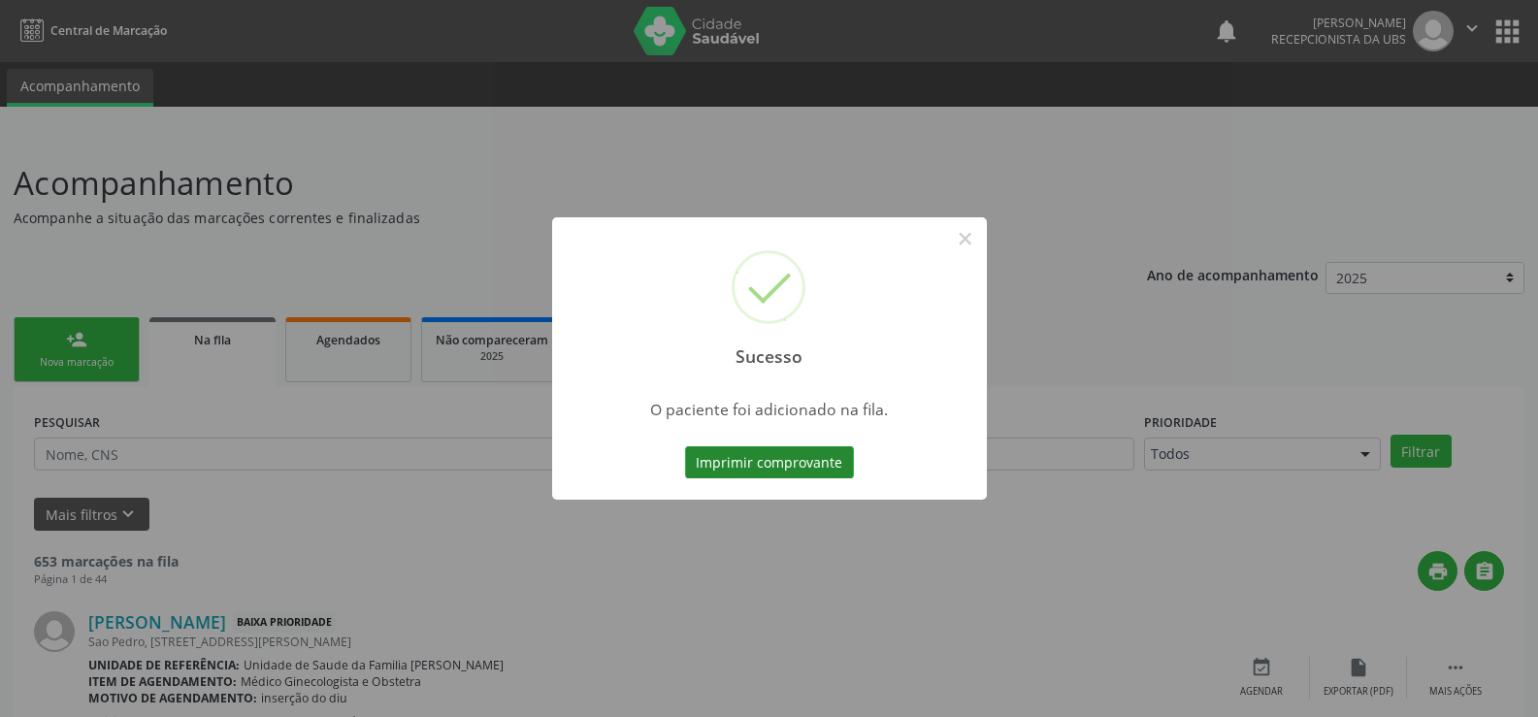
click at [787, 462] on button "Imprimir comprovante" at bounding box center [769, 462] width 169 height 33
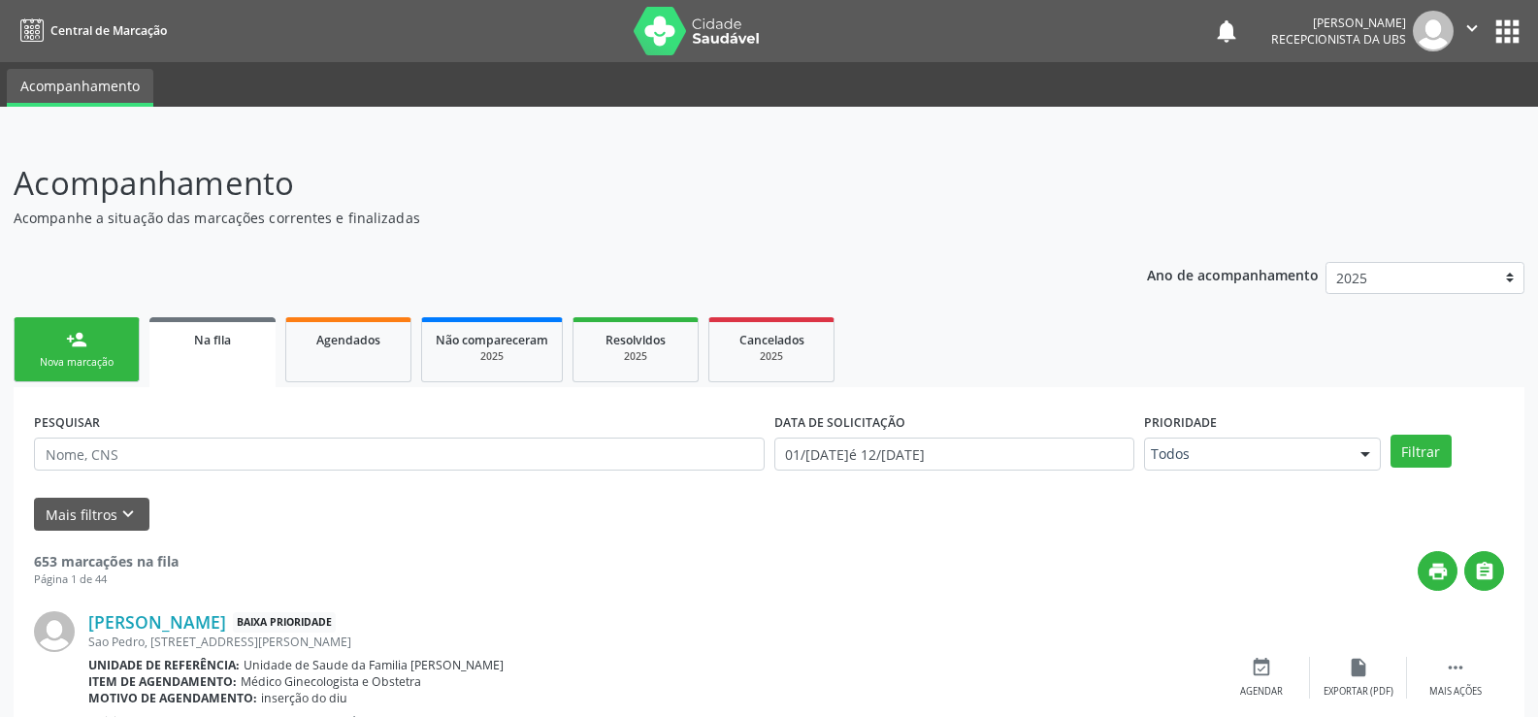
click at [47, 354] on link "person_add Nova marcação" at bounding box center [77, 349] width 126 height 65
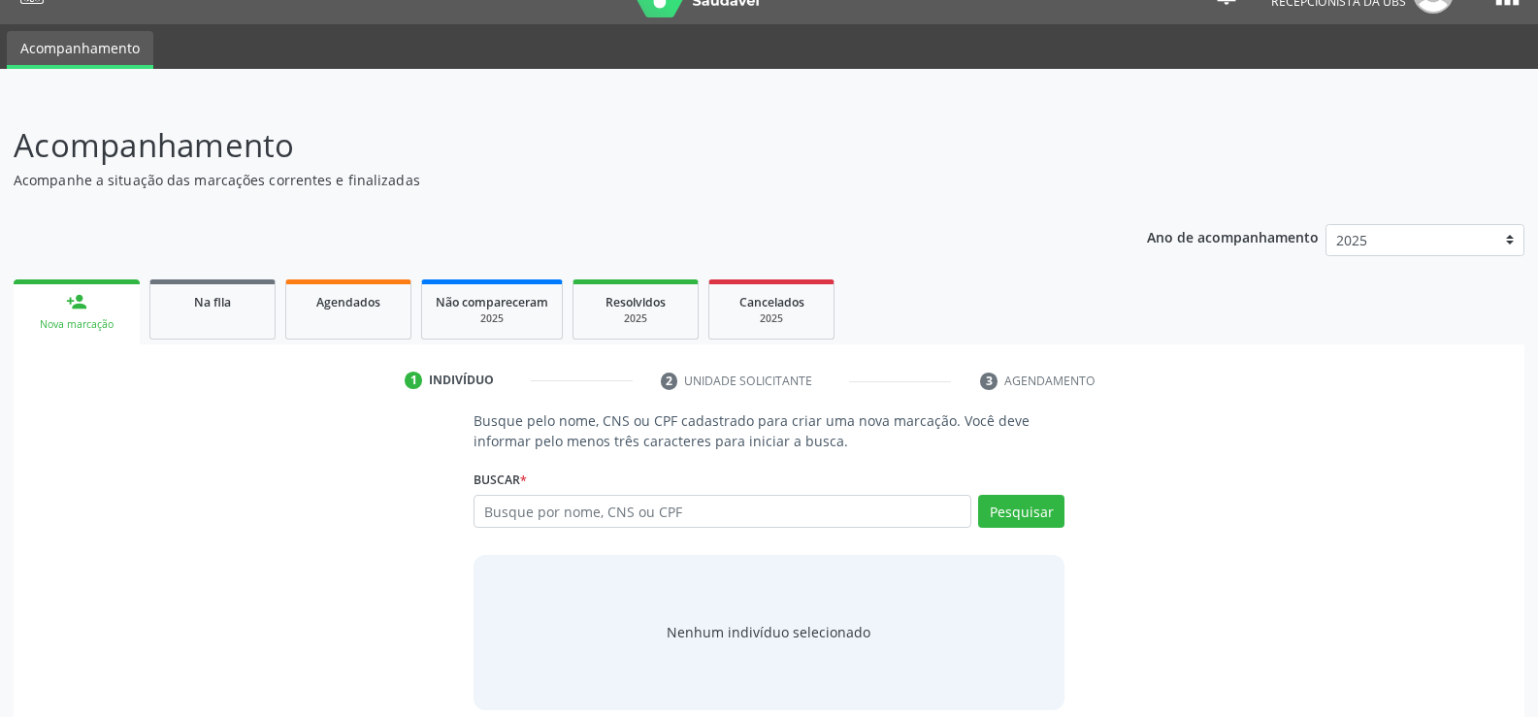
scroll to position [58, 0]
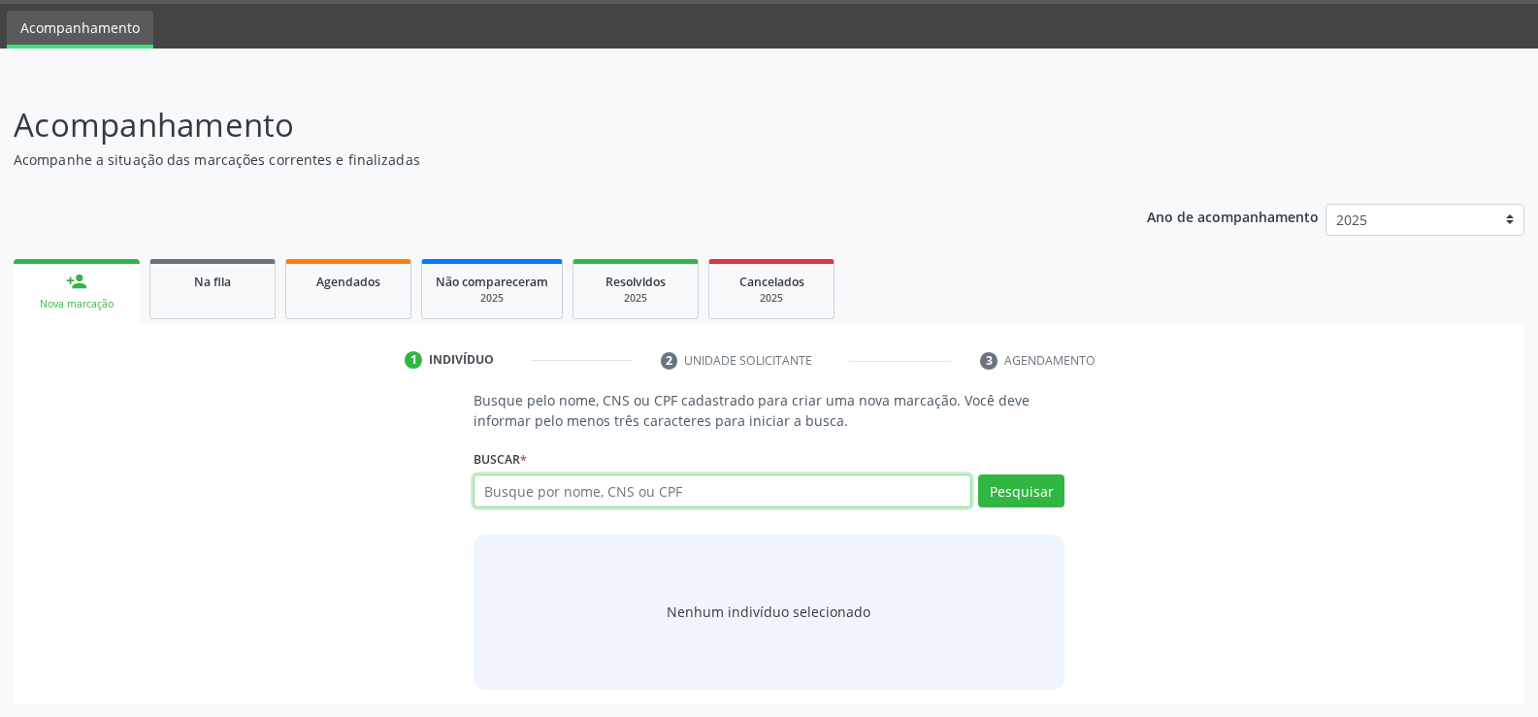
click at [704, 495] on input "text" at bounding box center [723, 491] width 498 height 33
type input "17746264468"
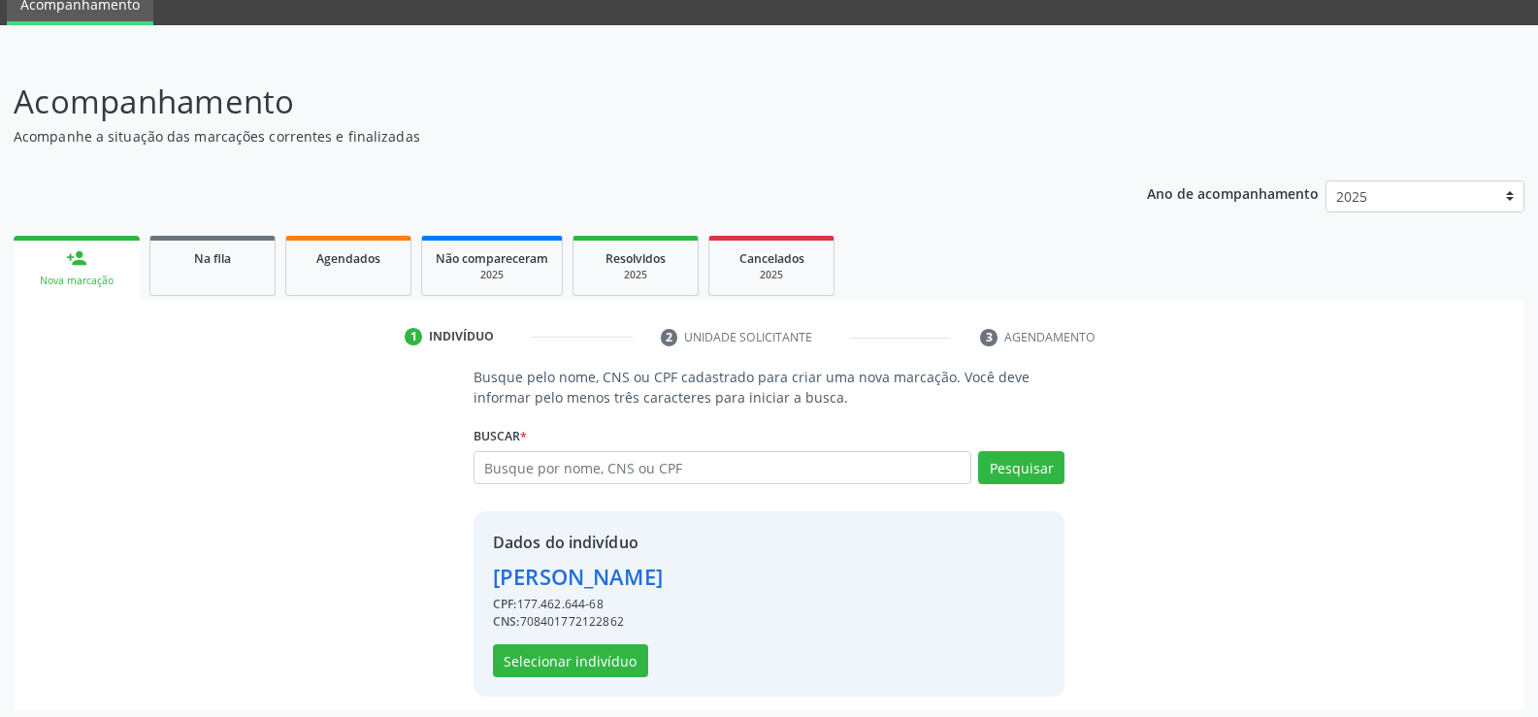
scroll to position [88, 0]
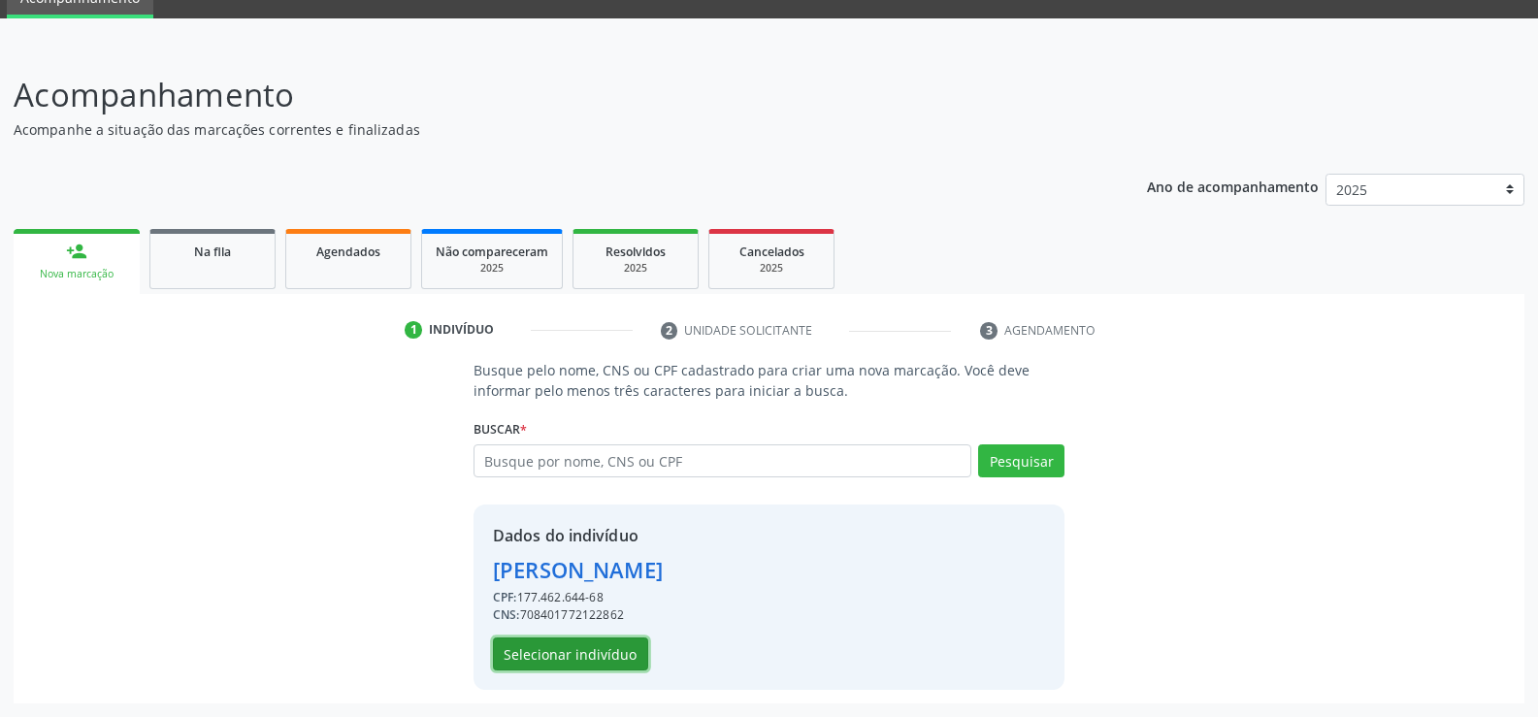
click at [552, 658] on button "Selecionar indivíduo" at bounding box center [570, 654] width 155 height 33
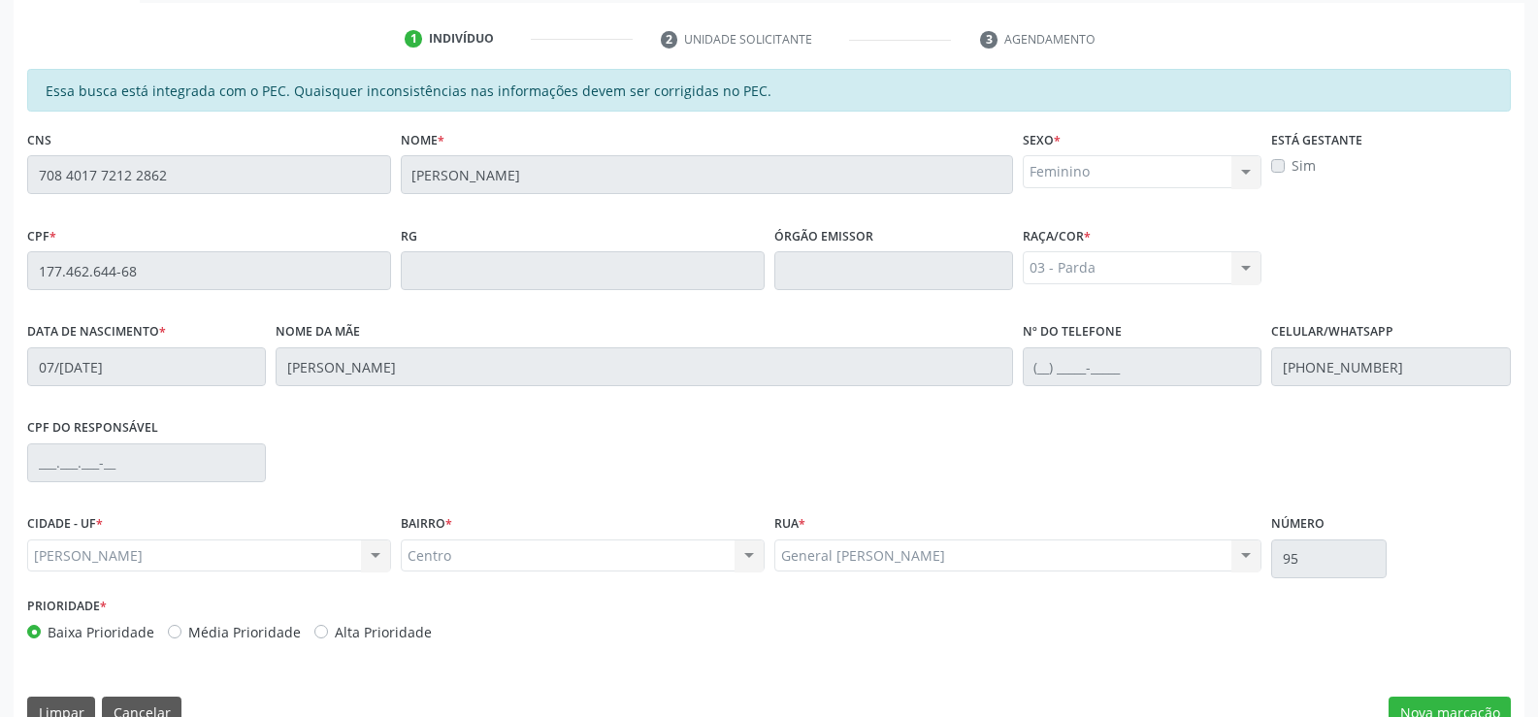
scroll to position [418, 0]
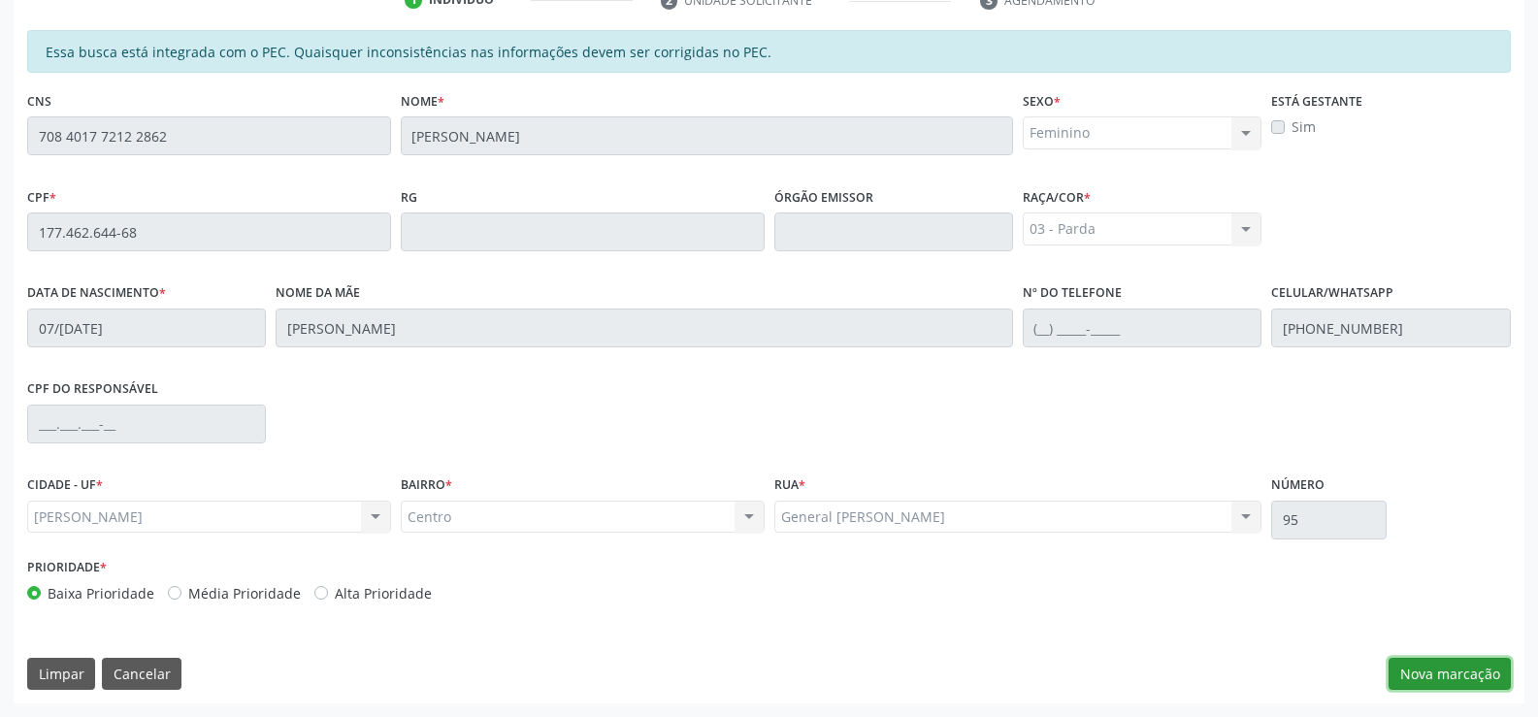
click at [1426, 667] on button "Nova marcação" at bounding box center [1450, 674] width 122 height 33
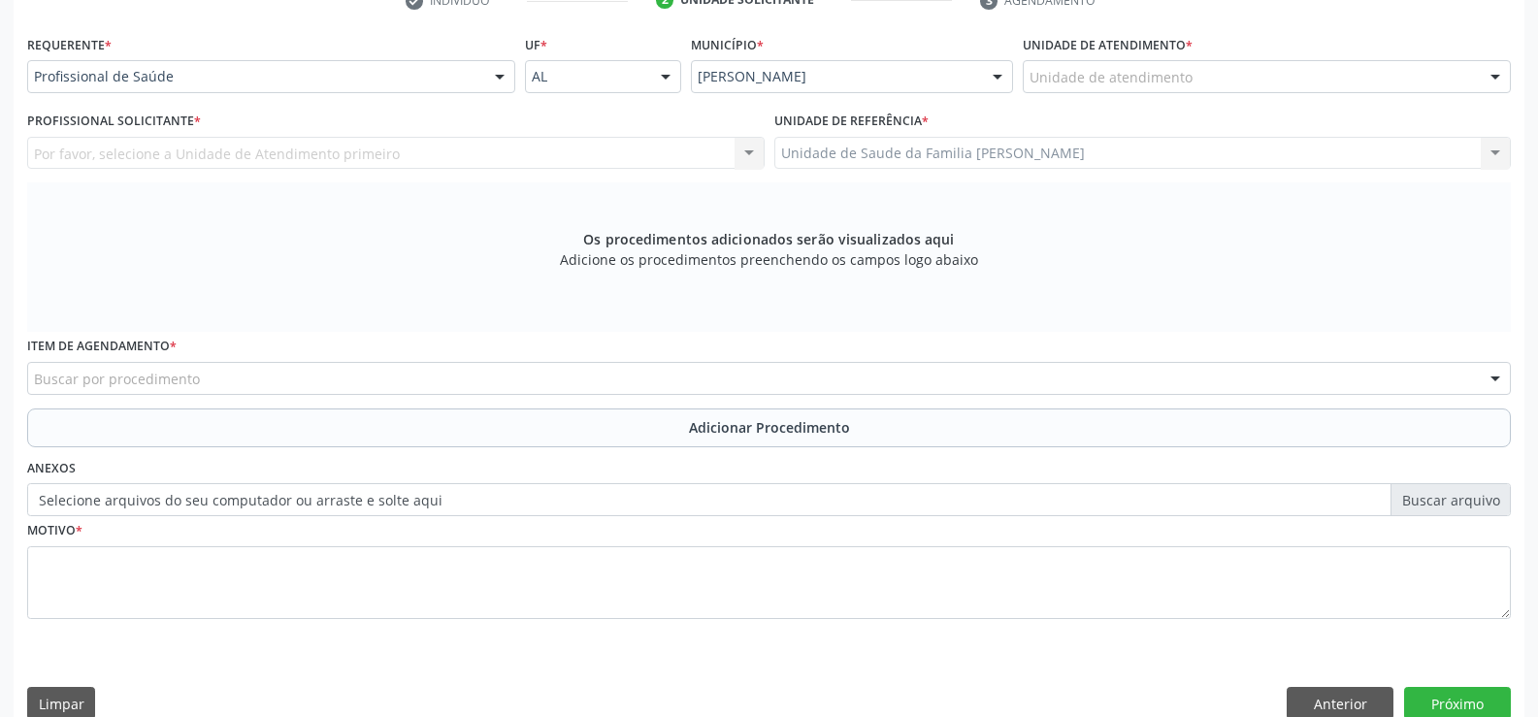
scroll to position [419, 0]
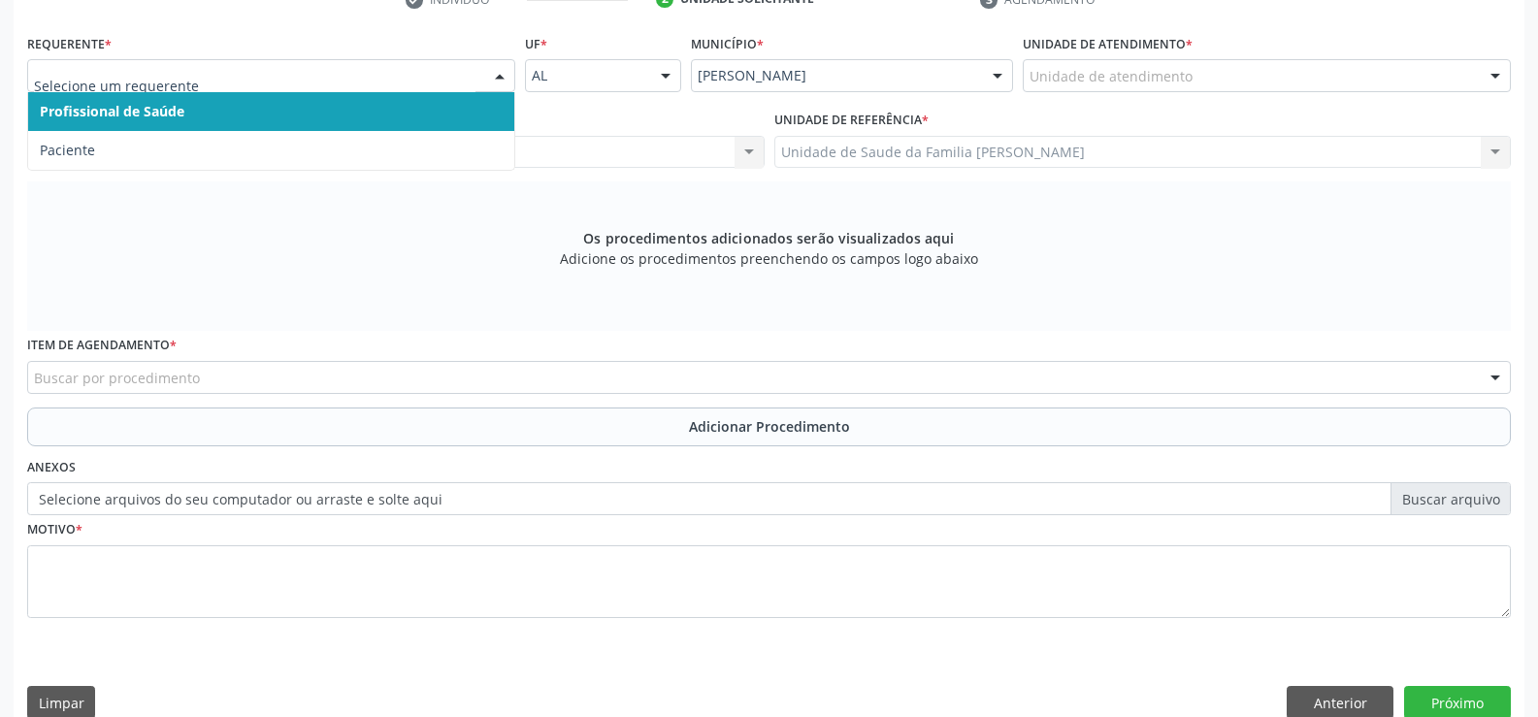
click at [502, 72] on div at bounding box center [499, 76] width 29 height 33
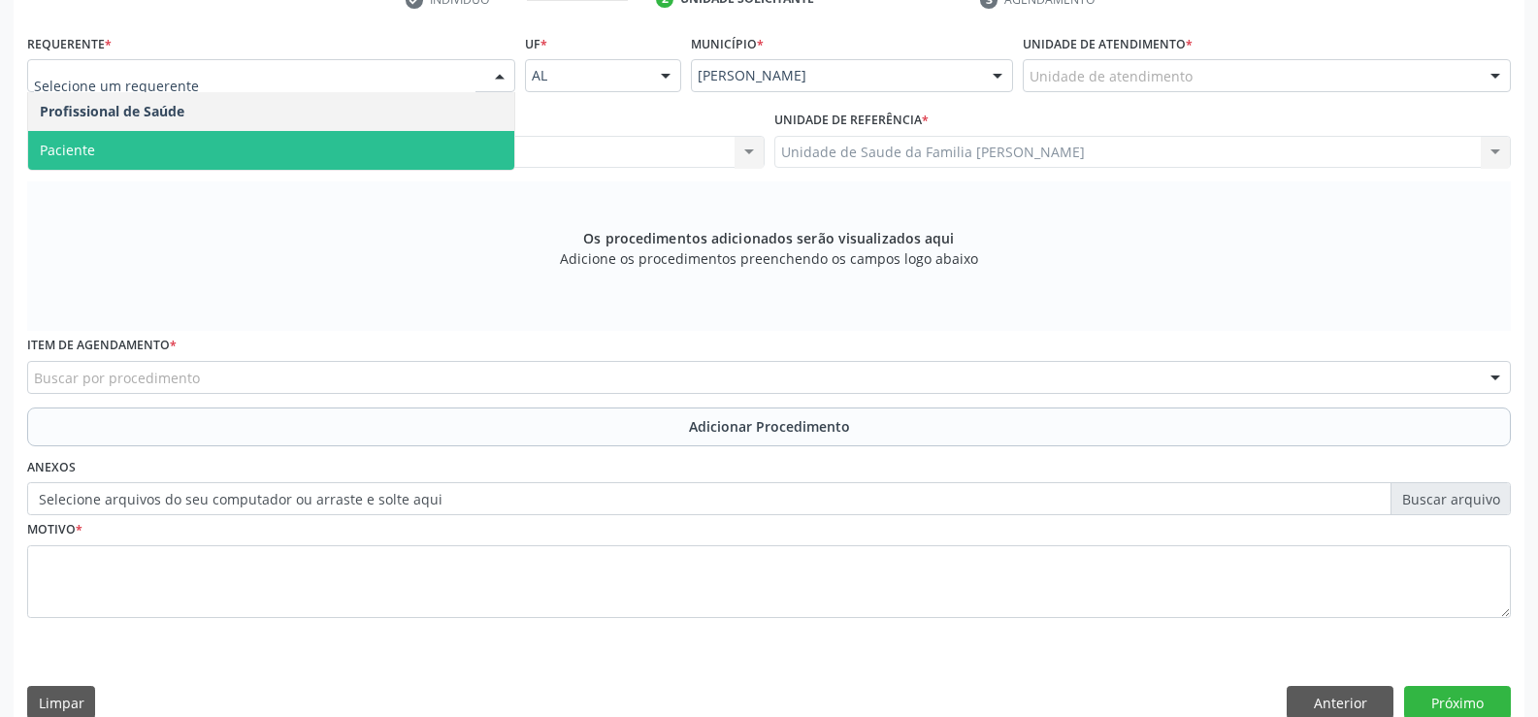
click at [350, 157] on span "Paciente" at bounding box center [271, 150] width 486 height 39
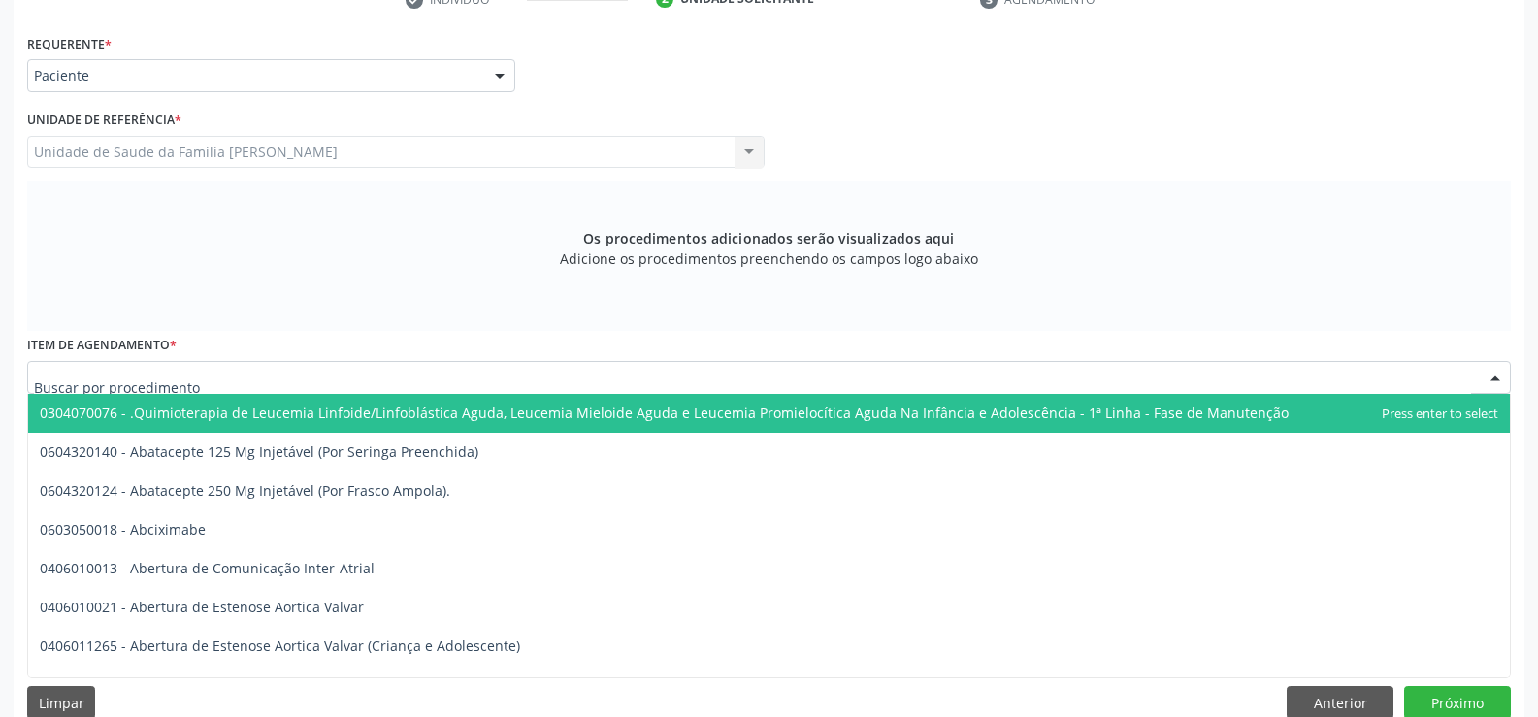
click at [411, 374] on div at bounding box center [769, 377] width 1484 height 33
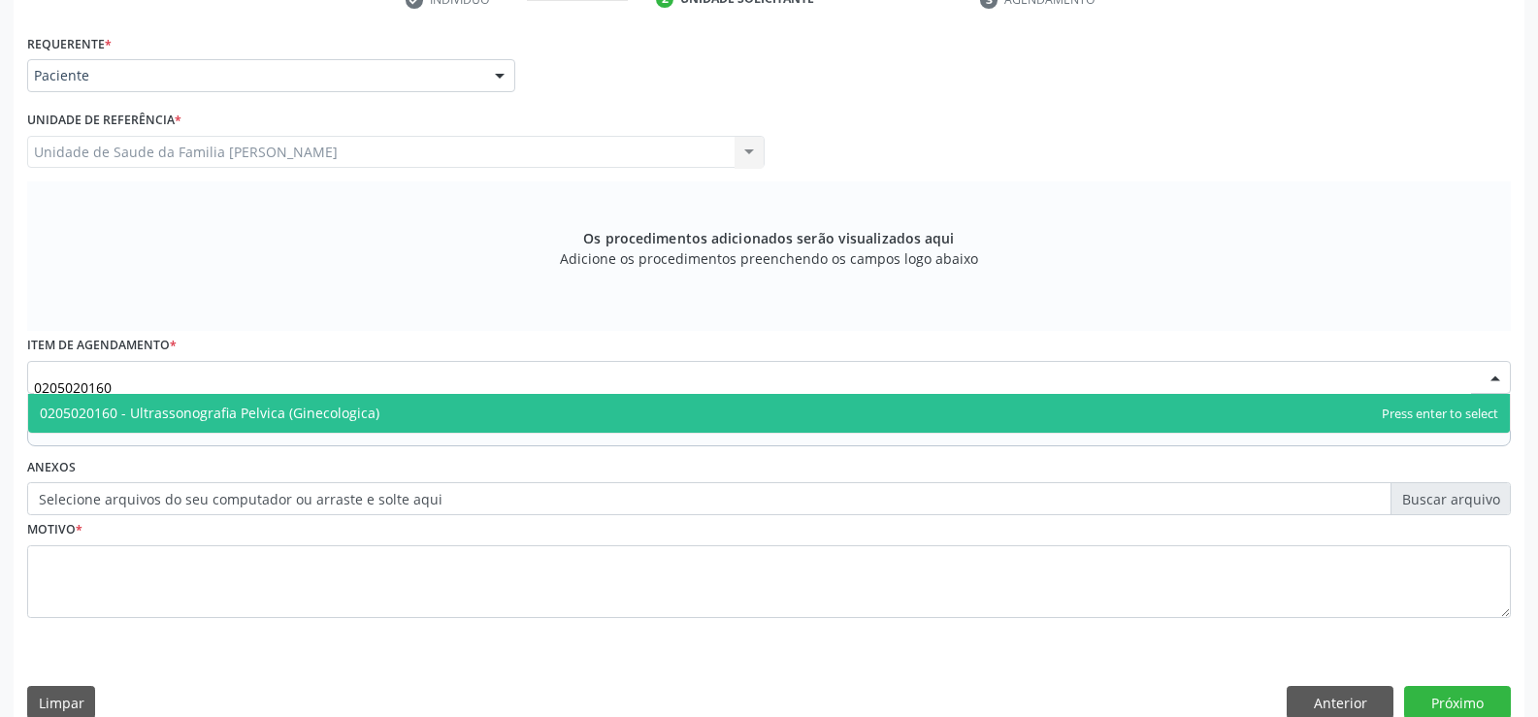
click at [550, 410] on span "0205020160 - Ultrassonografia Pelvica (Ginecologica)" at bounding box center [769, 413] width 1482 height 39
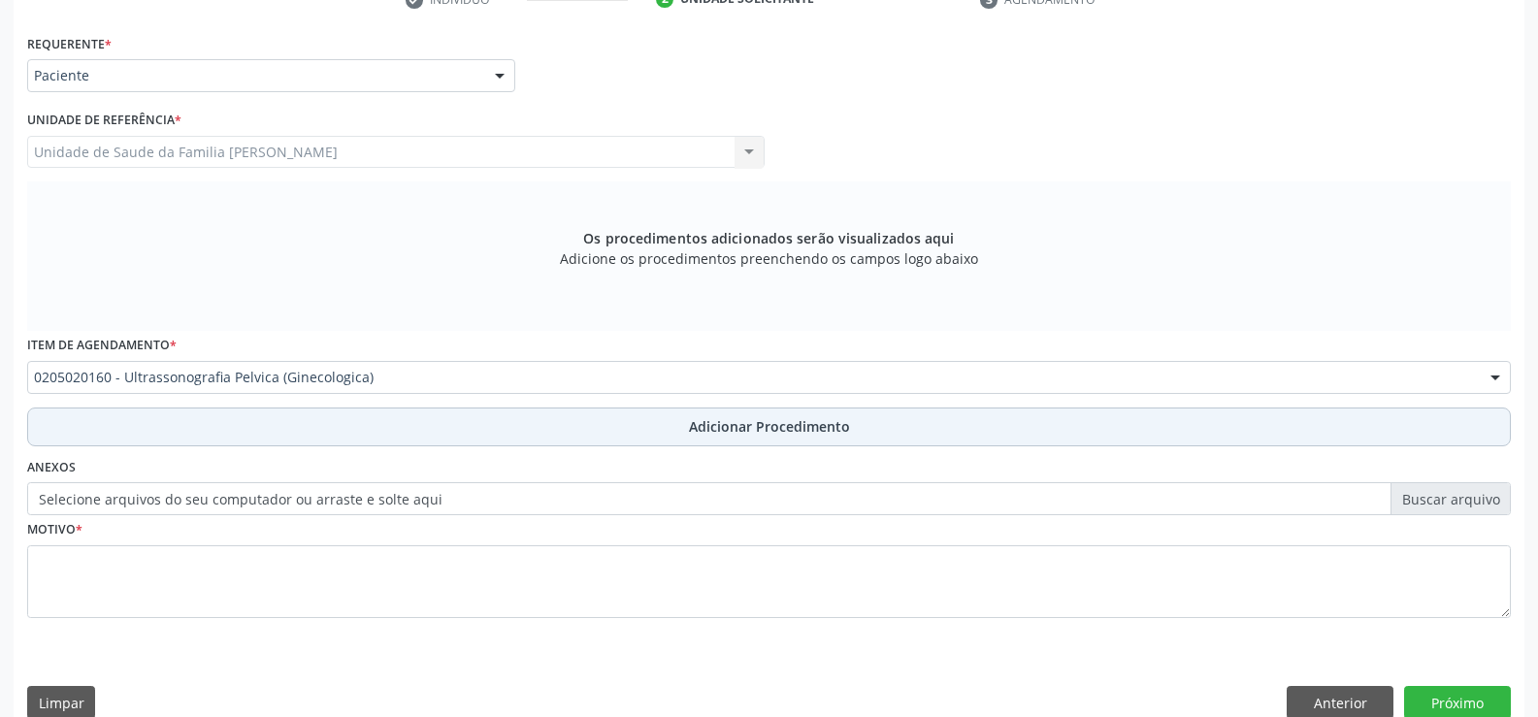
click at [736, 429] on span "Adicionar Procedimento" at bounding box center [769, 426] width 161 height 20
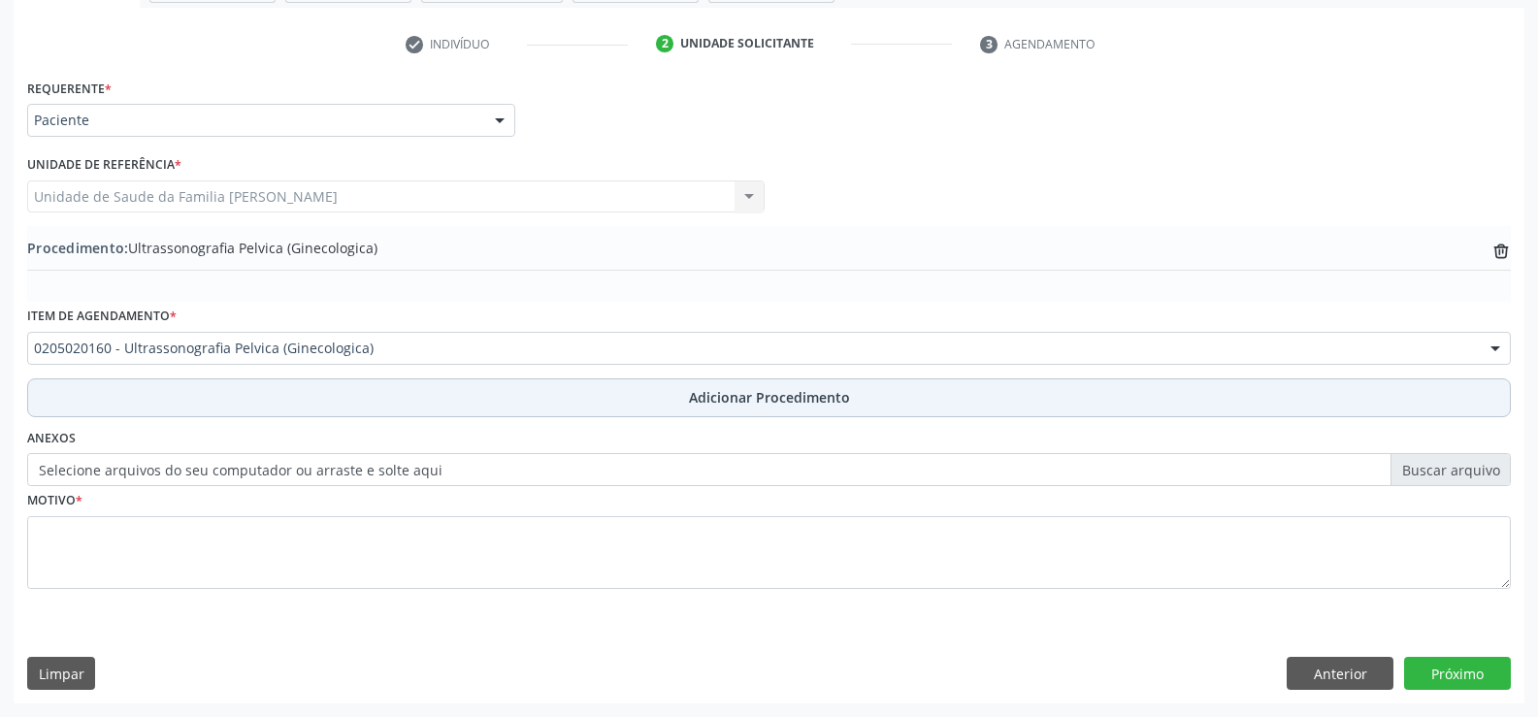
scroll to position [375, 0]
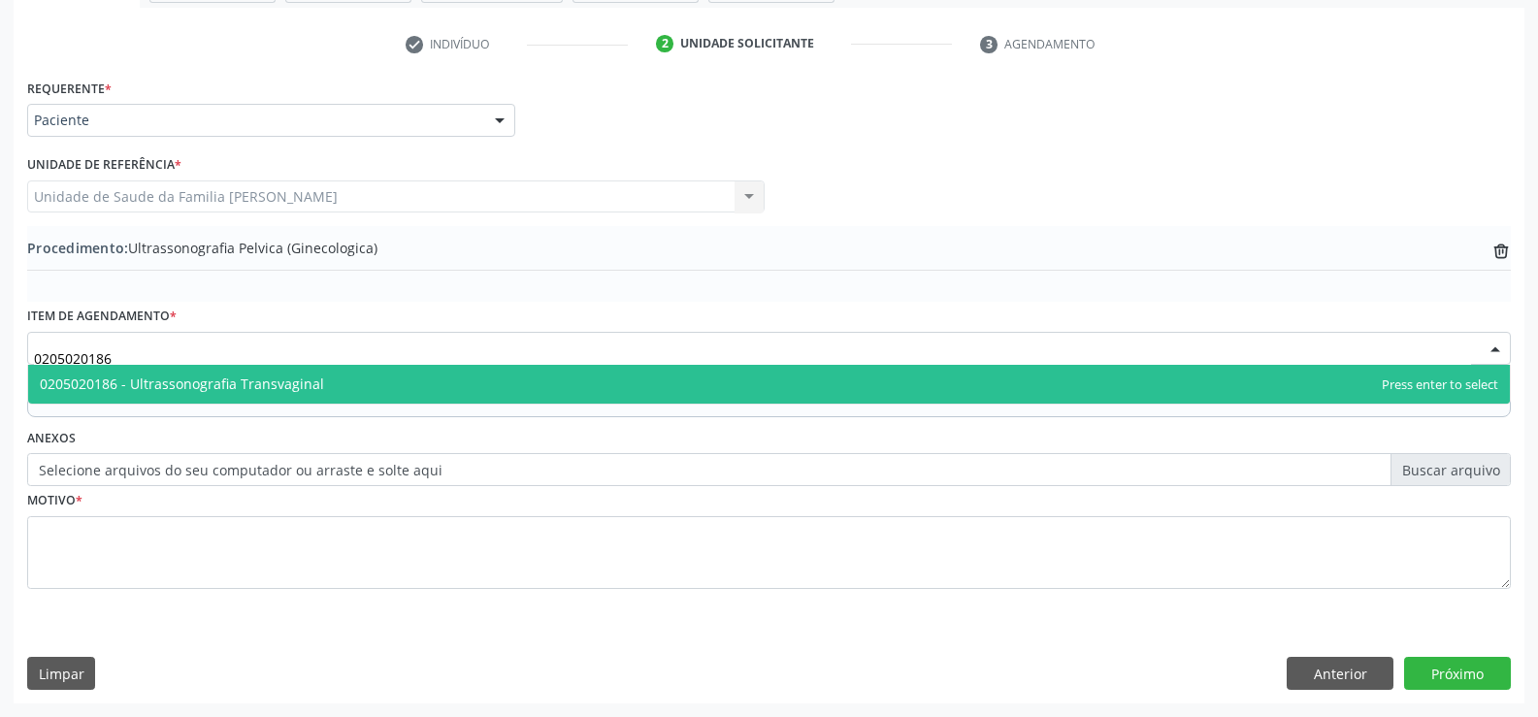
click at [456, 387] on span "0205020186 - Ultrassonografia Transvaginal" at bounding box center [769, 384] width 1482 height 39
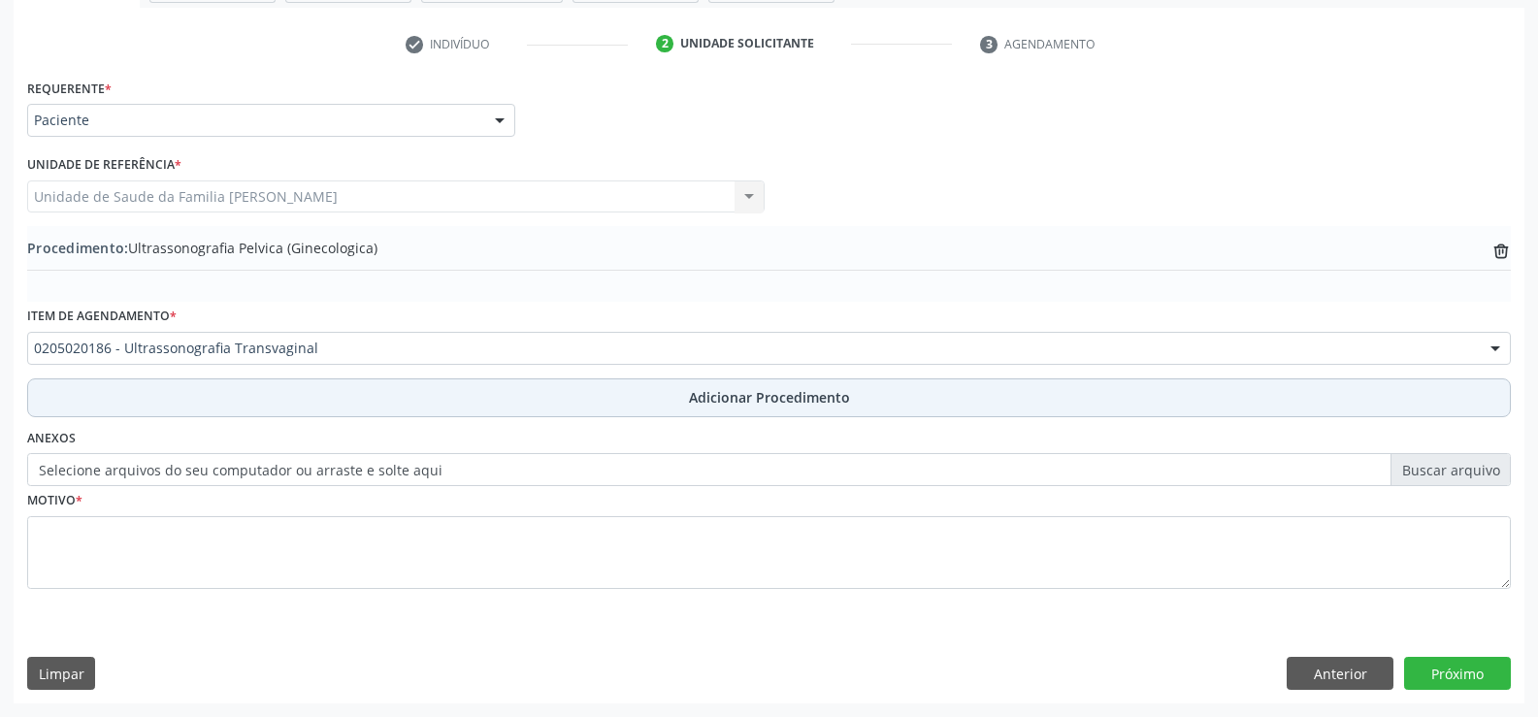
click at [719, 404] on span "Adicionar Procedimento" at bounding box center [769, 397] width 161 height 20
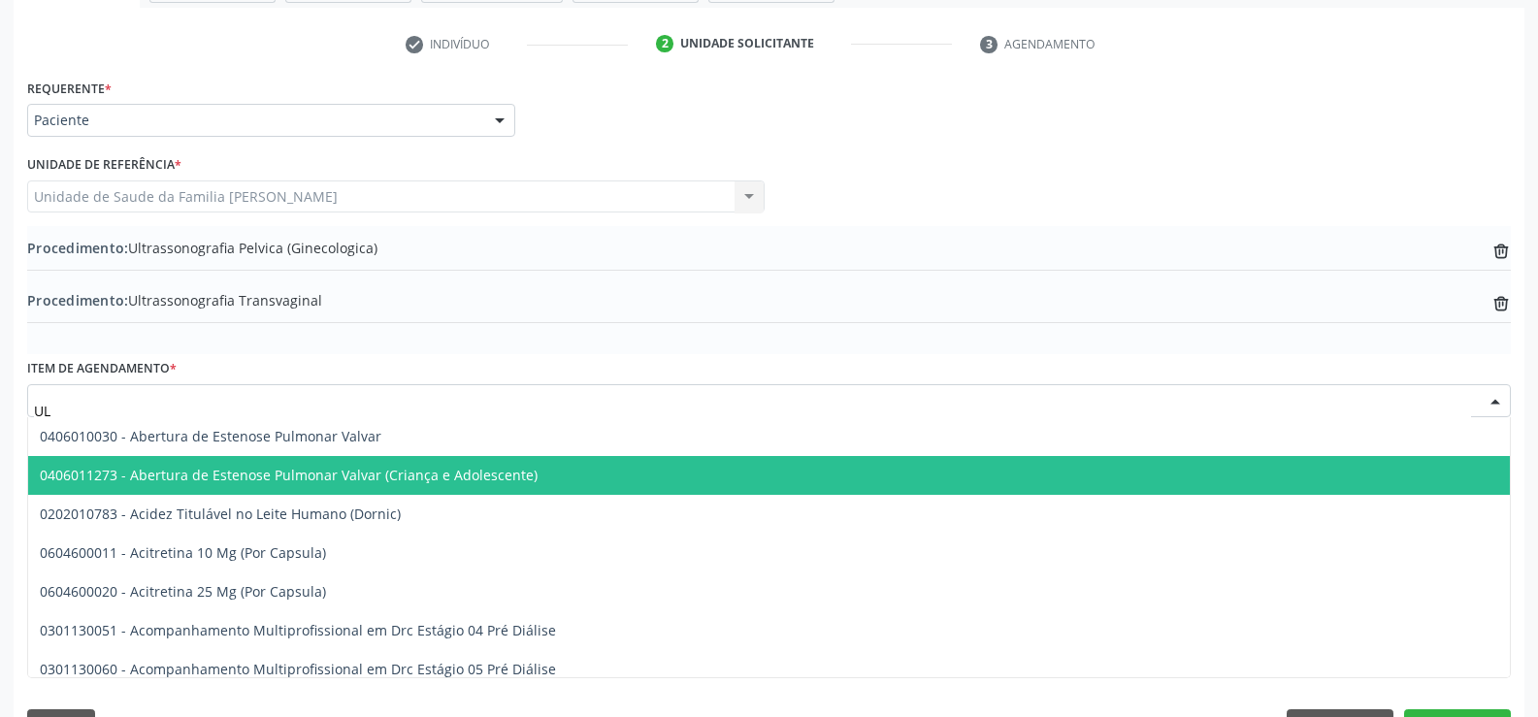
type input "U"
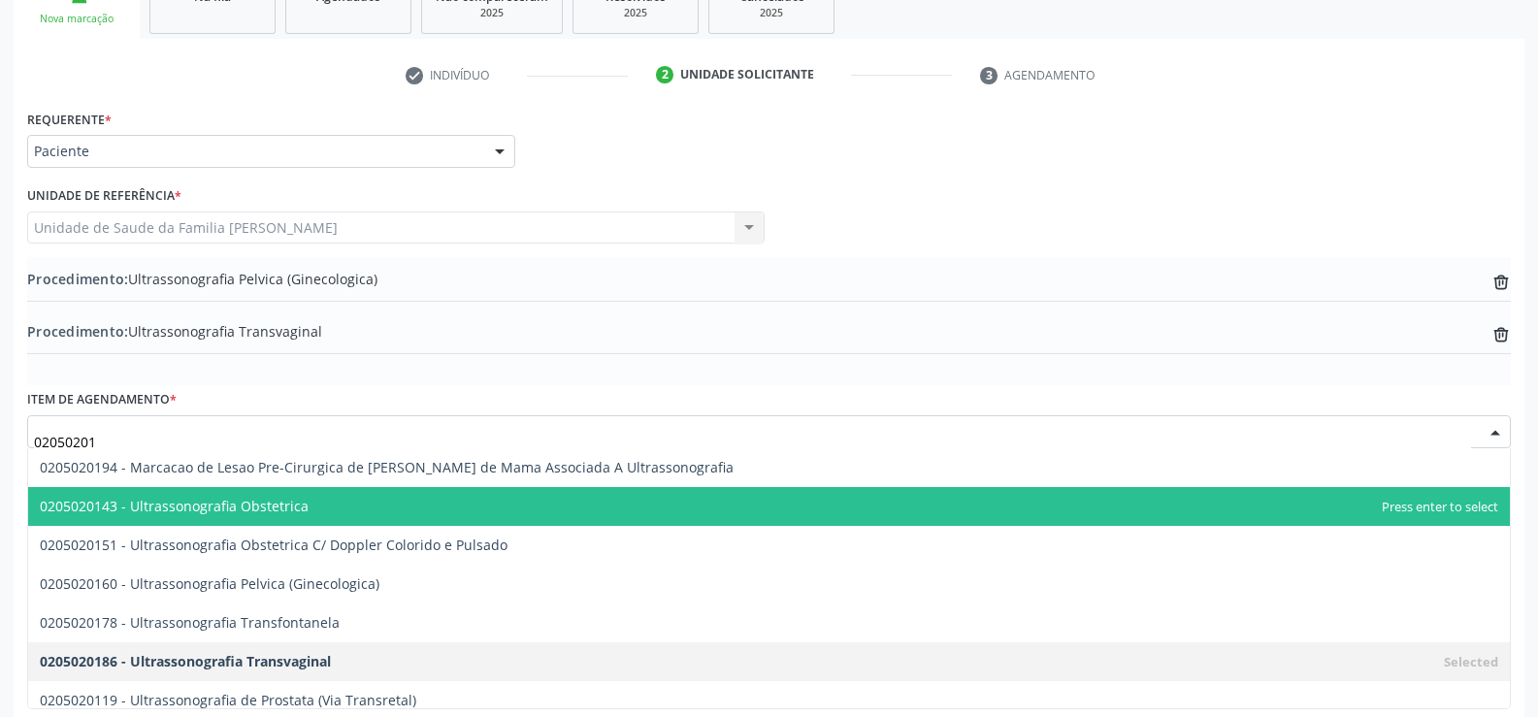
scroll to position [233, 0]
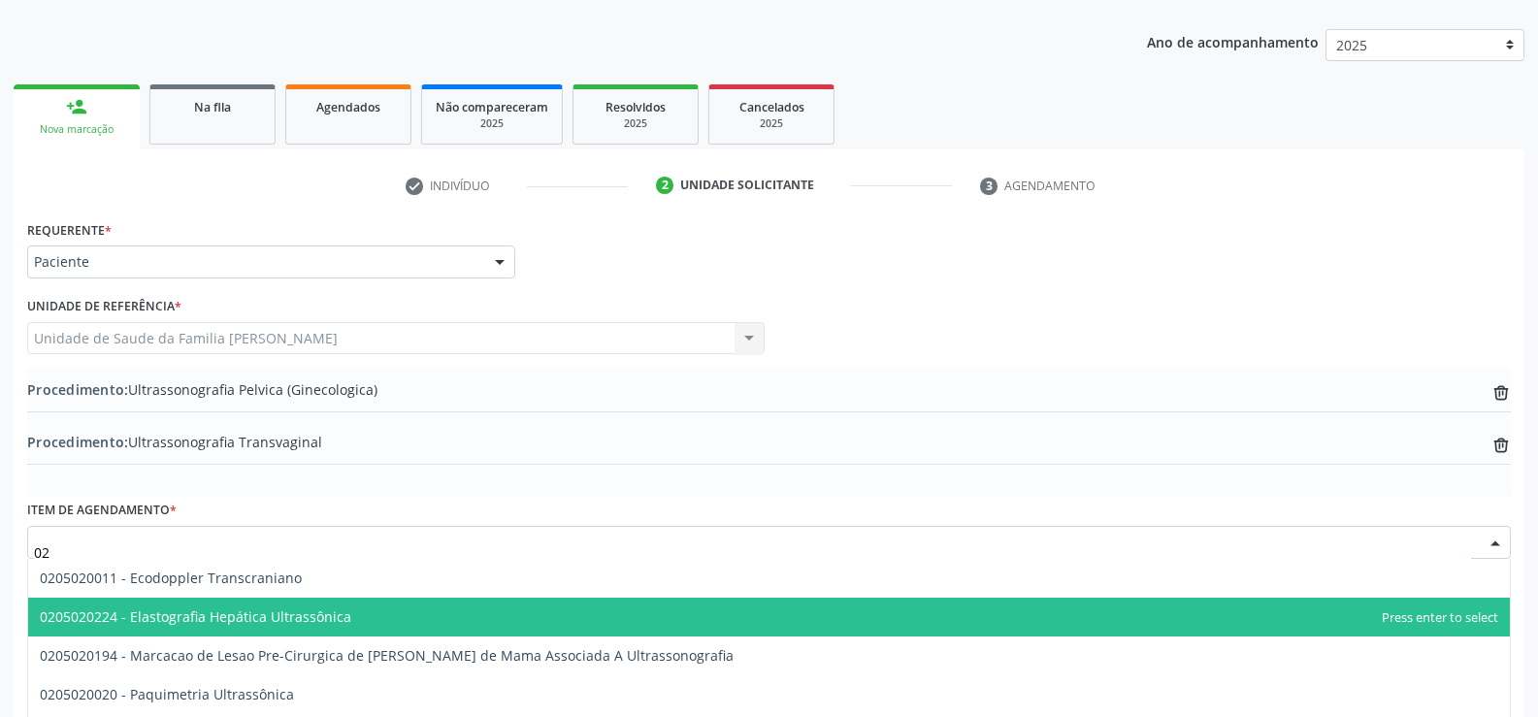
type input "0"
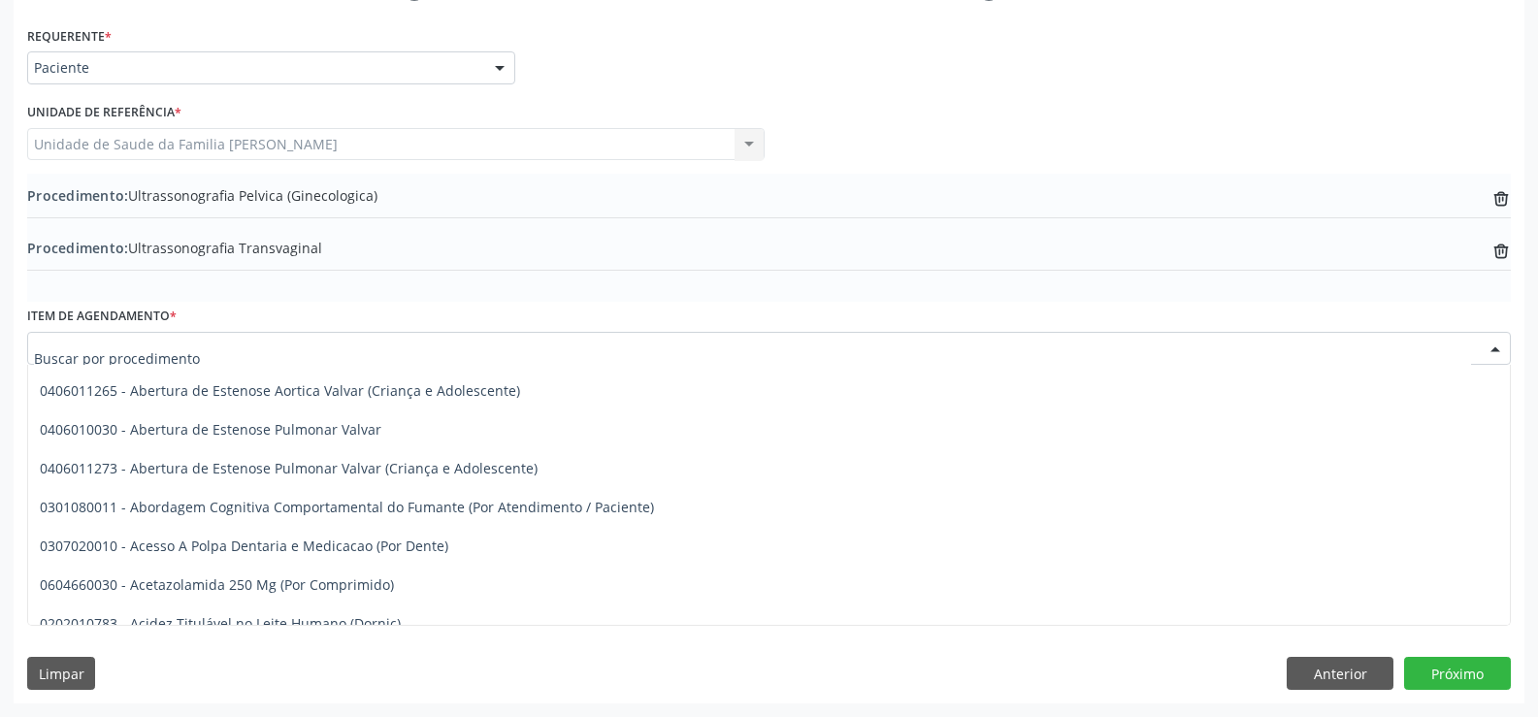
scroll to position [0, 0]
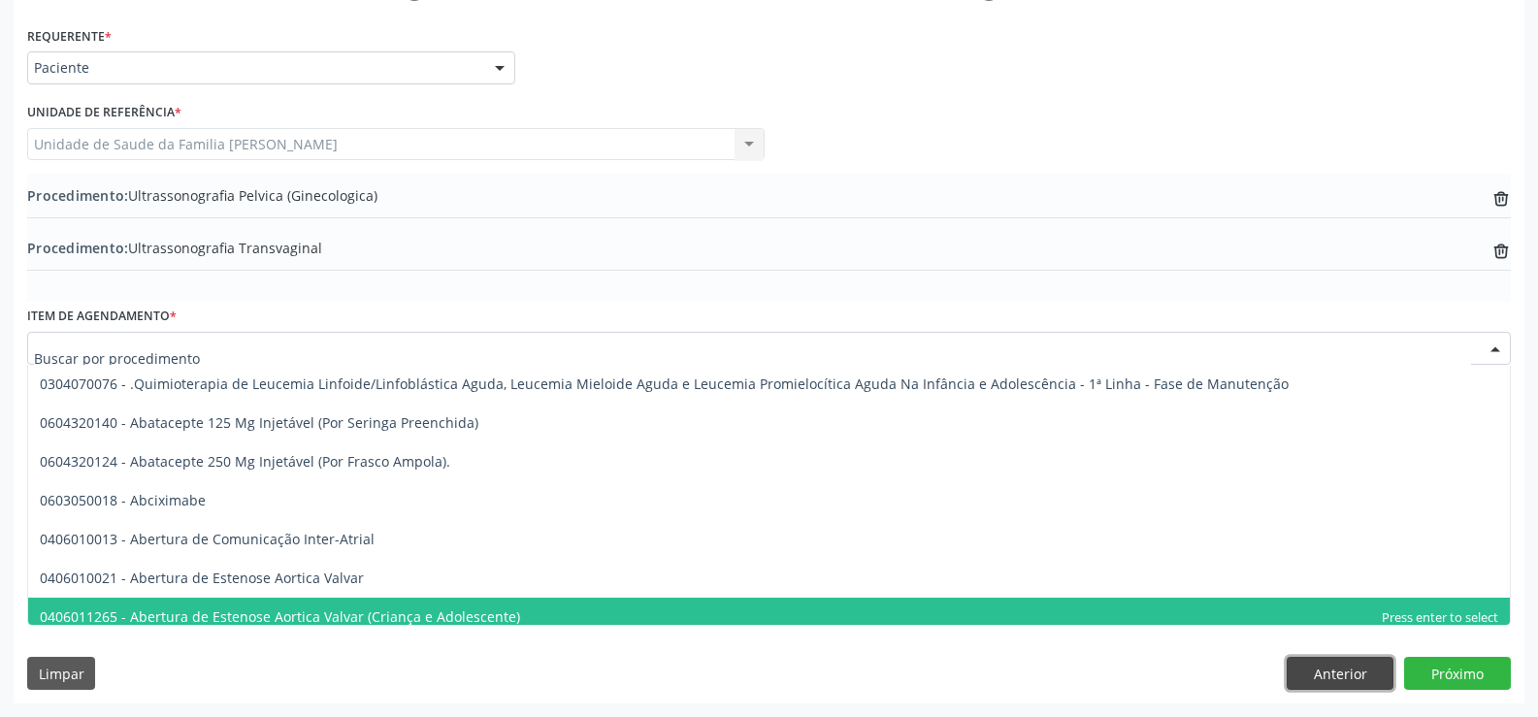
click at [1328, 675] on button "Anterior" at bounding box center [1340, 673] width 107 height 33
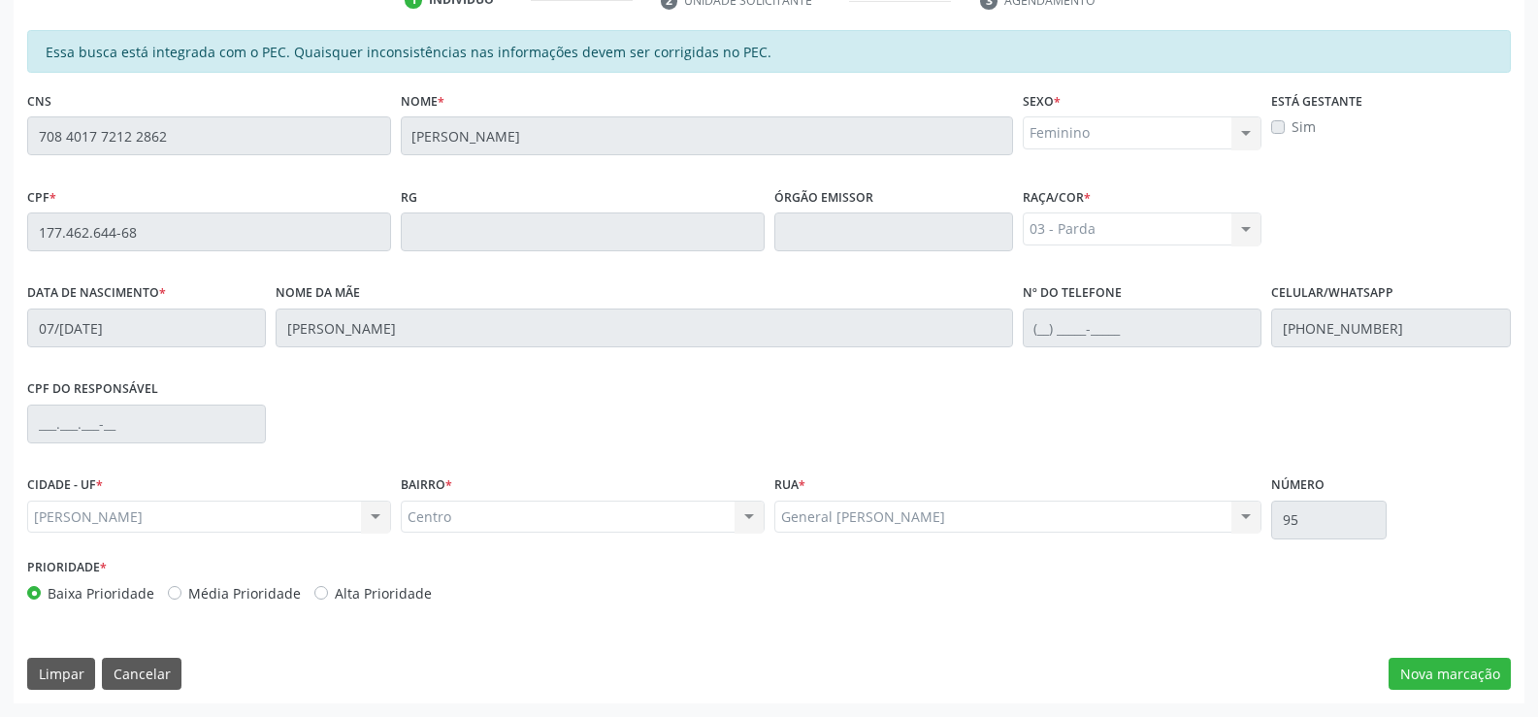
scroll to position [418, 0]
click at [1432, 678] on button "Nova marcação" at bounding box center [1450, 674] width 122 height 33
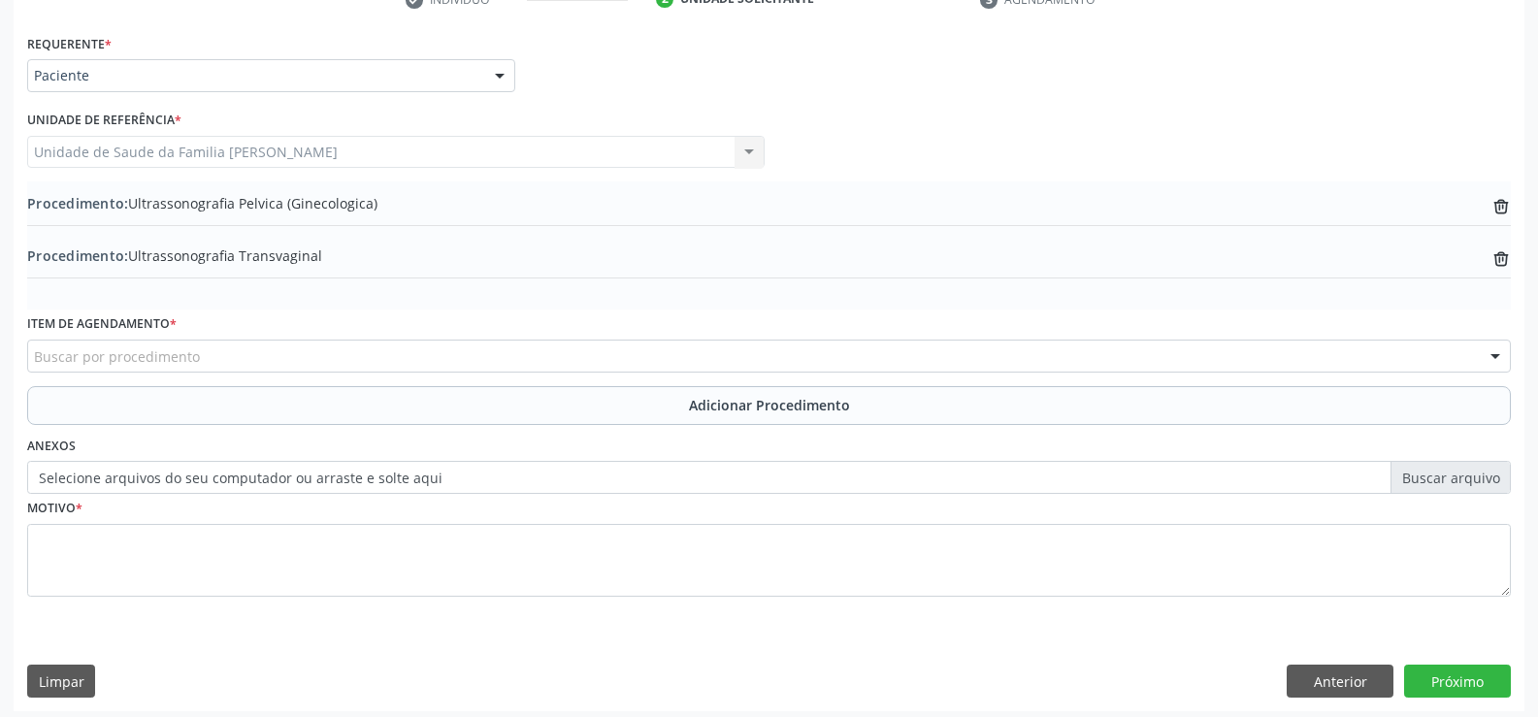
click at [376, 354] on div "Buscar por procedimento" at bounding box center [769, 356] width 1484 height 33
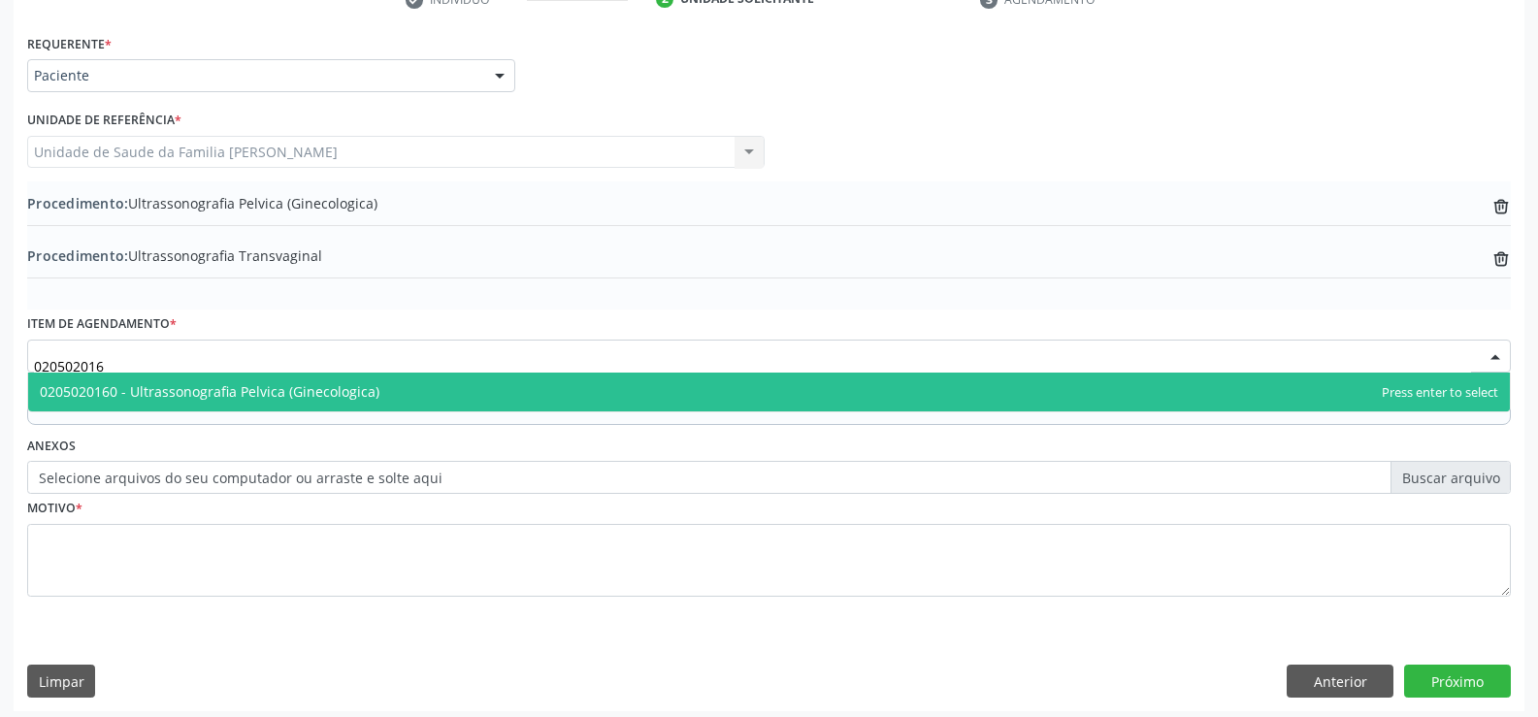
type input "0205020160"
click at [420, 392] on span "0205020160 - Ultrassonografia Pelvica (Ginecologica)" at bounding box center [769, 392] width 1482 height 39
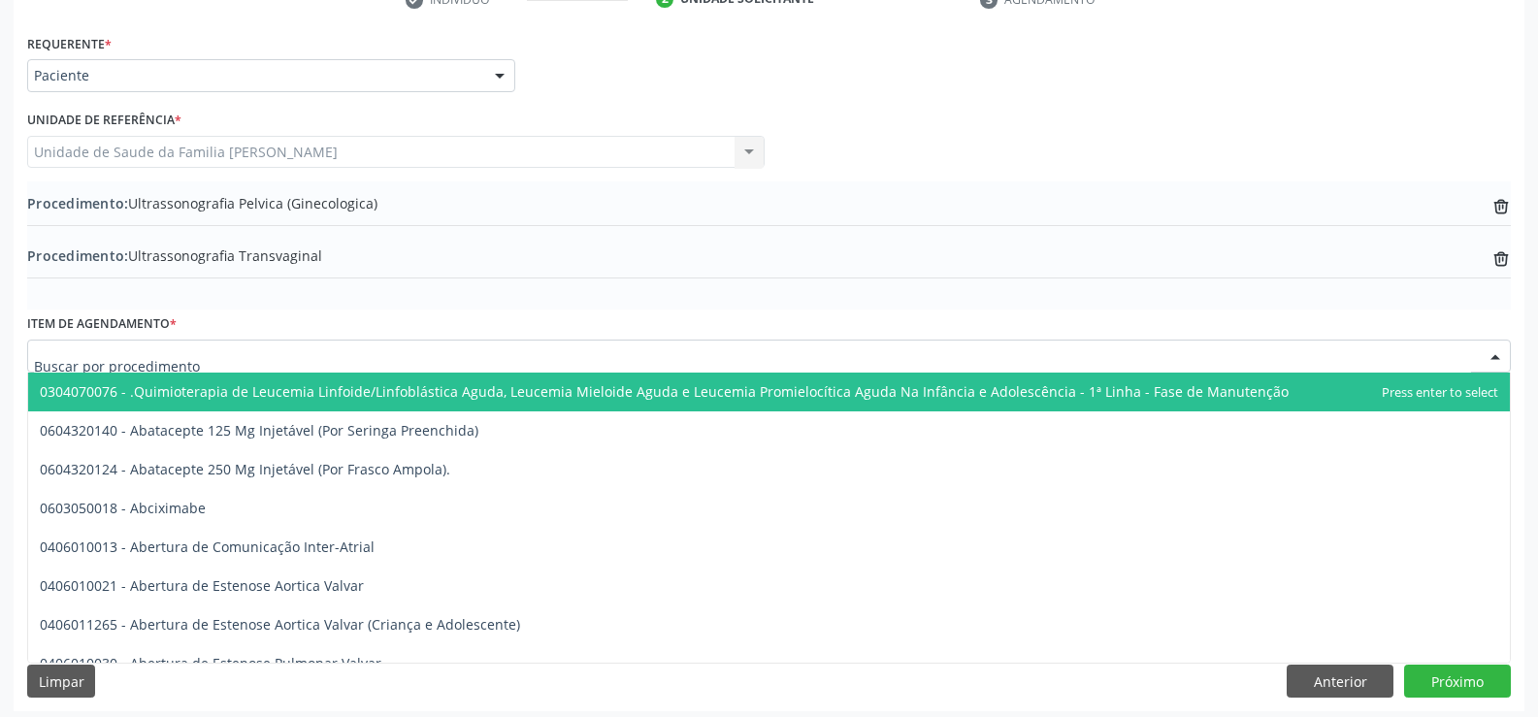
click at [386, 355] on input "text" at bounding box center [752, 365] width 1437 height 39
click at [457, 208] on div "Procedimento: Ultrassonografia Pelvica (Ginecologica) trash-outline icon" at bounding box center [769, 205] width 1484 height 24
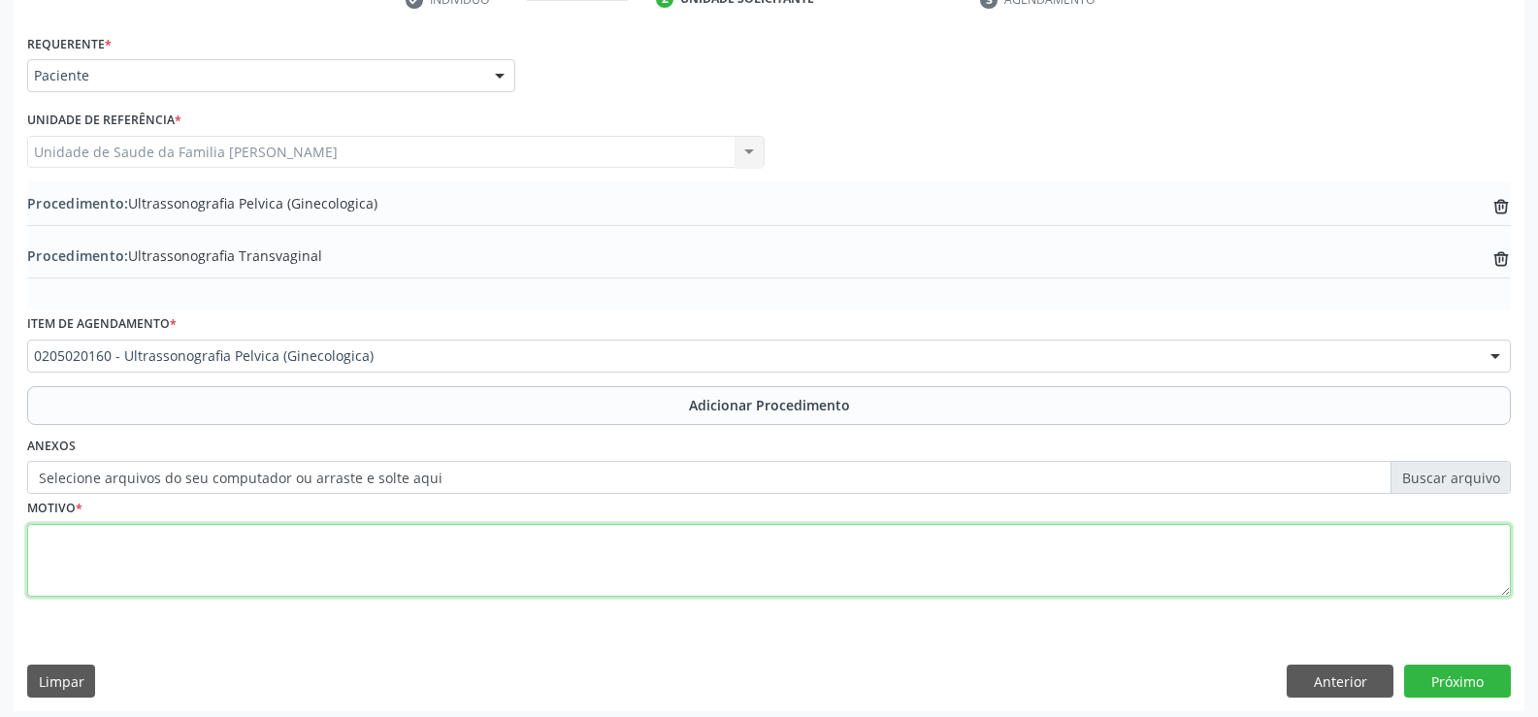
click at [307, 577] on textarea at bounding box center [769, 561] width 1484 height 74
type textarea "c"
type textarea "CLIMATÉRIO"
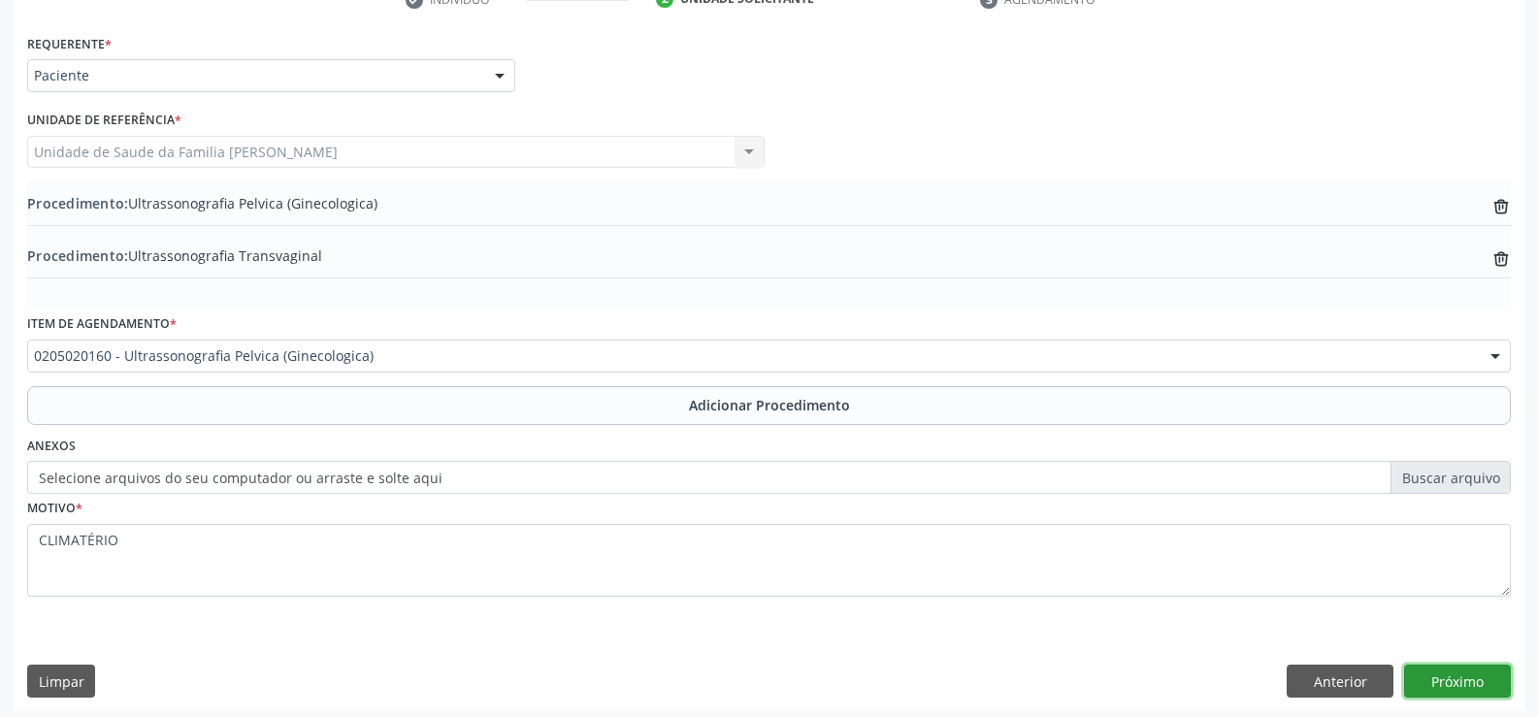
click at [1453, 682] on button "Próximo" at bounding box center [1457, 681] width 107 height 33
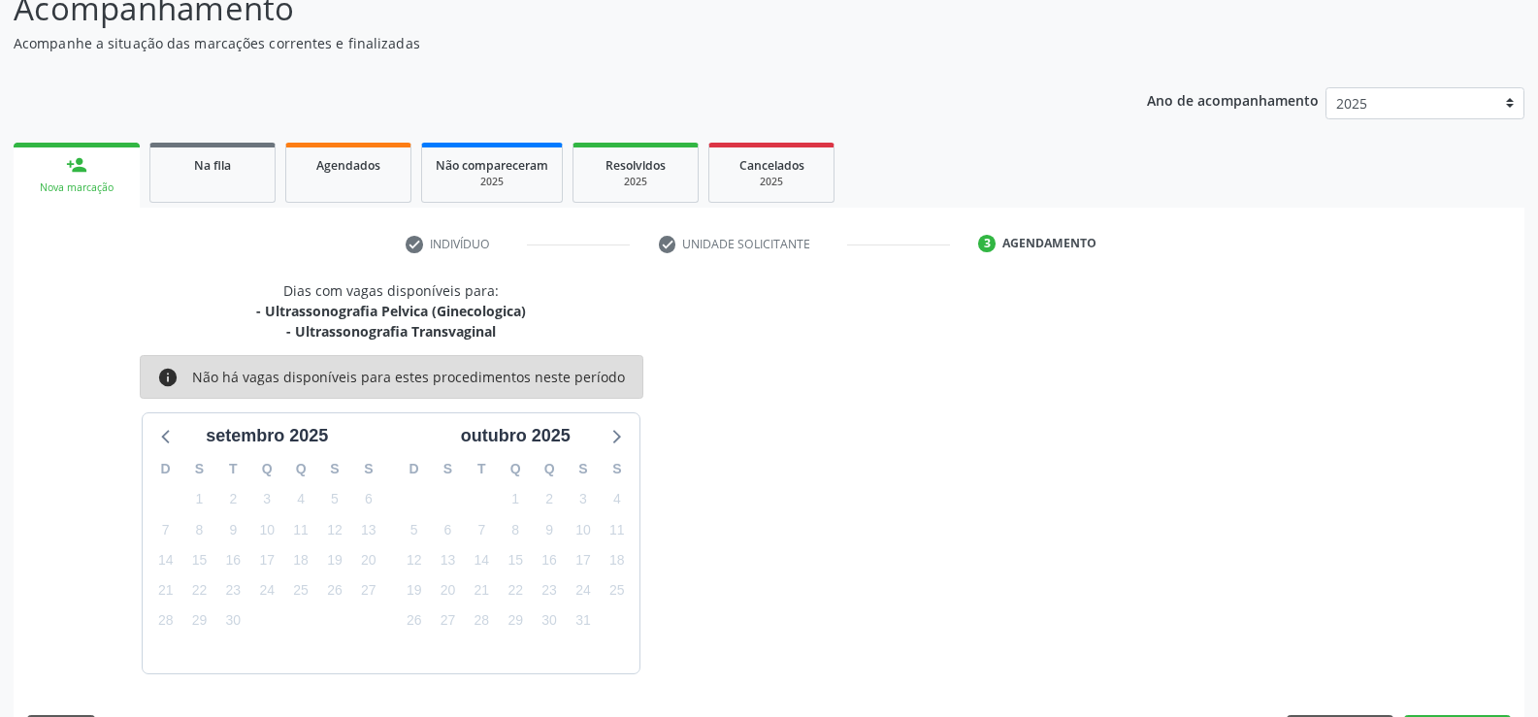
scroll to position [232, 0]
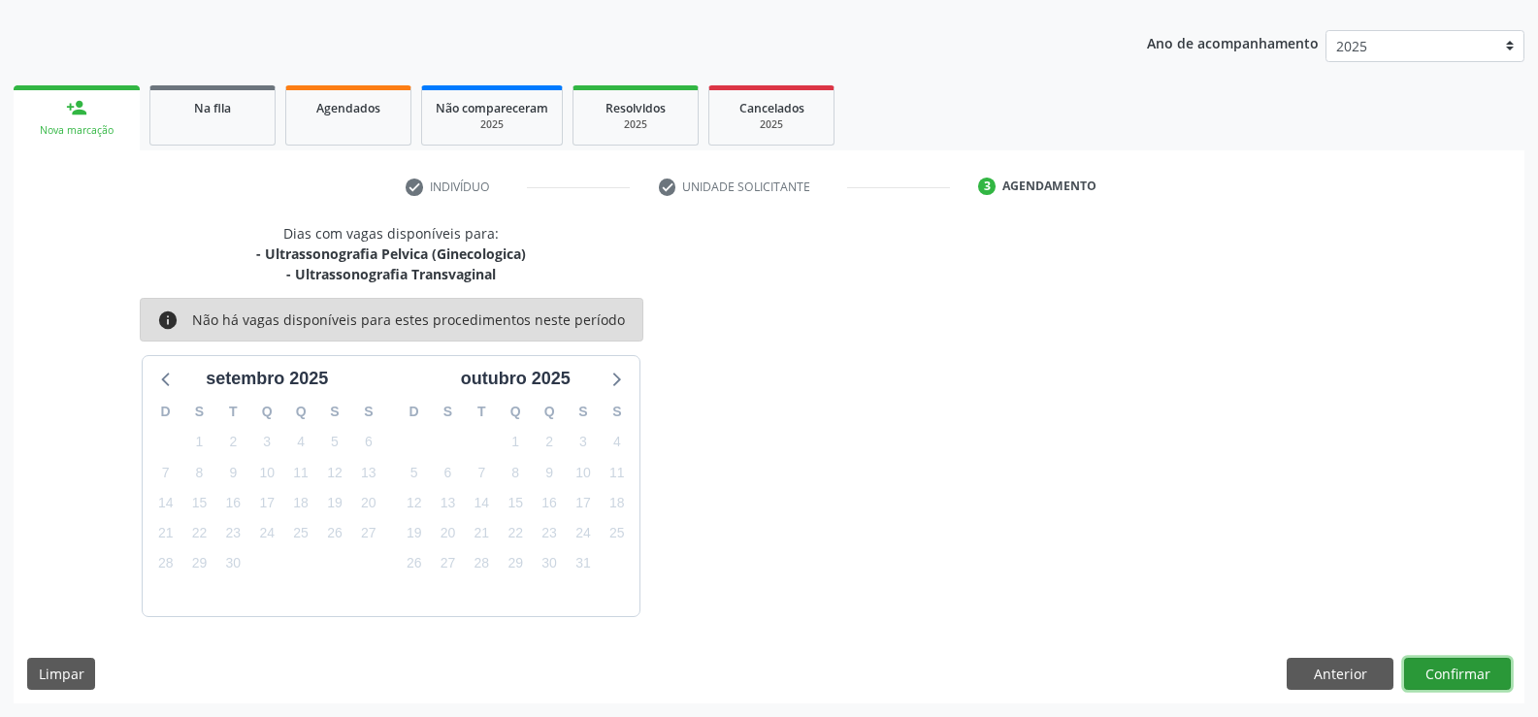
click at [1449, 673] on button "Confirmar" at bounding box center [1457, 674] width 107 height 33
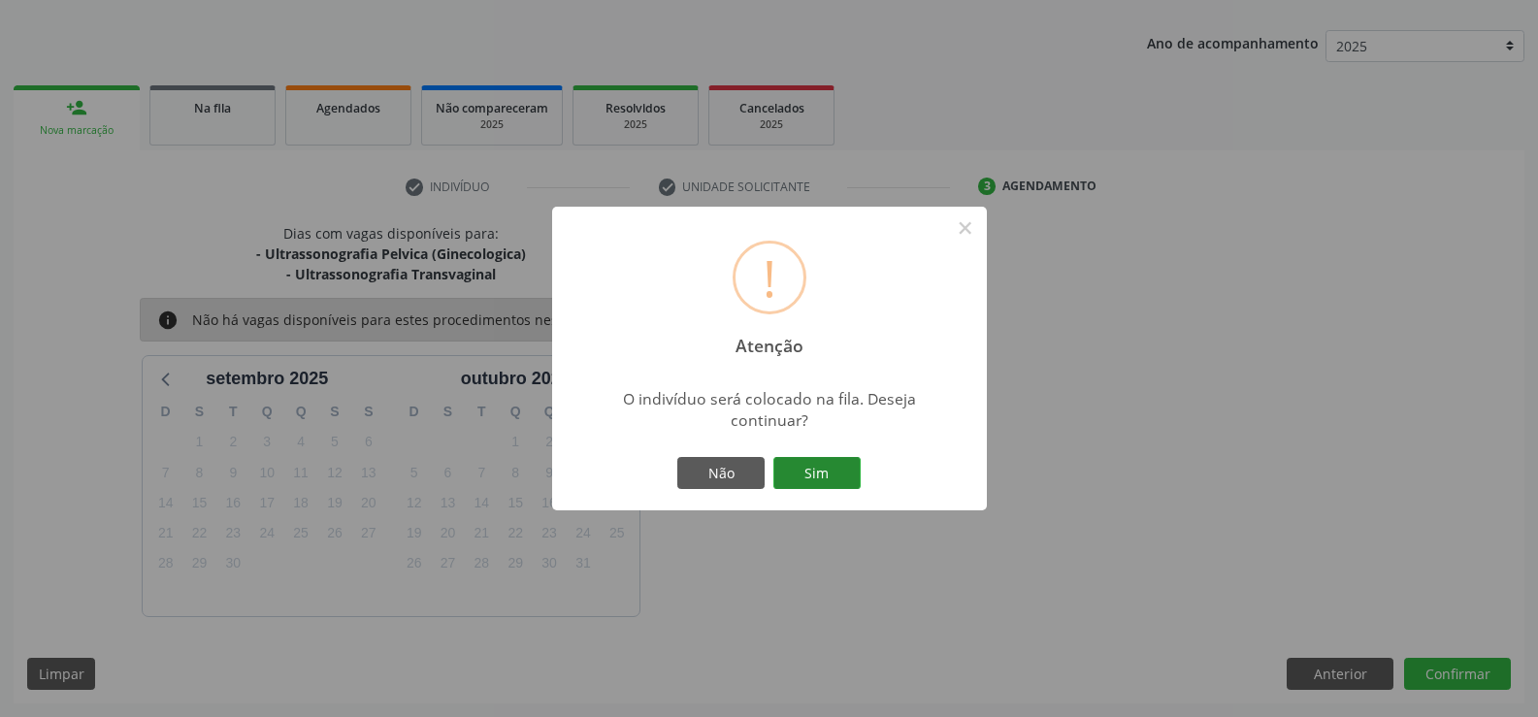
click at [849, 477] on button "Sim" at bounding box center [817, 473] width 87 height 33
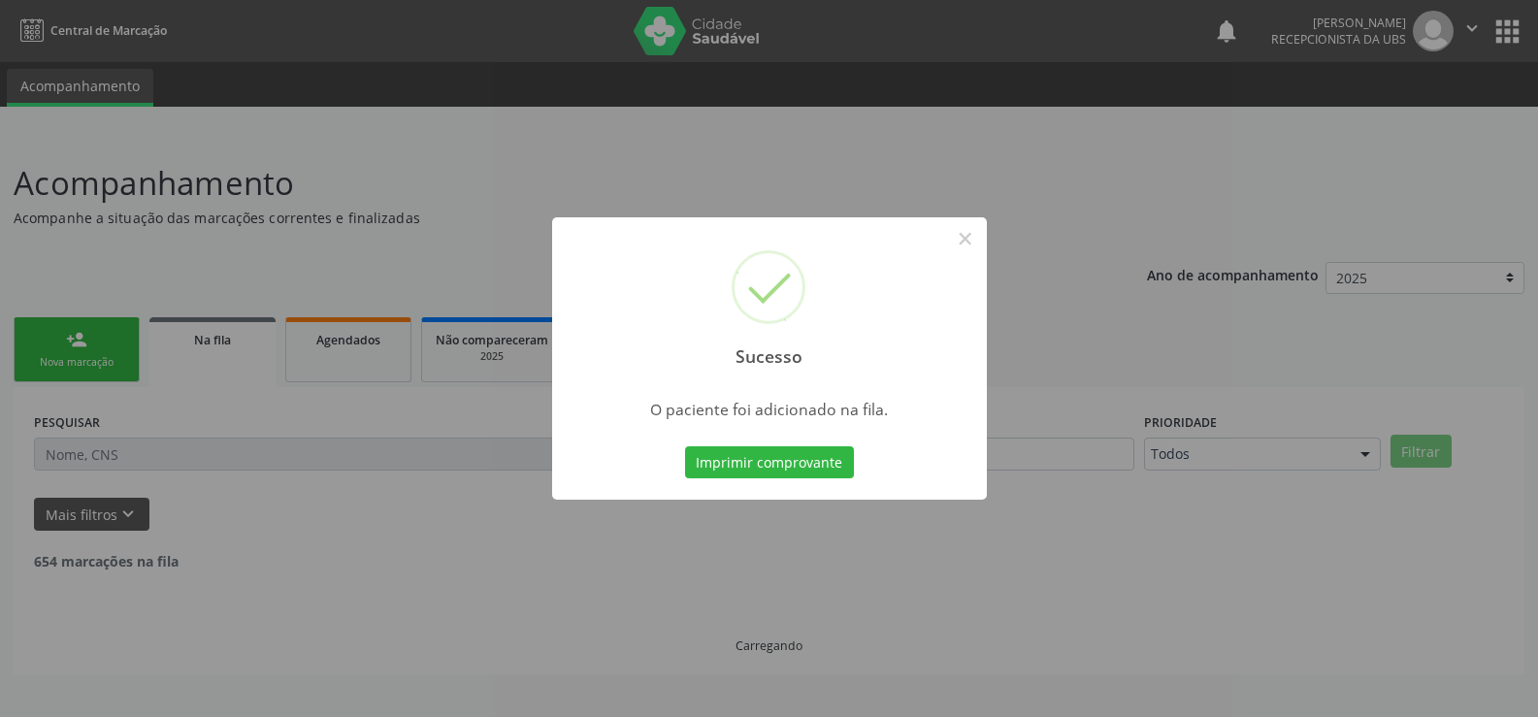
scroll to position [0, 0]
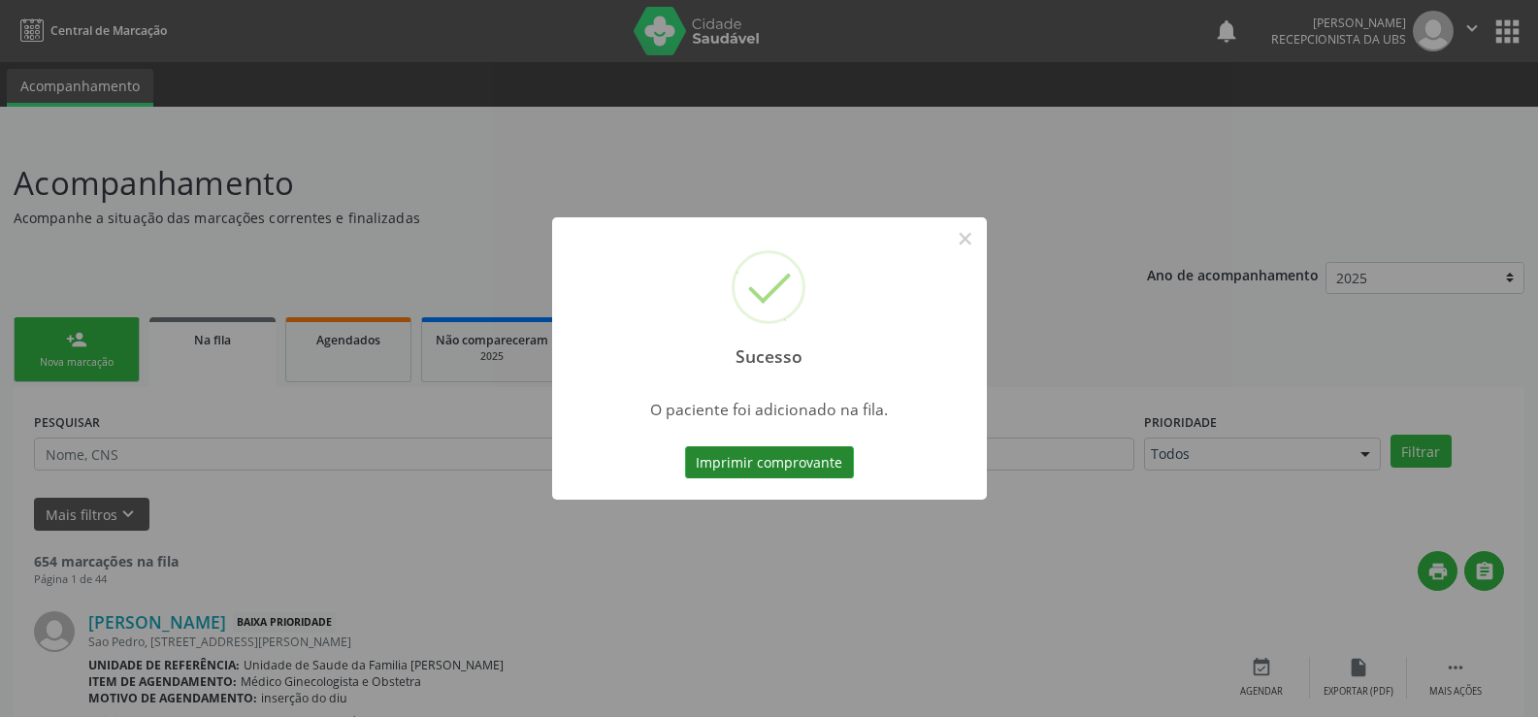
click at [795, 470] on button "Imprimir comprovante" at bounding box center [769, 462] width 169 height 33
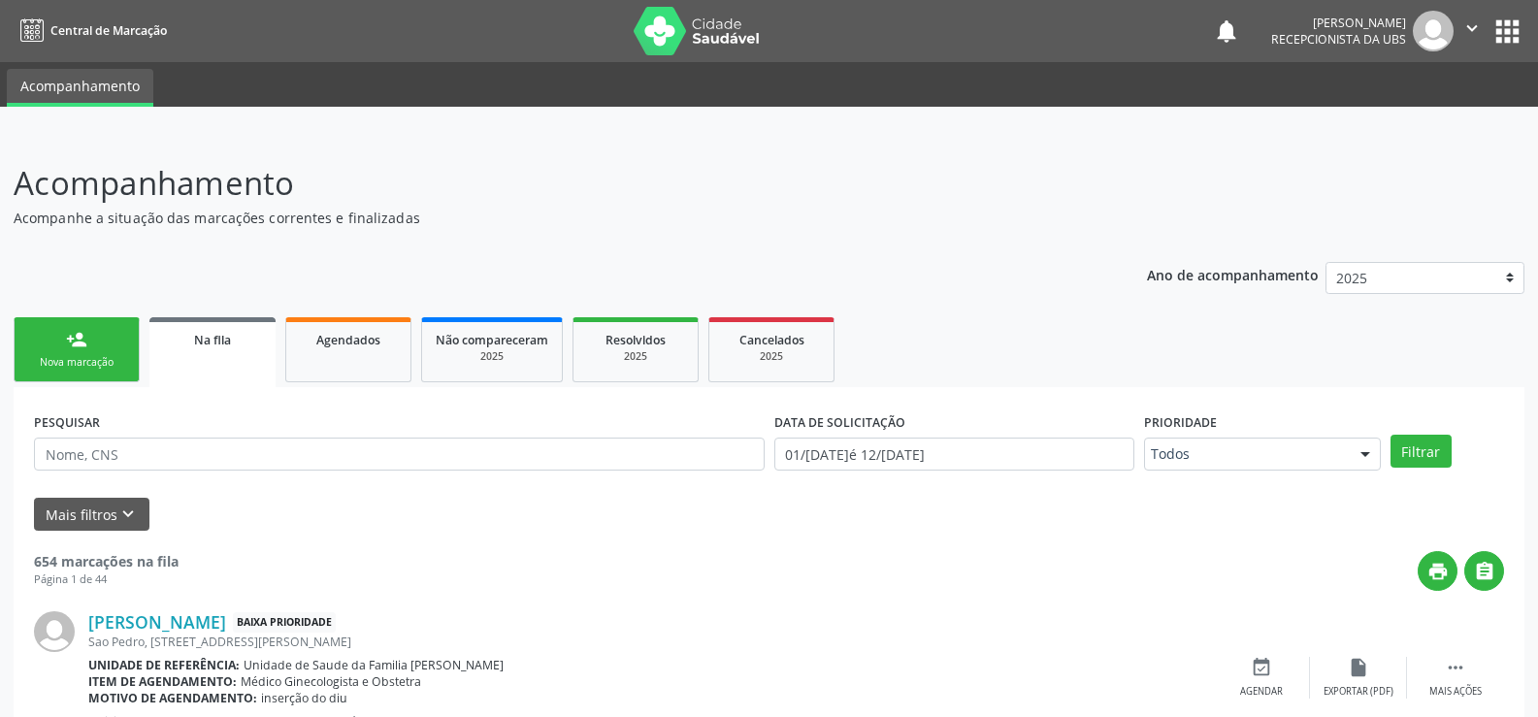
click at [69, 346] on div "person_add" at bounding box center [76, 339] width 21 height 21
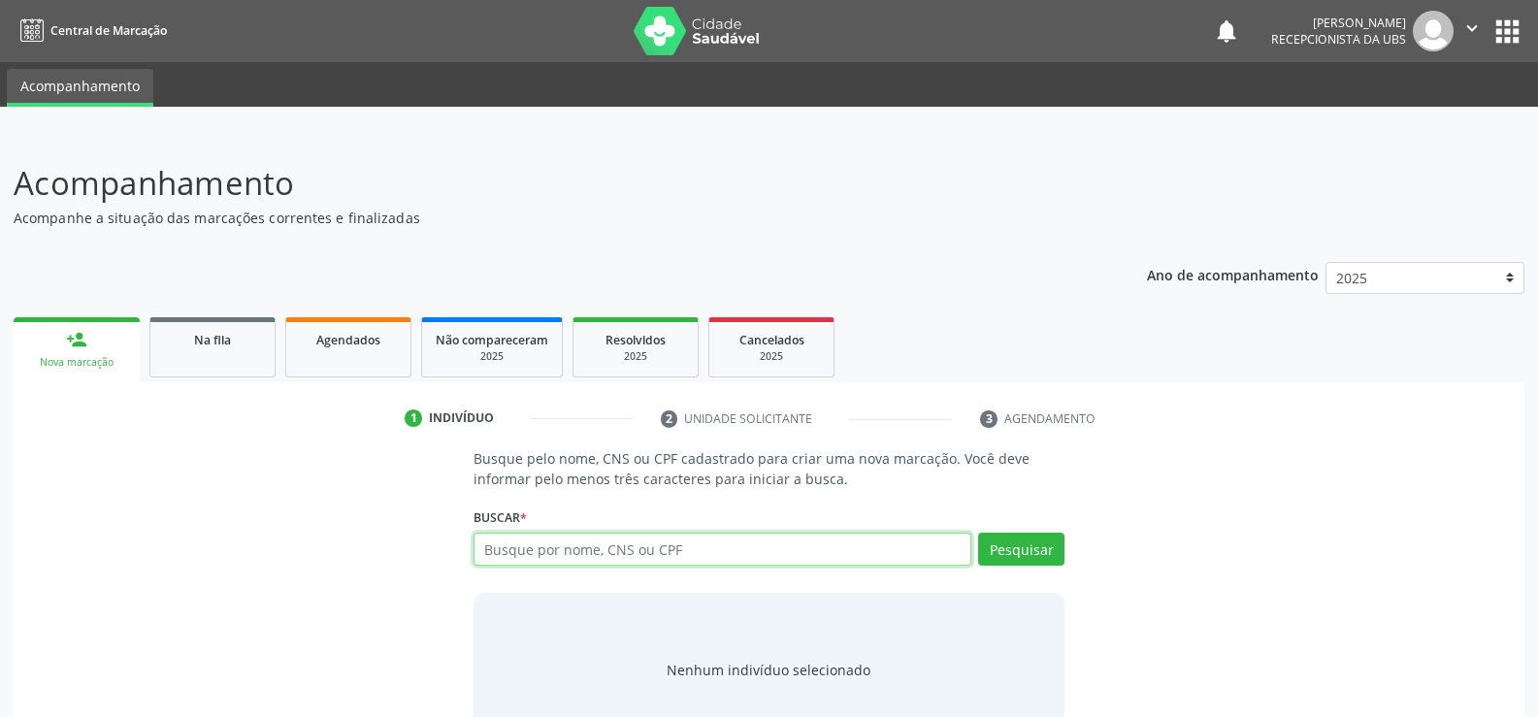
click at [605, 553] on input "text" at bounding box center [723, 549] width 498 height 33
type input "708401772722"
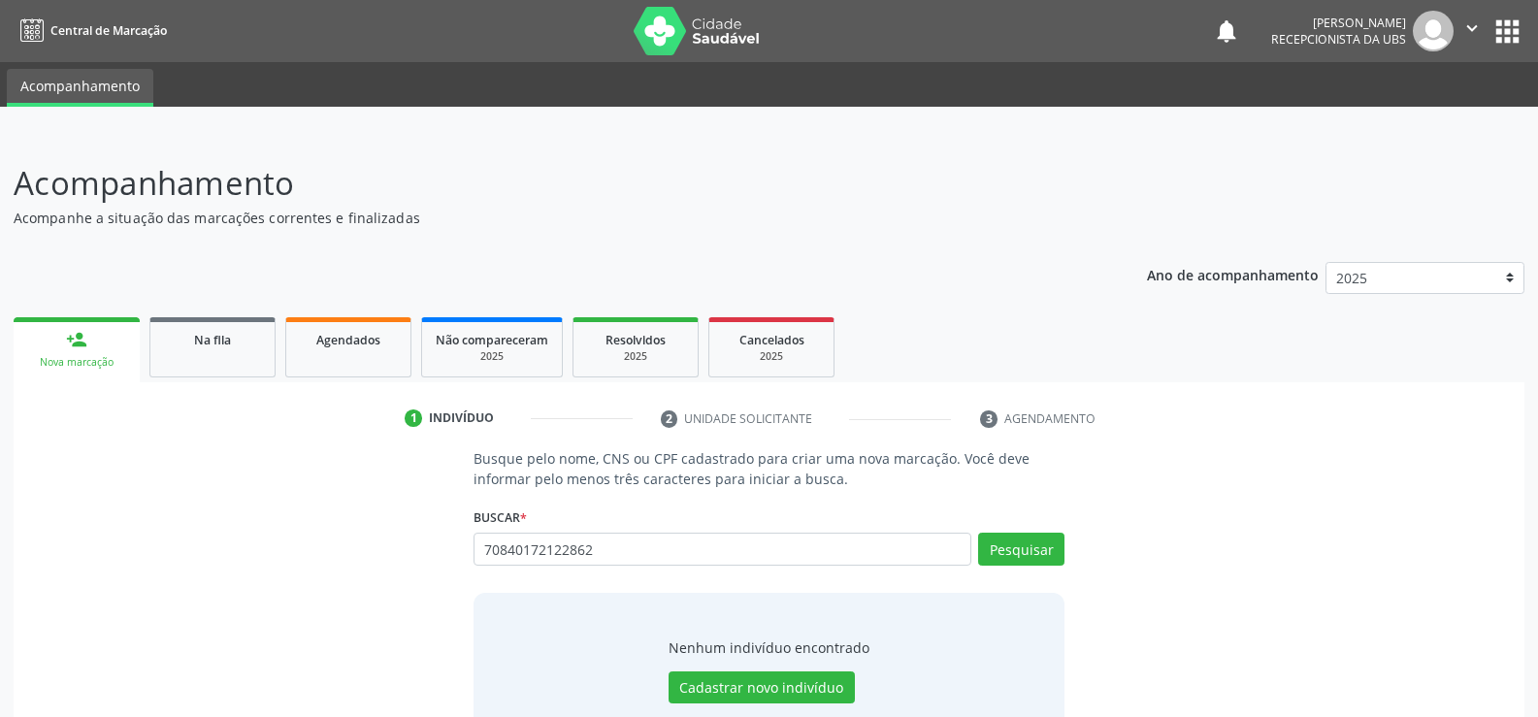
type input "70840172122862"
type input "7"
type input "17746264468"
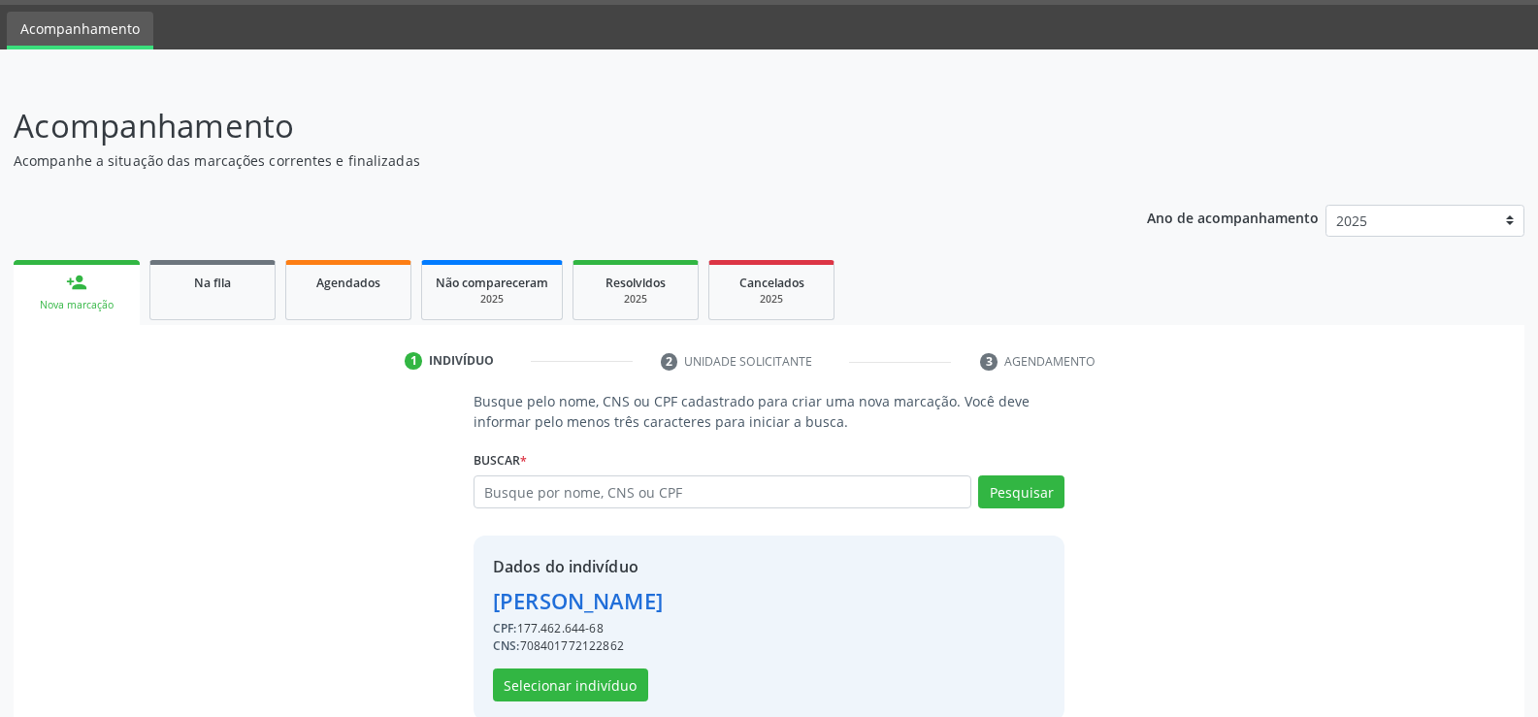
scroll to position [88, 0]
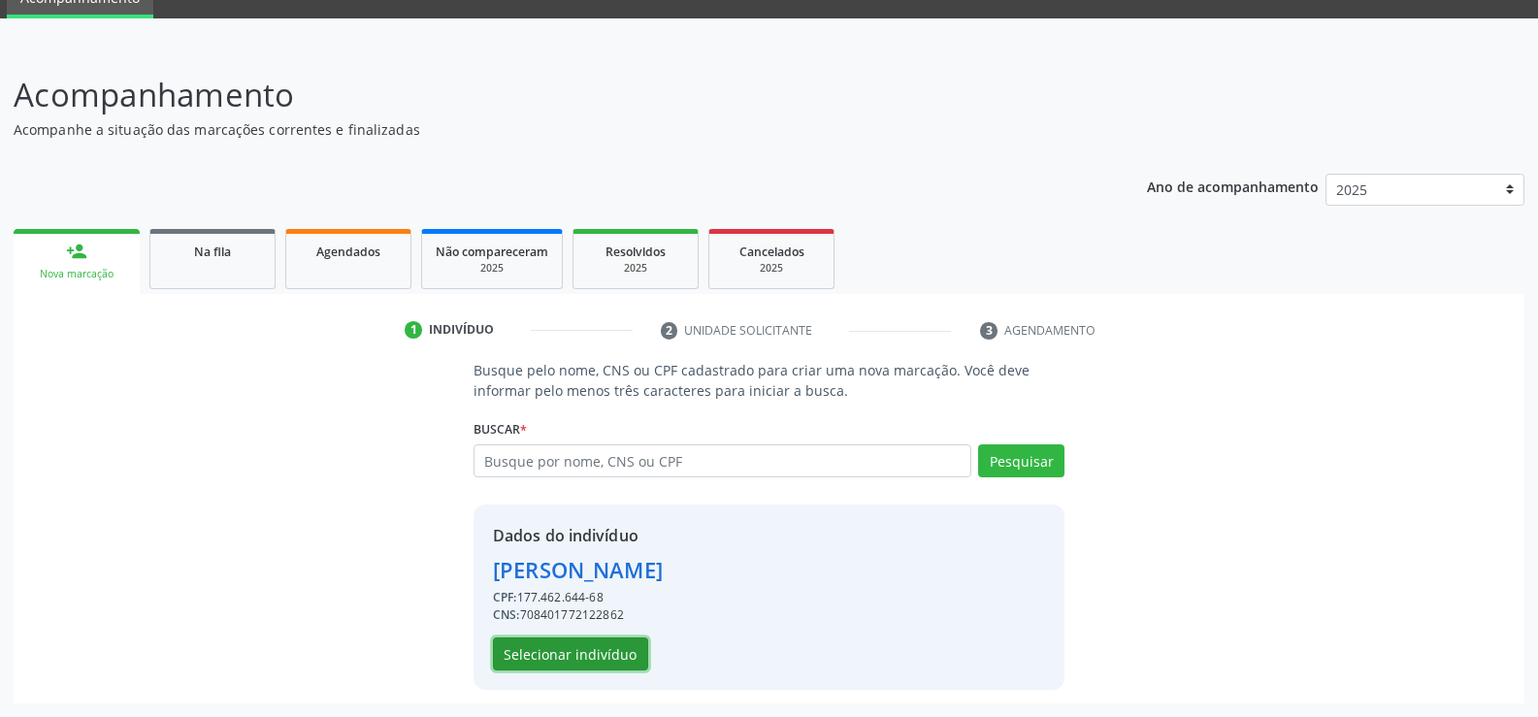
click at [576, 656] on button "Selecionar indivíduo" at bounding box center [570, 654] width 155 height 33
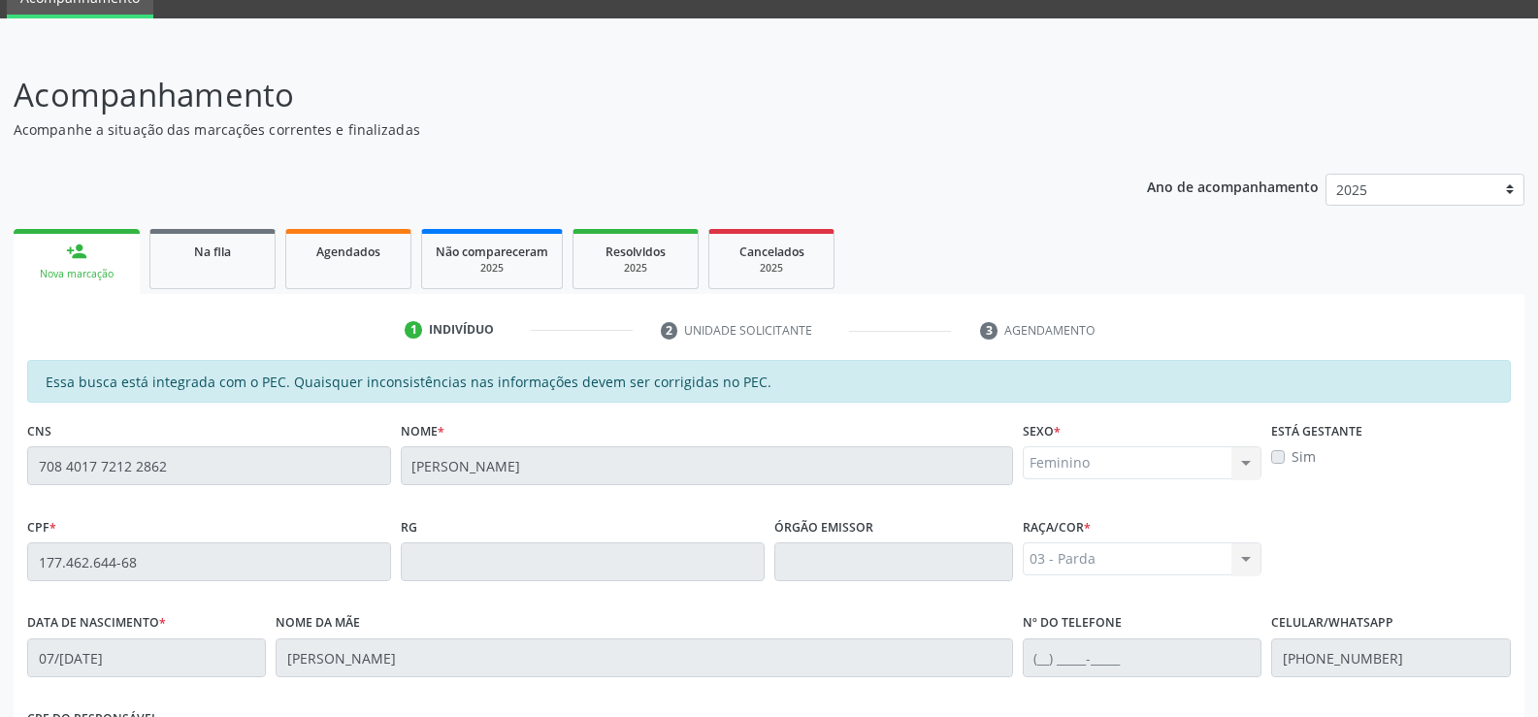
scroll to position [418, 0]
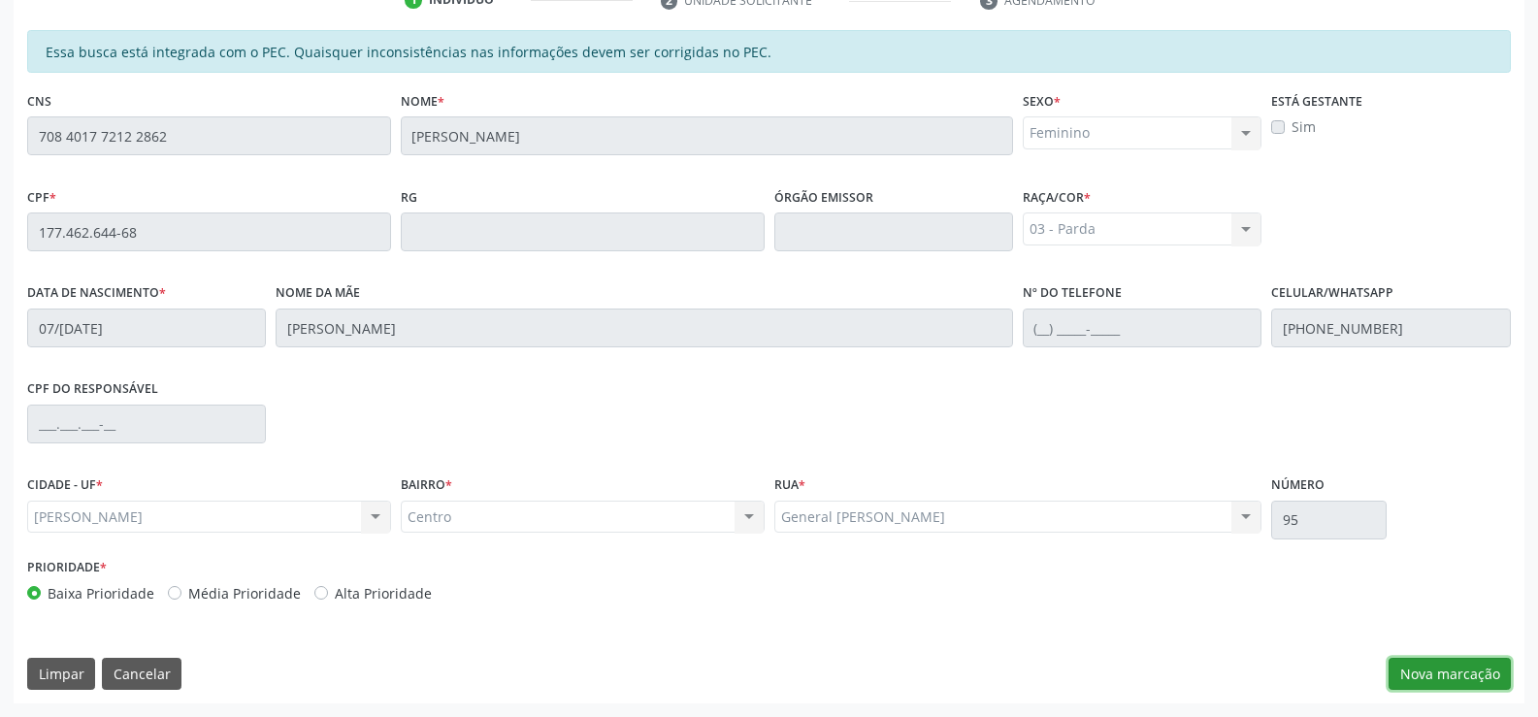
click at [1468, 677] on button "Nova marcação" at bounding box center [1450, 674] width 122 height 33
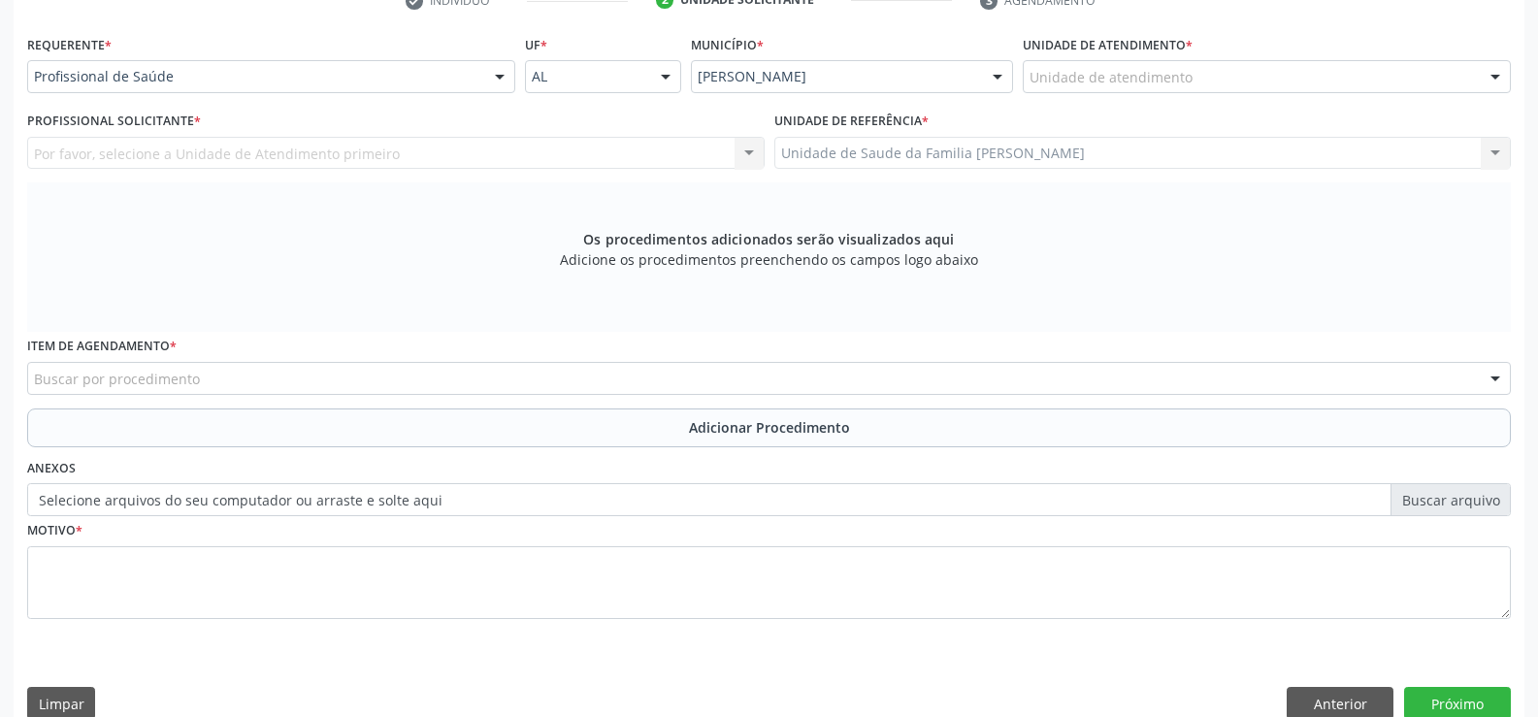
scroll to position [419, 0]
click at [534, 381] on div "Buscar por procedimento" at bounding box center [769, 377] width 1484 height 33
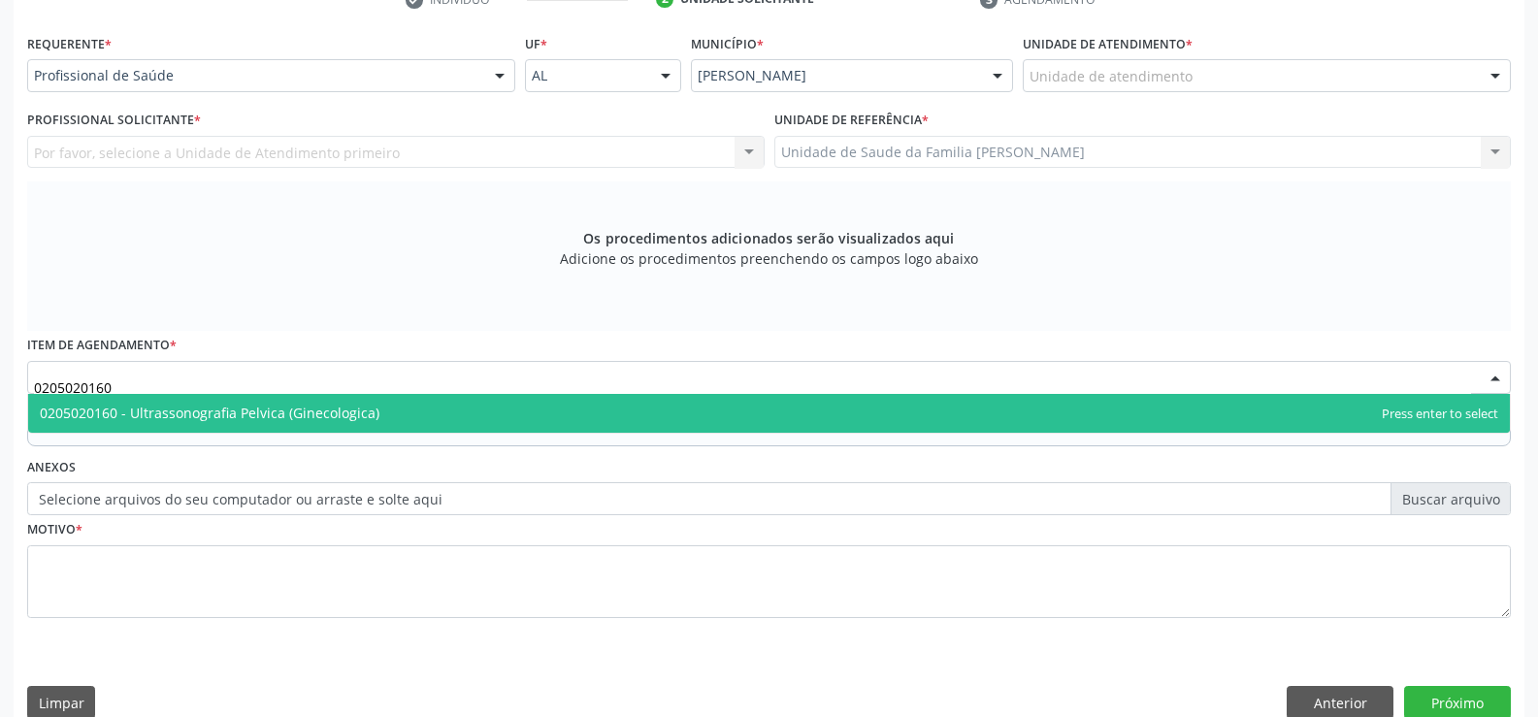
click at [477, 415] on span "0205020160 - Ultrassonografia Pelvica (Ginecologica)" at bounding box center [769, 413] width 1482 height 39
type input "0205020160"
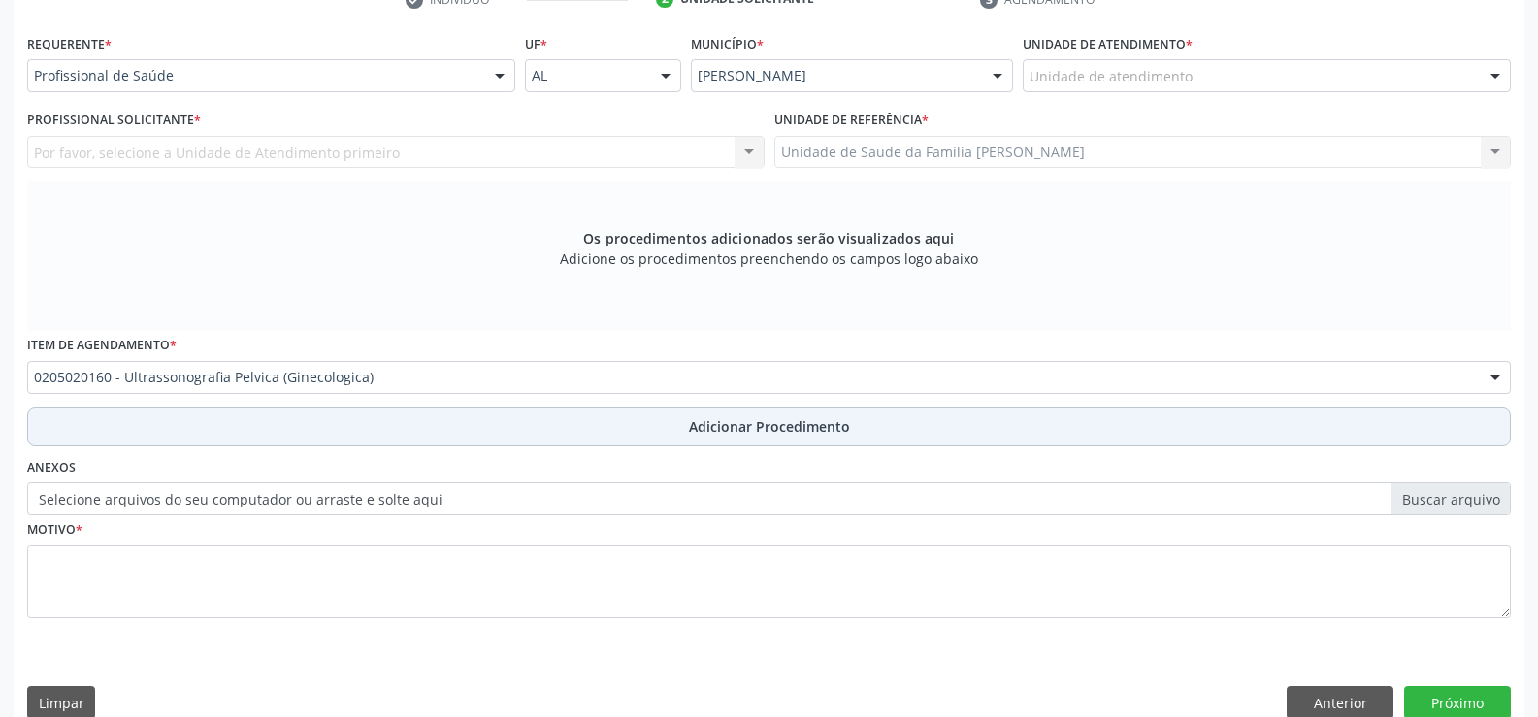
click at [745, 427] on span "Adicionar Procedimento" at bounding box center [769, 426] width 161 height 20
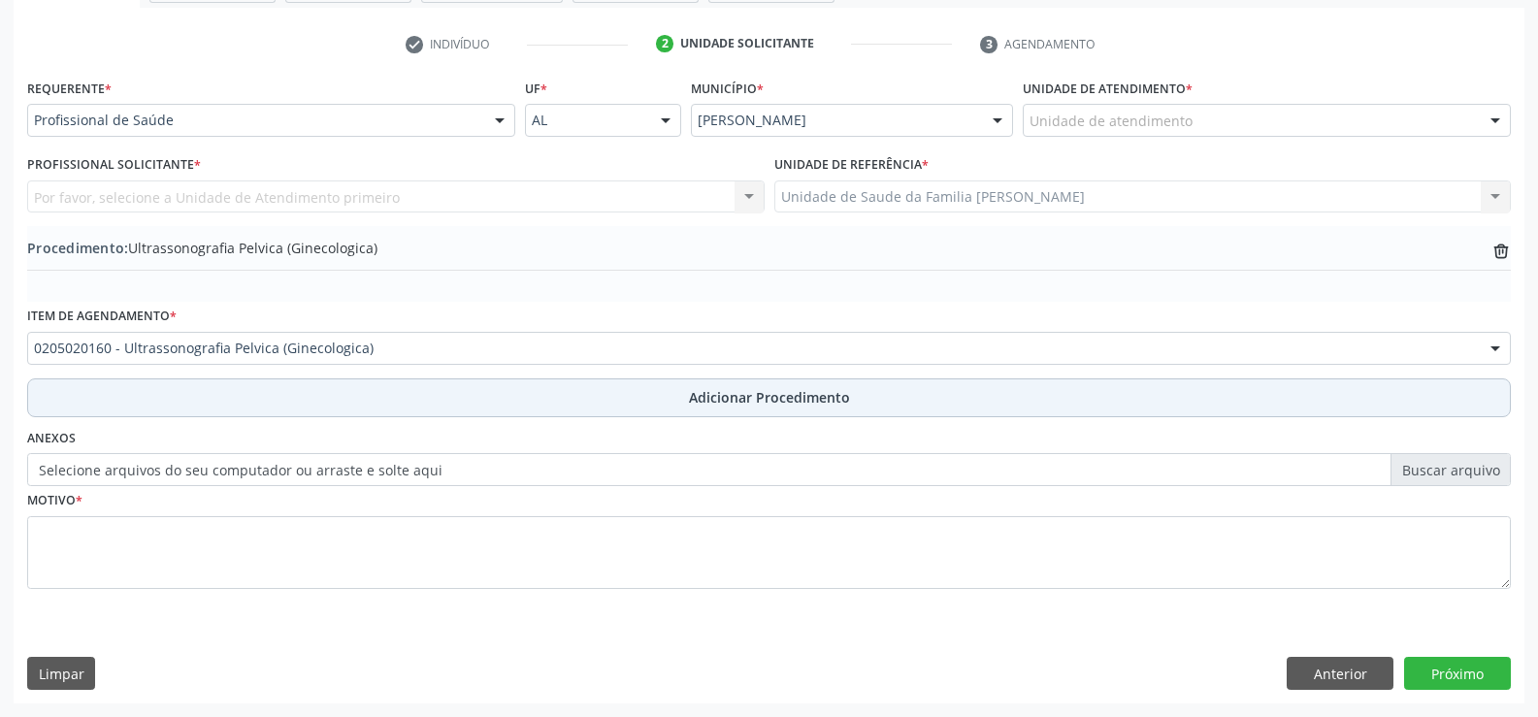
scroll to position [375, 0]
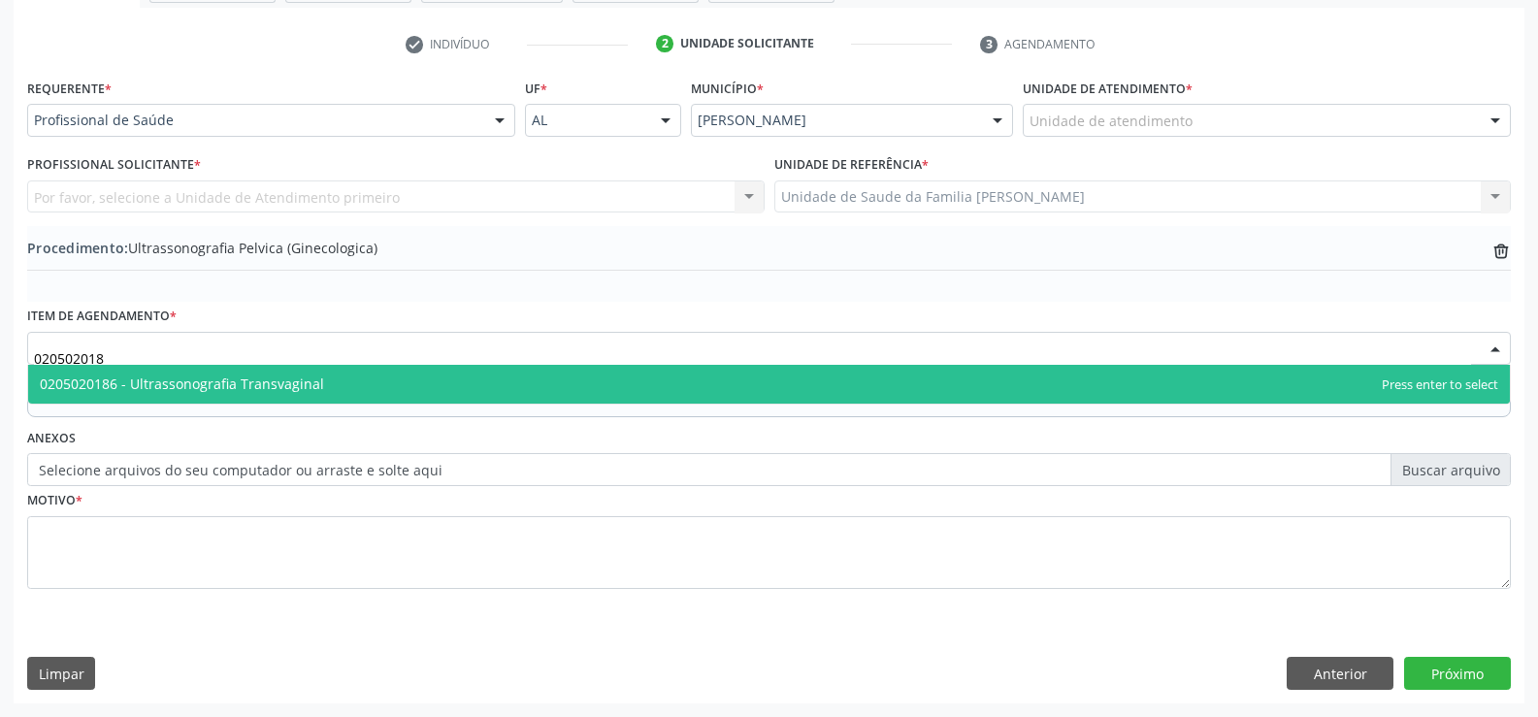
type input "0205020186"
click at [449, 382] on span "0205020186 - Ultrassonografia Transvaginal" at bounding box center [769, 384] width 1482 height 39
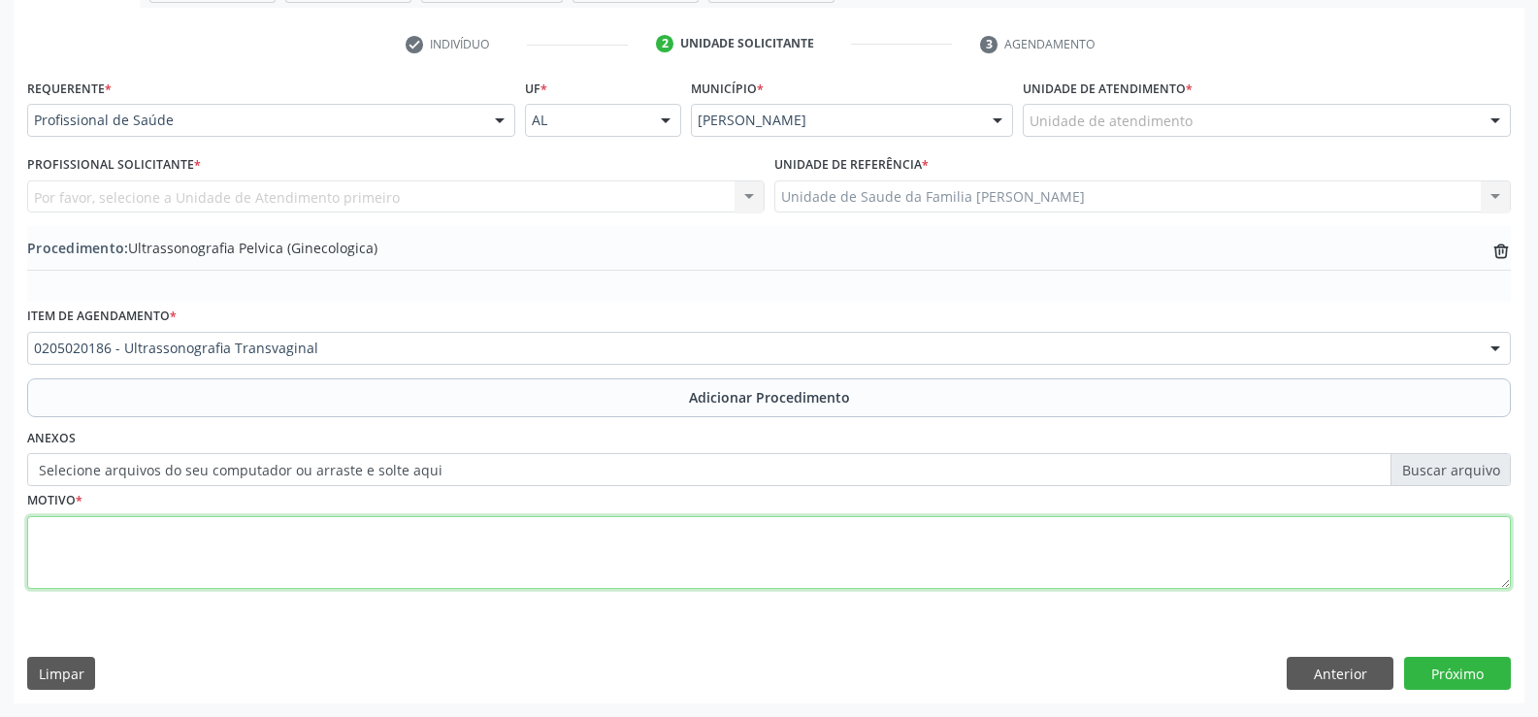
click at [442, 552] on textarea at bounding box center [769, 553] width 1484 height 74
type textarea "CLIMATÉRIO"
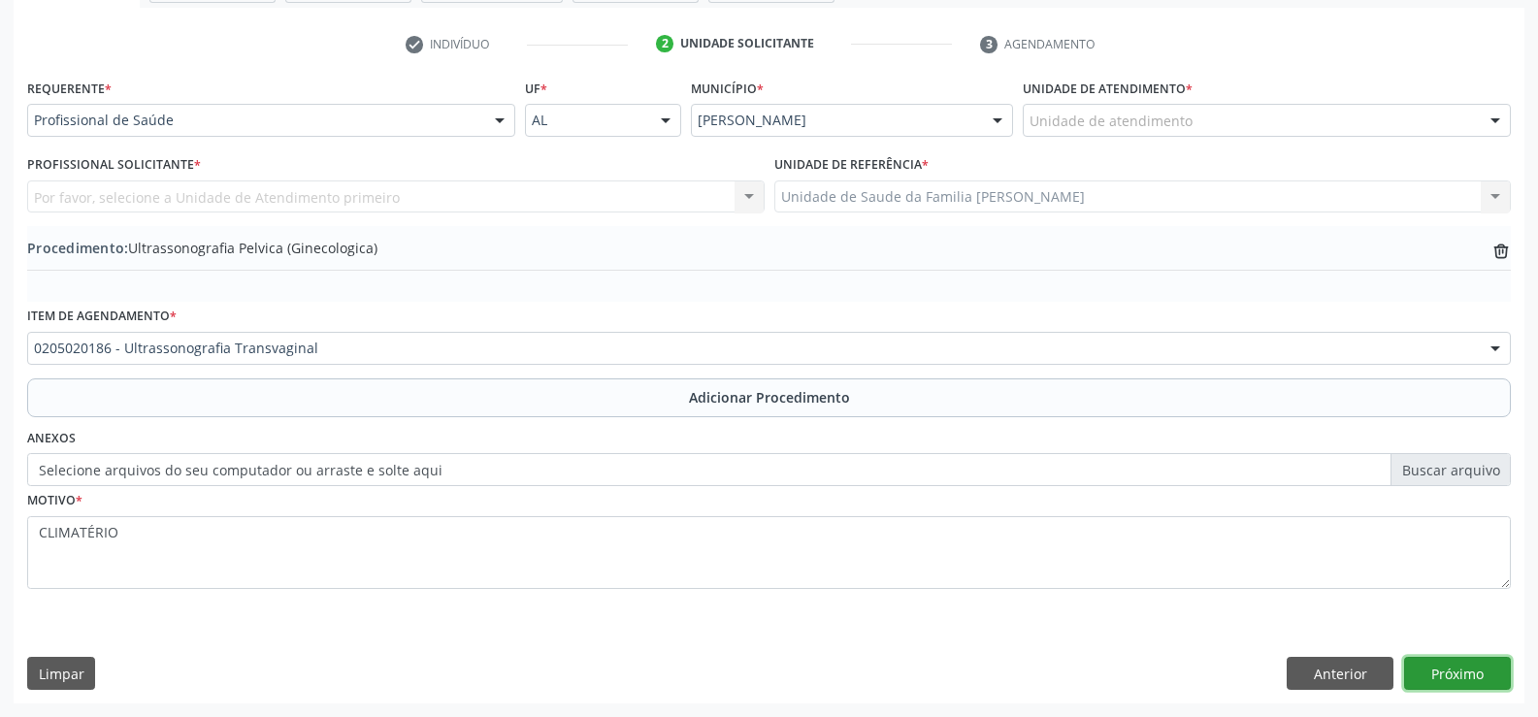
click at [1456, 673] on button "Próximo" at bounding box center [1457, 673] width 107 height 33
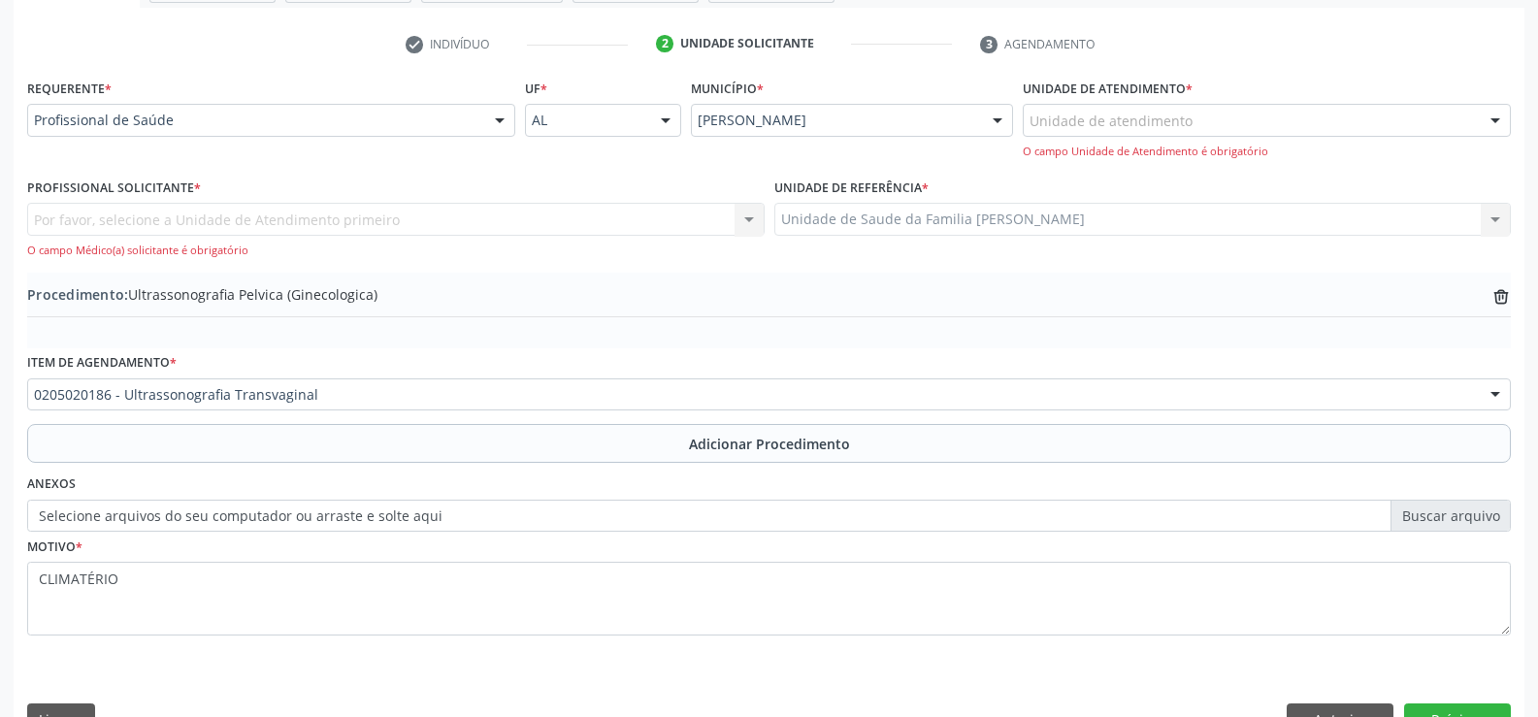
click at [507, 121] on div at bounding box center [499, 121] width 29 height 33
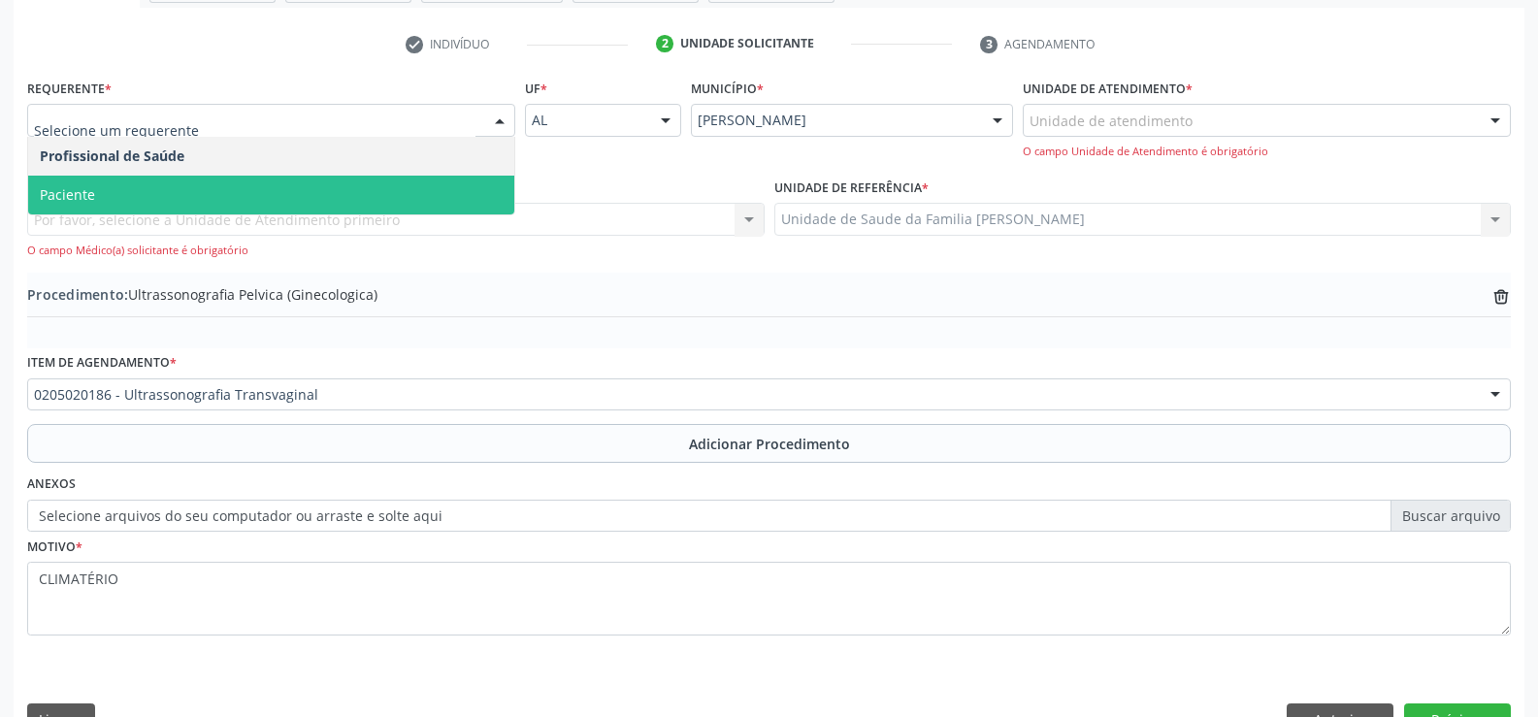
click at [459, 188] on span "Paciente" at bounding box center [271, 195] width 486 height 39
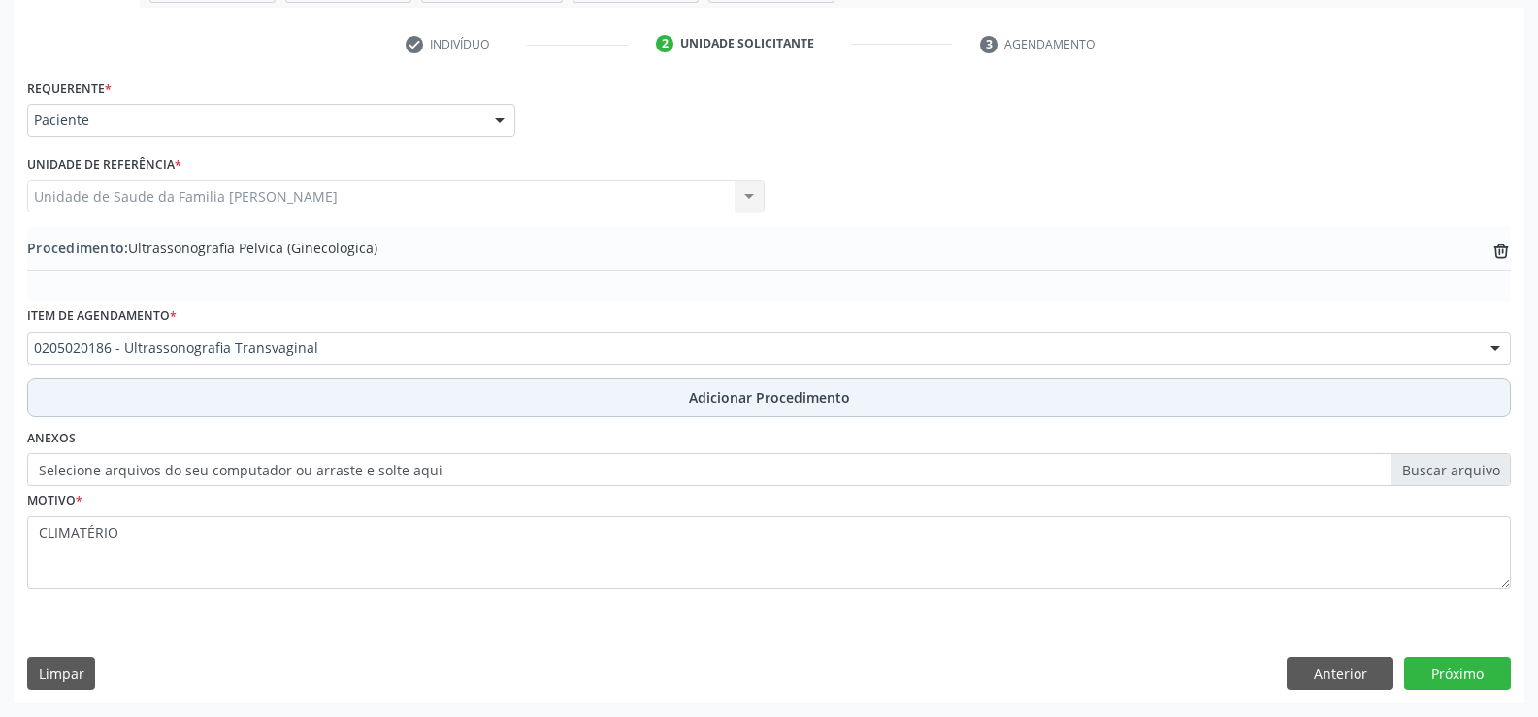
click at [735, 396] on span "Adicionar Procedimento" at bounding box center [769, 397] width 161 height 20
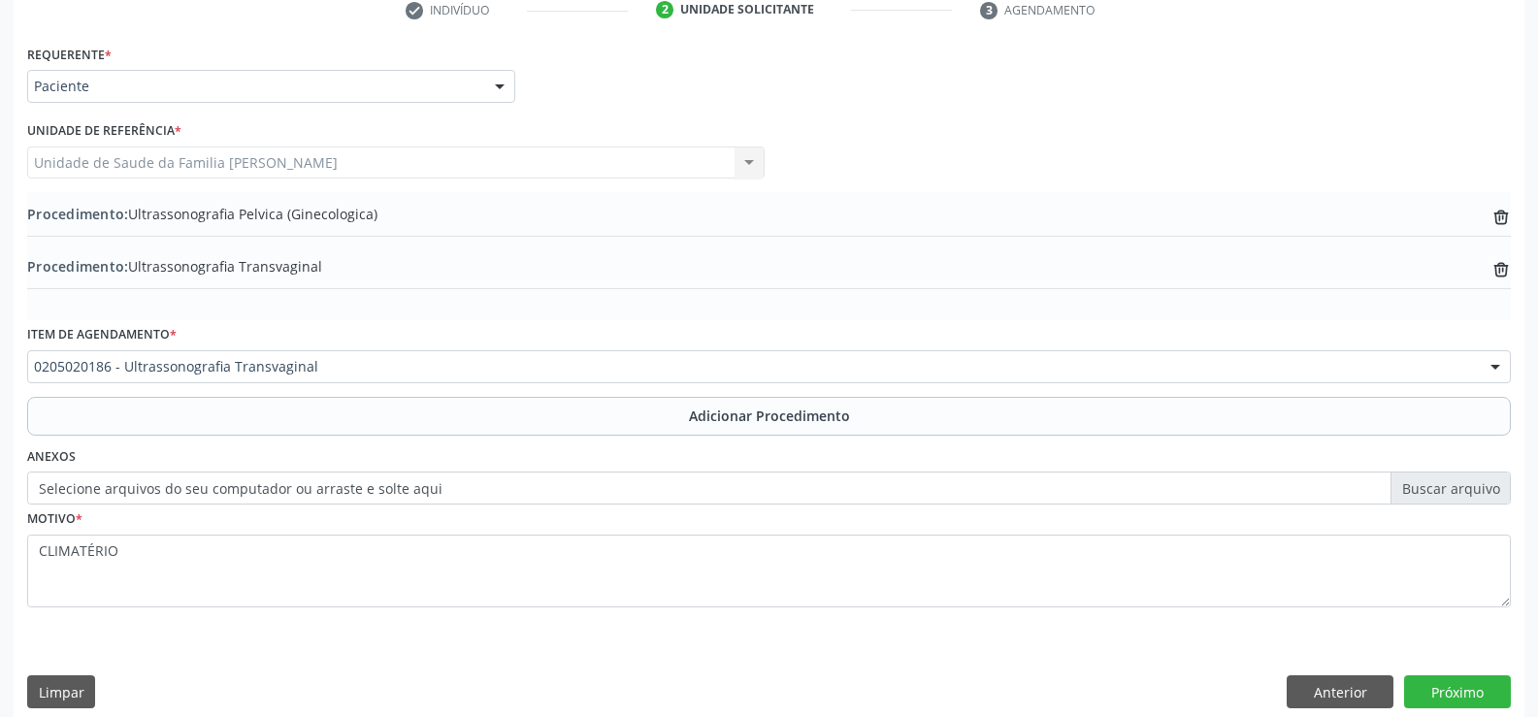
scroll to position [427, 0]
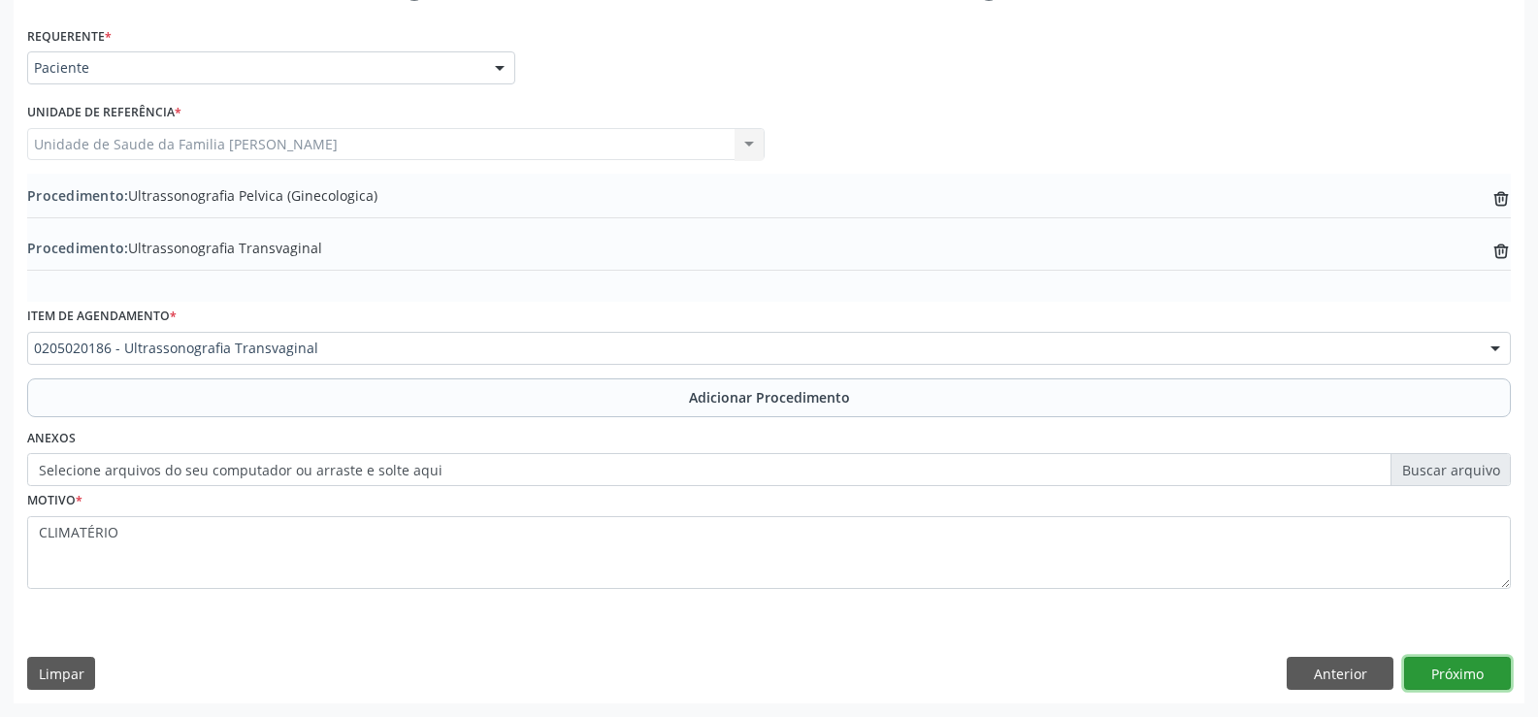
click at [1475, 675] on button "Próximo" at bounding box center [1457, 673] width 107 height 33
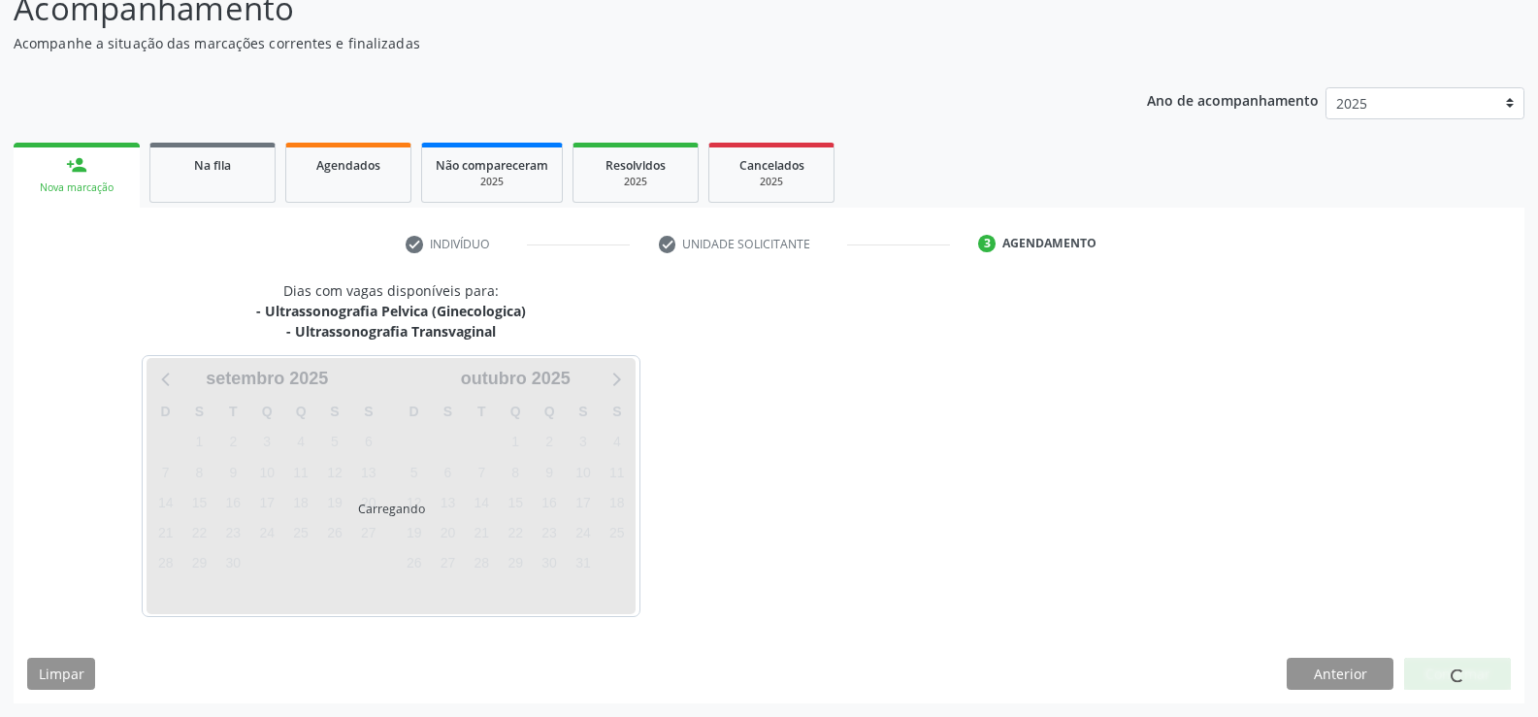
scroll to position [232, 0]
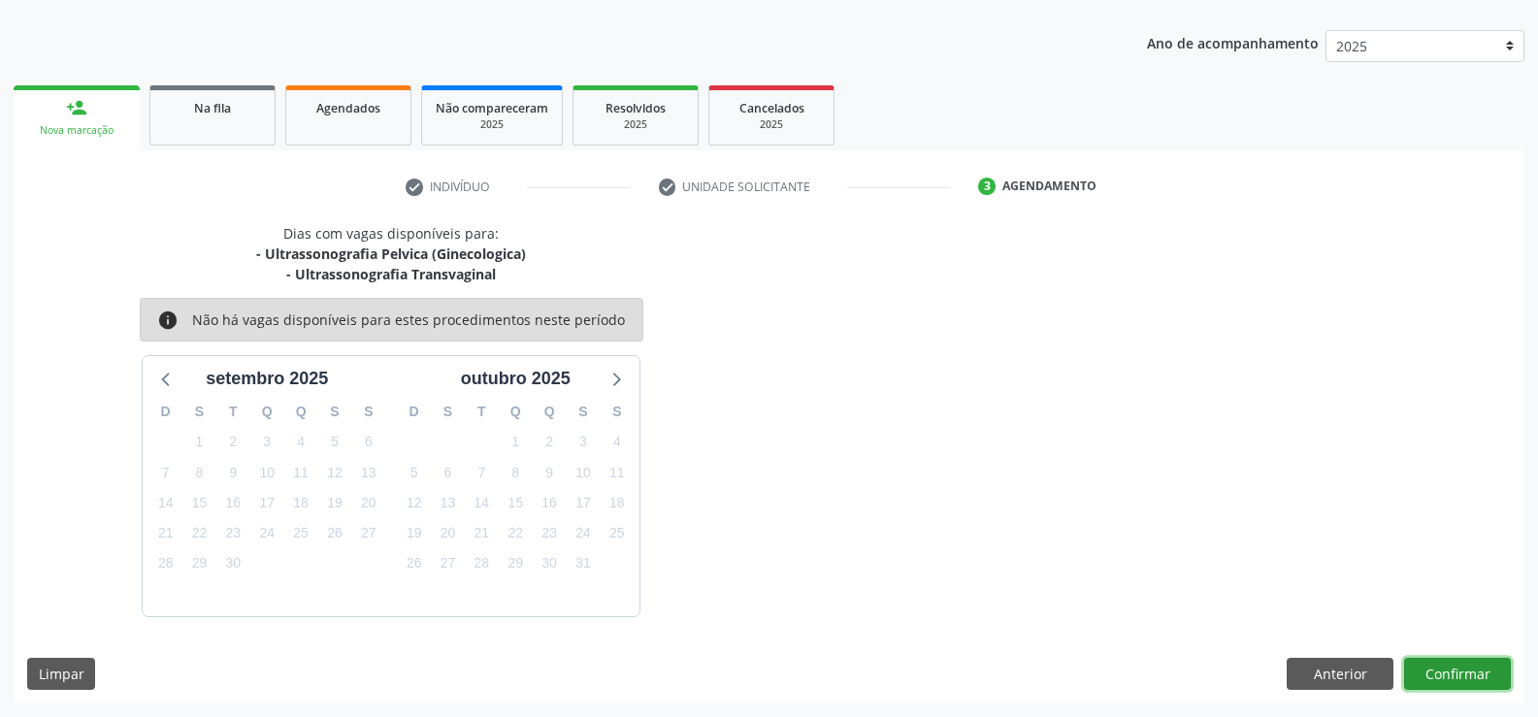
click at [1444, 671] on button "Confirmar" at bounding box center [1457, 674] width 107 height 33
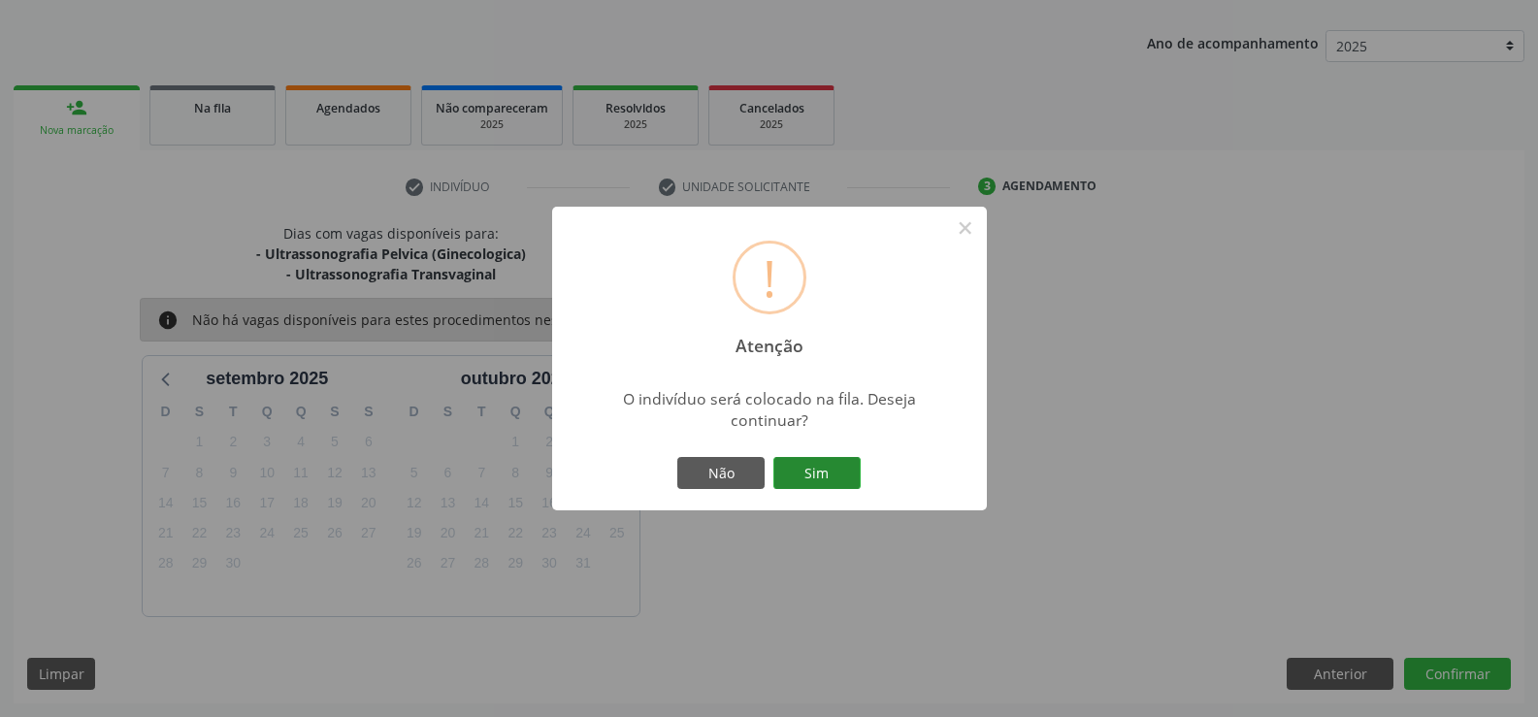
click at [813, 473] on button "Sim" at bounding box center [817, 473] width 87 height 33
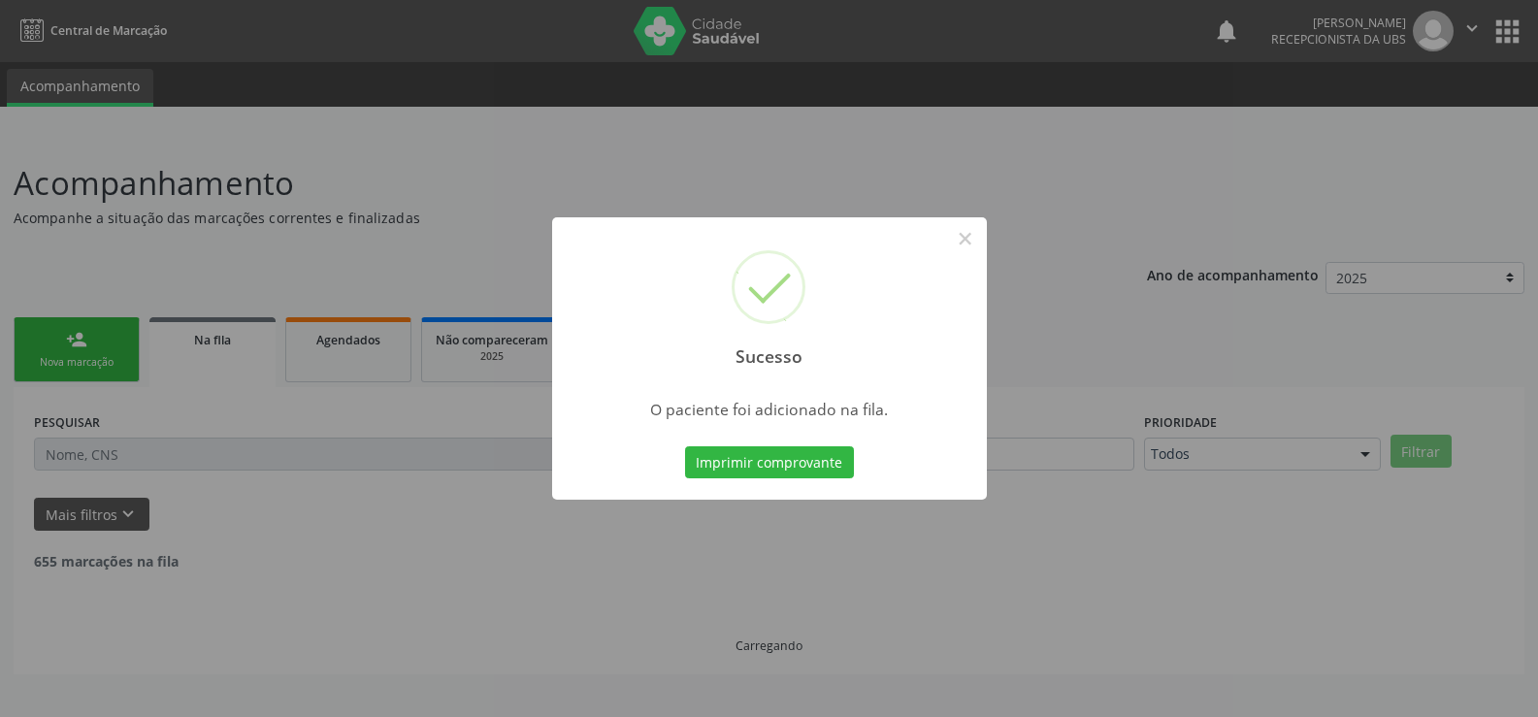
scroll to position [0, 0]
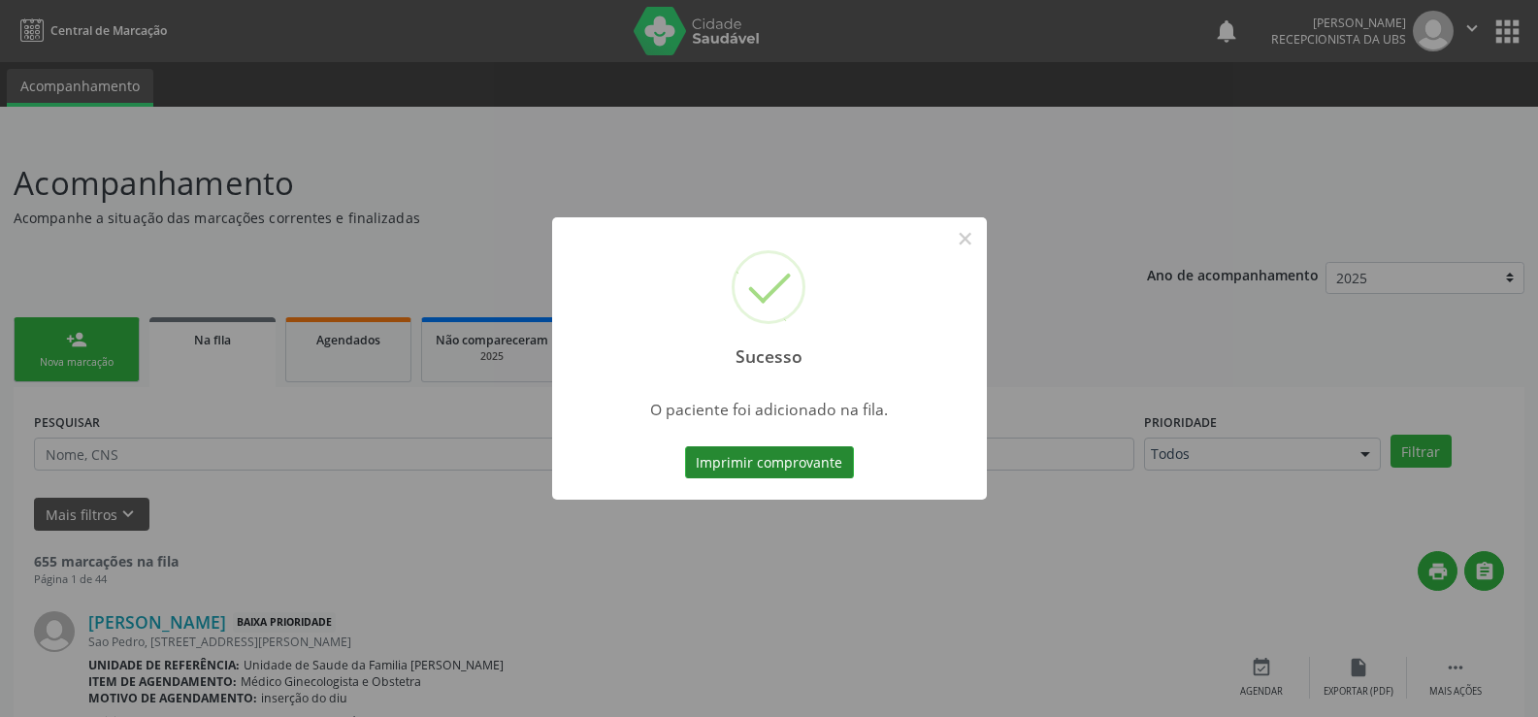
click at [790, 466] on button "Imprimir comprovante" at bounding box center [769, 462] width 169 height 33
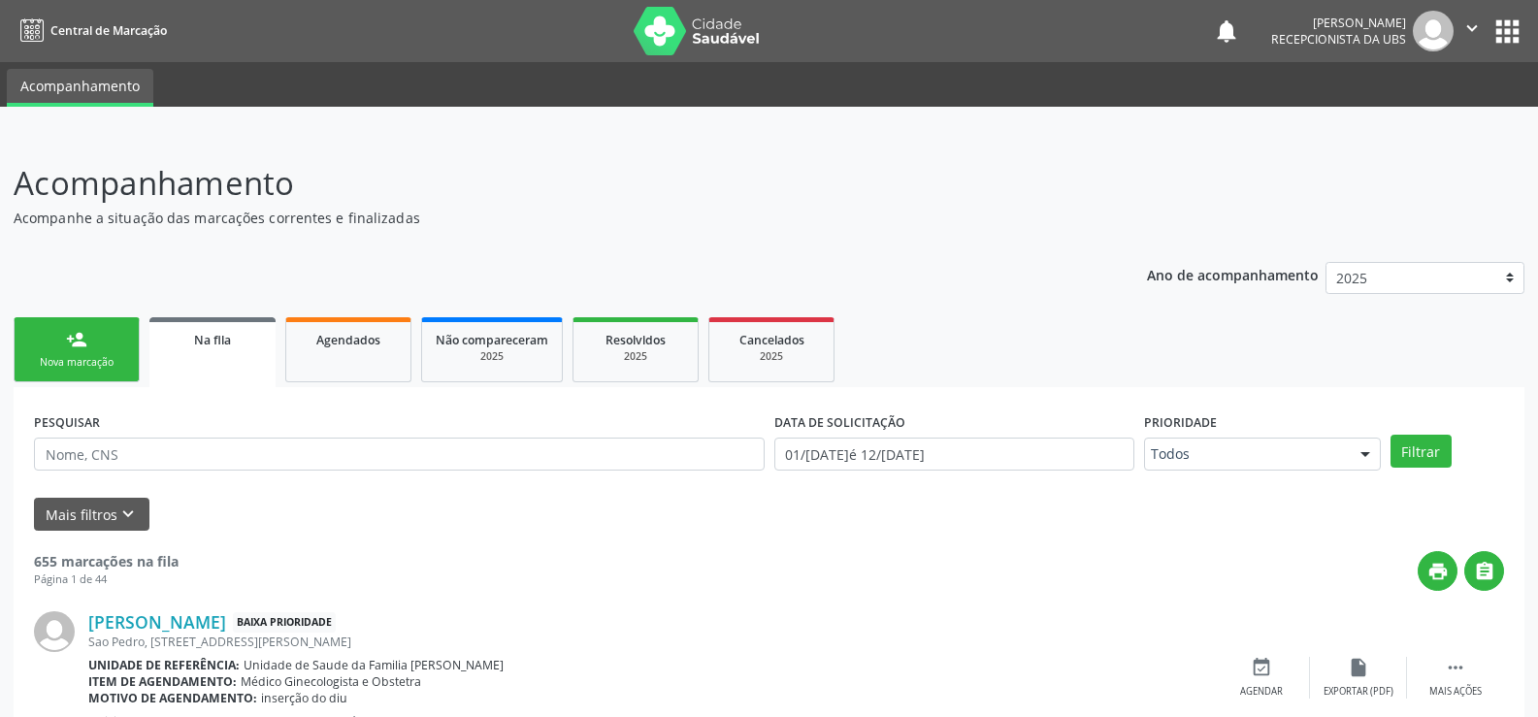
click at [99, 359] on div "Nova marcação" at bounding box center [76, 362] width 97 height 15
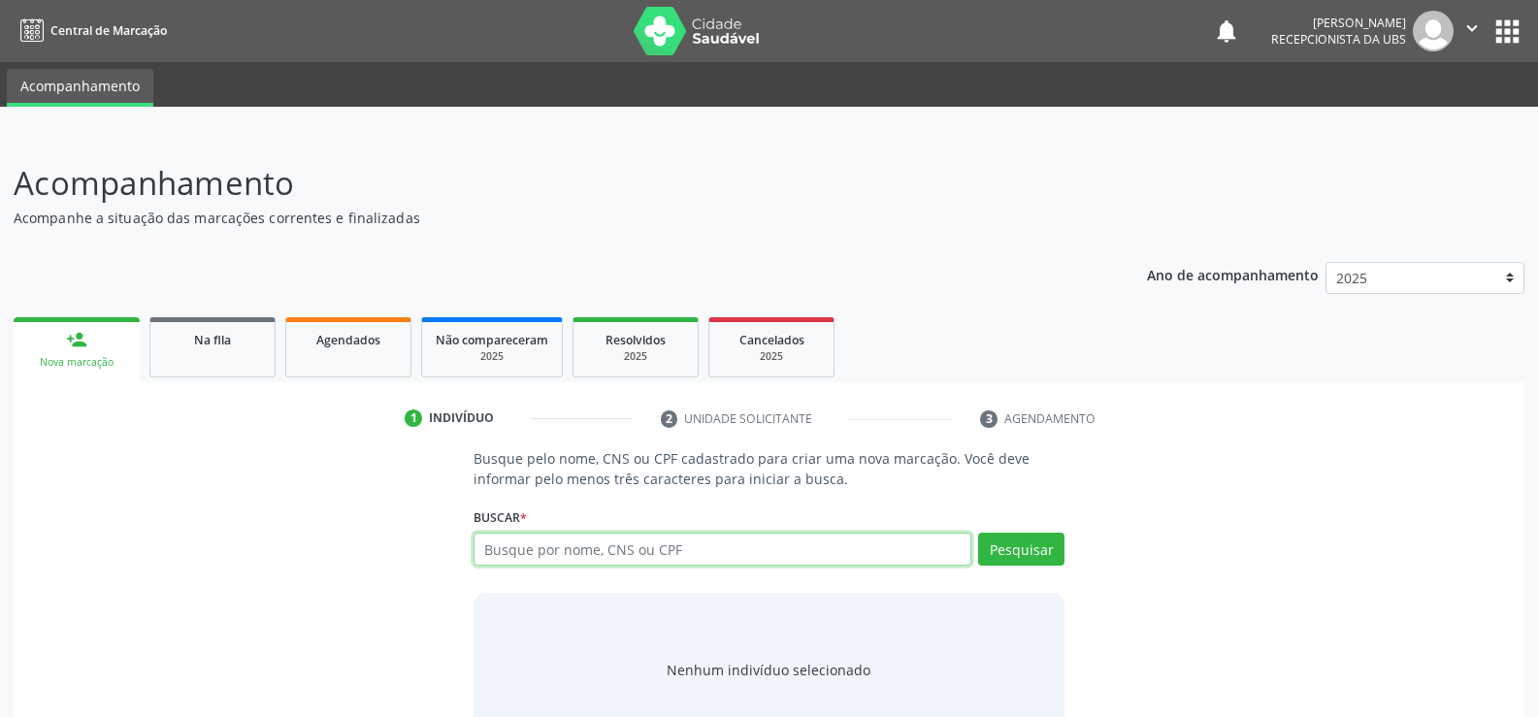
click at [697, 548] on input "text" at bounding box center [723, 549] width 498 height 33
type input "702006344591480"
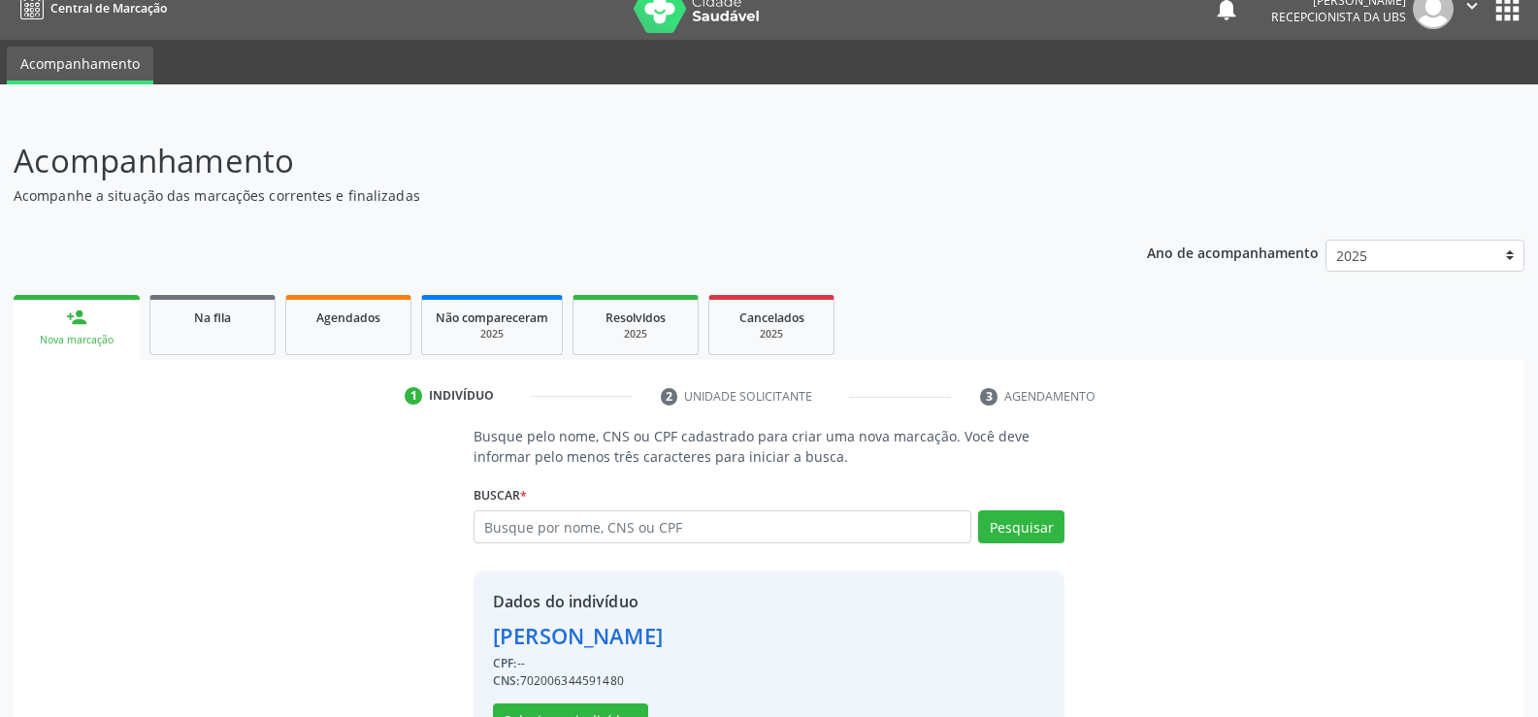
scroll to position [88, 0]
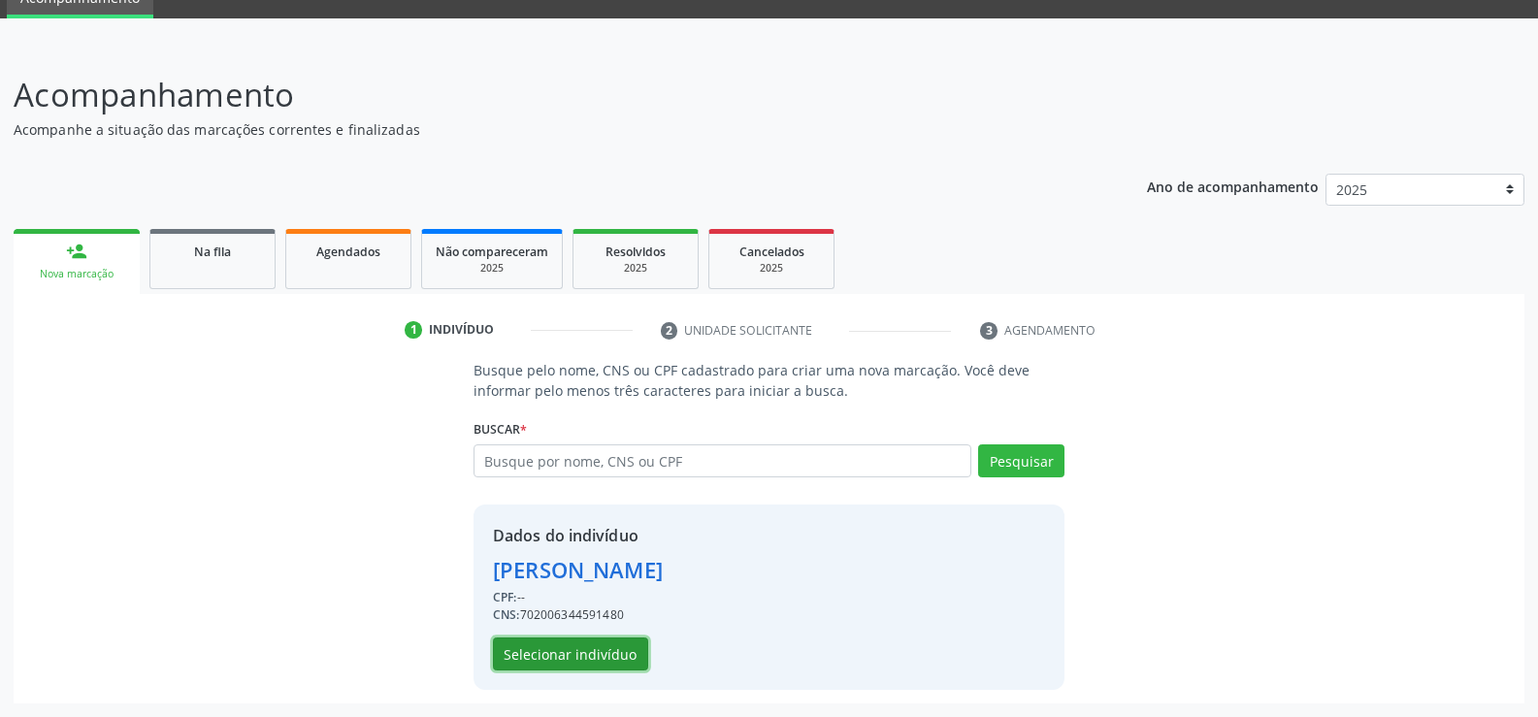
click at [576, 656] on button "Selecionar indivíduo" at bounding box center [570, 654] width 155 height 33
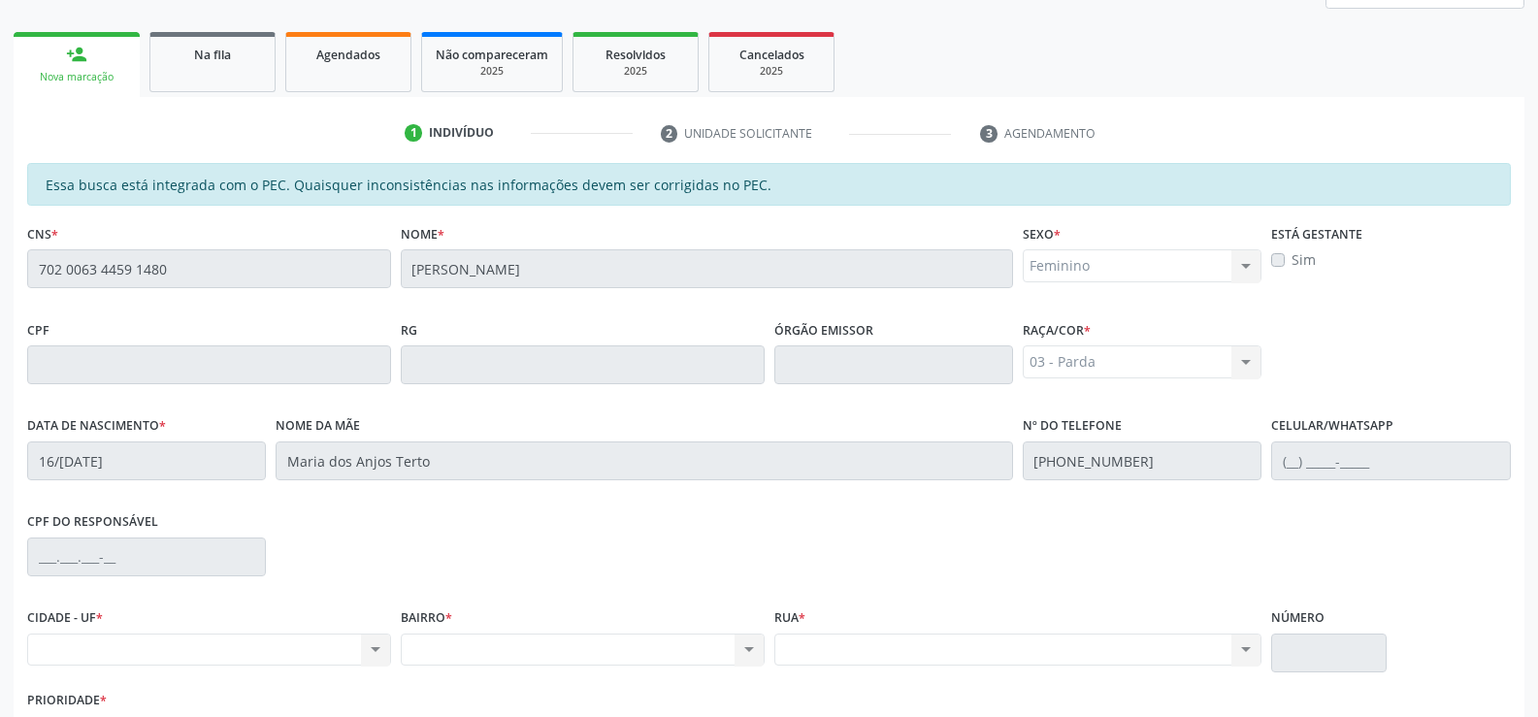
scroll to position [418, 0]
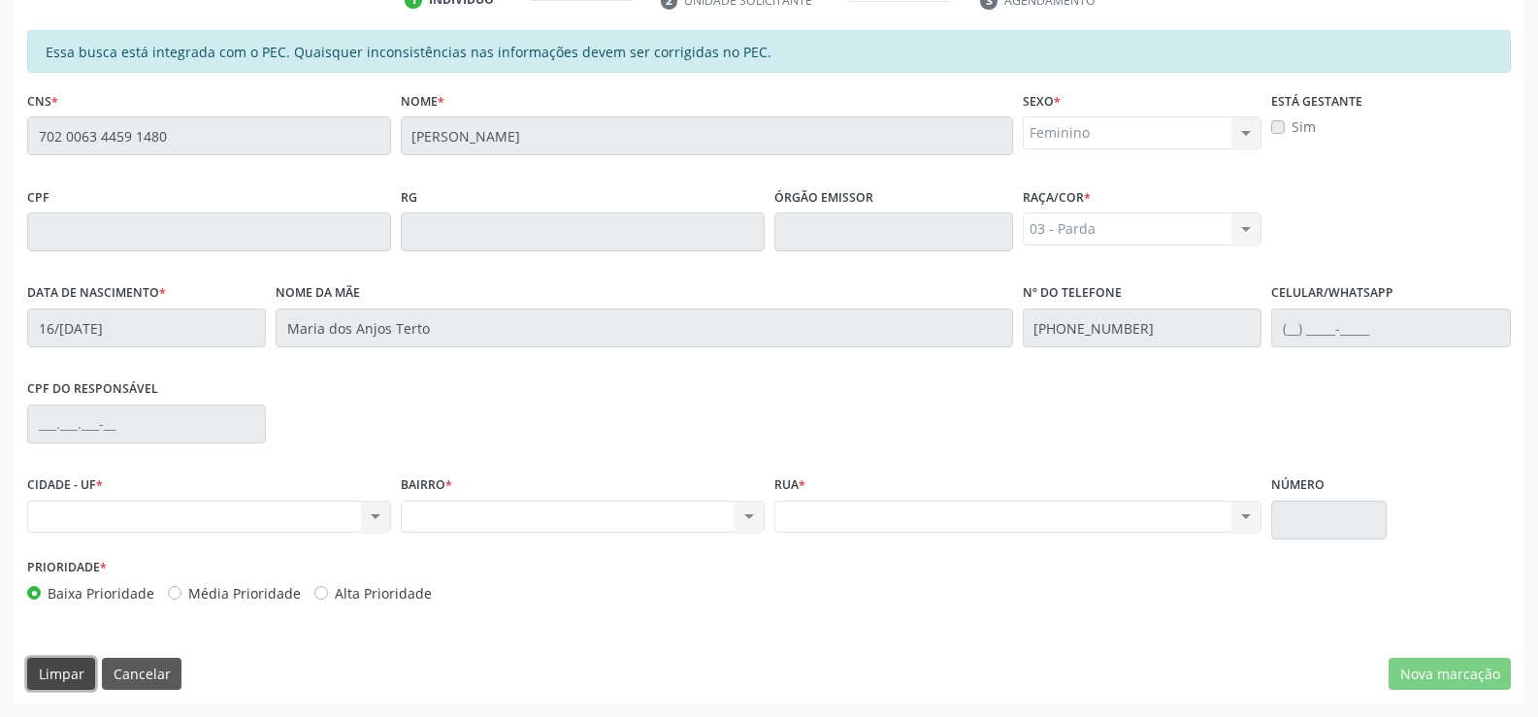
click at [69, 674] on button "Limpar" at bounding box center [61, 674] width 68 height 33
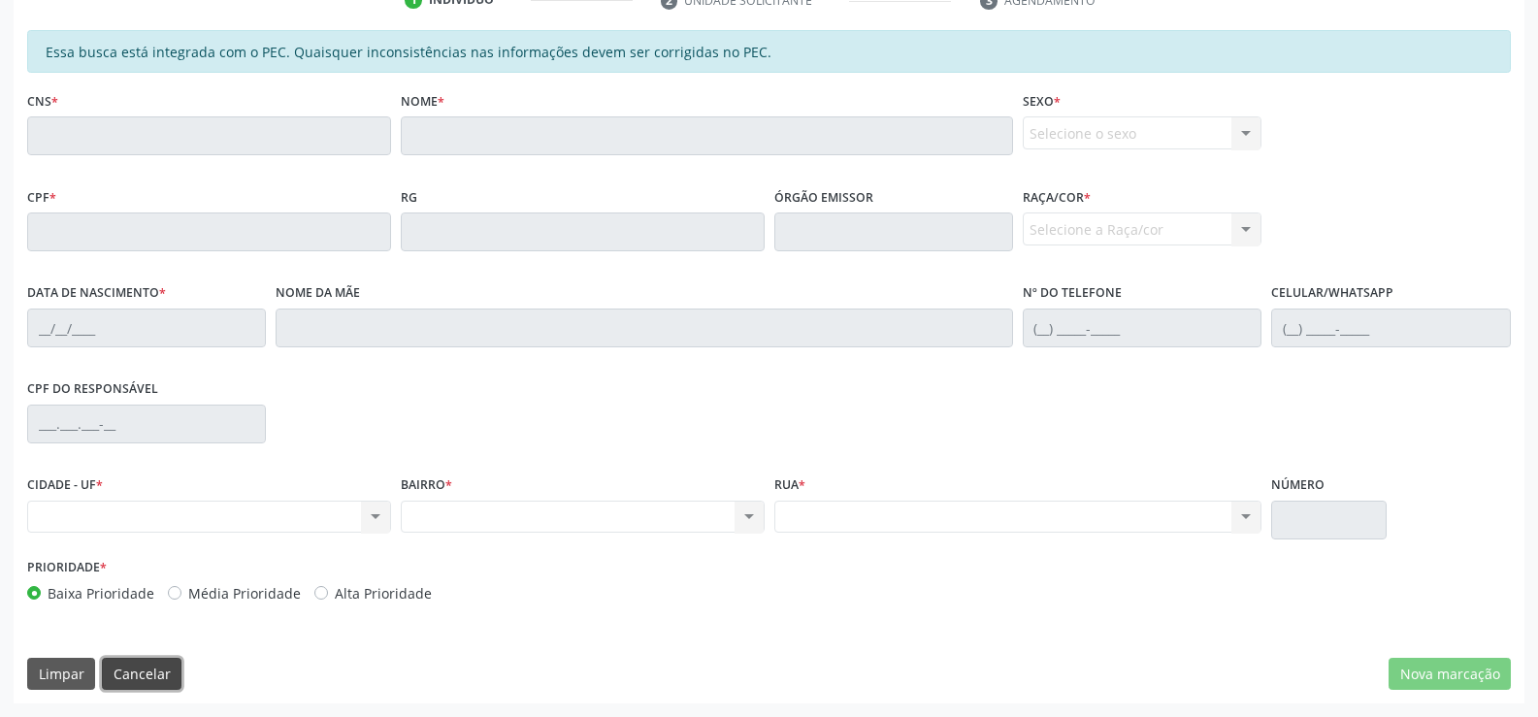
click at [141, 663] on button "Cancelar" at bounding box center [142, 674] width 80 height 33
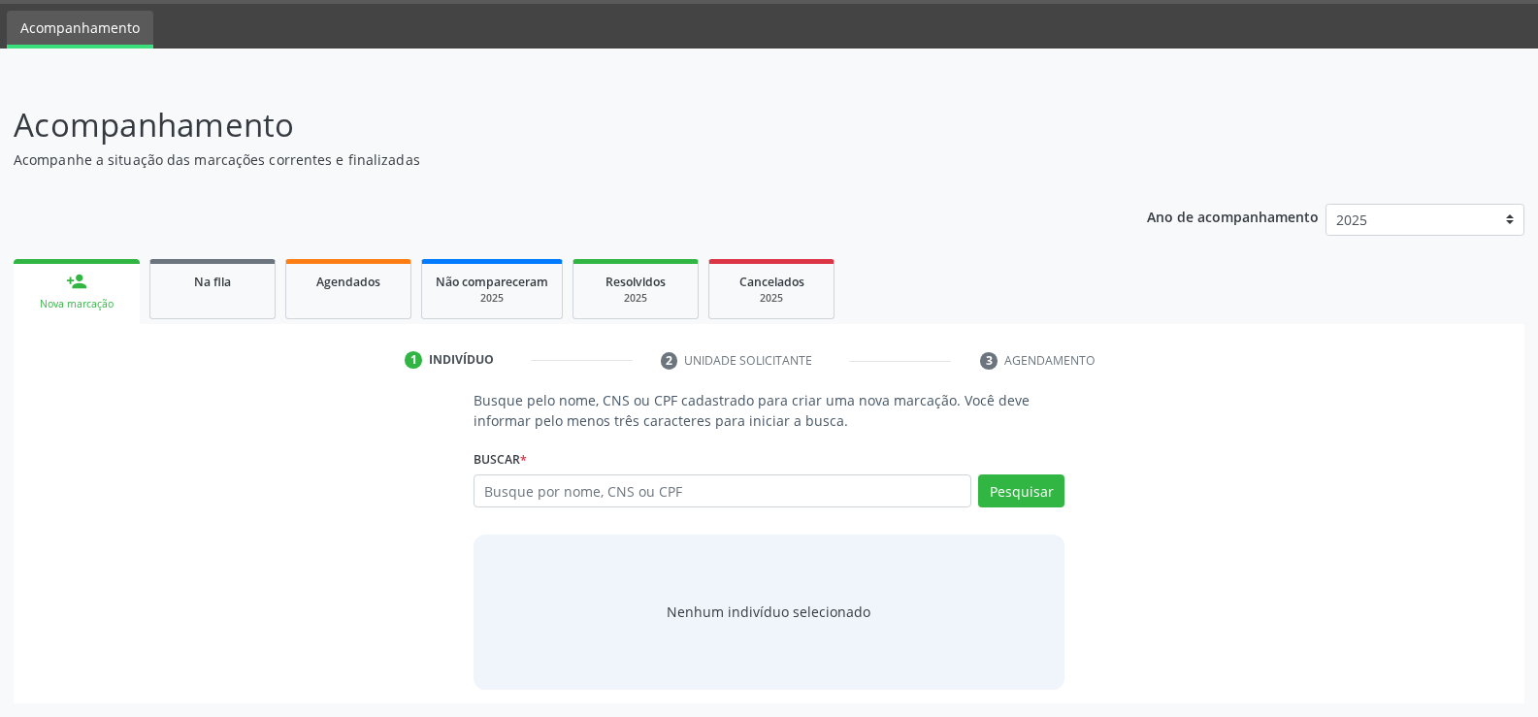
click at [92, 283] on link "person_add Nova marcação" at bounding box center [77, 291] width 126 height 65
click at [629, 497] on input "text" at bounding box center [723, 491] width 498 height 33
type input "700005841512301"
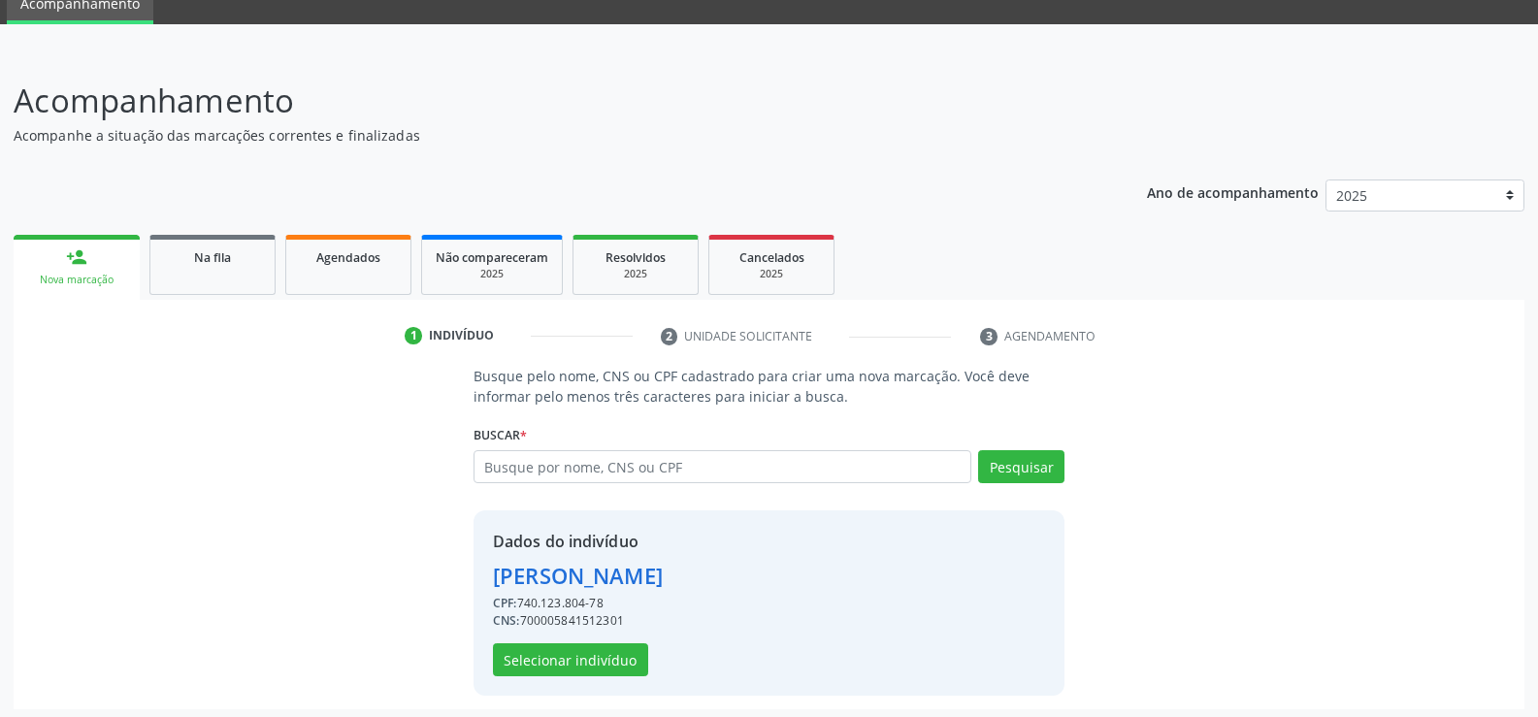
scroll to position [88, 0]
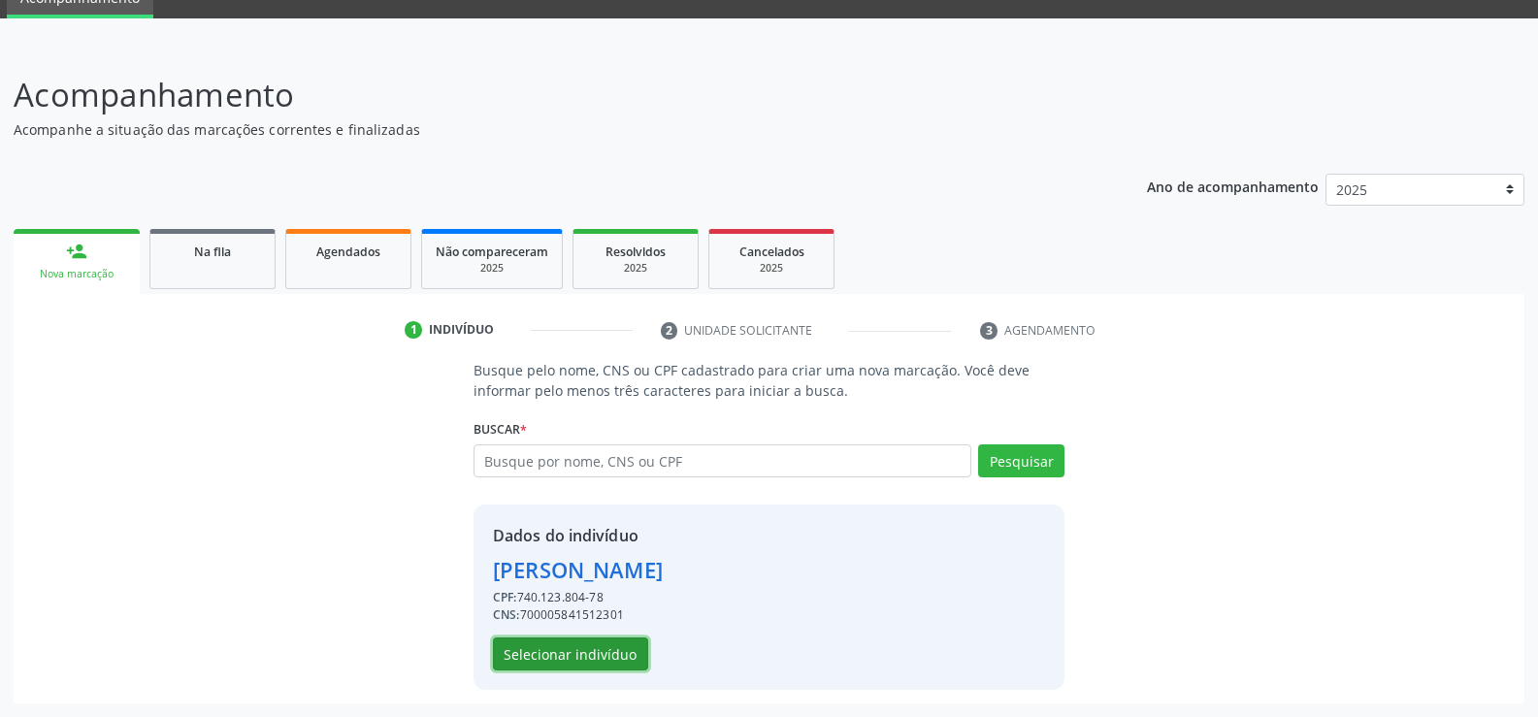
click at [601, 662] on button "Selecionar indivíduo" at bounding box center [570, 654] width 155 height 33
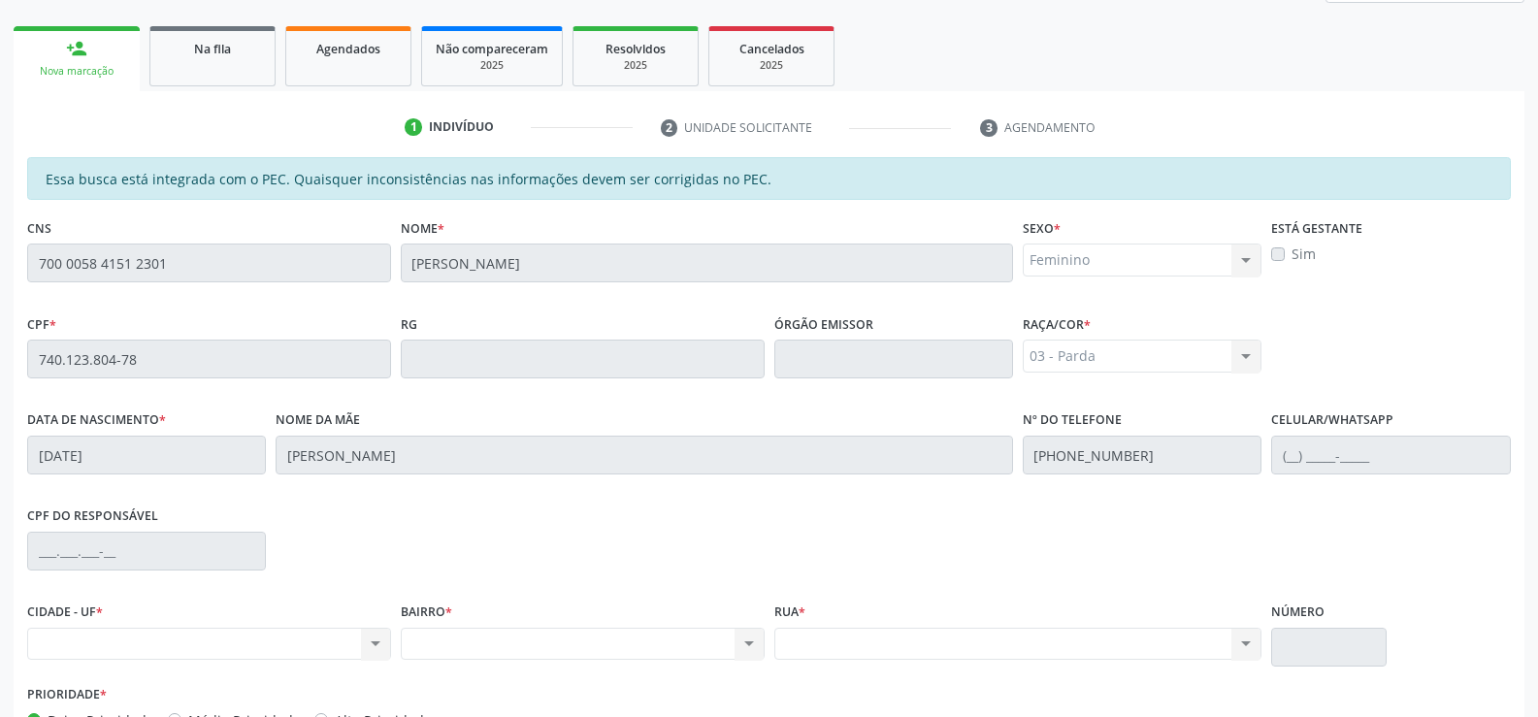
scroll to position [418, 0]
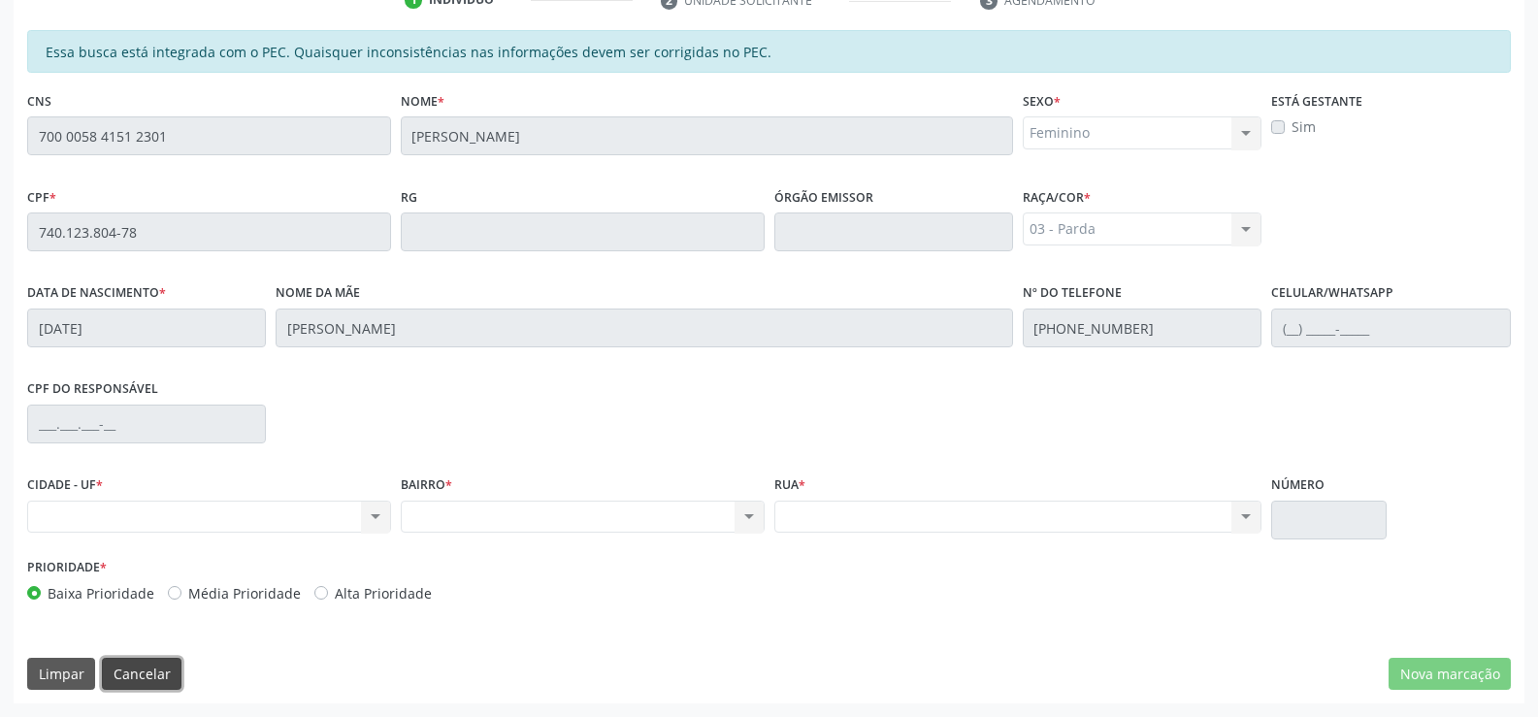
click at [141, 677] on button "Cancelar" at bounding box center [142, 674] width 80 height 33
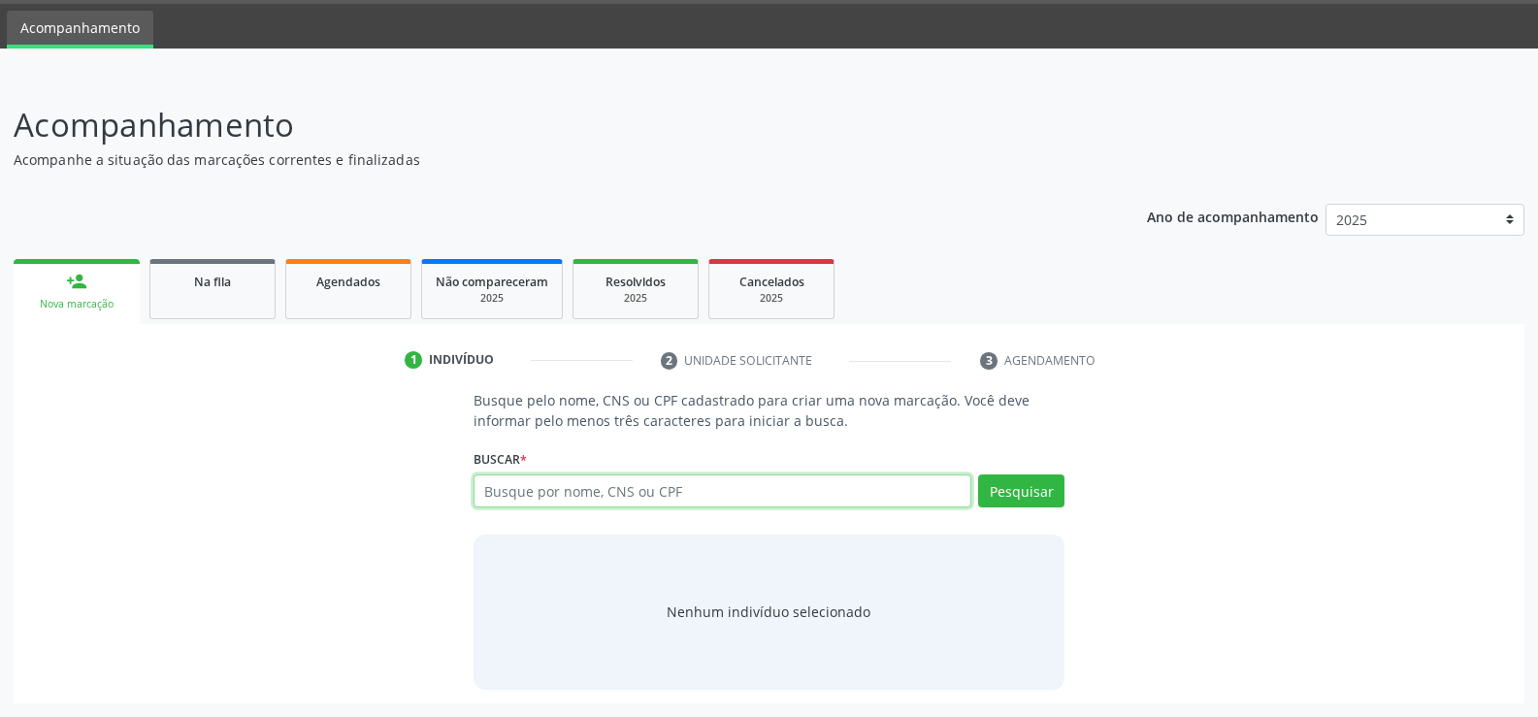
click at [607, 497] on input "text" at bounding box center [723, 491] width 498 height 33
type input "16495250444"
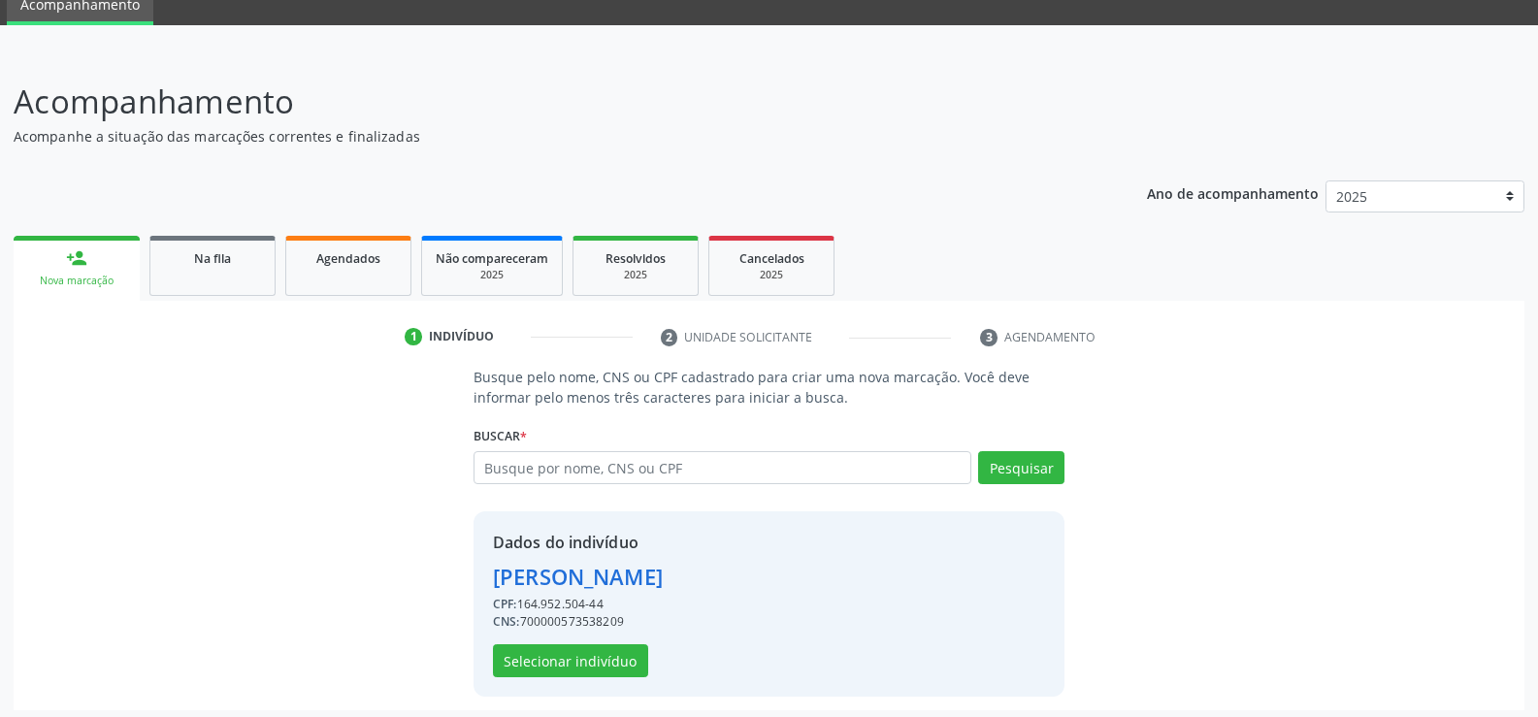
scroll to position [88, 0]
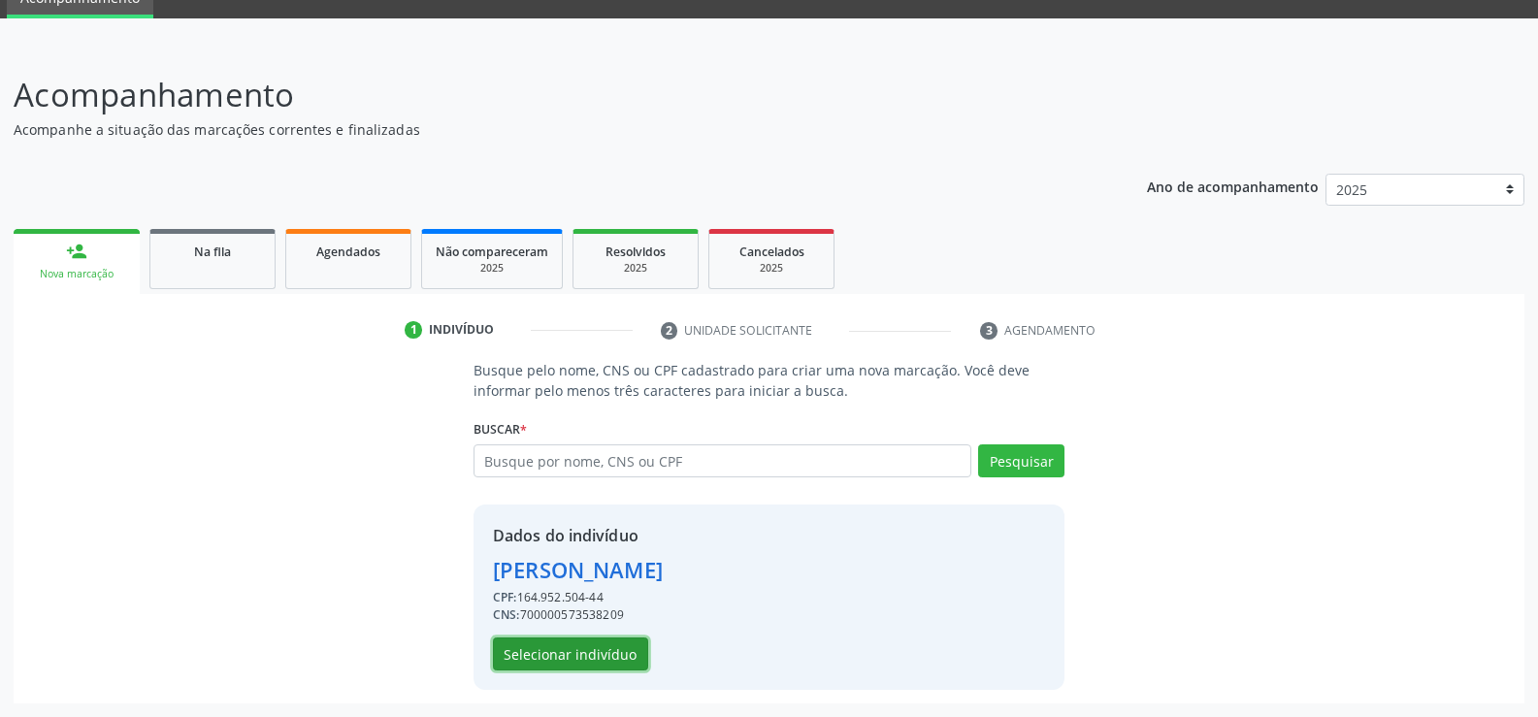
click at [591, 651] on button "Selecionar indivíduo" at bounding box center [570, 654] width 155 height 33
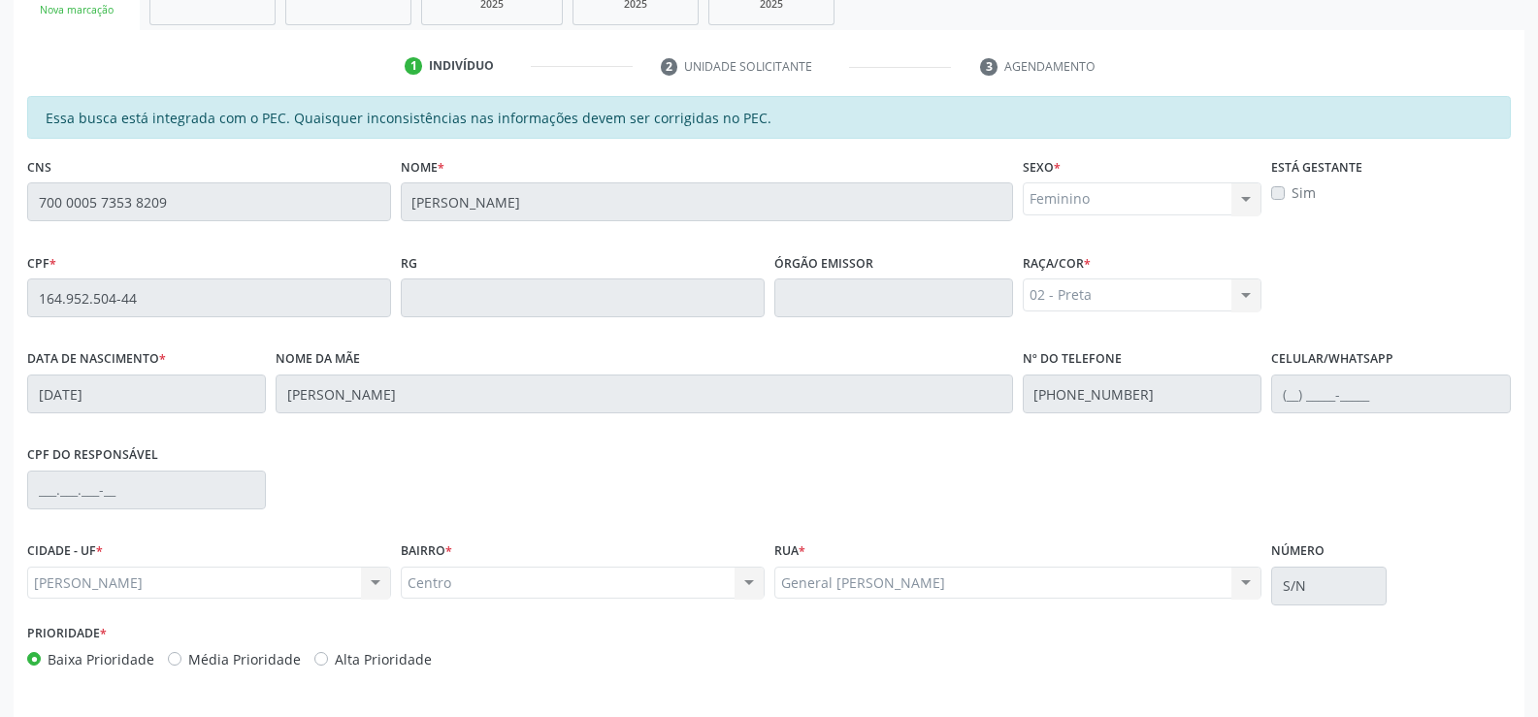
scroll to position [418, 0]
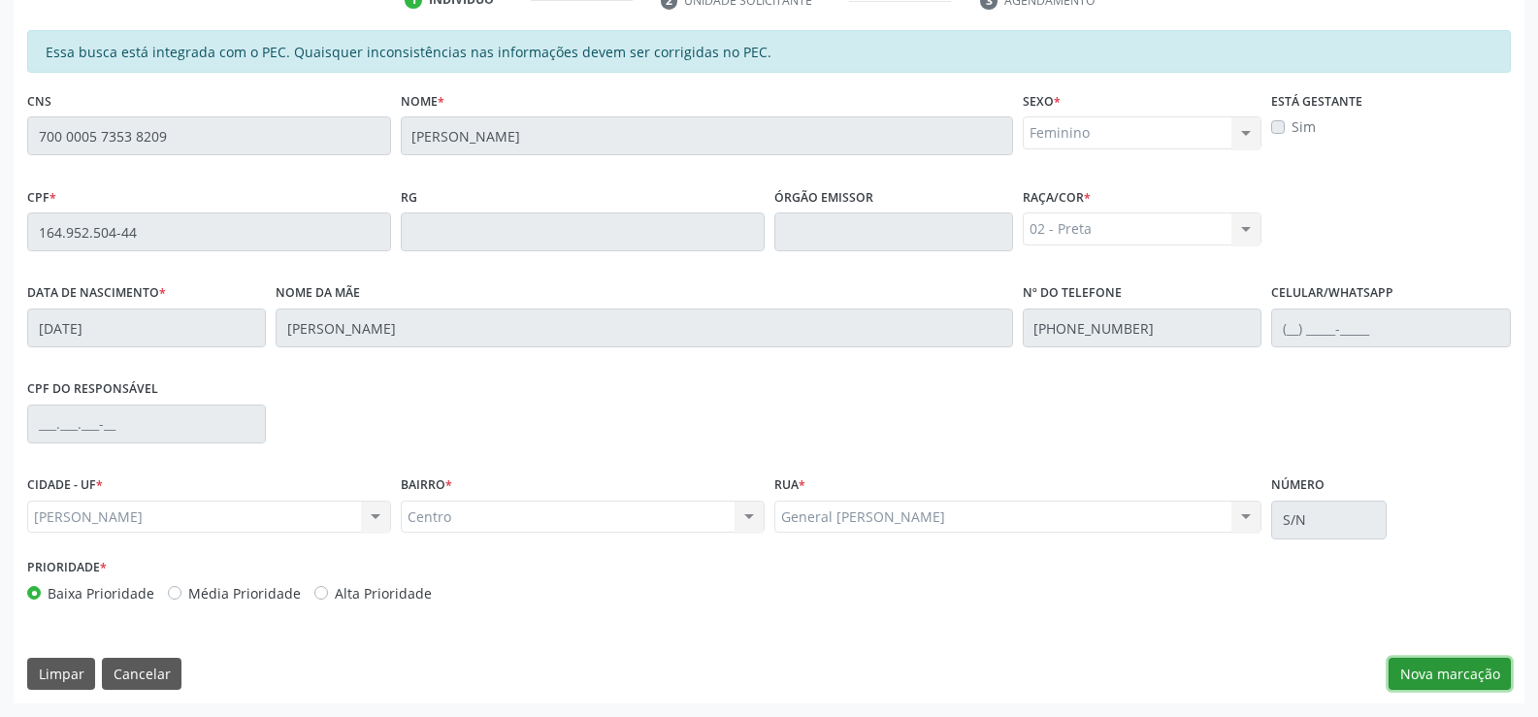
click at [1443, 673] on button "Nova marcação" at bounding box center [1450, 674] width 122 height 33
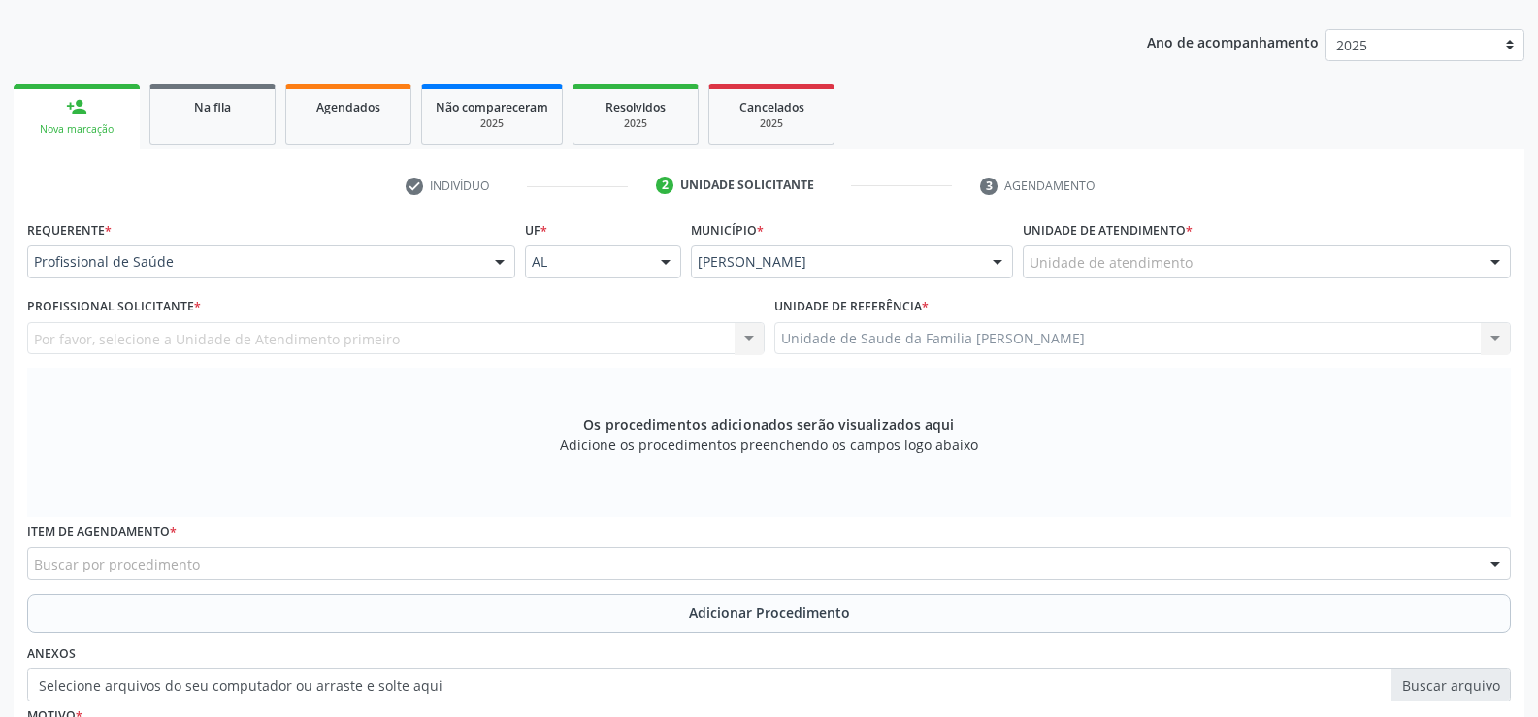
scroll to position [225, 0]
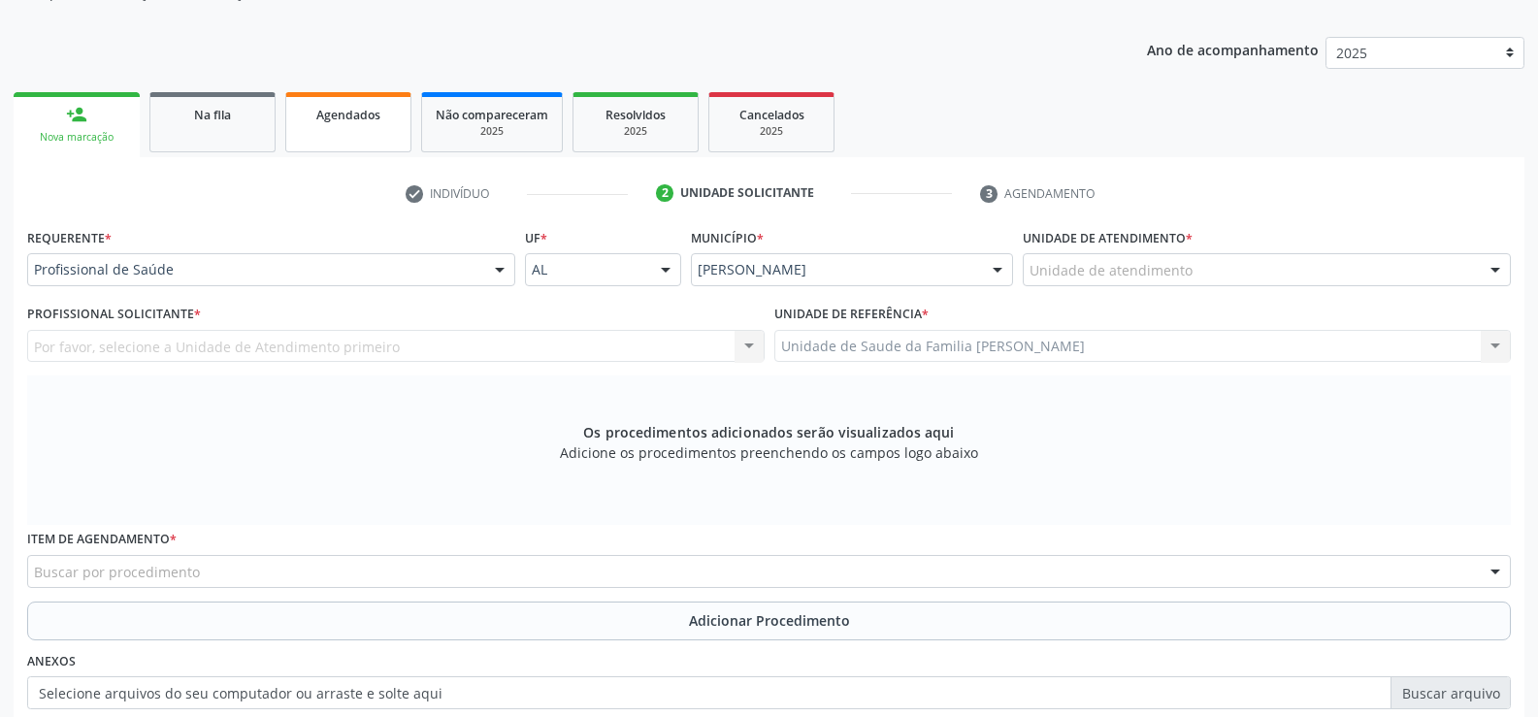
click at [353, 126] on link "Agendados" at bounding box center [348, 122] width 126 height 60
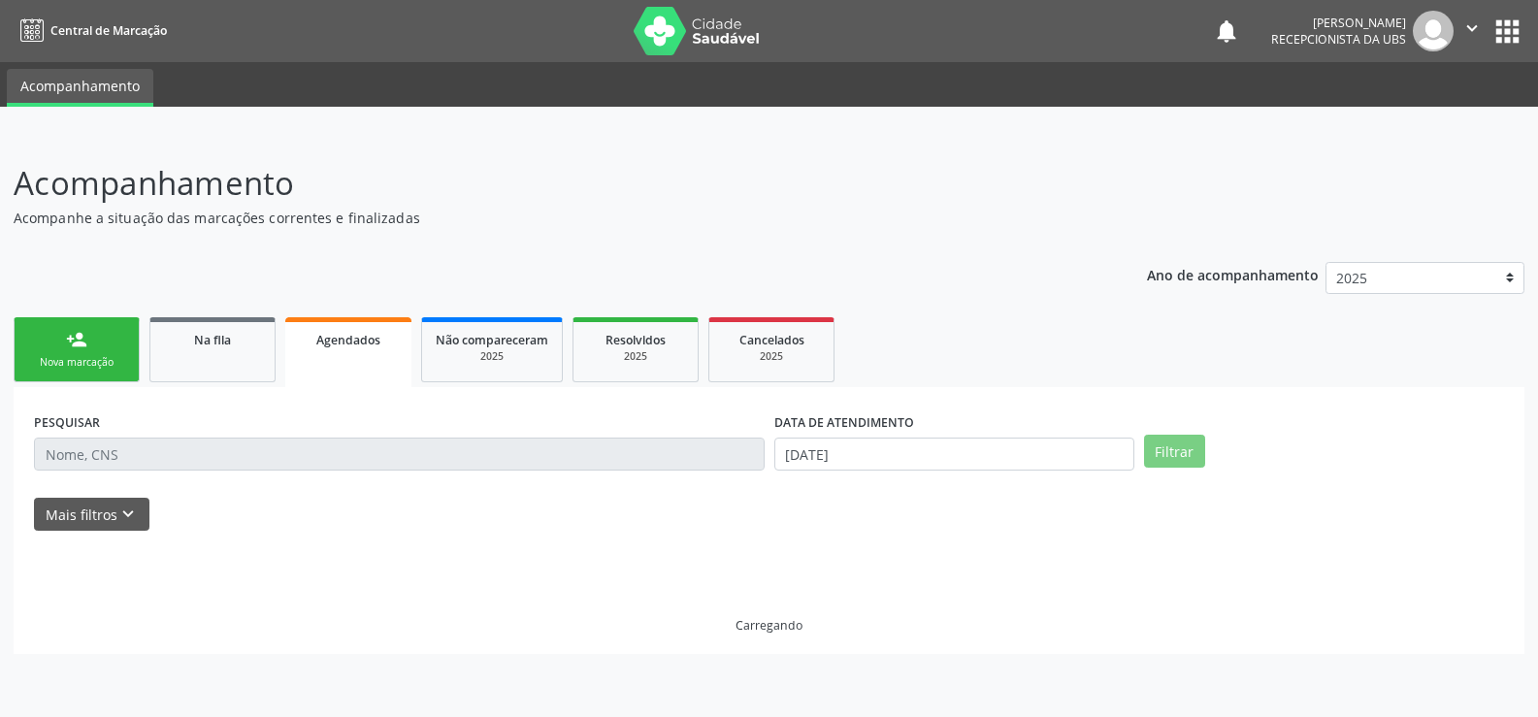
scroll to position [0, 0]
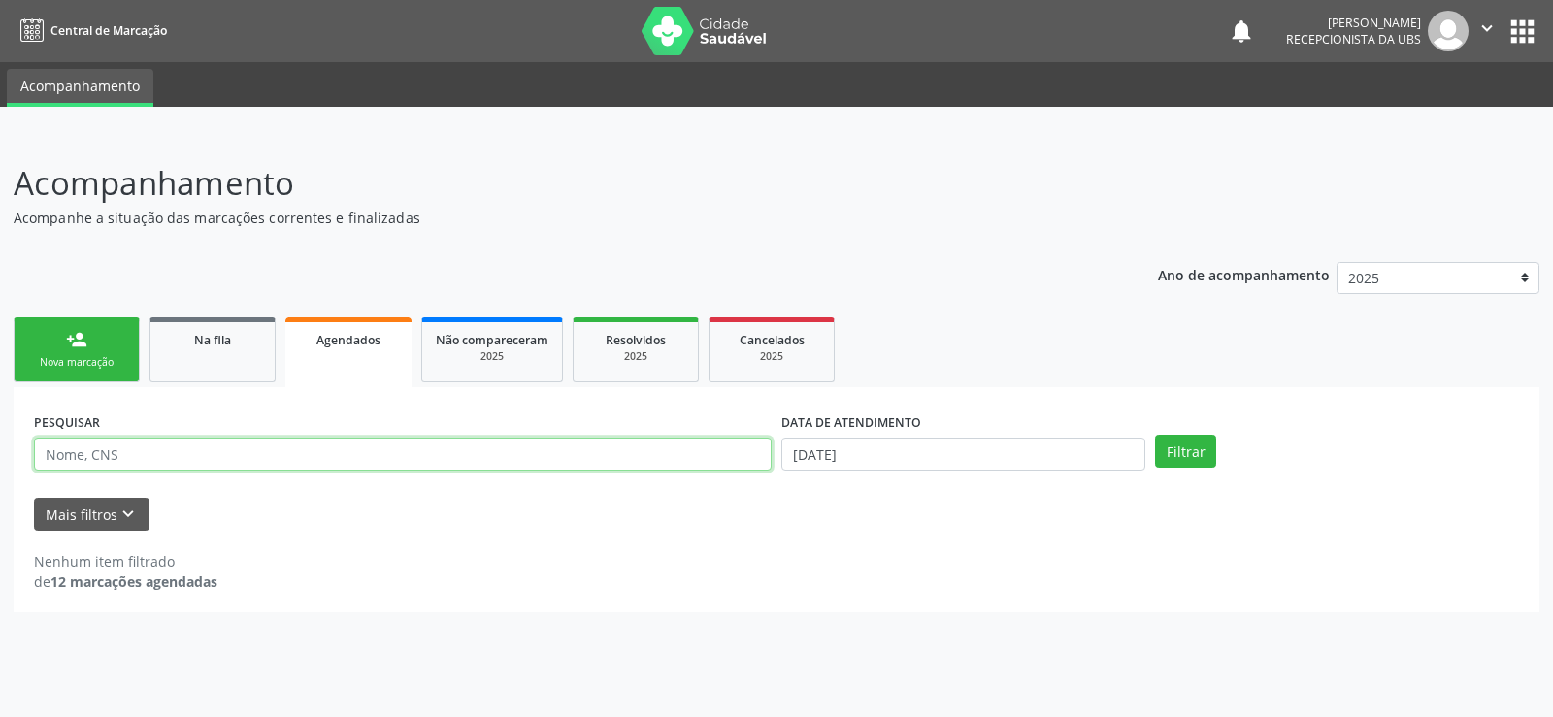
click at [451, 457] on input "text" at bounding box center [403, 454] width 738 height 33
type input "[PERSON_NAME]"
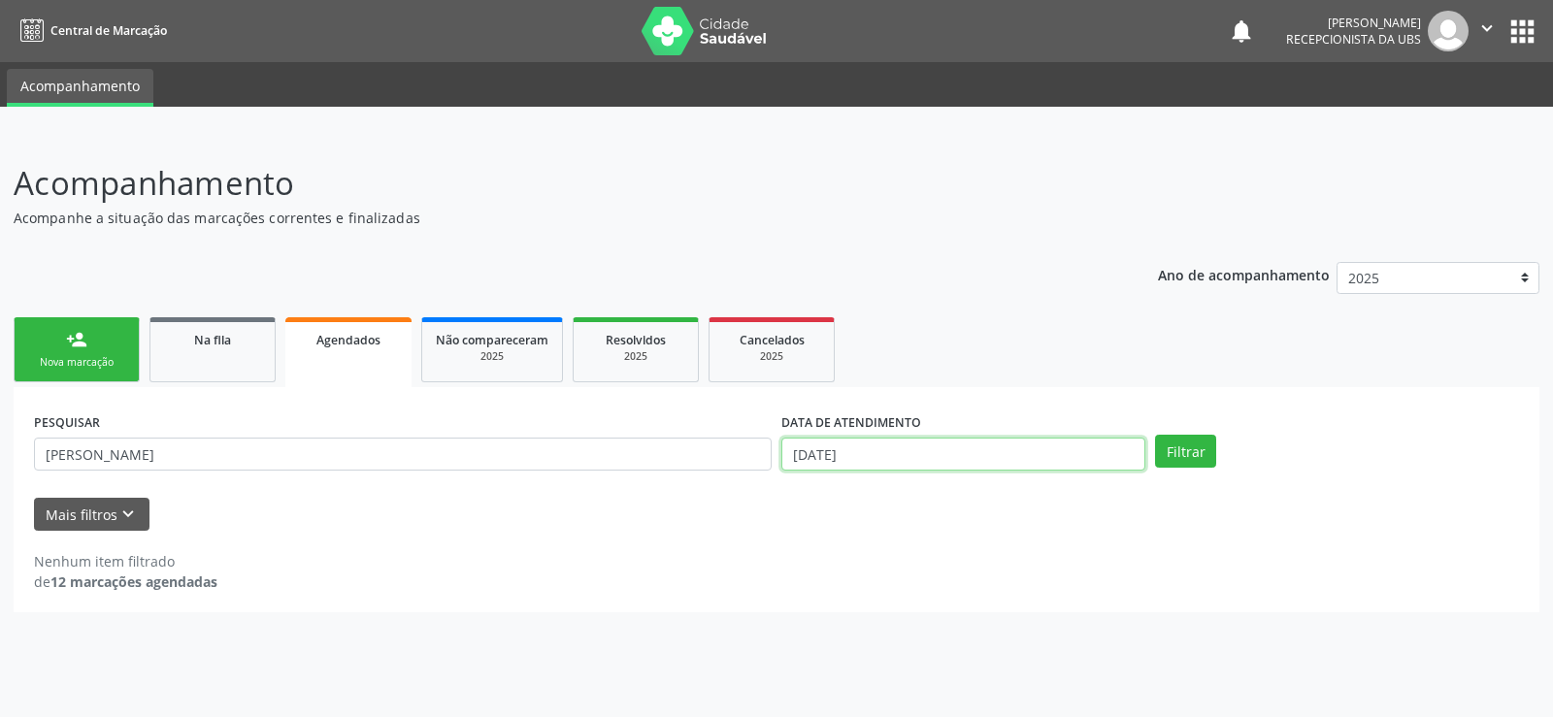
click at [883, 457] on input "[DATE]" at bounding box center [963, 454] width 364 height 33
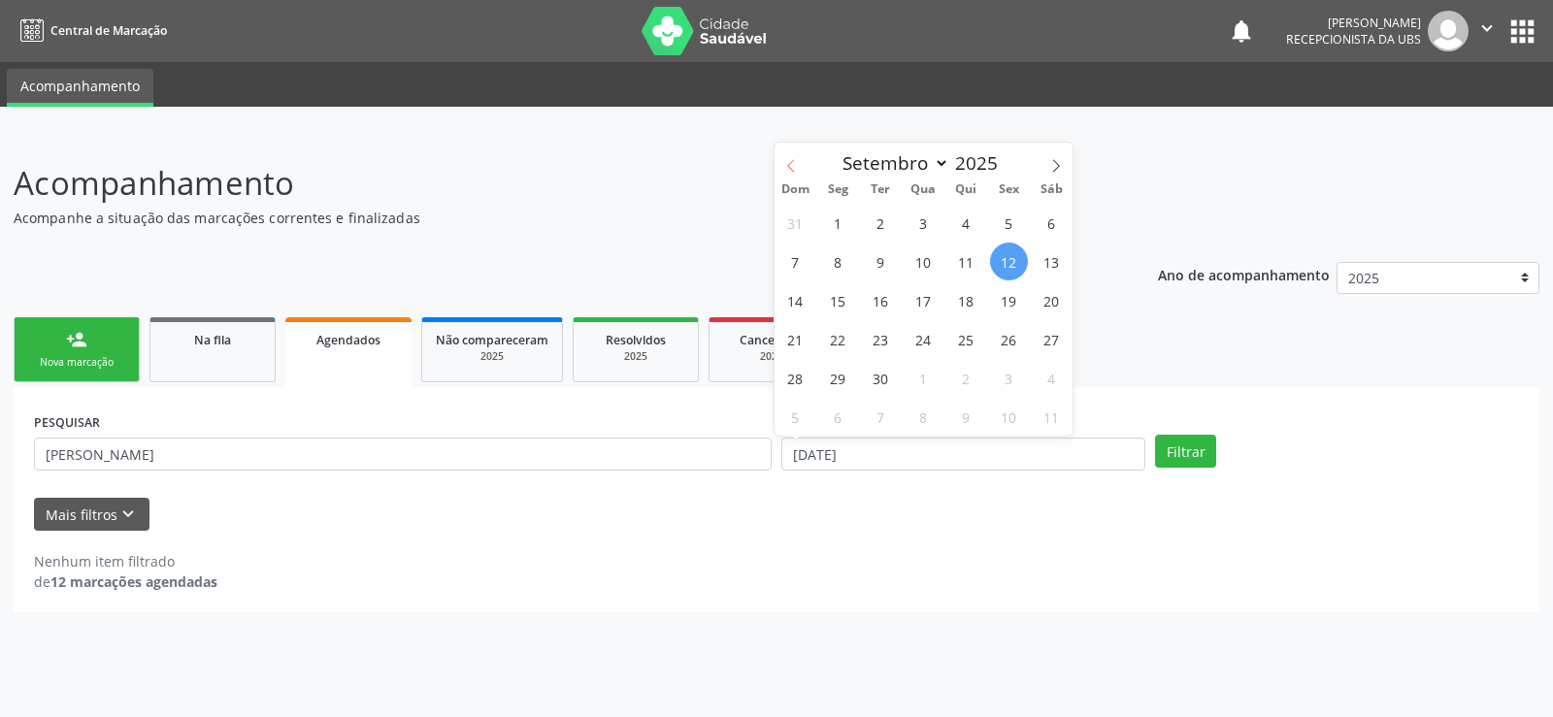
click at [787, 169] on icon at bounding box center [791, 166] width 14 height 14
select select "7"
click at [1013, 225] on span "1" at bounding box center [1009, 223] width 38 height 38
type input "01/08/2025"
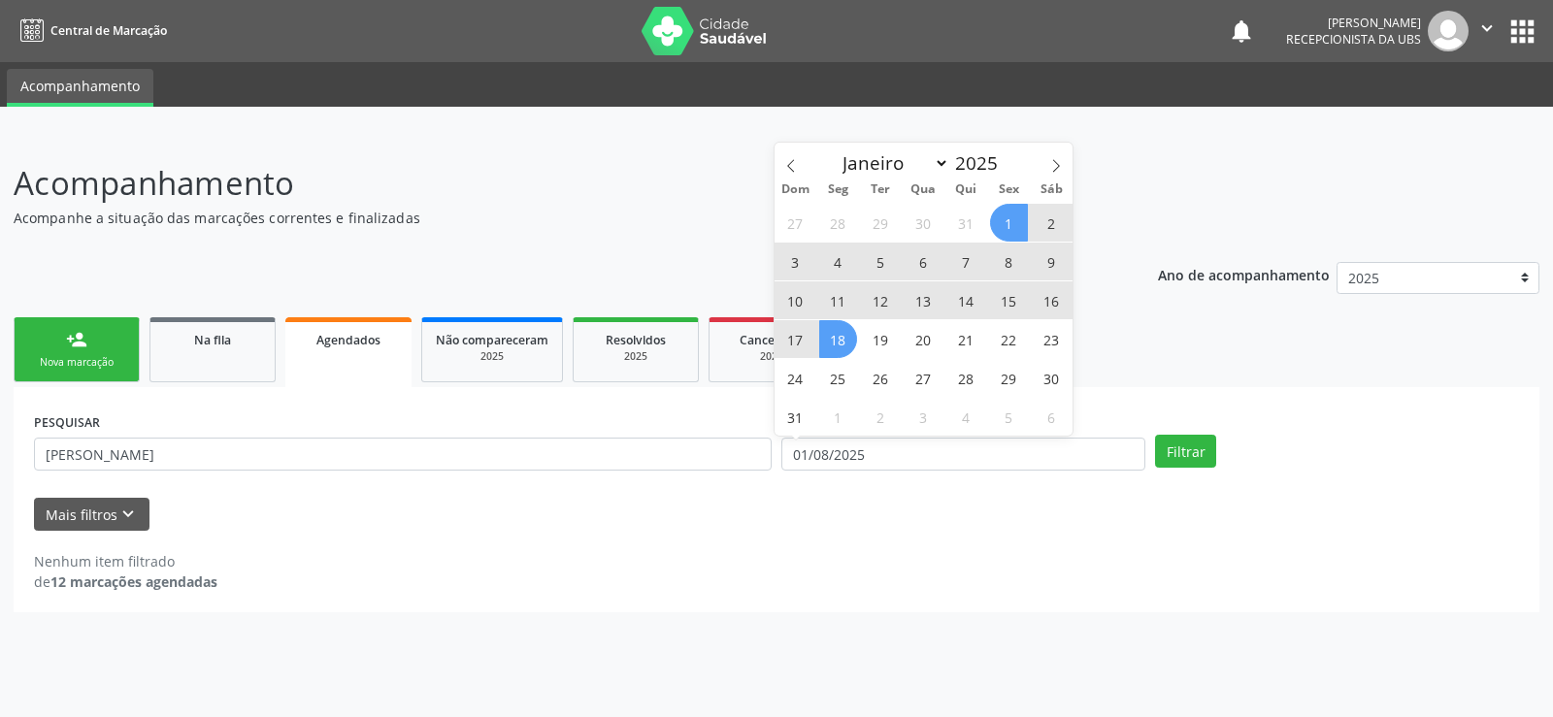
click at [849, 344] on span "18" at bounding box center [838, 339] width 38 height 38
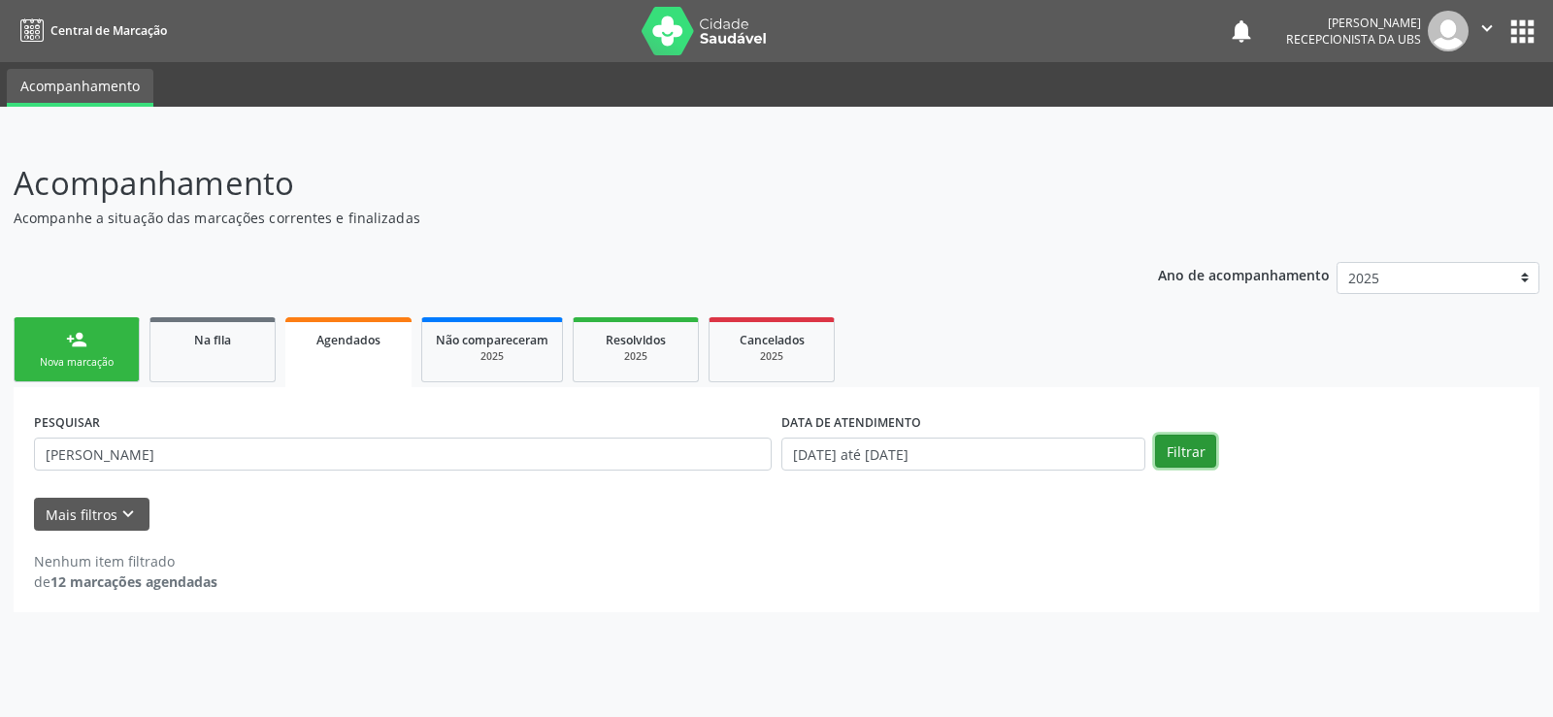
click at [1176, 447] on button "Filtrar" at bounding box center [1185, 451] width 61 height 33
click at [125, 514] on icon "keyboard_arrow_down" at bounding box center [127, 514] width 21 height 21
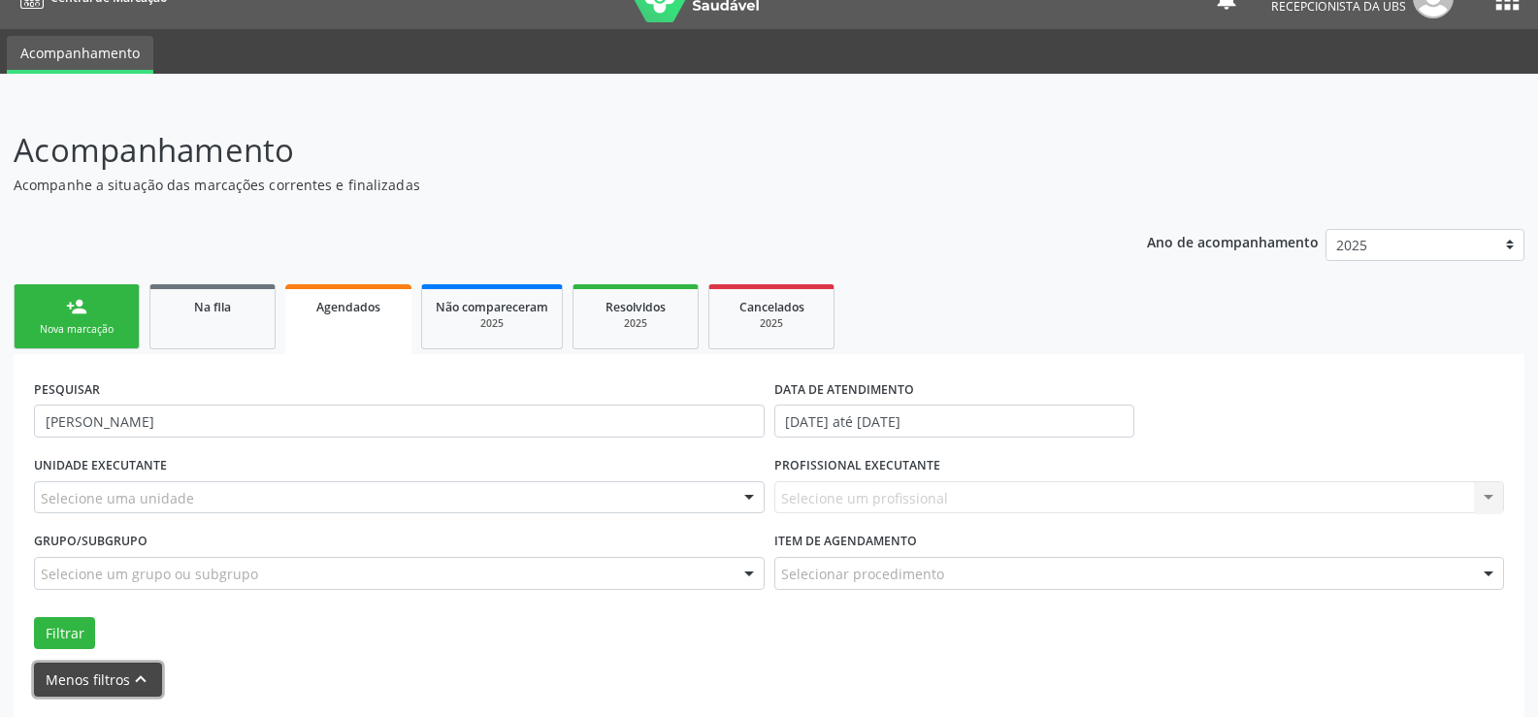
scroll to position [11, 0]
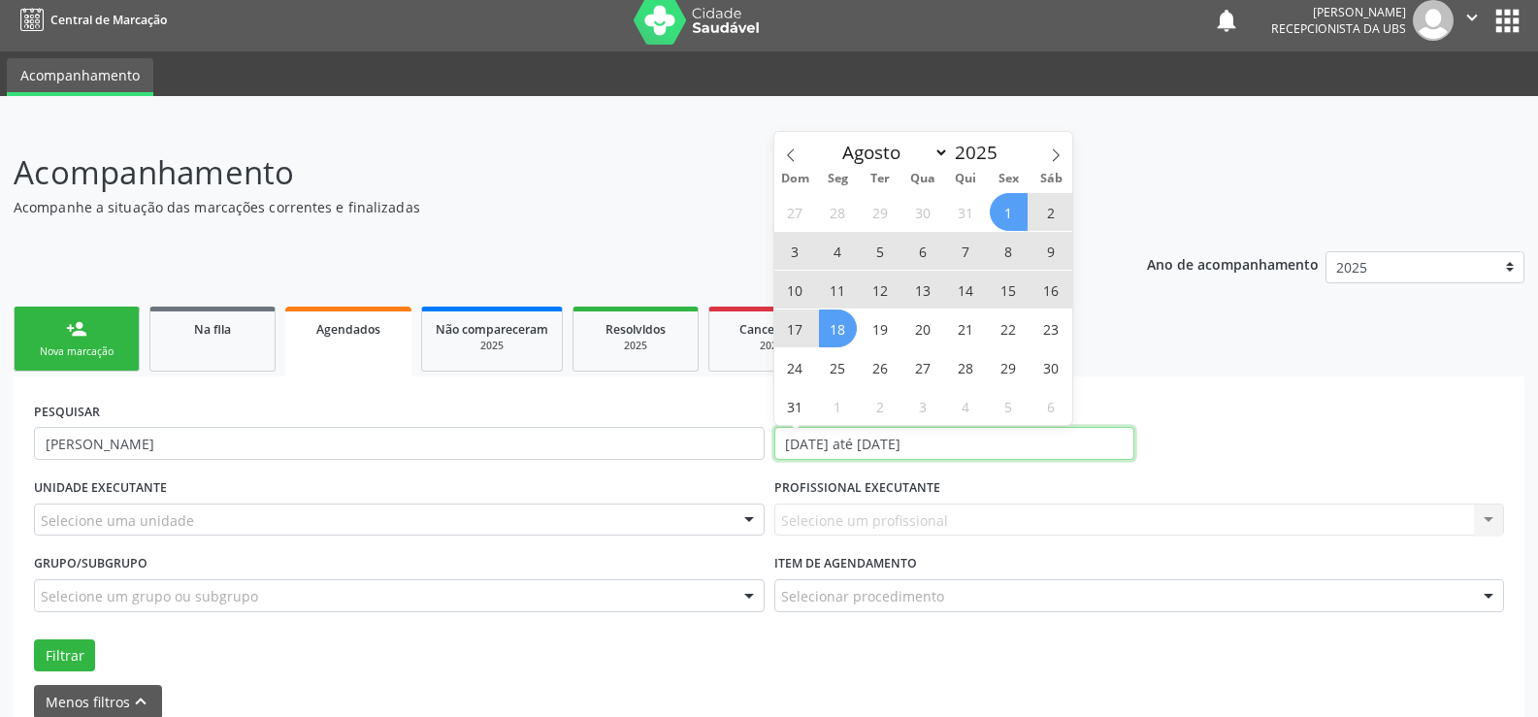
click at [964, 440] on input "[DATE] até [DATE]" at bounding box center [954, 443] width 360 height 33
click at [1050, 155] on icon at bounding box center [1056, 155] width 14 height 14
select select "8"
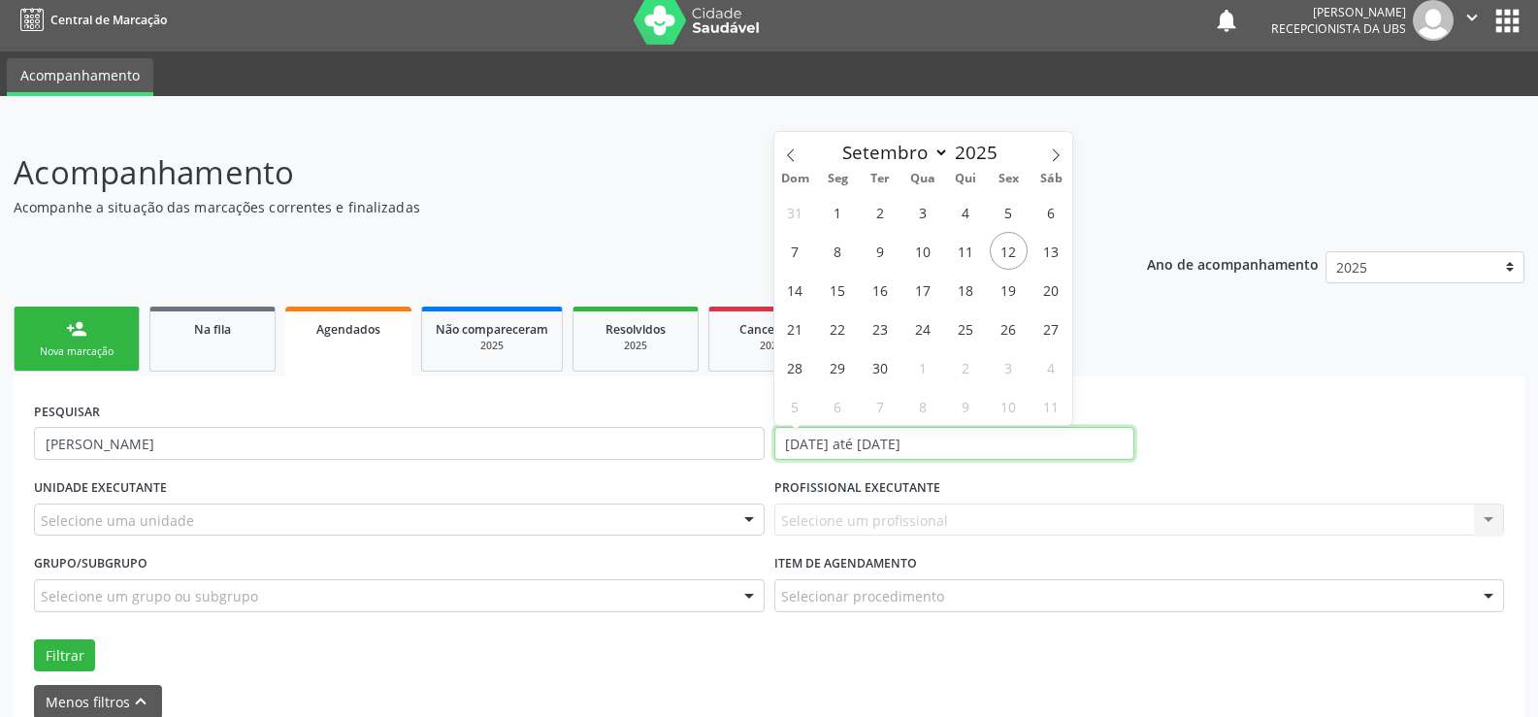
click at [974, 442] on input "[DATE] até [DATE]" at bounding box center [954, 443] width 360 height 33
select select "7"
click at [974, 442] on input "text" at bounding box center [954, 443] width 360 height 33
click at [841, 332] on span "18" at bounding box center [838, 329] width 38 height 38
type input "[DATE]"
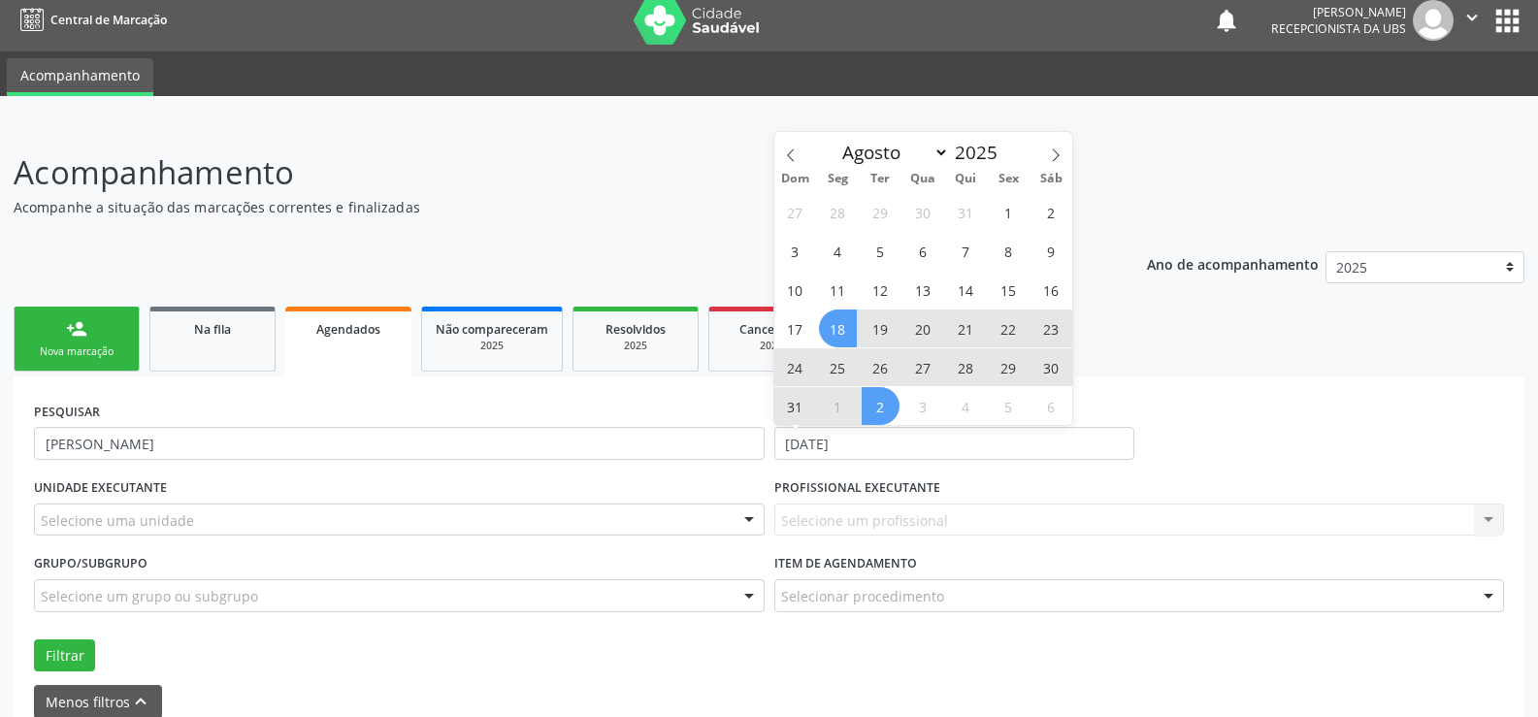
scroll to position [108, 0]
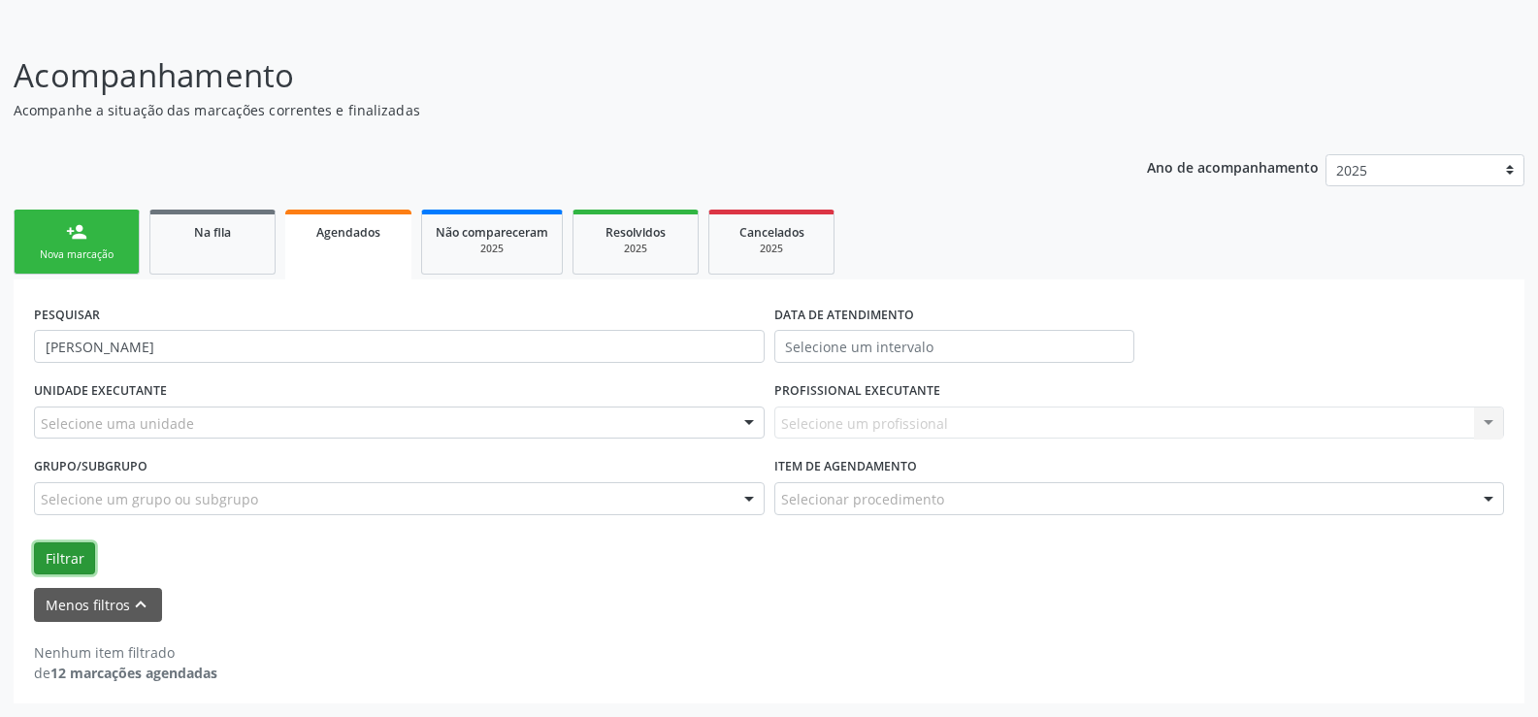
click at [67, 554] on button "Filtrar" at bounding box center [64, 559] width 61 height 33
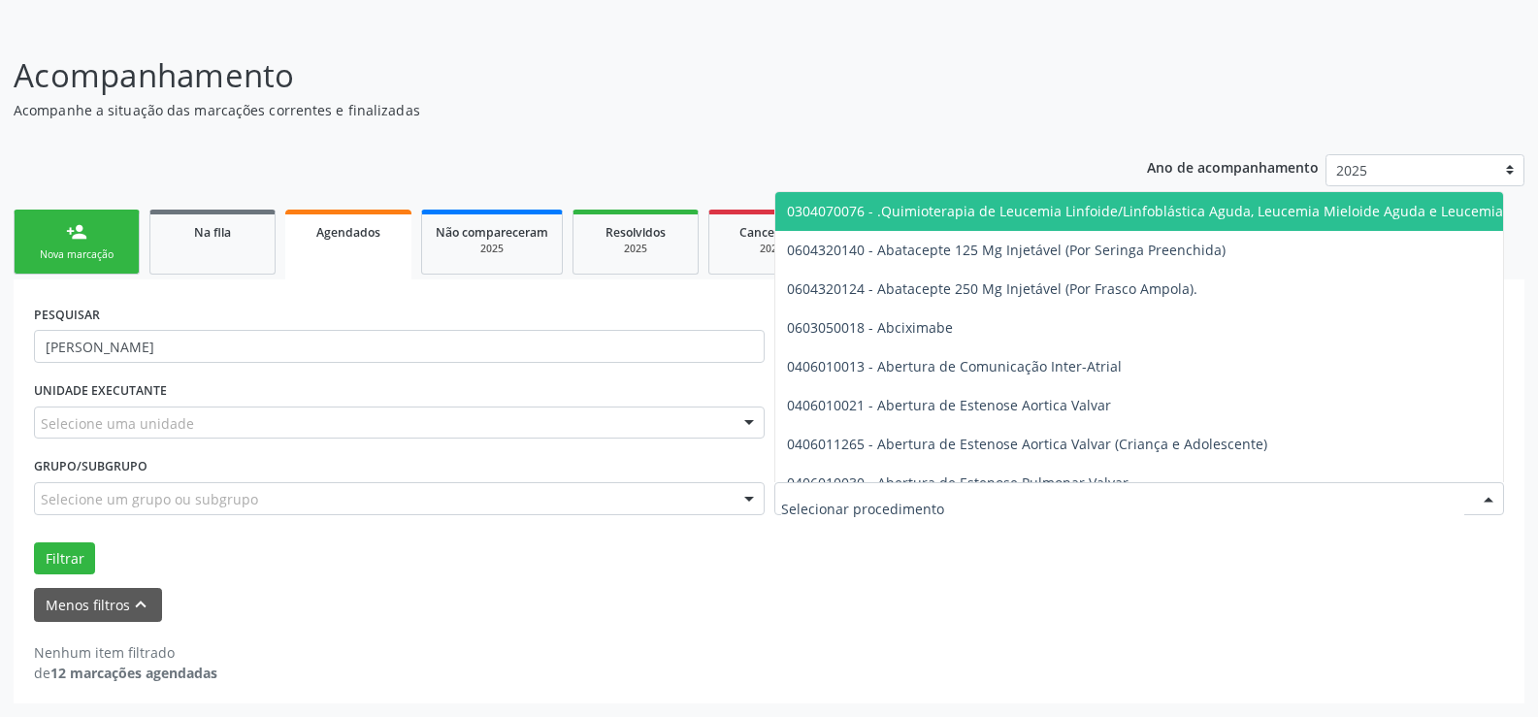
click at [1490, 500] on div at bounding box center [1488, 499] width 29 height 33
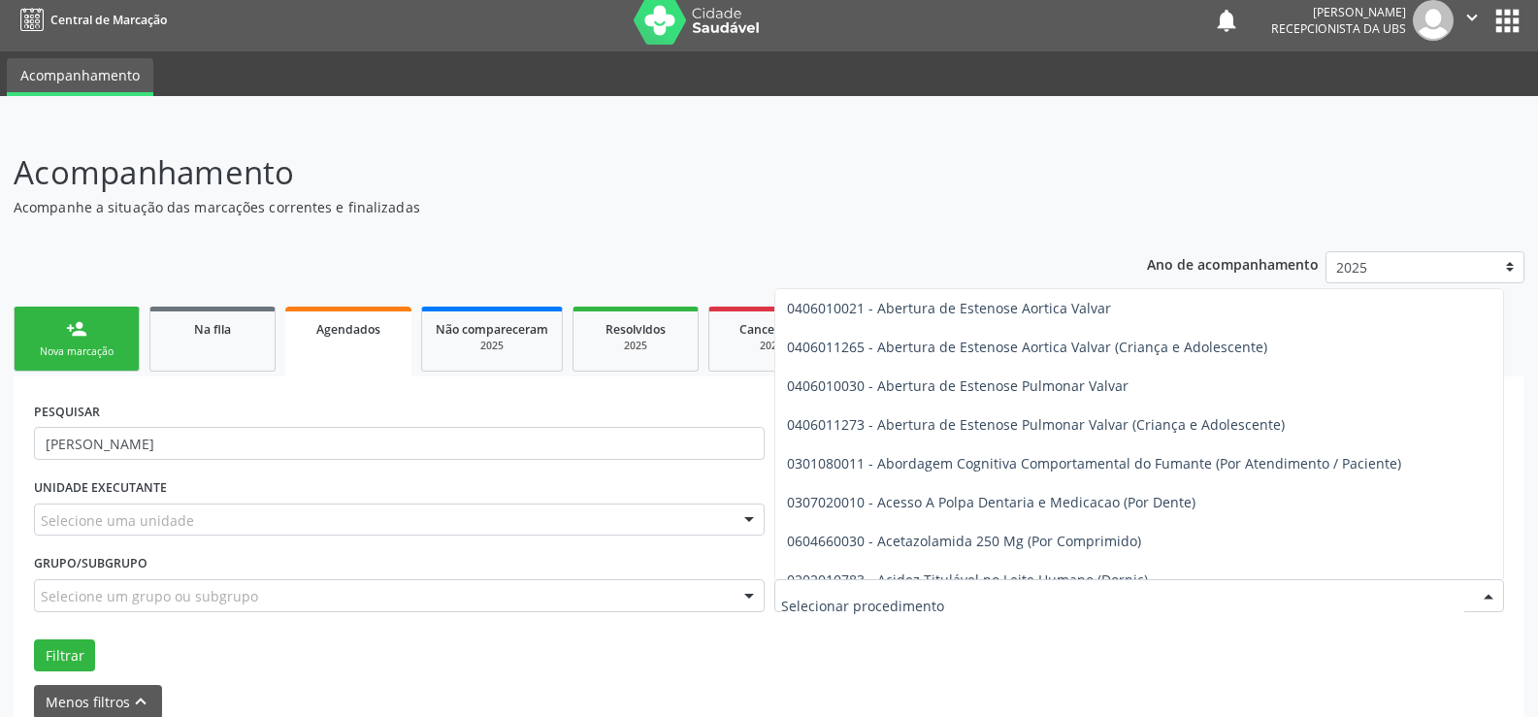
scroll to position [97, 0]
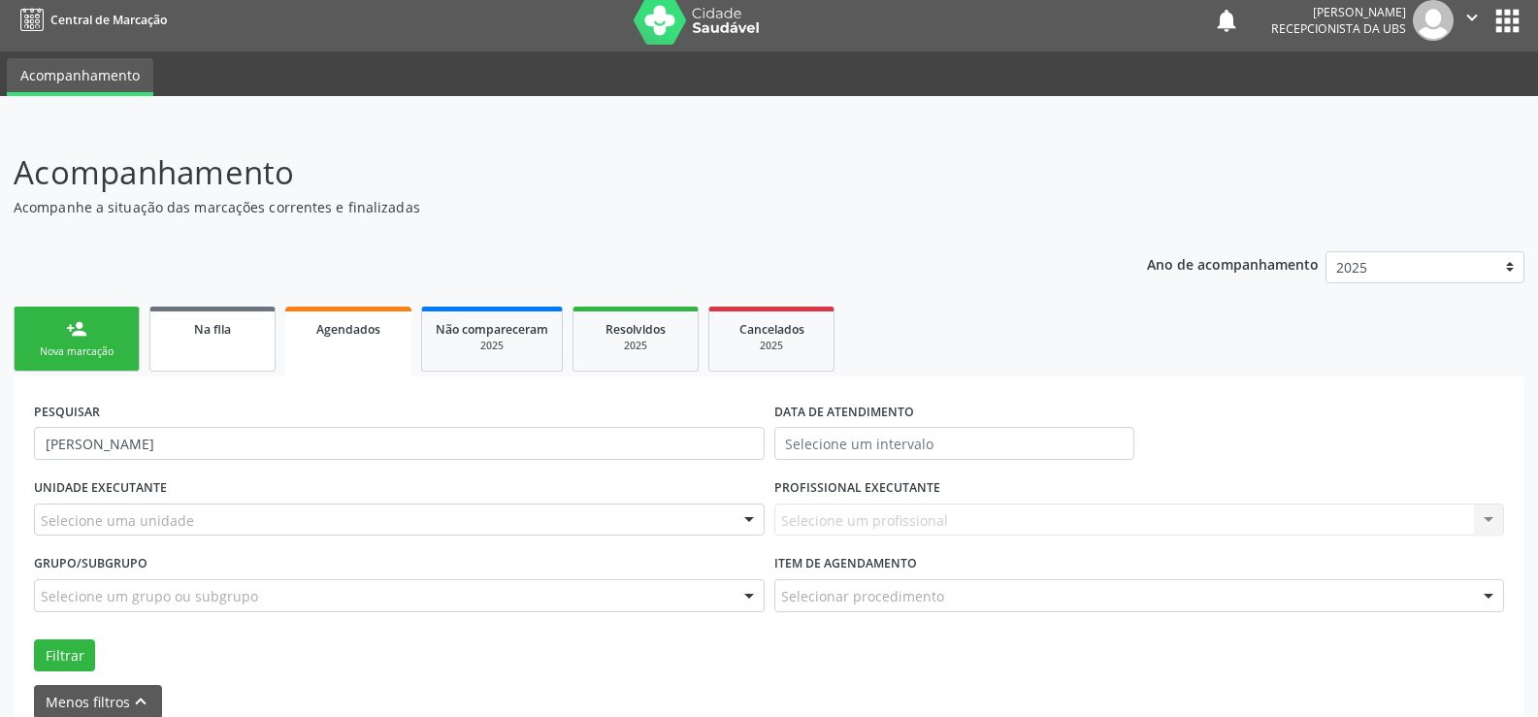
click at [223, 346] on link "Na fila" at bounding box center [212, 339] width 126 height 65
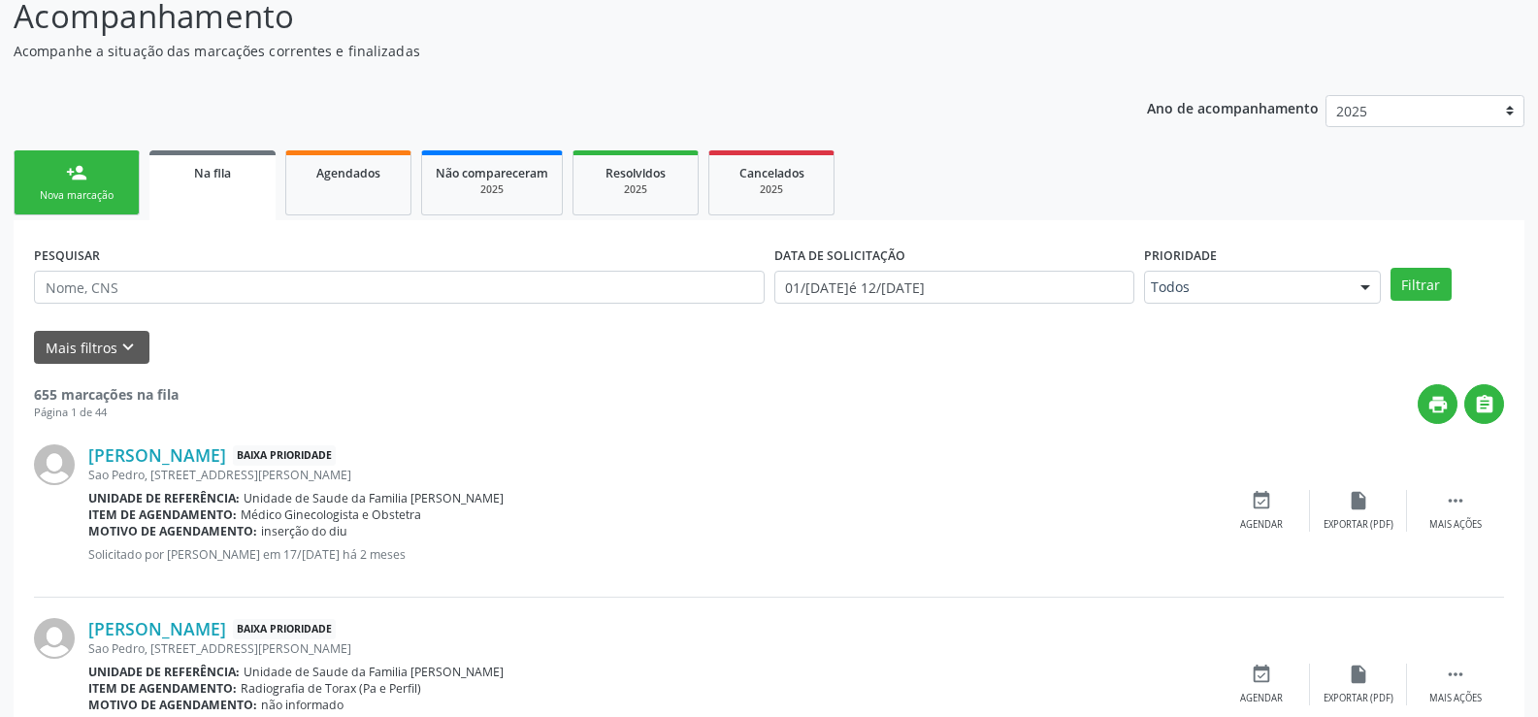
scroll to position [194, 0]
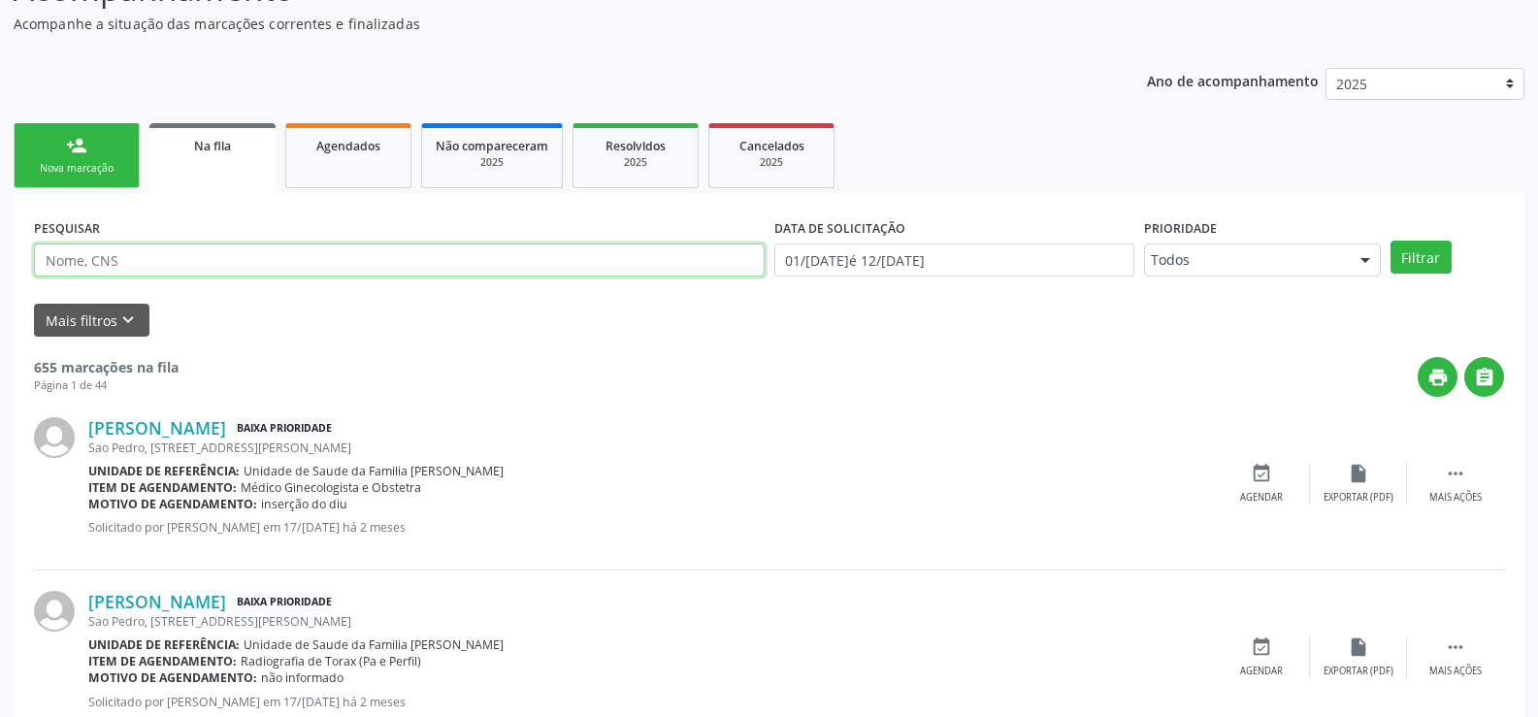
click at [266, 263] on input "text" at bounding box center [399, 260] width 731 height 33
type input "[PERSON_NAME]"
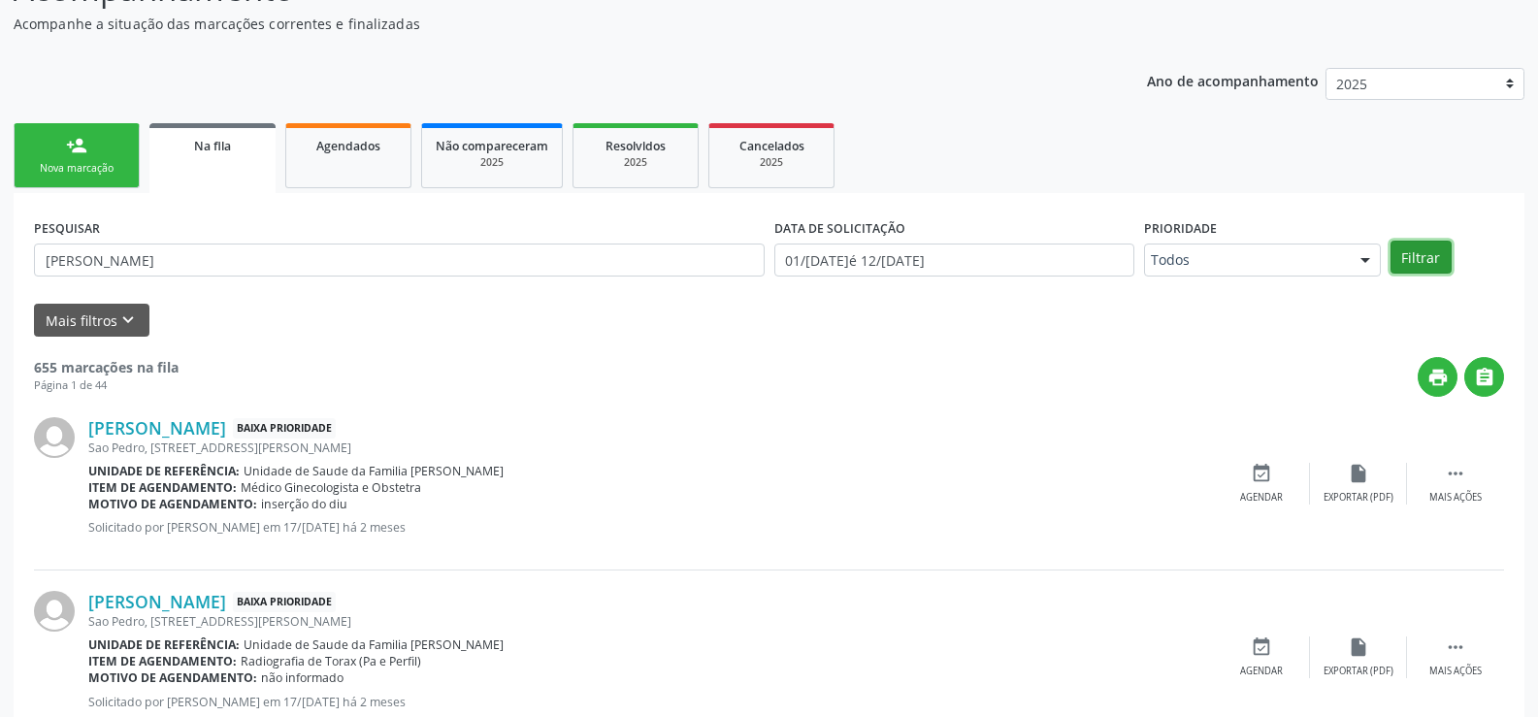
click at [1428, 262] on button "Filtrar" at bounding box center [1421, 257] width 61 height 33
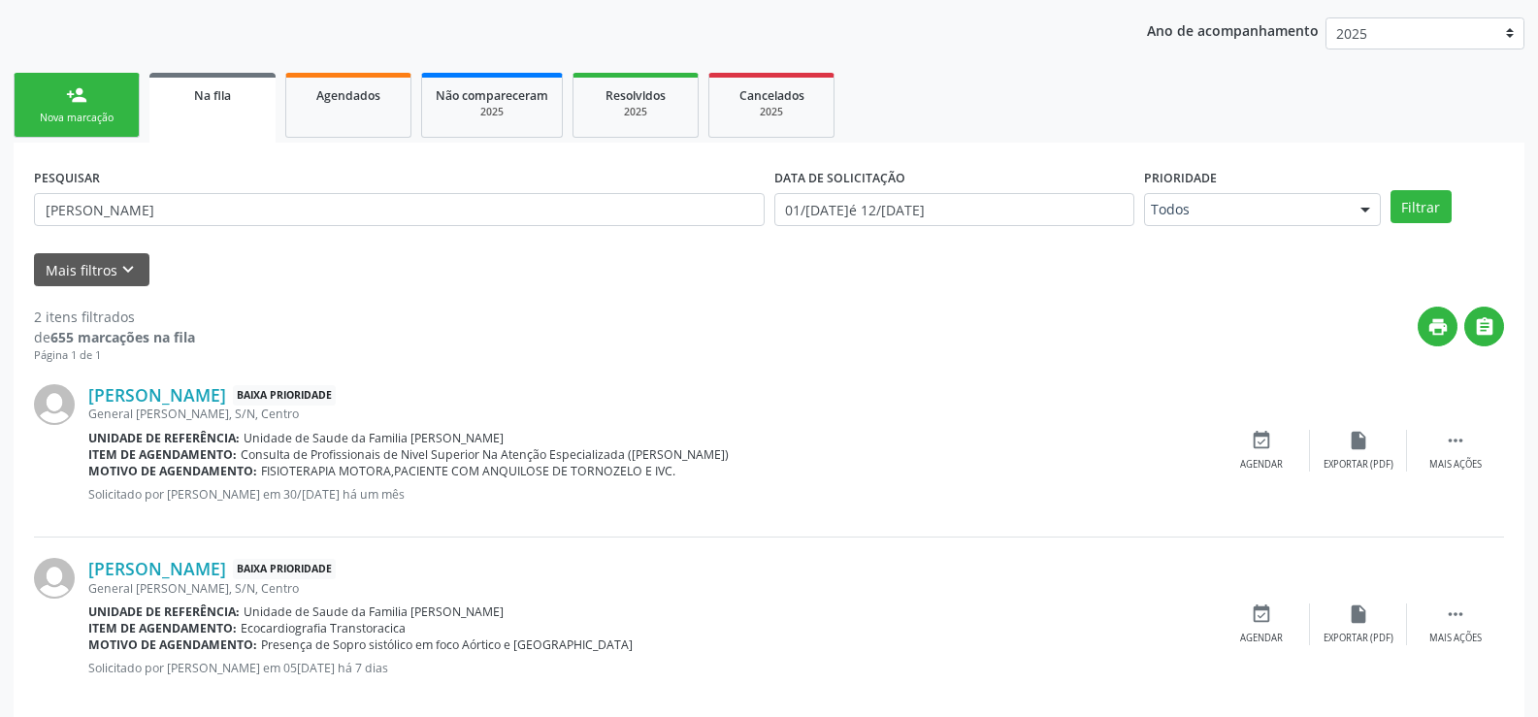
scroll to position [272, 0]
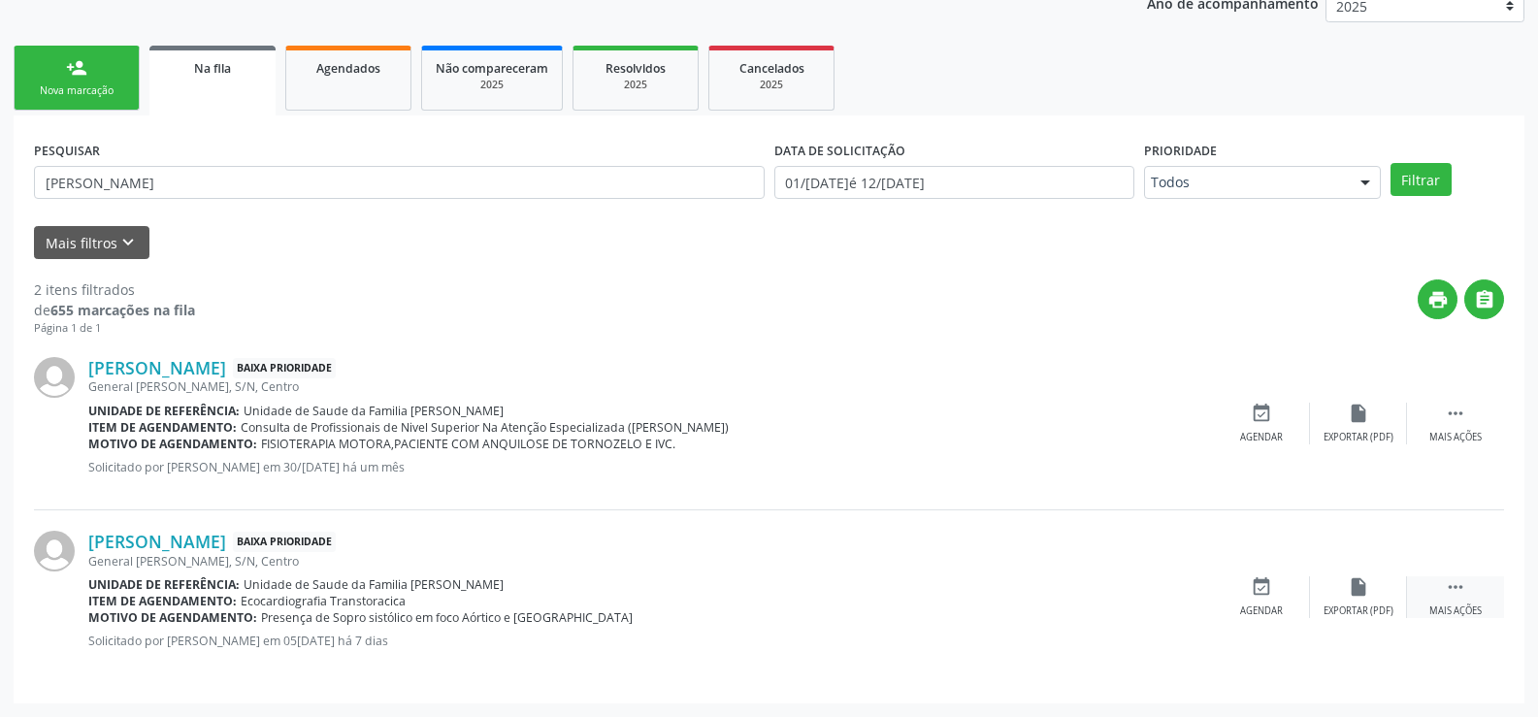
click at [1458, 593] on icon "" at bounding box center [1455, 586] width 21 height 21
click at [1263, 585] on icon "cancel" at bounding box center [1261, 586] width 21 height 21
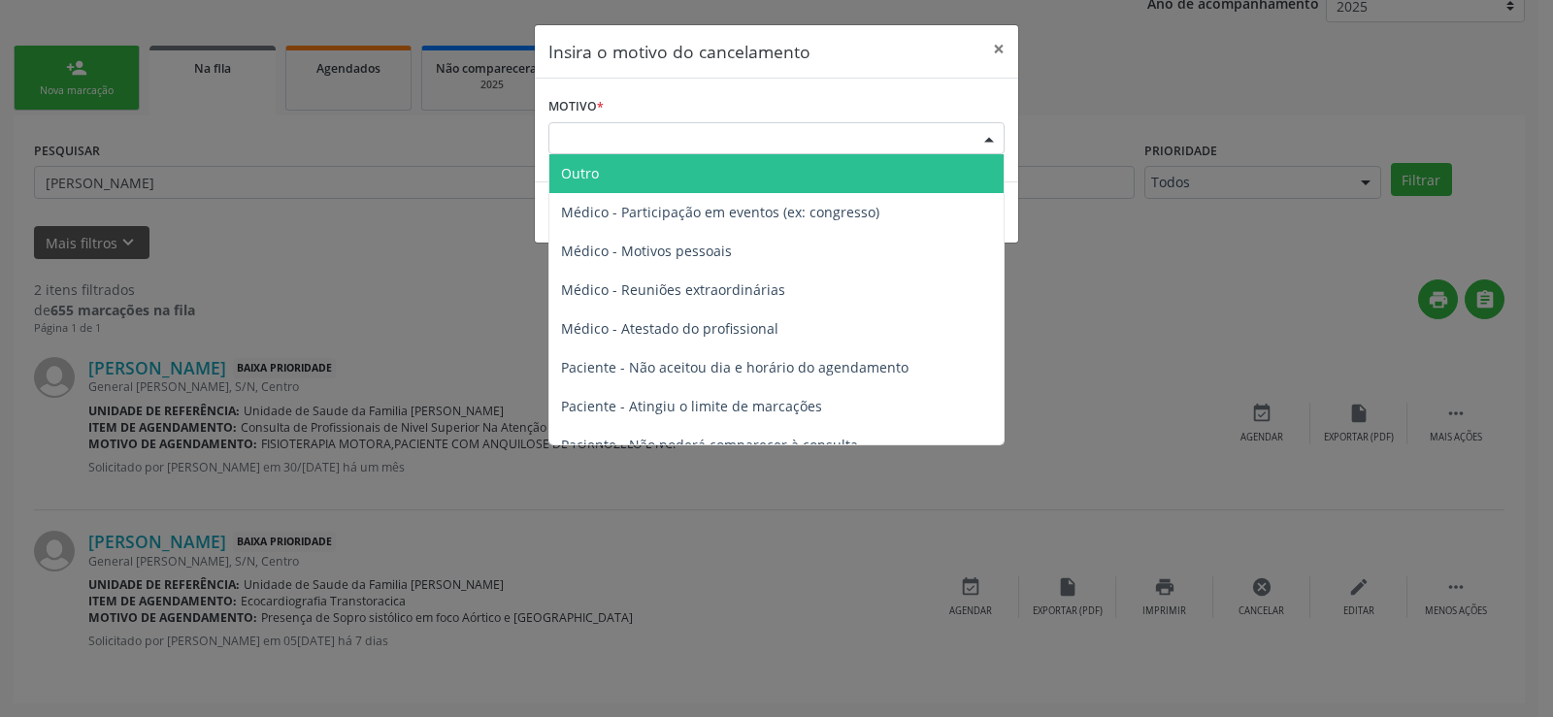
click at [988, 135] on div at bounding box center [988, 139] width 29 height 33
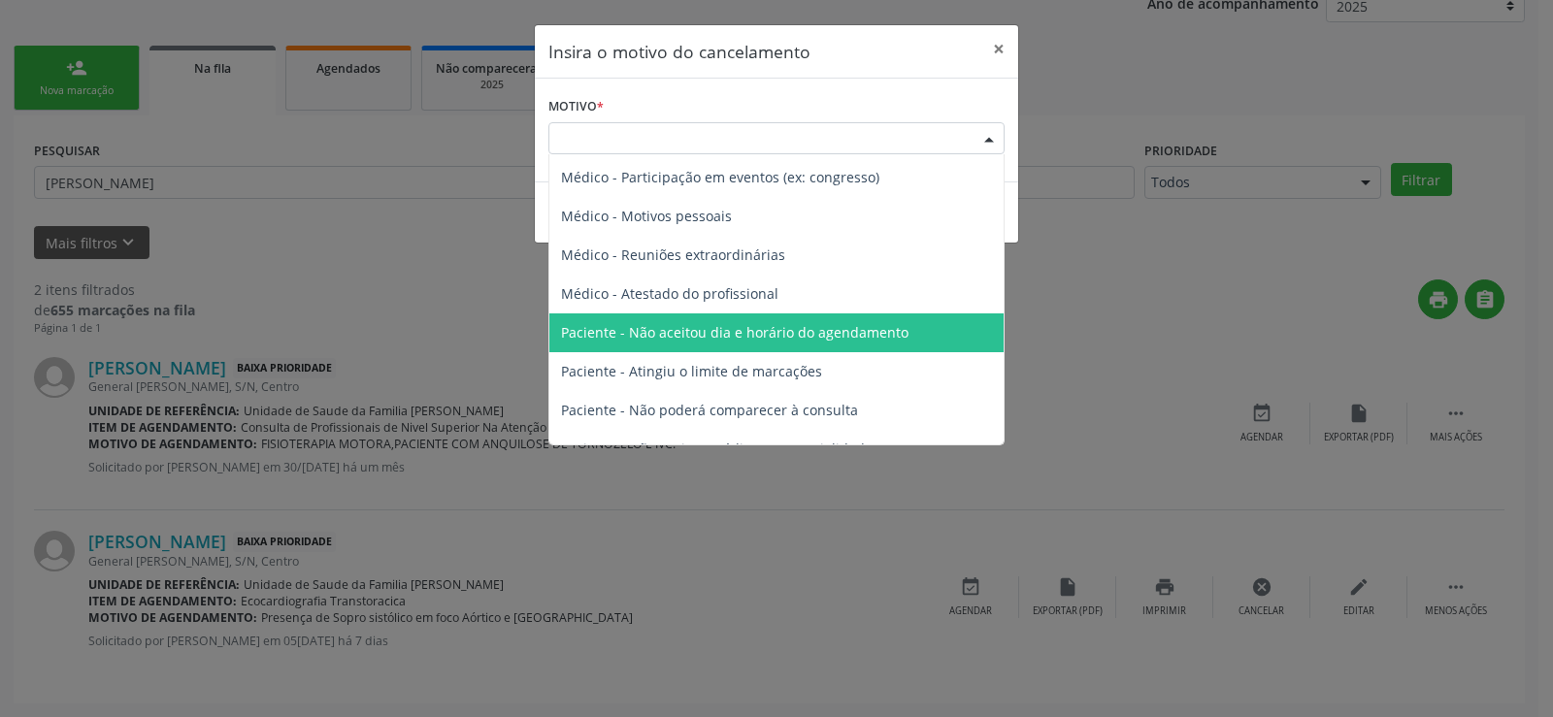
scroll to position [0, 0]
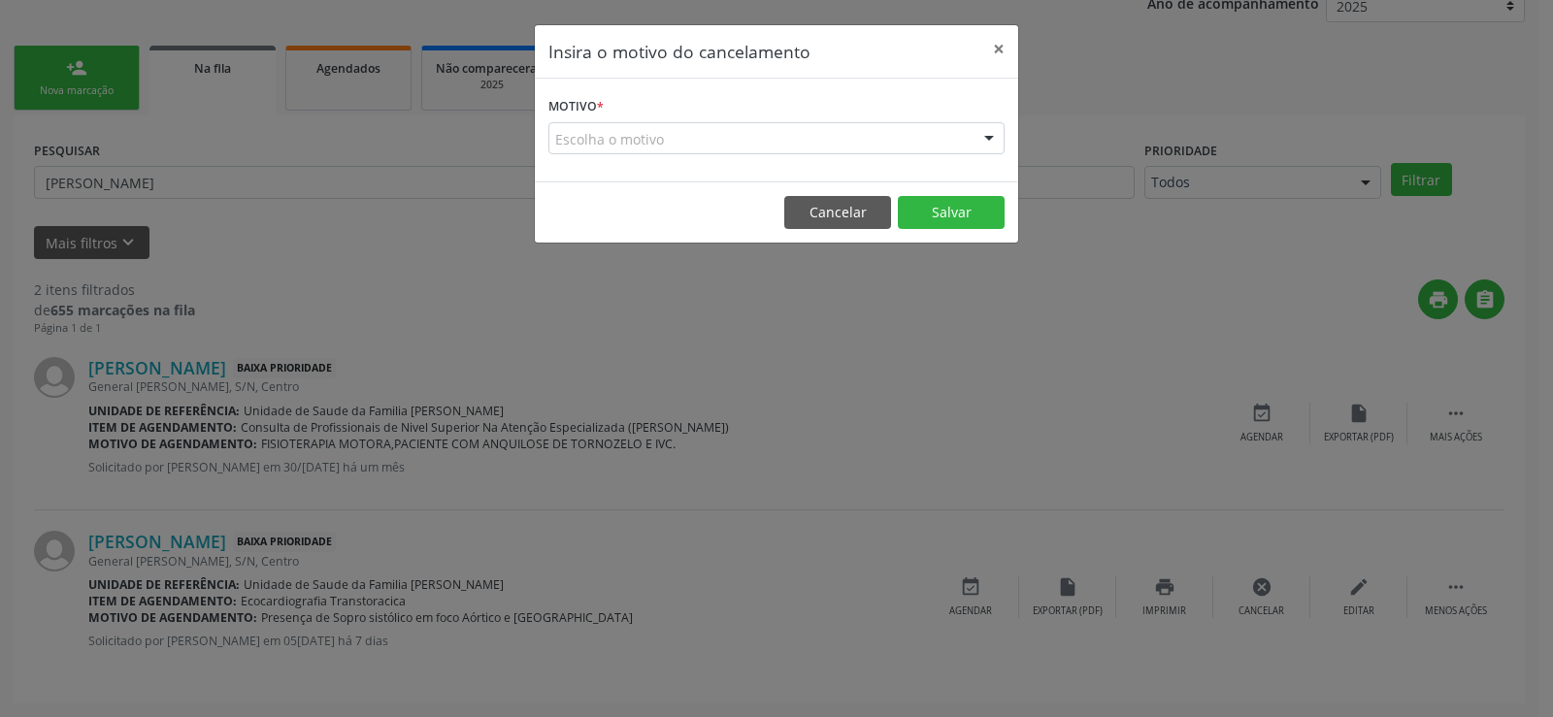
click at [993, 137] on div at bounding box center [988, 139] width 29 height 33
